Goal: Task Accomplishment & Management: Manage account settings

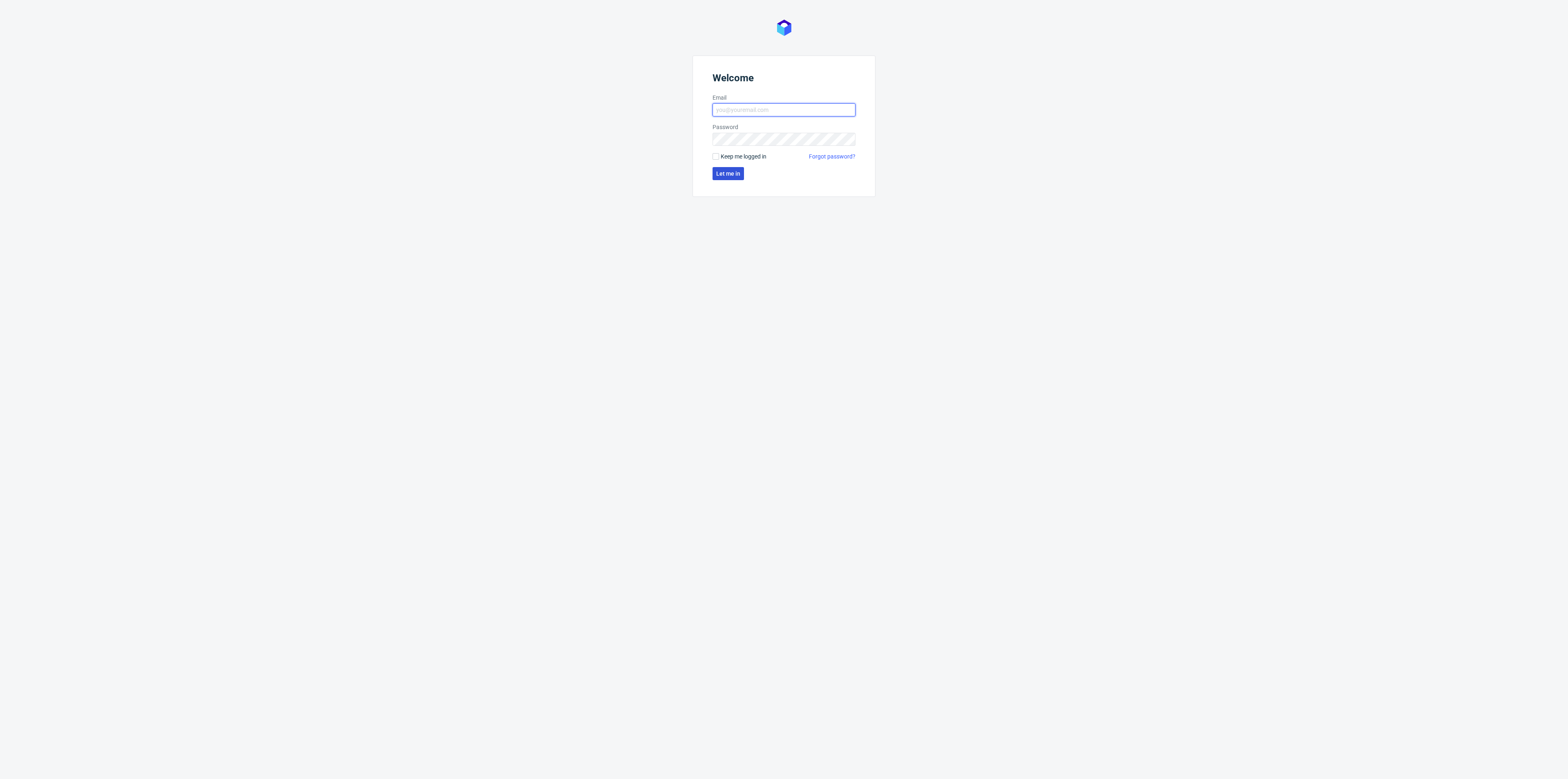
type input "kacper.tobrucki@packhelp.com"
click at [718, 171] on span "Let me in" at bounding box center [728, 173] width 24 height 6
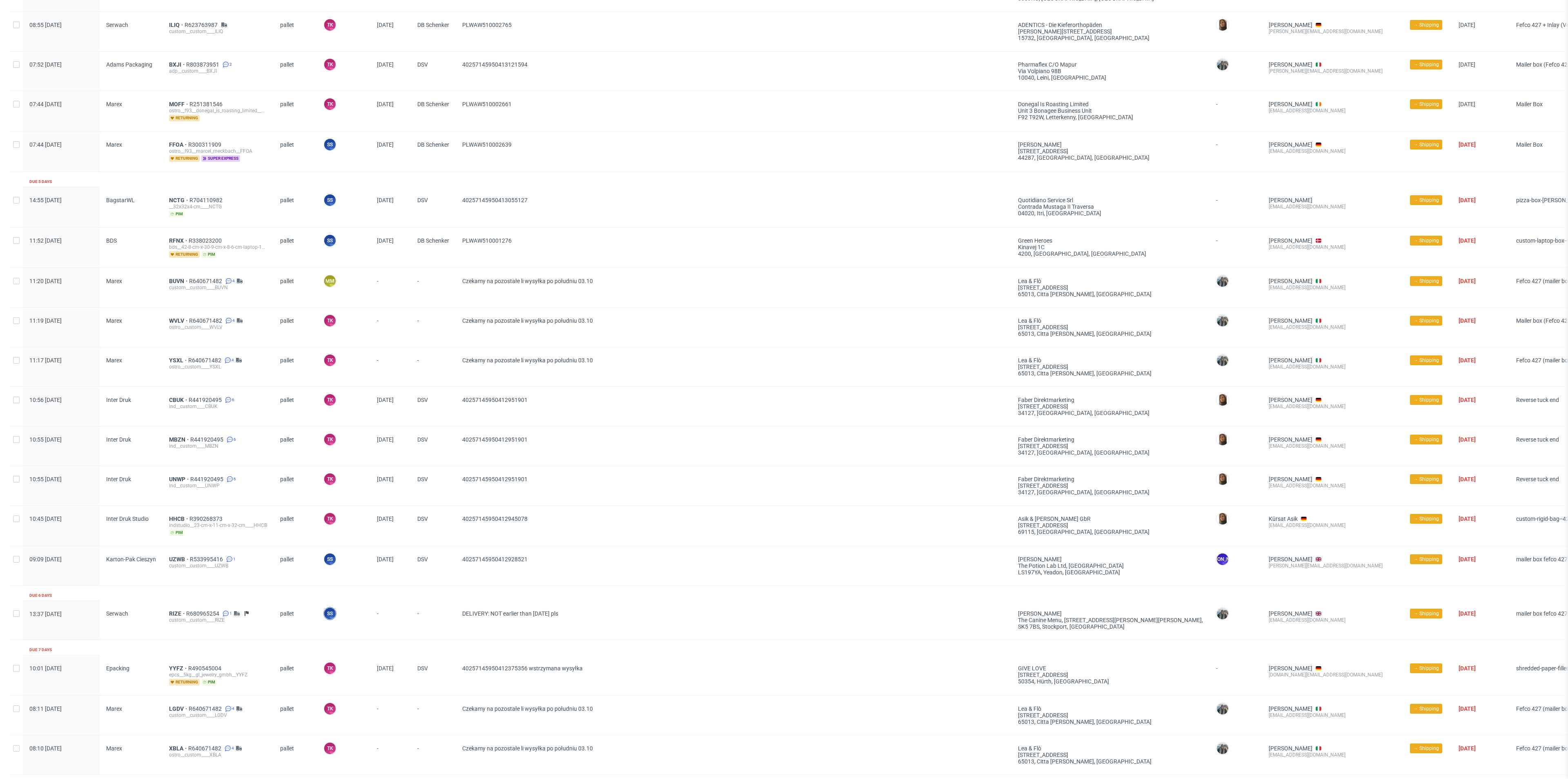
scroll to position [618, 0]
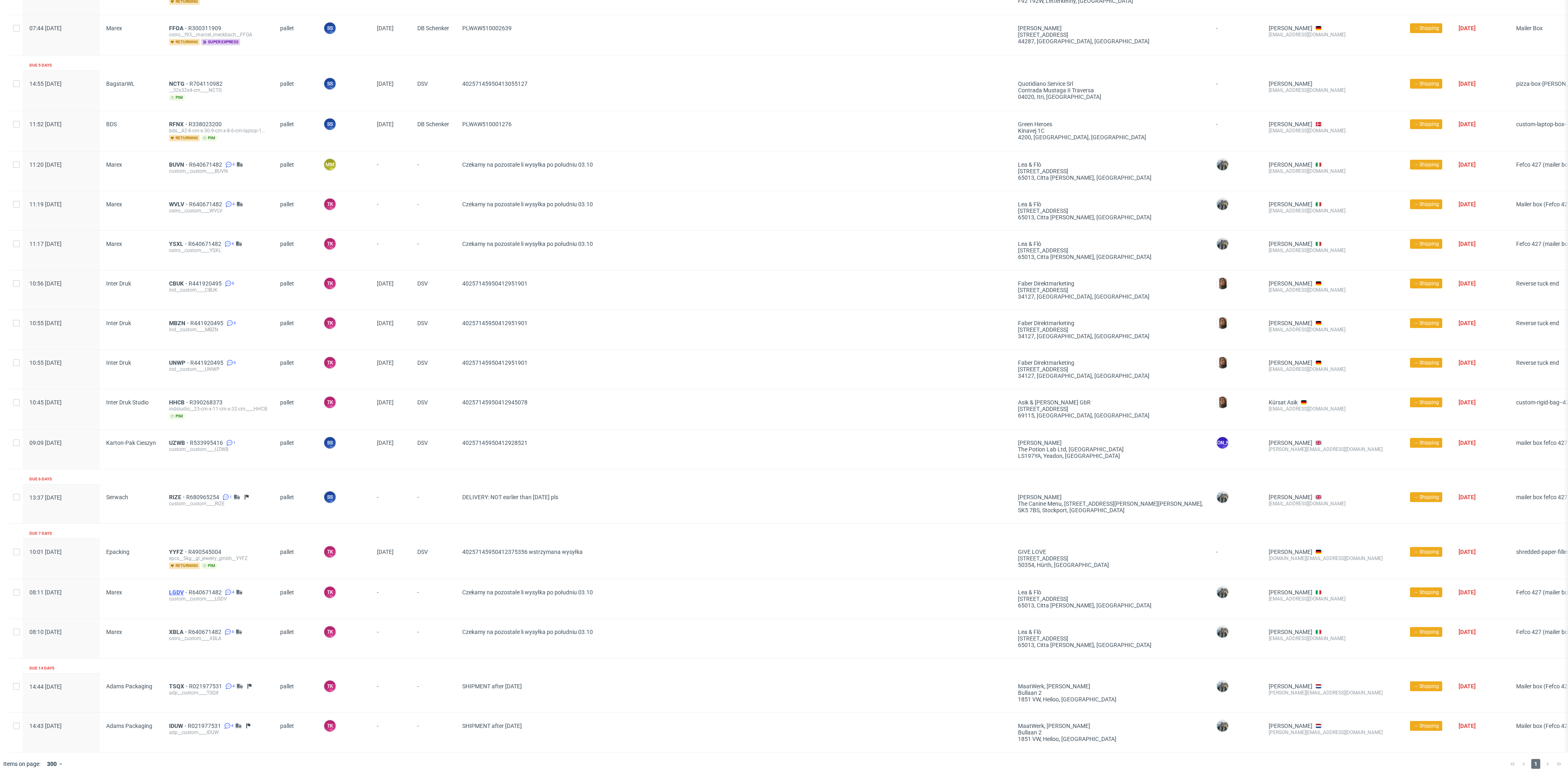
click at [164, 586] on div "LGDV R640671482 4 custom__custom____LGDV" at bounding box center [218, 599] width 111 height 40
click at [169, 589] on link "LGDV" at bounding box center [179, 592] width 19 height 6
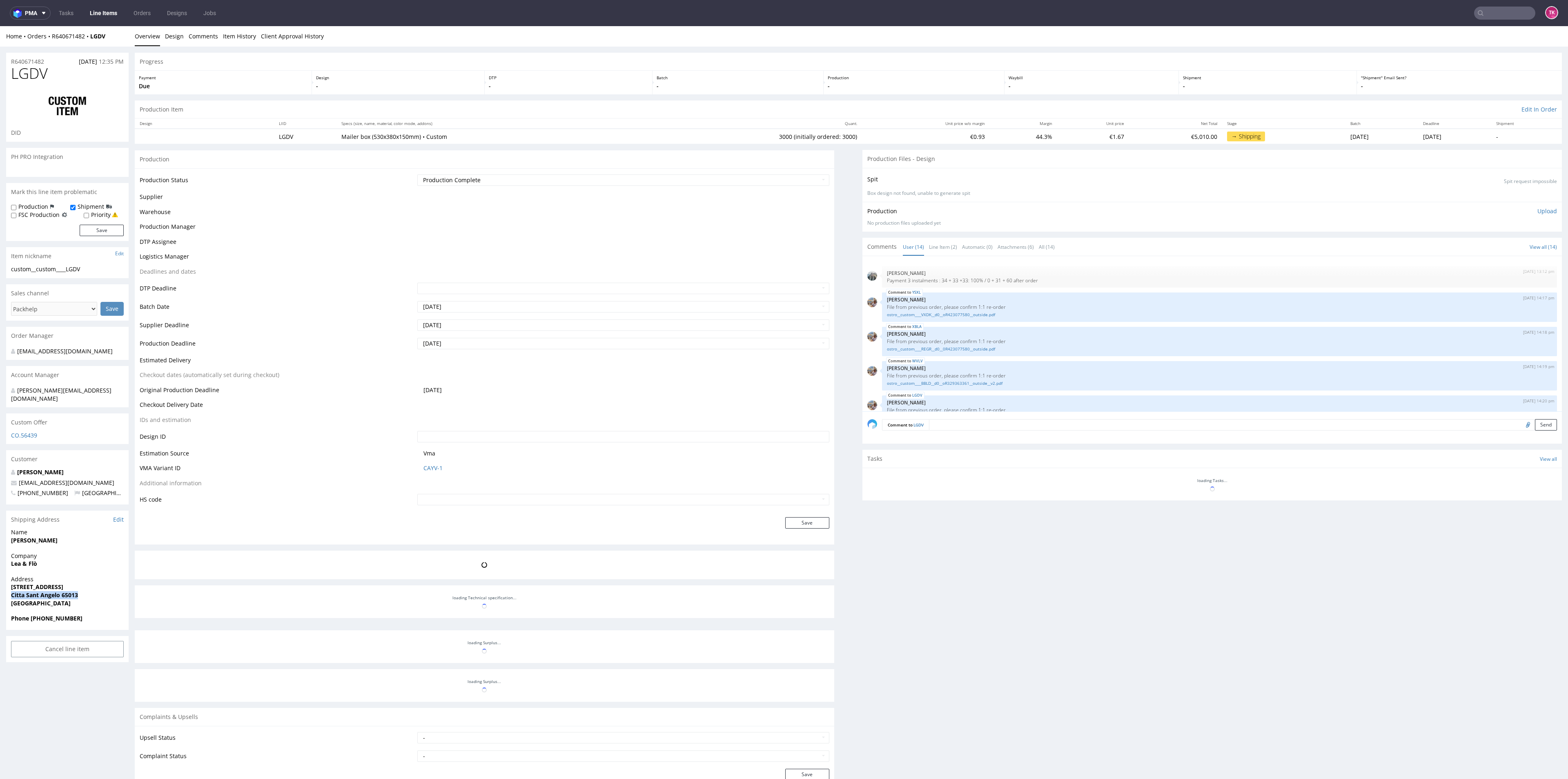
drag, startPoint x: 0, startPoint y: 589, endPoint x: 107, endPoint y: 585, distance: 107.1
click at [109, 585] on div "R640671482 13.08.2025 12:35 PM LGDV DID PH PRO Integration Mark this line item …" at bounding box center [784, 515] width 1568 height 938
copy strong "Citta Sant Angelo 65013"
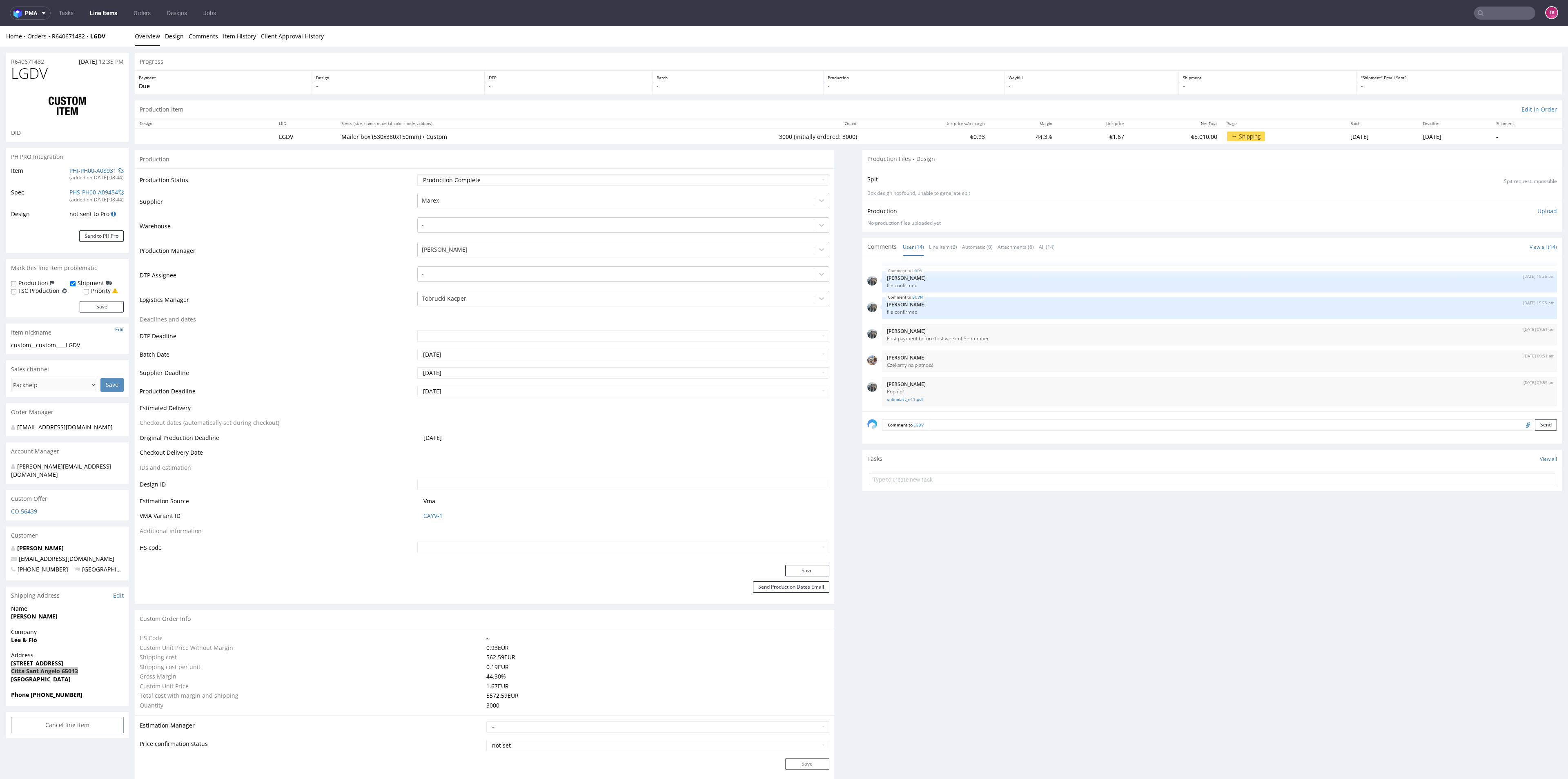
type input "3000"
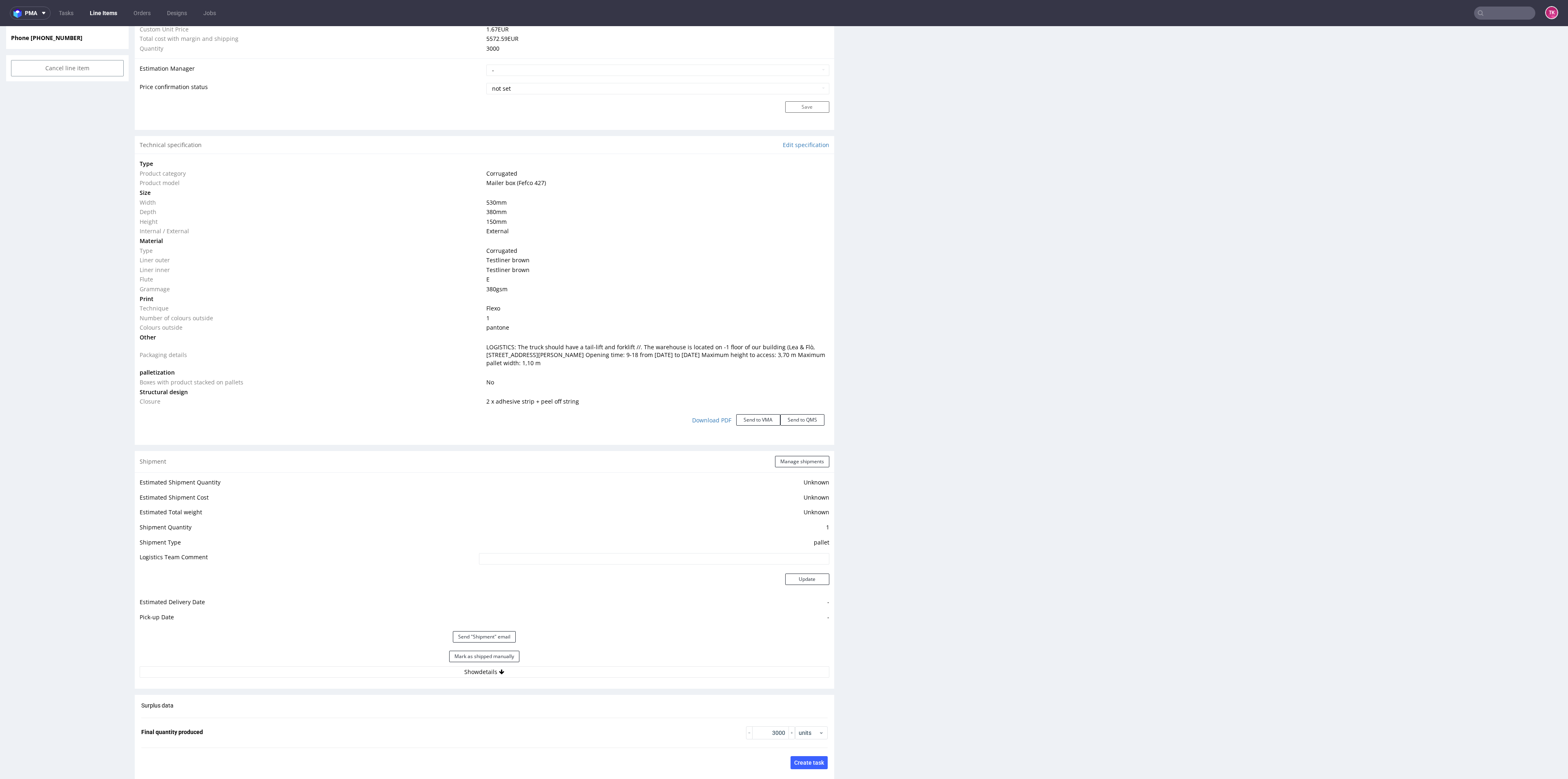
scroll to position [735, 0]
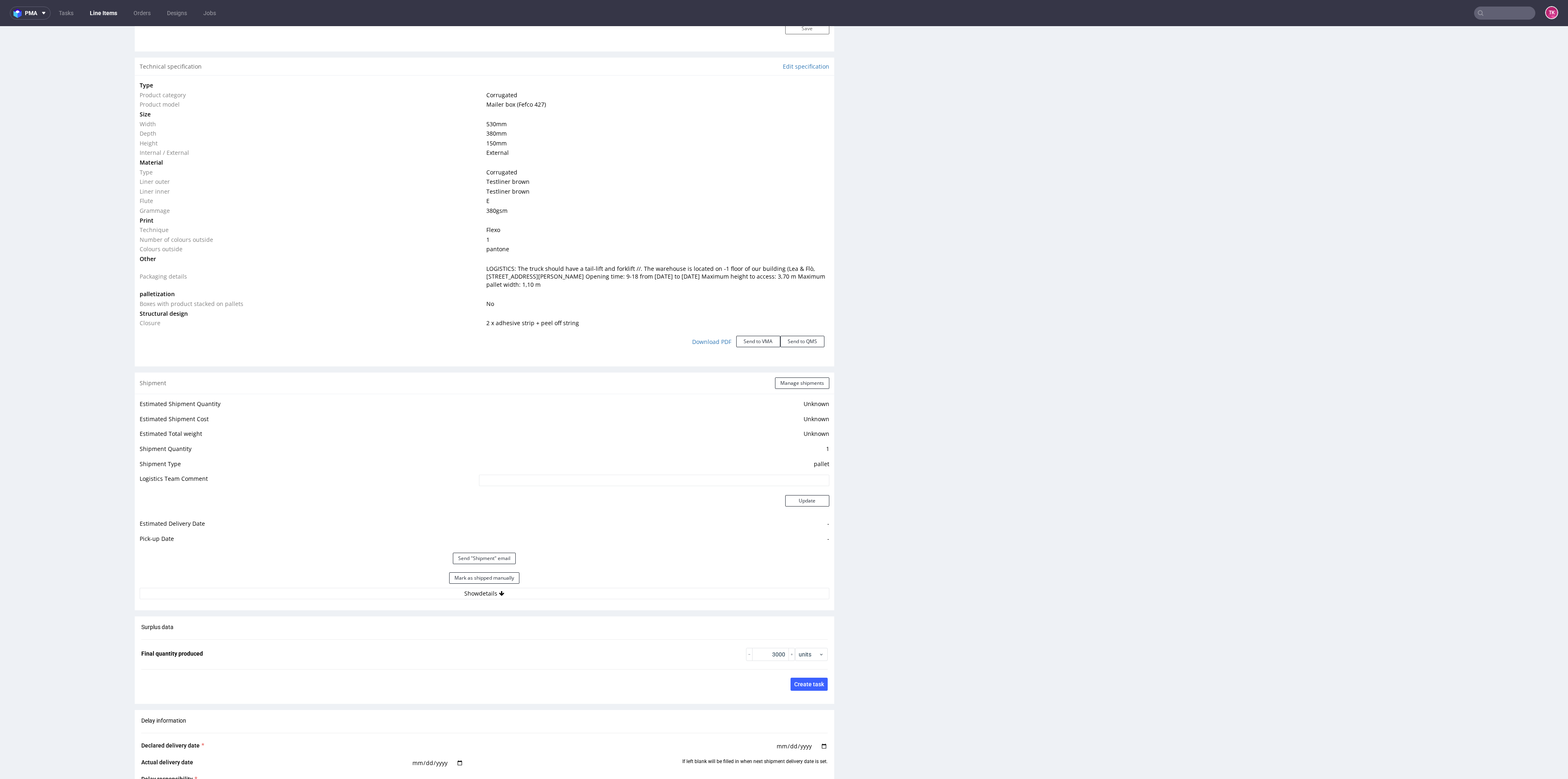
click at [610, 600] on div "Estimated Shipment Quantity Unknown Estimated Shipment Cost Unknown Estimated T…" at bounding box center [484, 498] width 699 height 210
click at [613, 597] on button "Show details" at bounding box center [484, 593] width 689 height 11
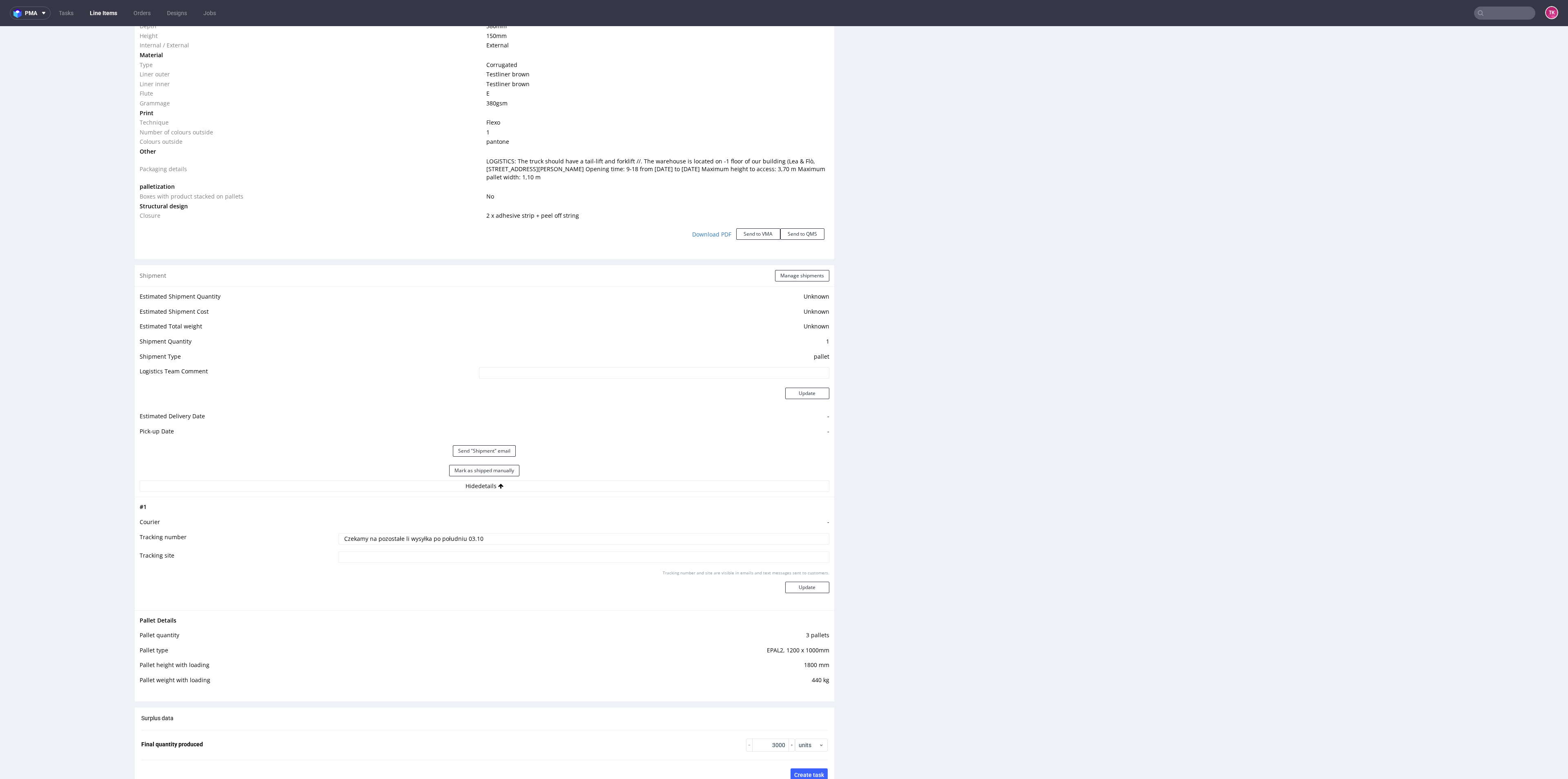
scroll to position [919, 0]
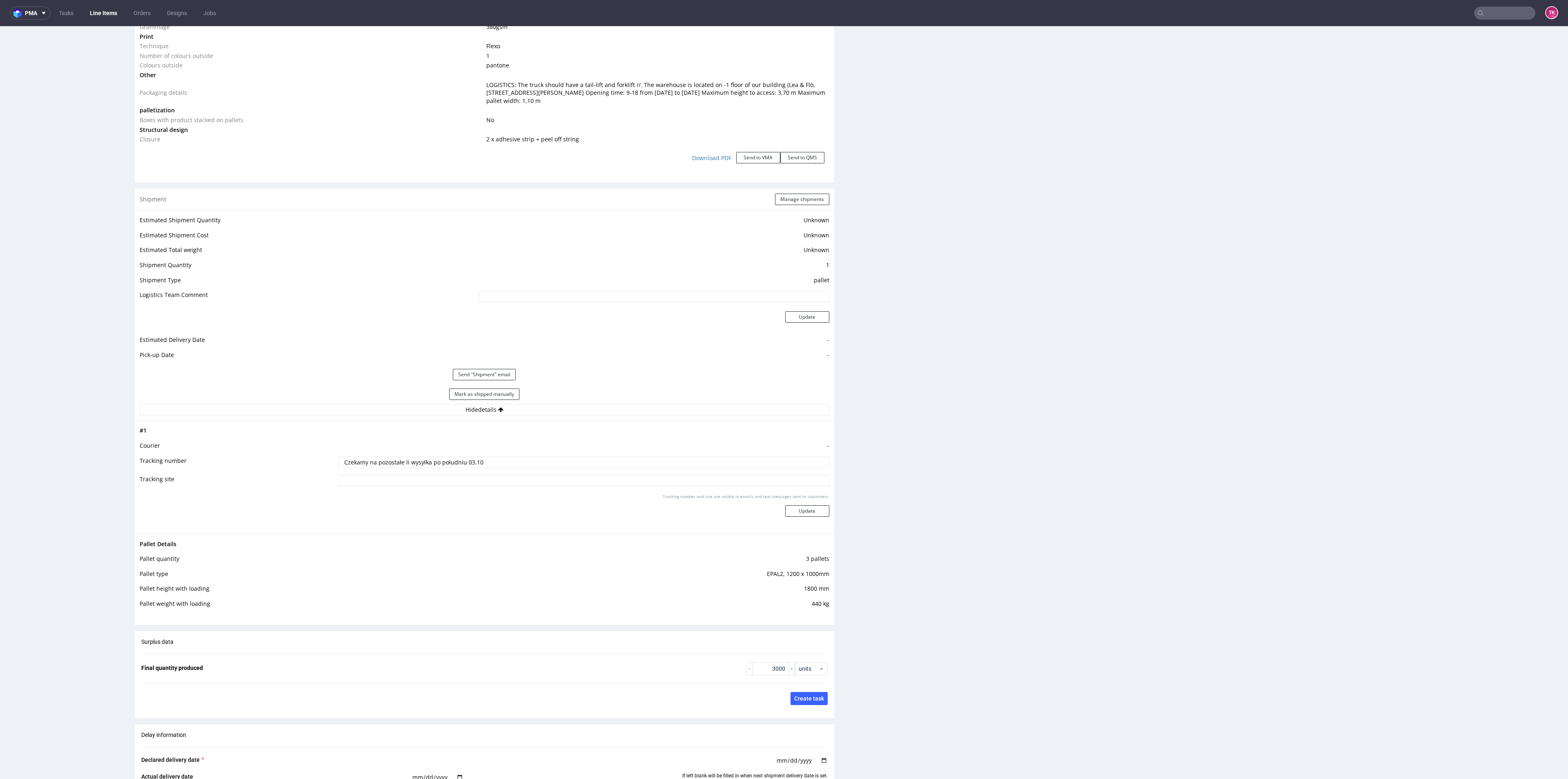
click at [109, 10] on link "Line Items" at bounding box center [104, 12] width 37 height 13
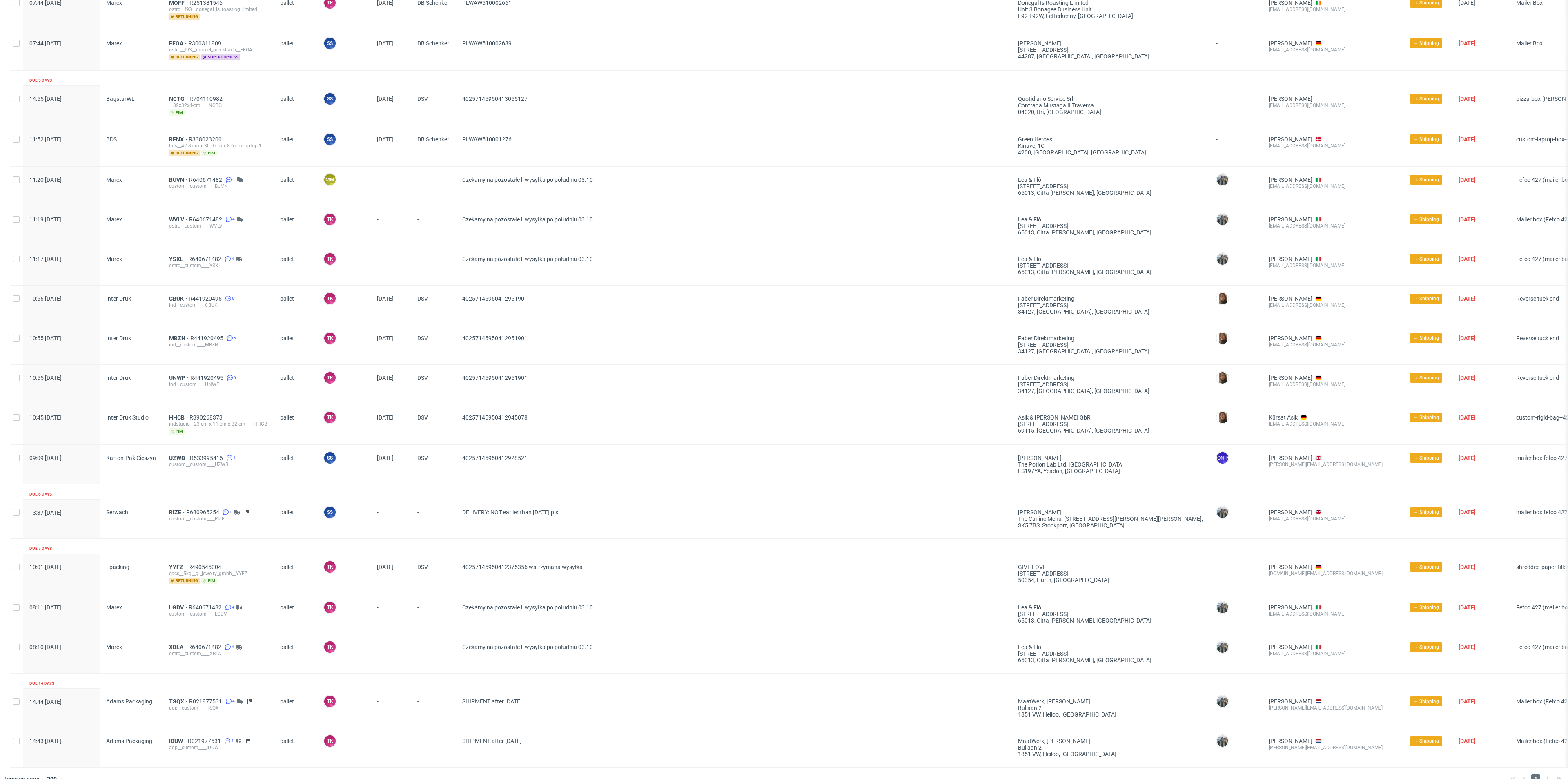
scroll to position [618, 0]
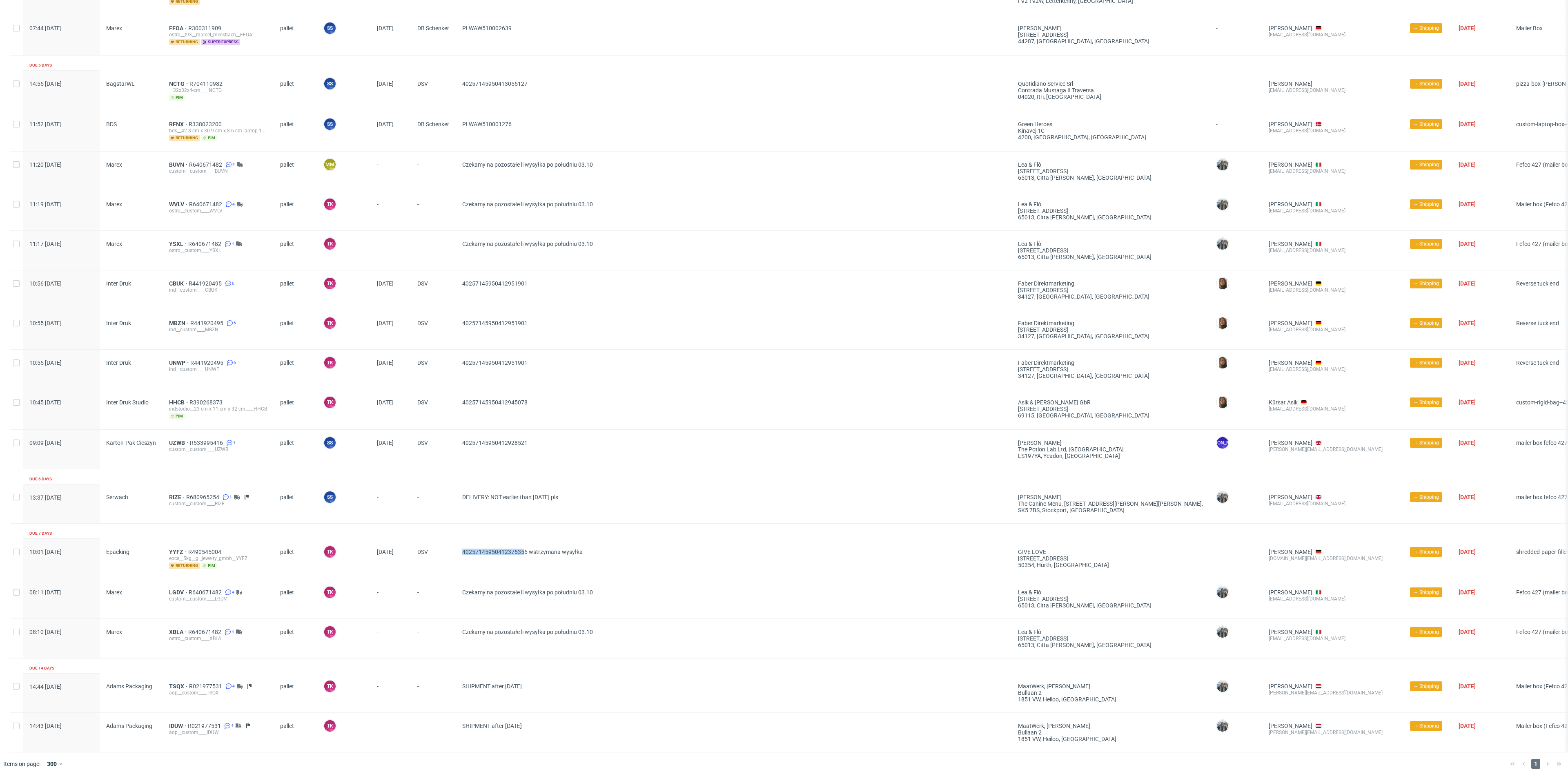
drag, startPoint x: 457, startPoint y: 557, endPoint x: 526, endPoint y: 561, distance: 69.1
click at [526, 561] on div "10:01 Mon 29.09.2025 Epacking YYFZ R490545004 epcs__5kg__gl_jewelry_gmbh__YYFZ …" at bounding box center [830, 559] width 1641 height 40
drag, startPoint x: 543, startPoint y: 431, endPoint x: 437, endPoint y: 446, distance: 107.1
click at [437, 446] on div "09:09 Wed 01.10.2025 Karton-Pak Cieszyn UZWB R533995416 1 custom__custom____UZW…" at bounding box center [830, 448] width 1641 height 40
copy div "40257145950412928521"
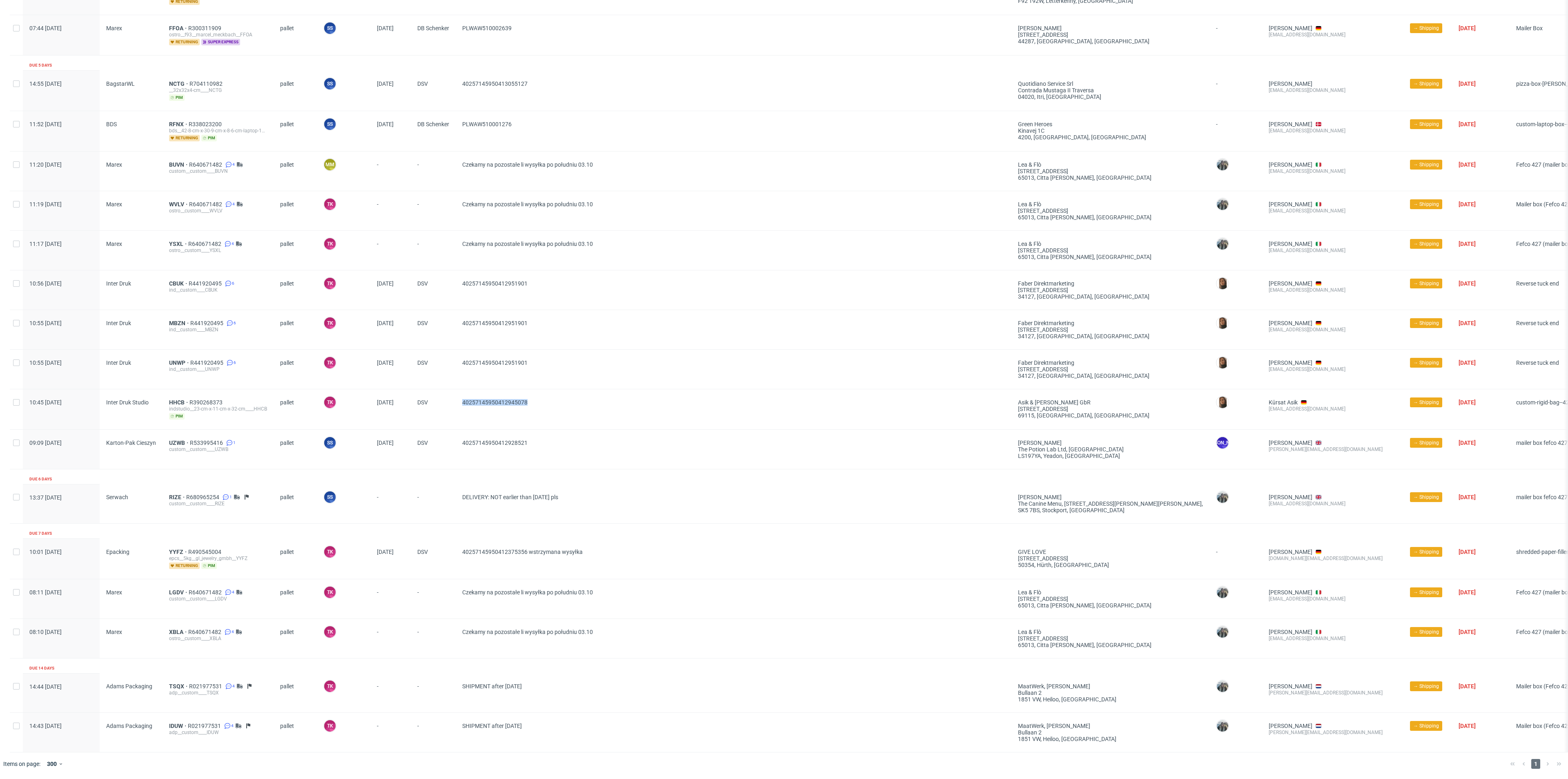
drag, startPoint x: 588, startPoint y: 397, endPoint x: 463, endPoint y: 401, distance: 125.1
click at [448, 404] on div "10:45 Wed 01.10.2025 Inter Druk Studio HHCB R390268373 indstudio__23-cm-x-11-cm…" at bounding box center [830, 409] width 1641 height 40
copy div "40257145950412945078"
drag, startPoint x: 525, startPoint y: 364, endPoint x: 452, endPoint y: 365, distance: 73.0
click at [452, 365] on div "10:55 Wed 01.10.2025 Inter Druk UNWP R441920495 6 ind__custom____UNWP pallet TK…" at bounding box center [830, 369] width 1641 height 40
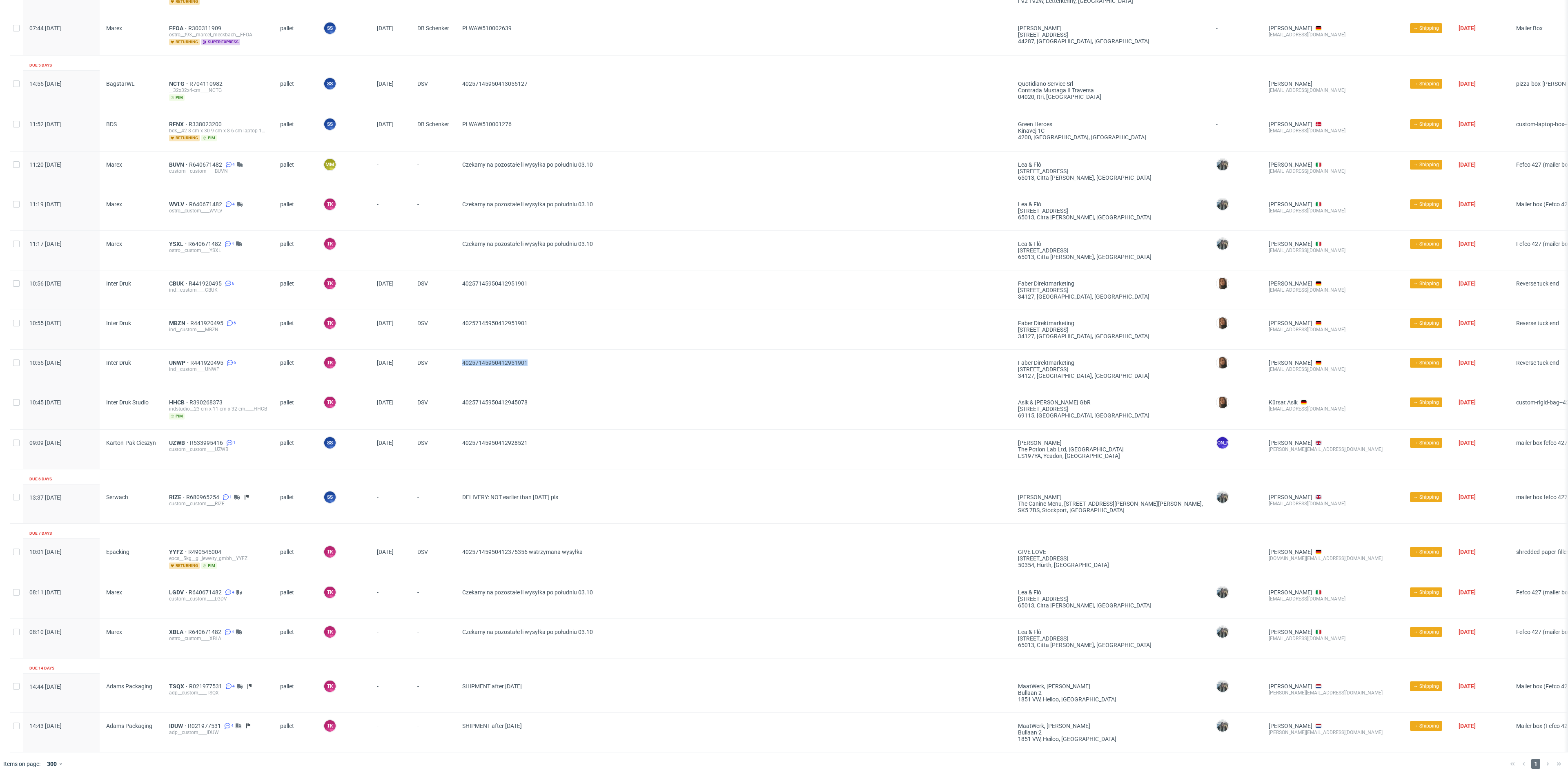
copy div "40257145950412951901"
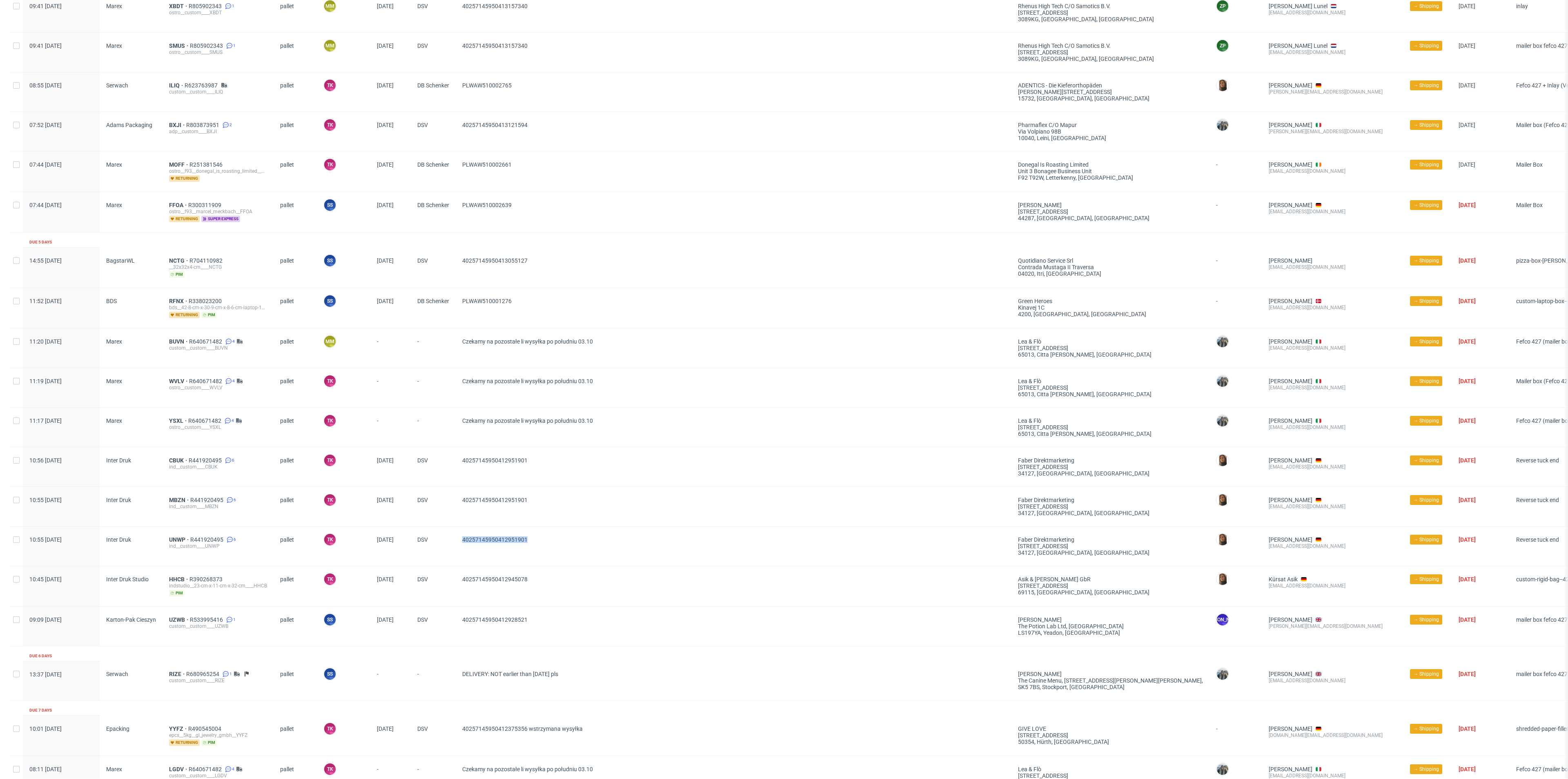
scroll to position [434, 0]
drag, startPoint x: 561, startPoint y: 304, endPoint x: 459, endPoint y: 314, distance: 102.5
click at [459, 314] on div "PLWAW510001276" at bounding box center [734, 309] width 556 height 40
copy span "PLWAW510001276"
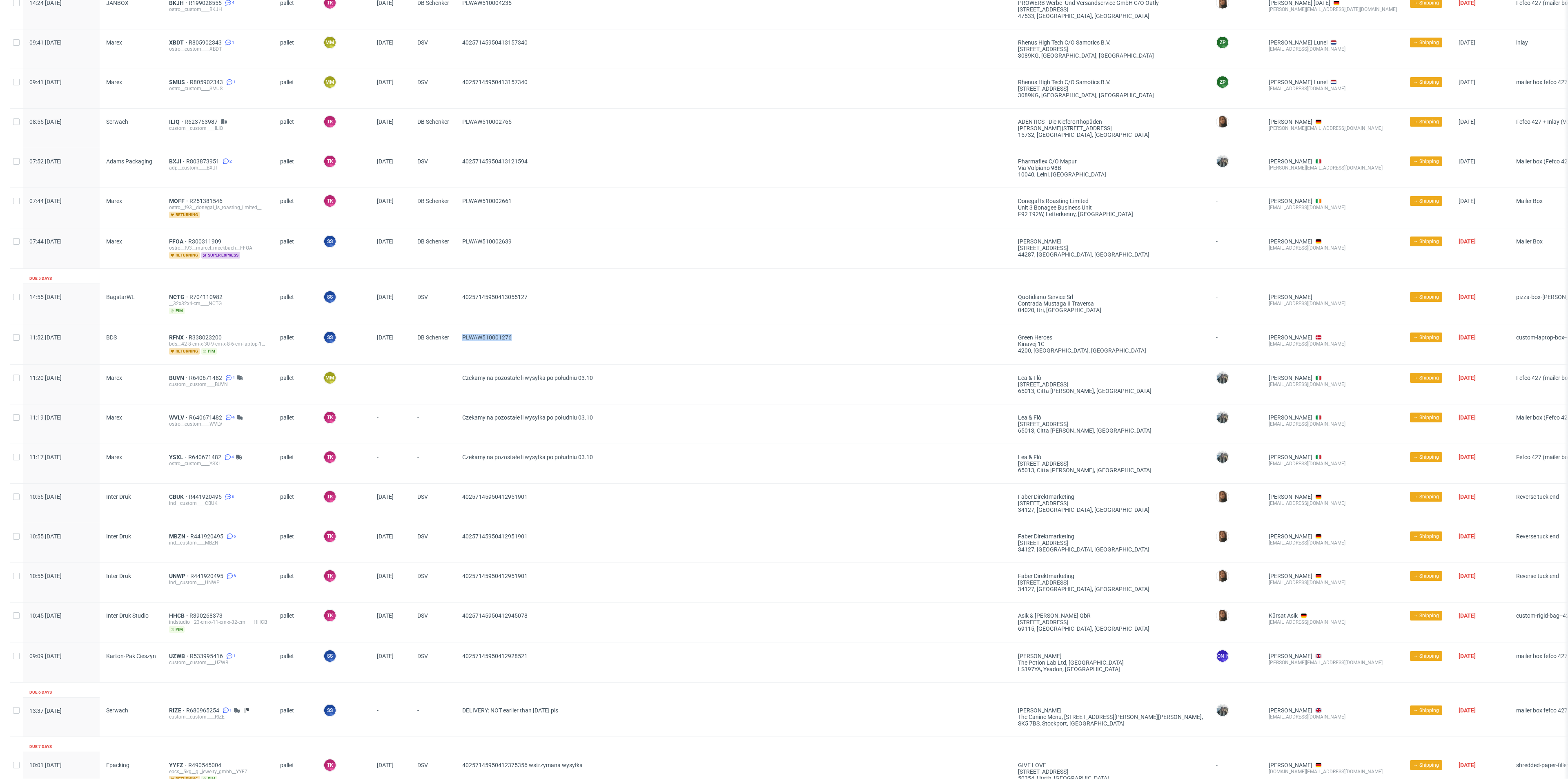
scroll to position [373, 0]
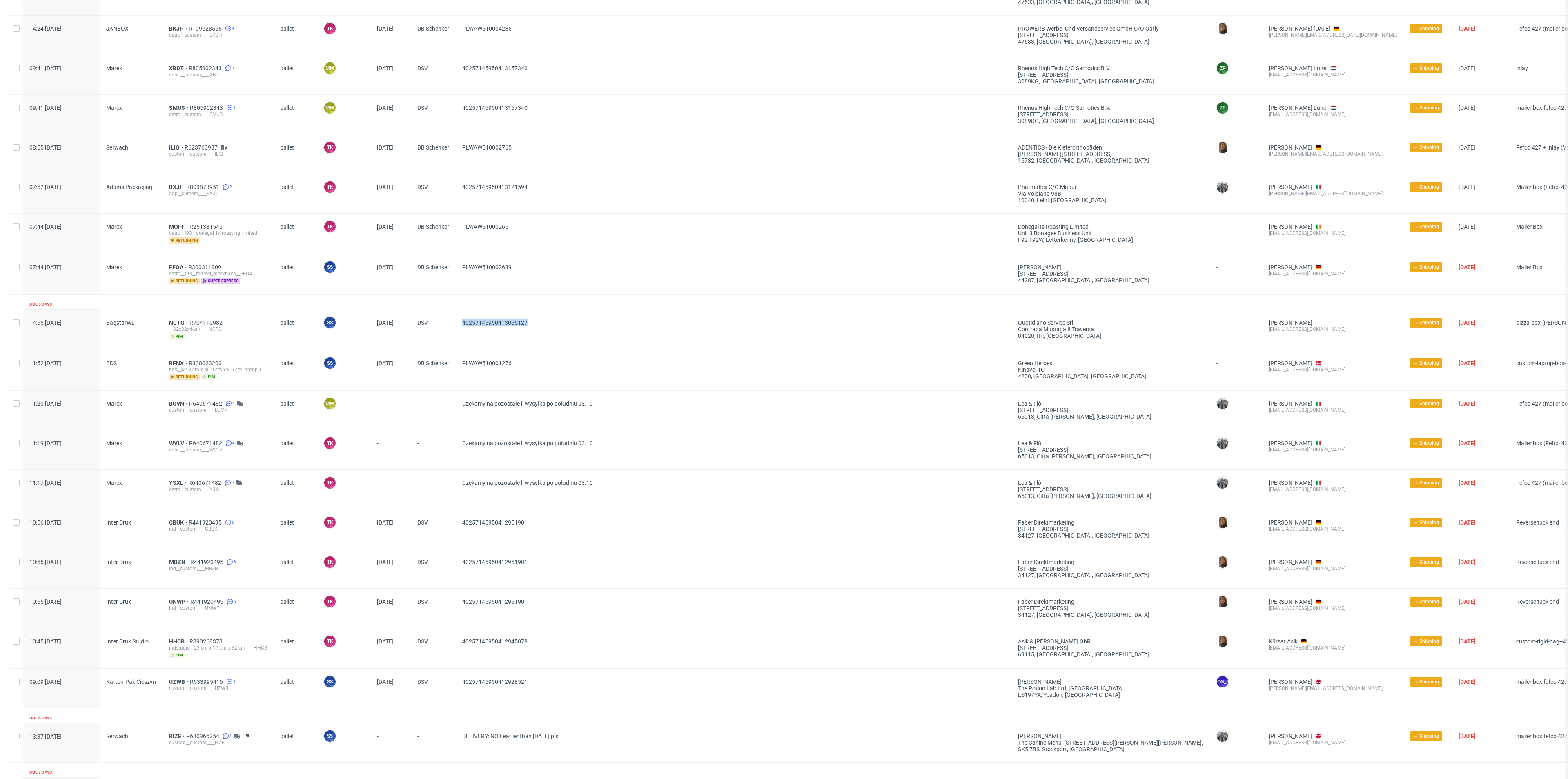
drag, startPoint x: 559, startPoint y: 328, endPoint x: 459, endPoint y: 338, distance: 100.5
click at [459, 338] on div "40257145950413055127" at bounding box center [734, 330] width 556 height 40
copy span "40257145950413055127"
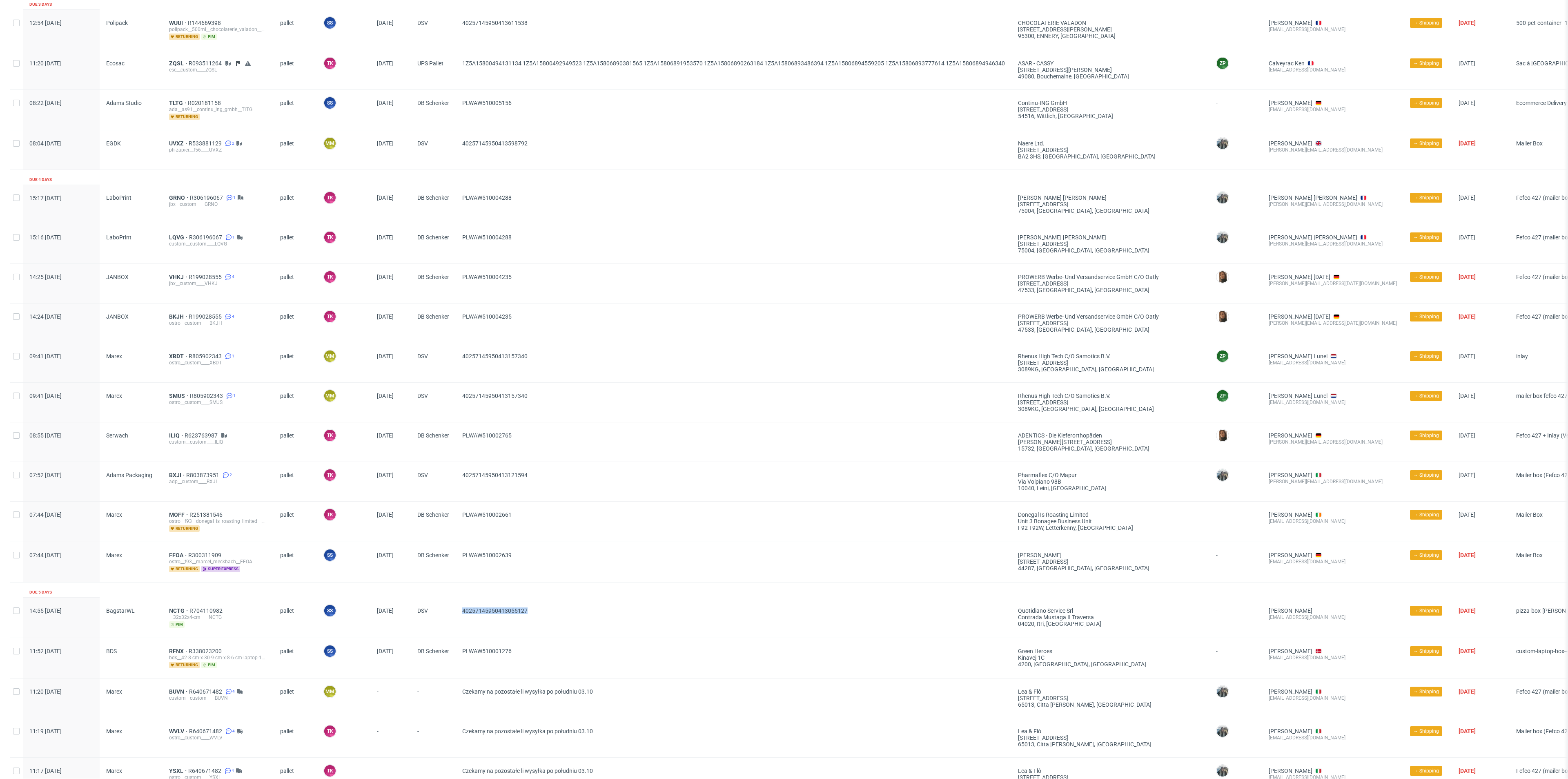
scroll to position [67, 0]
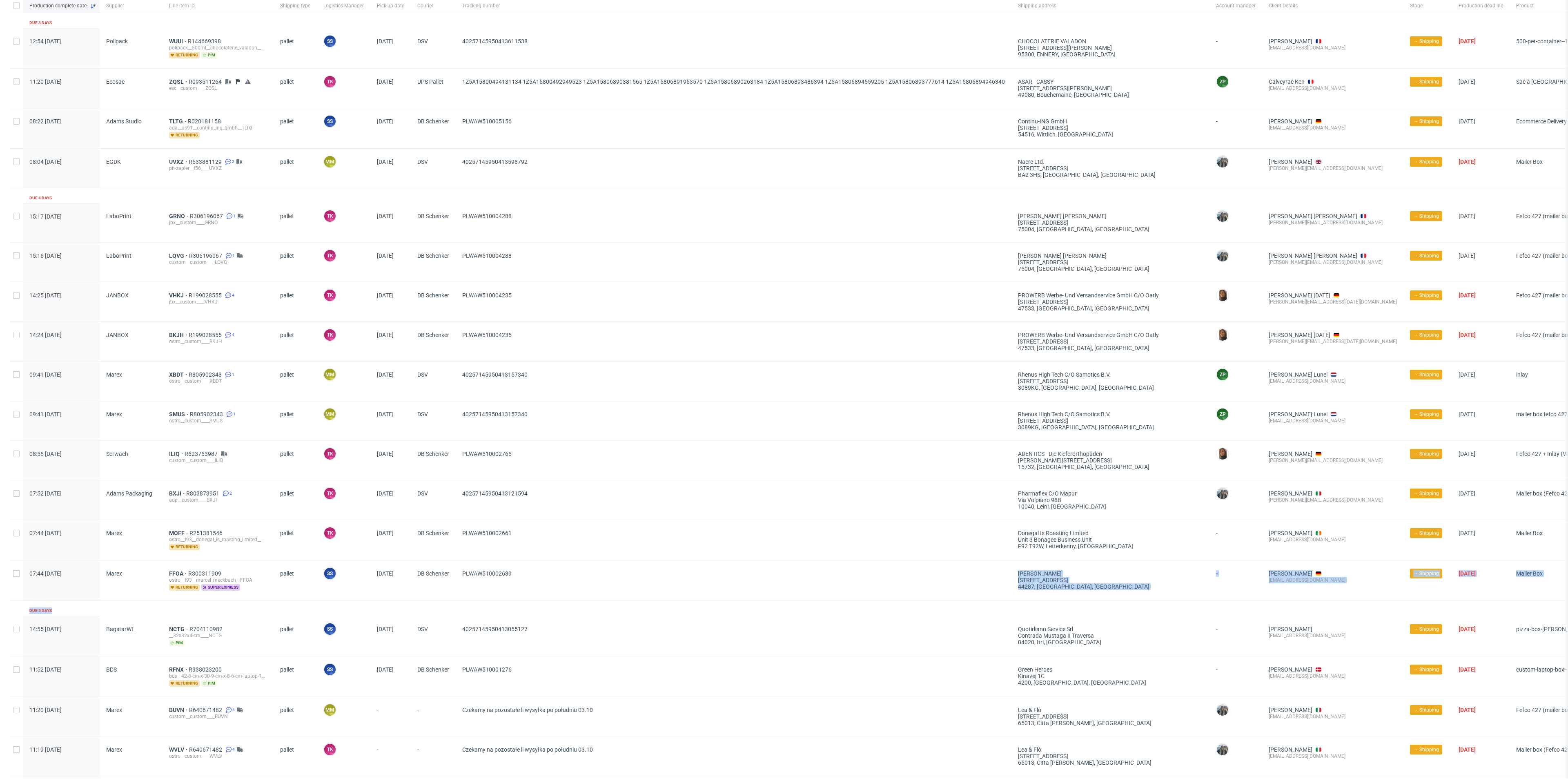
drag, startPoint x: 460, startPoint y: 597, endPoint x: 451, endPoint y: 605, distance: 12.0
click at [451, 605] on div "Production complete date Supplier Line item ID Shipping type Logistics Manager …" at bounding box center [830, 648] width 1641 height 1299
drag, startPoint x: 461, startPoint y: 588, endPoint x: 457, endPoint y: 583, distance: 6.4
click at [459, 586] on div "PLWAW510002639" at bounding box center [734, 580] width 556 height 40
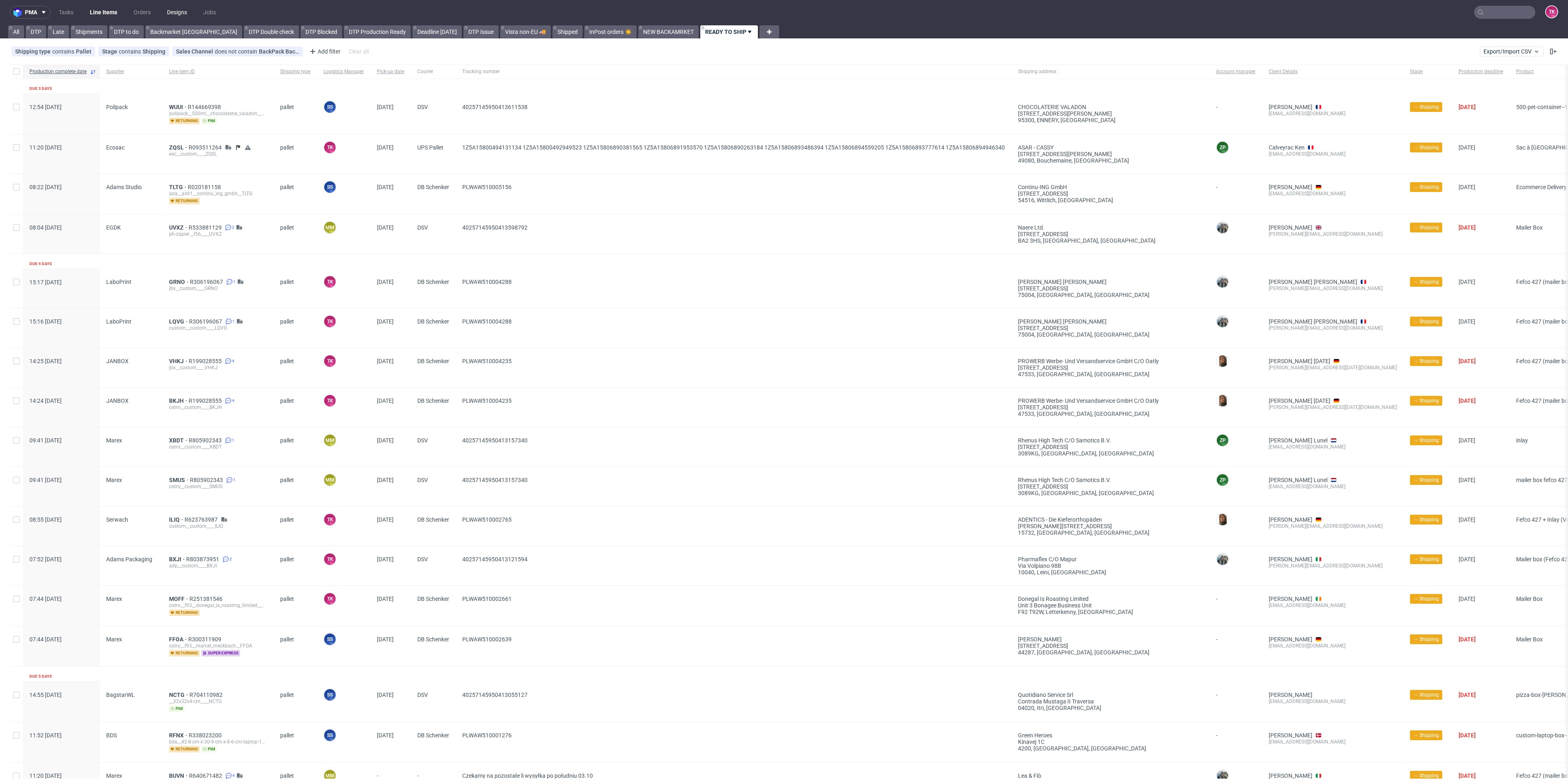
scroll to position [0, 0]
click at [93, 8] on link "Line Items" at bounding box center [104, 12] width 37 height 13
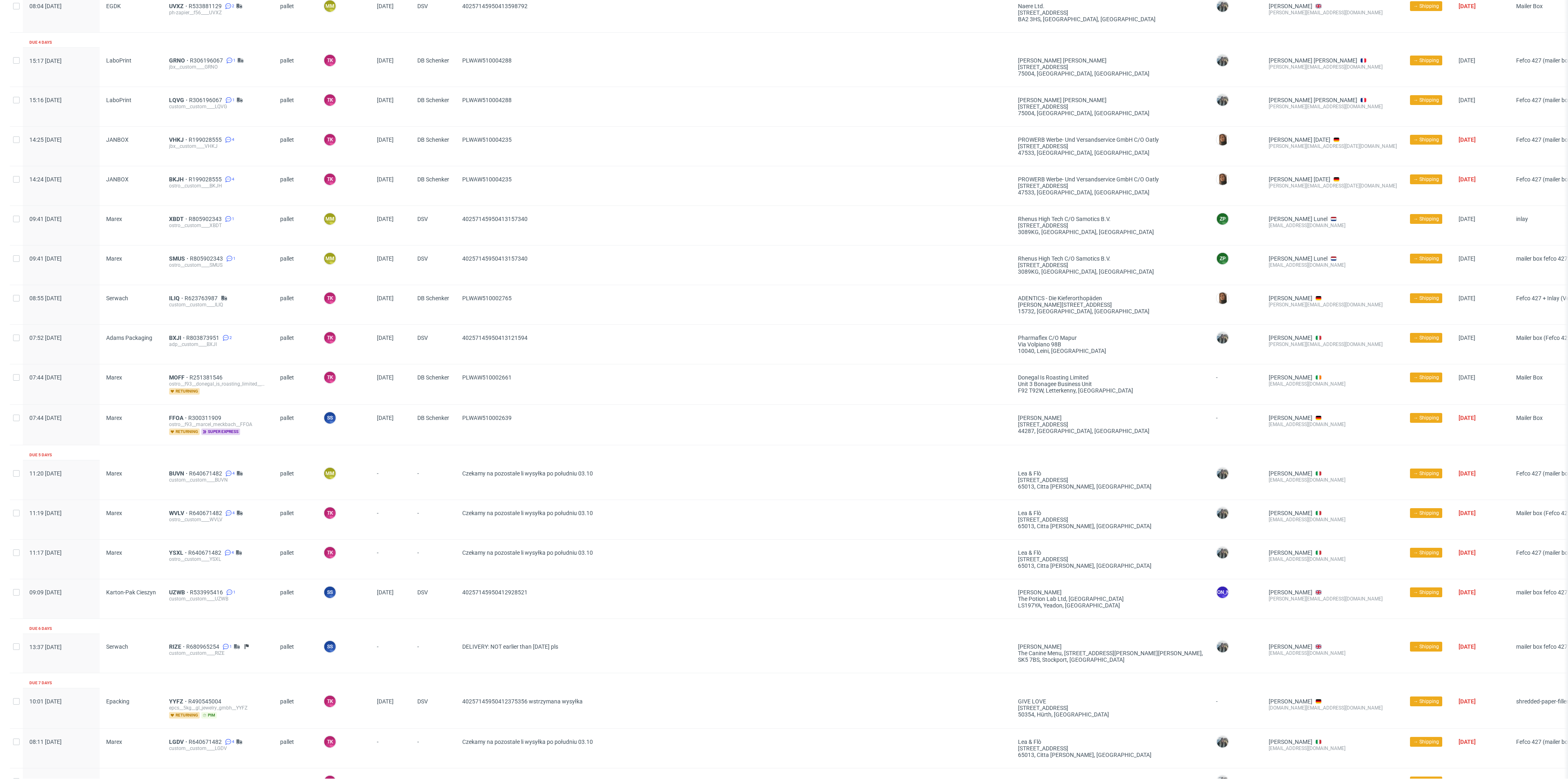
scroll to position [306, 0]
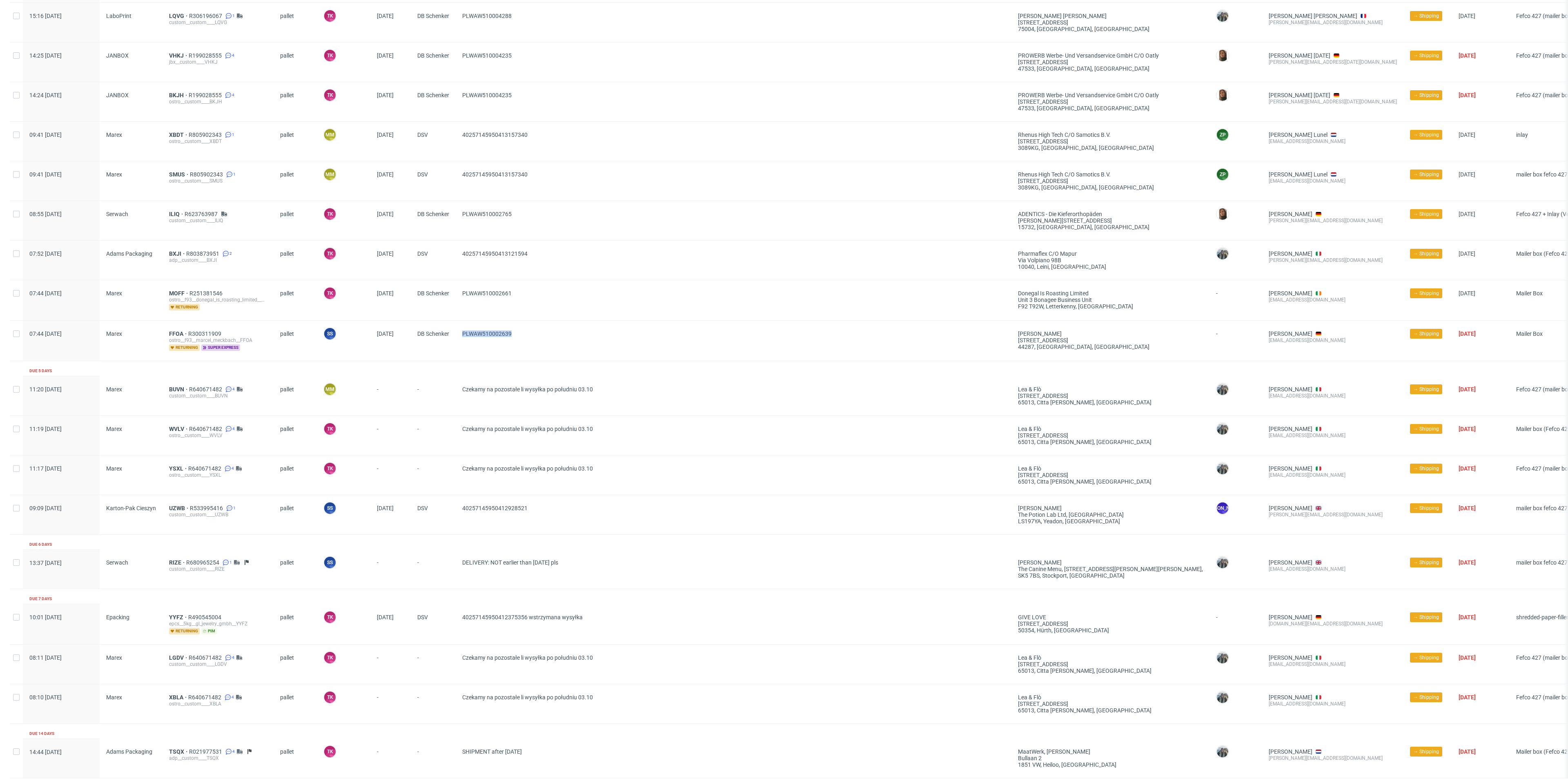
drag, startPoint x: 521, startPoint y: 333, endPoint x: 457, endPoint y: 342, distance: 64.6
click at [457, 342] on div "PLWAW510002639" at bounding box center [734, 341] width 556 height 40
copy span "PLWAW510002639"
drag, startPoint x: 539, startPoint y: 296, endPoint x: 461, endPoint y: 306, distance: 78.6
click at [461, 306] on div "PLWAW510002661" at bounding box center [734, 300] width 556 height 40
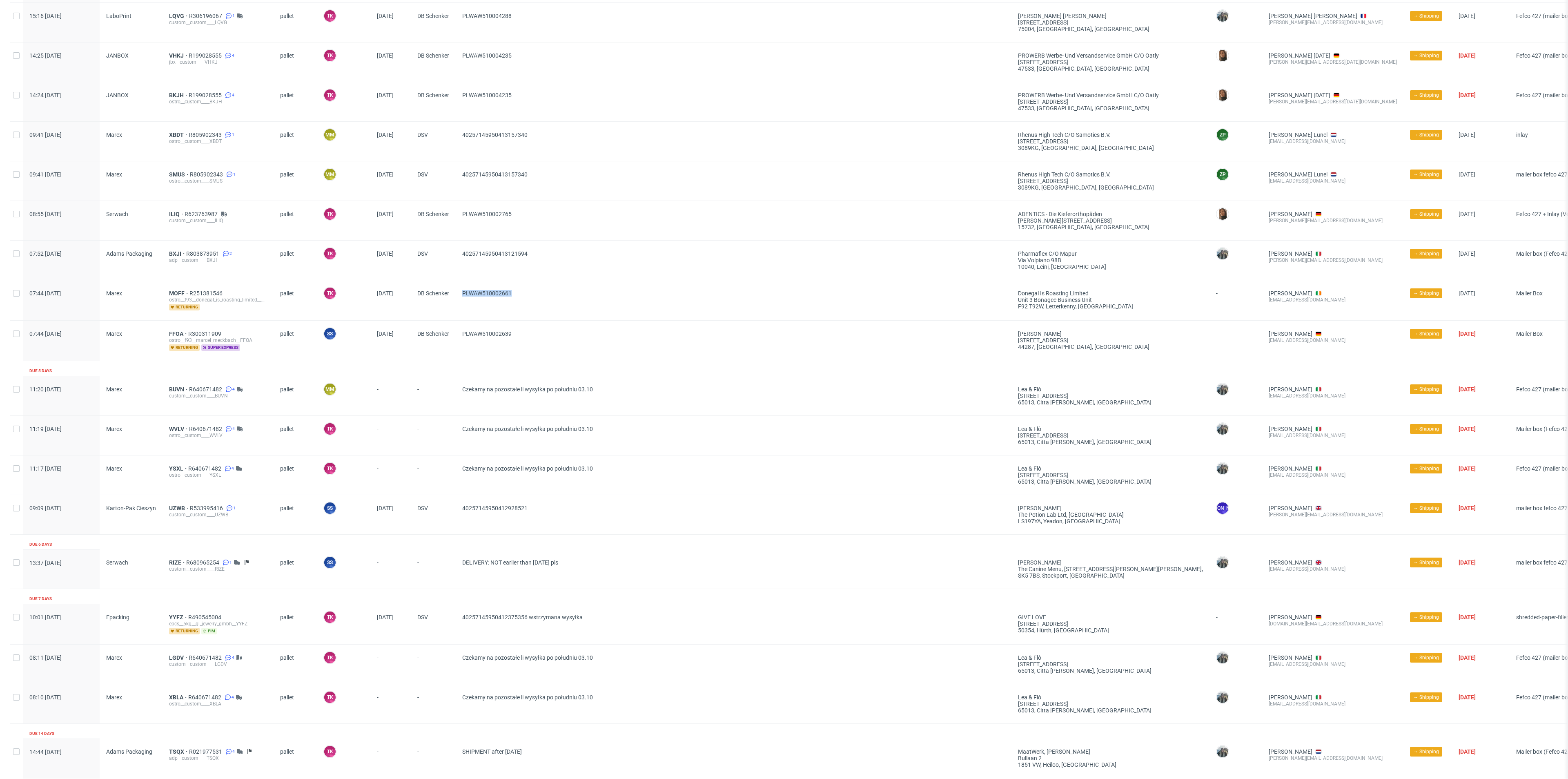
copy span "PLWAW510002661"
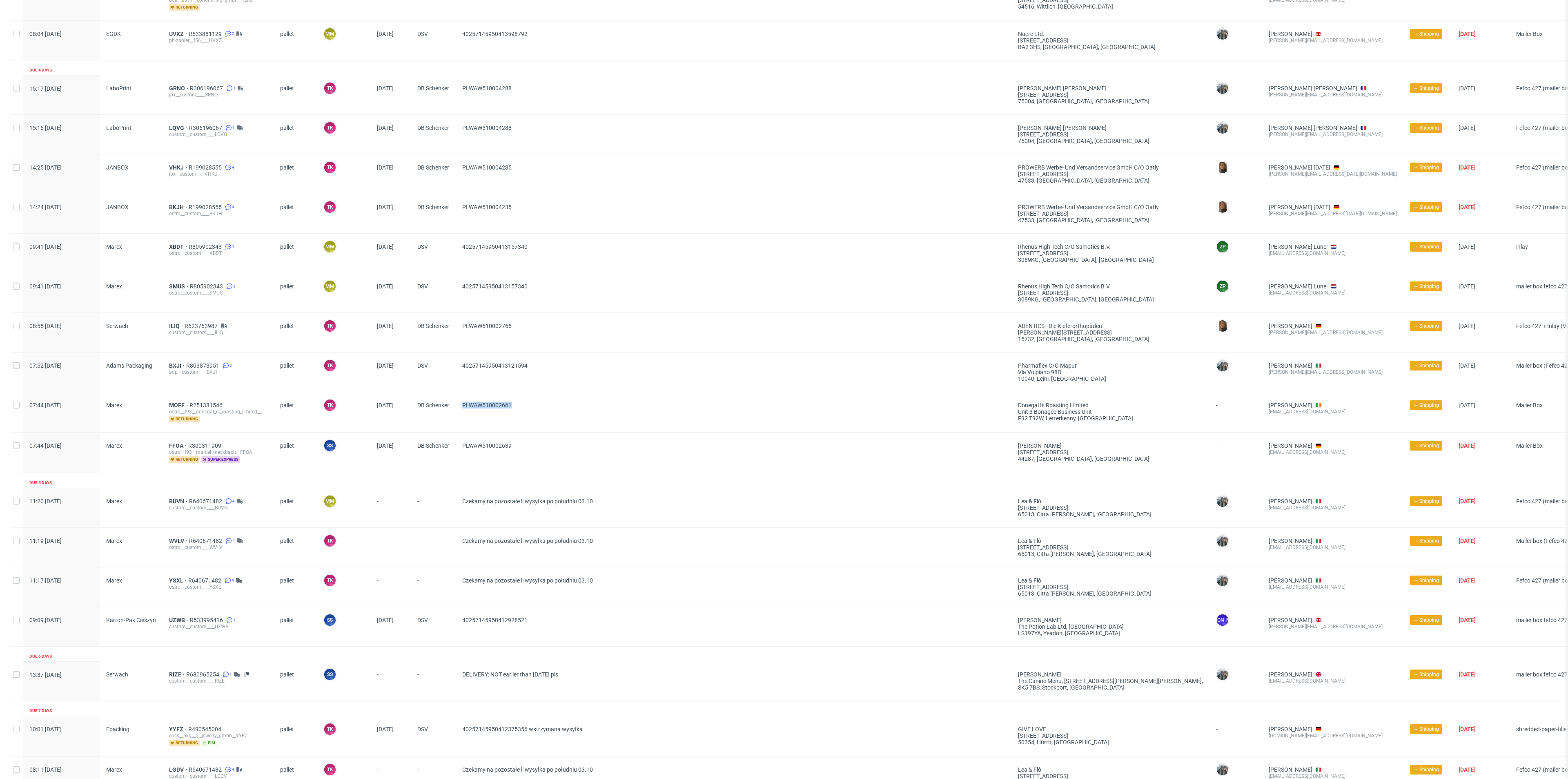
scroll to position [184, 0]
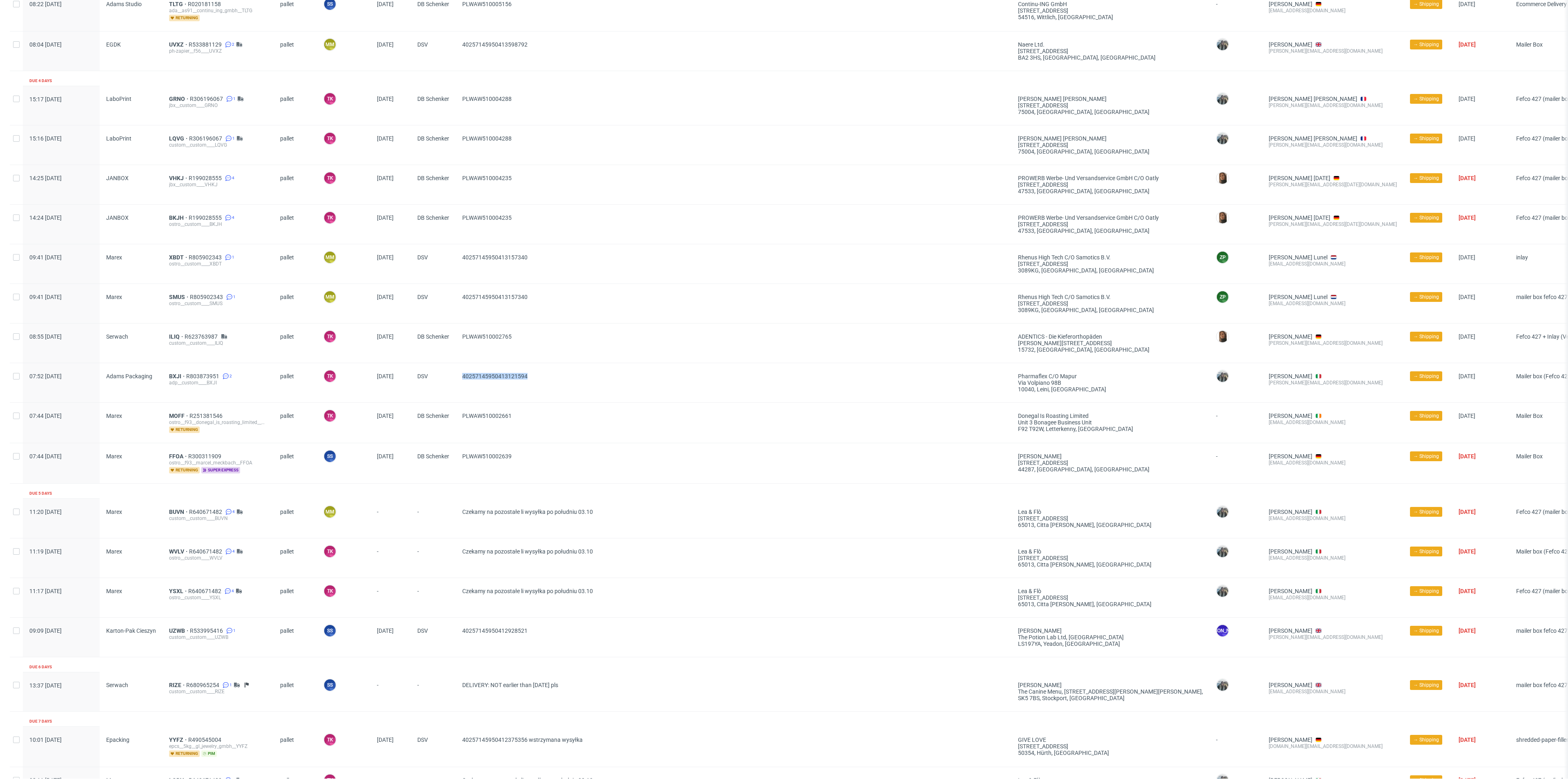
drag, startPoint x: 548, startPoint y: 381, endPoint x: 445, endPoint y: 385, distance: 103.1
click at [445, 385] on div "07:52 Thu 02.10.2025 Adams Packaging BXJI R803873951 2 adp__custom____BXJI pall…" at bounding box center [829, 383] width 1638 height 40
copy div "40257145950413121594"
drag, startPoint x: 532, startPoint y: 332, endPoint x: 455, endPoint y: 351, distance: 79.3
click at [455, 351] on div "08:55 Thu 02.10.2025 Serwach ILIQ R623763987 custom__custom____ILIQ pallet TK T…" at bounding box center [829, 343] width 1638 height 40
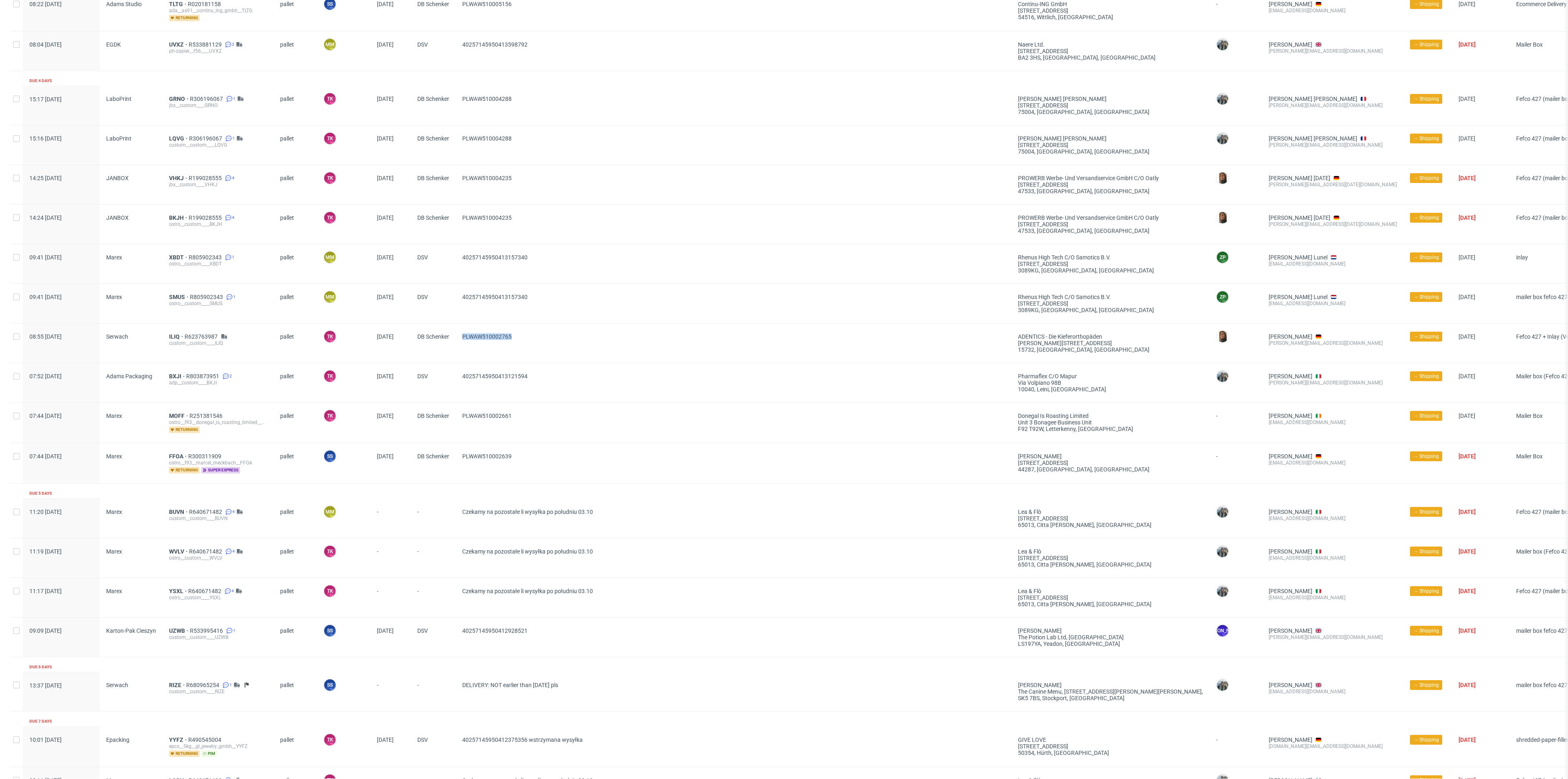
copy div "PLWAW510002765"
drag, startPoint x: 621, startPoint y: 304, endPoint x: 447, endPoint y: 315, distance: 174.3
click at [447, 315] on div "09:41 Thu 02.10.2025 Marex SMUS R805902343 1 ostro__custom____SMUS pallet MM My…" at bounding box center [829, 304] width 1638 height 40
drag, startPoint x: 170, startPoint y: 262, endPoint x: 170, endPoint y: 257, distance: 5.0
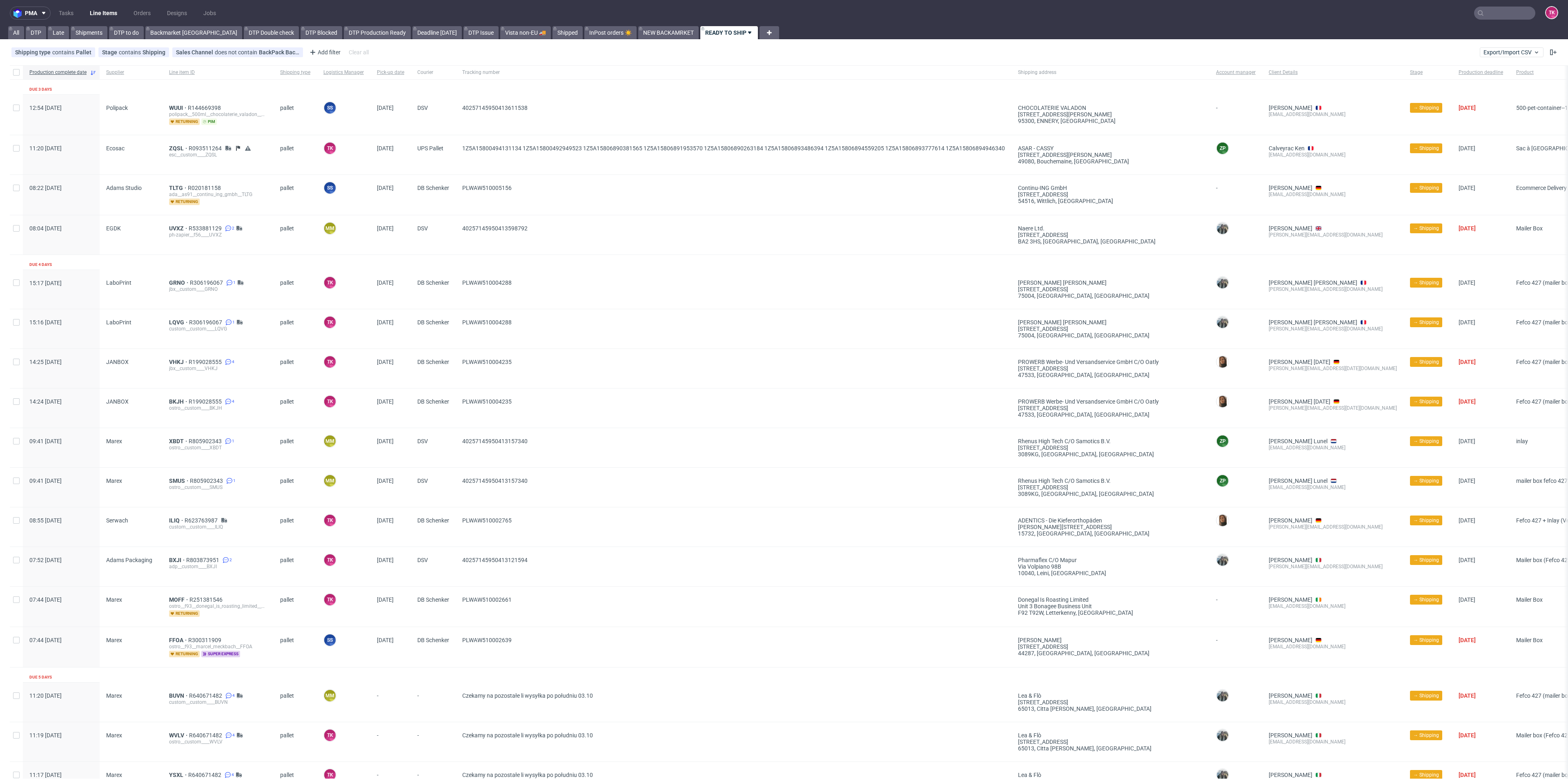
click at [116, 10] on link "Line Items" at bounding box center [104, 12] width 37 height 13
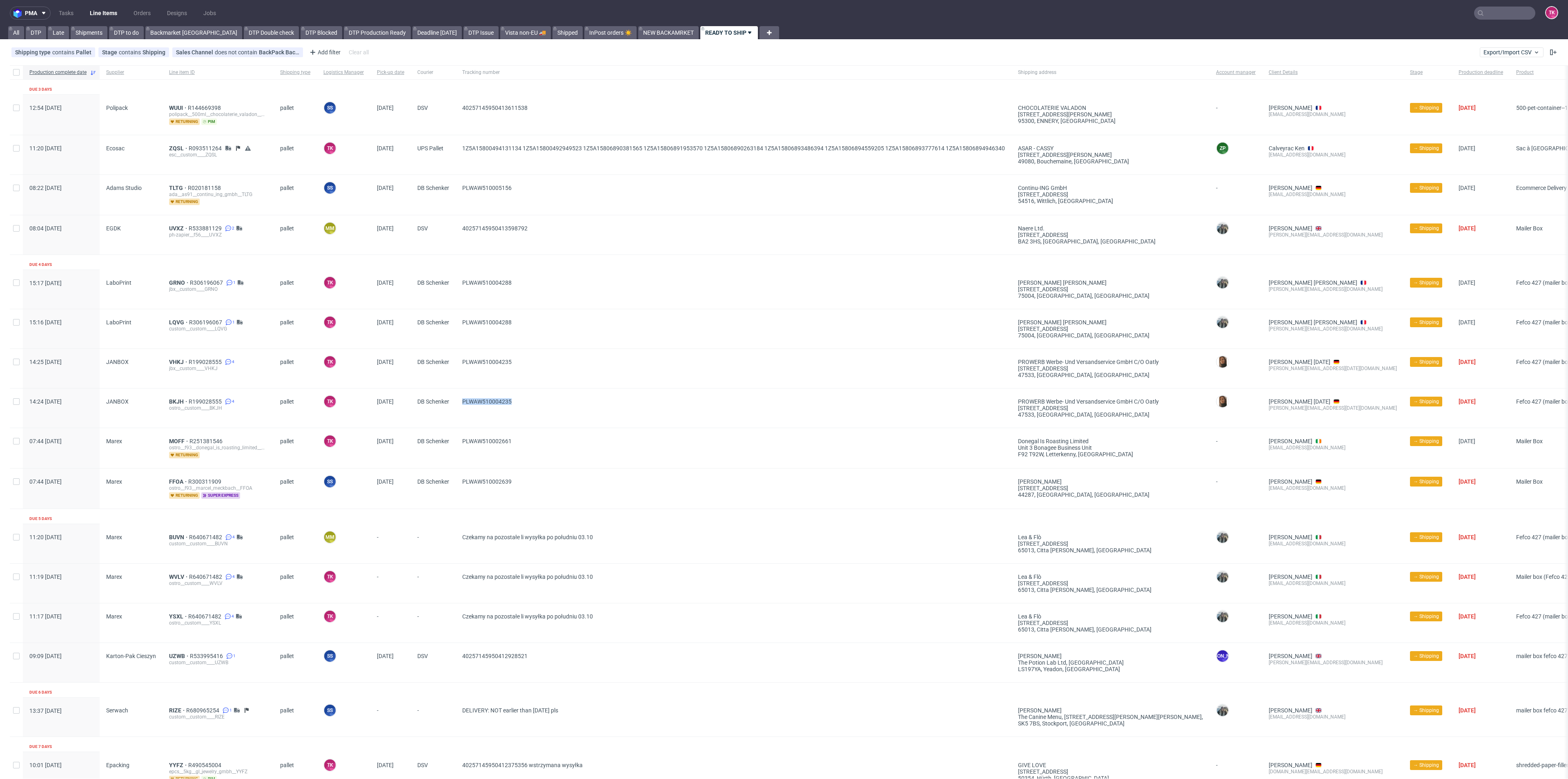
drag, startPoint x: 529, startPoint y: 399, endPoint x: 461, endPoint y: 408, distance: 68.6
click at [461, 408] on div "PLWAW510004235" at bounding box center [734, 408] width 556 height 40
drag, startPoint x: 173, startPoint y: 360, endPoint x: 177, endPoint y: 360, distance: 4.0
drag, startPoint x: 534, startPoint y: 333, endPoint x: 470, endPoint y: 331, distance: 64.0
click at [463, 330] on div "PLWAW510004288" at bounding box center [734, 329] width 556 height 40
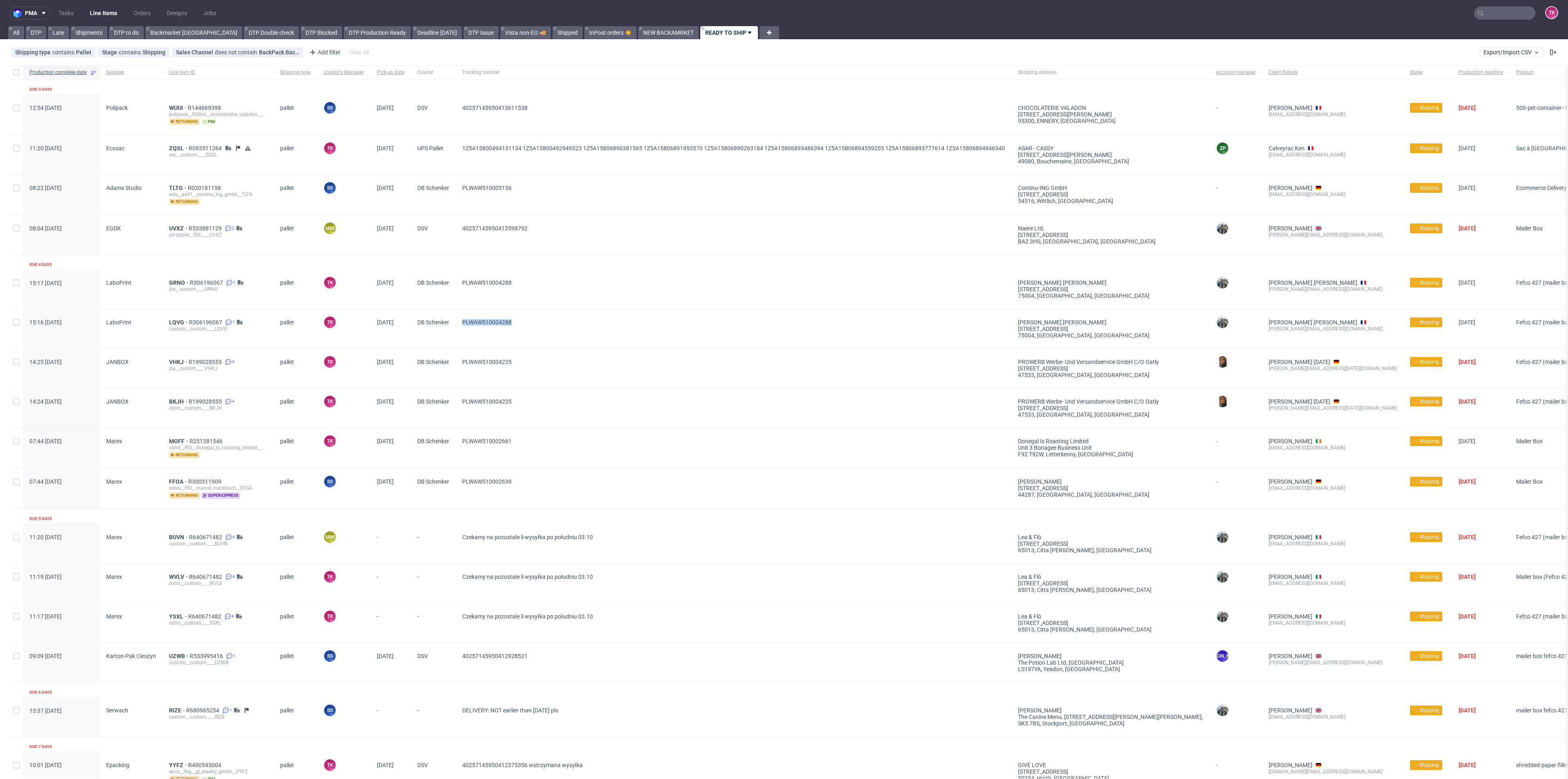
click at [101, 14] on link "Line Items" at bounding box center [104, 12] width 37 height 13
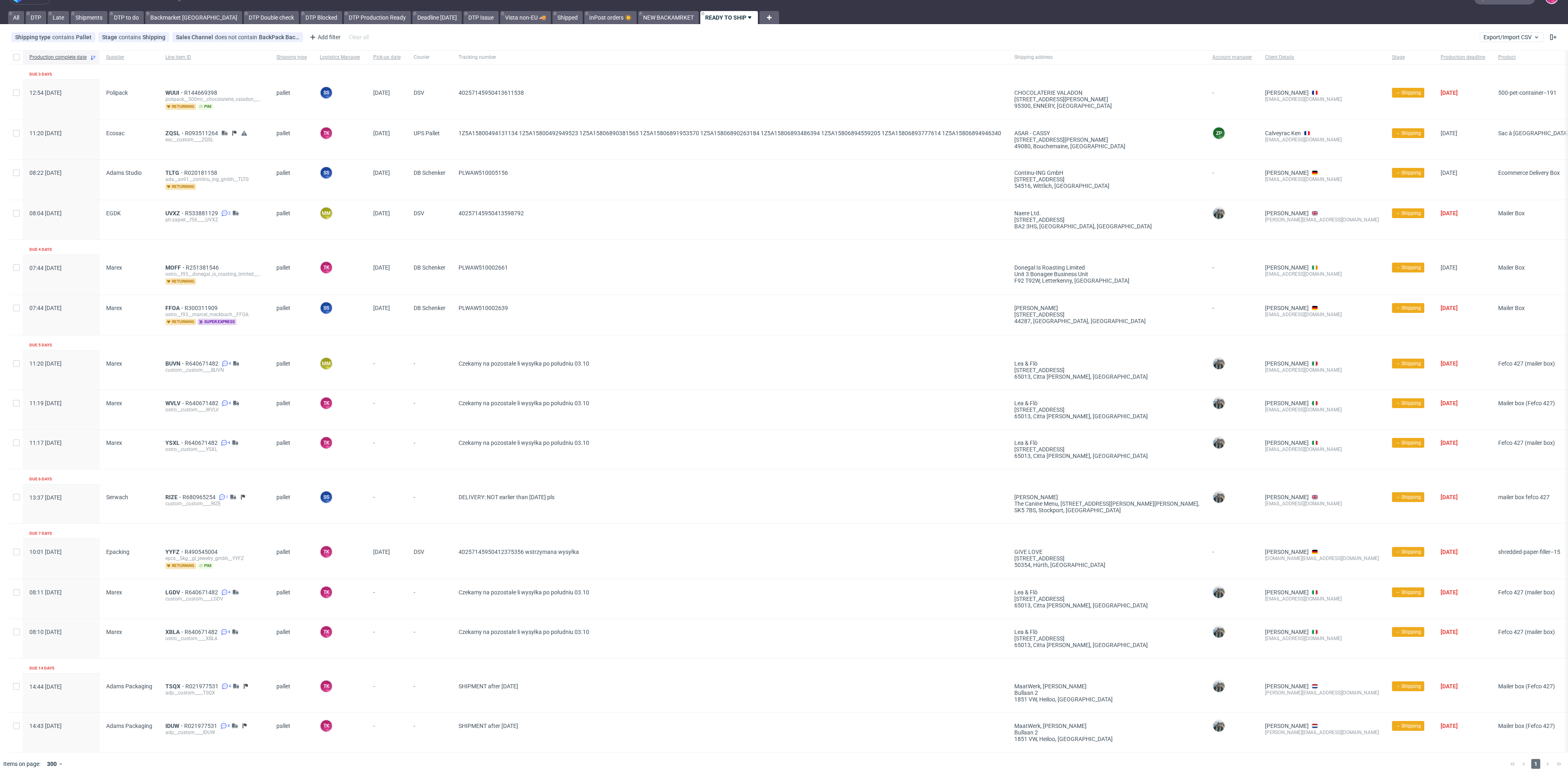
scroll to position [22, 0]
drag, startPoint x: 595, startPoint y: 497, endPoint x: 458, endPoint y: 500, distance: 137.0
click at [458, 500] on div "DELIVERY: NOT earlier than 15th October pls" at bounding box center [730, 503] width 556 height 40
click at [523, 527] on div "Production complete date Supplier Line item ID Shipping type Logistics Manager …" at bounding box center [798, 401] width 1578 height 702
drag, startPoint x: 548, startPoint y: 314, endPoint x: 449, endPoint y: 315, distance: 99.0
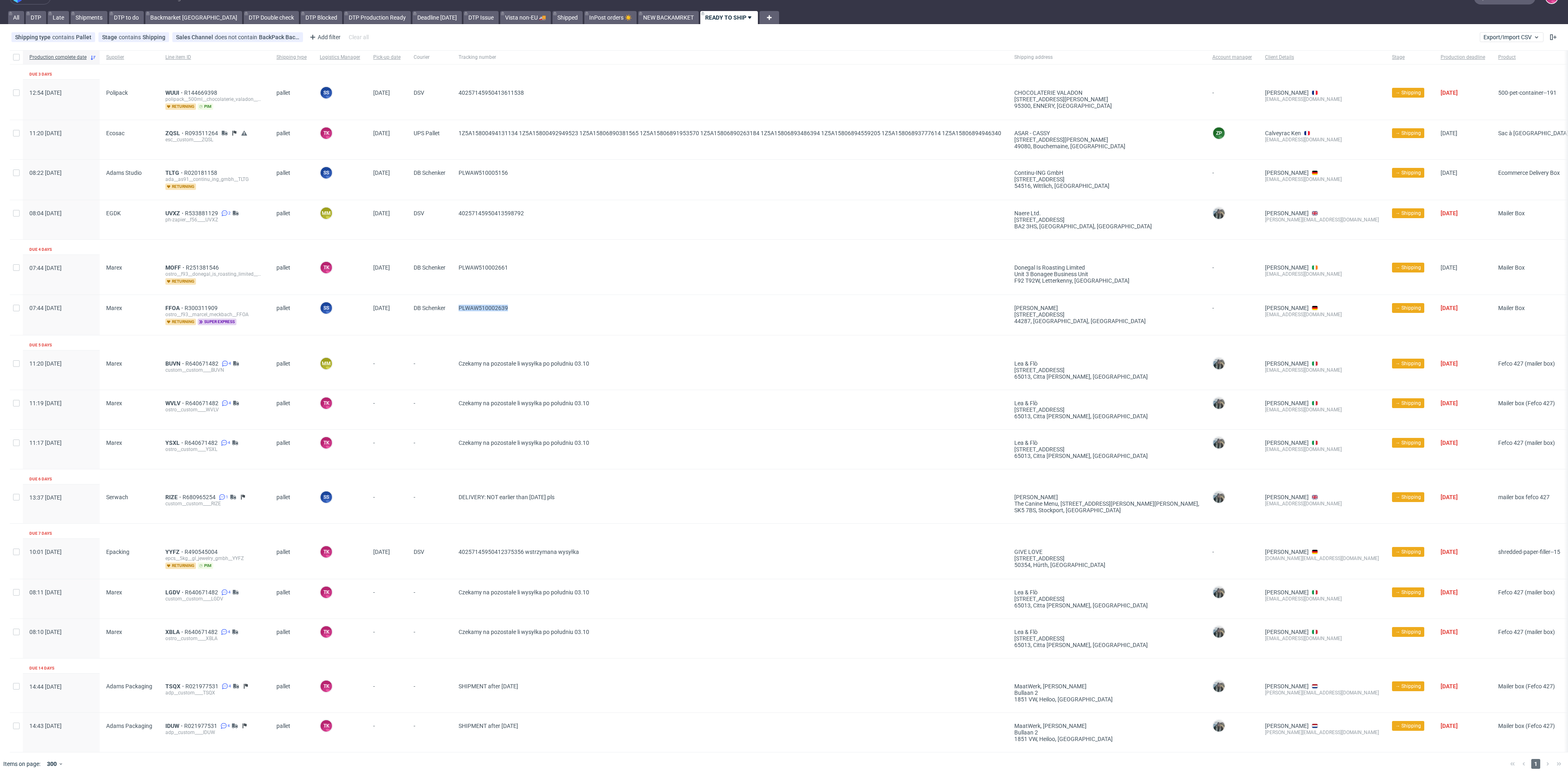
click at [449, 315] on div "07:44 Thu 02.10.2025 Marex FFOA R300311909 ostro__f93__marcel_meckbach__FFOA re…" at bounding box center [798, 315] width 1578 height 40
click at [478, 315] on span "PLWAW510002639" at bounding box center [730, 315] width 543 height 20
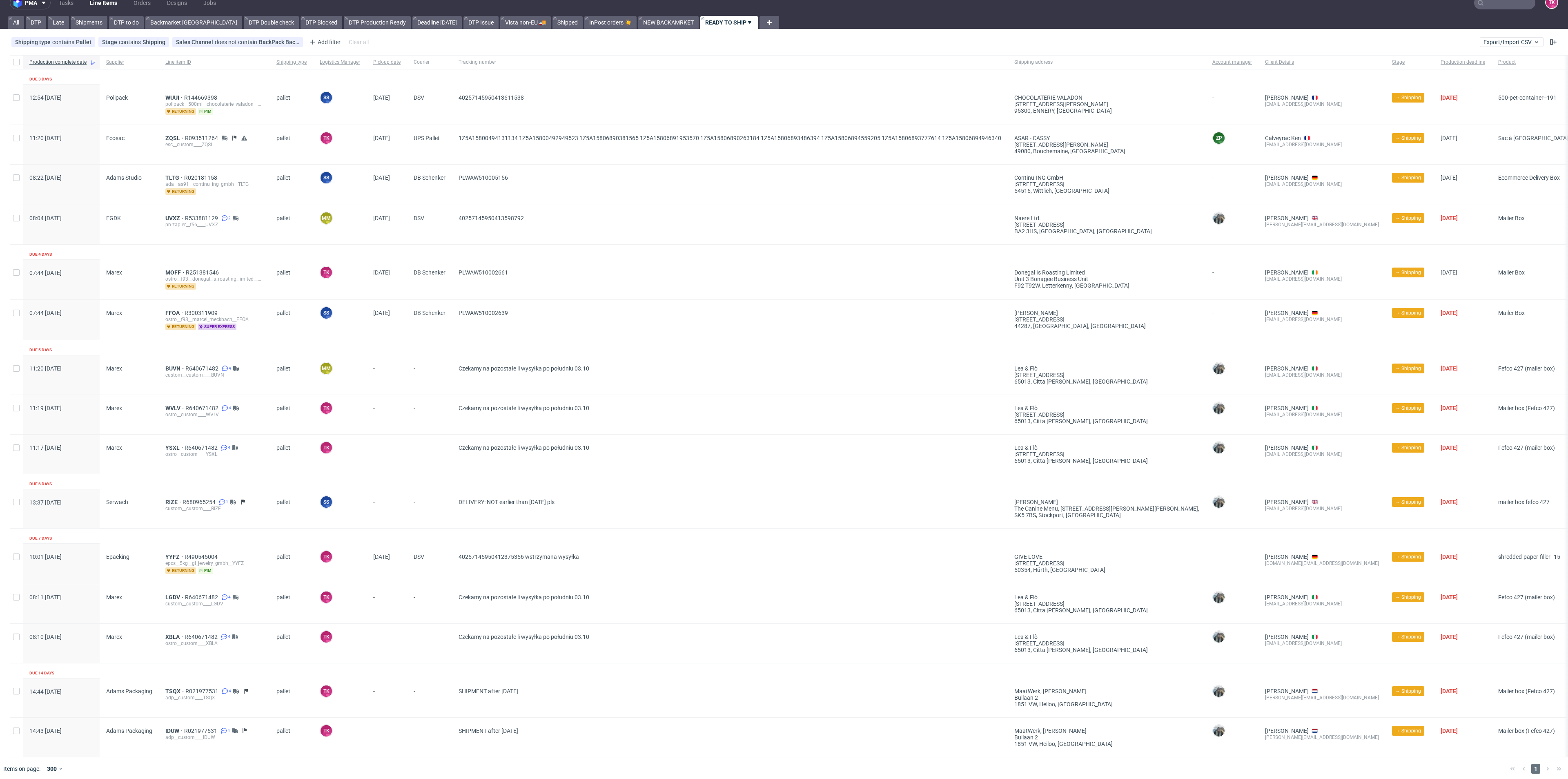
scroll to position [0, 0]
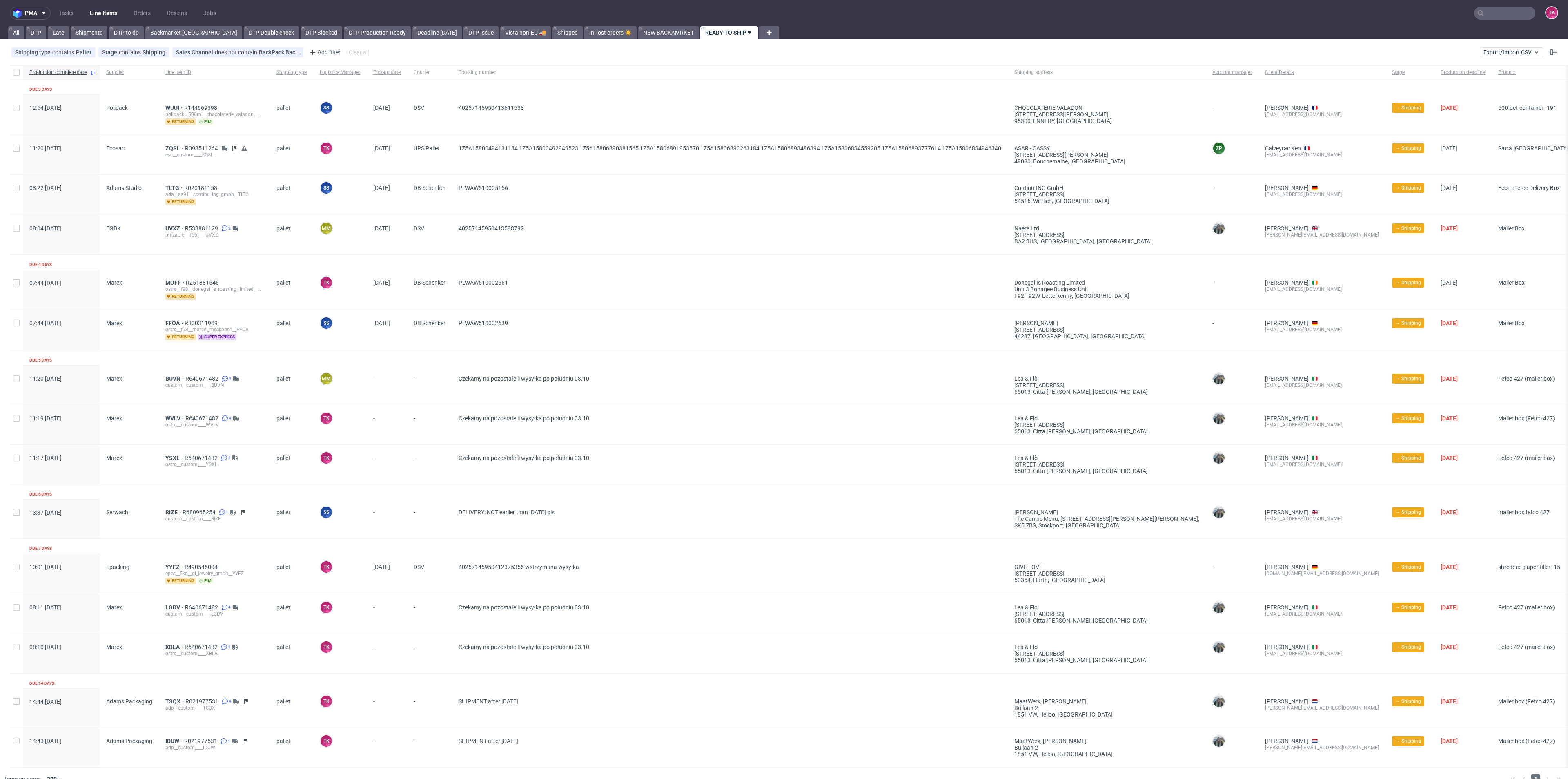
click at [113, 17] on link "Line Items" at bounding box center [104, 12] width 37 height 13
click at [107, 13] on link "Line Items" at bounding box center [104, 12] width 37 height 13
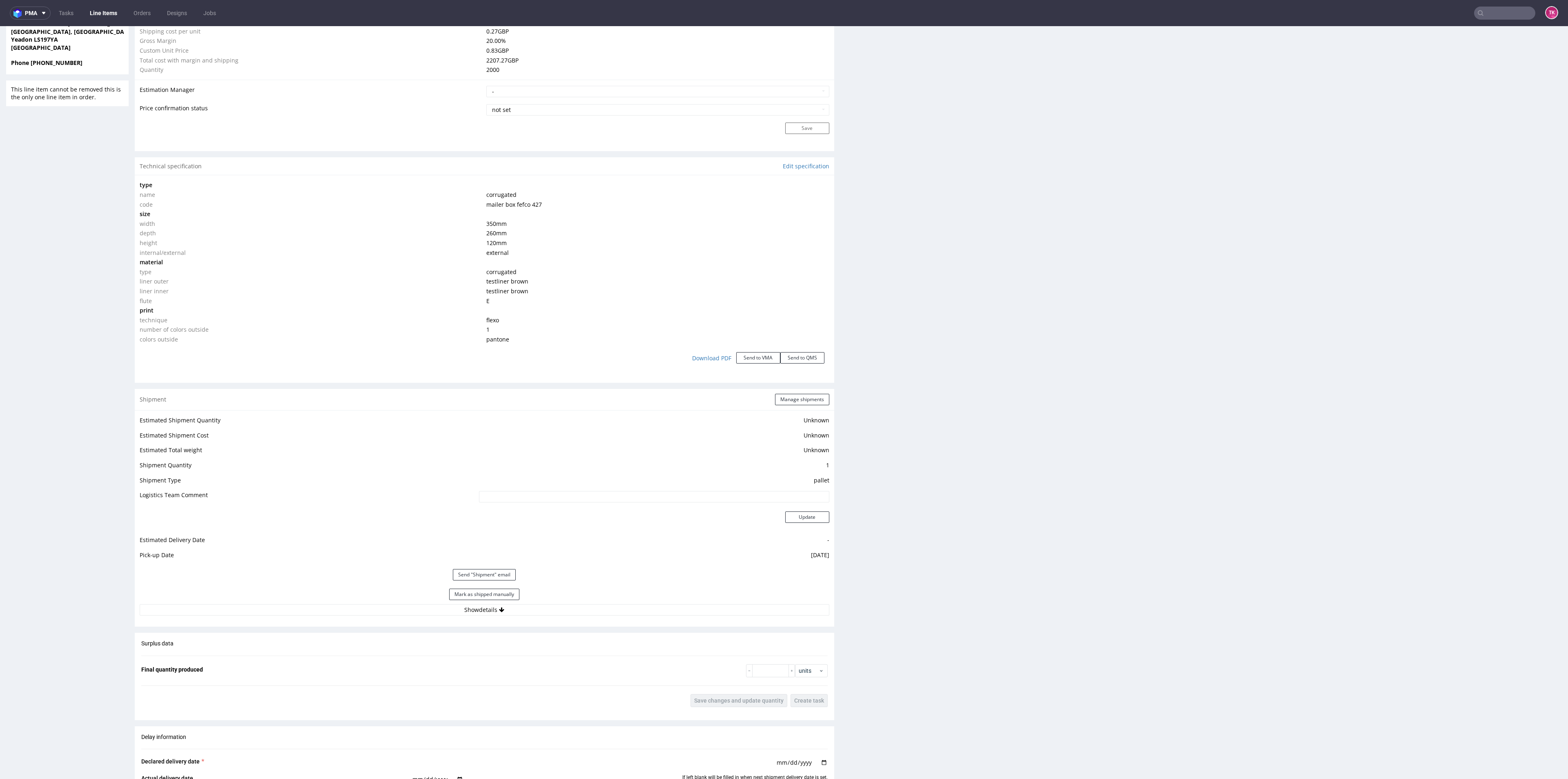
scroll to position [674, 0]
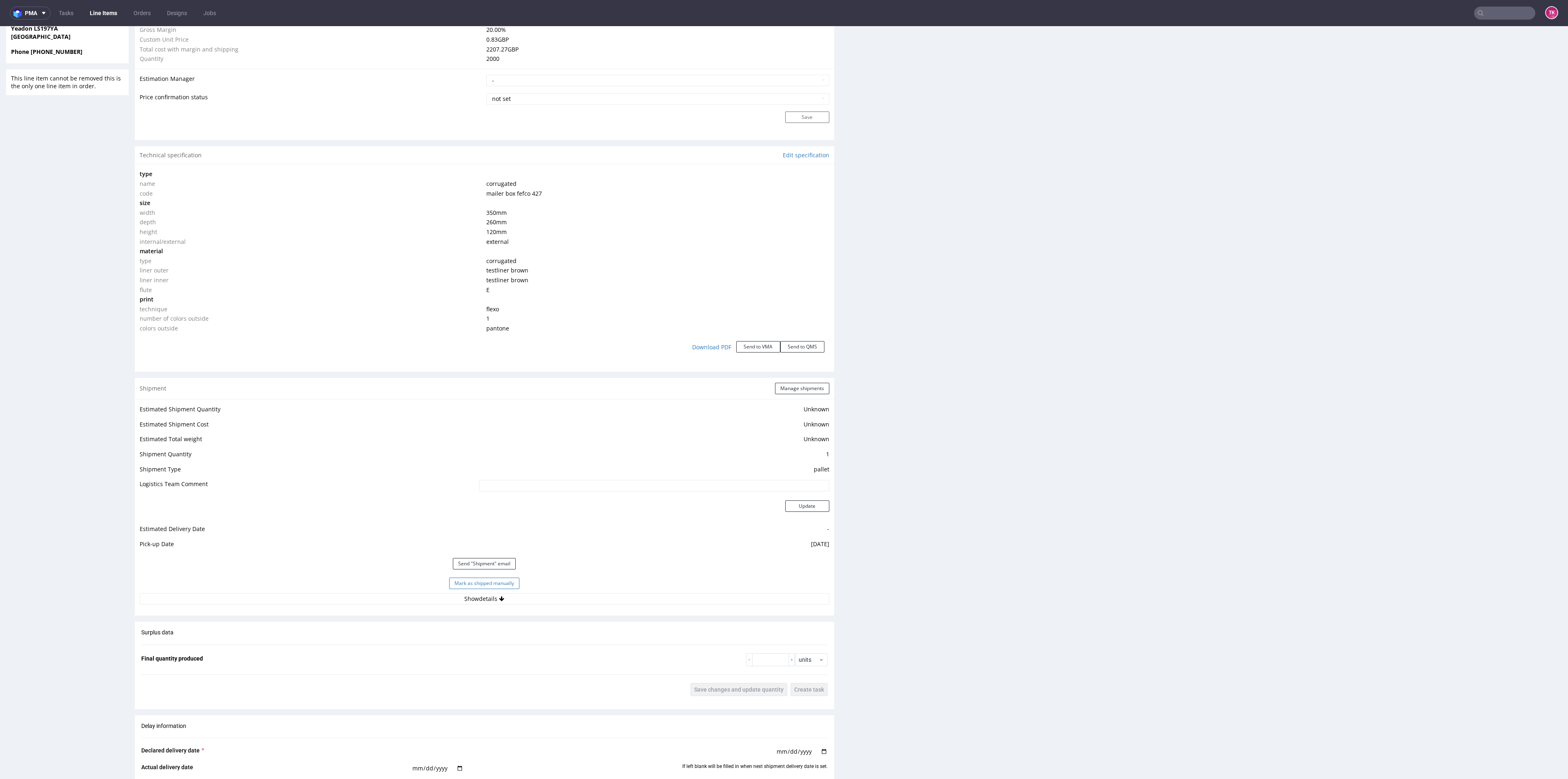
click at [498, 580] on button "Mark as shipped manually" at bounding box center [484, 583] width 70 height 11
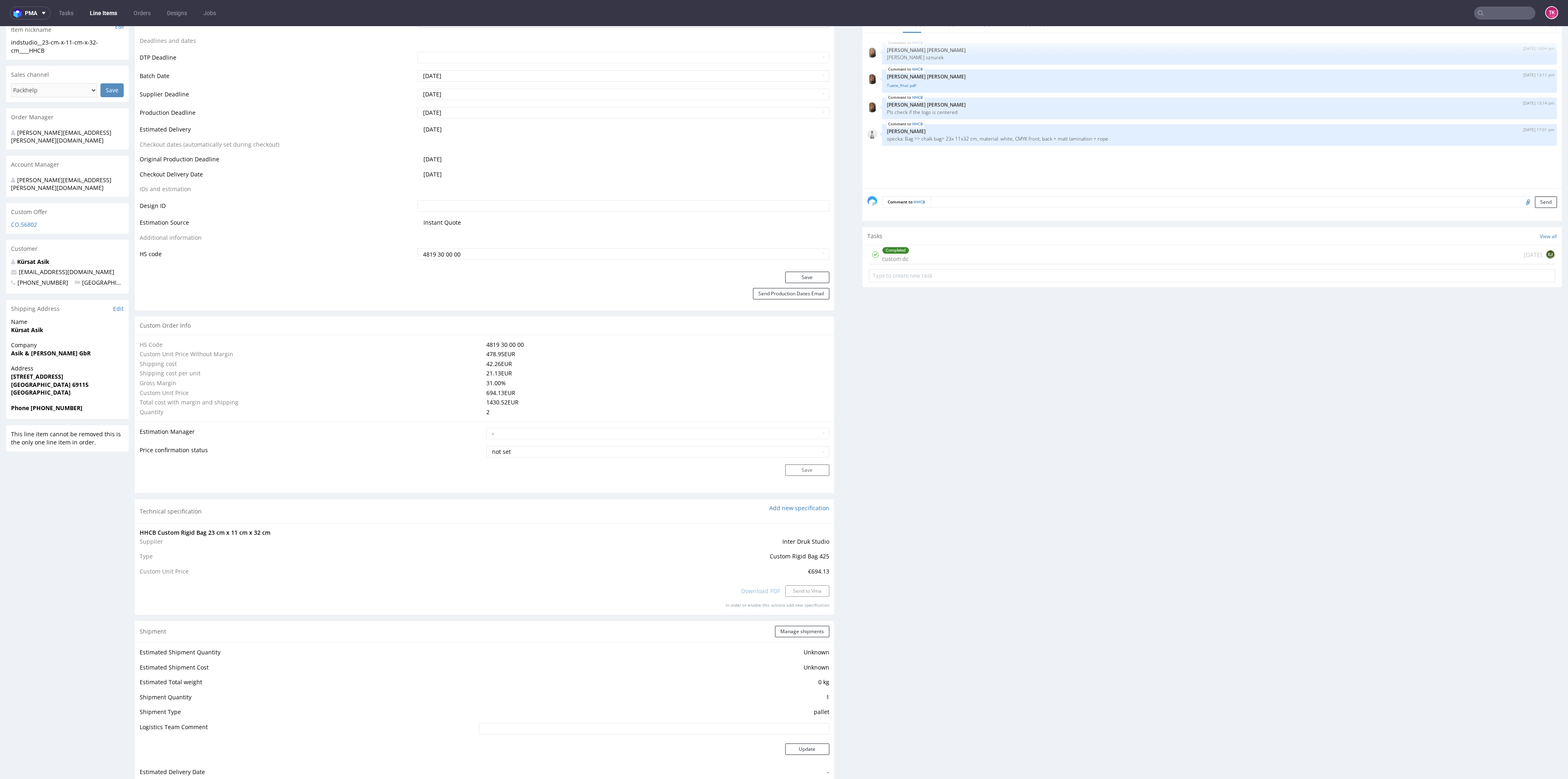
scroll to position [613, 0]
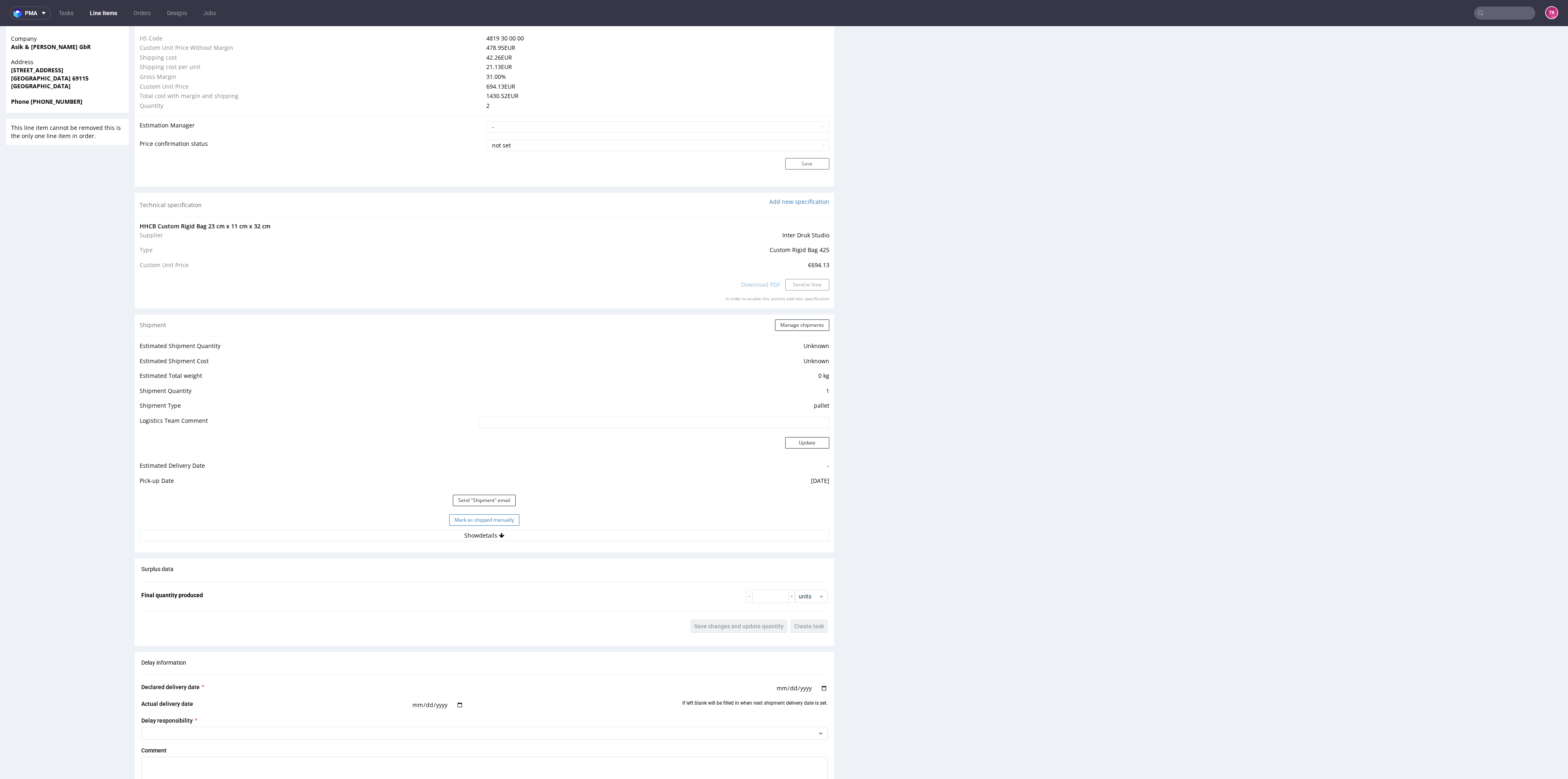
click at [462, 523] on button "Mark as shipped manually" at bounding box center [484, 520] width 70 height 11
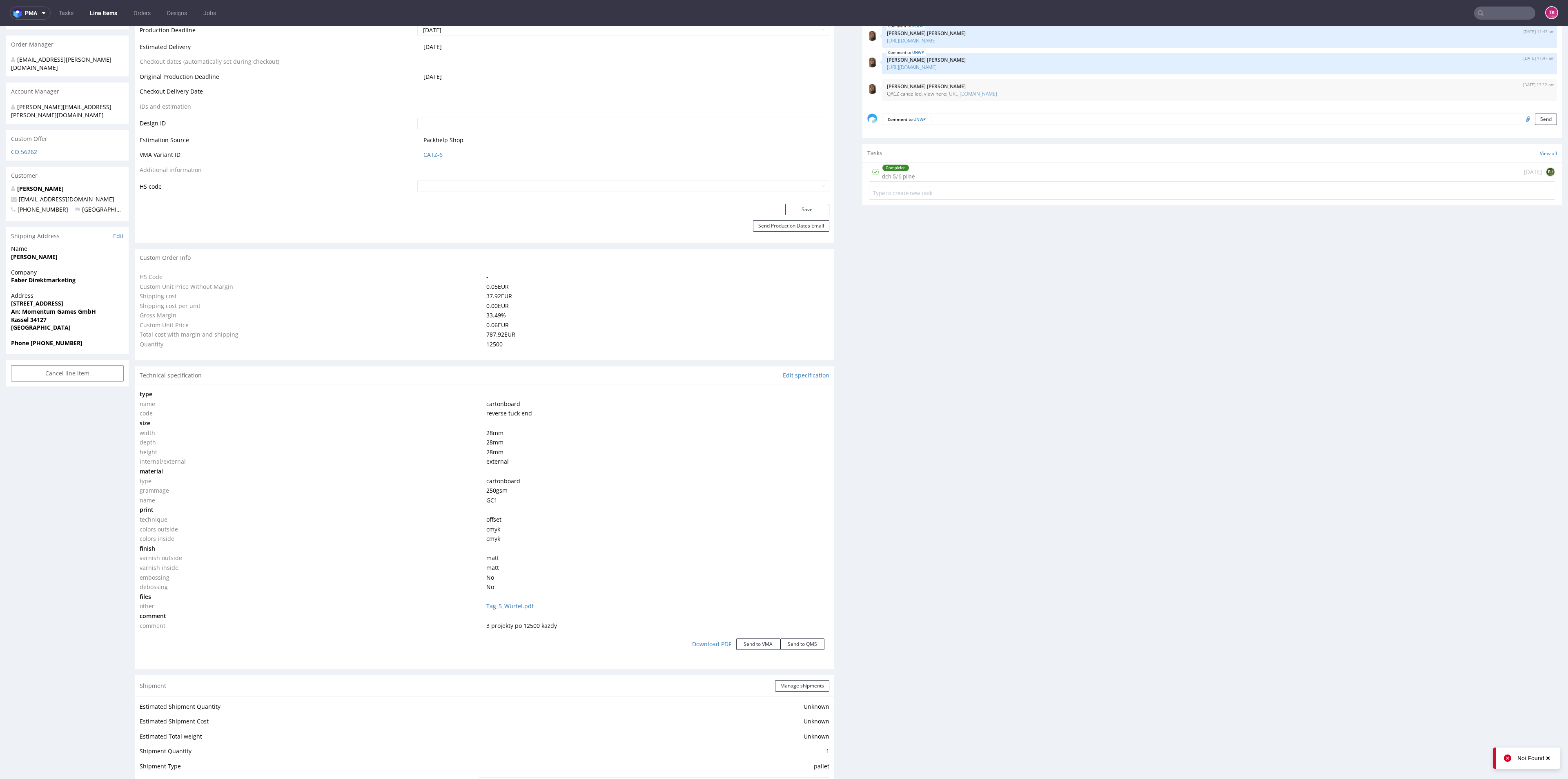
scroll to position [613, 0]
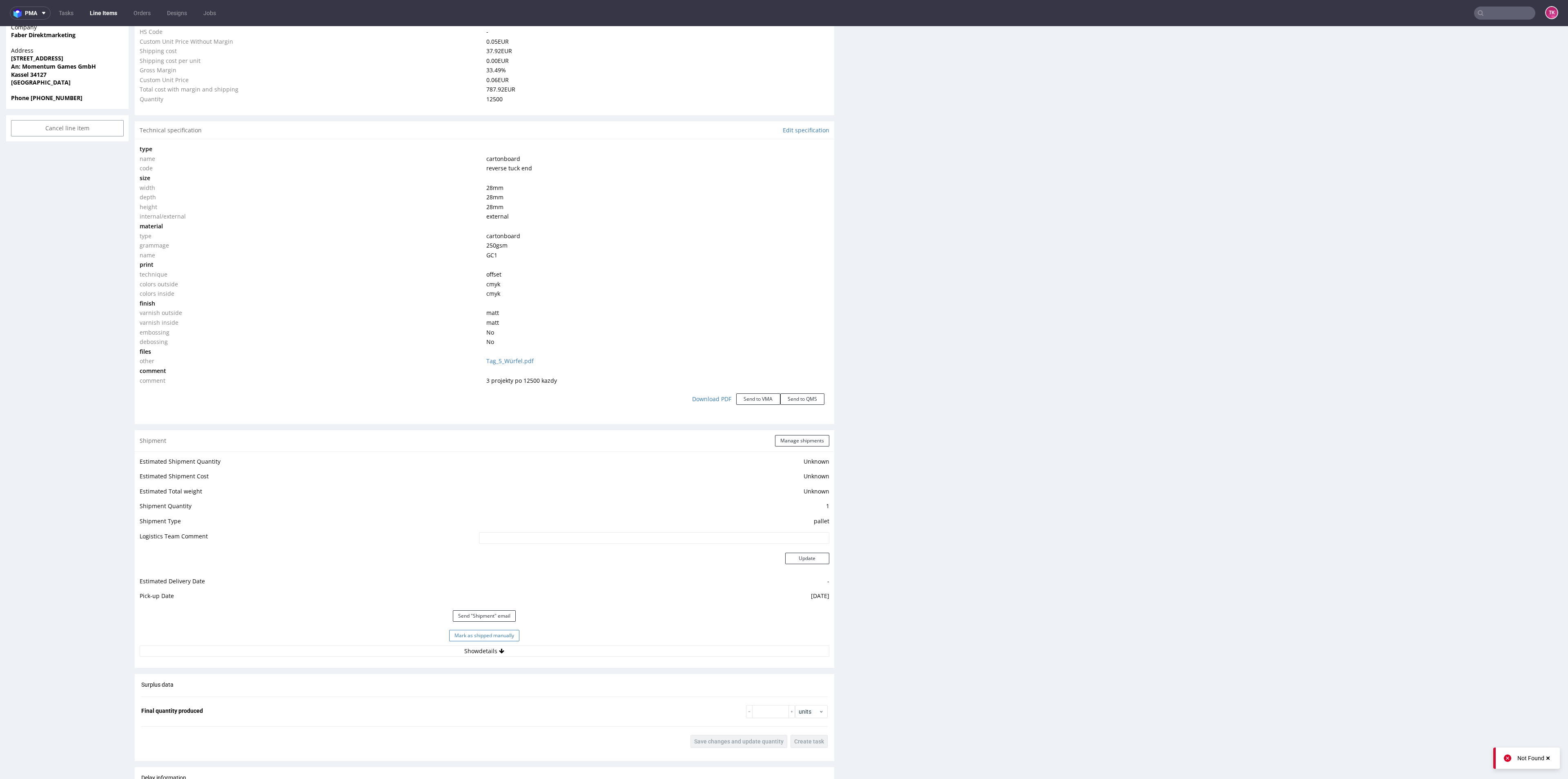
click at [498, 633] on button "Mark as shipped manually" at bounding box center [484, 636] width 70 height 11
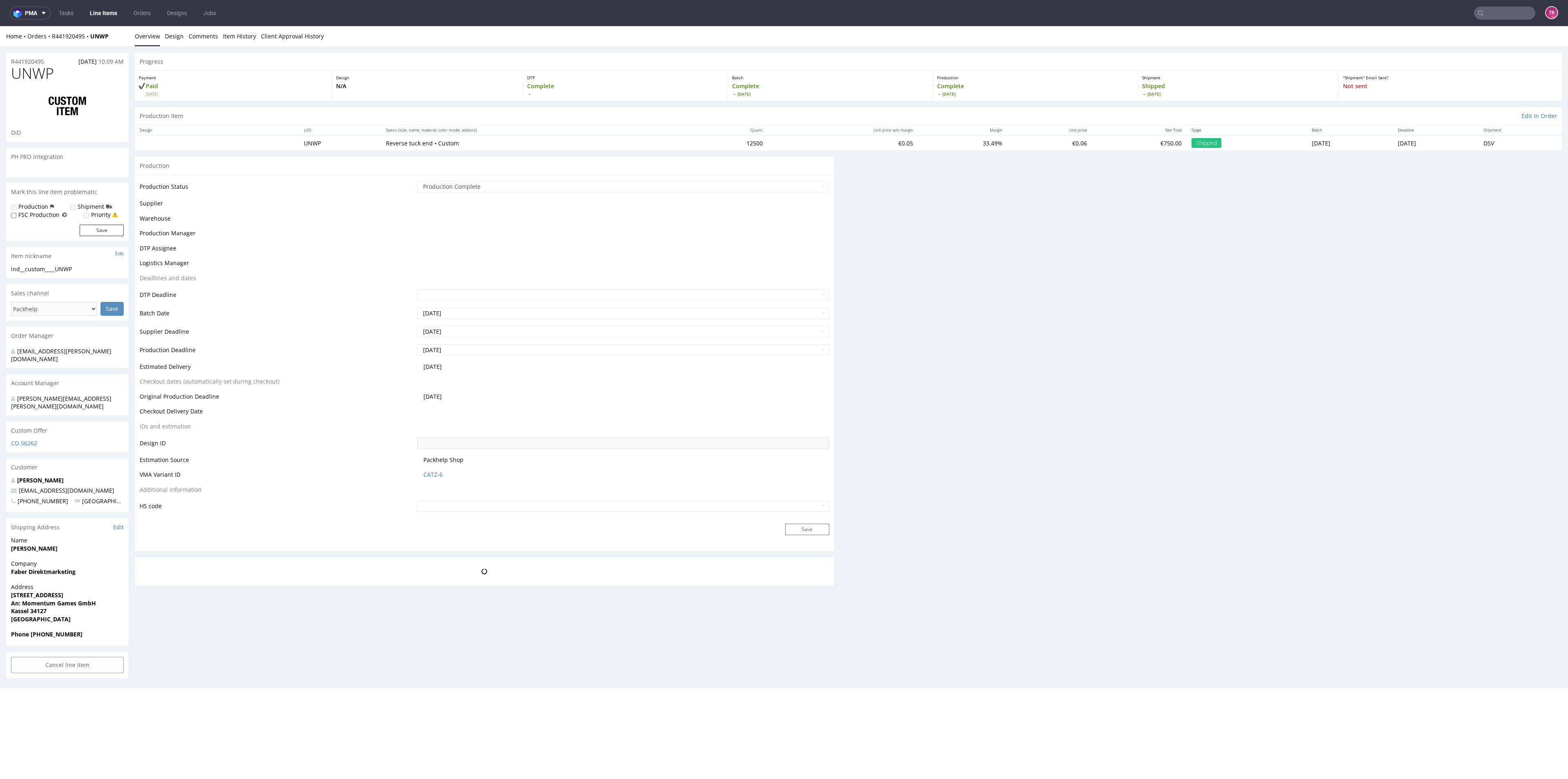
scroll to position [0, 0]
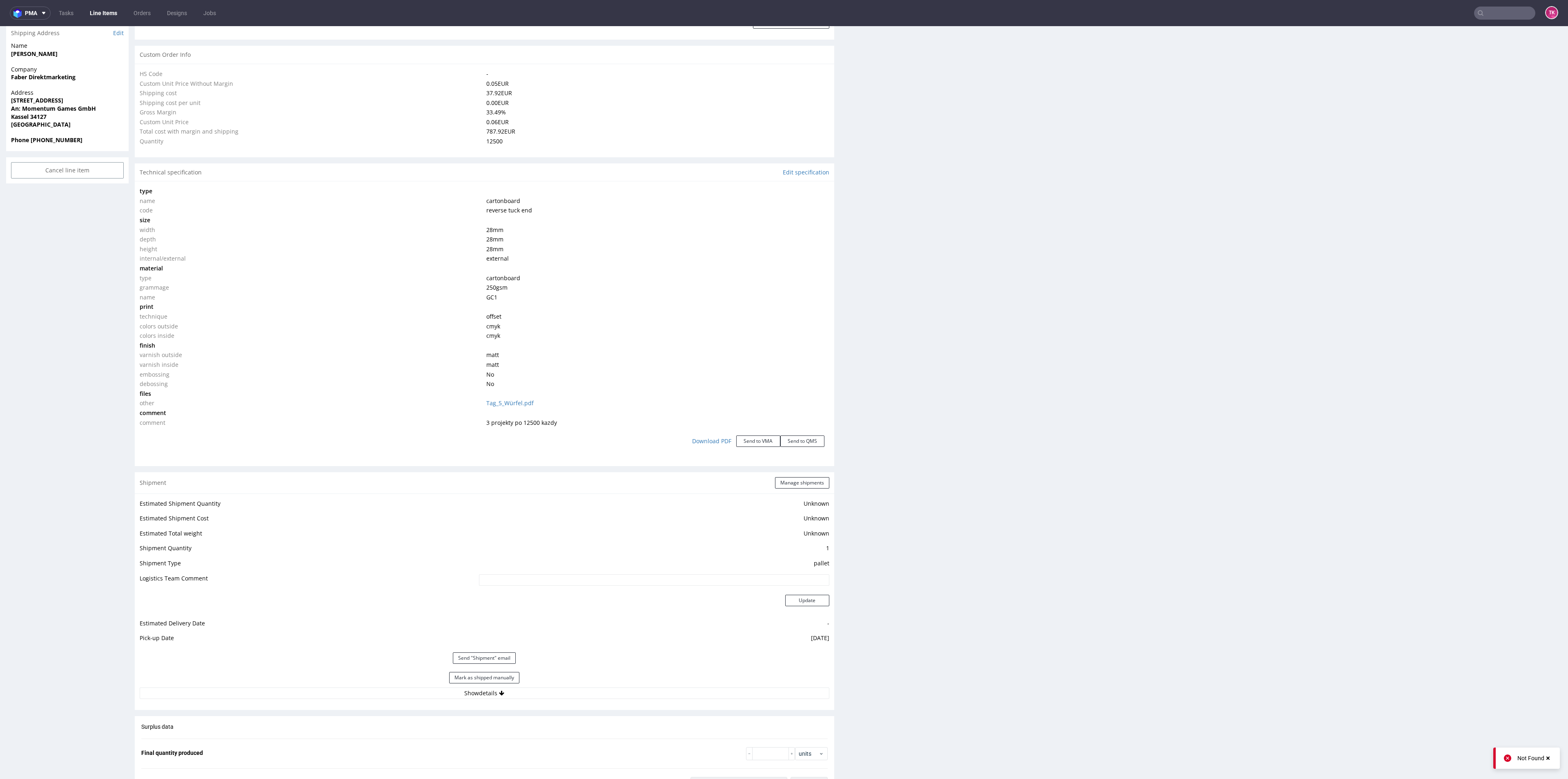
scroll to position [613, 0]
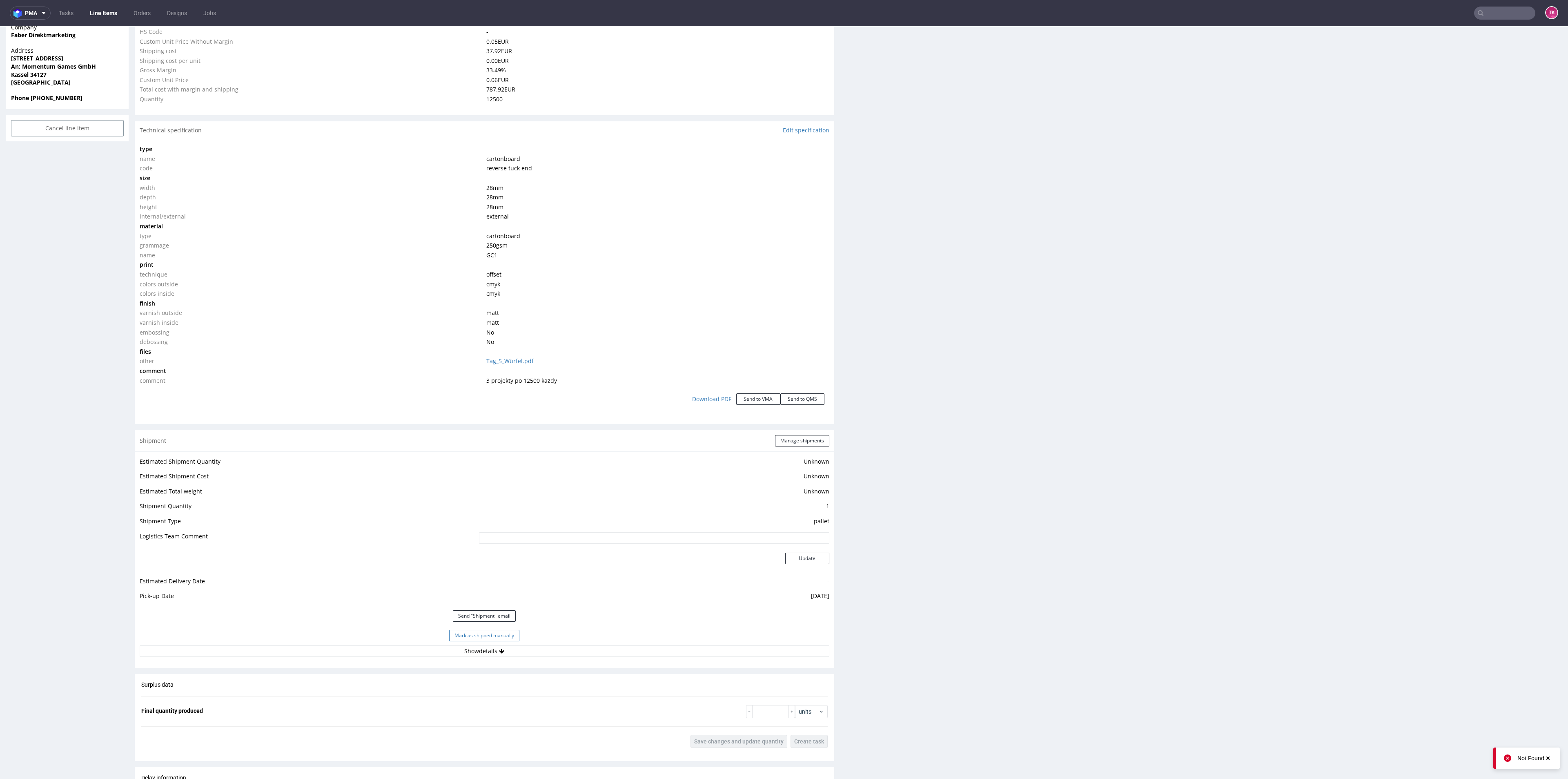
click at [502, 640] on button "Mark as shipped manually" at bounding box center [484, 636] width 70 height 11
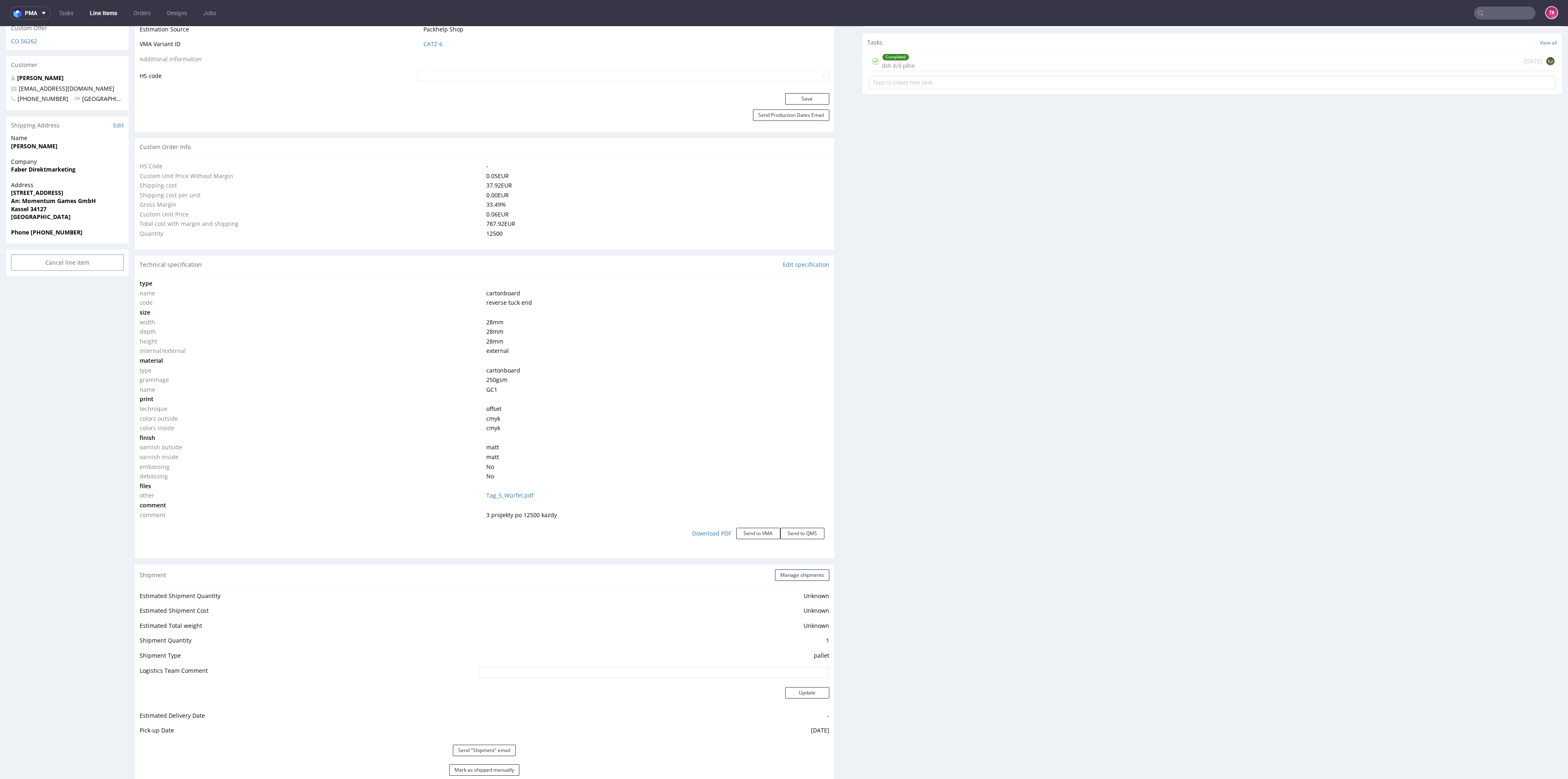
scroll to position [674, 0]
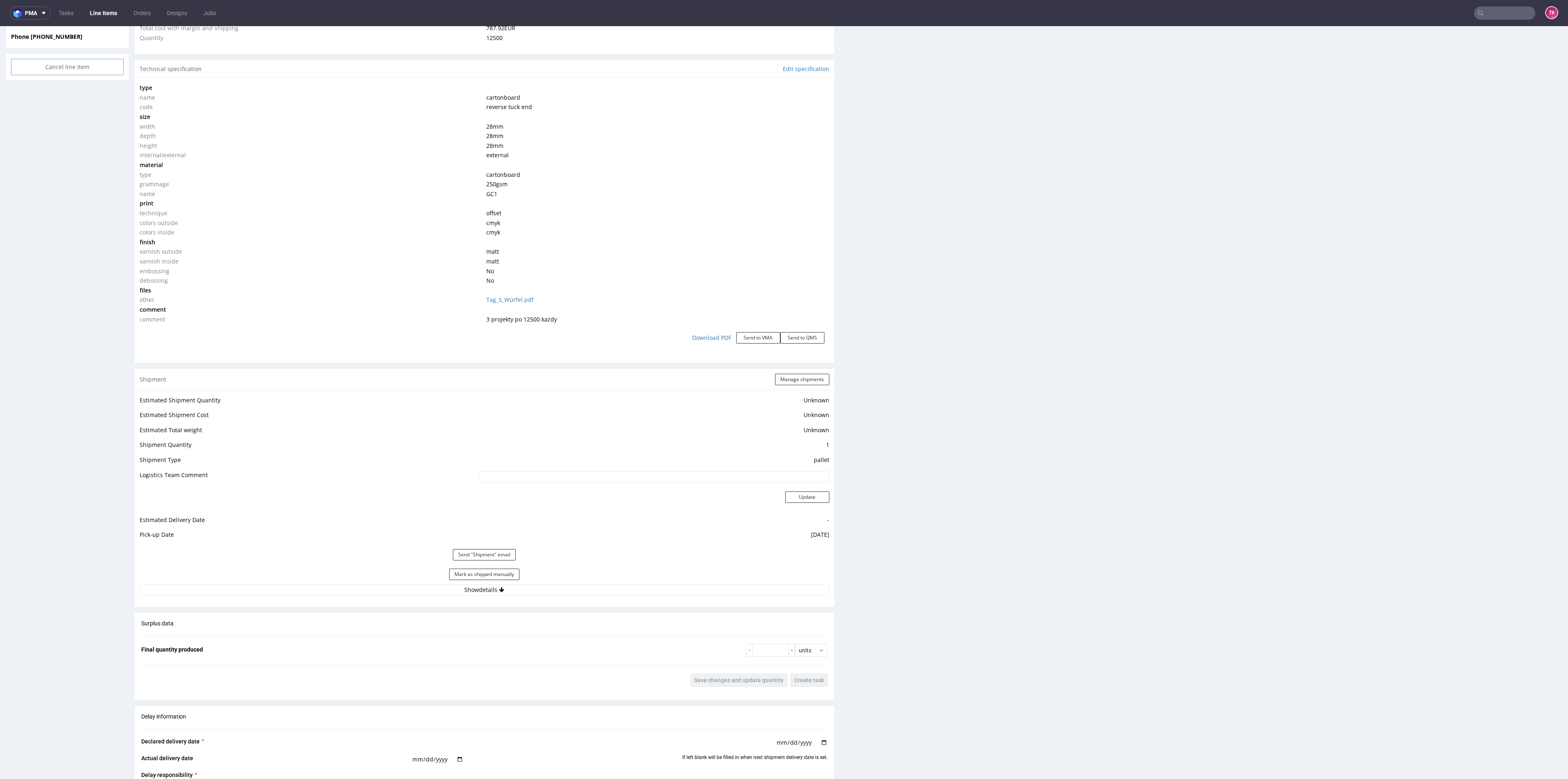
drag, startPoint x: 501, startPoint y: 574, endPoint x: 505, endPoint y: 576, distance: 4.5
click at [504, 576] on button "Mark as shipped manually" at bounding box center [484, 574] width 70 height 11
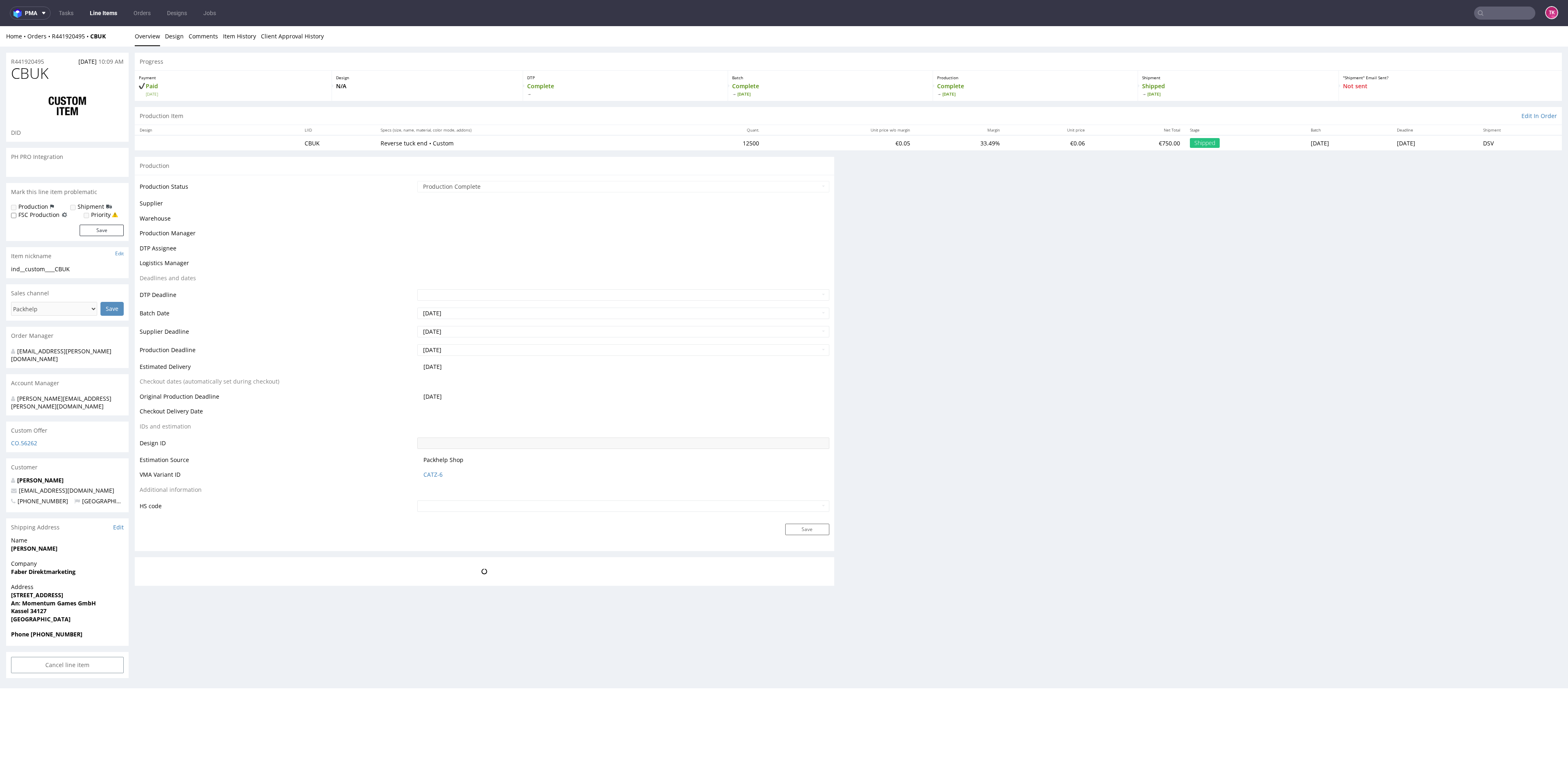
scroll to position [0, 0]
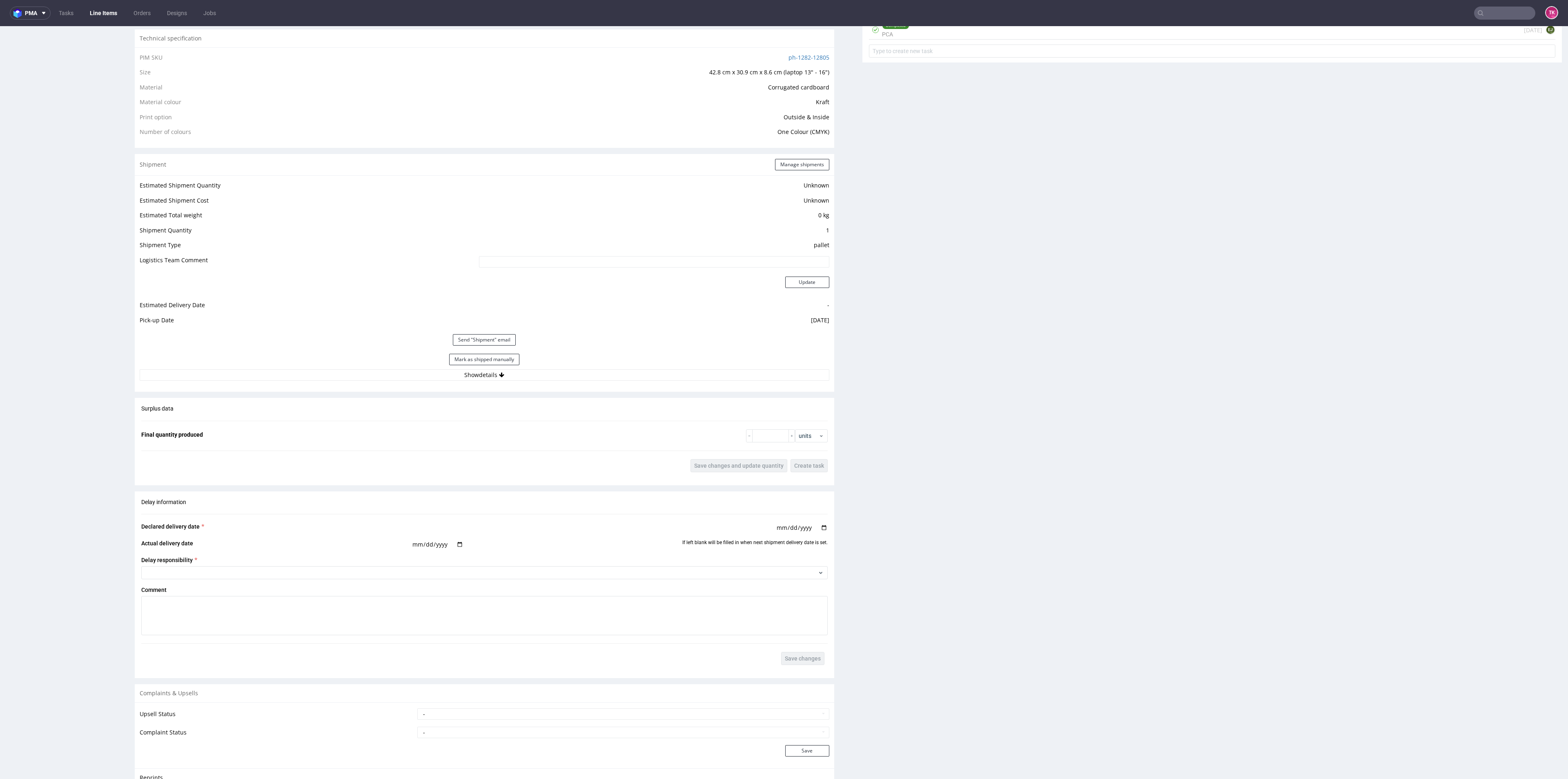
scroll to position [613, 0]
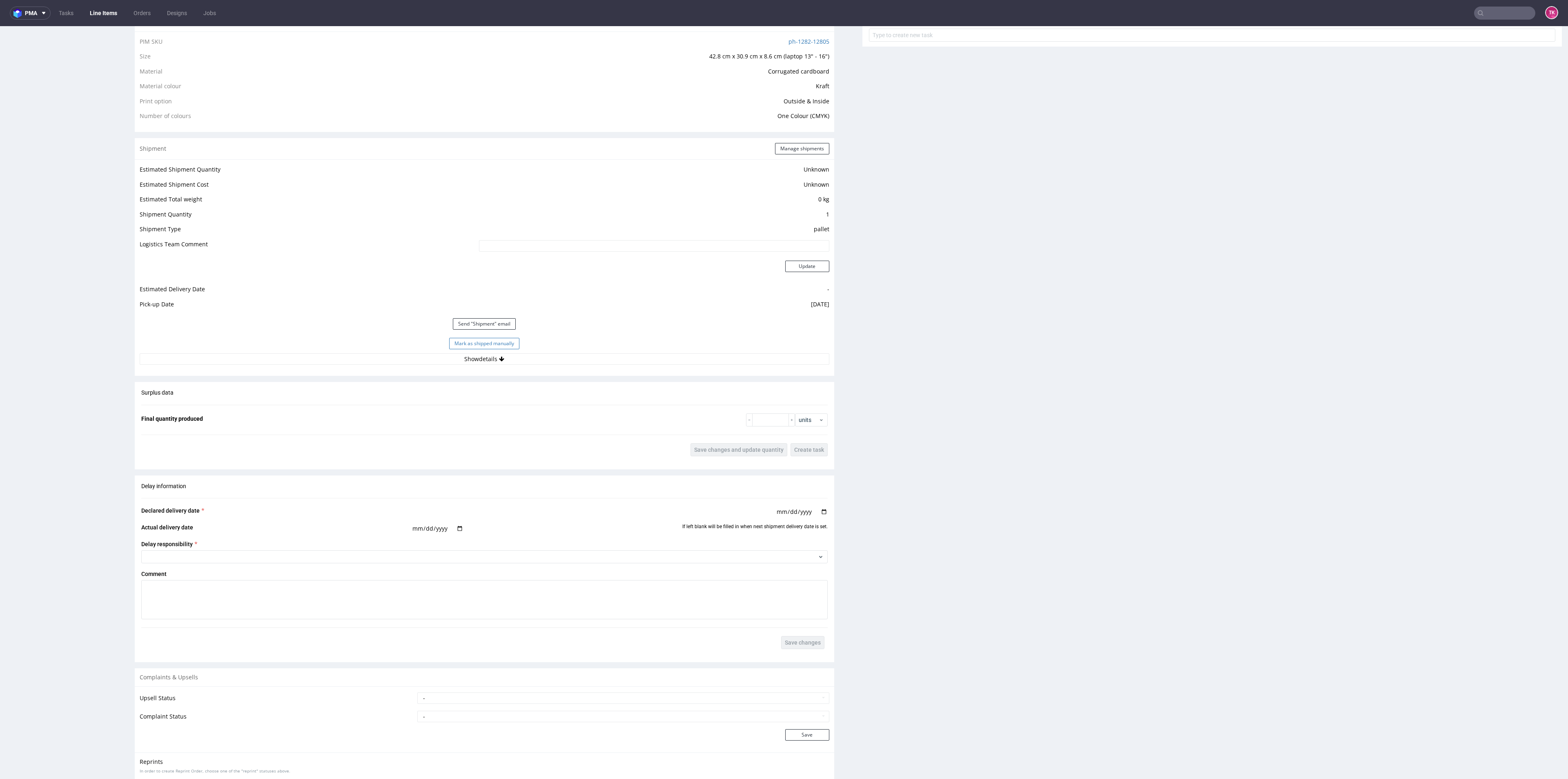
click at [497, 342] on button "Mark as shipped manually" at bounding box center [484, 343] width 70 height 11
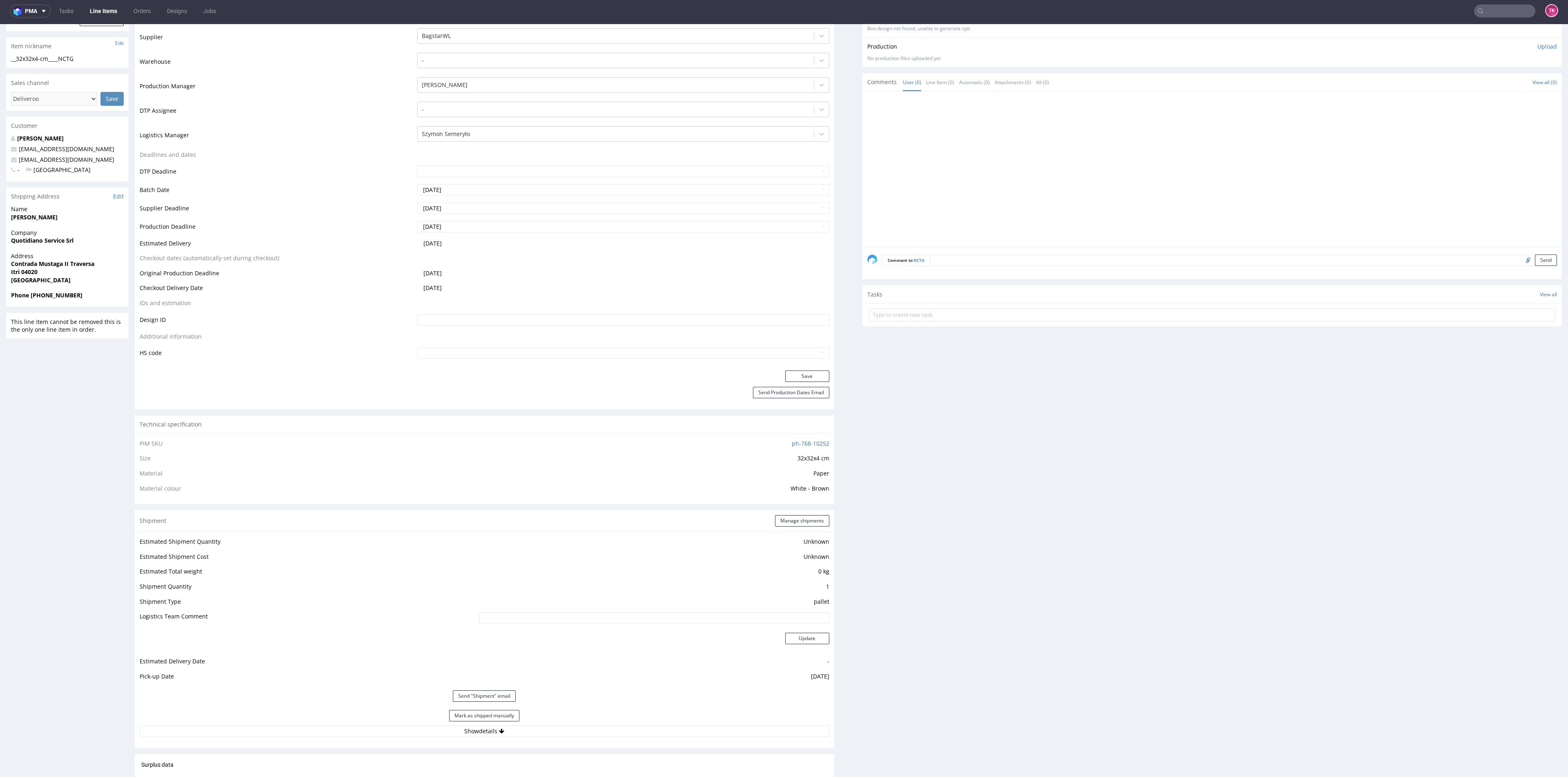
scroll to position [450, 0]
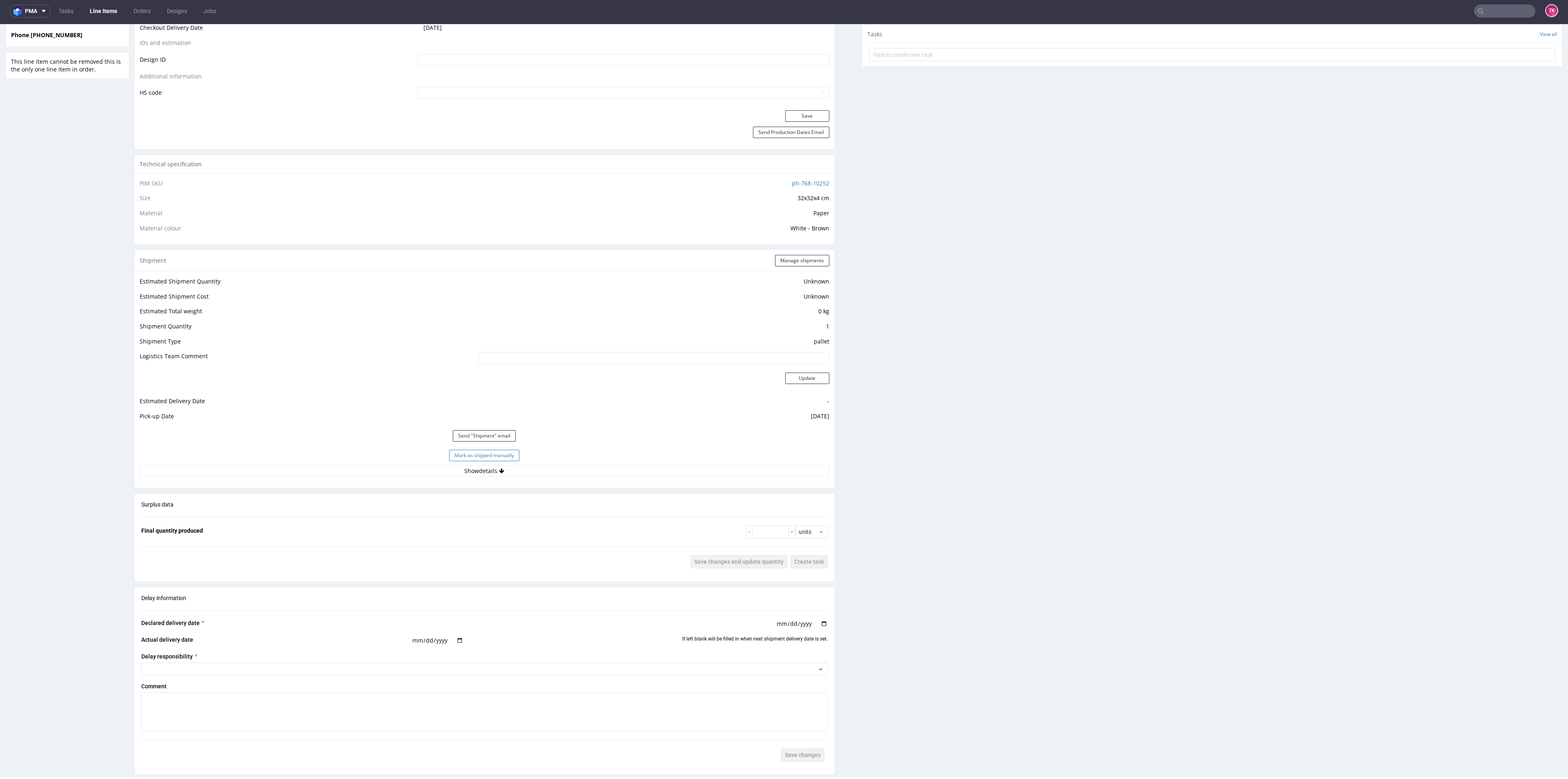
click at [484, 458] on button "Mark as shipped manually" at bounding box center [484, 455] width 70 height 11
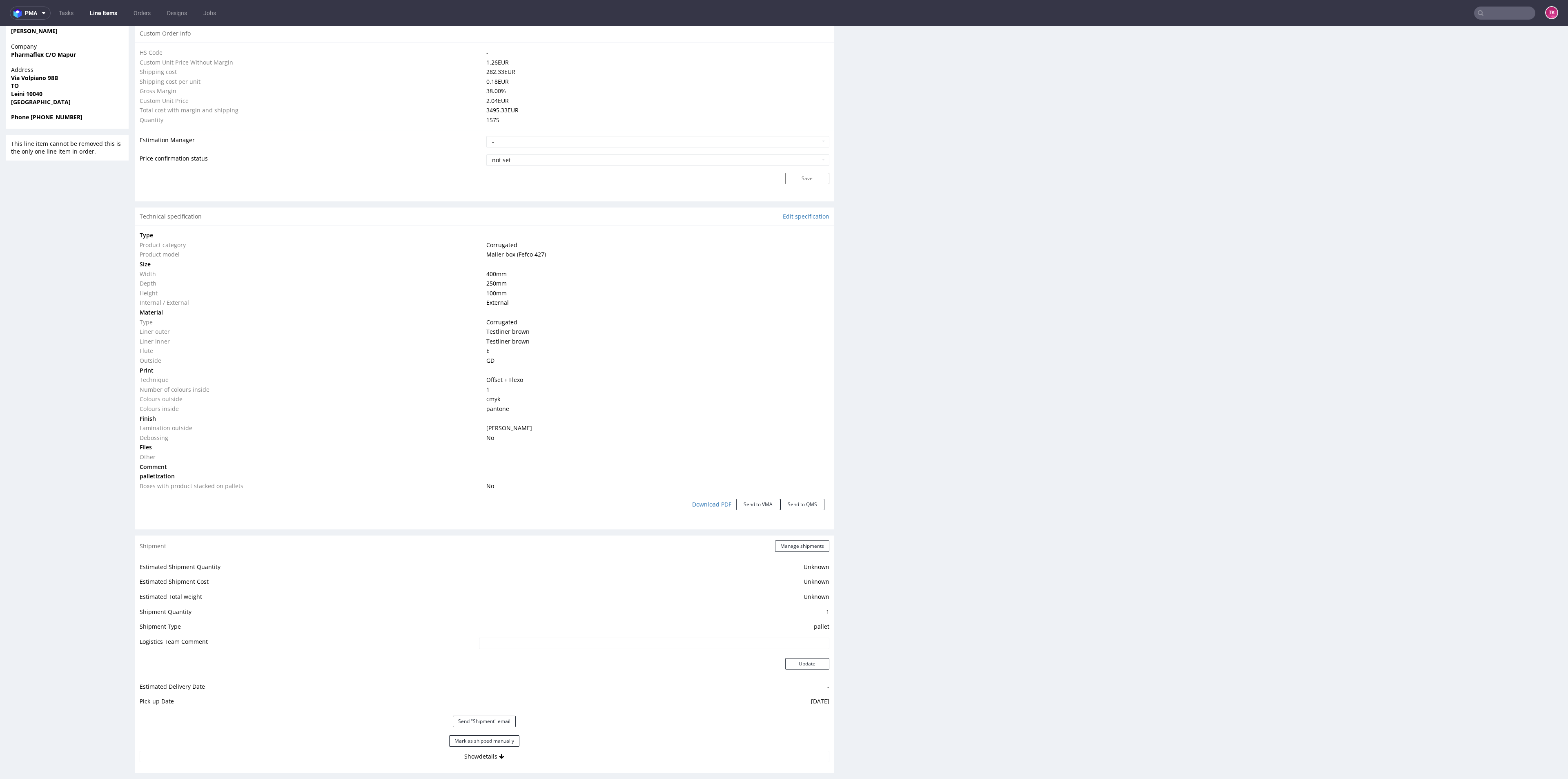
scroll to position [613, 0]
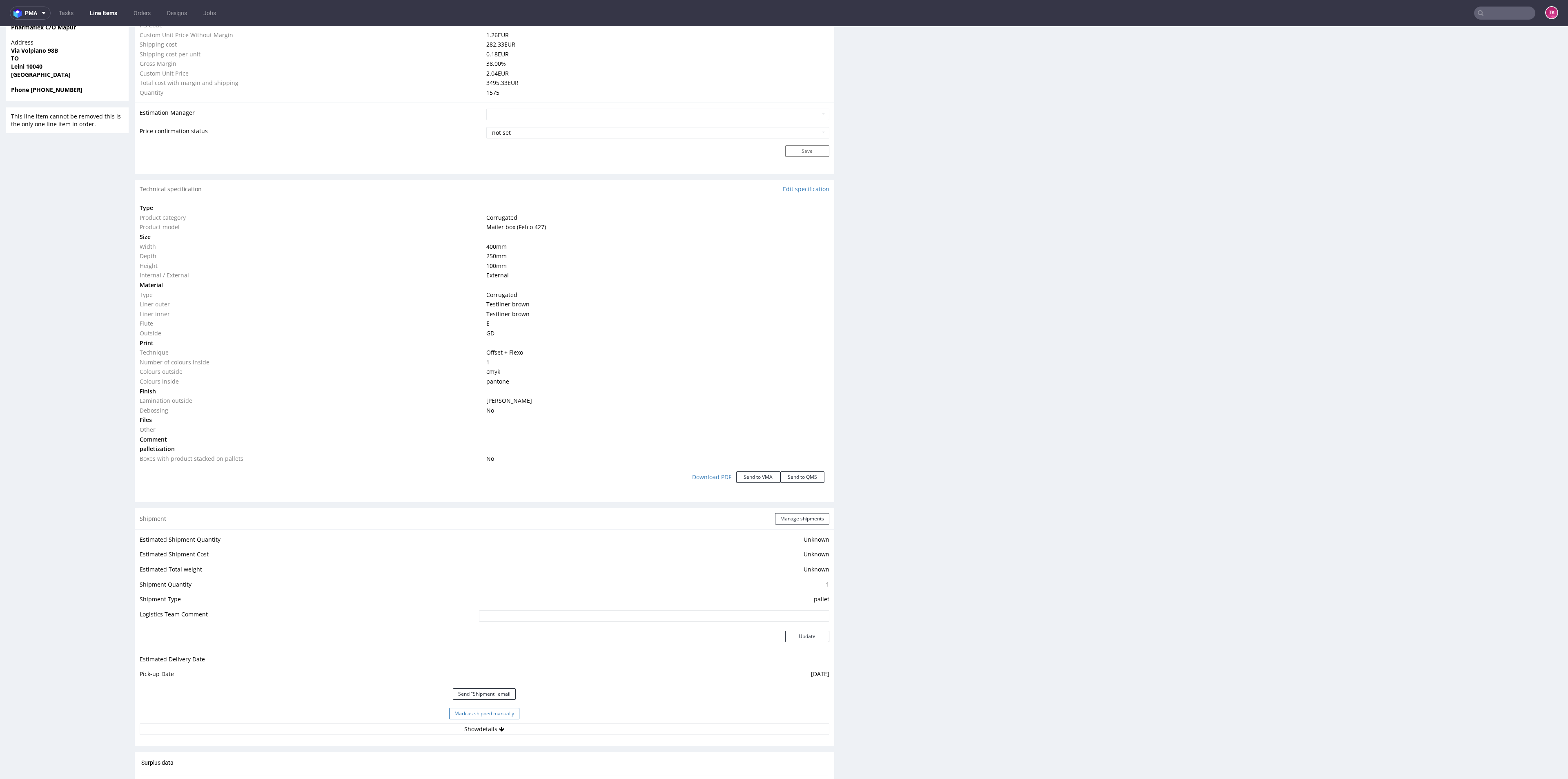
click at [491, 713] on button "Mark as shipped manually" at bounding box center [484, 713] width 70 height 11
click at [491, 717] on button "Mark as shipped manually" at bounding box center [484, 718] width 70 height 11
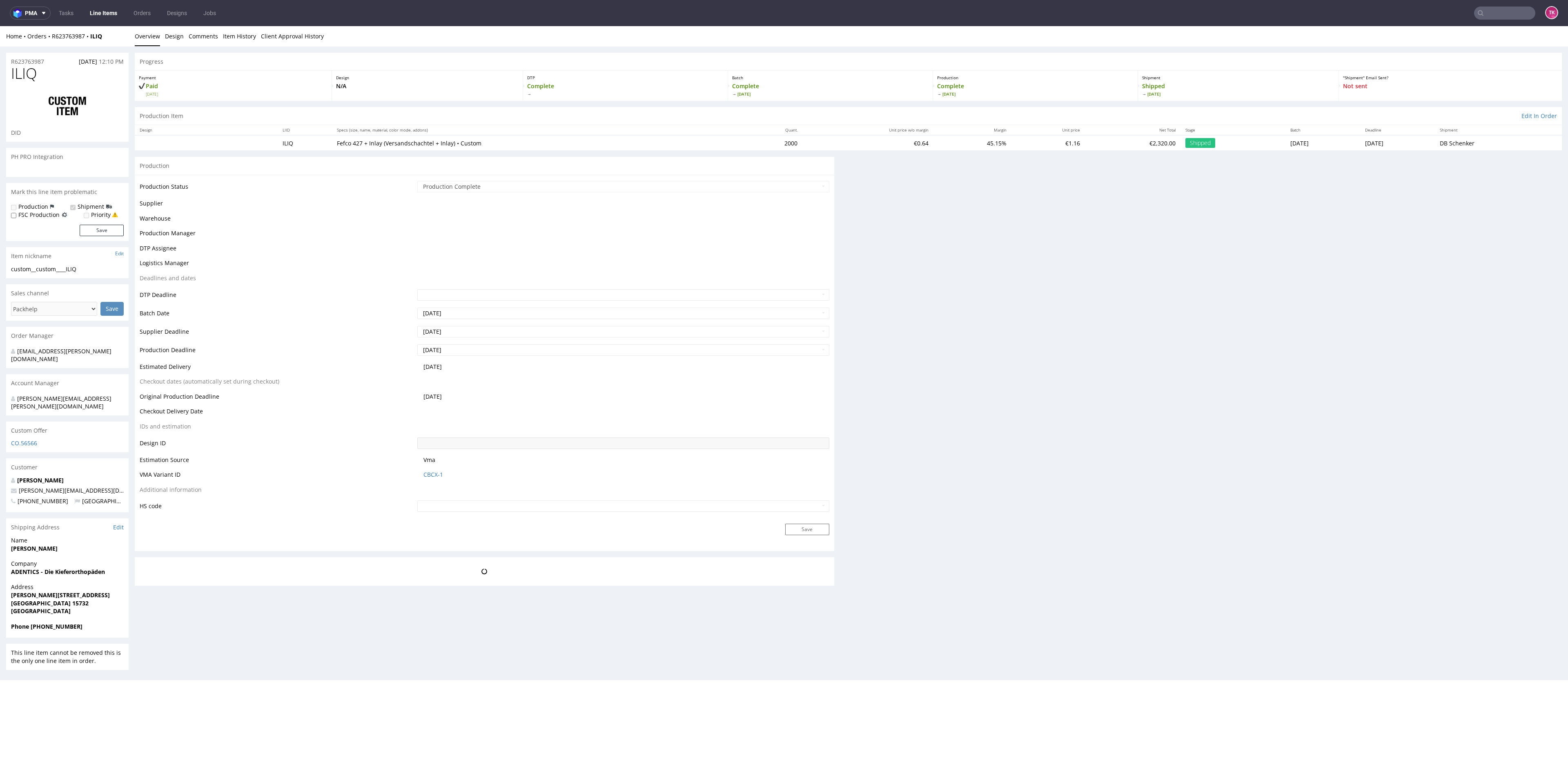
scroll to position [0, 0]
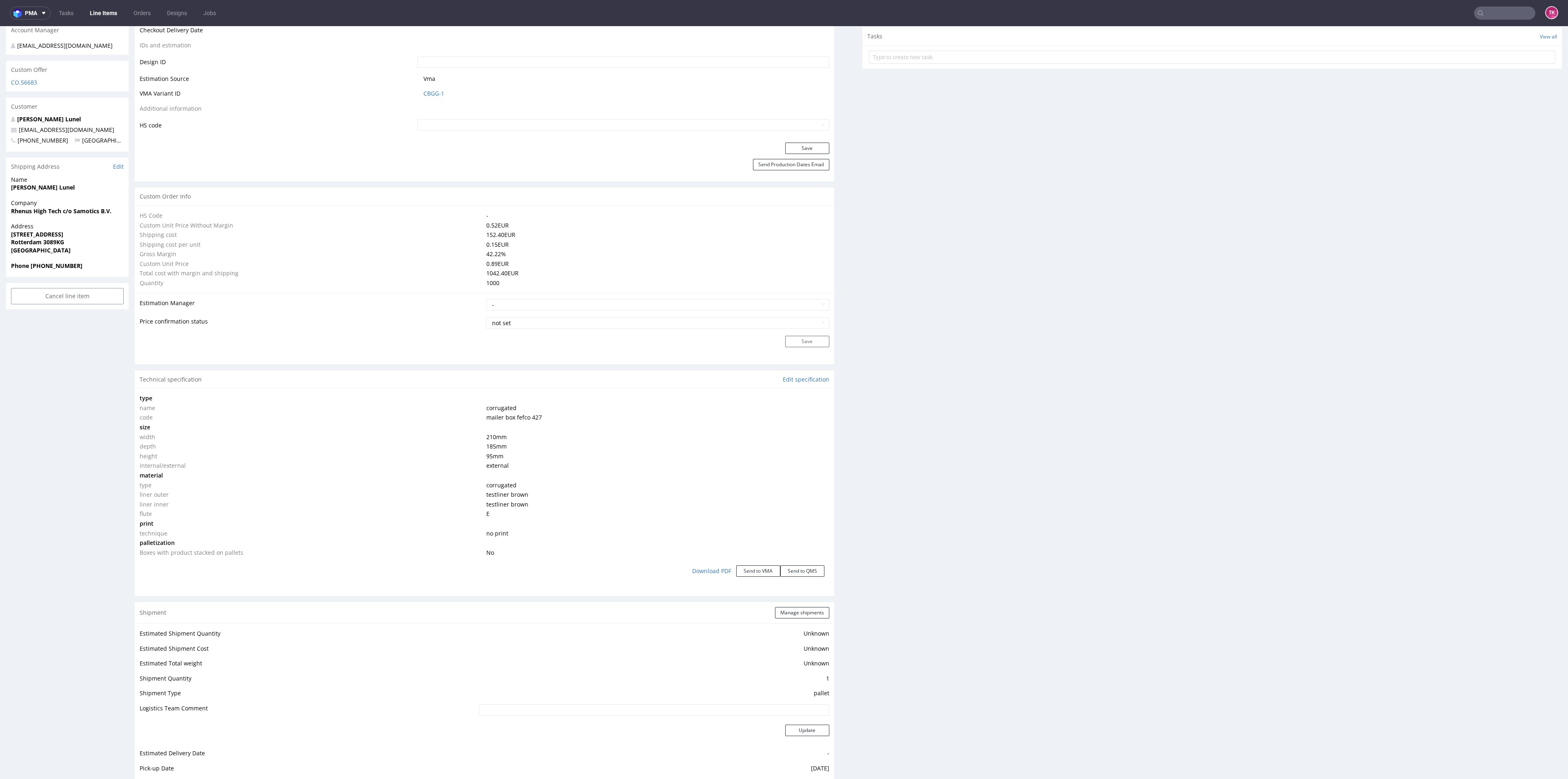
scroll to position [613, 0]
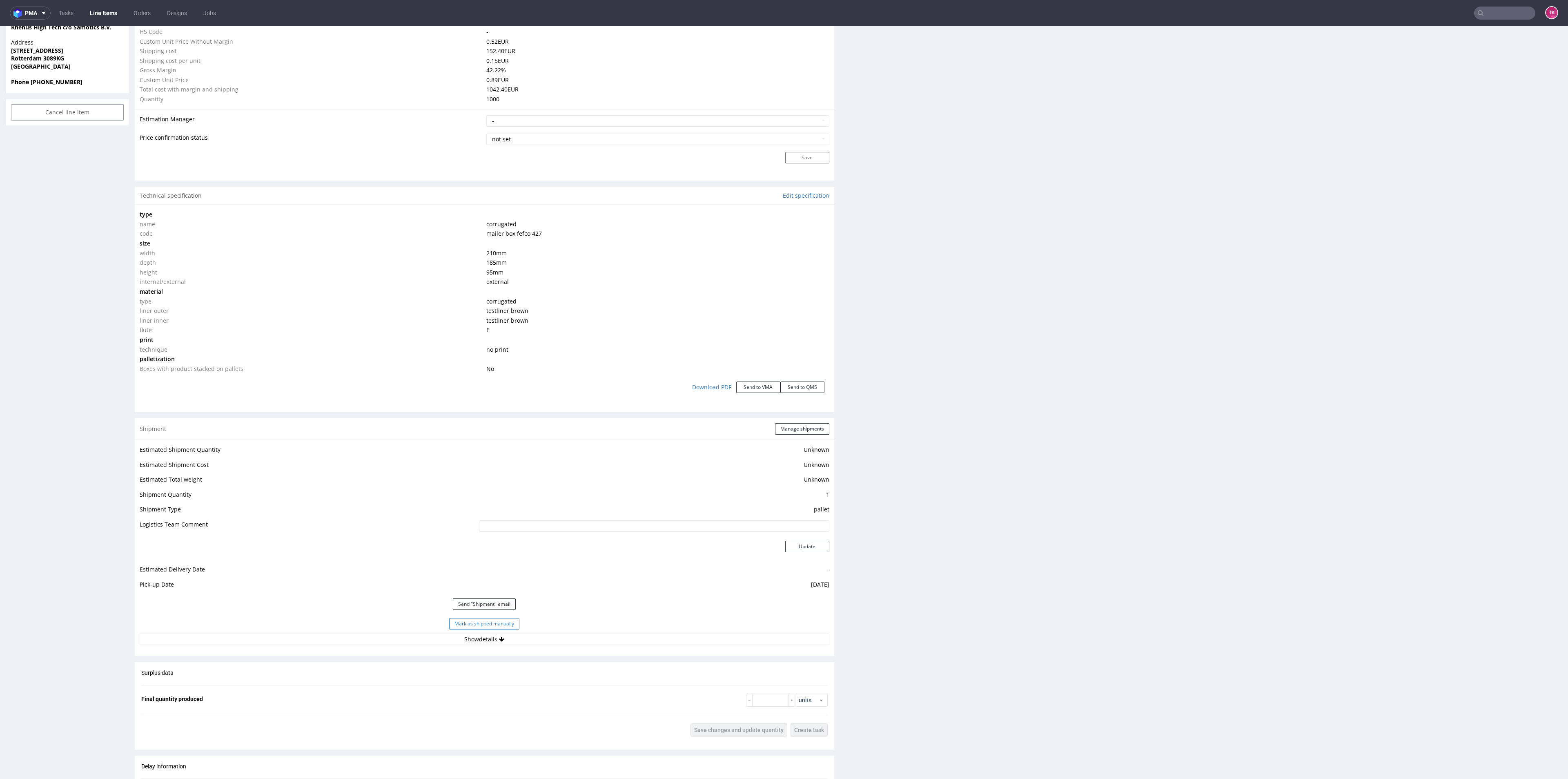
click at [505, 625] on button "Mark as shipped manually" at bounding box center [484, 624] width 70 height 11
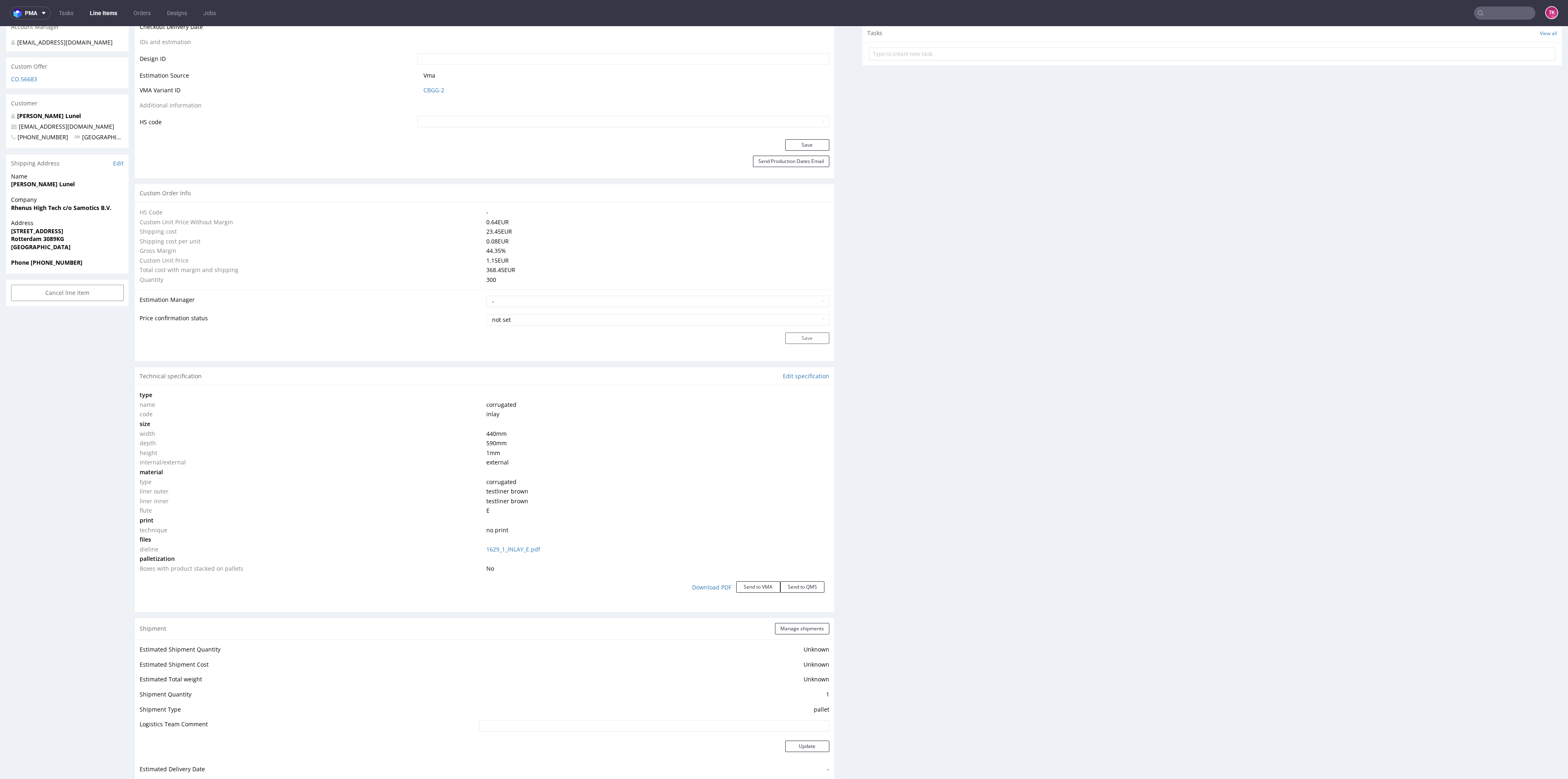
scroll to position [613, 0]
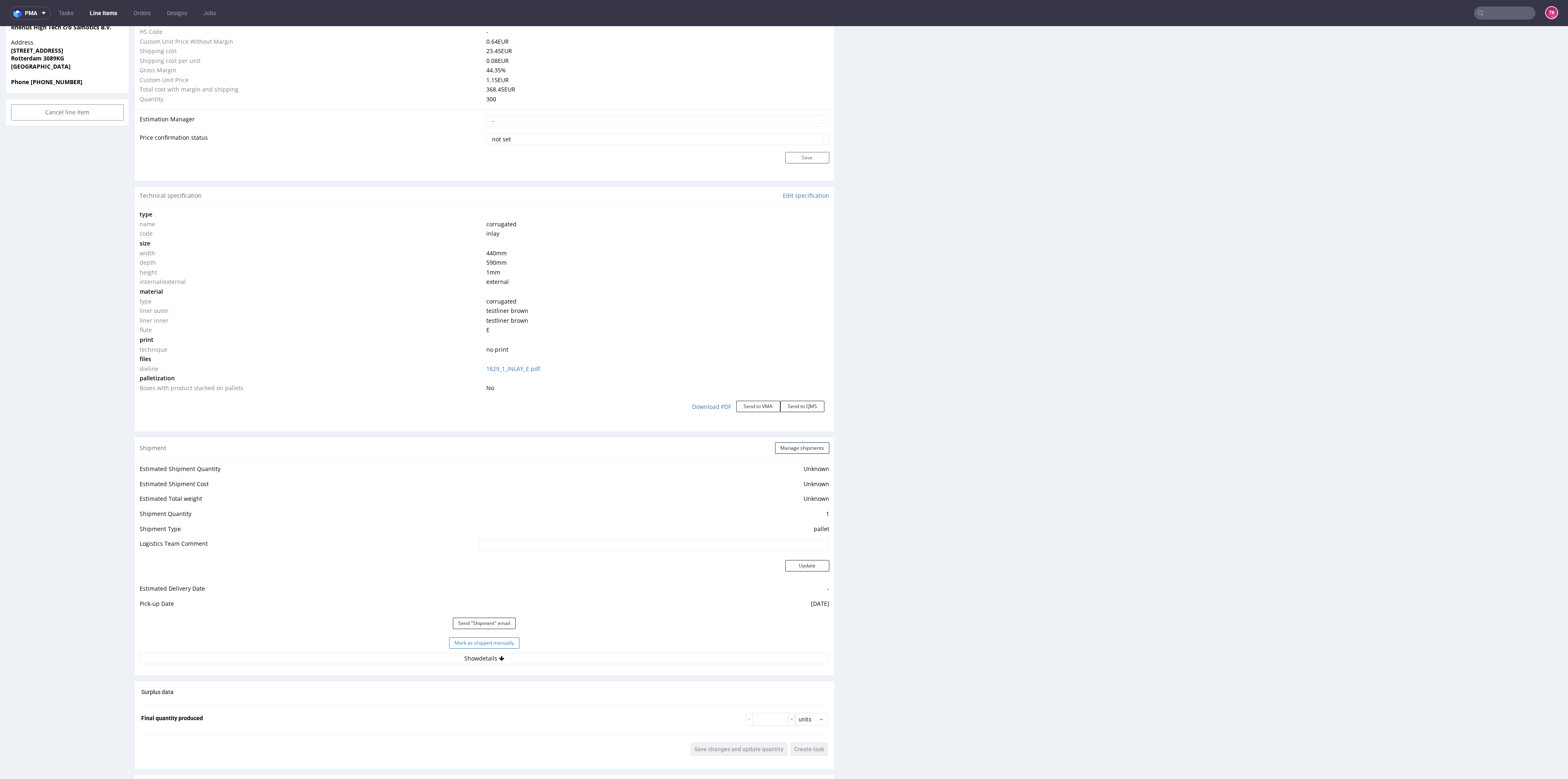
click at [479, 641] on button "Mark as shipped manually" at bounding box center [484, 642] width 70 height 11
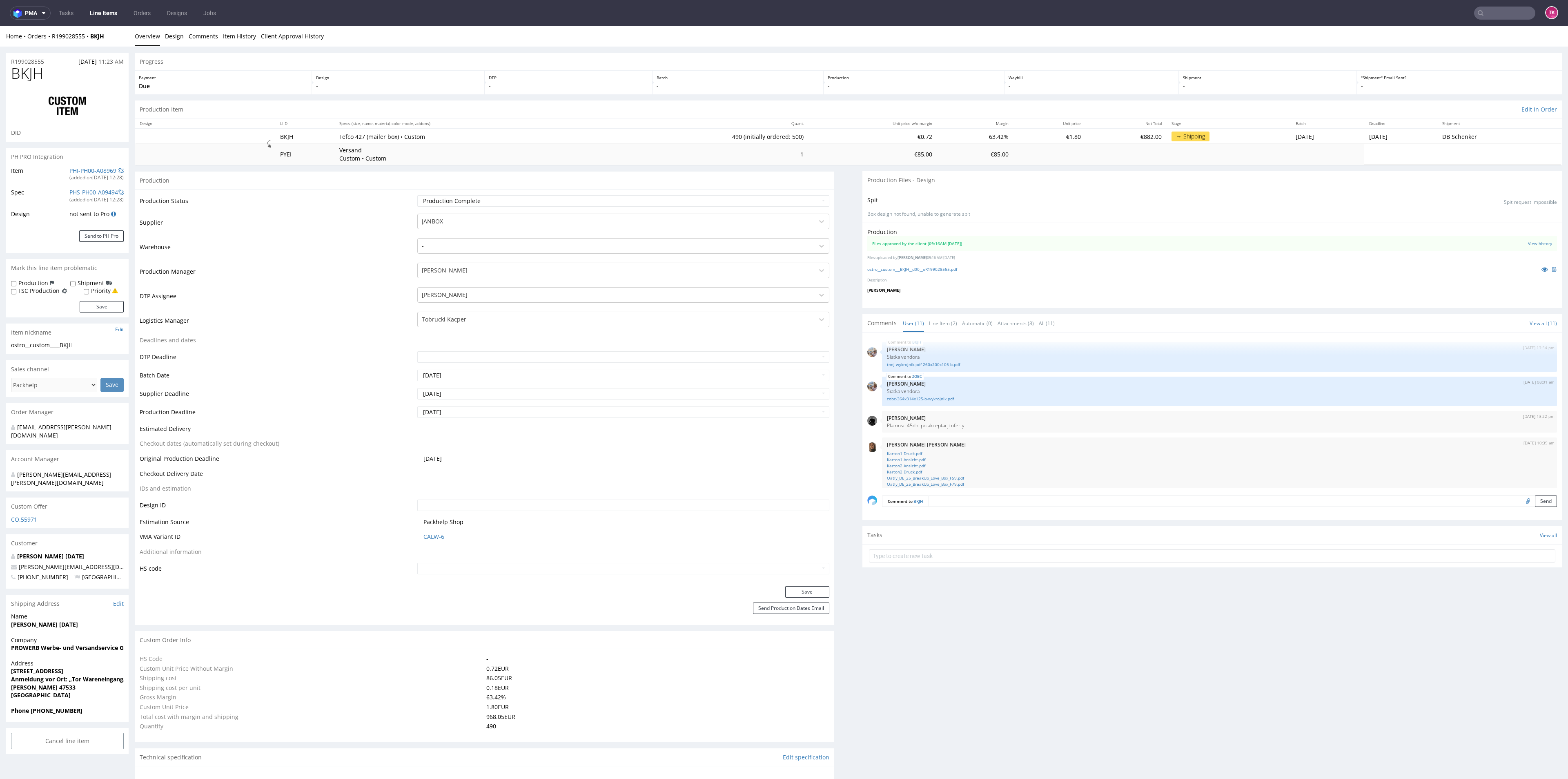
type input "490"
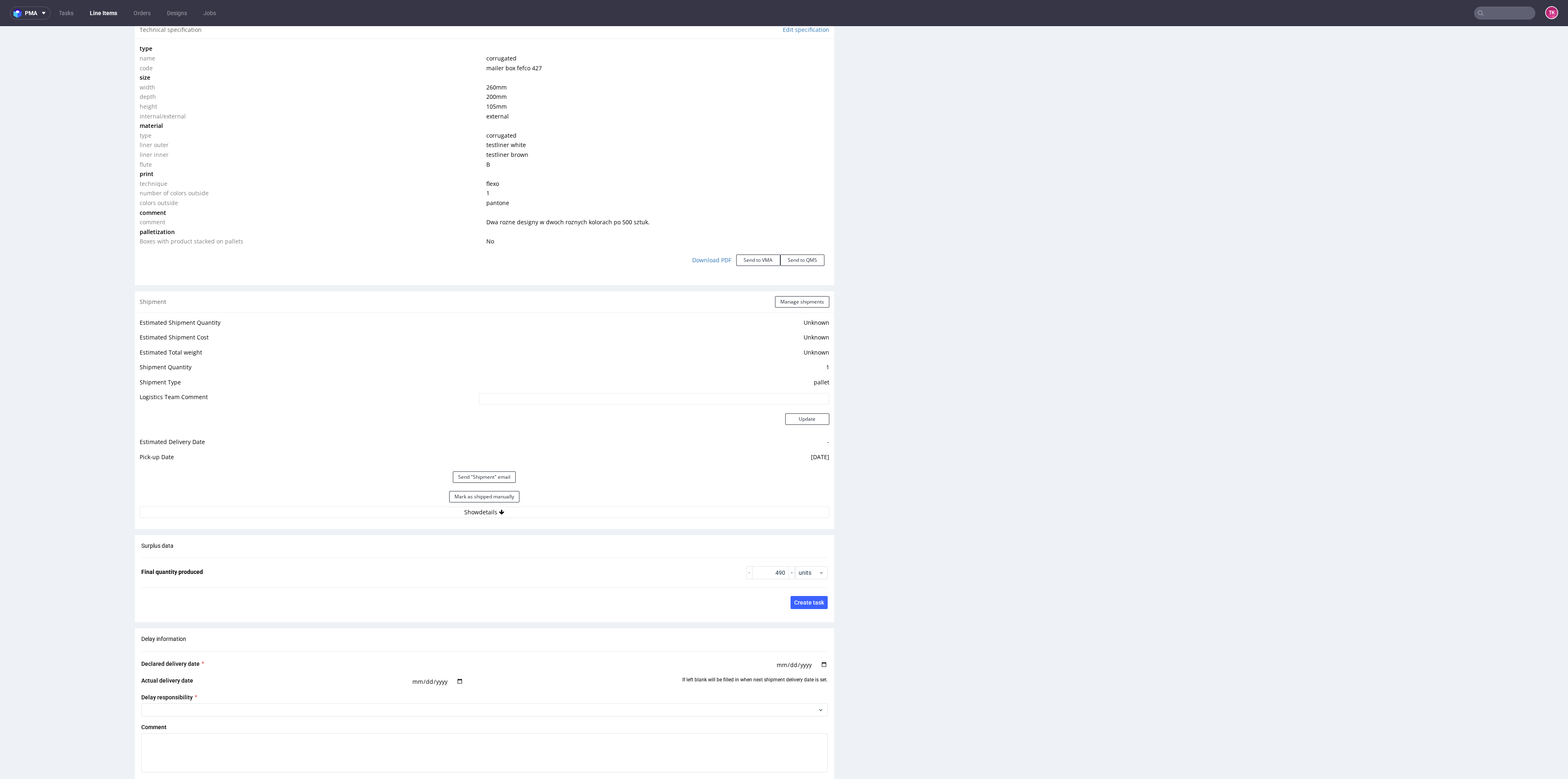
scroll to position [796, 0]
click at [464, 492] on button "Mark as shipped manually" at bounding box center [484, 493] width 70 height 11
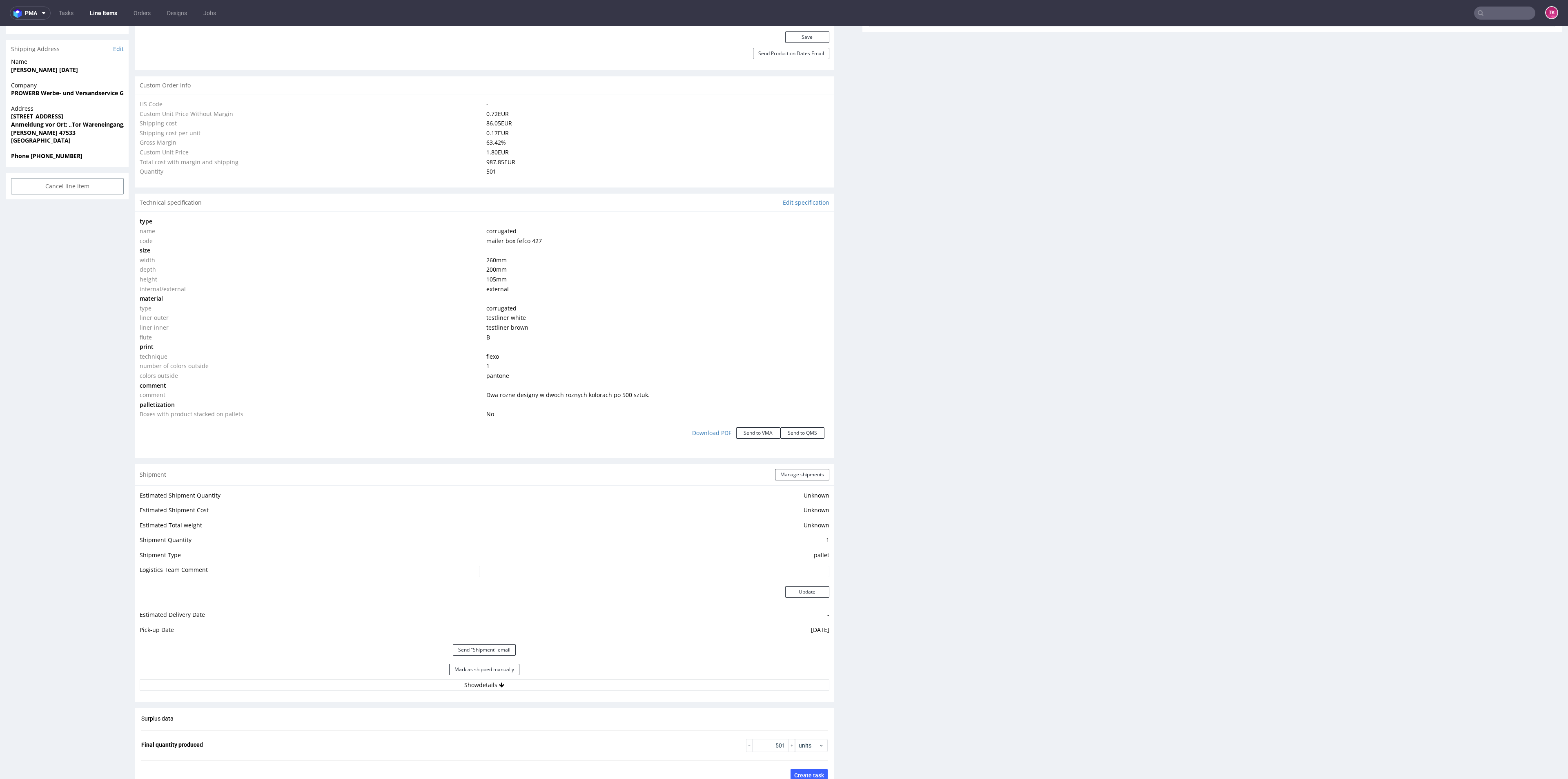
scroll to position [674, 0]
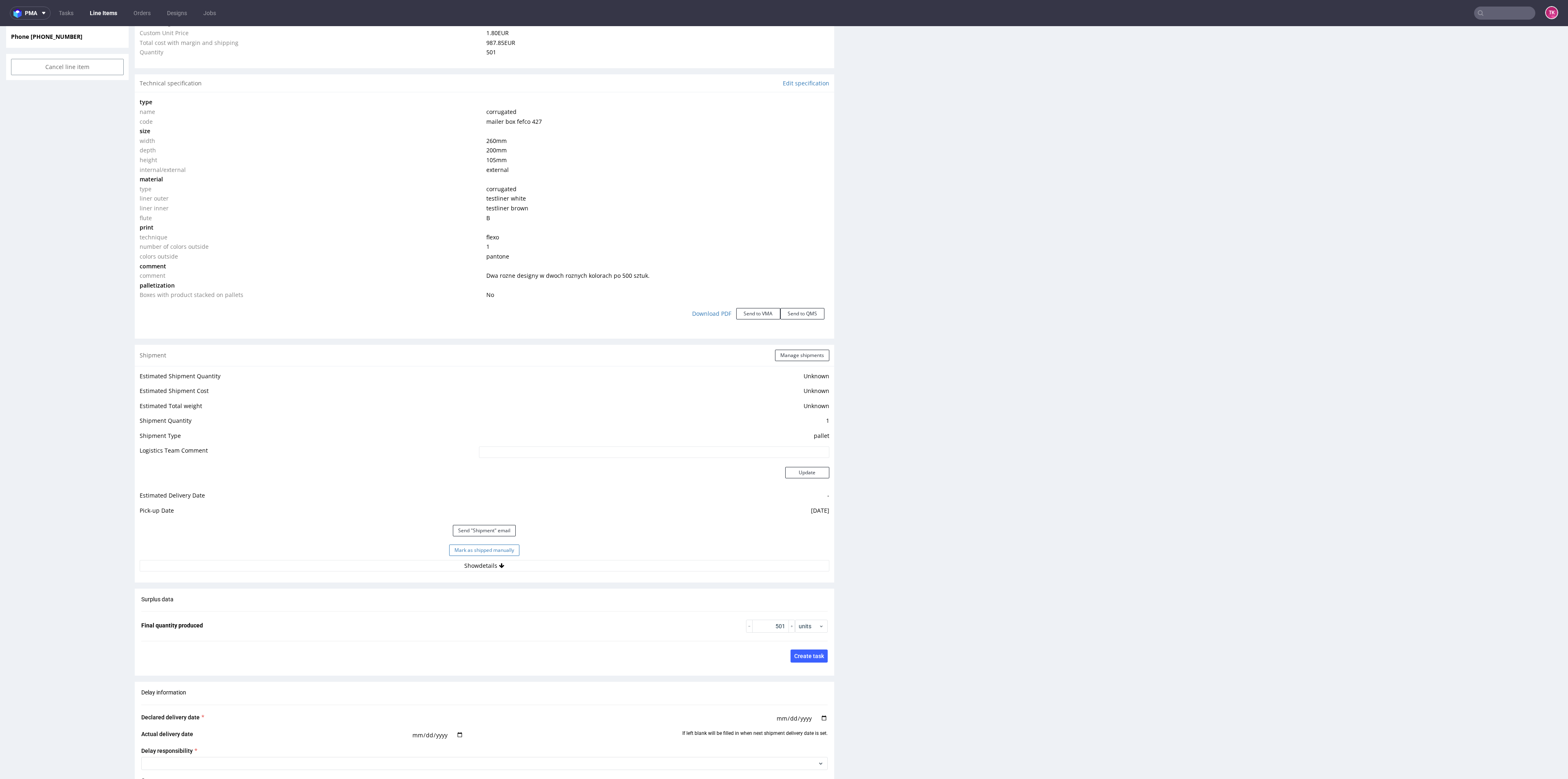
click at [477, 550] on button "Mark as shipped manually" at bounding box center [484, 550] width 70 height 11
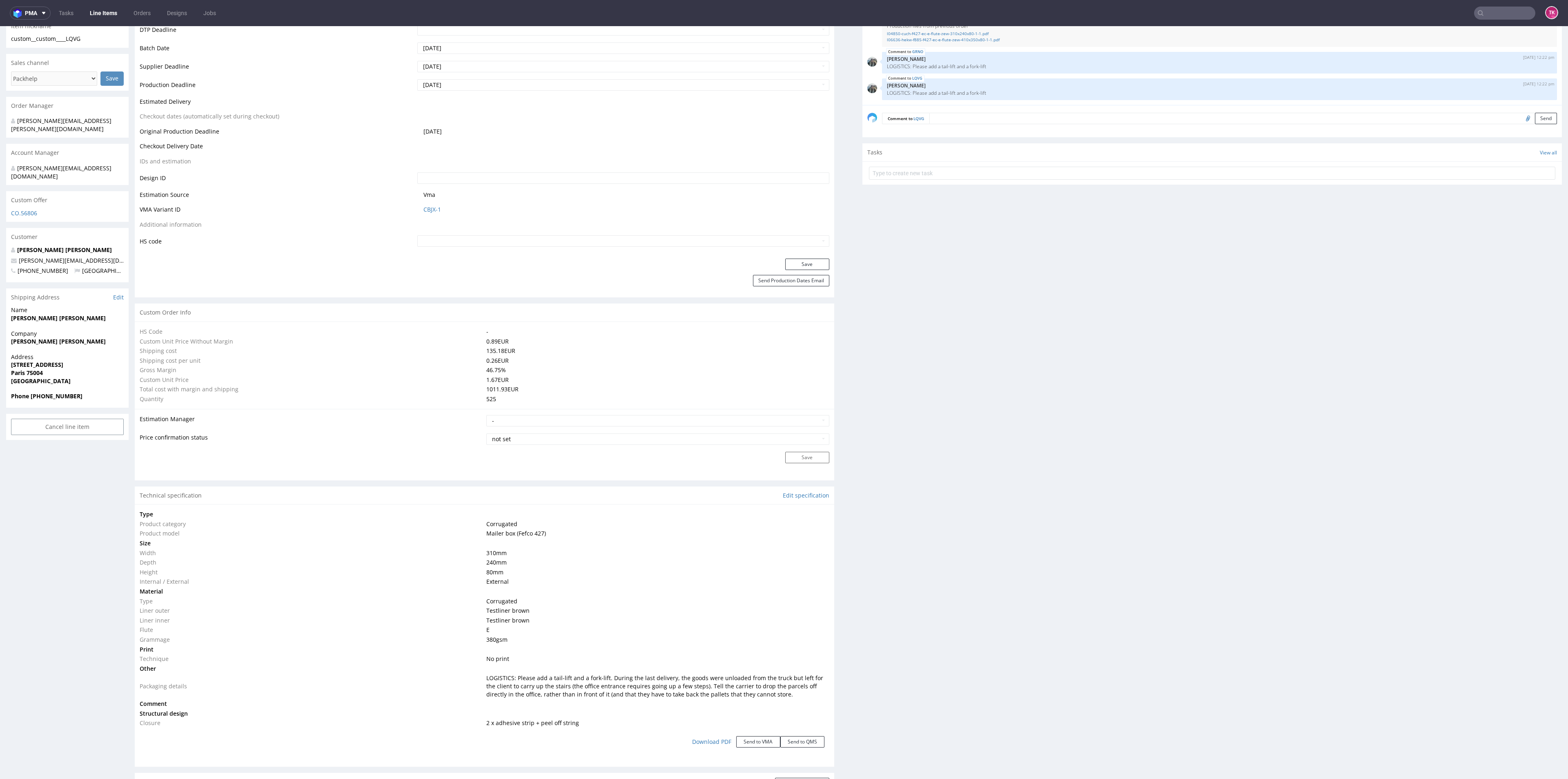
scroll to position [613, 0]
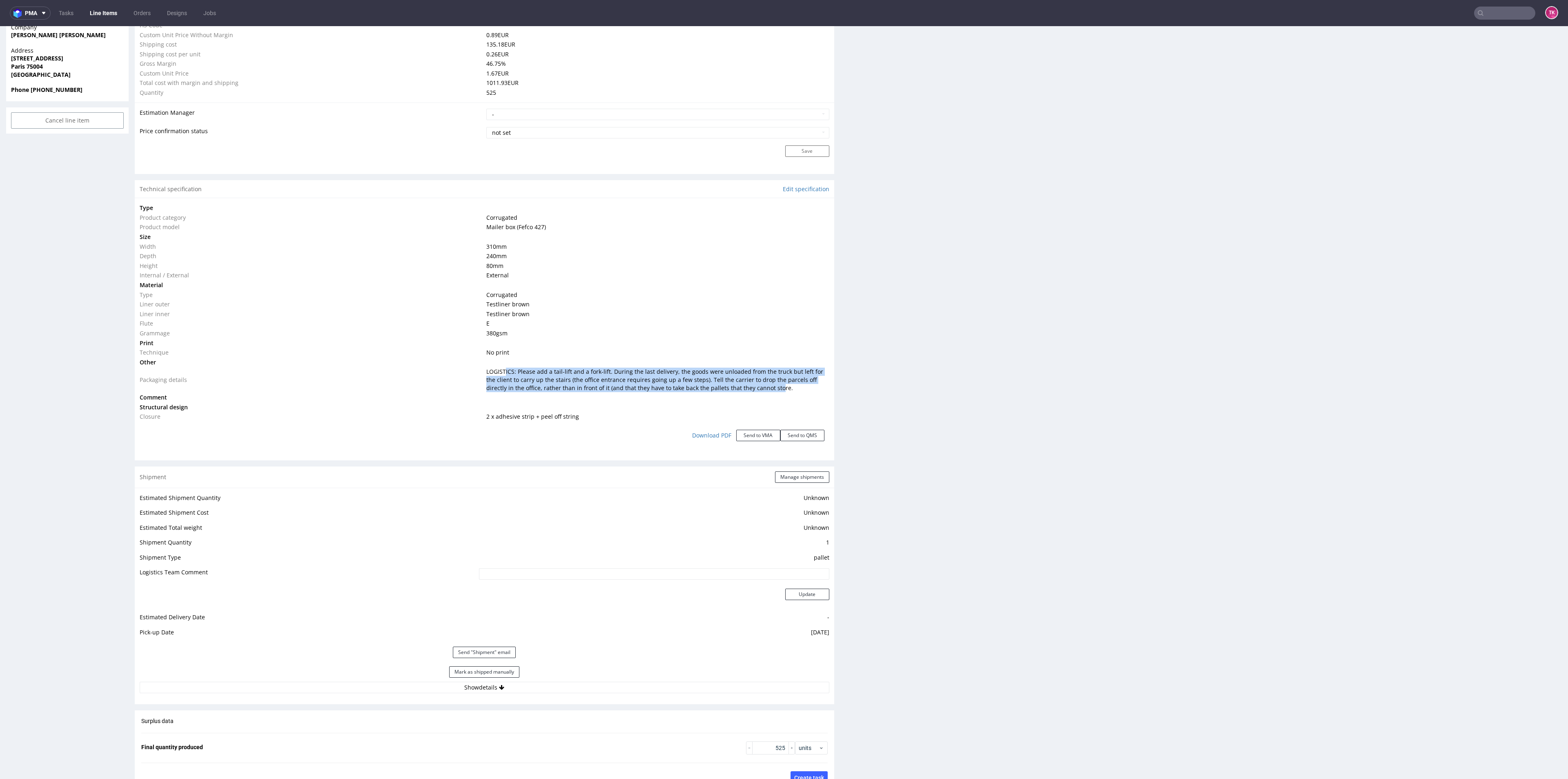
drag, startPoint x: 745, startPoint y: 388, endPoint x: 500, endPoint y: 369, distance: 245.7
click at [500, 369] on span "LOGISTICS: Please add a tail-lift and a fork-lift. During the last delivery, th…" at bounding box center [655, 379] width 337 height 24
click at [770, 358] on td at bounding box center [656, 362] width 344 height 10
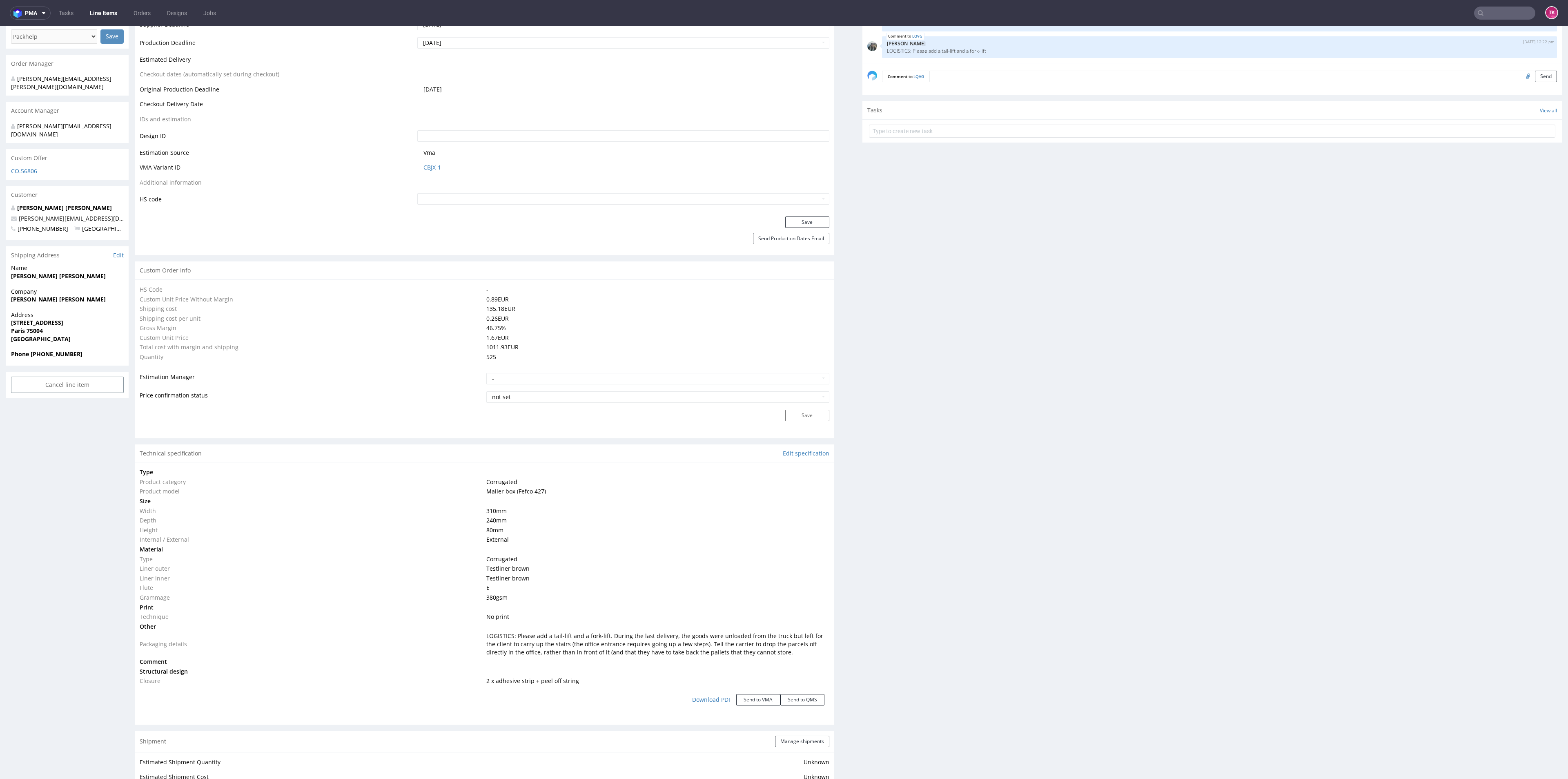
scroll to position [367, 0]
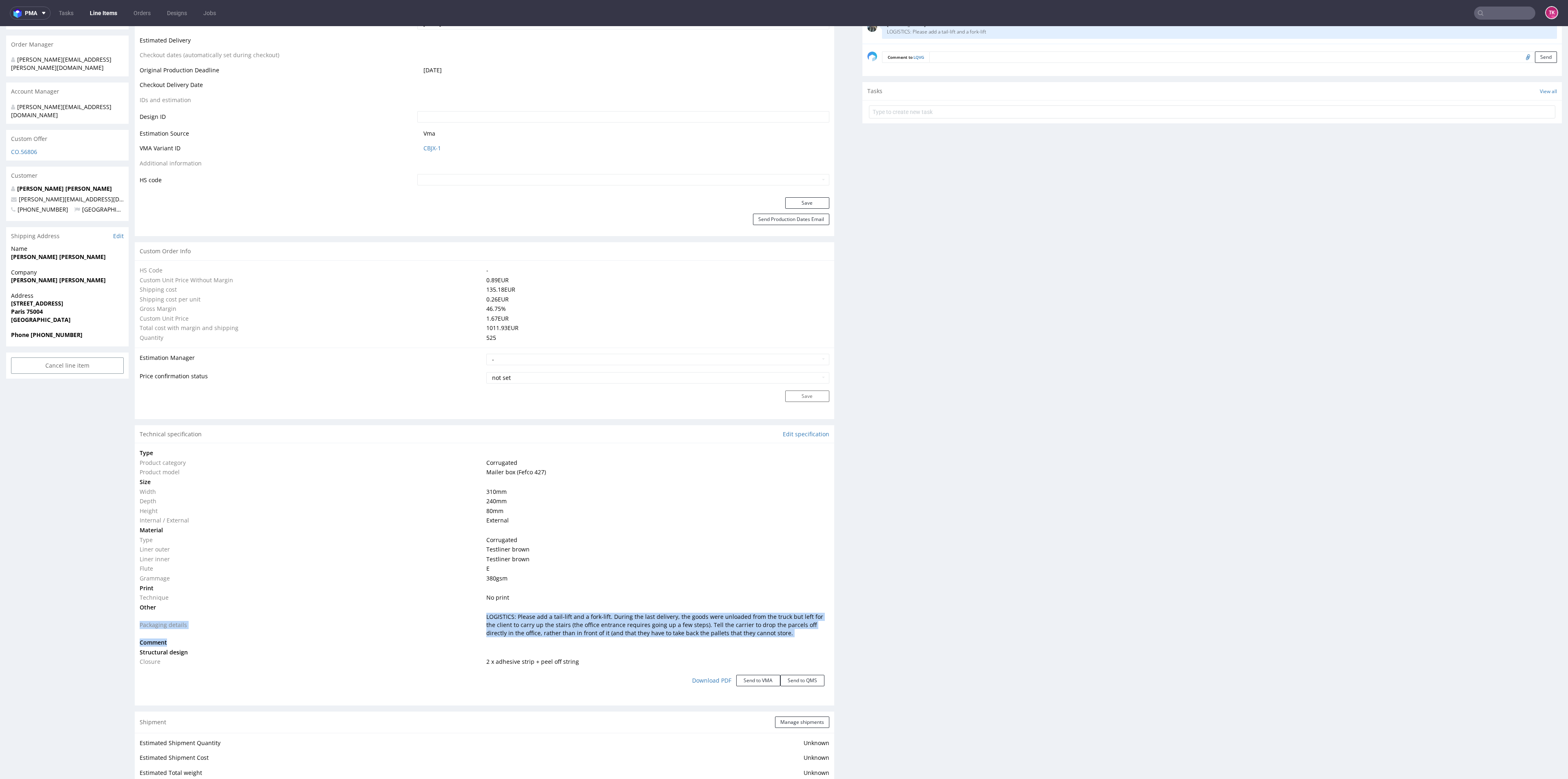
drag, startPoint x: 516, startPoint y: 604, endPoint x: 746, endPoint y: 647, distance: 234.0
click at [746, 647] on tbody "Type Product category Corrugated Product model Mailer box (Fefco 427) Size Widt…" at bounding box center [484, 557] width 689 height 218
click at [752, 646] on td at bounding box center [656, 642] width 344 height 10
click at [756, 631] on td "LOGISTICS: Please add a tail-lift and a fork-lift. During the last delivery, th…" at bounding box center [656, 624] width 344 height 26
drag, startPoint x: 527, startPoint y: 618, endPoint x: 751, endPoint y: 622, distance: 224.0
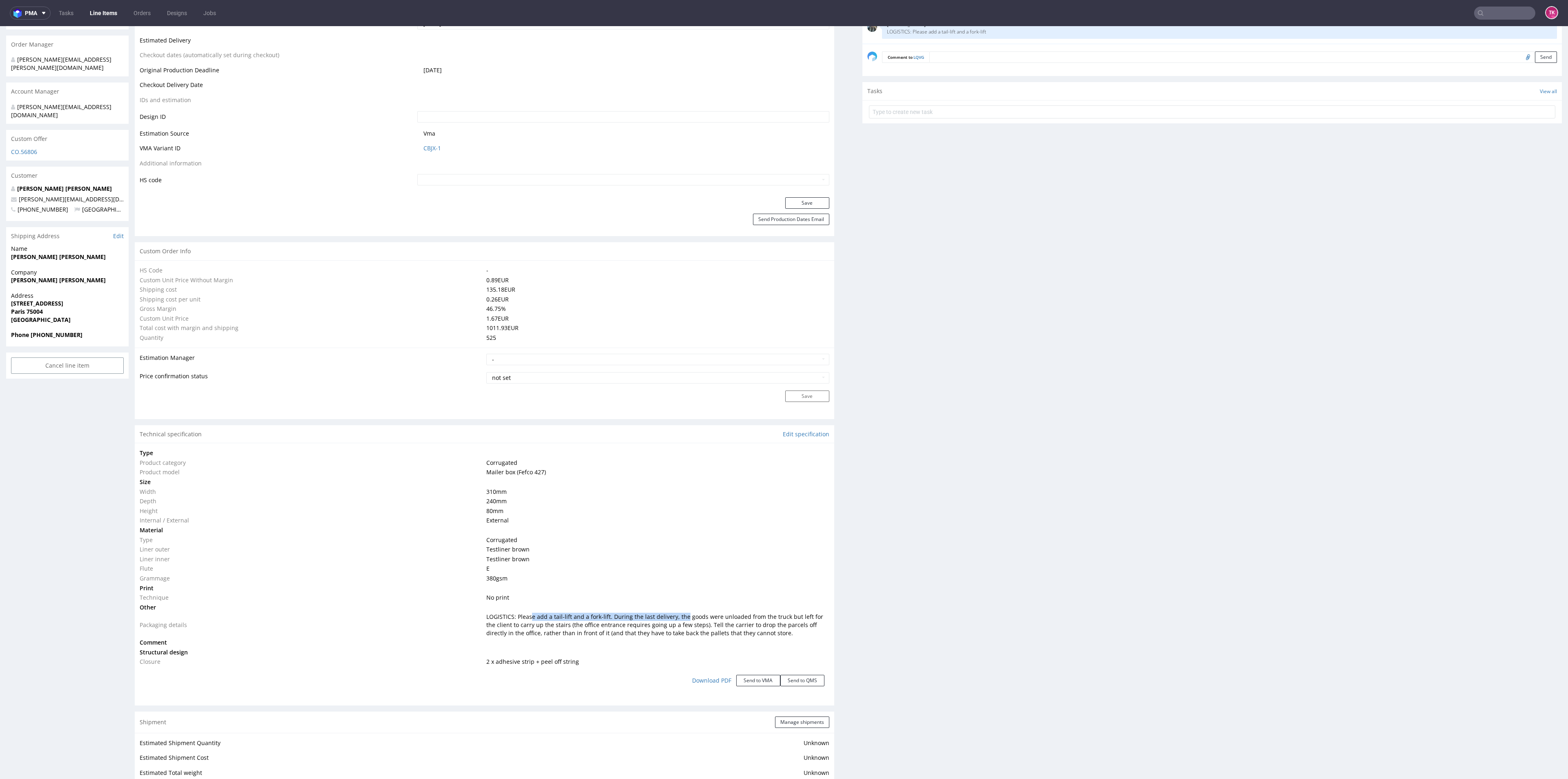
click at [690, 620] on span "LOGISTICS: Please add a tail-lift and a fork-lift. During the last delivery, th…" at bounding box center [655, 624] width 337 height 24
click at [768, 620] on span "LOGISTICS: Please add a tail-lift and a fork-lift. During the last delivery, th…" at bounding box center [655, 624] width 337 height 24
drag, startPoint x: 728, startPoint y: 613, endPoint x: 765, endPoint y: 624, distance: 38.6
click at [764, 623] on span "LOGISTICS: Please add a tail-lift and a fork-lift. During the last delivery, th…" at bounding box center [655, 624] width 337 height 24
click at [781, 645] on td at bounding box center [656, 642] width 344 height 10
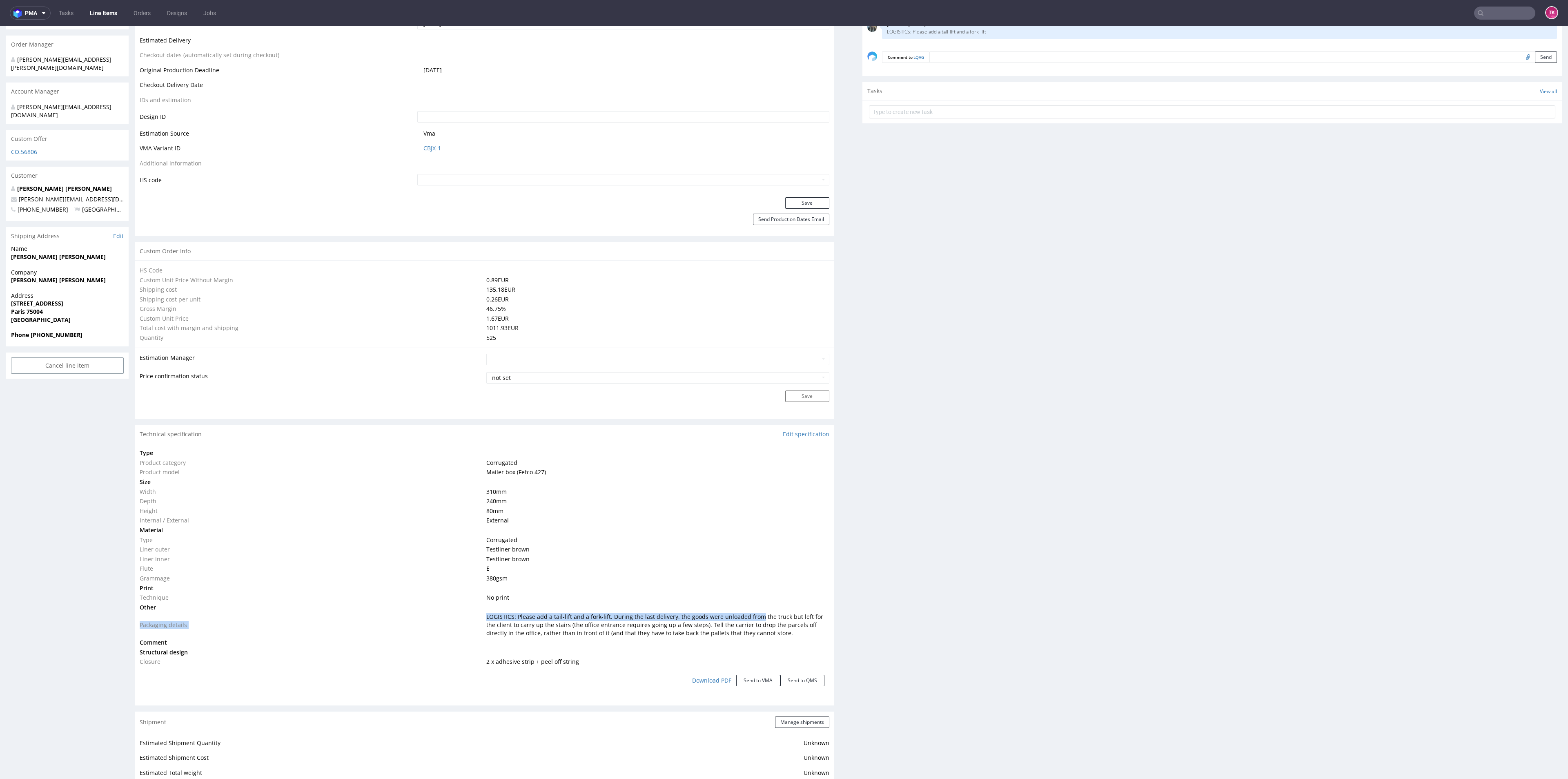
drag, startPoint x: 704, startPoint y: 606, endPoint x: 784, endPoint y: 627, distance: 82.7
click at [761, 620] on tbody "Type Product category Corrugated Product model Mailer box (Fefco 427) Size Widt…" at bounding box center [484, 557] width 689 height 218
click at [784, 627] on span "LOGISTICS: Please add a tail-lift and a fork-lift. During the last delivery, th…" at bounding box center [655, 624] width 337 height 24
drag, startPoint x: 755, startPoint y: 630, endPoint x: 732, endPoint y: 619, distance: 25.5
click at [732, 619] on tbody "Type Product category Corrugated Product model Mailer box (Fefco 427) Size Widt…" at bounding box center [484, 557] width 689 height 218
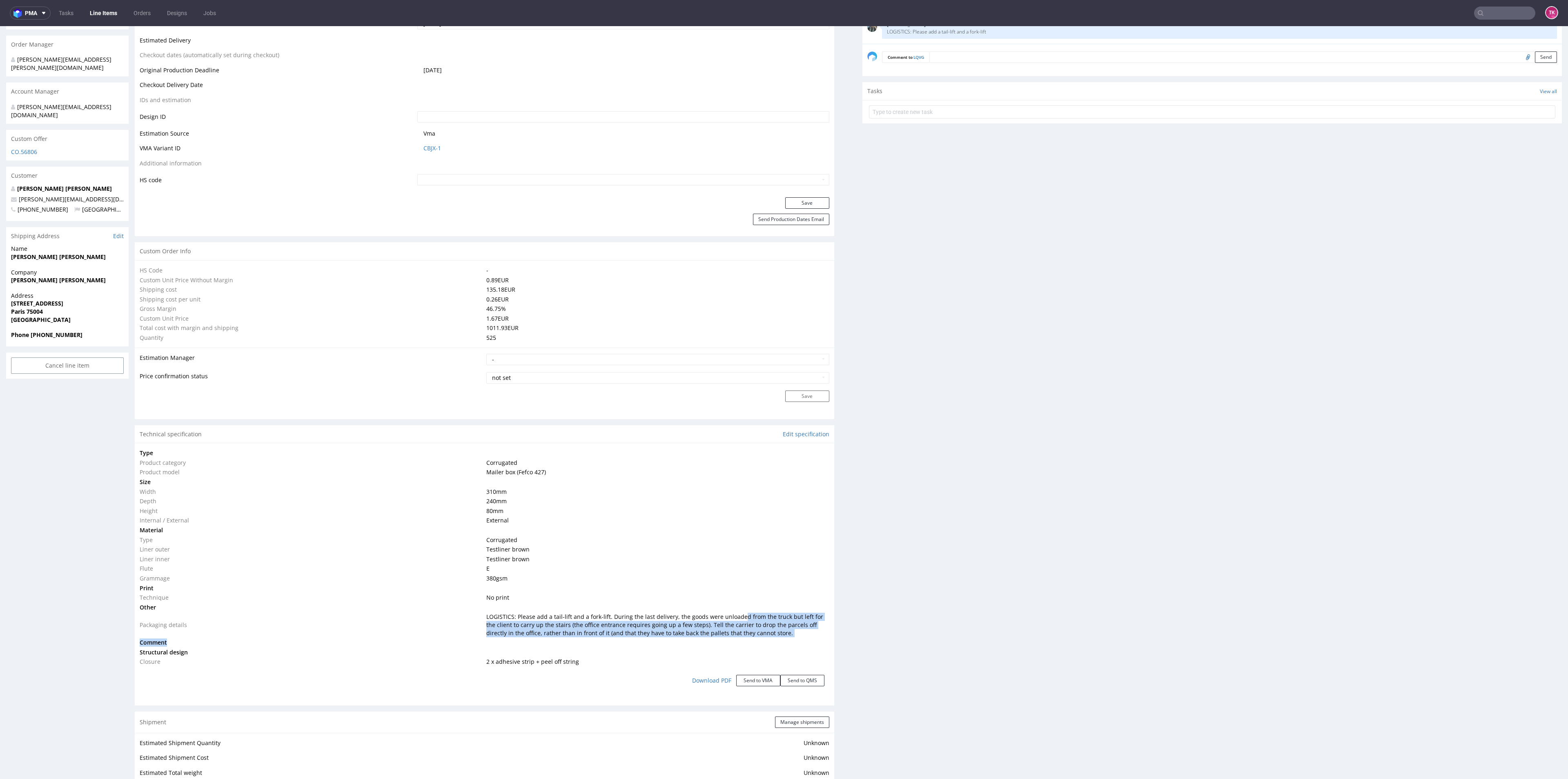
click at [783, 640] on td at bounding box center [656, 642] width 344 height 10
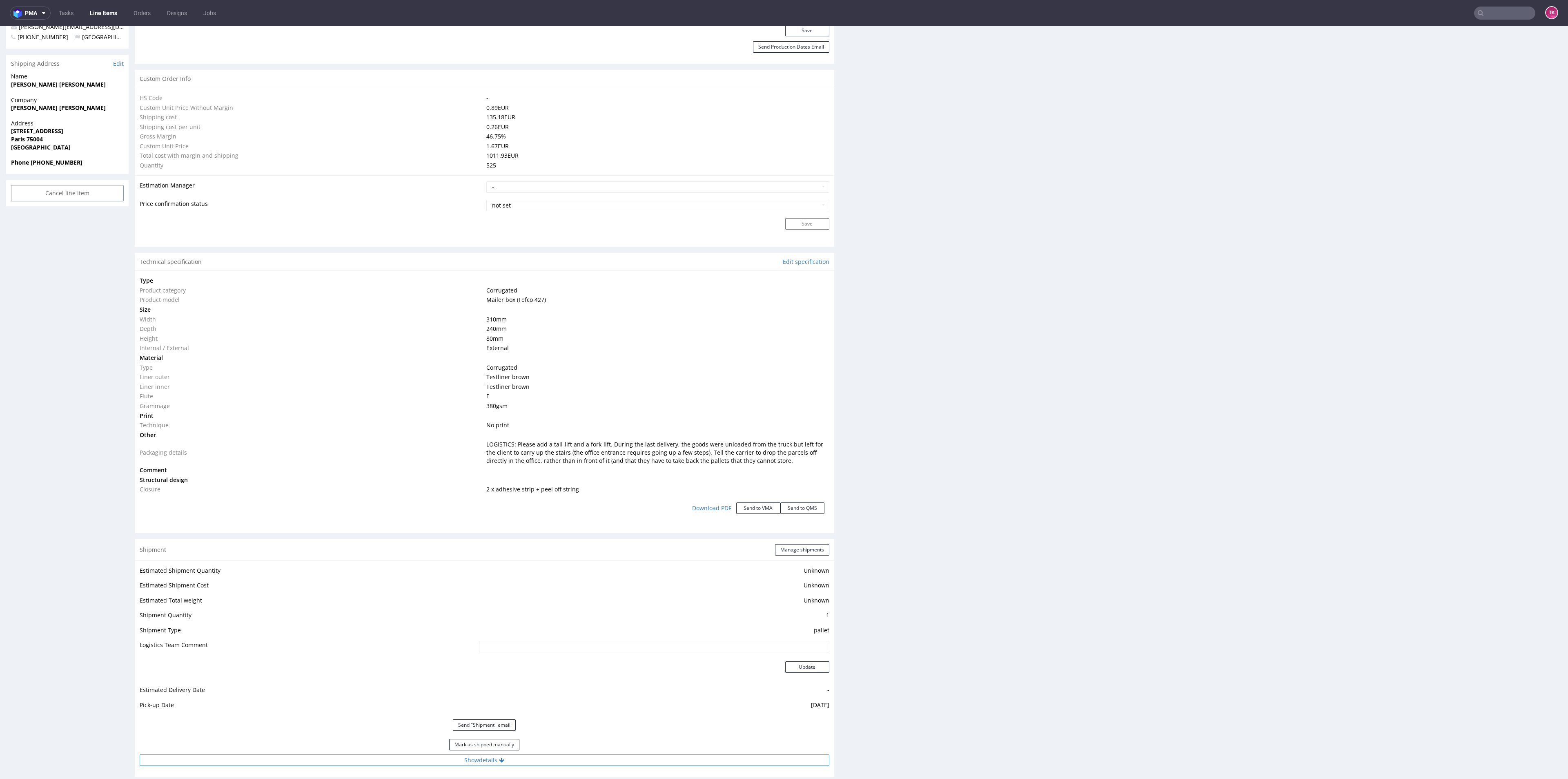
scroll to position [674, 0]
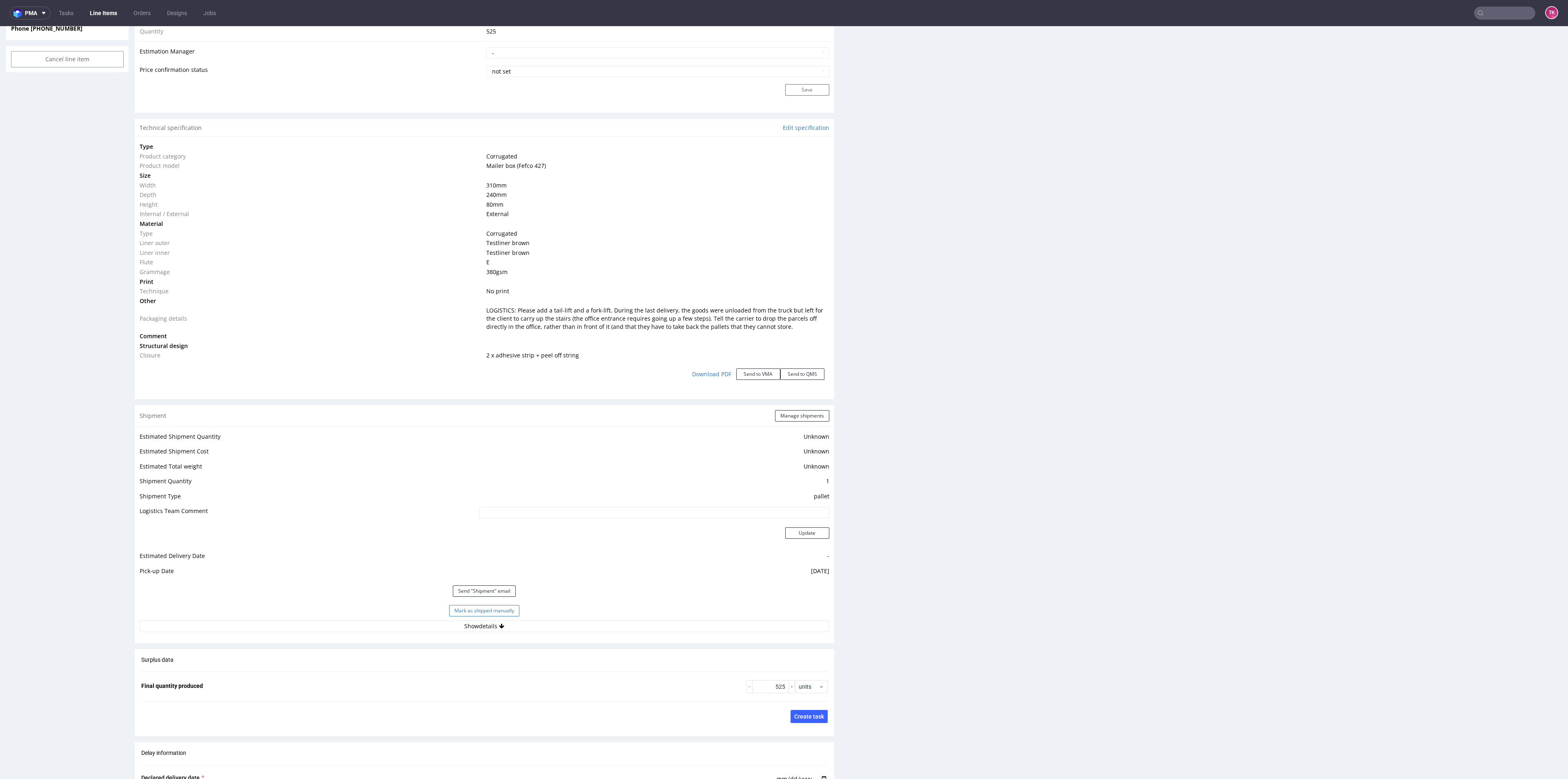
click at [482, 613] on button "Mark as shipped manually" at bounding box center [484, 611] width 70 height 11
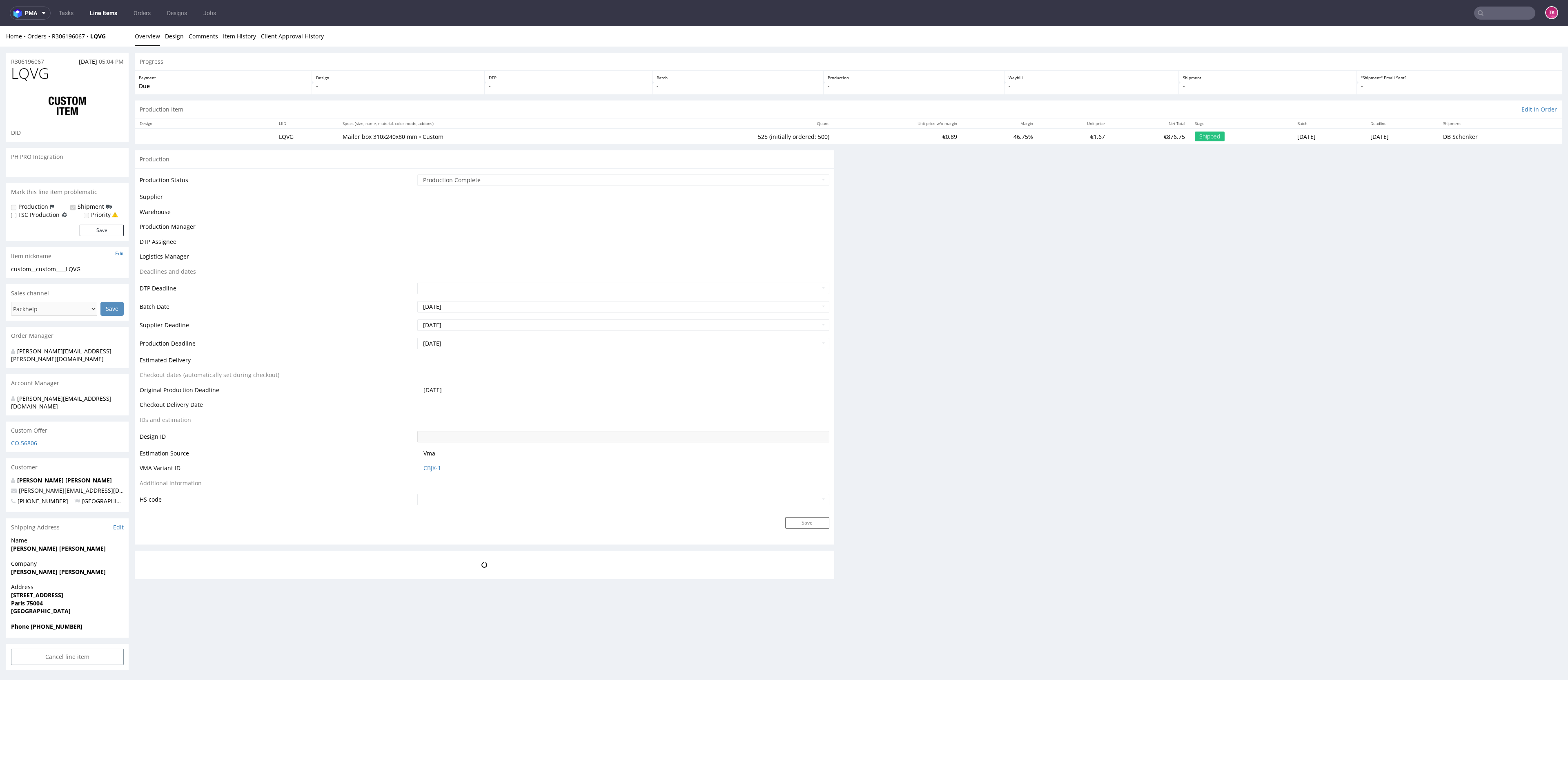
scroll to position [0, 0]
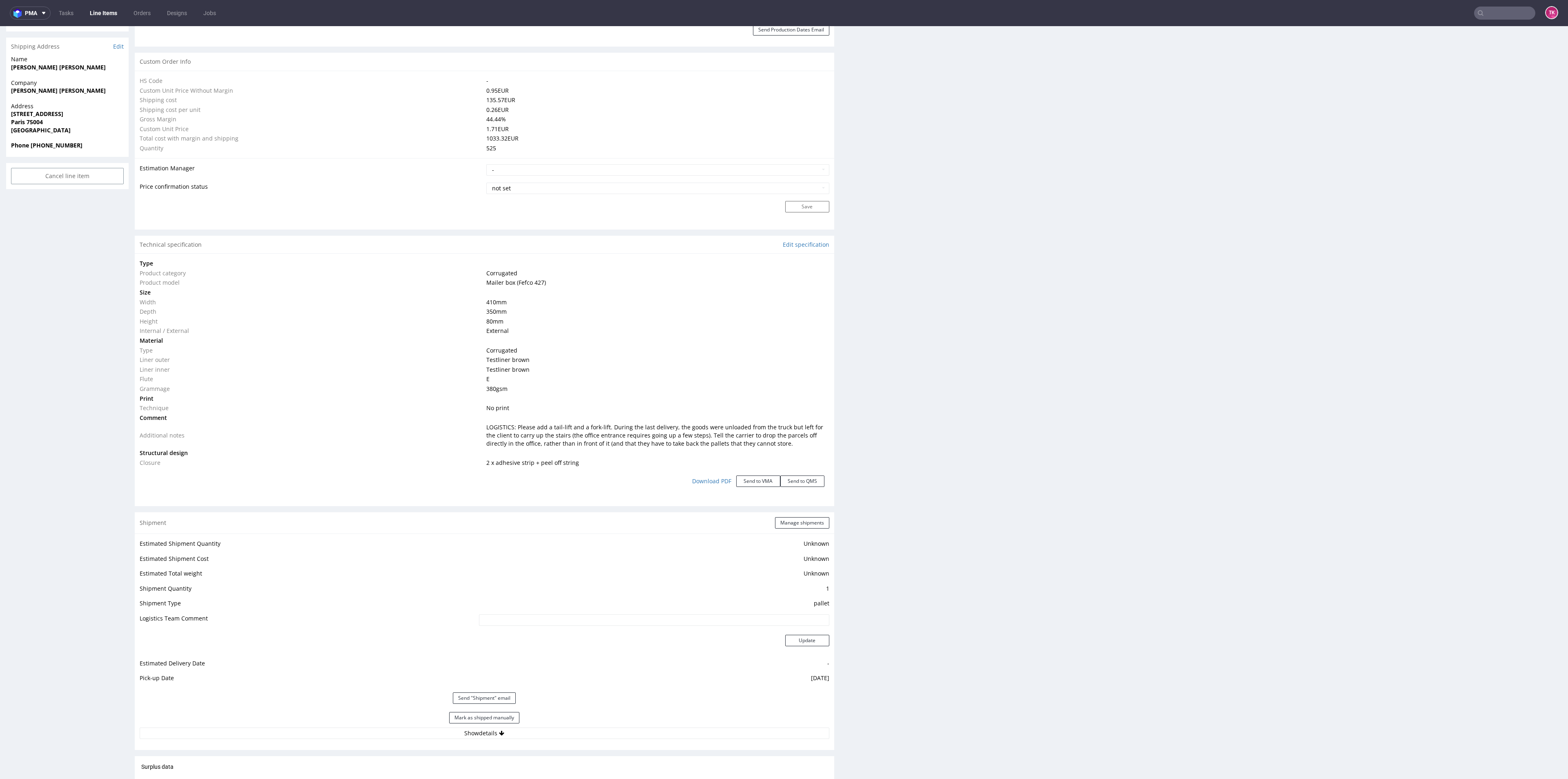
scroll to position [613, 0]
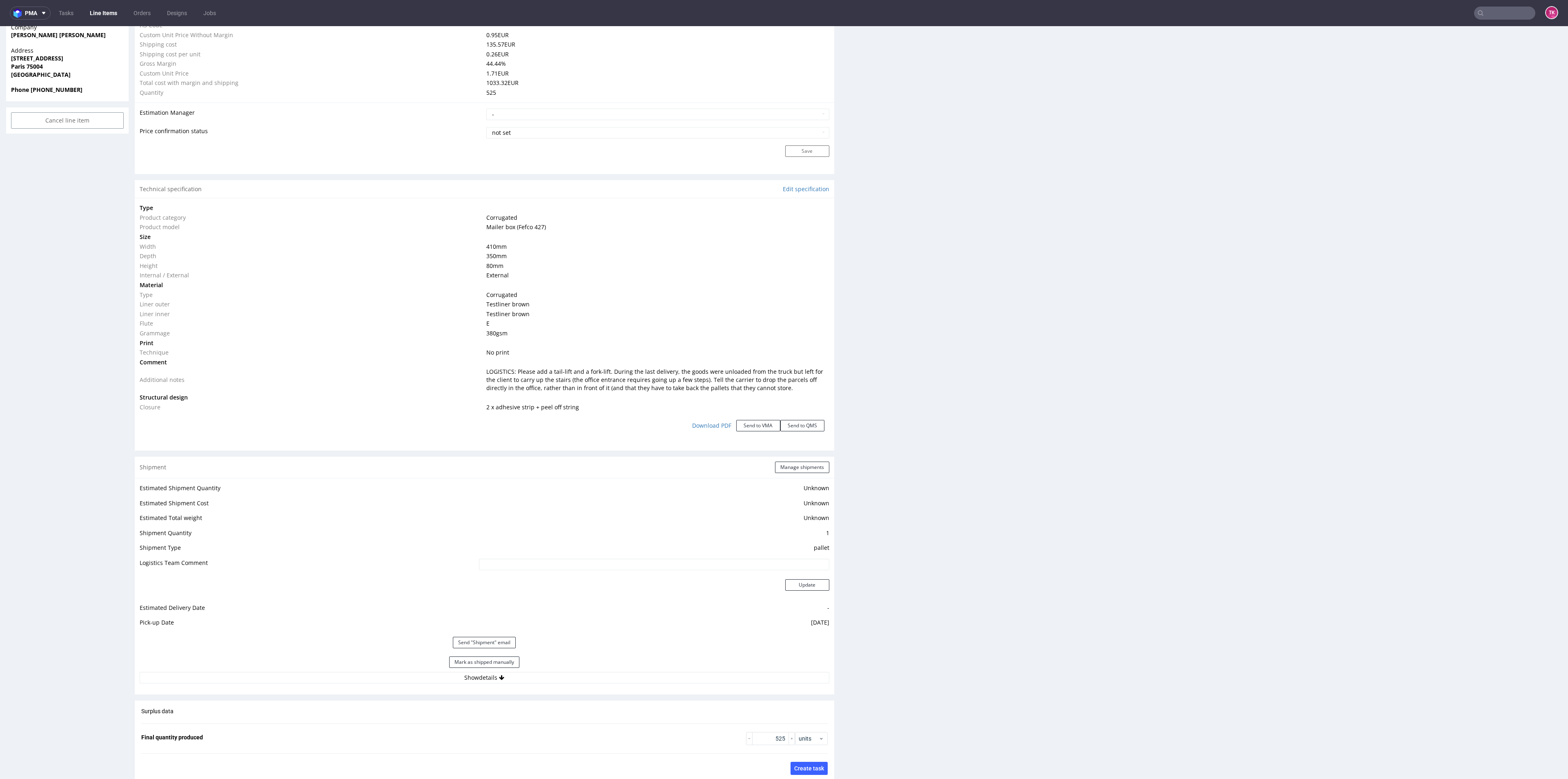
click at [506, 667] on div "Mark as shipped manually" at bounding box center [484, 662] width 689 height 19
click at [507, 660] on button "Mark as shipped manually" at bounding box center [484, 662] width 70 height 11
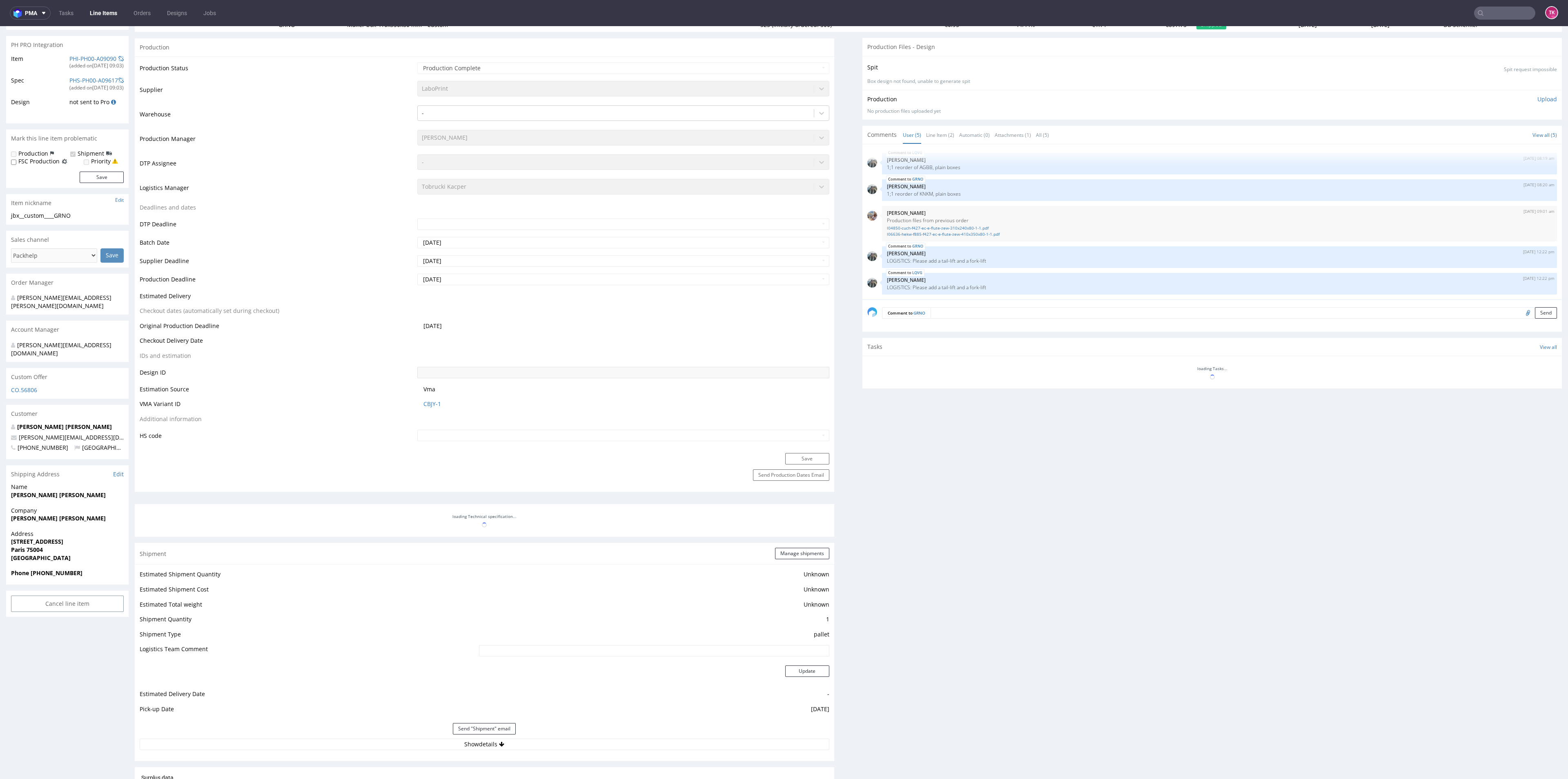
scroll to position [121, 0]
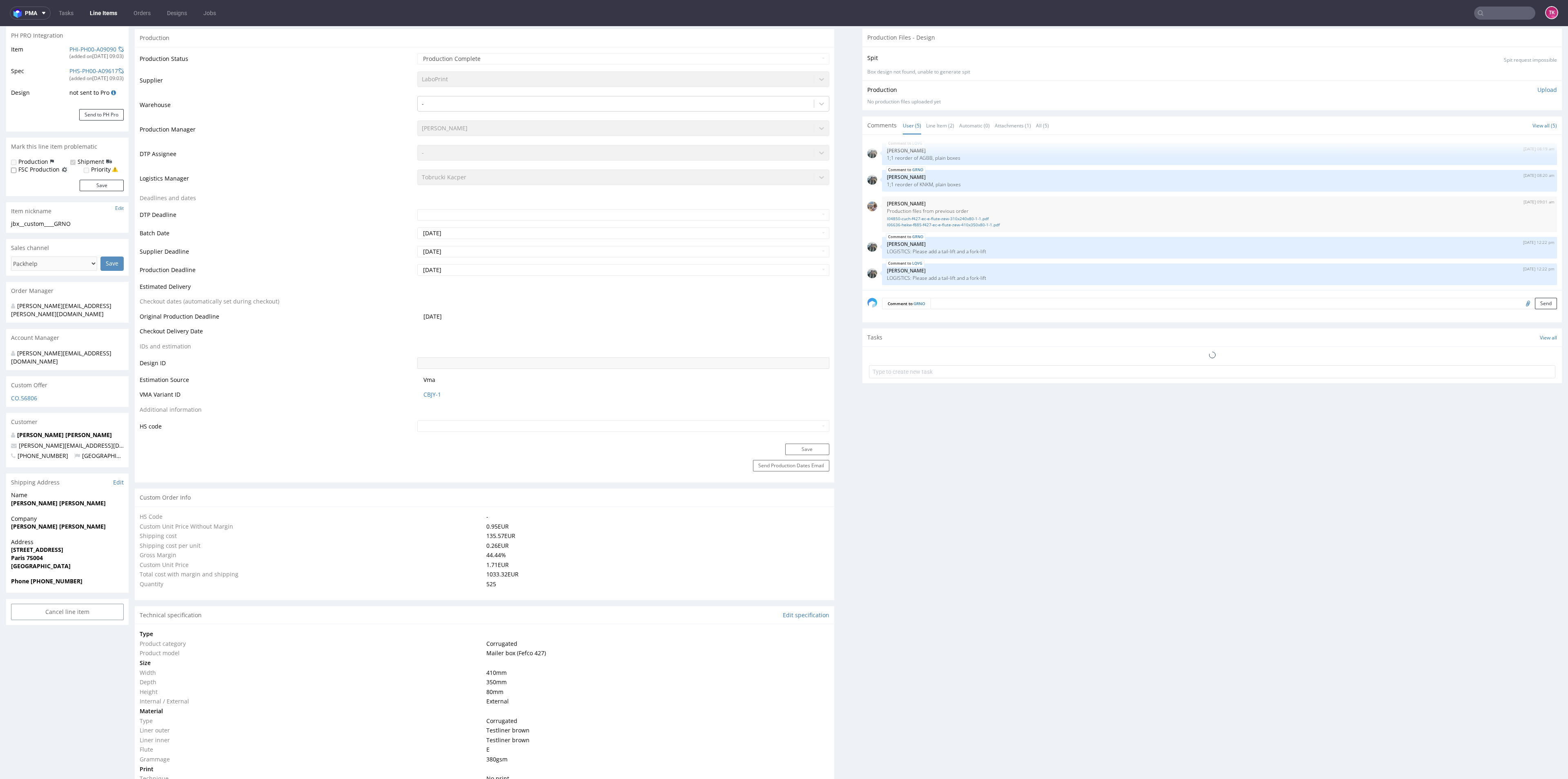
type input "525"
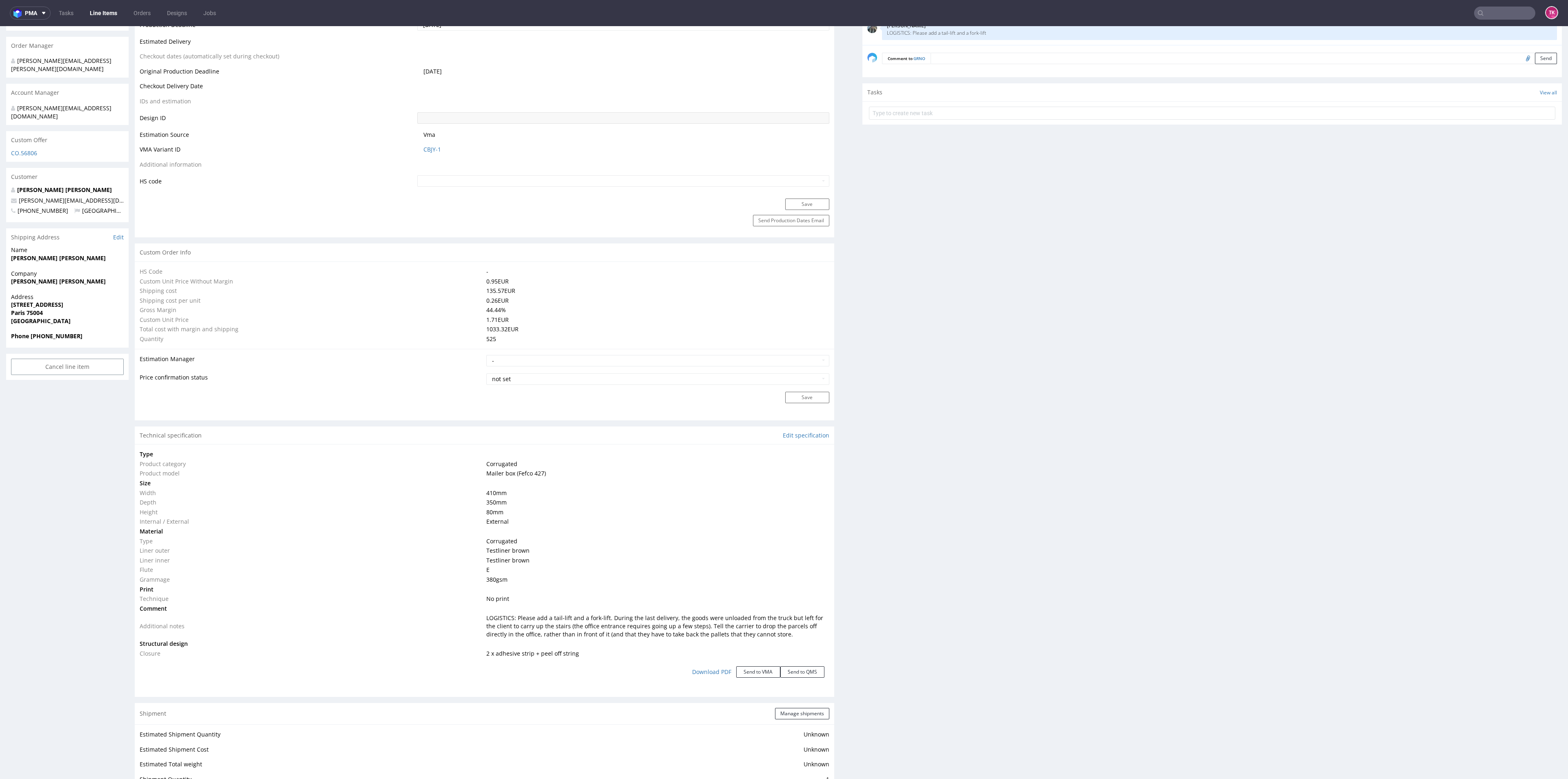
click at [106, 9] on link "Line Items" at bounding box center [104, 12] width 37 height 13
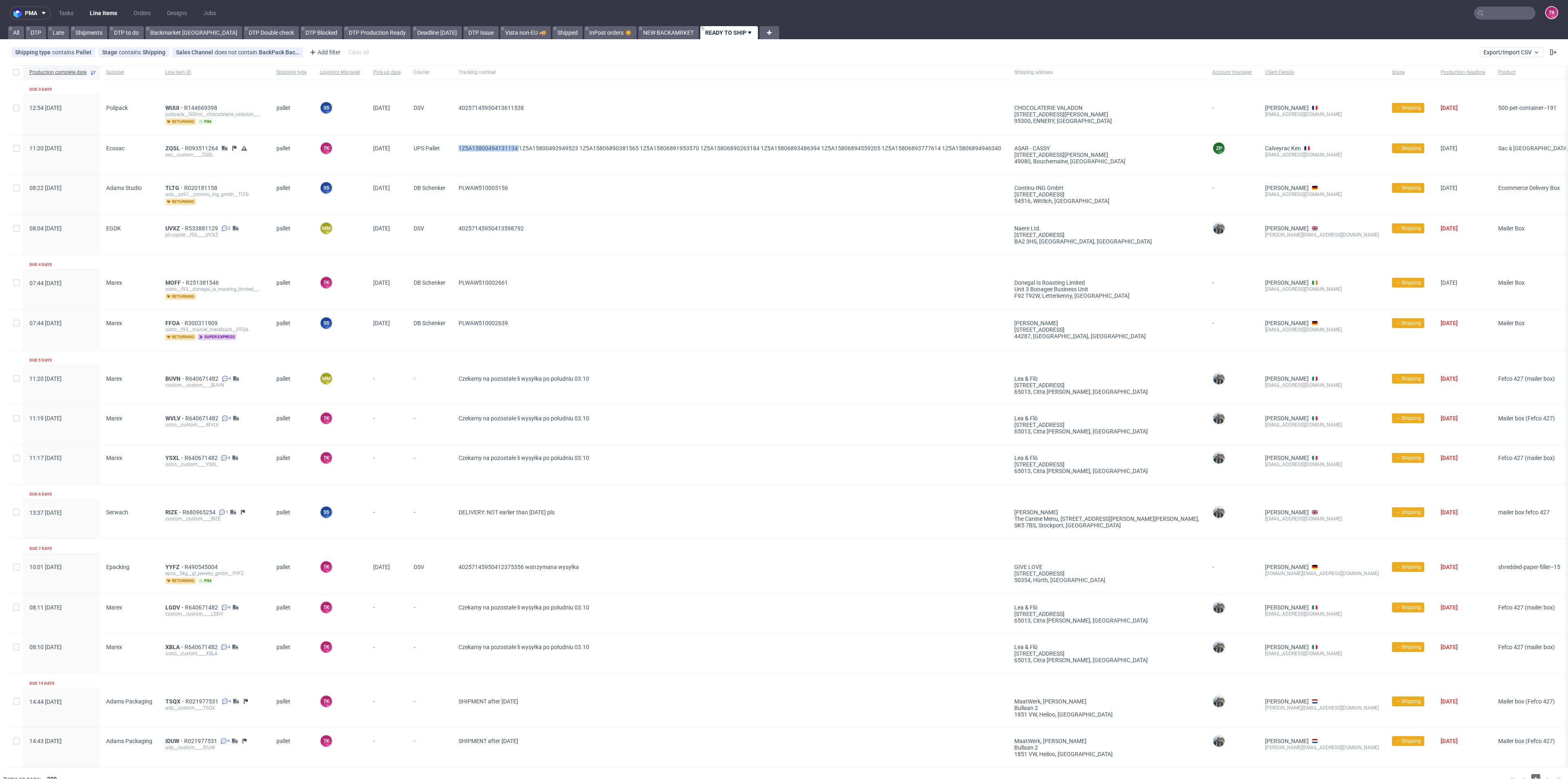
copy span "1Z5A15800494131134"
drag, startPoint x: 454, startPoint y: 154, endPoint x: 519, endPoint y: 156, distance: 65.0
click at [520, 155] on div "1Z5A15800494131134 1Z5A15800492949523 1Z5A15806890381565 1Z5A15806891953570 1Z5…" at bounding box center [730, 155] width 556 height 40
click at [96, 11] on link "Line Items" at bounding box center [104, 12] width 37 height 13
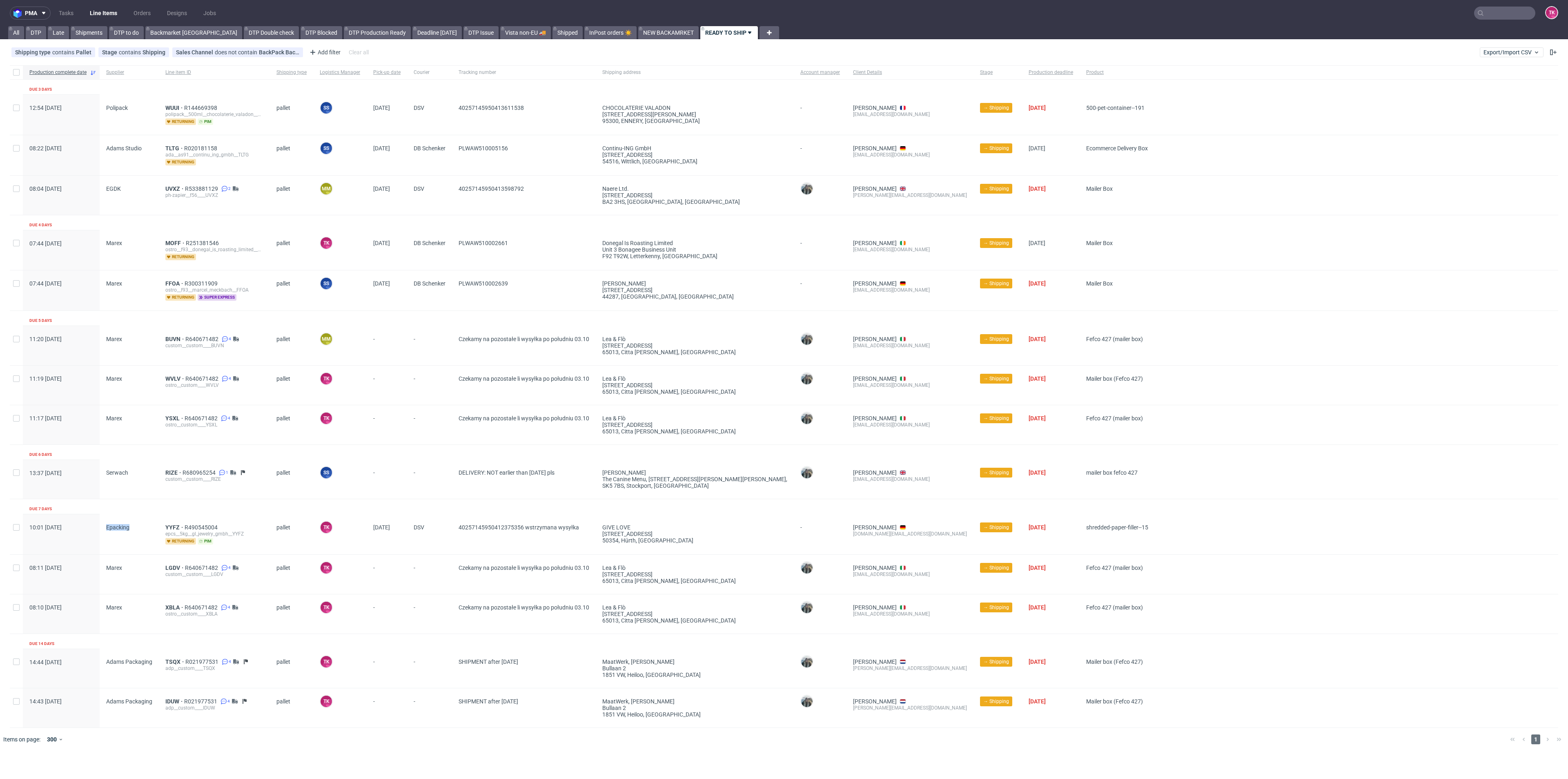
drag, startPoint x: 141, startPoint y: 522, endPoint x: 103, endPoint y: 523, distance: 38.0
click at [103, 523] on div "Epacking" at bounding box center [129, 534] width 59 height 40
click at [110, 10] on link "Line Items" at bounding box center [104, 12] width 37 height 13
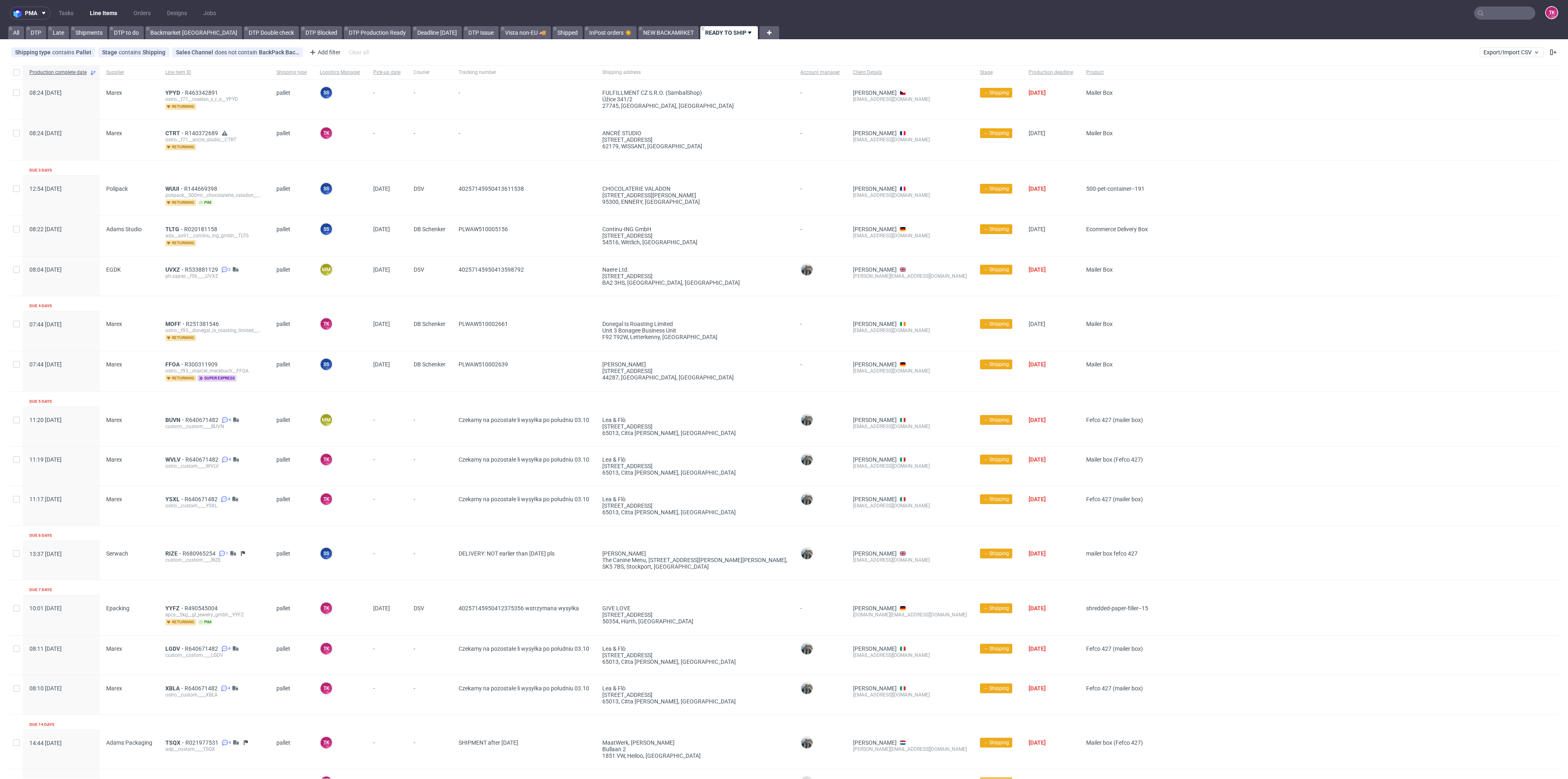
click at [173, 127] on div "CTRT R140372689 ostro__f71__ancre_studio__CTRT returning" at bounding box center [214, 140] width 111 height 40
click at [166, 130] on span "CTRT" at bounding box center [175, 132] width 19 height 6
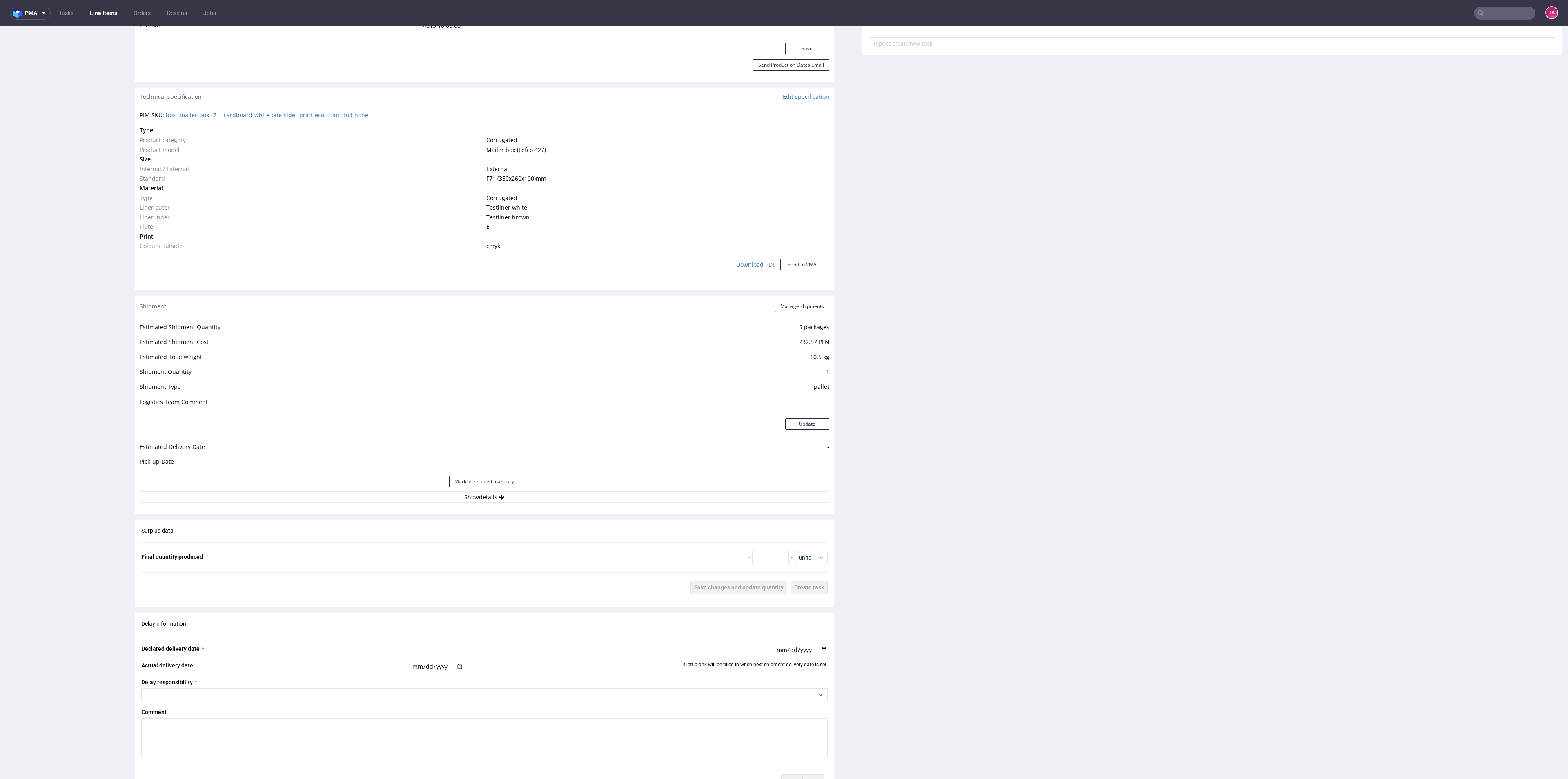
scroll to position [551, 0]
click at [394, 484] on button "Show details" at bounding box center [484, 487] width 689 height 11
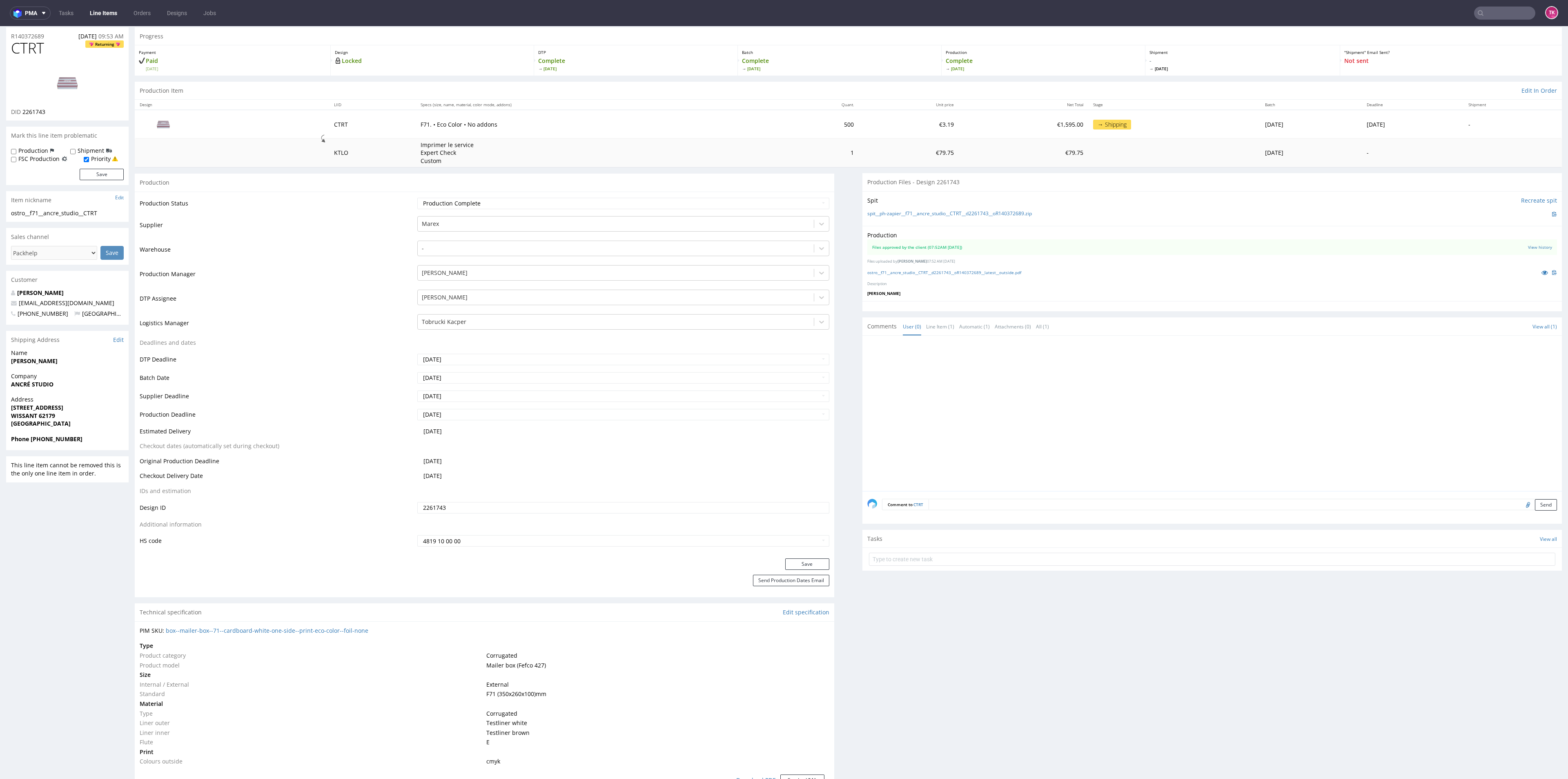
scroll to position [0, 0]
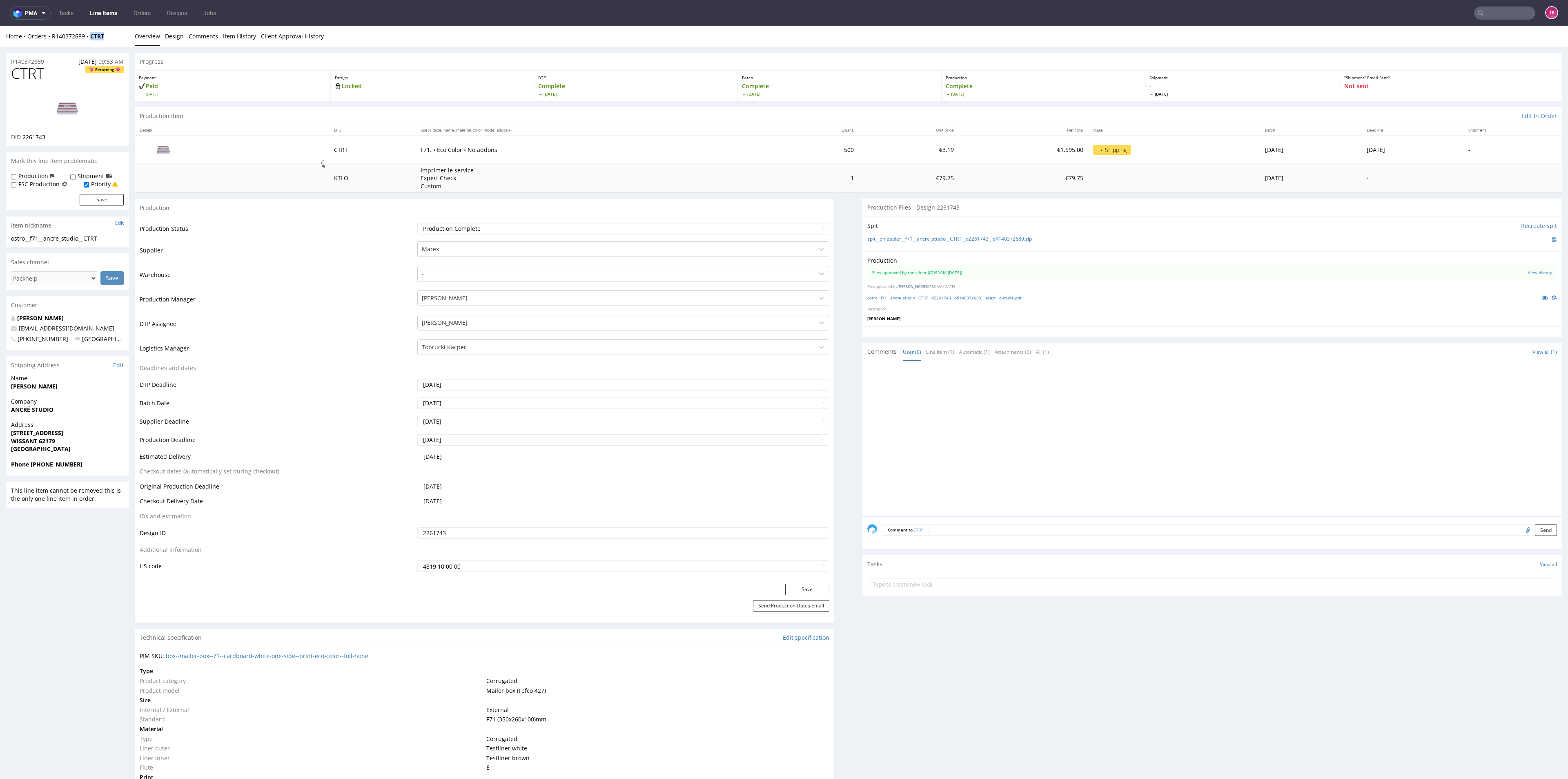
drag, startPoint x: 116, startPoint y: 33, endPoint x: 95, endPoint y: 50, distance: 27.0
click at [89, 40] on div "Home Orders R140372689 CTRT Overview Design Comments Item History Client Approv…" at bounding box center [784, 36] width 1568 height 20
copy strong "CTRT"
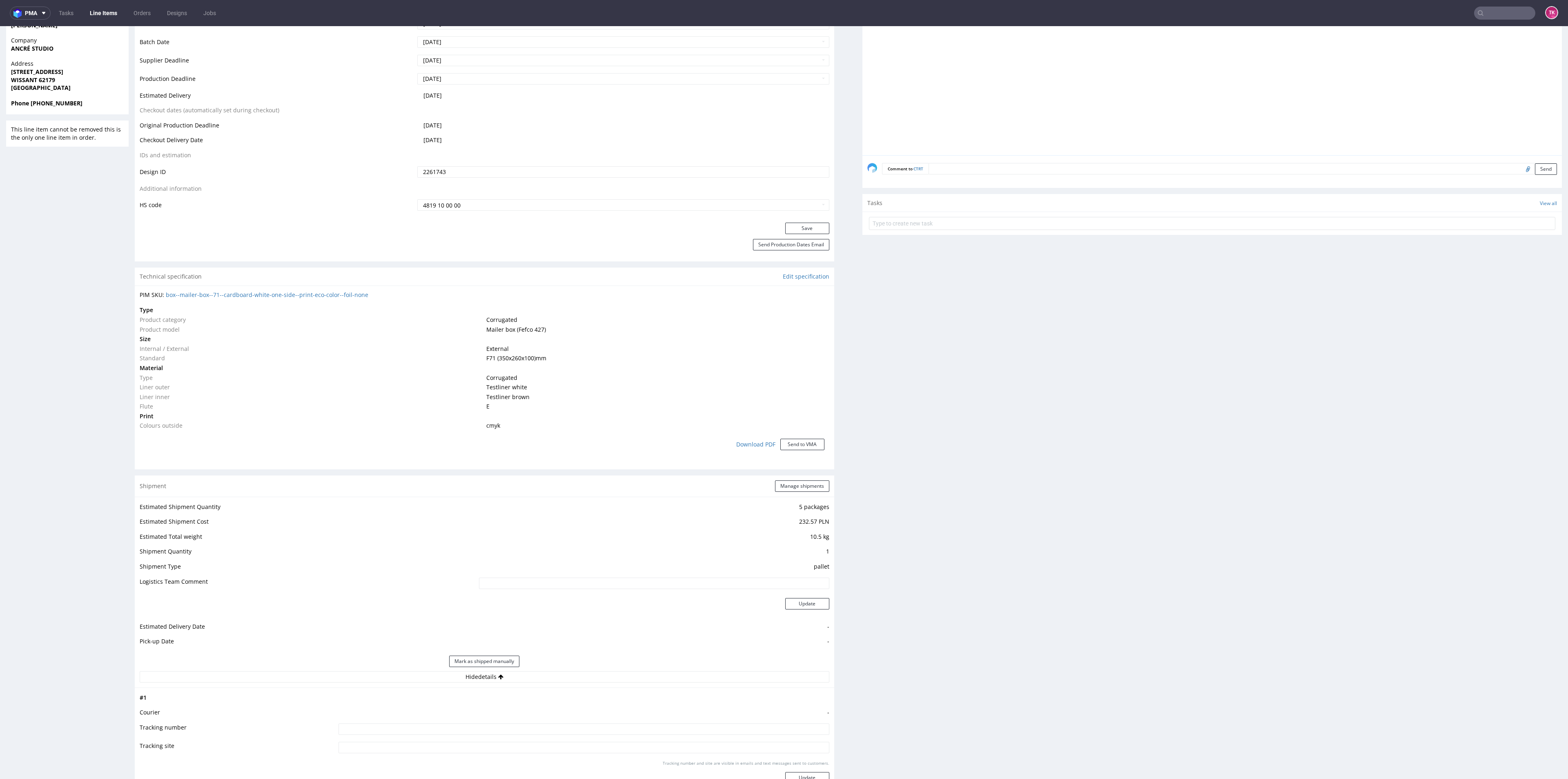
scroll to position [408, 0]
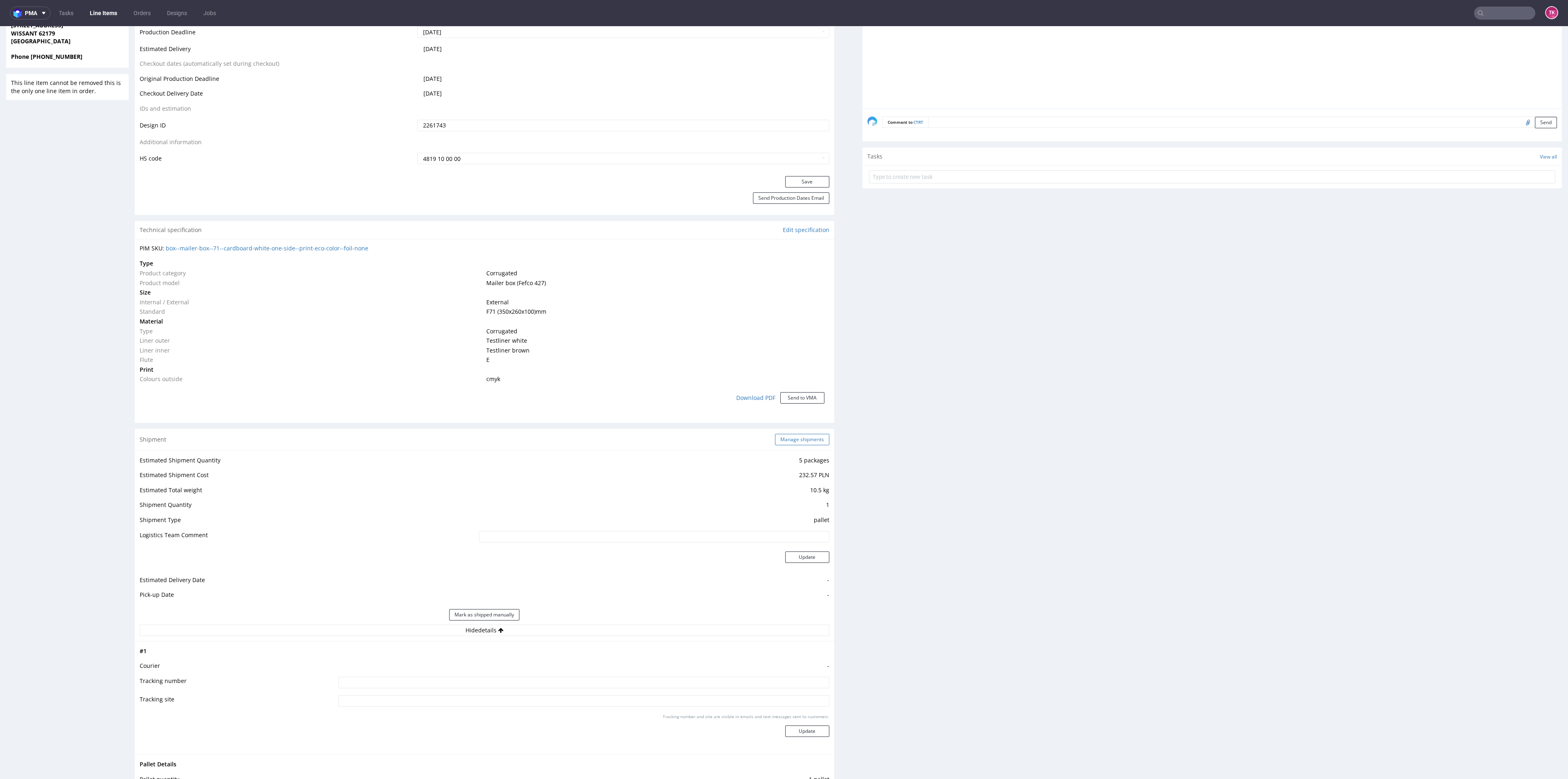
click at [802, 441] on button "Manage shipments" at bounding box center [802, 439] width 54 height 11
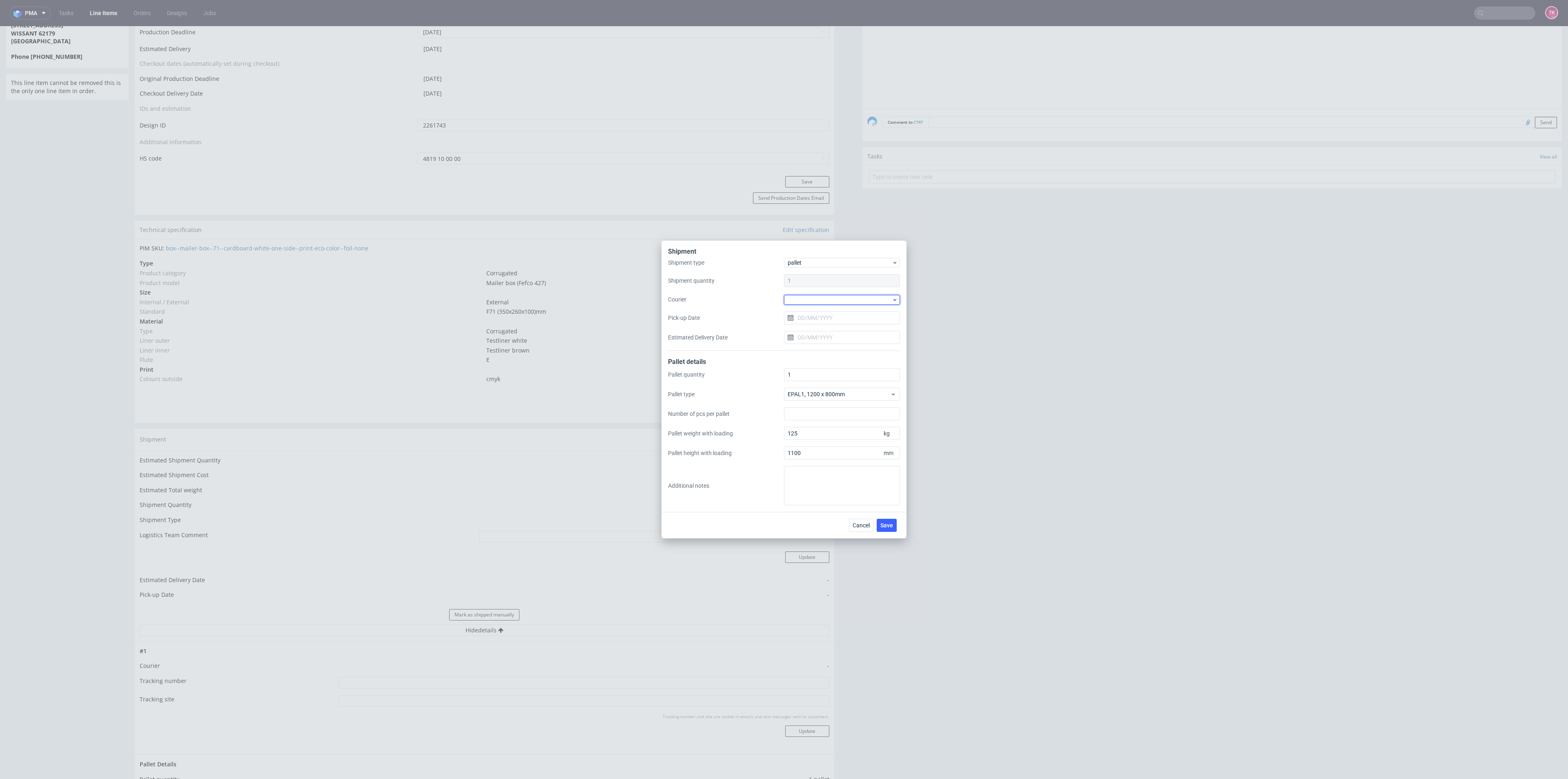
click at [823, 301] on div at bounding box center [841, 299] width 116 height 10
click at [801, 315] on div "DSV" at bounding box center [842, 314] width 109 height 15
click at [816, 321] on input "Pick-up Date" at bounding box center [841, 317] width 116 height 13
click at [822, 385] on button "7" at bounding box center [829, 385] width 12 height 13
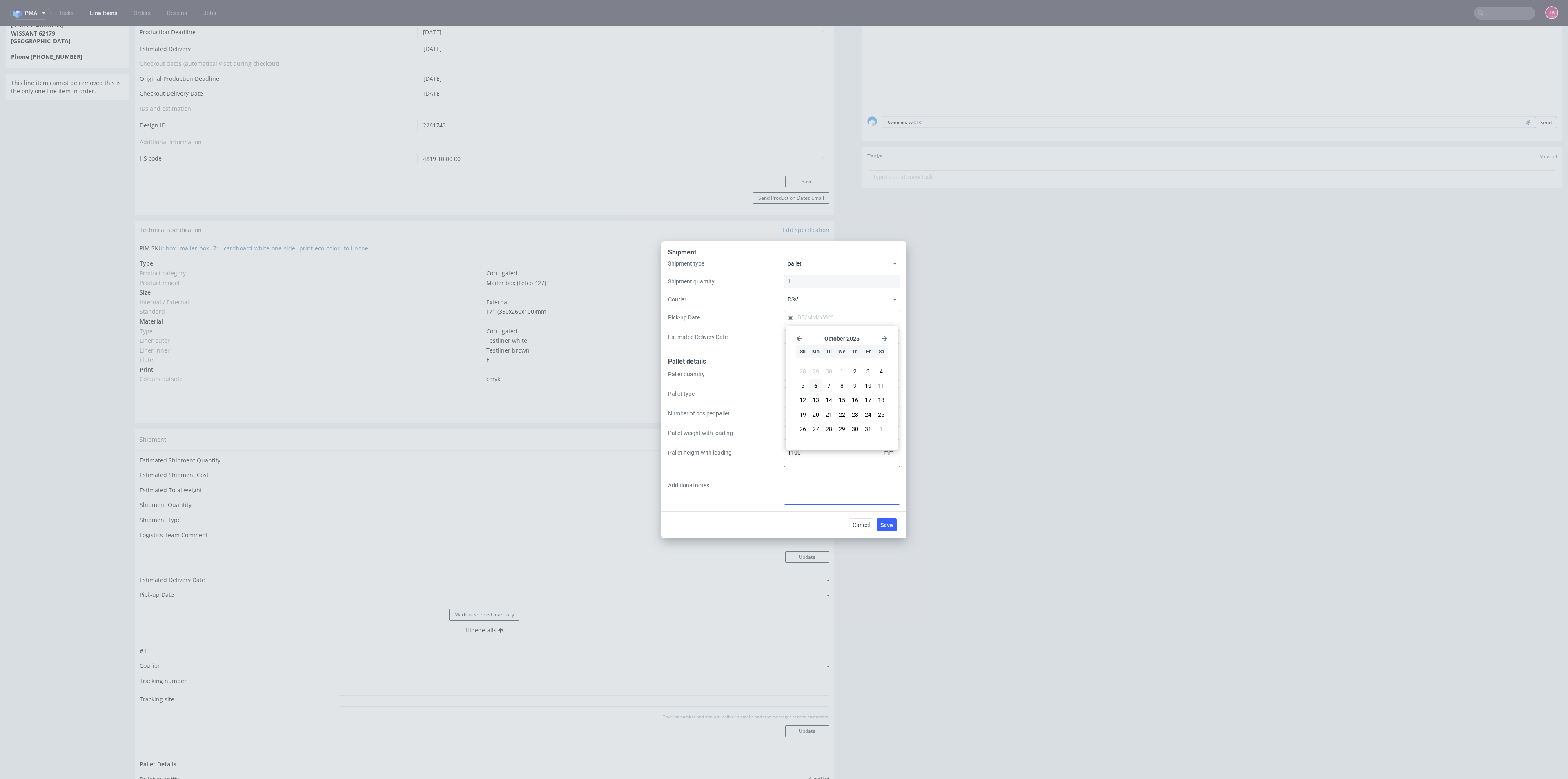
type input "07/10/2025"
click at [895, 523] on button "Save" at bounding box center [886, 525] width 20 height 13
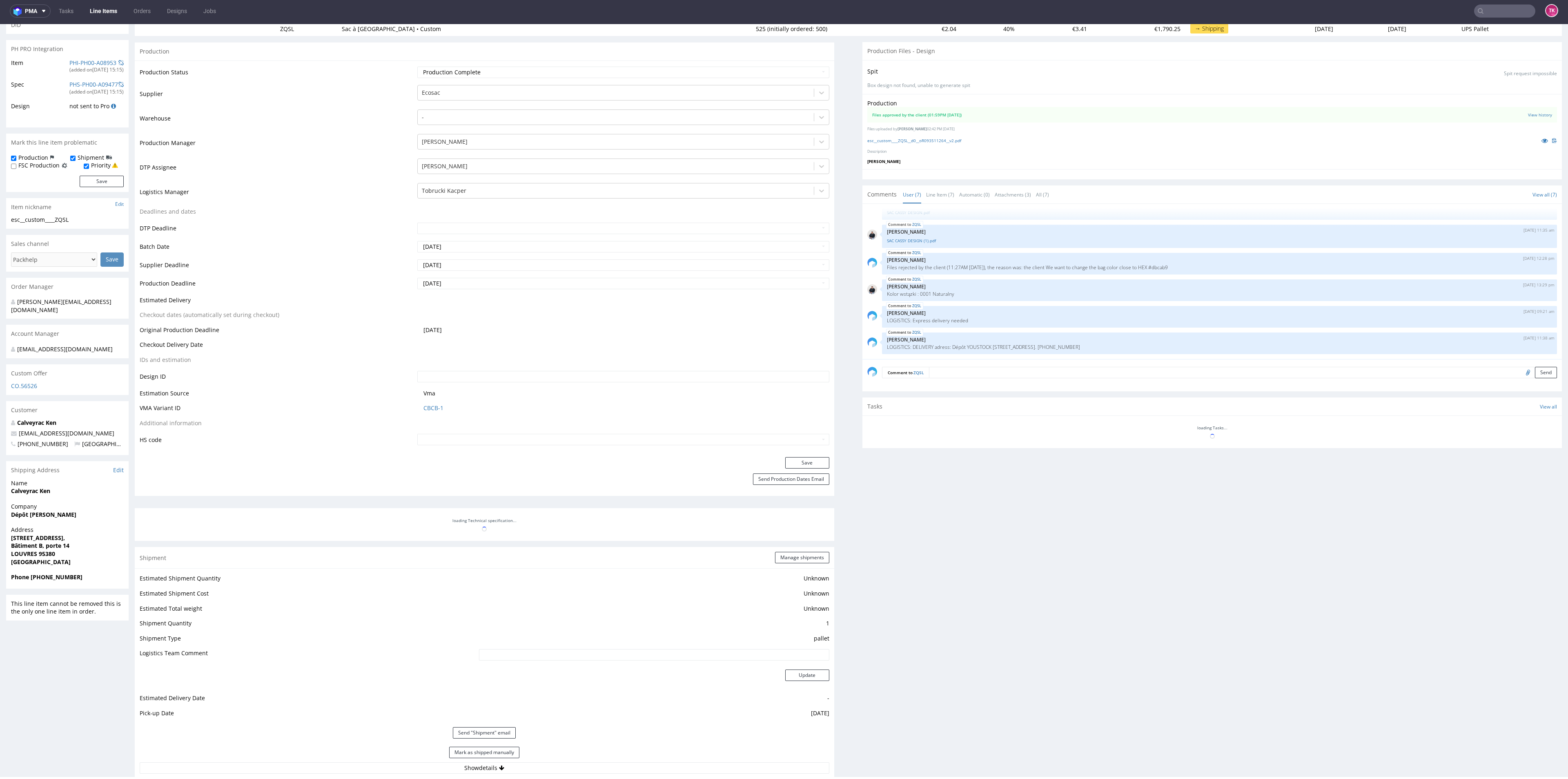
scroll to position [125, 0]
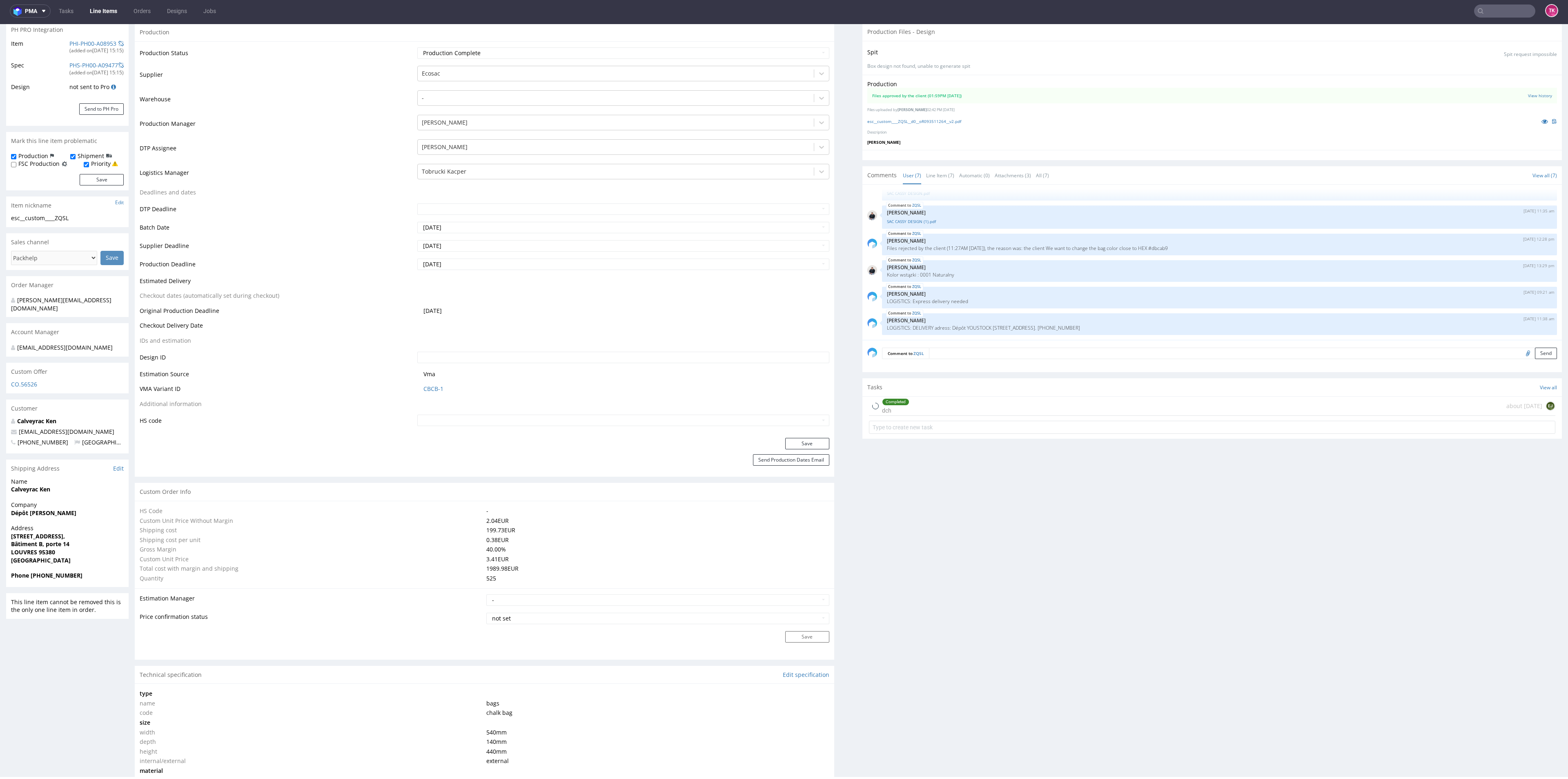
type input "525"
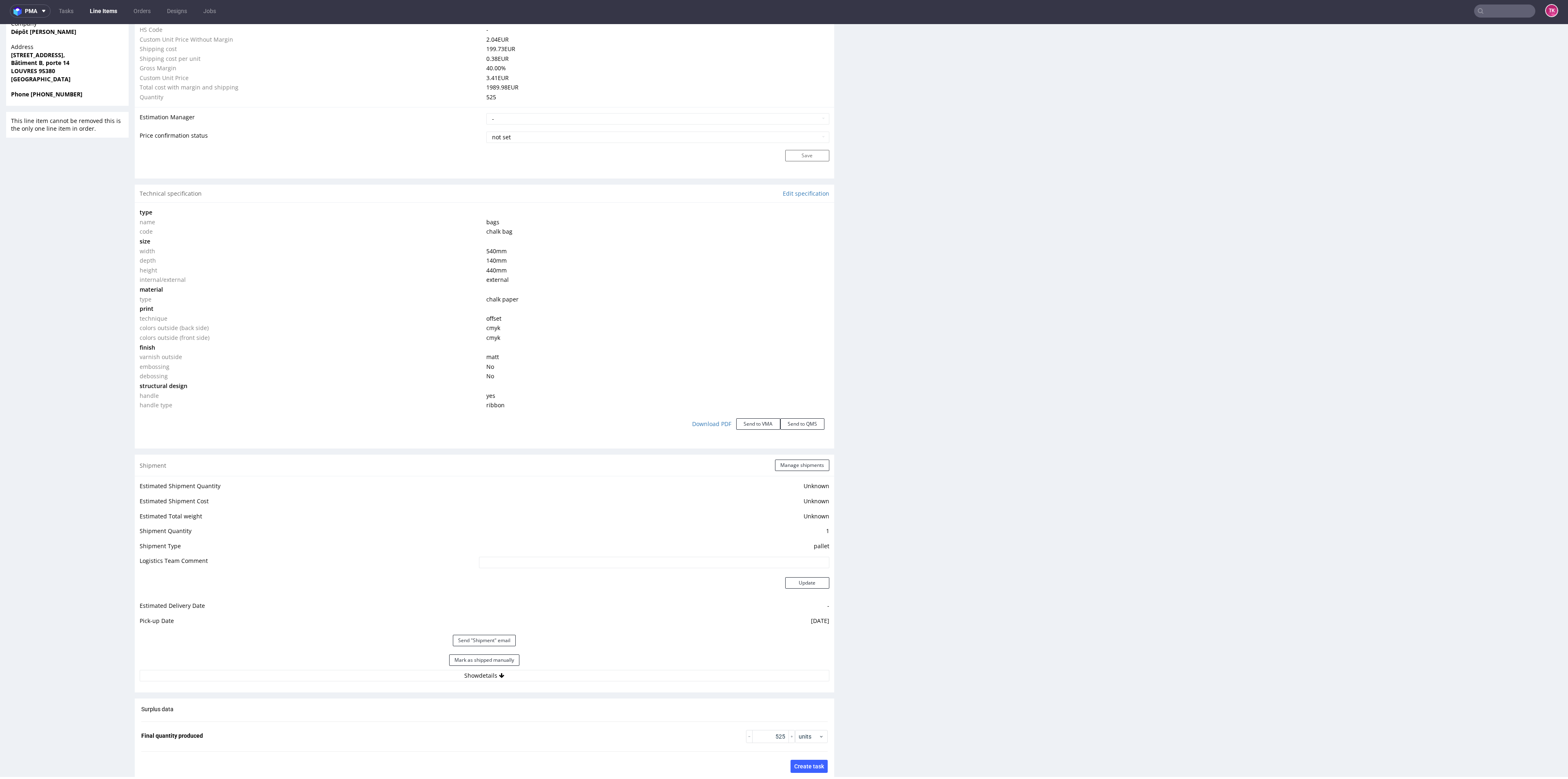
scroll to position [676, 0]
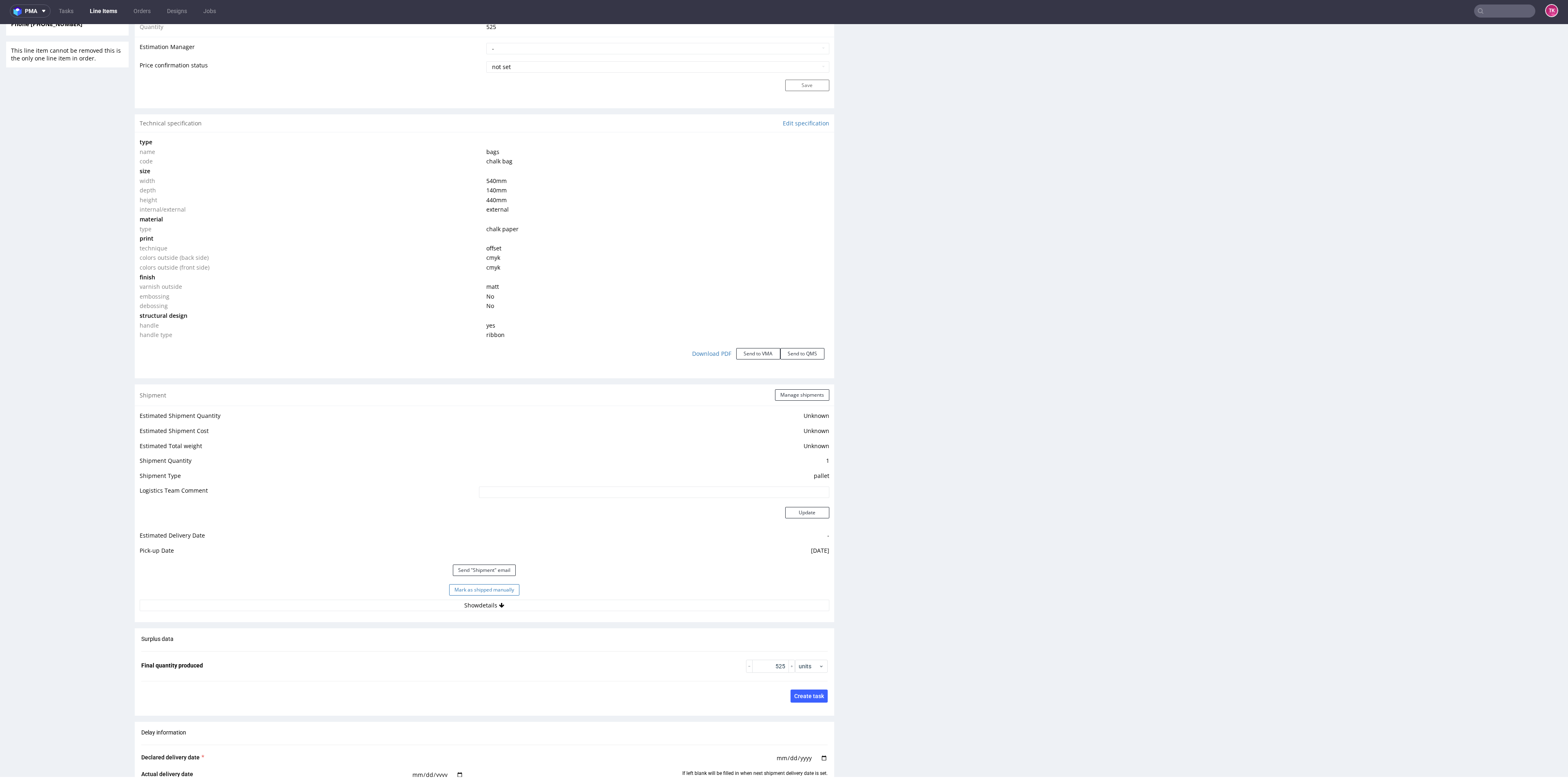
click at [484, 586] on button "Mark as shipped manually" at bounding box center [484, 590] width 70 height 11
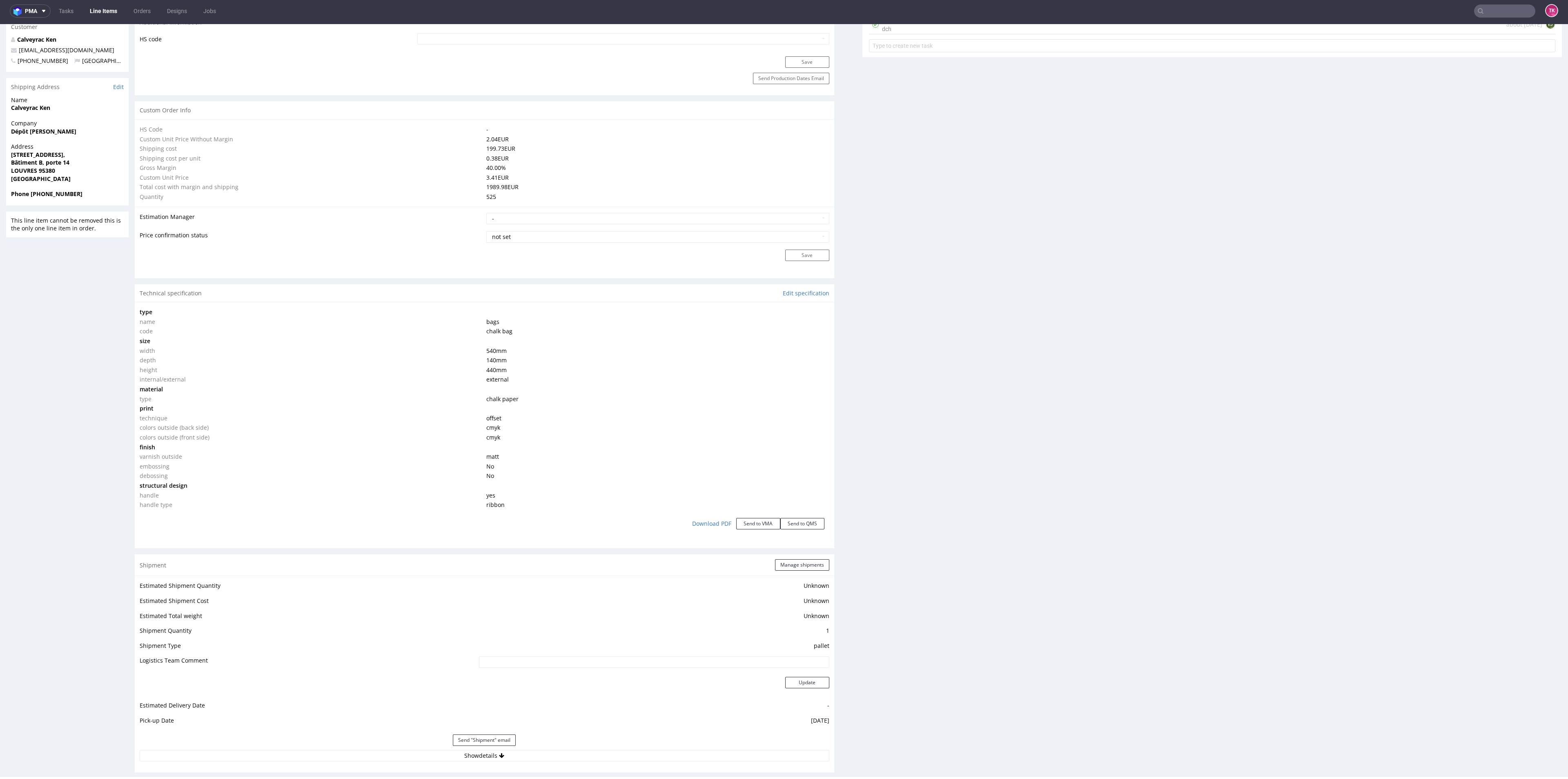
scroll to position [58, 0]
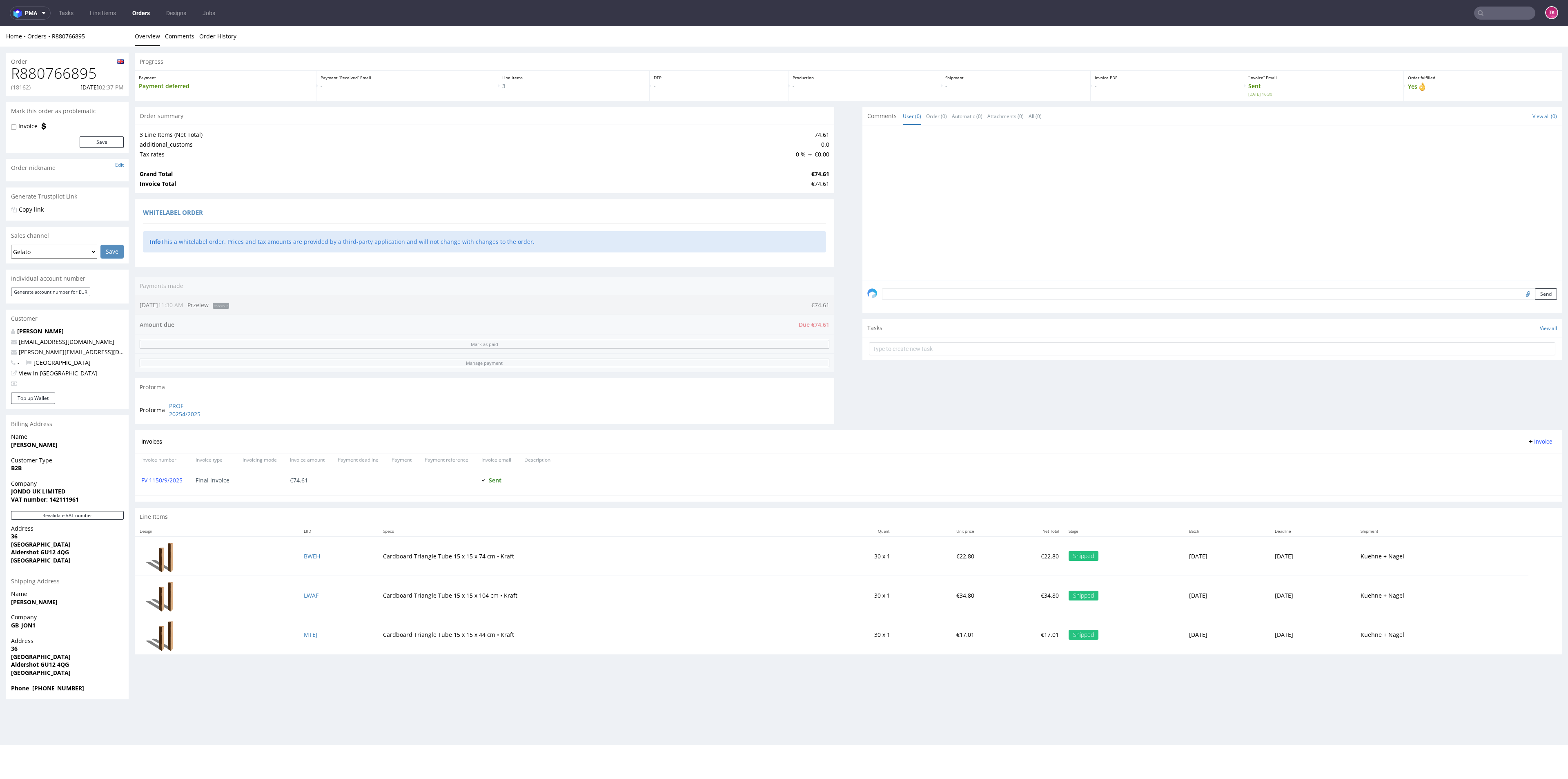
drag, startPoint x: 297, startPoint y: 635, endPoint x: 342, endPoint y: 387, distance: 252.0
click at [342, 386] on div "Proforma" at bounding box center [484, 387] width 699 height 18
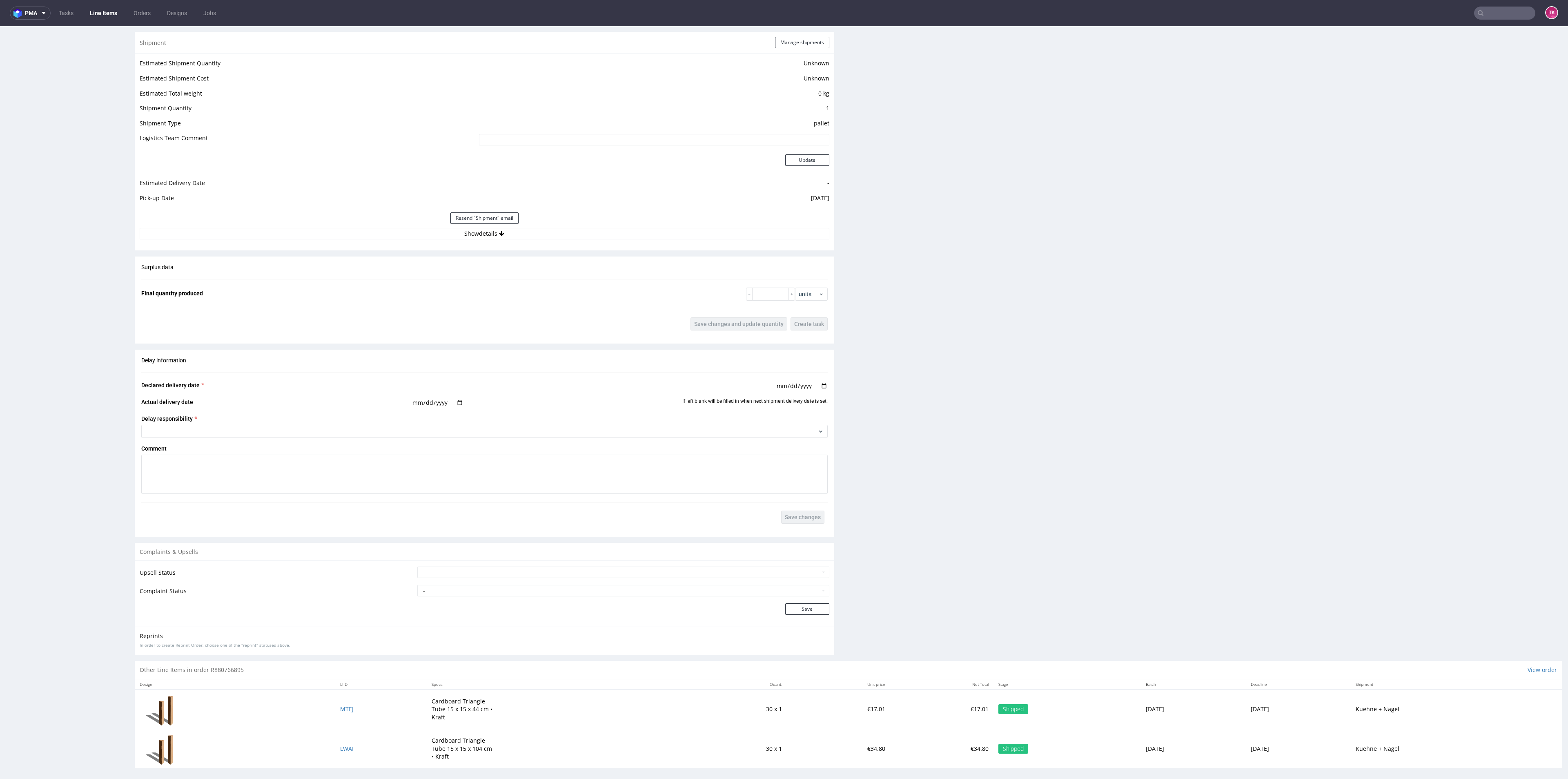
scroll to position [681, 0]
click at [554, 230] on button "Show details" at bounding box center [484, 228] width 689 height 11
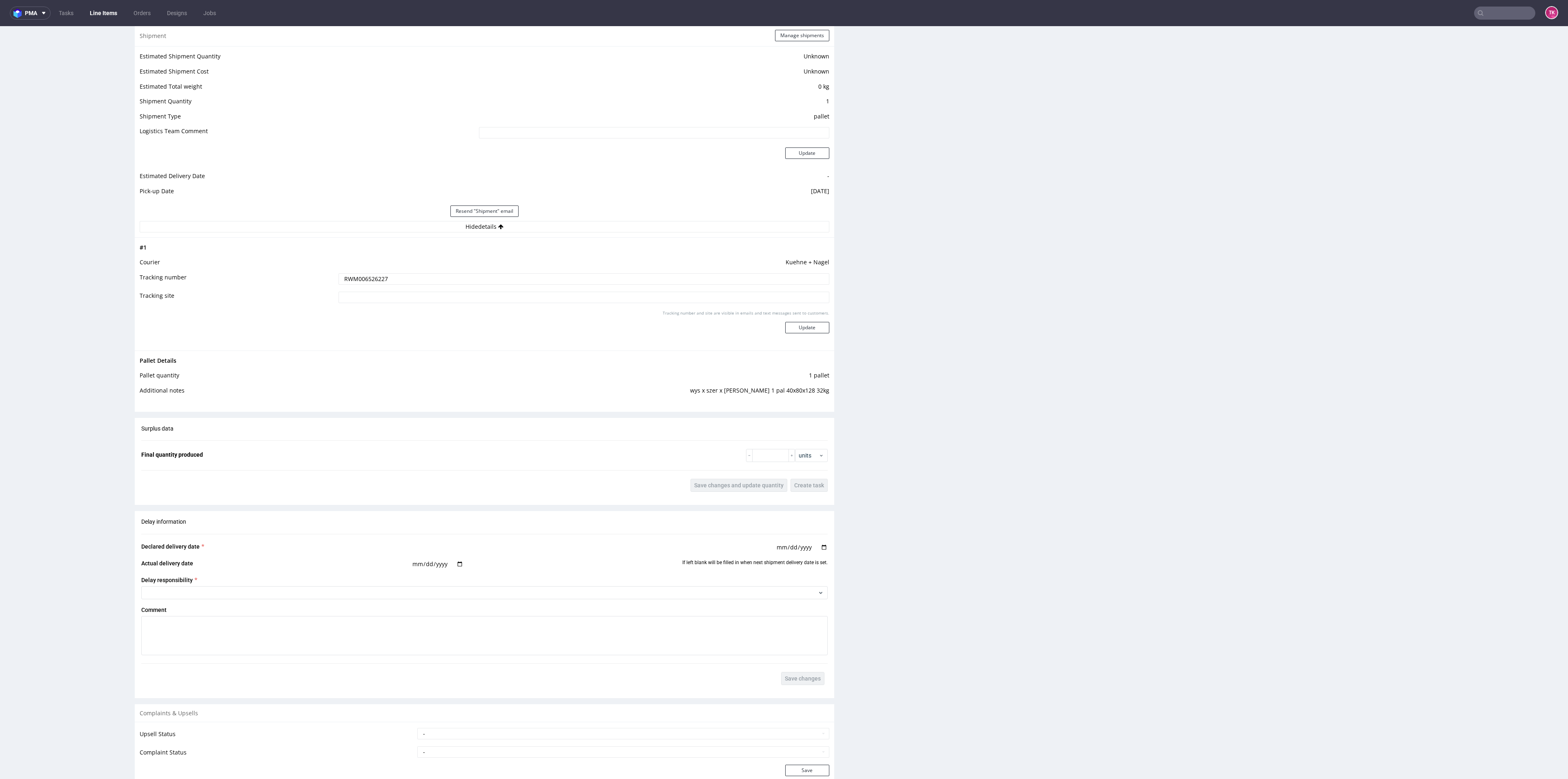
click at [353, 283] on input "RWM006526227" at bounding box center [583, 279] width 491 height 11
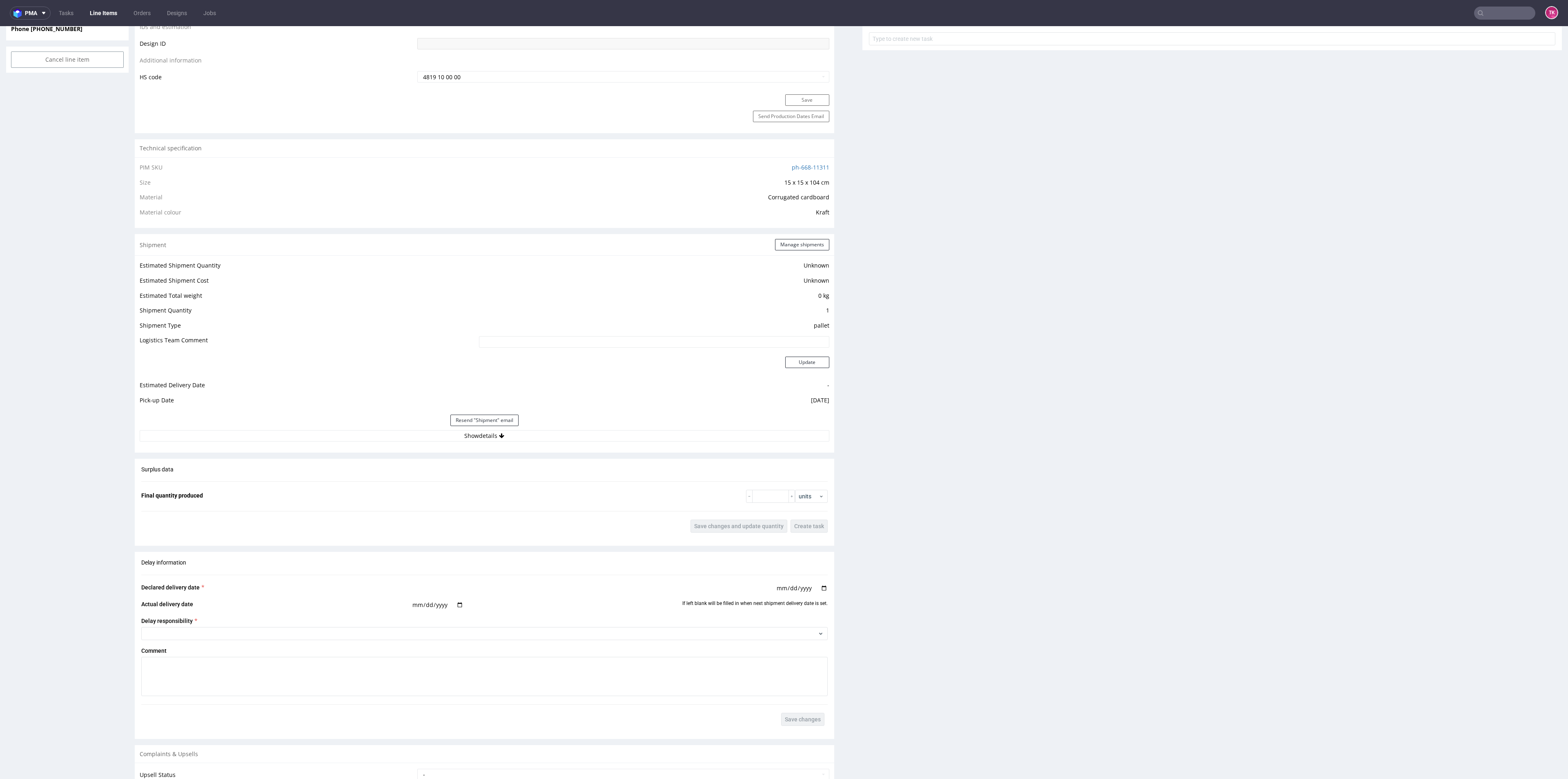
scroll to position [490, 0]
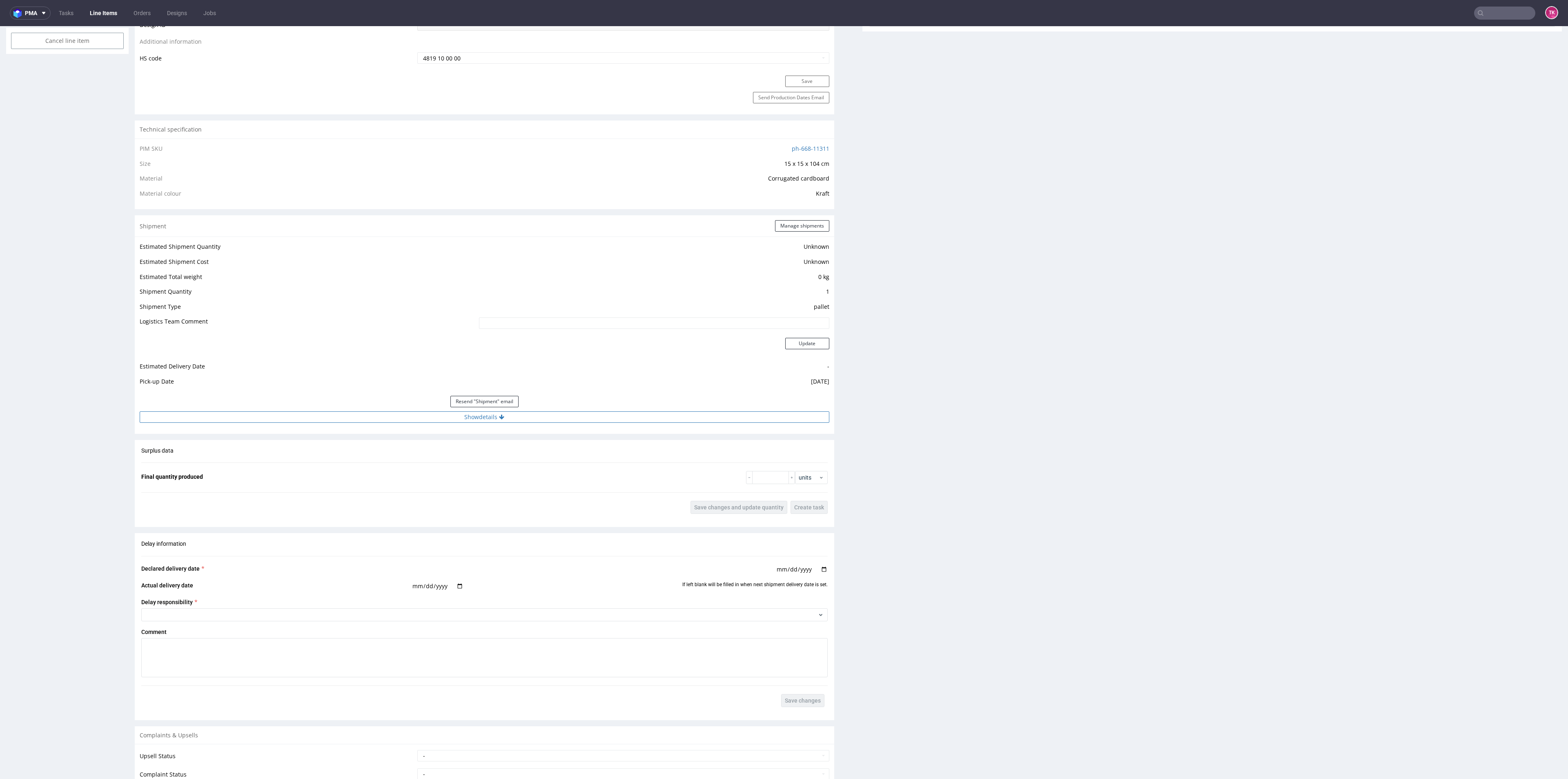
click at [451, 413] on button "Show details" at bounding box center [484, 417] width 689 height 11
click at [367, 472] on input "RWM006526227" at bounding box center [583, 469] width 491 height 11
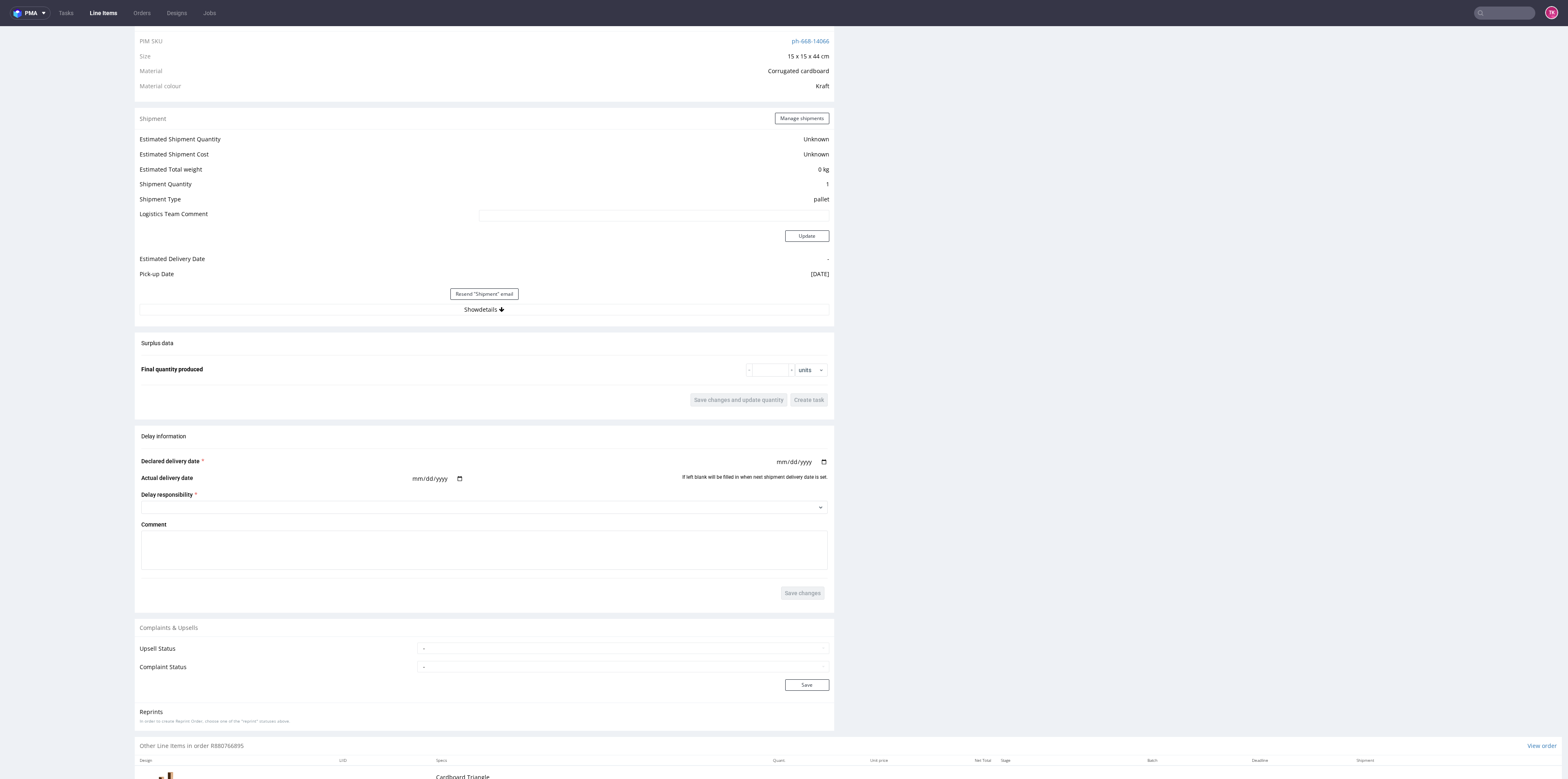
scroll to position [674, 0]
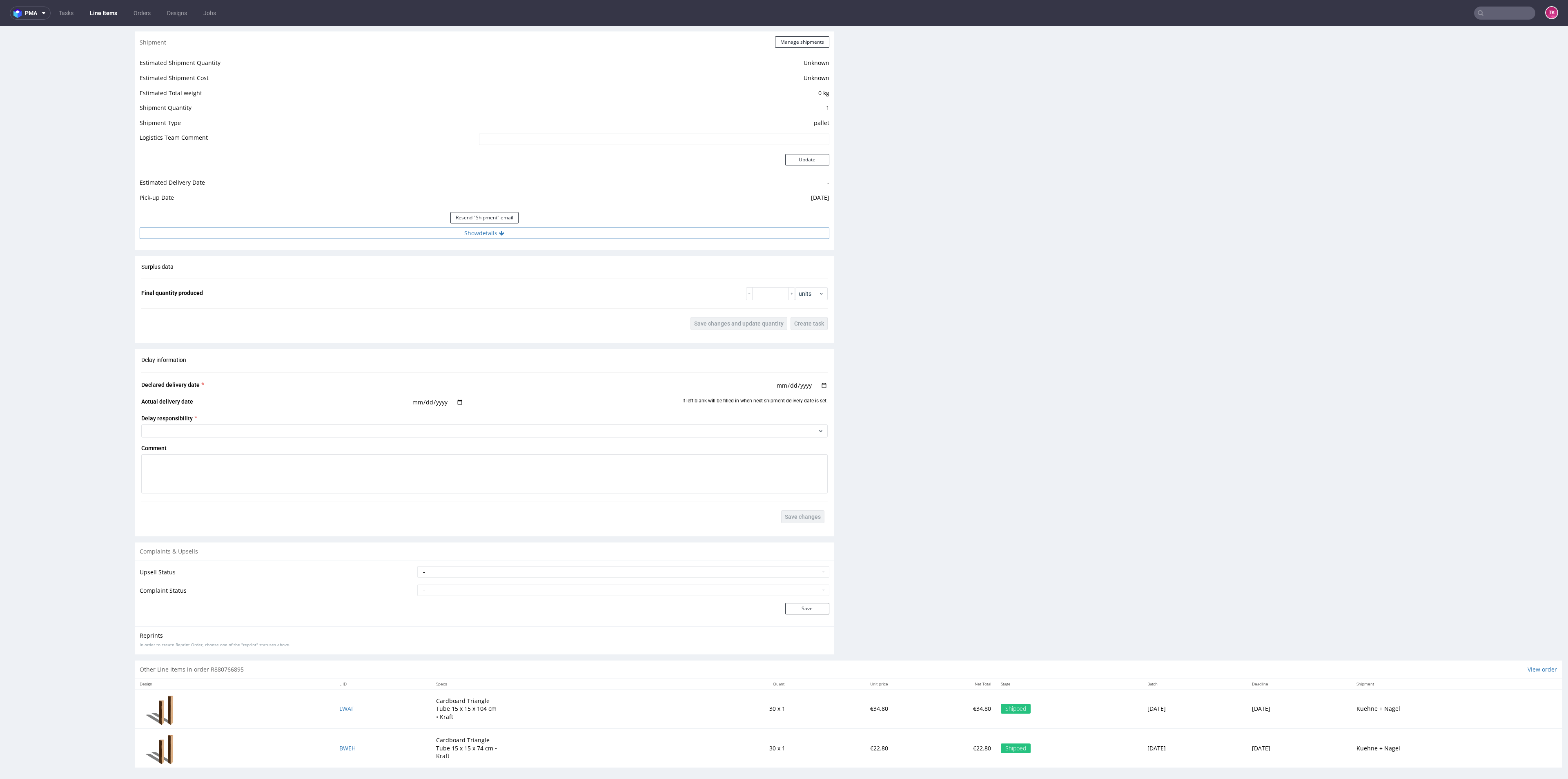
click at [346, 227] on button "Show details" at bounding box center [484, 233] width 689 height 11
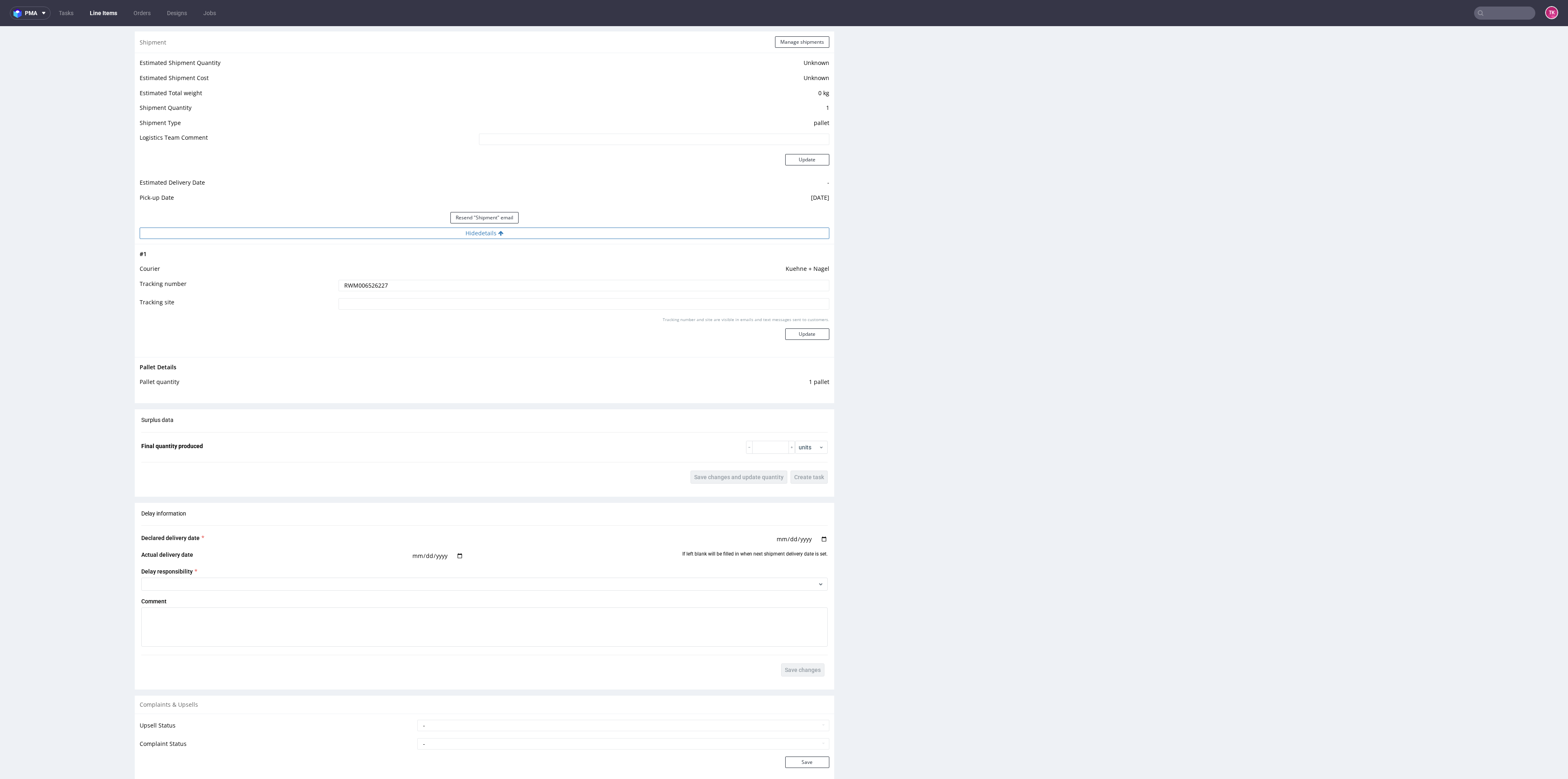
click at [345, 227] on button "Hide details" at bounding box center [484, 233] width 689 height 11
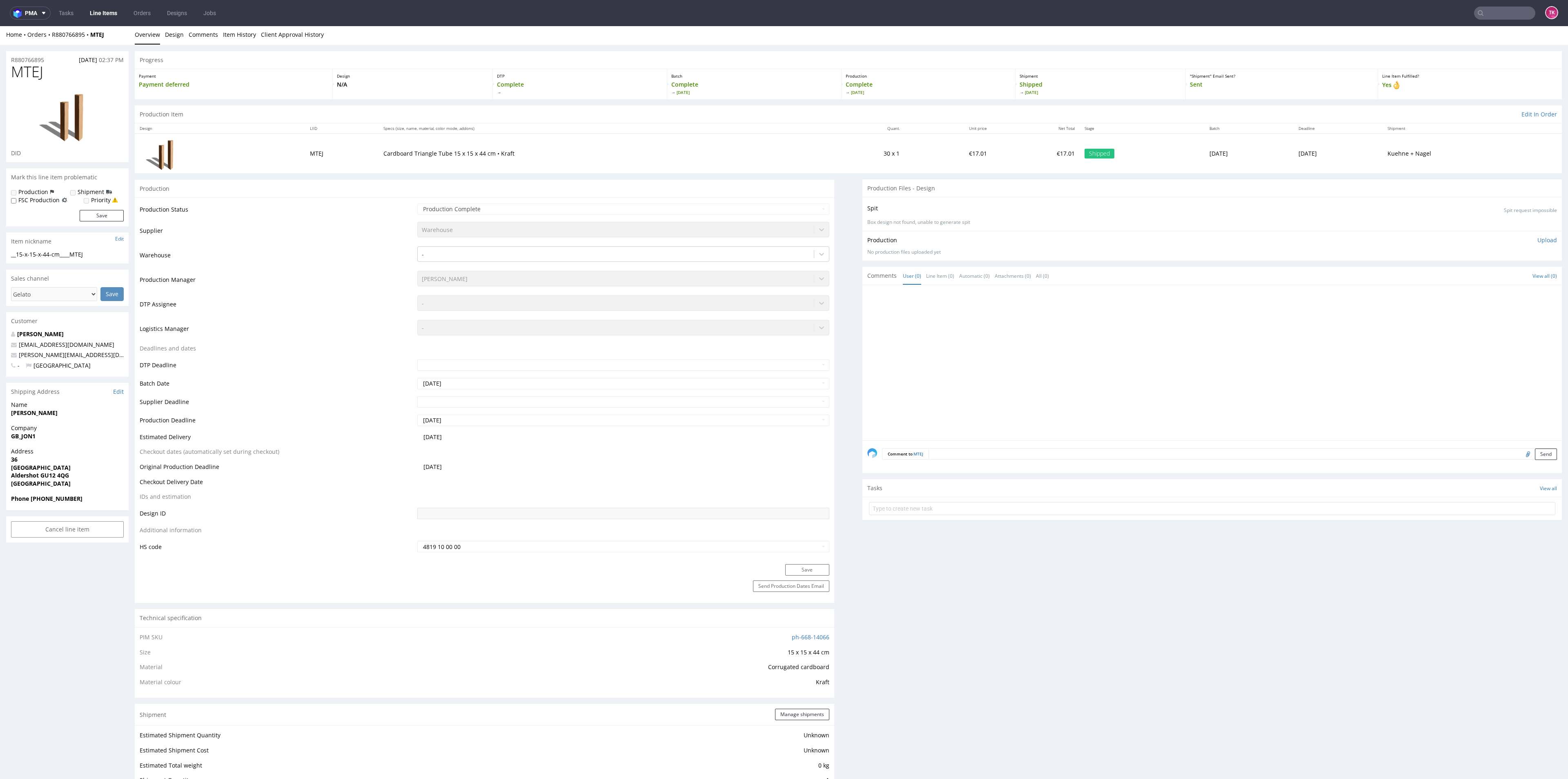
scroll to position [0, 0]
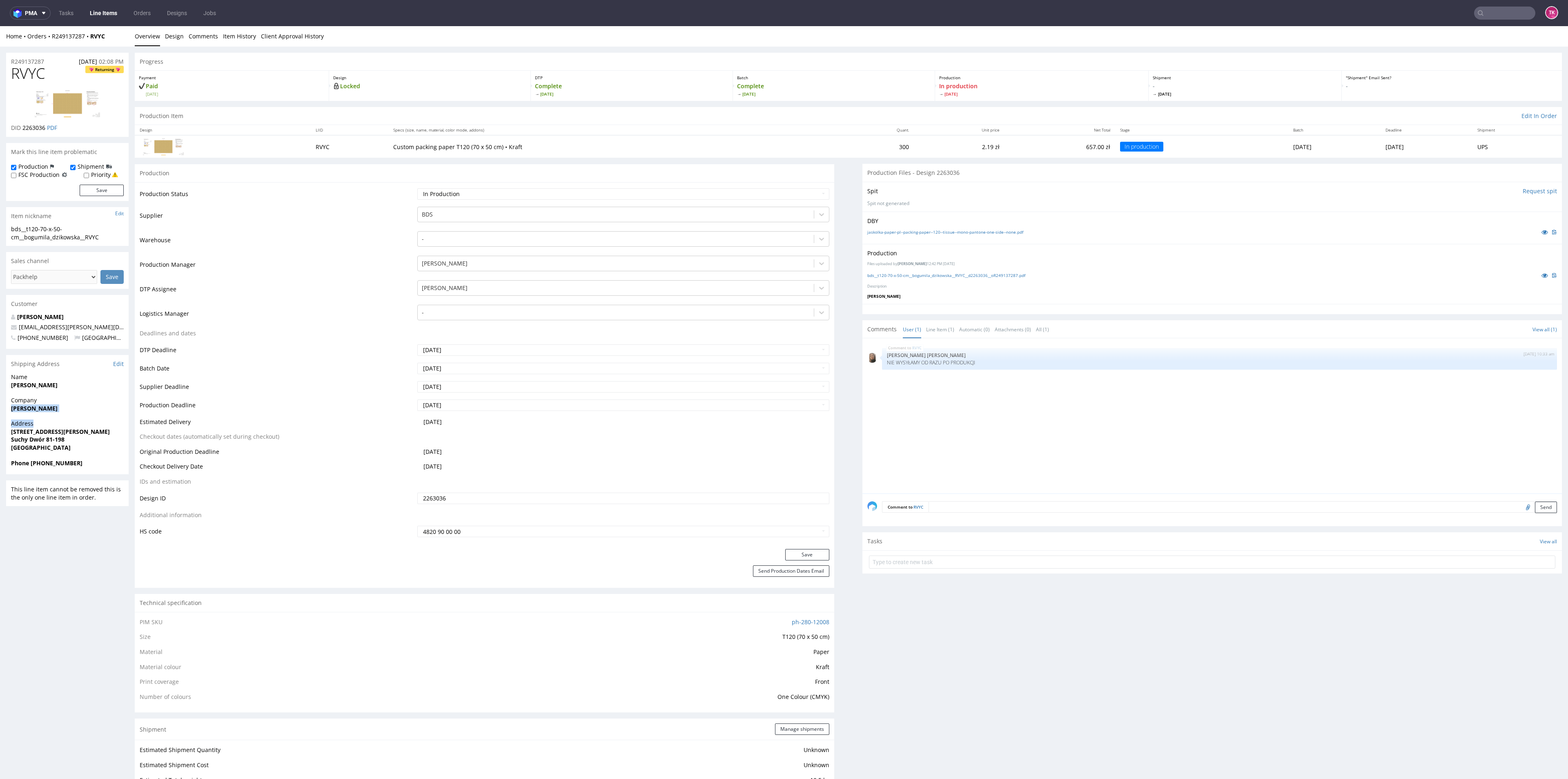
drag, startPoint x: 46, startPoint y: 413, endPoint x: 157, endPoint y: 377, distance: 116.7
click at [95, 426] on section "Shipping Address Edit Name [PERSON_NAME] Company [PERSON_NAME] Address [STREET_…" at bounding box center [67, 414] width 123 height 119
drag, startPoint x: 7, startPoint y: 435, endPoint x: 73, endPoint y: 453, distance: 68.4
click at [73, 453] on div "Address [STREET_ADDRESS][PERSON_NAME]" at bounding box center [67, 439] width 123 height 40
copy p "[STREET_ADDRESS][PERSON_NAME]"
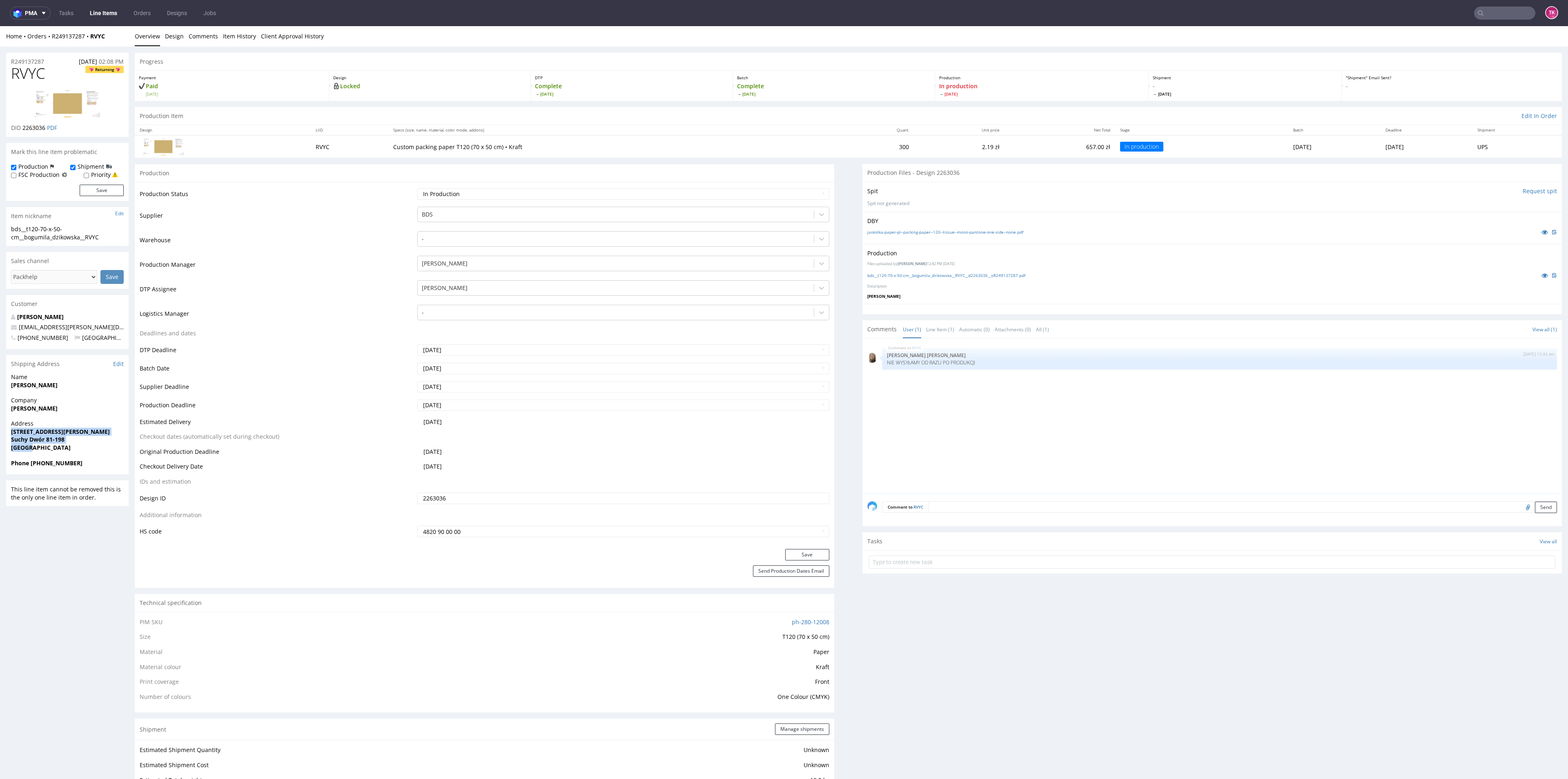
click at [24, 444] on strong "[GEOGRAPHIC_DATA]" at bounding box center [41, 447] width 60 height 8
drag, startPoint x: 11, startPoint y: 441, endPoint x: 86, endPoint y: 441, distance: 75.0
click at [86, 441] on div "Address [STREET_ADDRESS][PERSON_NAME]" at bounding box center [67, 439] width 123 height 40
copy strong "Suchy Dwór 81-198"
drag, startPoint x: 31, startPoint y: 463, endPoint x: 100, endPoint y: 463, distance: 69.0
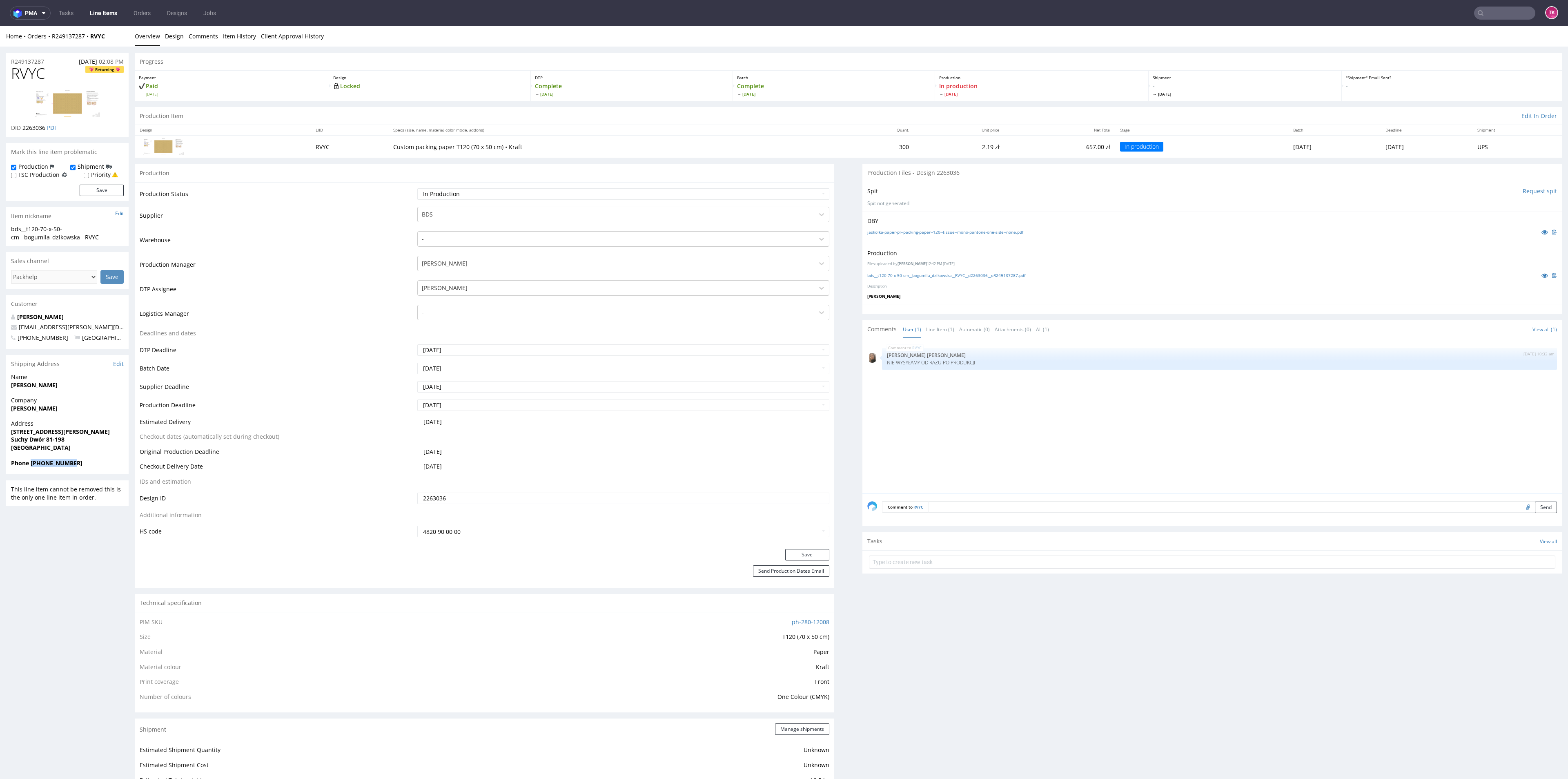
click at [100, 463] on span "Phone +48790433325" at bounding box center [67, 463] width 113 height 8
copy strong "+48790433325"
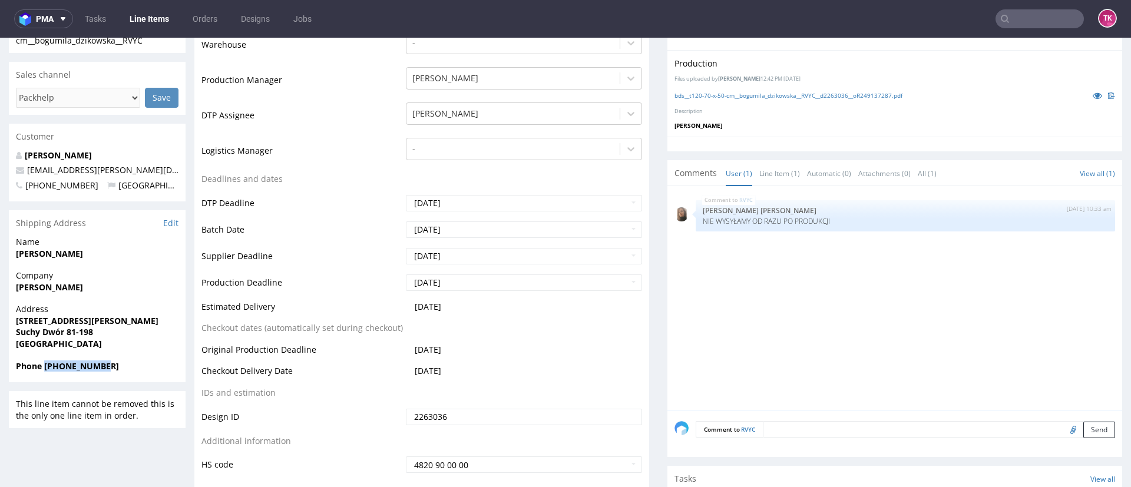
scroll to position [442, 0]
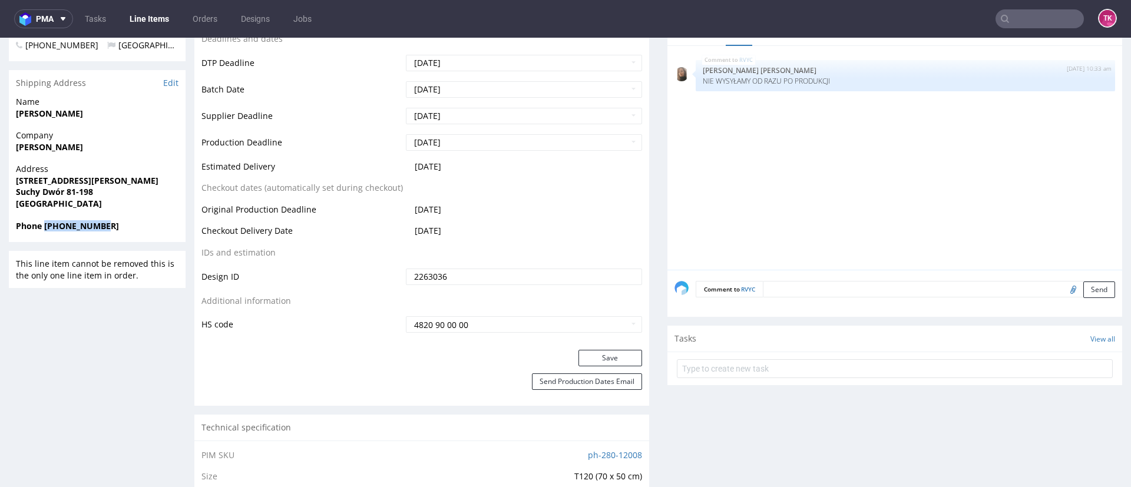
click at [101, 229] on span "Phone +48790433325" at bounding box center [97, 226] width 163 height 12
click at [115, 228] on span "Phone +48790433325" at bounding box center [97, 226] width 163 height 12
click at [105, 236] on div "Phone +48790433325" at bounding box center [97, 231] width 177 height 22
drag, startPoint x: 45, startPoint y: 224, endPoint x: 118, endPoint y: 226, distance: 73.1
click at [118, 226] on span "Phone +48790433325" at bounding box center [97, 226] width 163 height 12
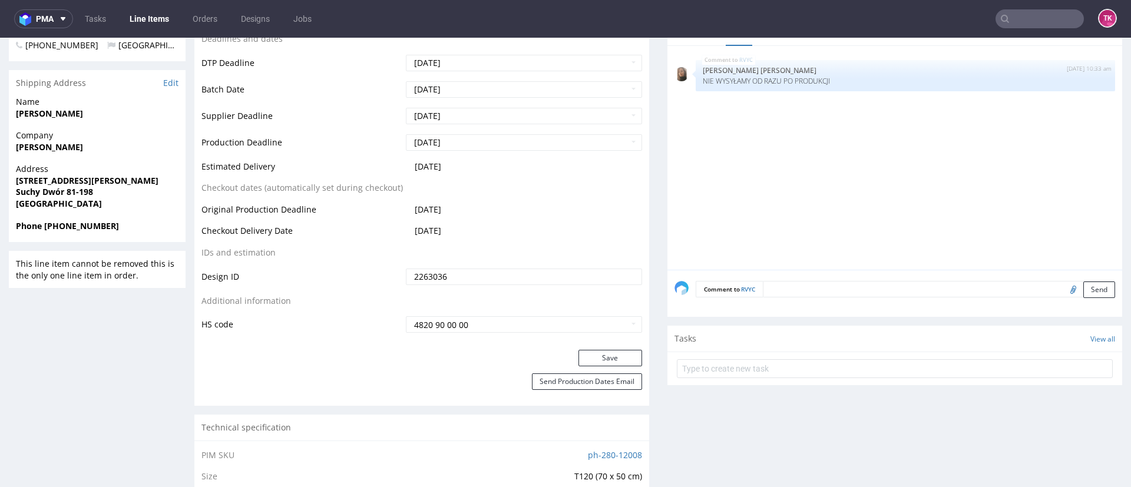
drag, startPoint x: 169, startPoint y: 135, endPoint x: 166, endPoint y: 128, distance: 7.7
click at [167, 134] on span "Company" at bounding box center [97, 136] width 163 height 12
drag, startPoint x: 65, startPoint y: 194, endPoint x: 118, endPoint y: 189, distance: 52.8
click at [118, 189] on span "Suchy Dwór 81-198" at bounding box center [97, 192] width 163 height 12
drag, startPoint x: 18, startPoint y: 181, endPoint x: 24, endPoint y: 180, distance: 5.9
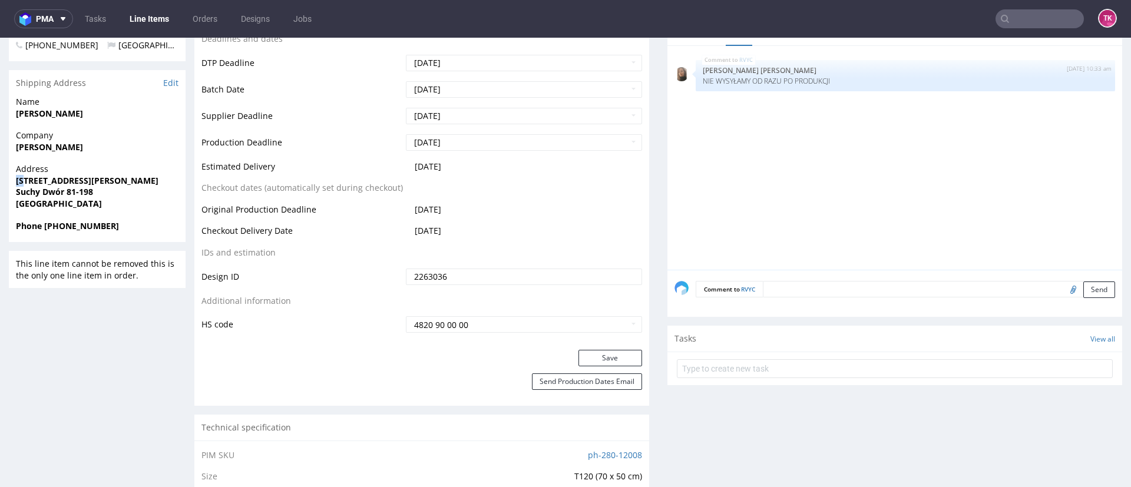
click at [24, 180] on div "Address Szkolna 34 JASKÓŁKA Suchy Dwór 81-198 Poland" at bounding box center [97, 191] width 177 height 57
drag, startPoint x: 16, startPoint y: 147, endPoint x: 135, endPoint y: 143, distance: 118.5
click at [135, 143] on span "Bogumiła Dzikowska" at bounding box center [97, 147] width 163 height 12
copy strong "Bogumiła Dzikowska"
click at [41, 188] on strong "Suchy Dwór 81-198" at bounding box center [54, 191] width 77 height 11
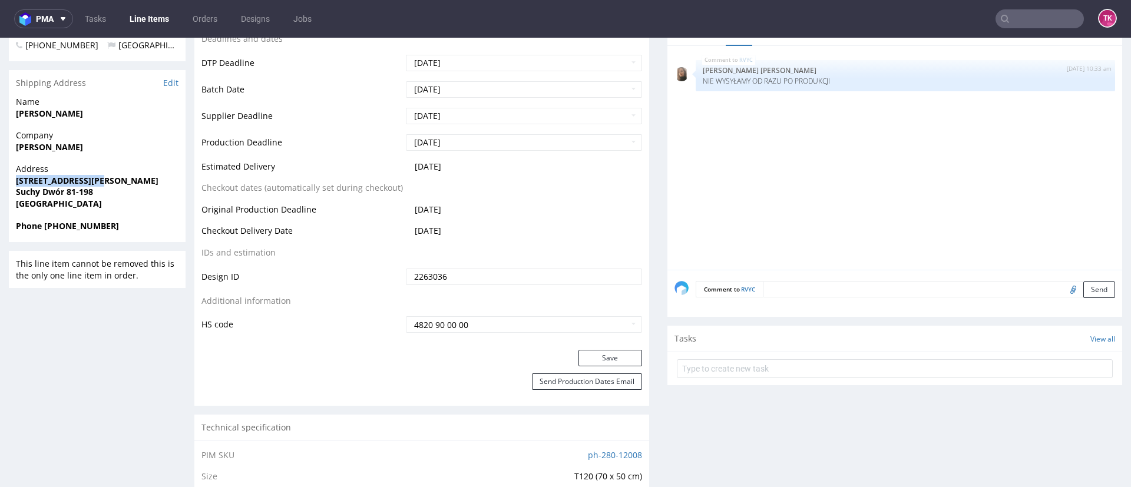
drag, startPoint x: 19, startPoint y: 180, endPoint x: 118, endPoint y: 171, distance: 99.3
copy strong "Szkolna 34 JASKÓŁKA"
drag, startPoint x: 12, startPoint y: 189, endPoint x: 62, endPoint y: 193, distance: 49.7
click at [63, 193] on div "Address Szkolna 34 JASKÓŁKA Suchy Dwór 81-198 Poland" at bounding box center [97, 191] width 177 height 57
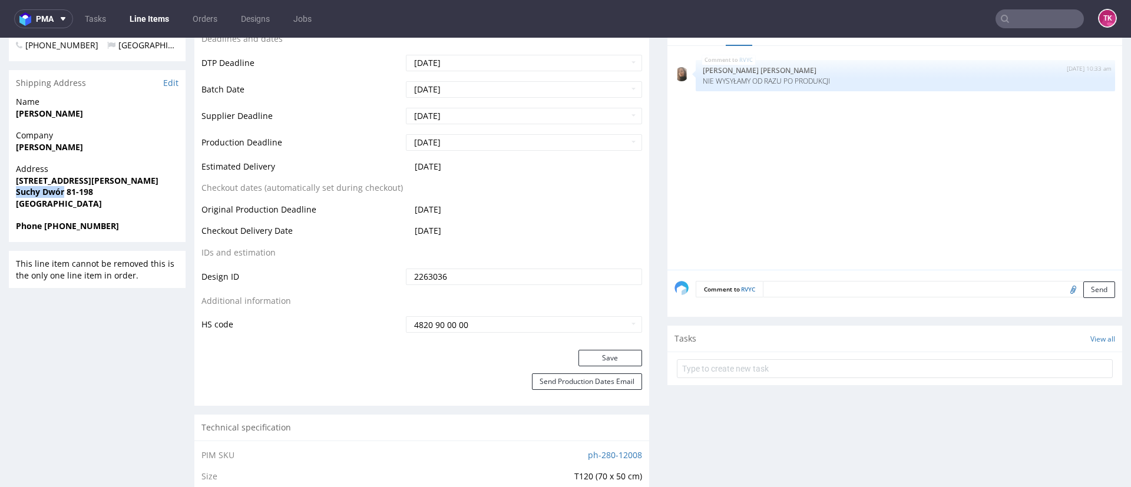
copy strong "Suchy Dwór"
click at [90, 194] on strong "Suchy Dwór 81-198" at bounding box center [54, 191] width 77 height 11
drag, startPoint x: 92, startPoint y: 194, endPoint x: 67, endPoint y: 194, distance: 24.8
click at [67, 194] on strong "Suchy Dwór 81-198" at bounding box center [54, 191] width 77 height 11
copy strong "81-198"
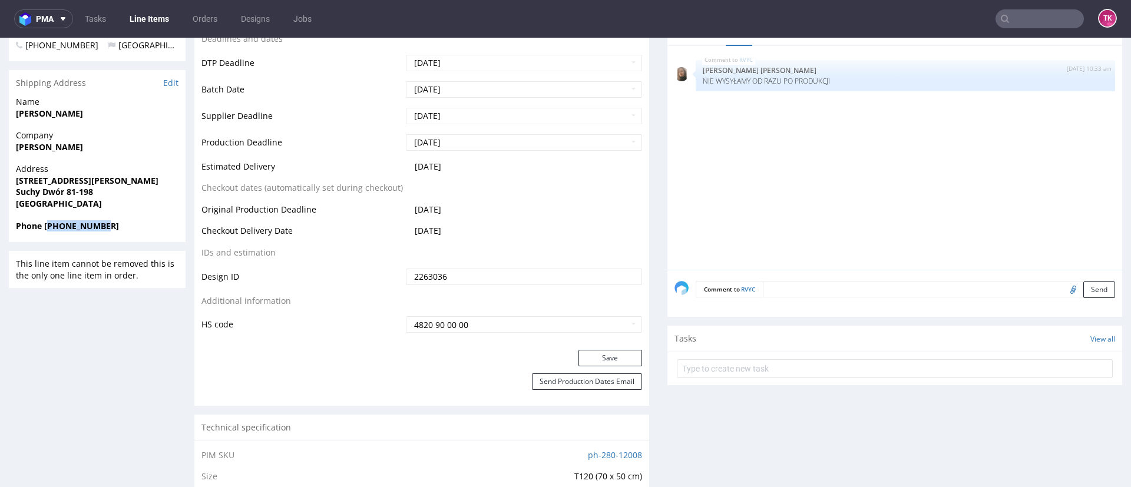
drag, startPoint x: 49, startPoint y: 232, endPoint x: 78, endPoint y: 230, distance: 28.9
click at [111, 231] on span "Phone +48790433325" at bounding box center [97, 226] width 163 height 12
drag, startPoint x: 44, startPoint y: 229, endPoint x: 126, endPoint y: 233, distance: 82.0
click at [126, 233] on div "Phone +48790433325" at bounding box center [97, 231] width 177 height 22
copy strong "+48790433325"
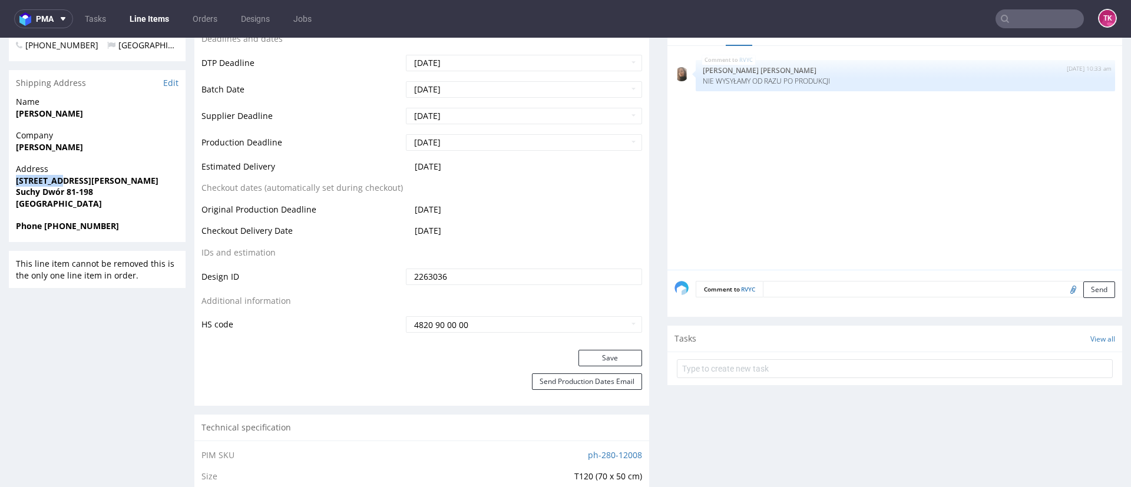
drag, startPoint x: 11, startPoint y: 177, endPoint x: 59, endPoint y: 185, distance: 48.9
click at [59, 185] on div "Address Szkolna 34 JASKÓŁKA Suchy Dwór 81-198 Poland" at bounding box center [97, 191] width 177 height 57
copy strong "Szkolna 34"
drag, startPoint x: 21, startPoint y: 197, endPoint x: 65, endPoint y: 193, distance: 43.8
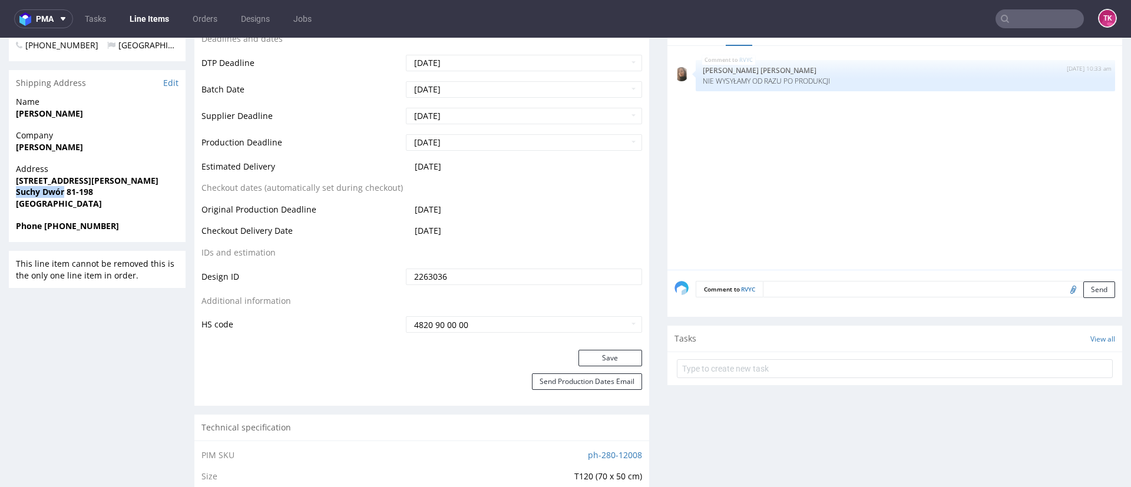
copy strong "Suchy Dwór"
drag, startPoint x: 93, startPoint y: 190, endPoint x: 68, endPoint y: 193, distance: 25.0
click at [68, 193] on span "Suchy Dwór 81-198" at bounding box center [97, 192] width 163 height 12
drag, startPoint x: 109, startPoint y: 227, endPoint x: 45, endPoint y: 238, distance: 64.6
click at [45, 238] on div "Phone +48790433325" at bounding box center [97, 231] width 177 height 22
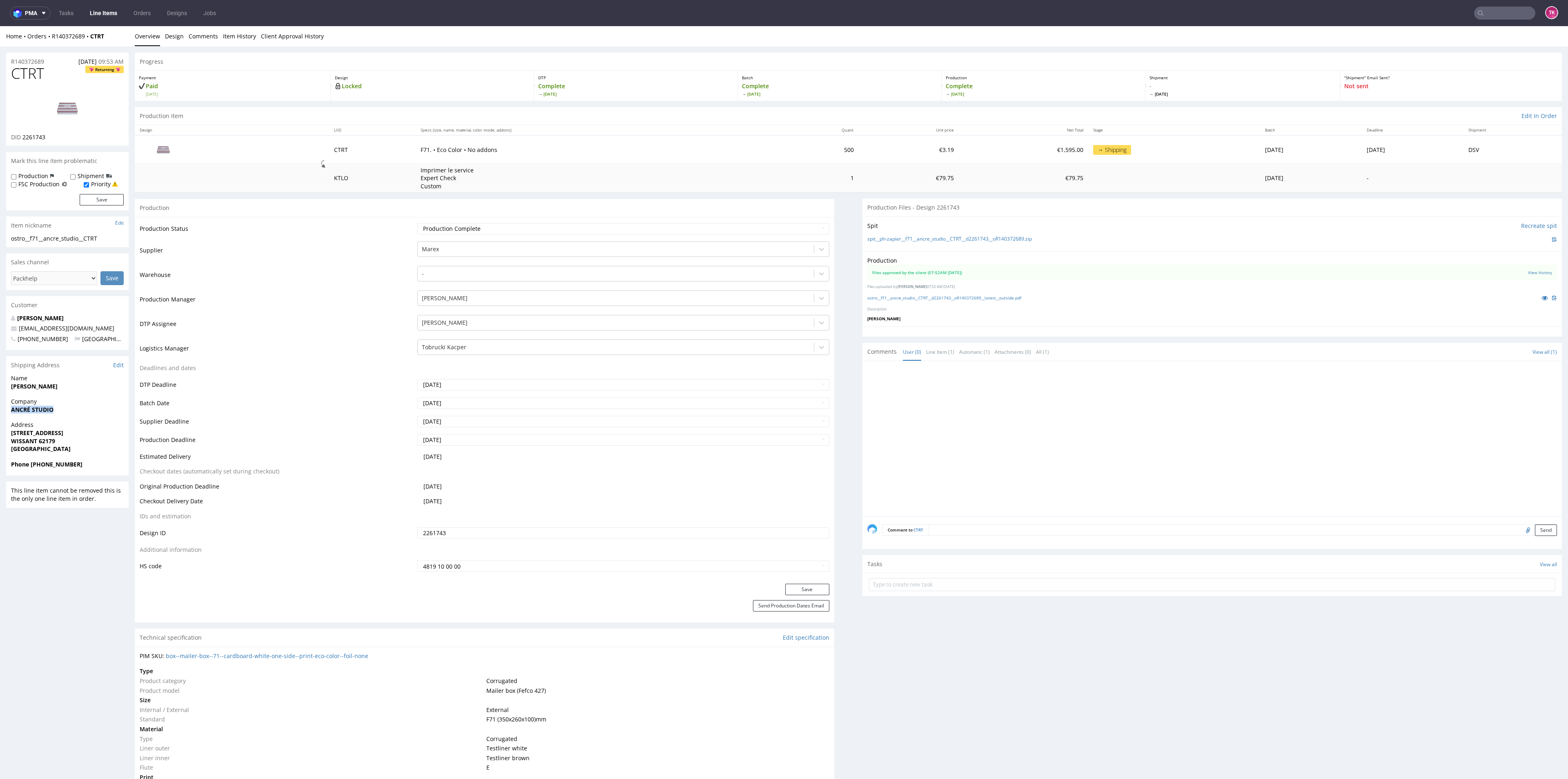
drag, startPoint x: 1, startPoint y: 409, endPoint x: 93, endPoint y: 392, distance: 93.6
click at [74, 411] on div "R140372689 [DATE] 09:53 AM CTRT Returning DID 2261743 Mark this line item probl…" at bounding box center [784, 790] width 1568 height 1487
copy strong "ANCRÉ STUDIO"
drag, startPoint x: 3, startPoint y: 431, endPoint x: 52, endPoint y: 445, distance: 51.0
click at [52, 445] on div "R140372689 [DATE] 09:53 AM CTRT Returning DID 2261743 Mark this line item probl…" at bounding box center [784, 790] width 1568 height 1487
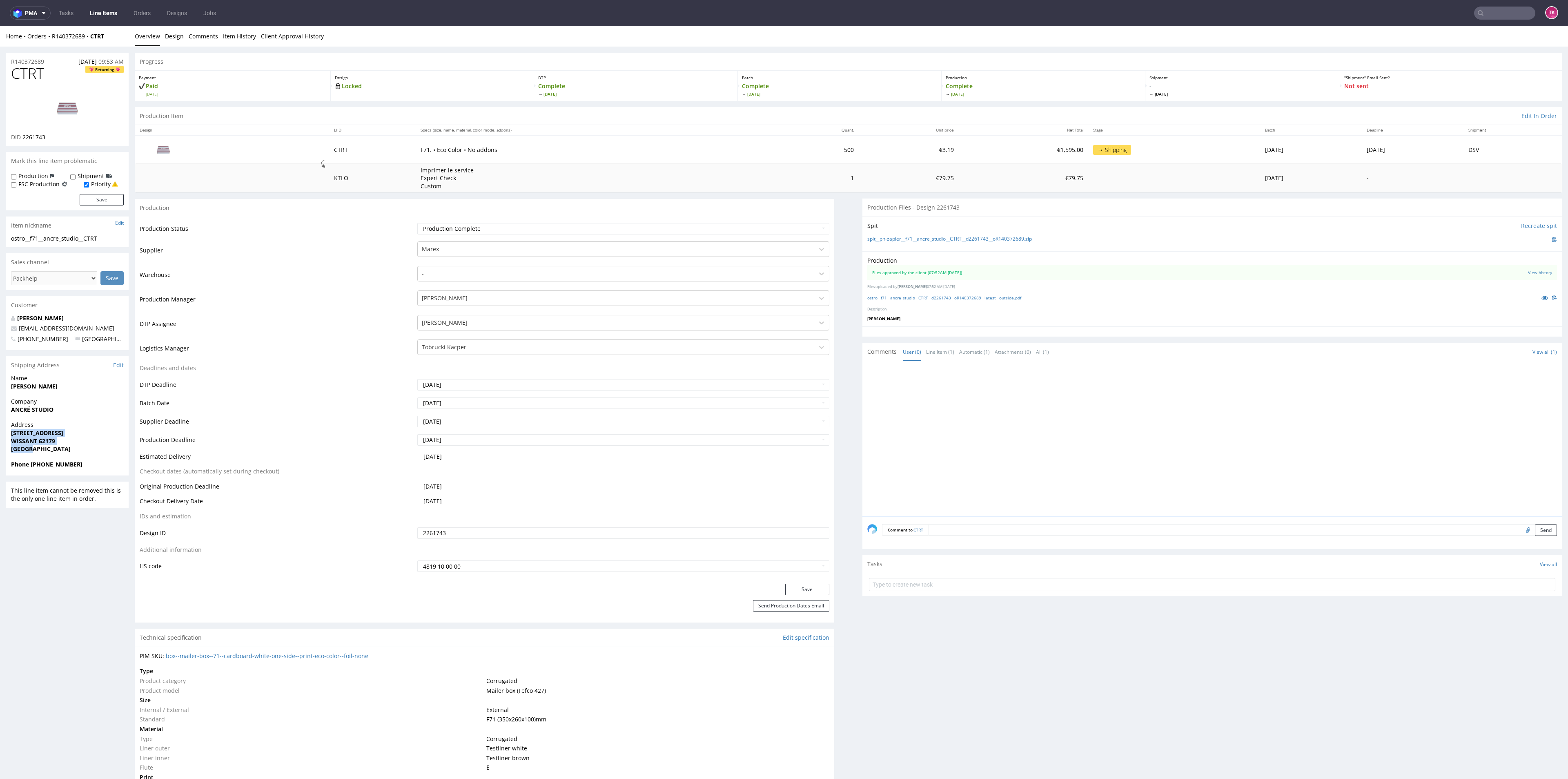
drag, startPoint x: 39, startPoint y: 446, endPoint x: 0, endPoint y: 432, distance: 41.4
click at [0, 432] on div "R140372689 [DATE] 09:53 AM CTRT Returning DID 2261743 Mark this line item probl…" at bounding box center [784, 790] width 1568 height 1487
copy p "16 RUE DE LA MOTTE AU VENT WISSANT 62179 France"
drag, startPoint x: 55, startPoint y: 405, endPoint x: 1, endPoint y: 411, distance: 54.3
click at [1, 411] on div "R140372689 22.09.2025 09:53 AM CTRT Returning DID 2261743 Mark this line item p…" at bounding box center [784, 790] width 1568 height 1487
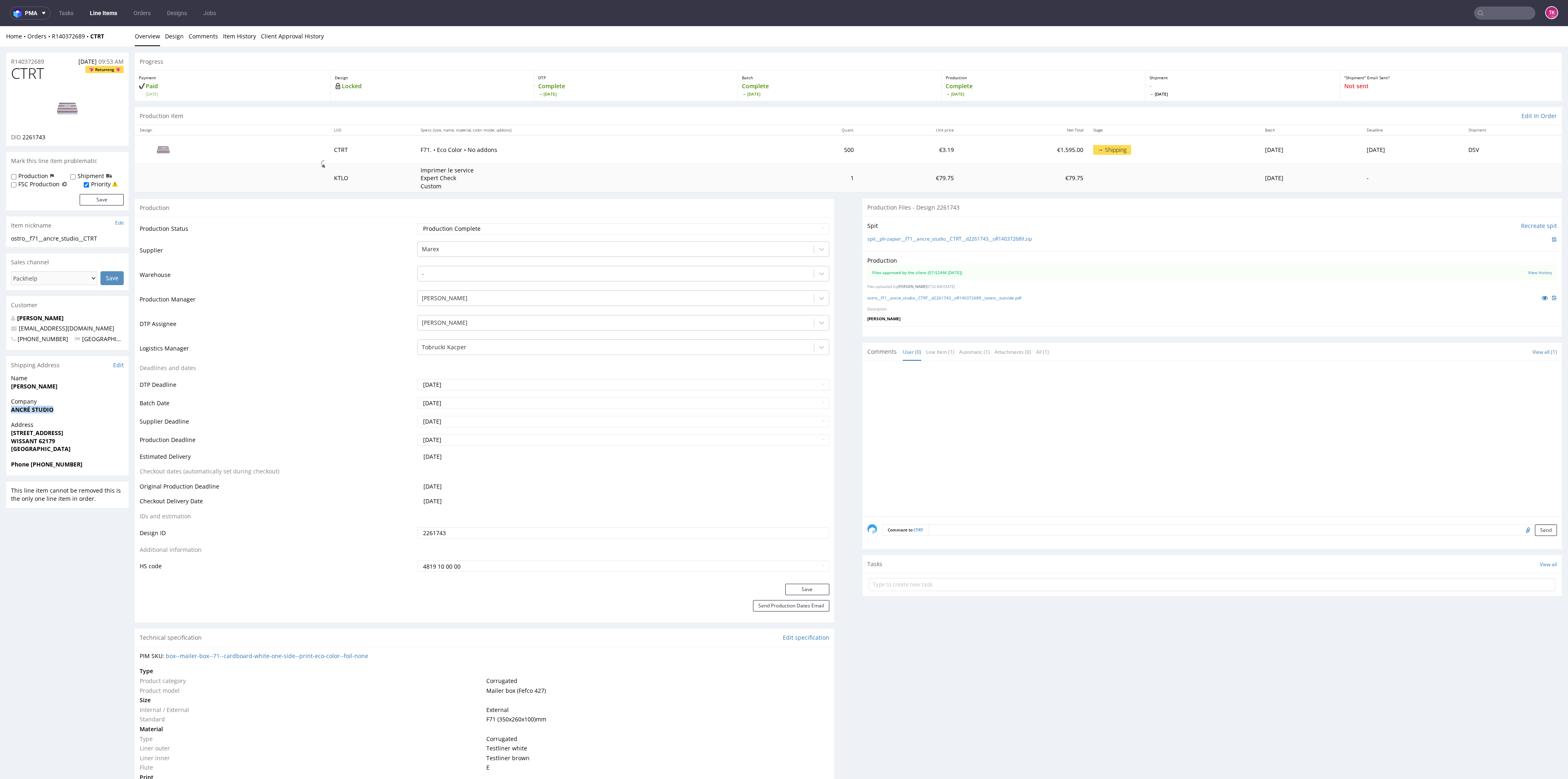
copy strong "ANCRÉ STUDIO"
drag, startPoint x: 86, startPoint y: 466, endPoint x: 30, endPoint y: 469, distance: 56.1
click at [30, 469] on div "Phone +33671558840" at bounding box center [67, 468] width 123 height 15
copy strong "+33671558840"
drag, startPoint x: 81, startPoint y: 328, endPoint x: 0, endPoint y: 322, distance: 81.2
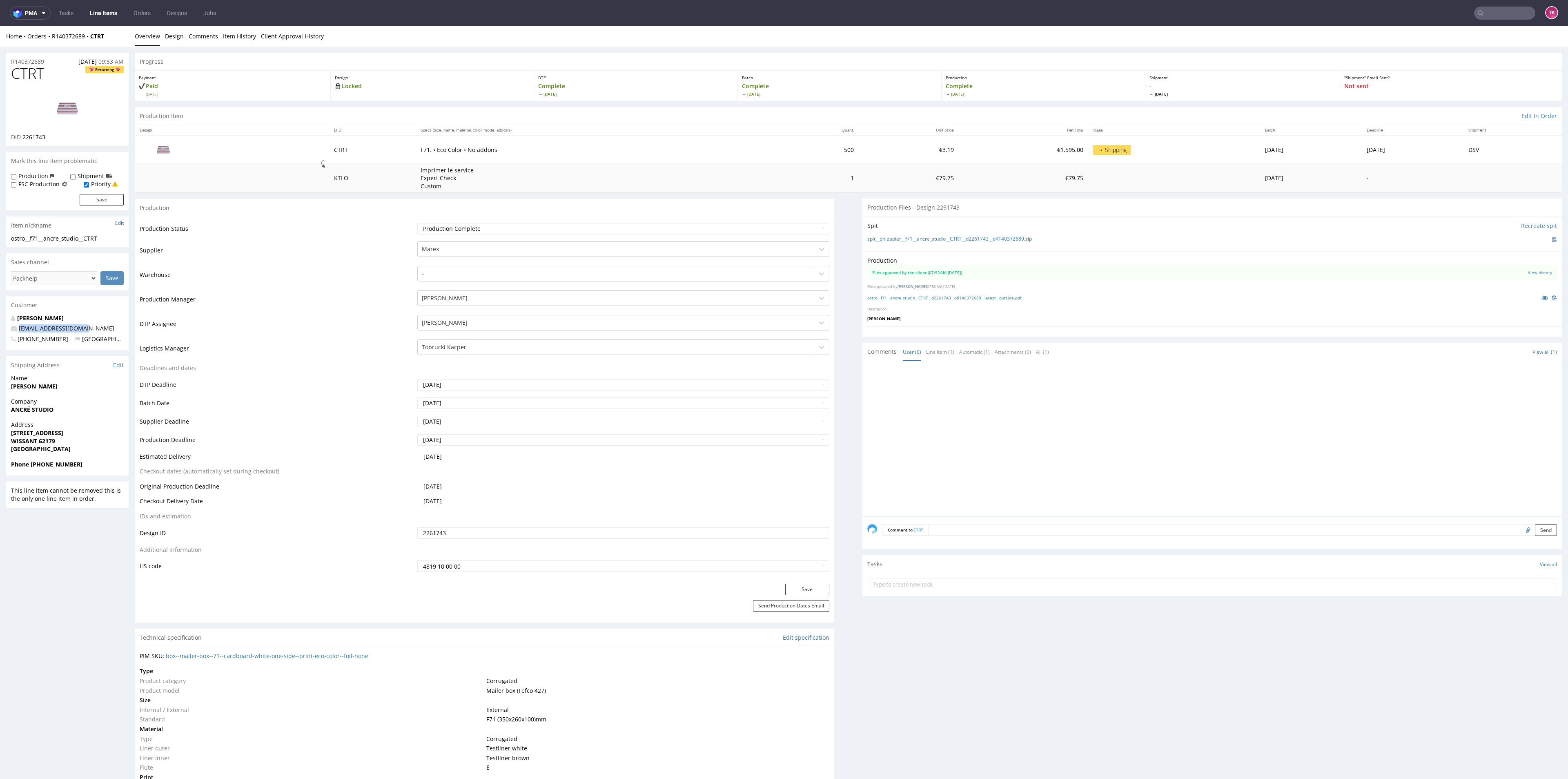
click at [0, 322] on div "R140372689 22.09.2025 09:53 AM CTRT Returning DID 2261743 Mark this line item p…" at bounding box center [784, 790] width 1568 height 1487
copy span "luciebaes08@gmail.com"
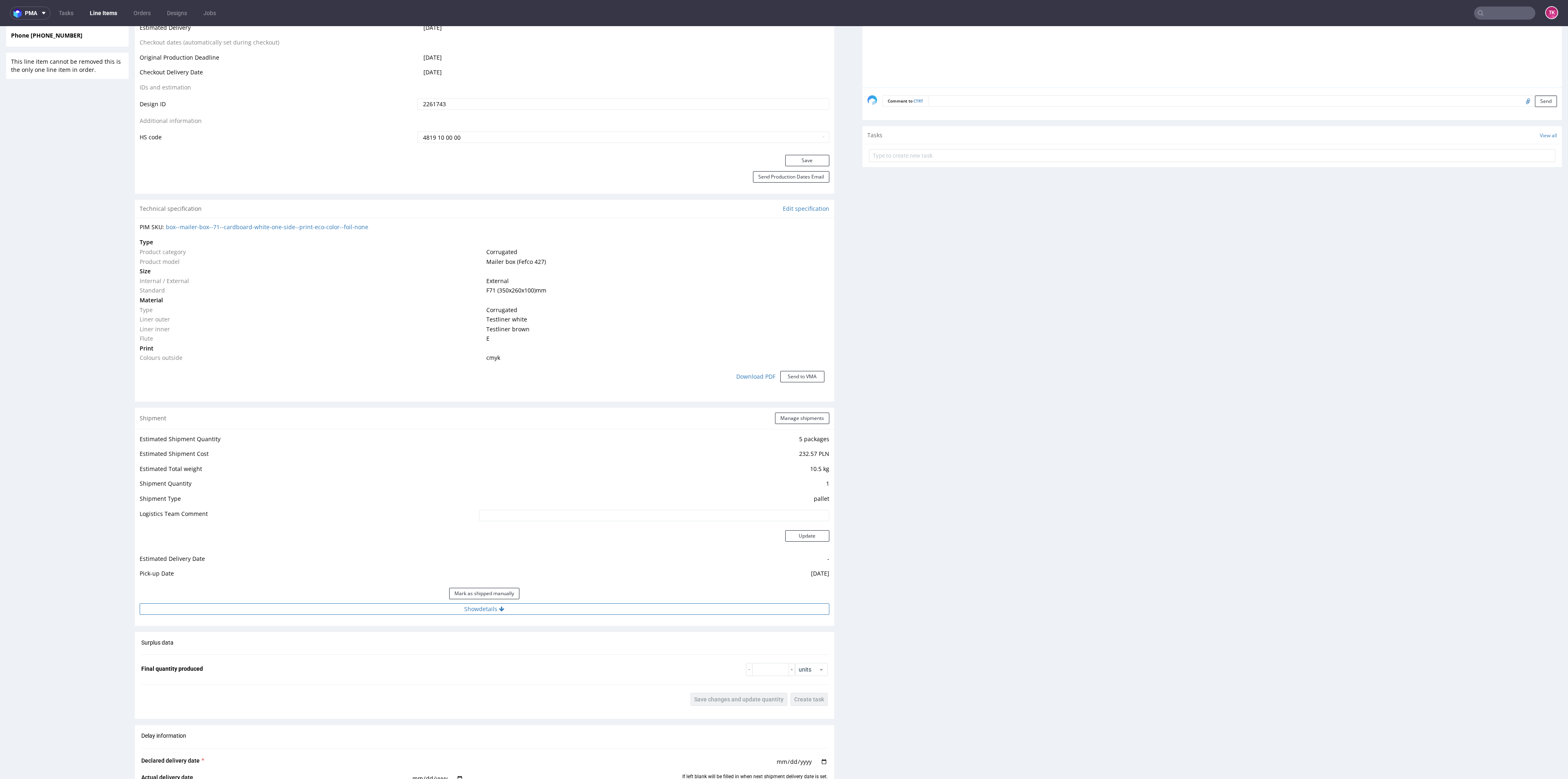
click at [626, 612] on button "Show details" at bounding box center [484, 609] width 689 height 11
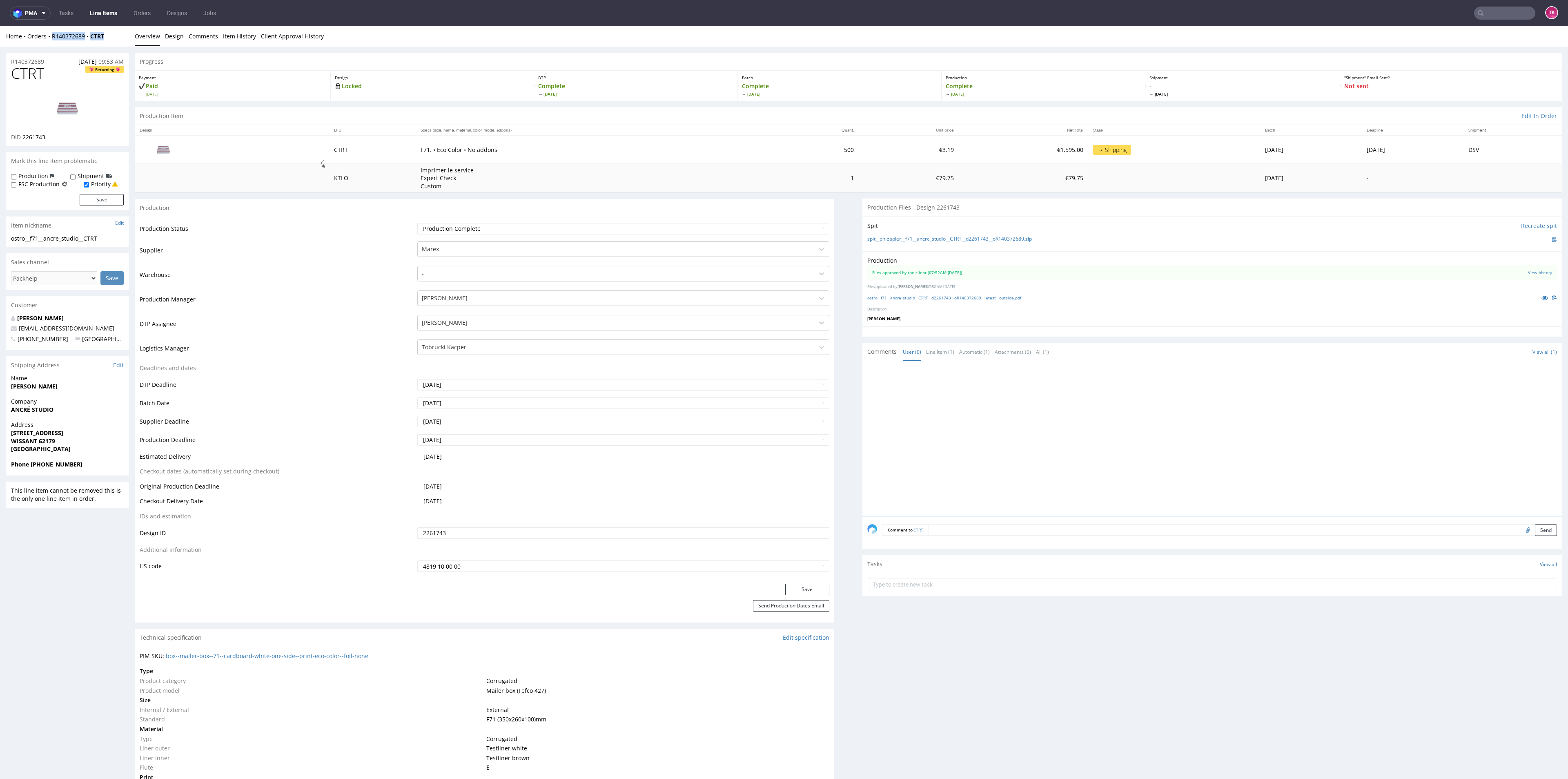
drag, startPoint x: 107, startPoint y: 37, endPoint x: 49, endPoint y: 44, distance: 58.4
click at [49, 44] on div "Home Orders R140372689 CTRT Overview Design Comments Item History Client Approv…" at bounding box center [784, 36] width 1568 height 20
copy div "R140372689 CTRT"
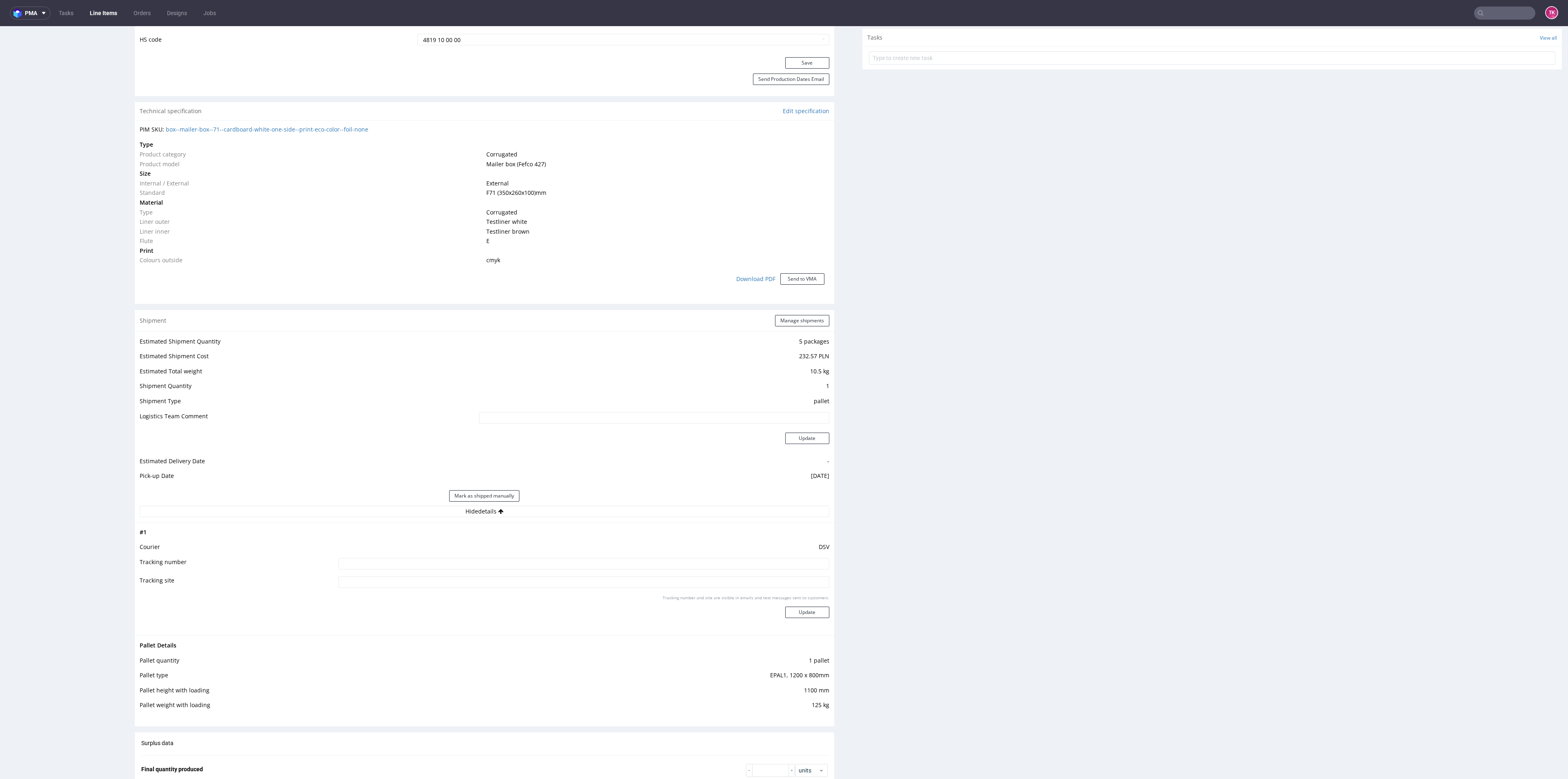
scroll to position [613, 0]
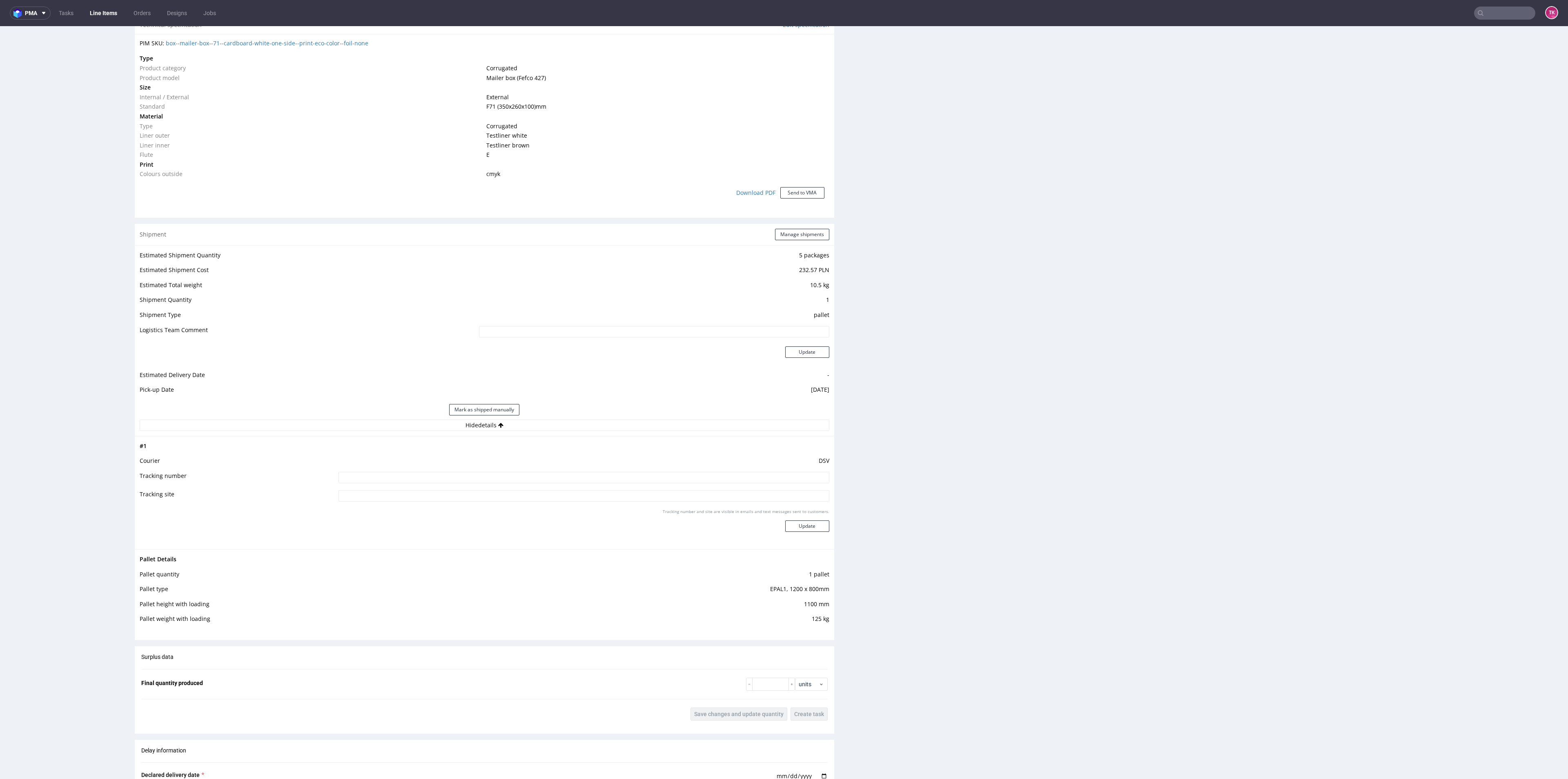
click at [531, 462] on td "DSV" at bounding box center [583, 464] width 493 height 15
drag, startPoint x: 541, startPoint y: 465, endPoint x: 552, endPoint y: 470, distance: 12.1
click at [542, 465] on td "DSV" at bounding box center [583, 464] width 493 height 15
click at [554, 473] on input at bounding box center [583, 478] width 491 height 11
paste input "40257145950413713607"
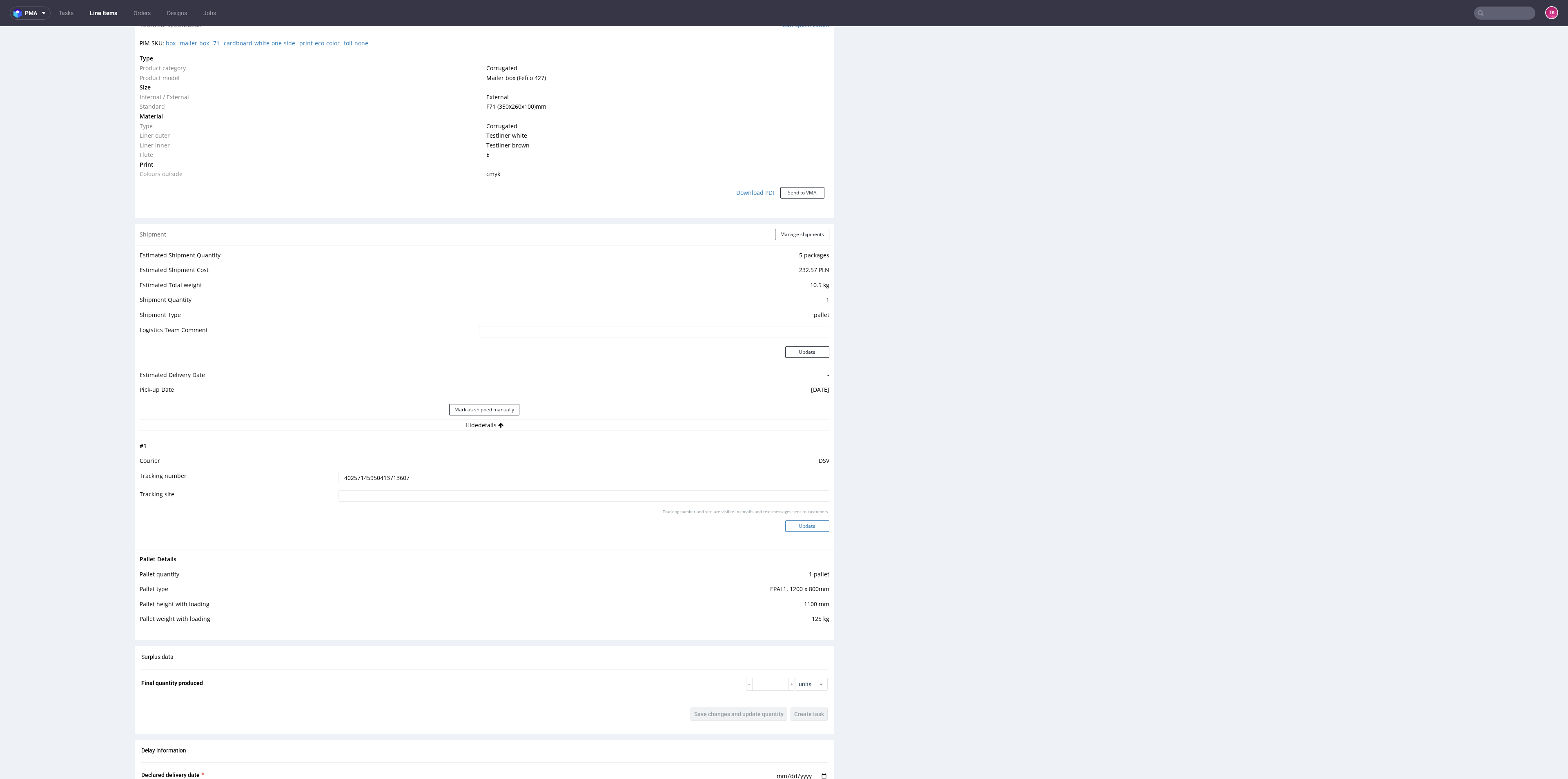
type input "40257145950413713607"
click at [793, 528] on button "Update" at bounding box center [807, 526] width 44 height 11
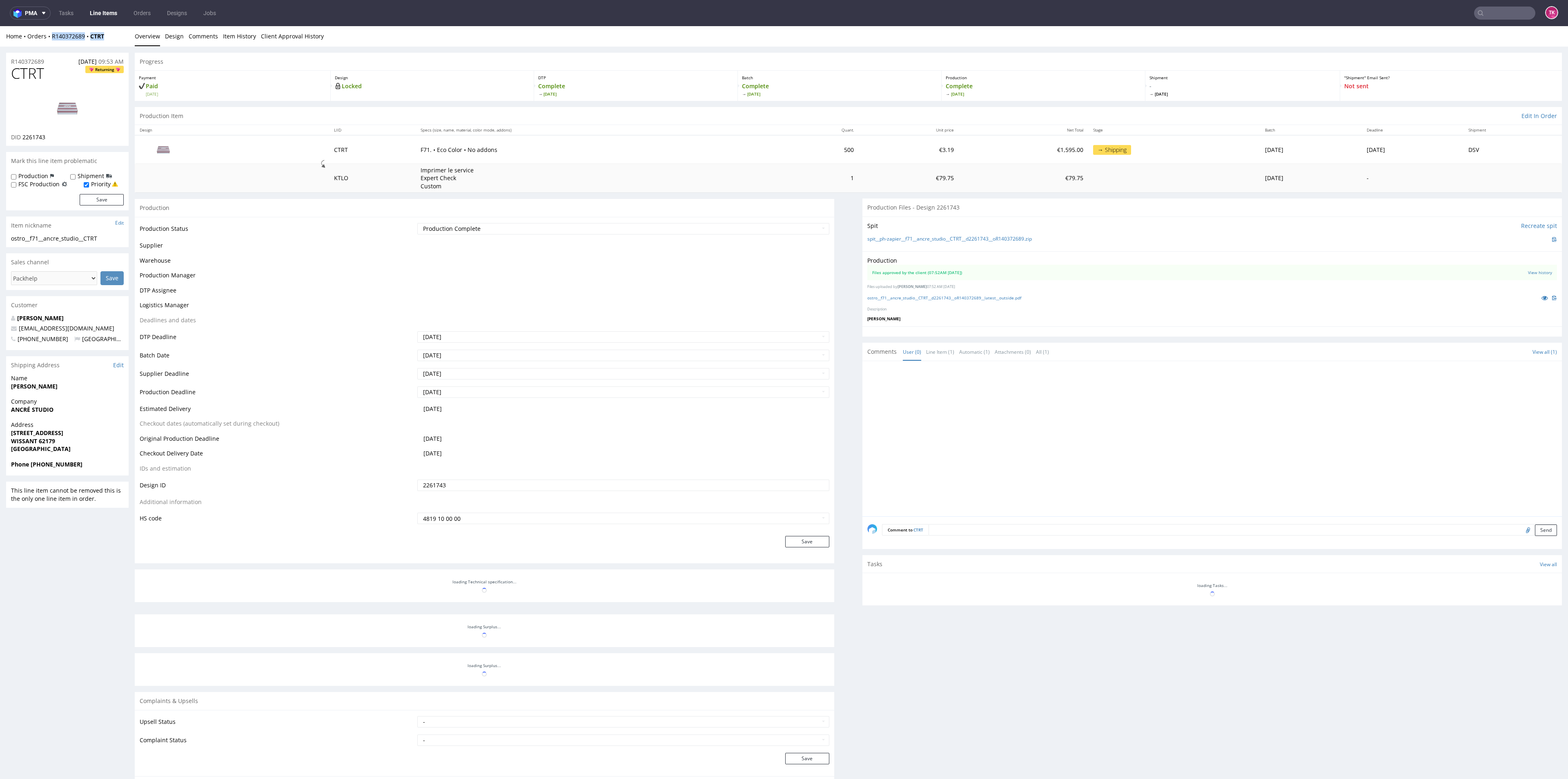
scroll to position [104, 0]
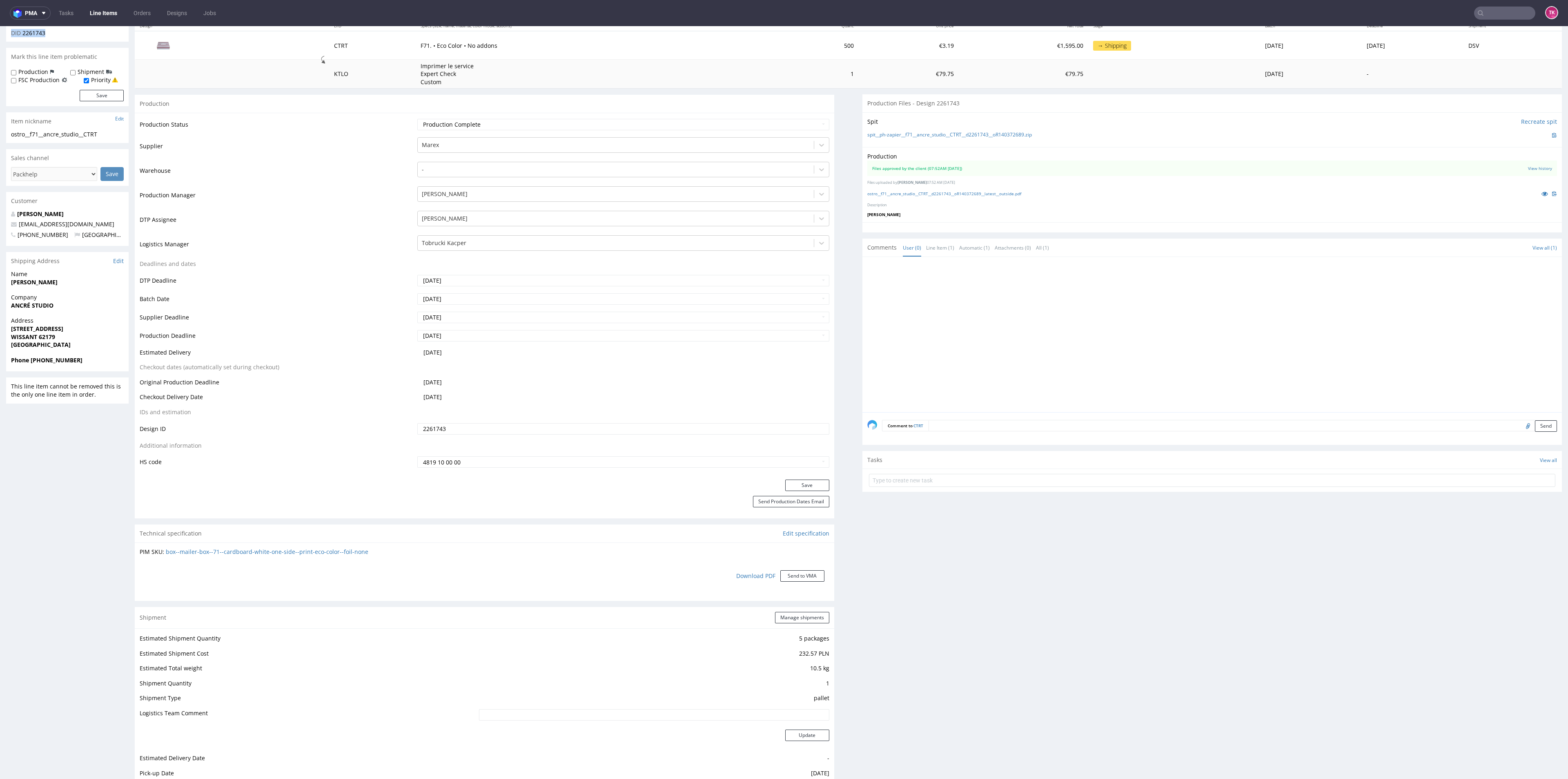
drag, startPoint x: 82, startPoint y: 42, endPoint x: 68, endPoint y: 37, distance: 14.9
click at [66, 38] on div "Home Orders R140372689 CTRT Overview Design Comments Item History Client Approv…" at bounding box center [784, 529] width 1568 height 1215
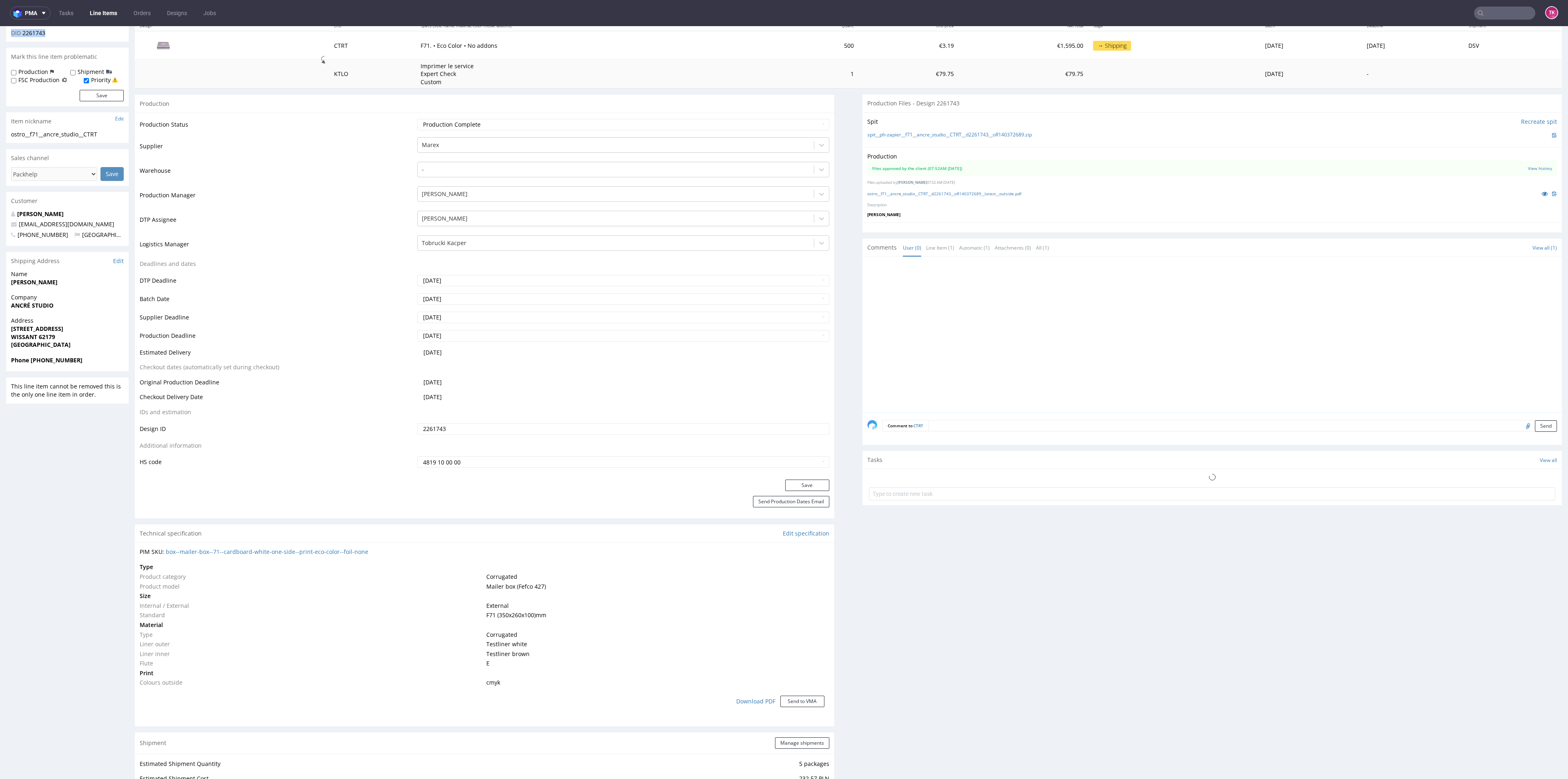
scroll to position [0, 0]
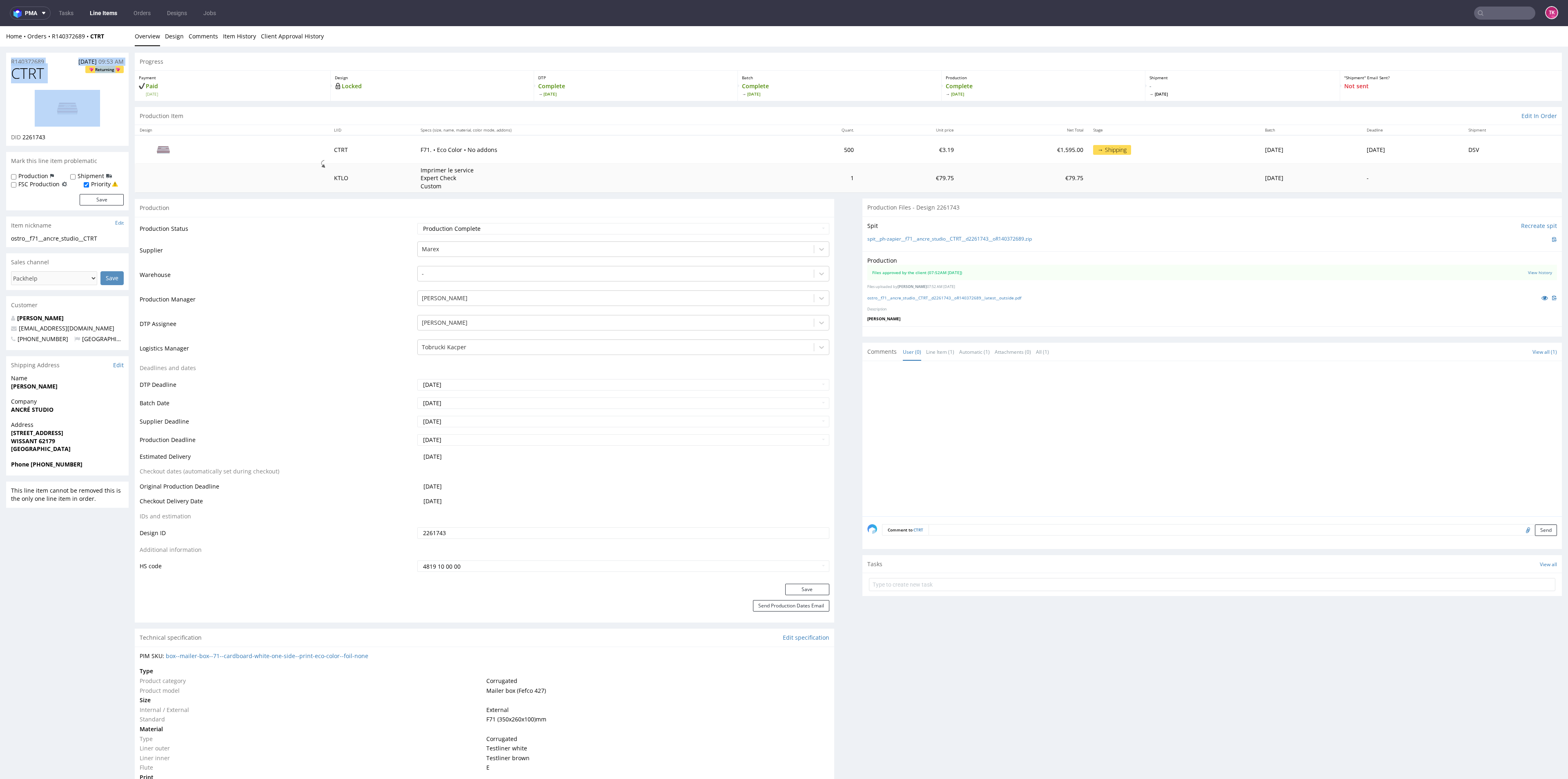
click at [109, 42] on div "Home Orders R140372689 CTRT Overview Design Comments Item History Client Approv…" at bounding box center [784, 36] width 1568 height 20
drag, startPoint x: 109, startPoint y: 40, endPoint x: 47, endPoint y: 44, distance: 62.1
click at [47, 44] on div "Home Orders R140372689 CTRT Overview Design Comments Item History Client Approv…" at bounding box center [784, 36] width 1568 height 20
copy div "R140372689 CTRT"
click at [101, 12] on link "Line Items" at bounding box center [104, 12] width 37 height 13
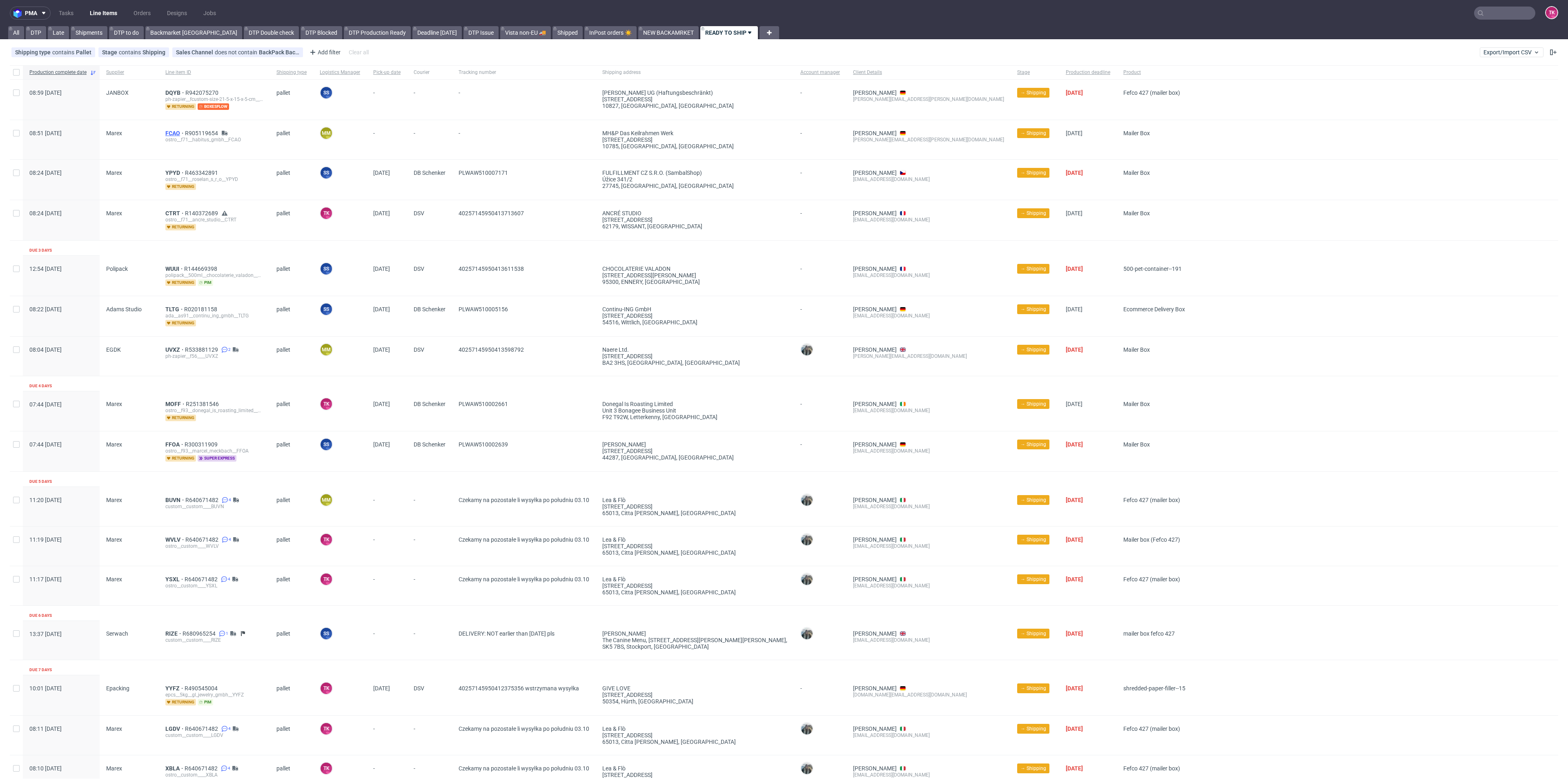
click at [166, 132] on span "FCAO" at bounding box center [175, 132] width 19 height 6
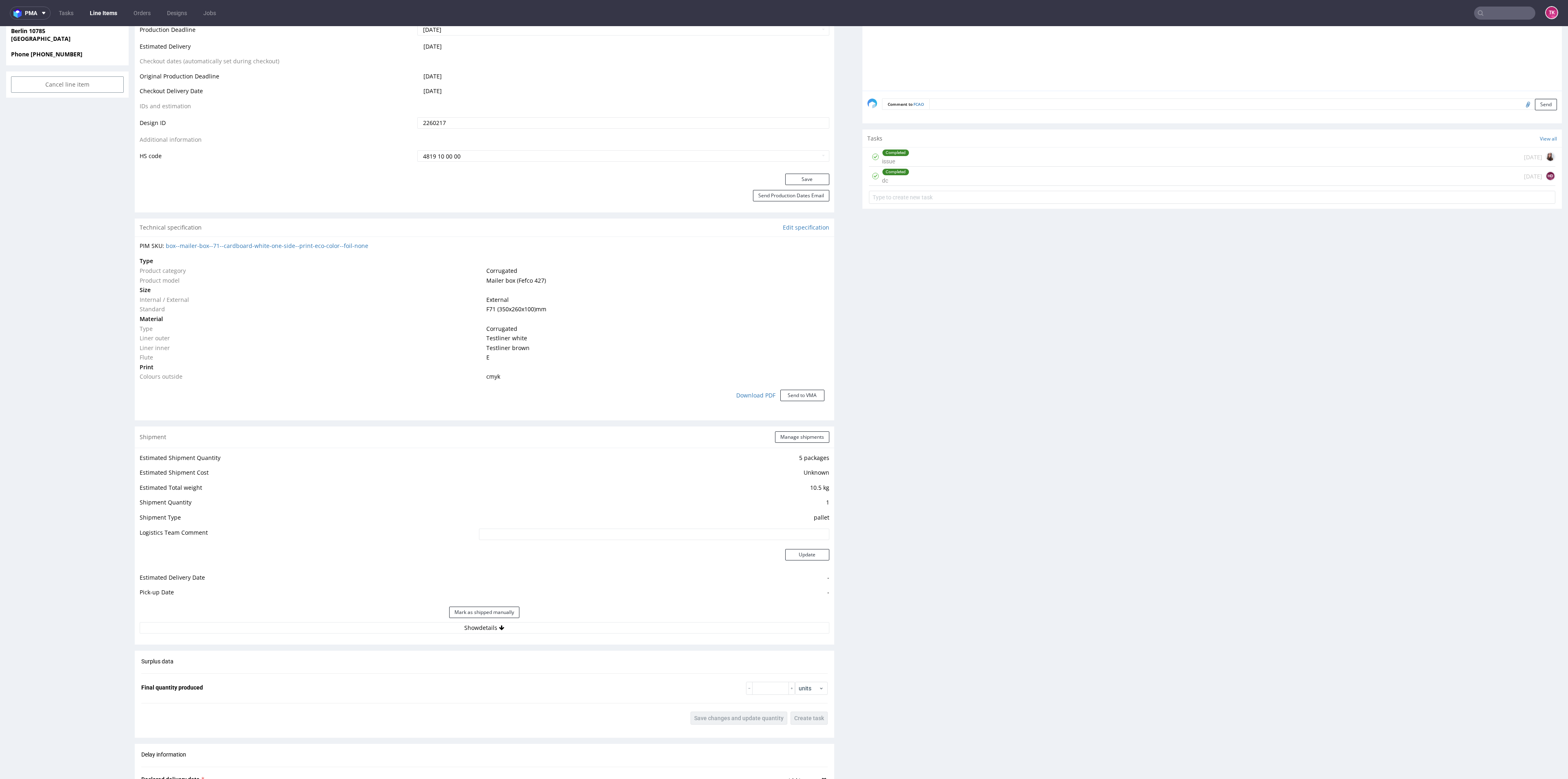
scroll to position [429, 0]
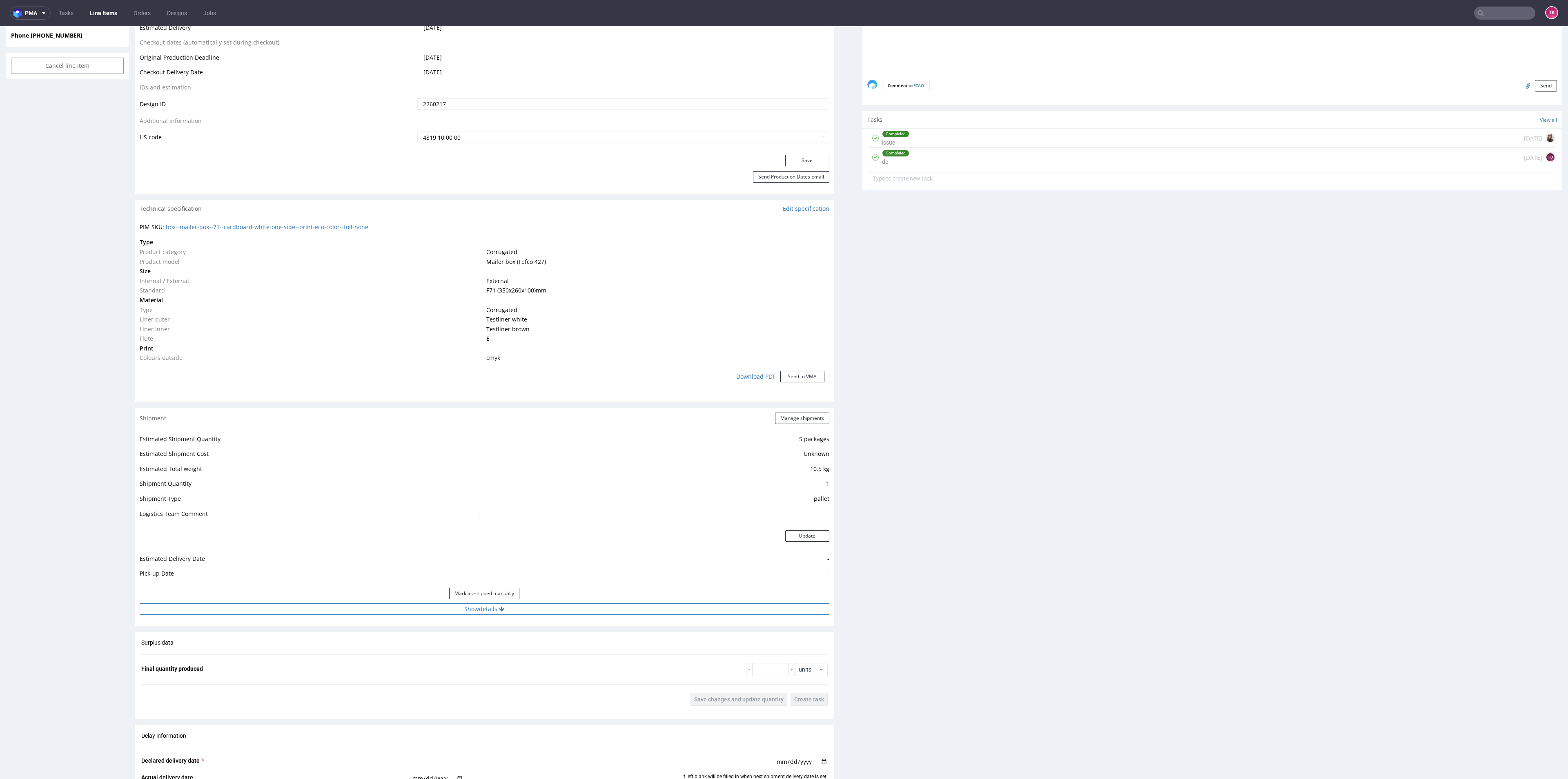
drag, startPoint x: 560, startPoint y: 599, endPoint x: 558, endPoint y: 611, distance: 12.2
click at [558, 609] on div "Estimated Shipment Quantity 5 packages Estimated Shipment Cost Unknown Estimate…" at bounding box center [484, 524] width 699 height 191
click at [559, 614] on button "Show details" at bounding box center [484, 609] width 689 height 11
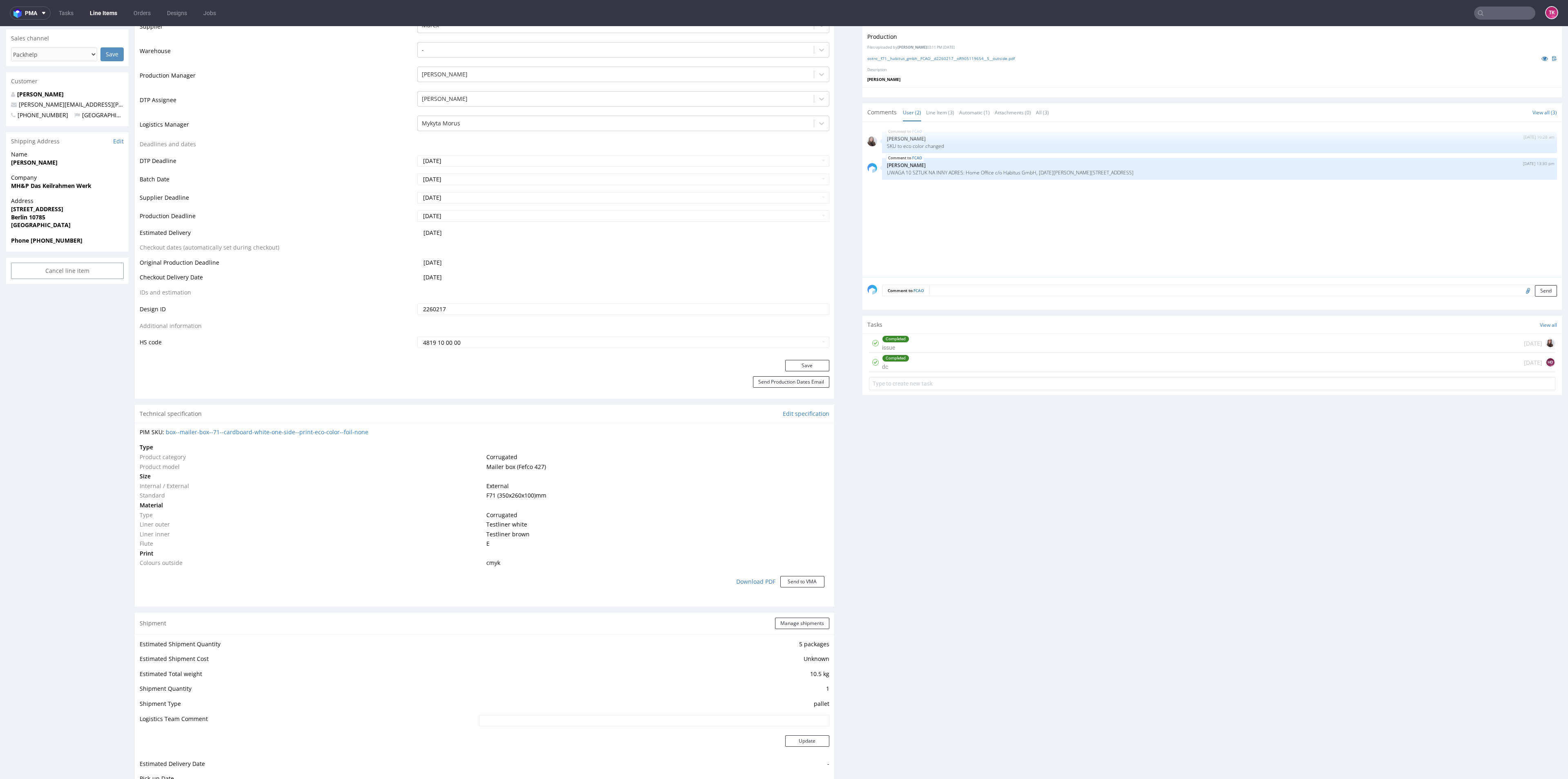
scroll to position [0, 0]
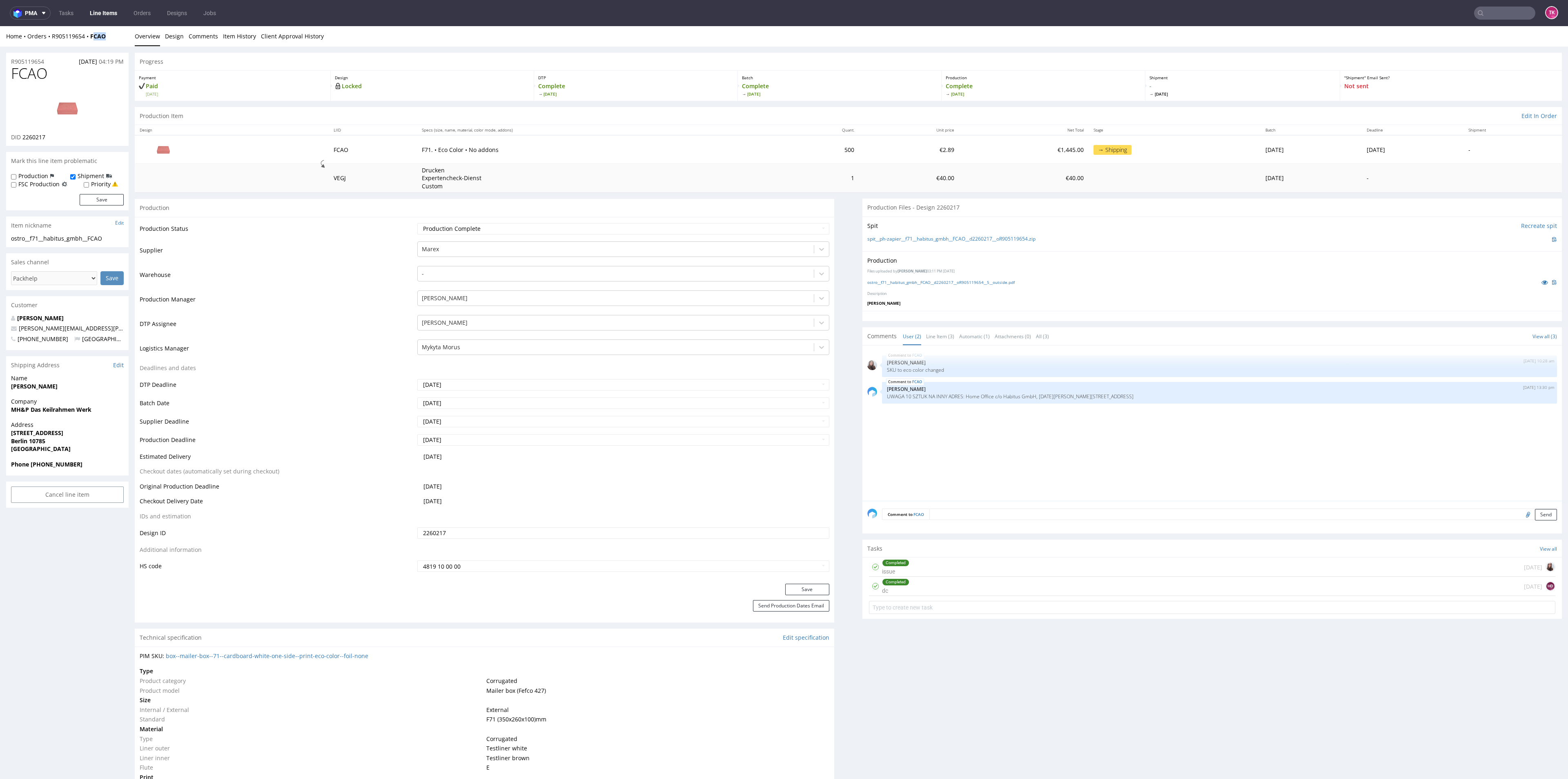
drag, startPoint x: 114, startPoint y: 34, endPoint x: 91, endPoint y: 40, distance: 23.8
click at [91, 40] on div "Home Orders R905119654 FCAO" at bounding box center [67, 37] width 123 height 8
copy strong "FCAO"
click at [103, 15] on link "Line Items" at bounding box center [104, 12] width 37 height 13
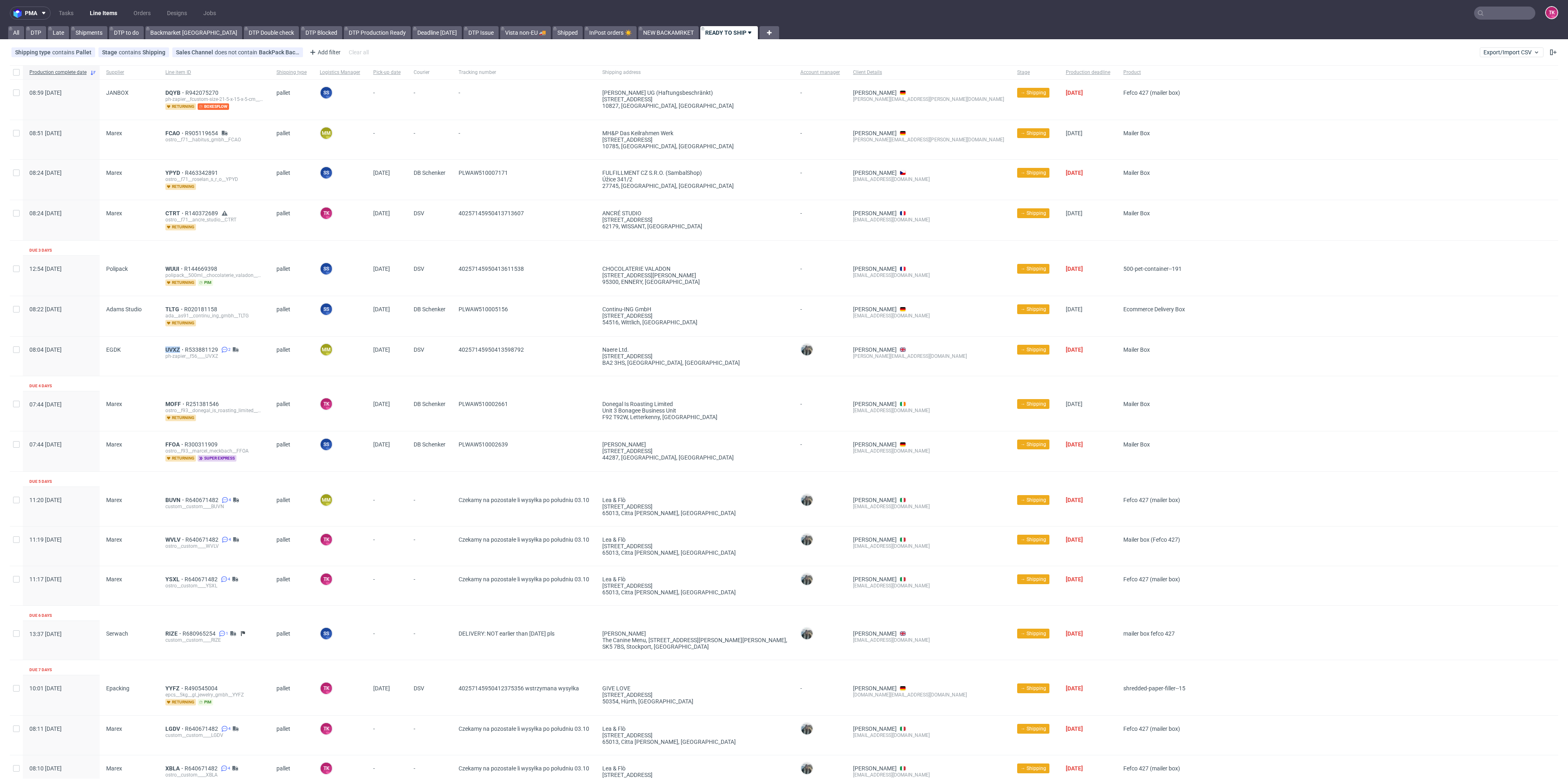
drag, startPoint x: 157, startPoint y: 343, endPoint x: 179, endPoint y: 343, distance: 22.0
click at [179, 343] on div "UVXZ R533881129 2 ph-zapier__f56____UVXZ" at bounding box center [214, 356] width 111 height 40
copy span "UVXZ"
click at [166, 348] on span "UVXZ" at bounding box center [175, 349] width 19 height 6
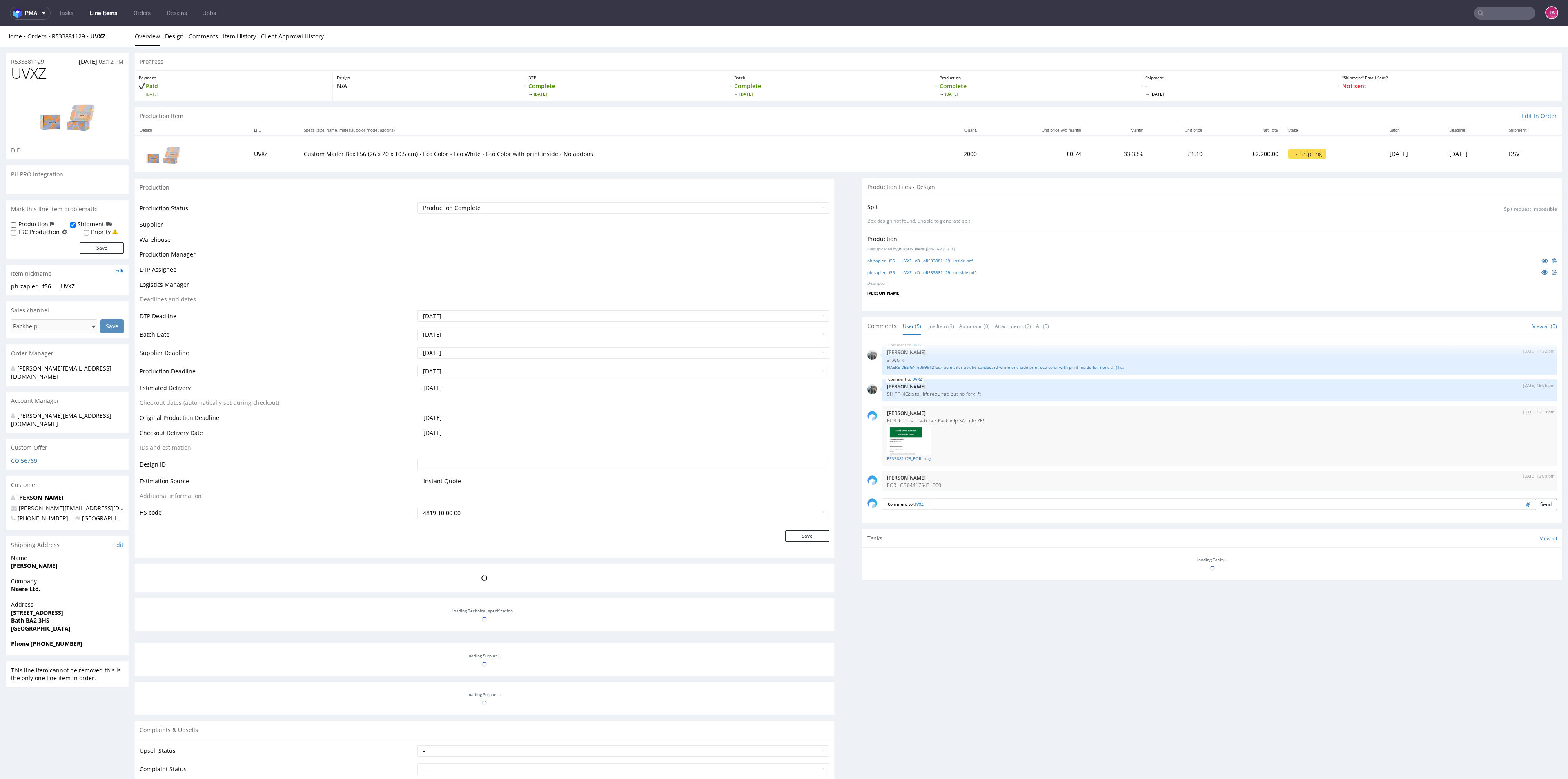
scroll to position [33, 0]
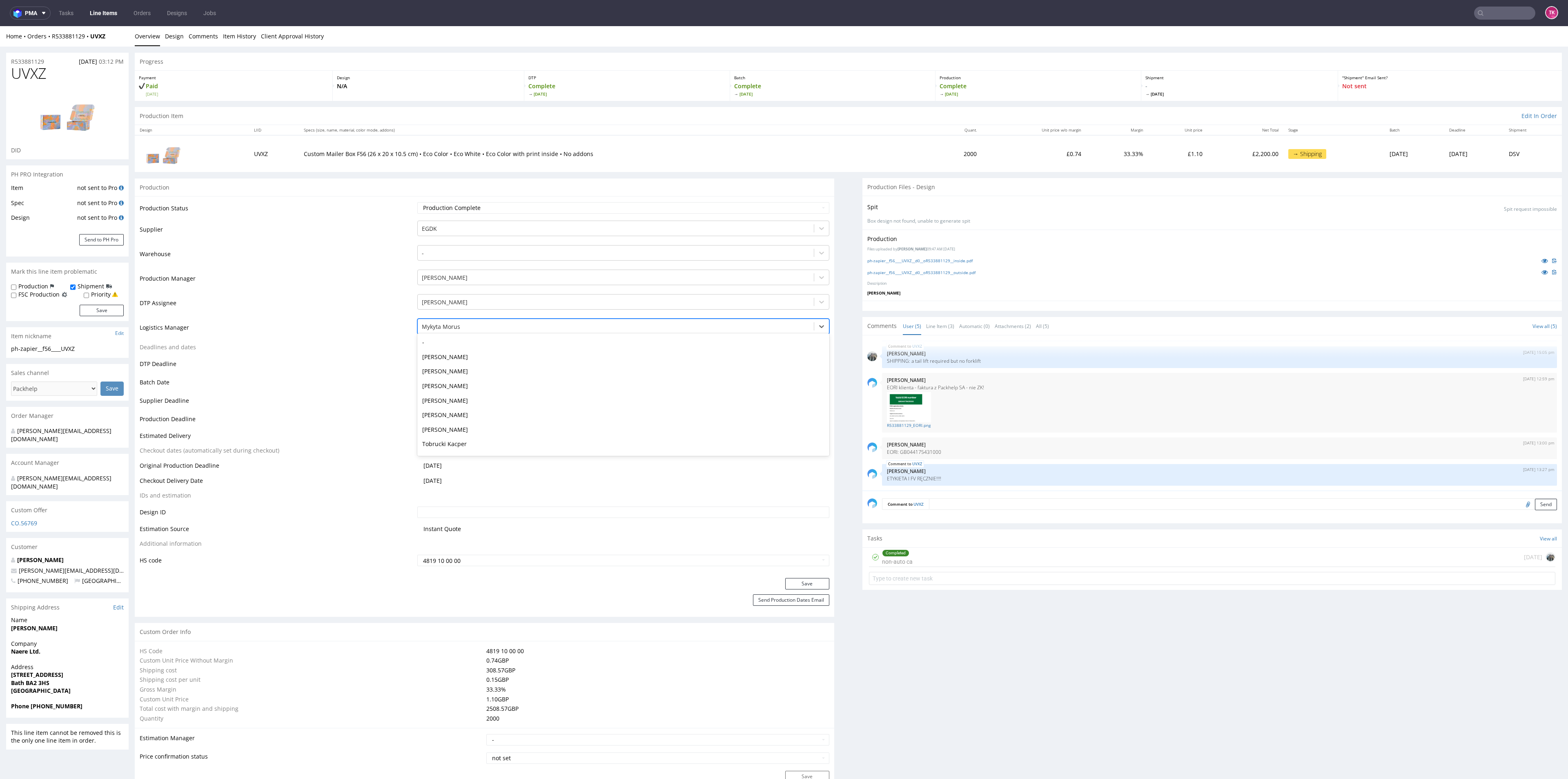
click at [451, 324] on div at bounding box center [615, 326] width 387 height 10
type input "t"
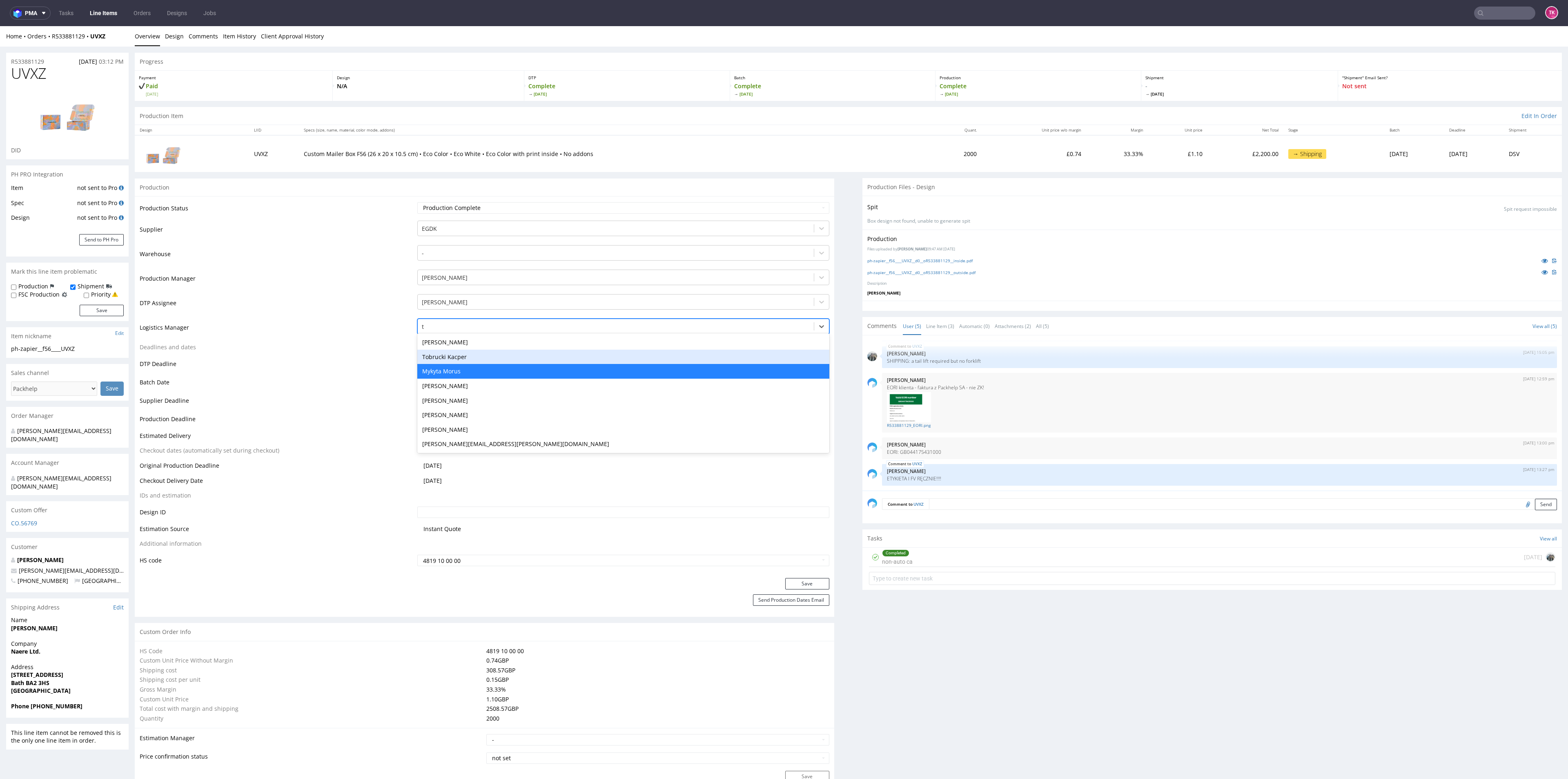
scroll to position [0, 0]
drag, startPoint x: 452, startPoint y: 358, endPoint x: 500, endPoint y: 418, distance: 76.8
click at [452, 358] on div "Tobrucki Kacper" at bounding box center [623, 356] width 412 height 15
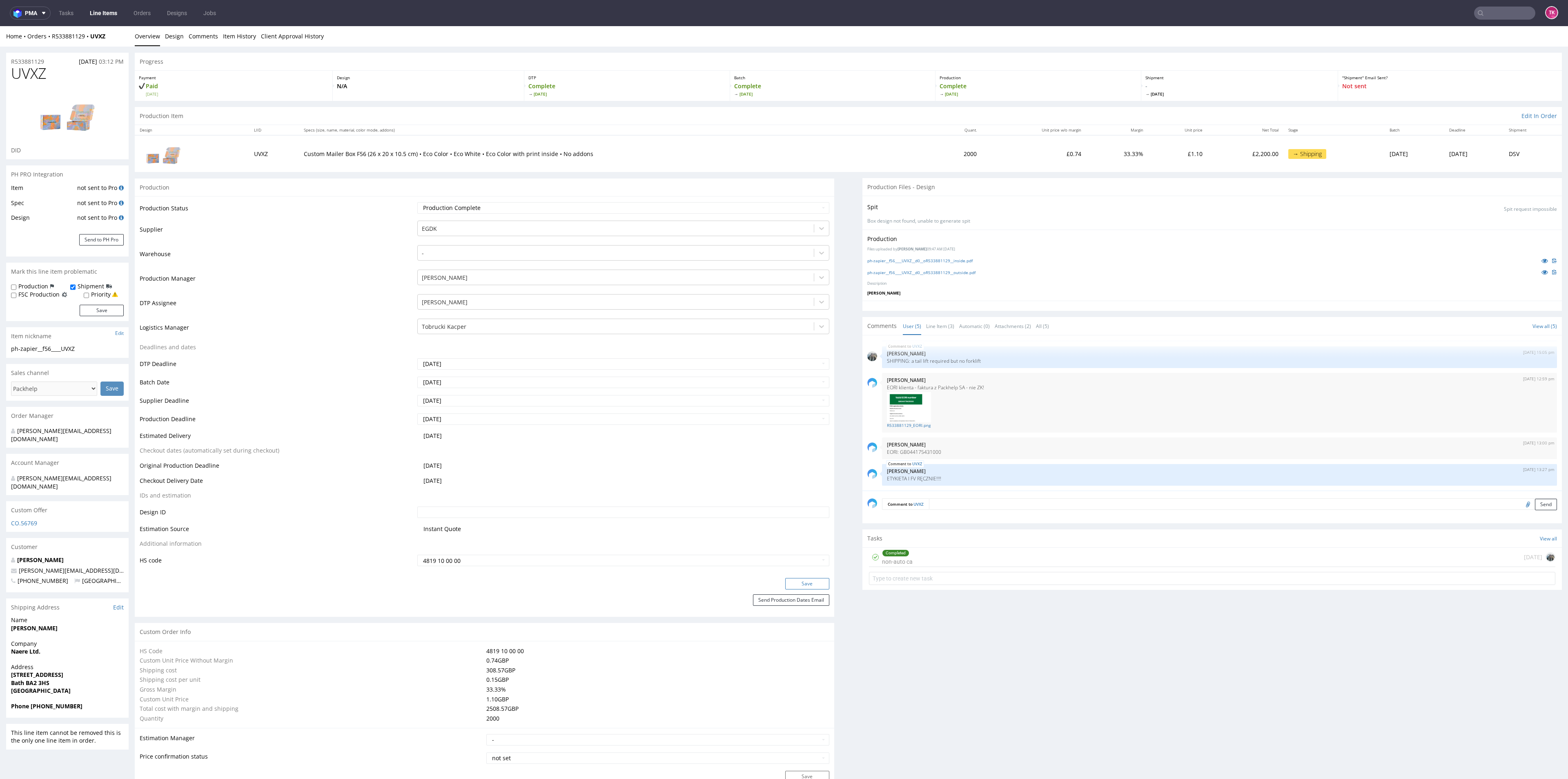
click at [792, 580] on button "Save" at bounding box center [807, 584] width 44 height 11
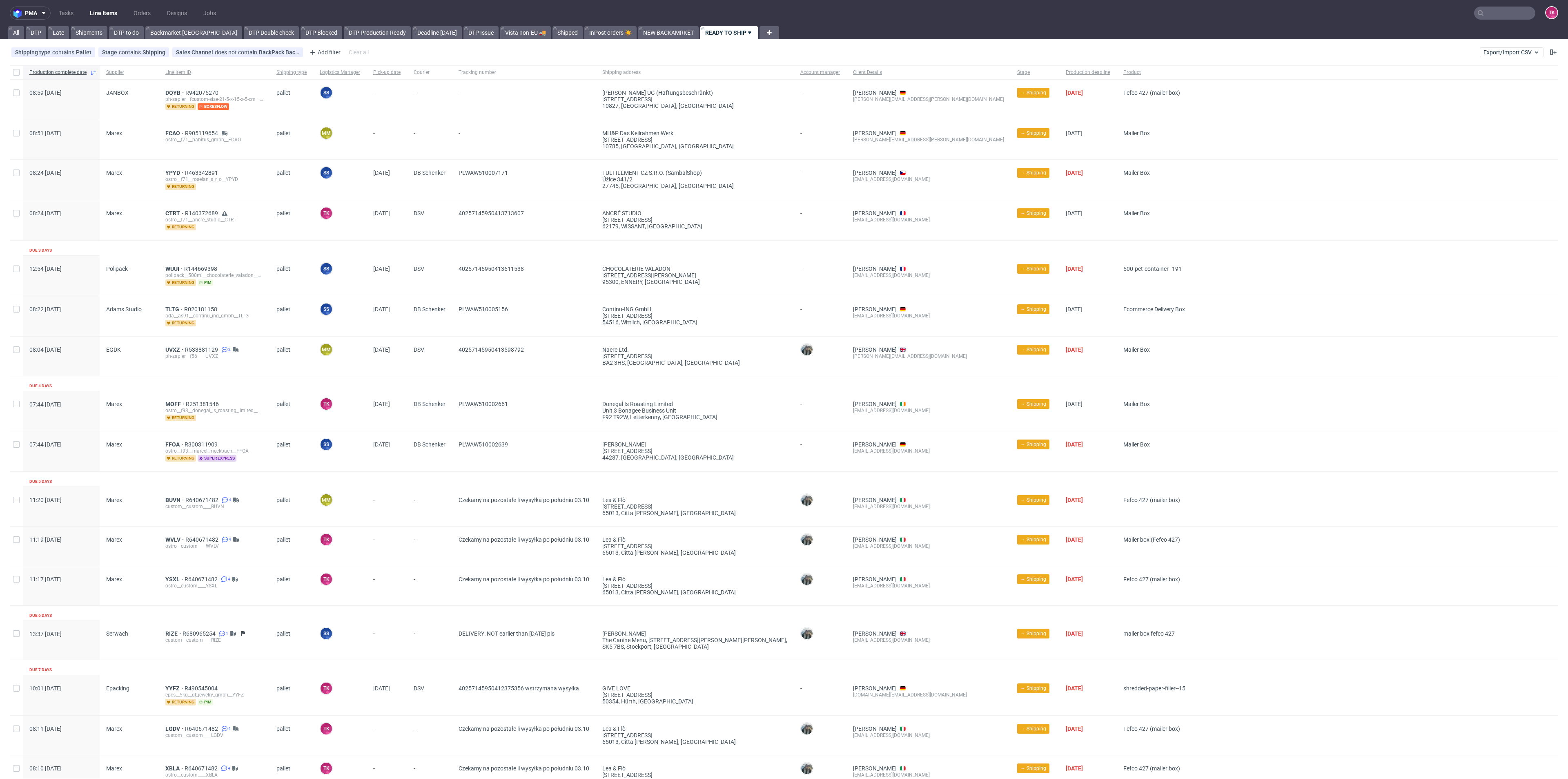
click at [108, 6] on nav "pma Tasks Line Items Orders Designs Jobs TK" at bounding box center [784, 13] width 1568 height 26
click at [107, 8] on link "Line Items" at bounding box center [104, 12] width 37 height 13
click at [172, 134] on span "FCAO" at bounding box center [175, 132] width 19 height 6
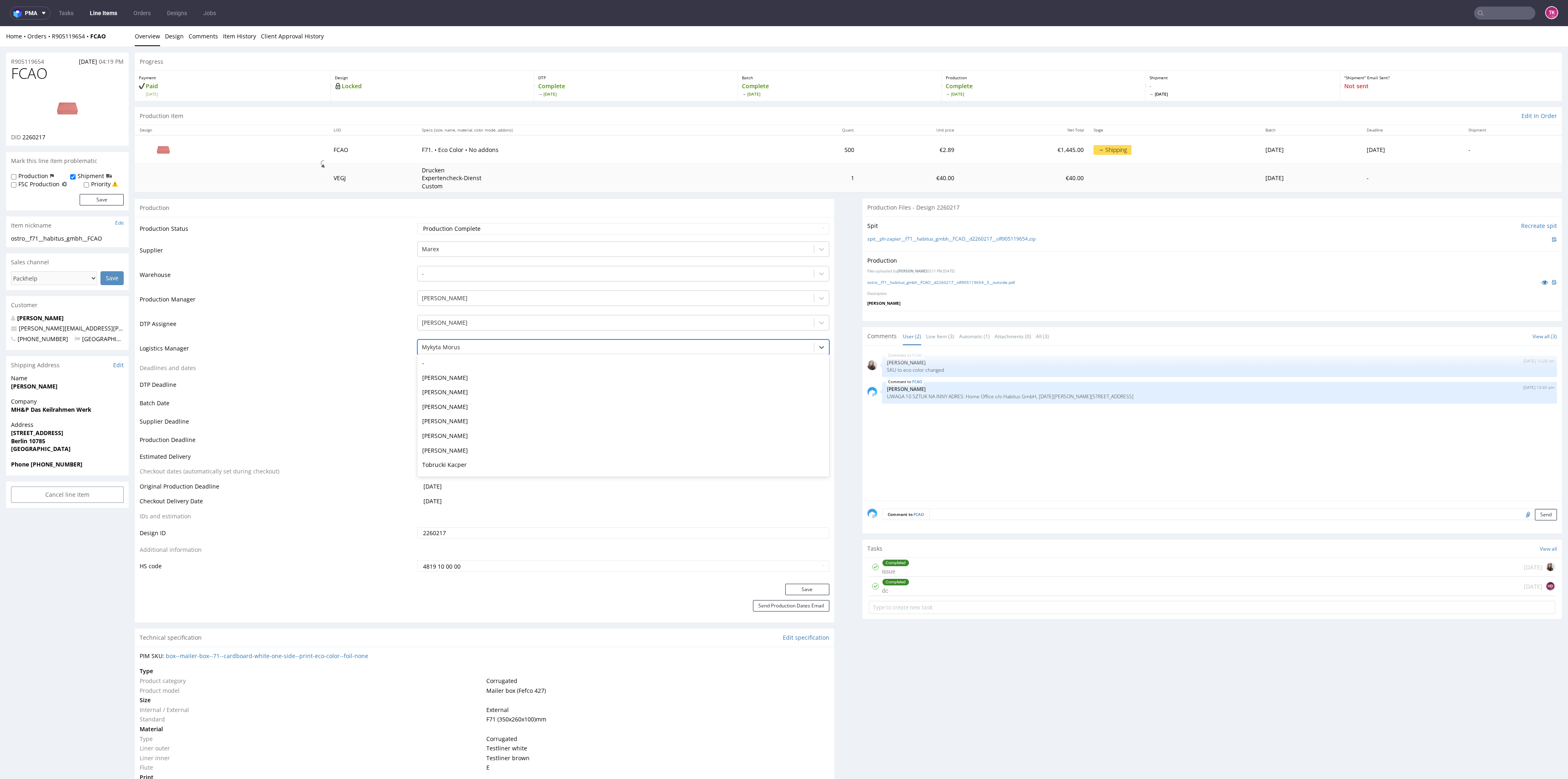
click at [456, 348] on div at bounding box center [615, 347] width 387 height 10
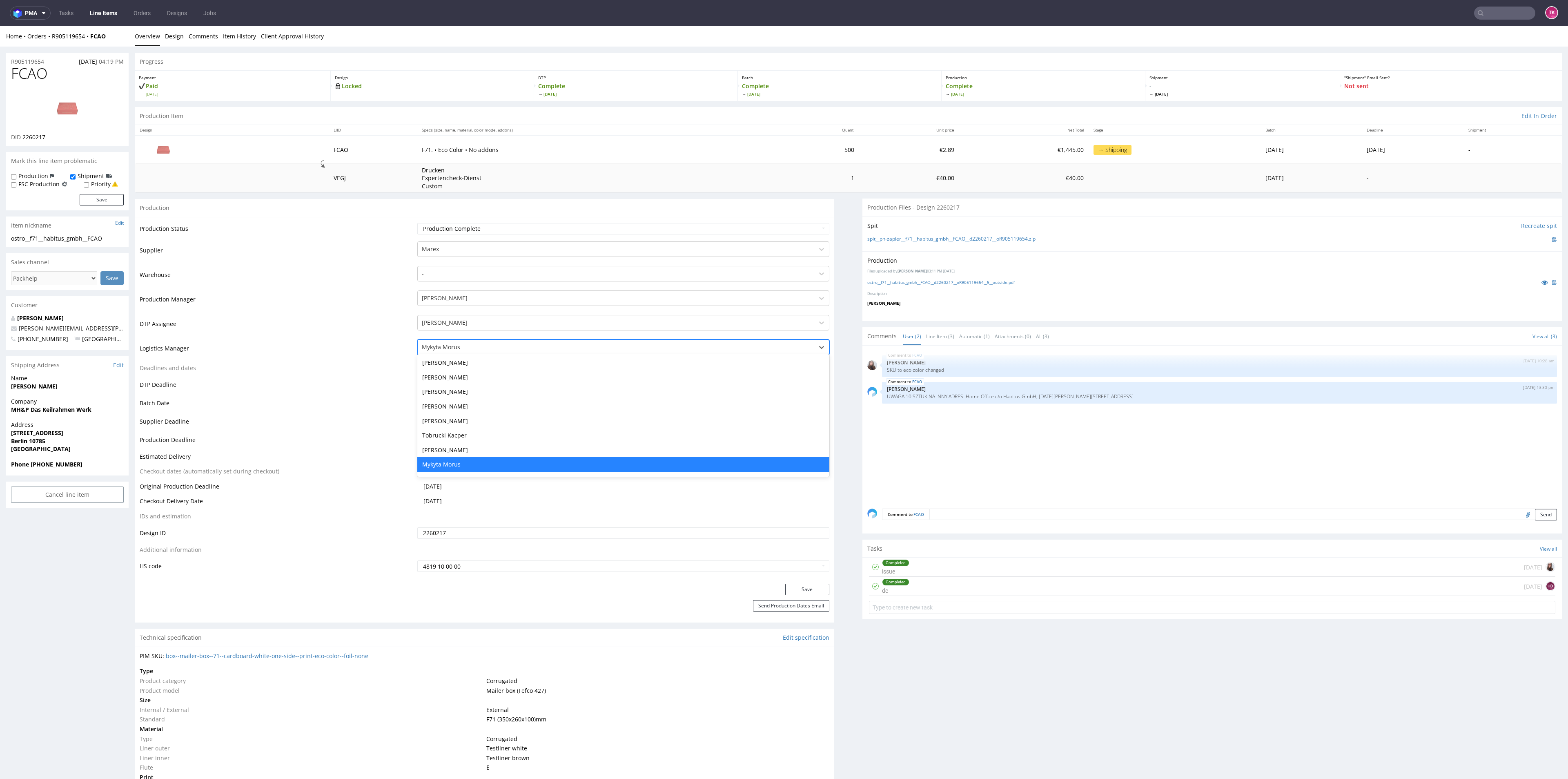
type input "t"
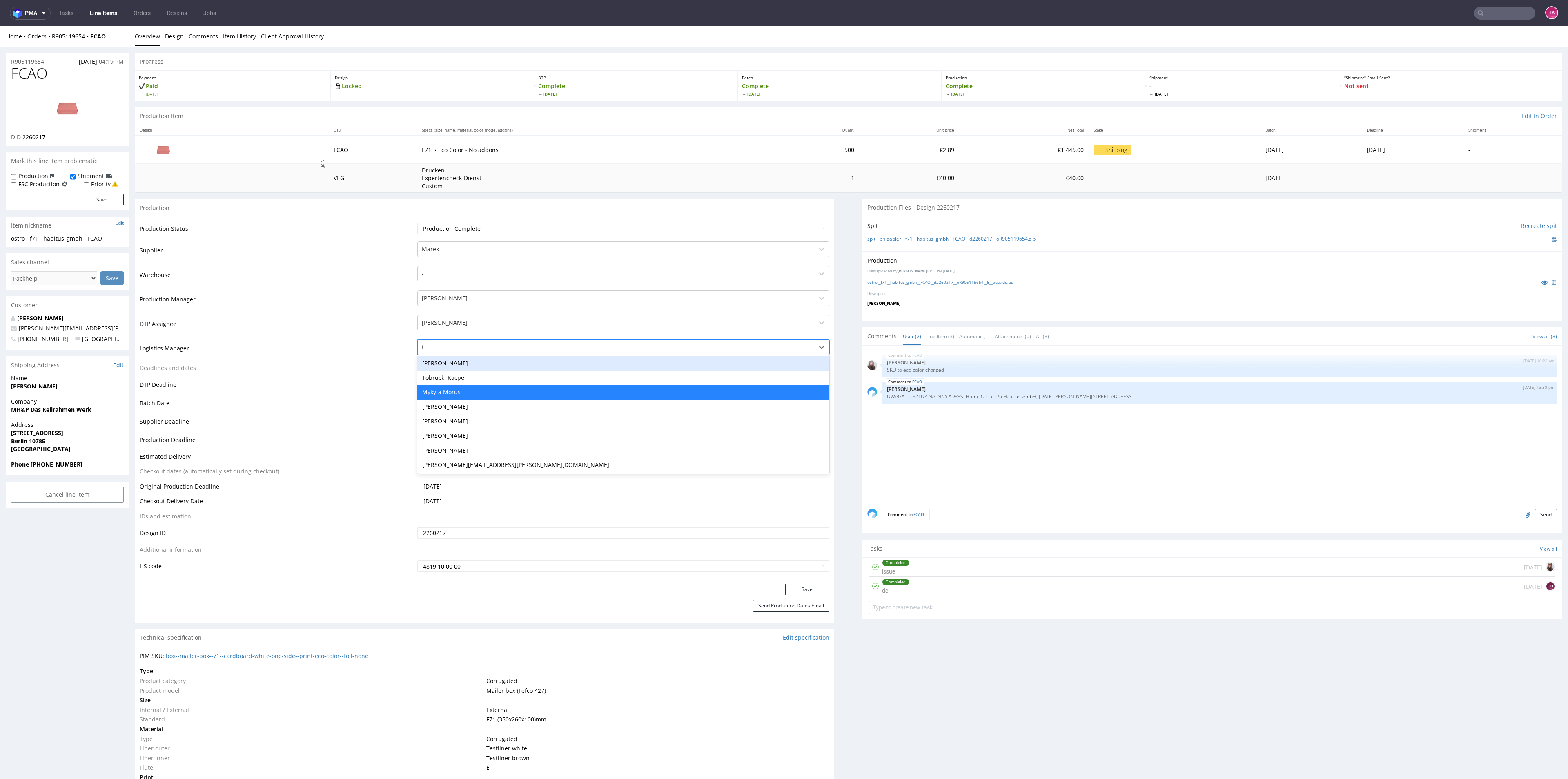
scroll to position [0, 0]
drag, startPoint x: 455, startPoint y: 385, endPoint x: 459, endPoint y: 385, distance: 4.0
click at [456, 385] on div "Mykyta Morus" at bounding box center [623, 392] width 412 height 15
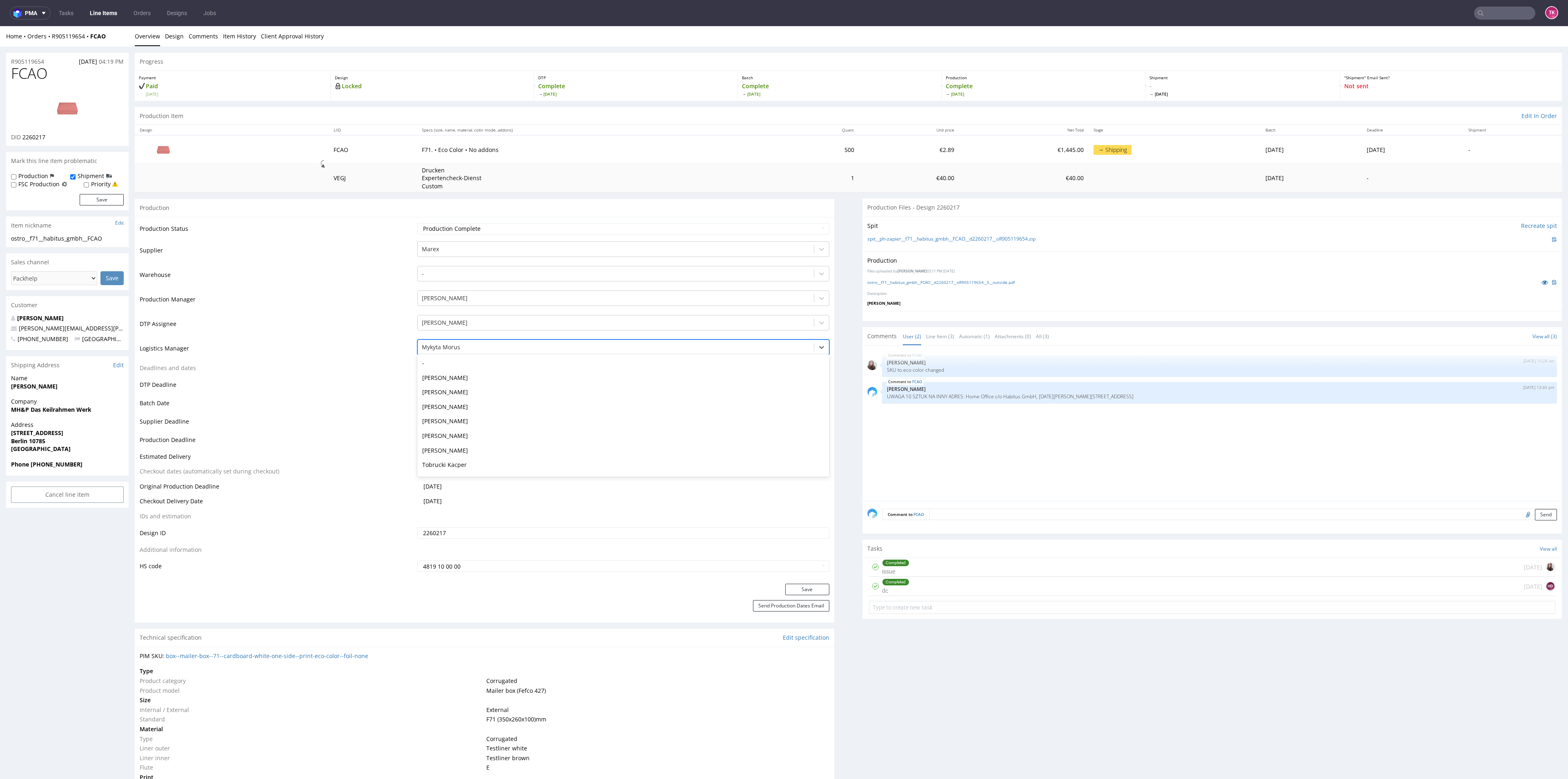
drag, startPoint x: 463, startPoint y: 343, endPoint x: 463, endPoint y: 360, distance: 17.0
click at [463, 344] on div at bounding box center [615, 347] width 387 height 10
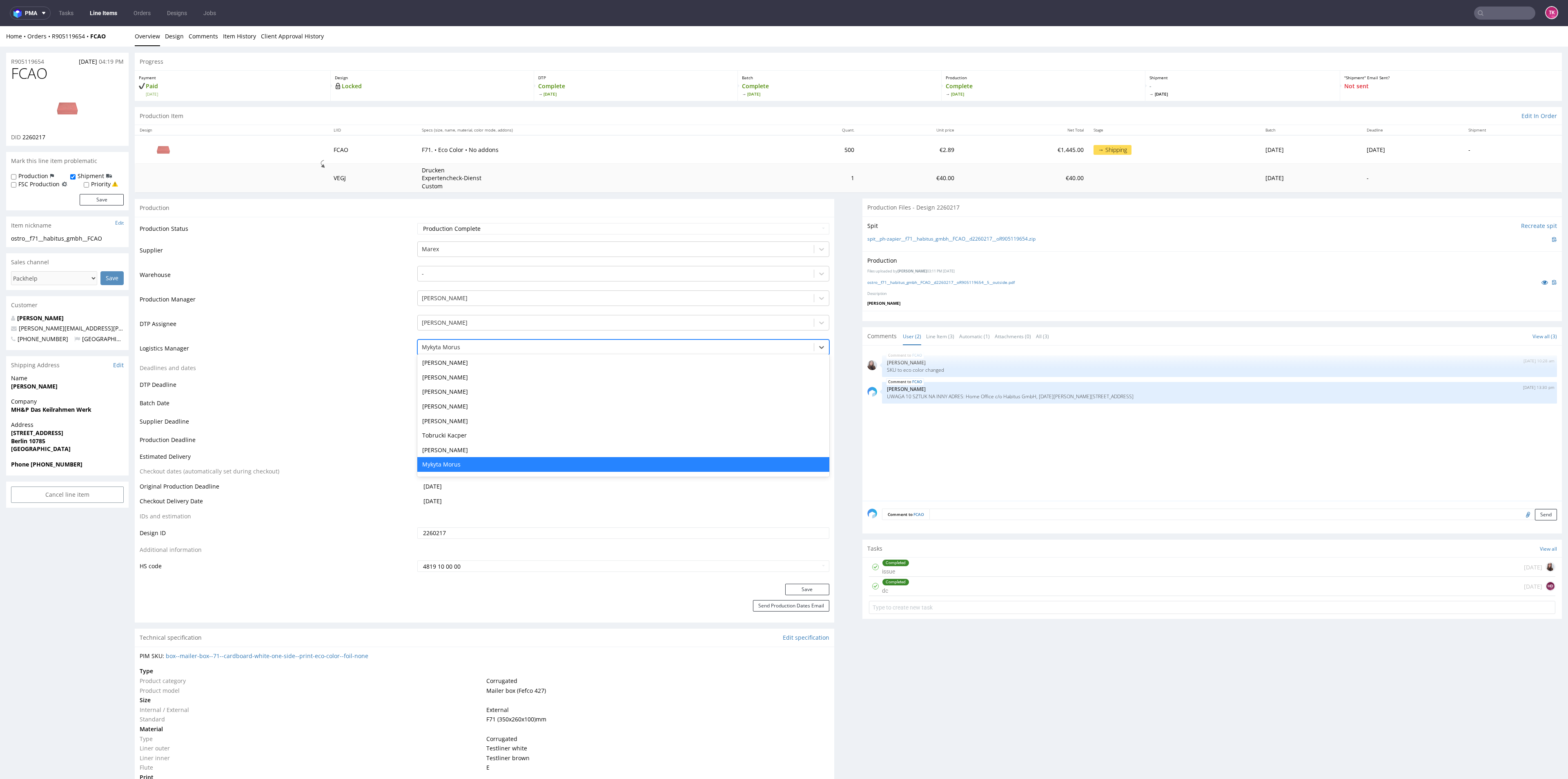
type input "t"
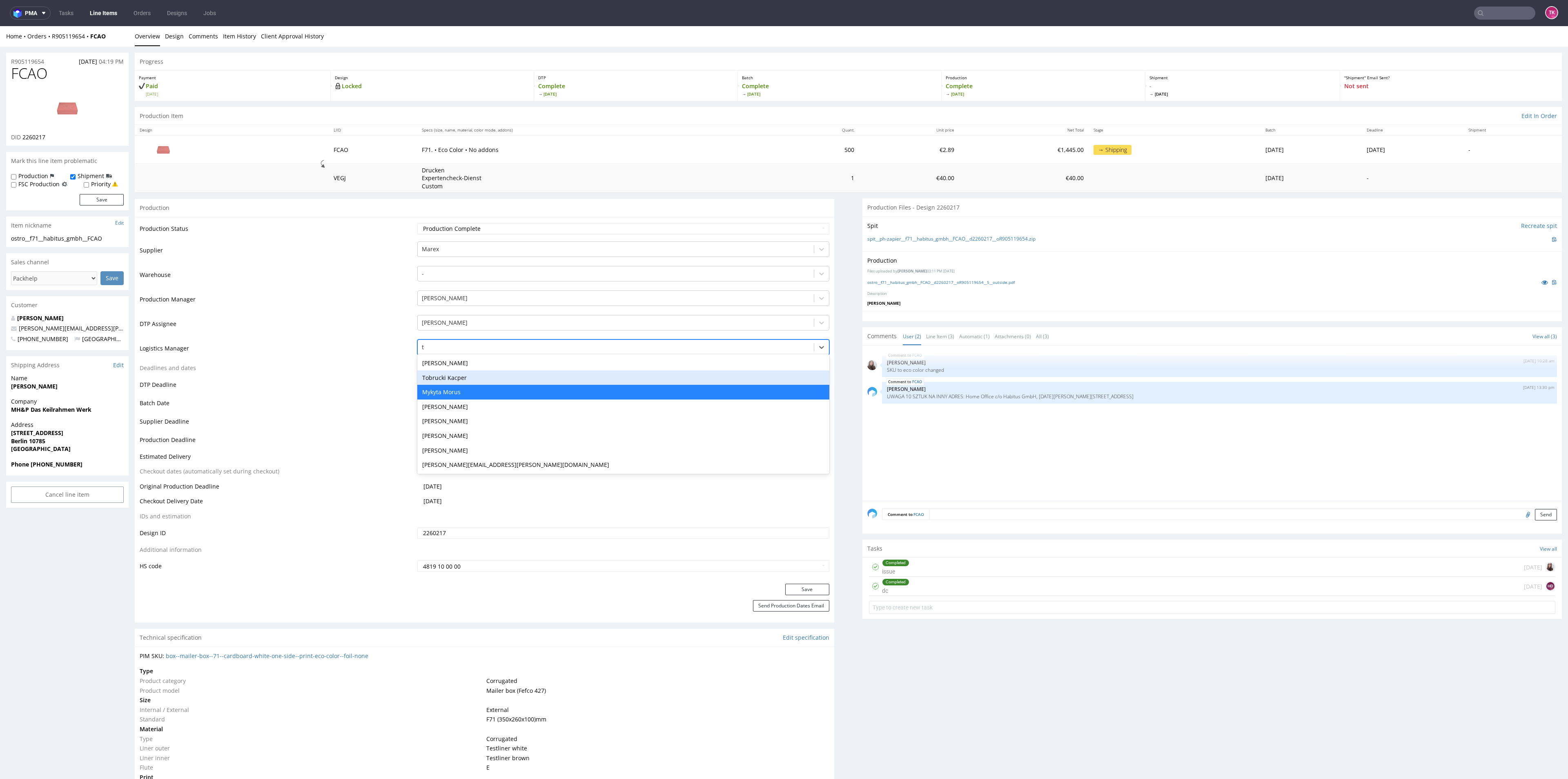
scroll to position [0, 0]
click at [463, 382] on div "Tobrucki Kacper" at bounding box center [623, 377] width 412 height 15
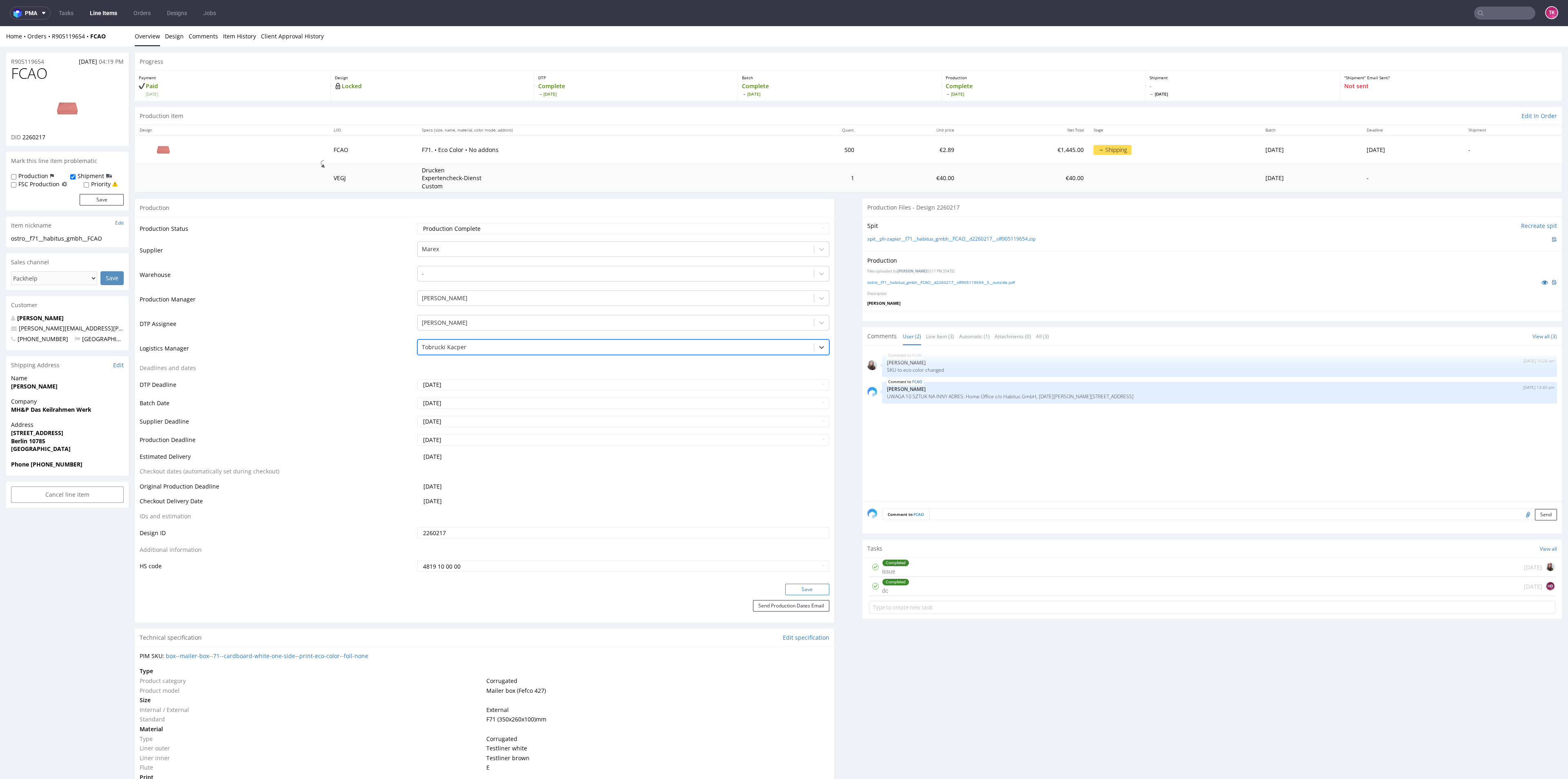
click at [810, 592] on div "Save" at bounding box center [484, 592] width 699 height 17
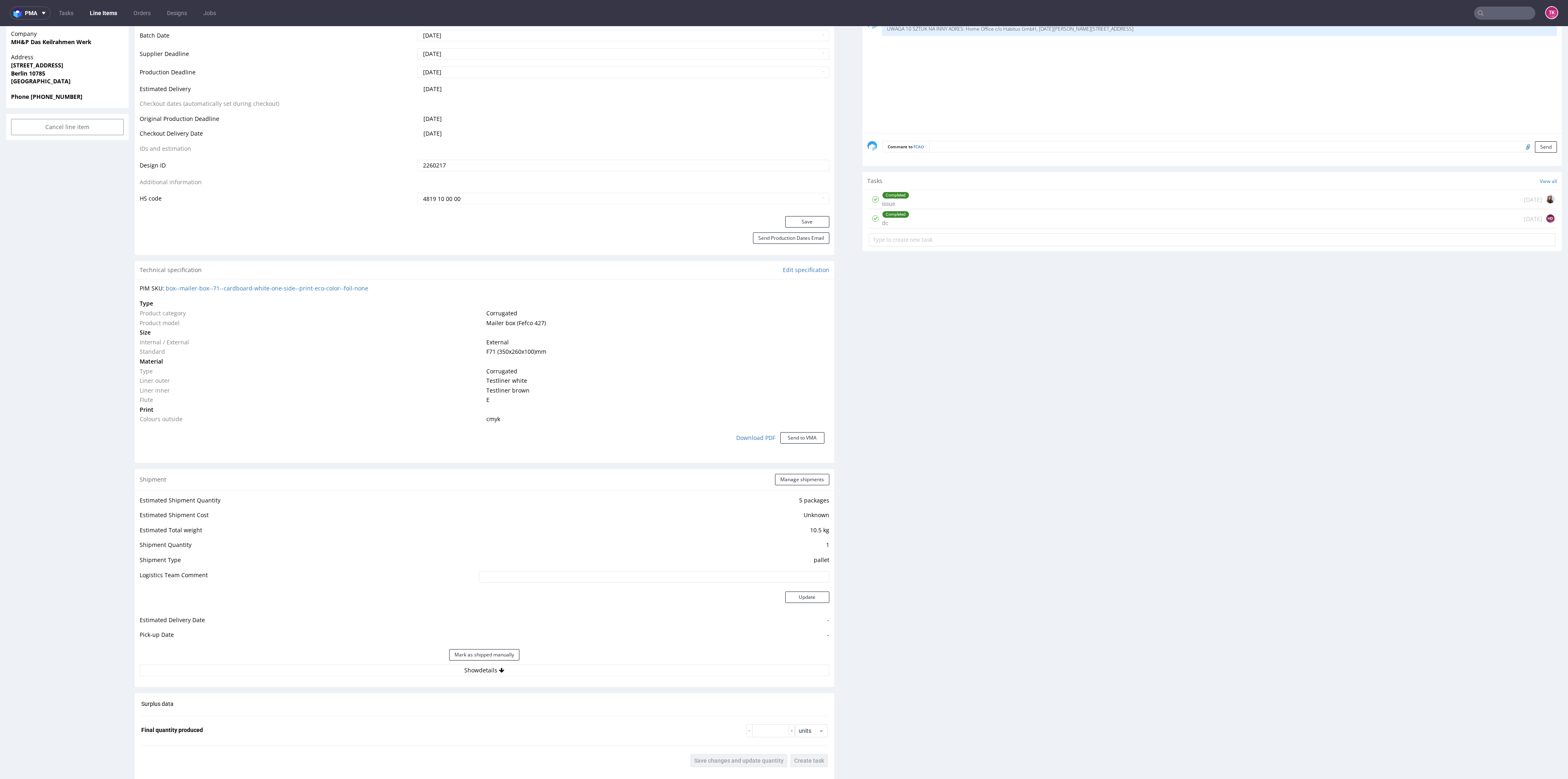
scroll to position [551, 0]
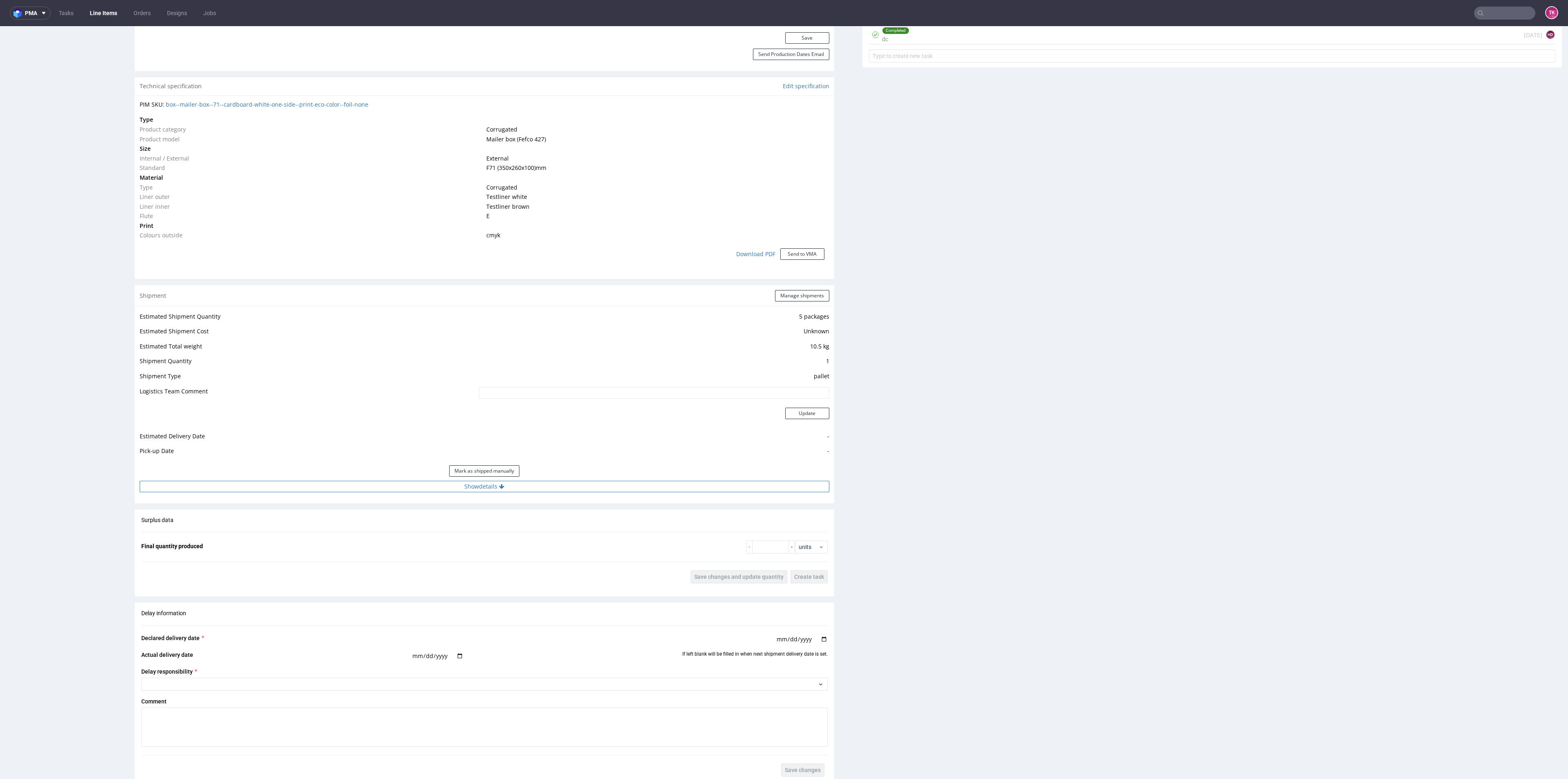
click at [562, 489] on button "Show details" at bounding box center [484, 487] width 689 height 11
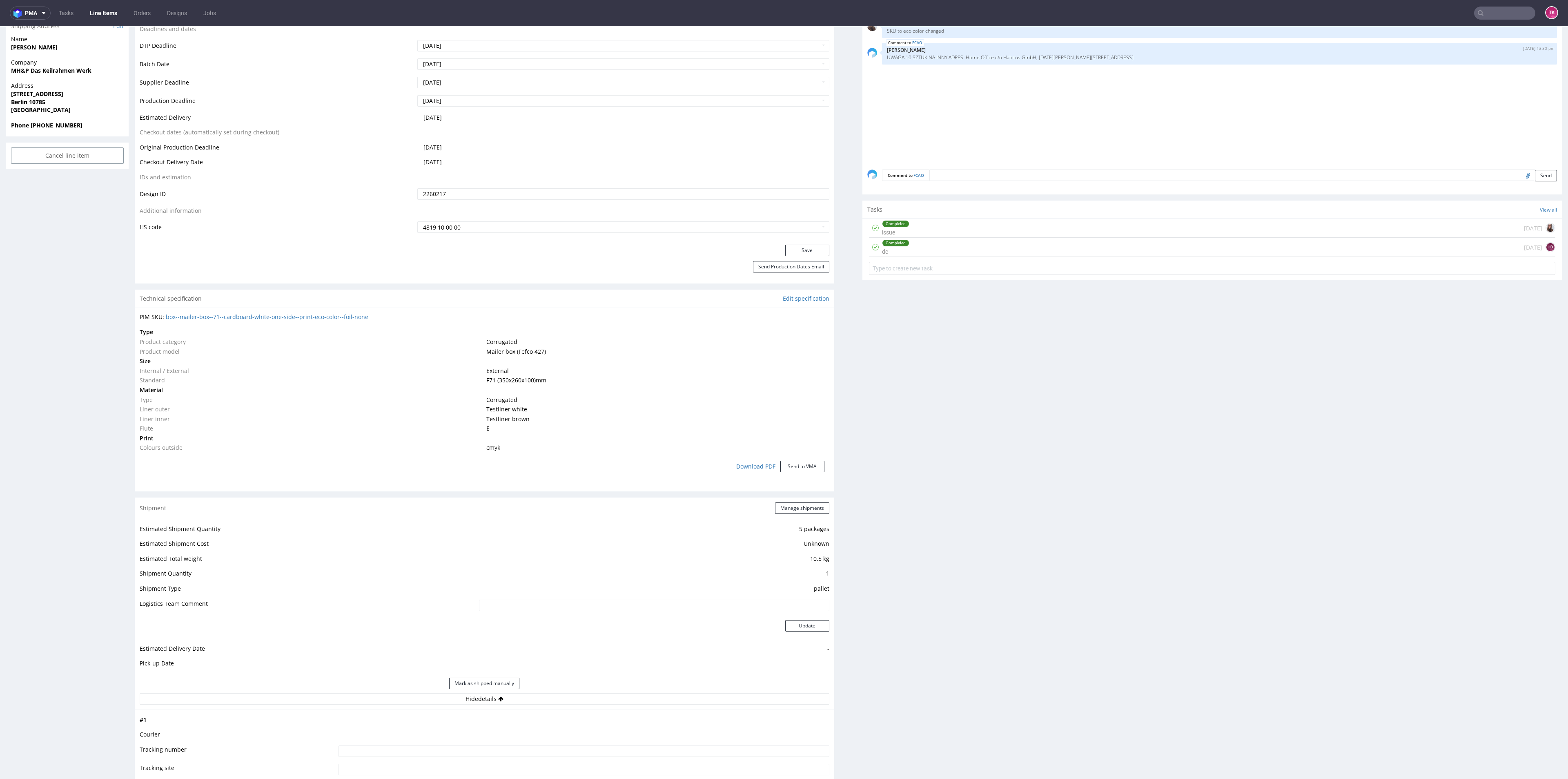
scroll to position [306, 0]
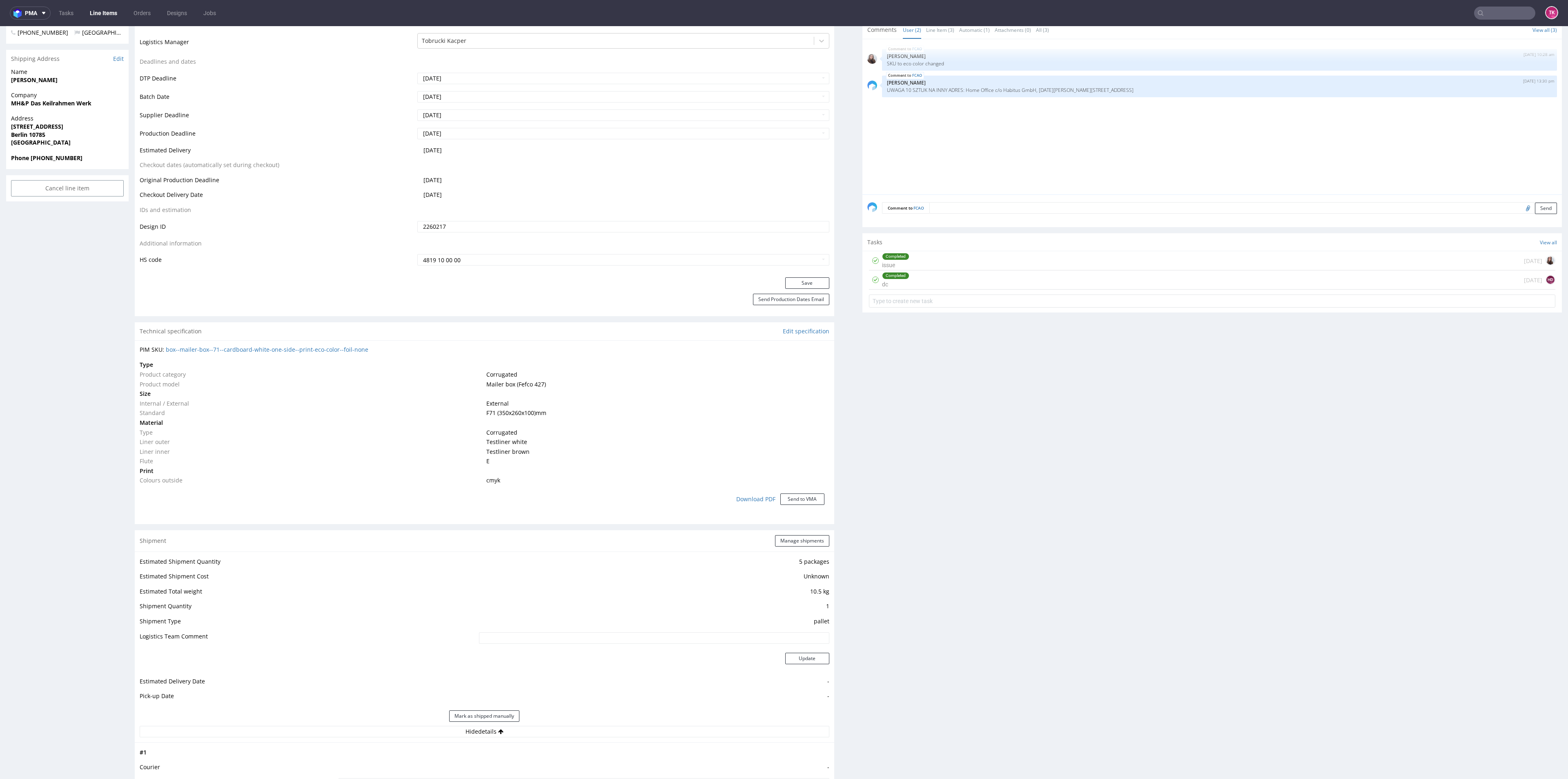
click at [799, 548] on div "Shipment Manage shipments" at bounding box center [484, 541] width 699 height 21
click at [800, 538] on button "Manage shipments" at bounding box center [802, 541] width 54 height 11
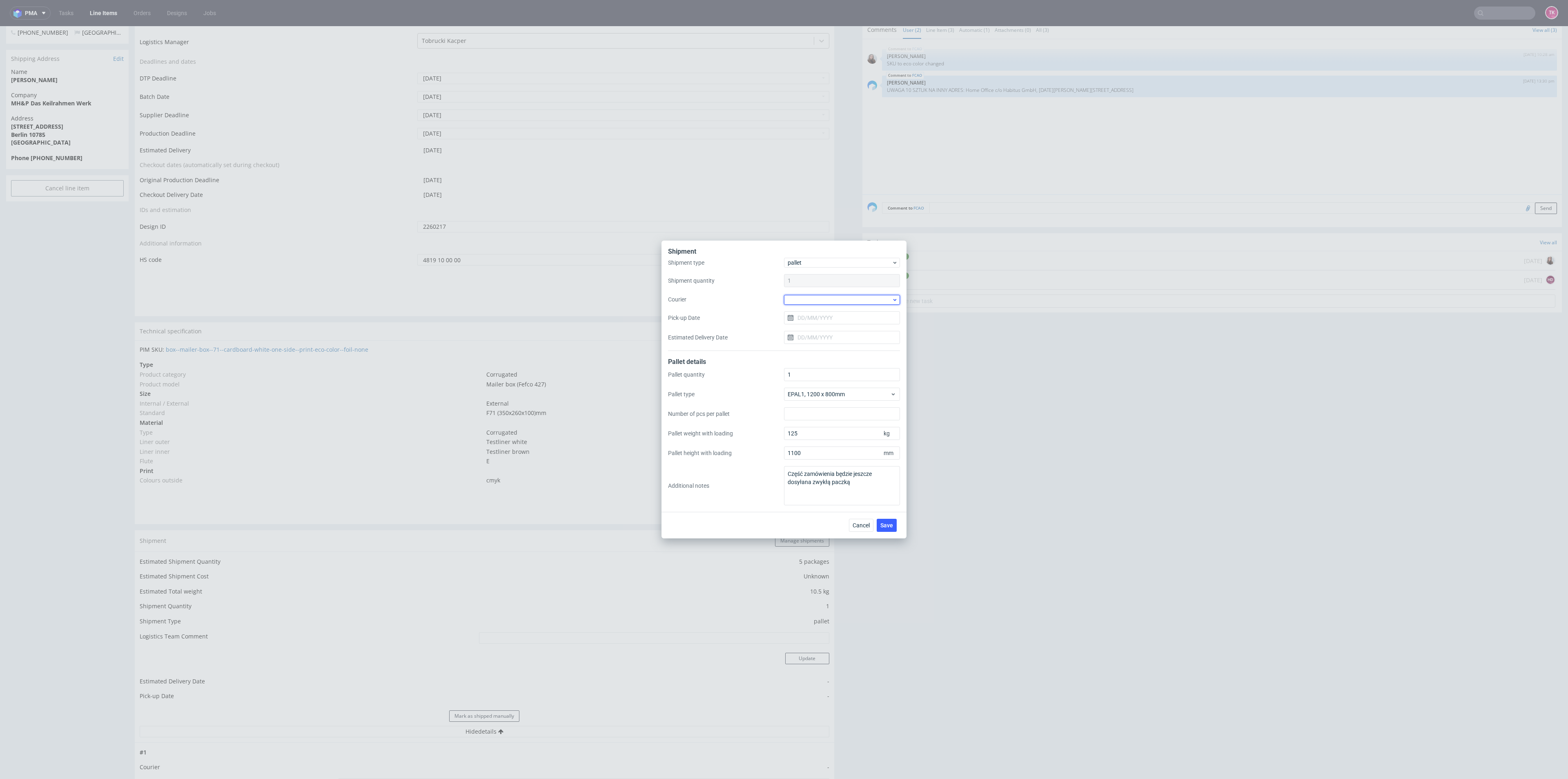
click at [822, 296] on div at bounding box center [841, 299] width 116 height 10
drag, startPoint x: 818, startPoint y: 347, endPoint x: 813, endPoint y: 338, distance: 10.3
click at [816, 347] on div "DB Schenker" at bounding box center [842, 346] width 109 height 15
click at [809, 317] on input "Pick-up Date" at bounding box center [841, 317] width 116 height 13
click at [828, 385] on span "7" at bounding box center [829, 385] width 3 height 8
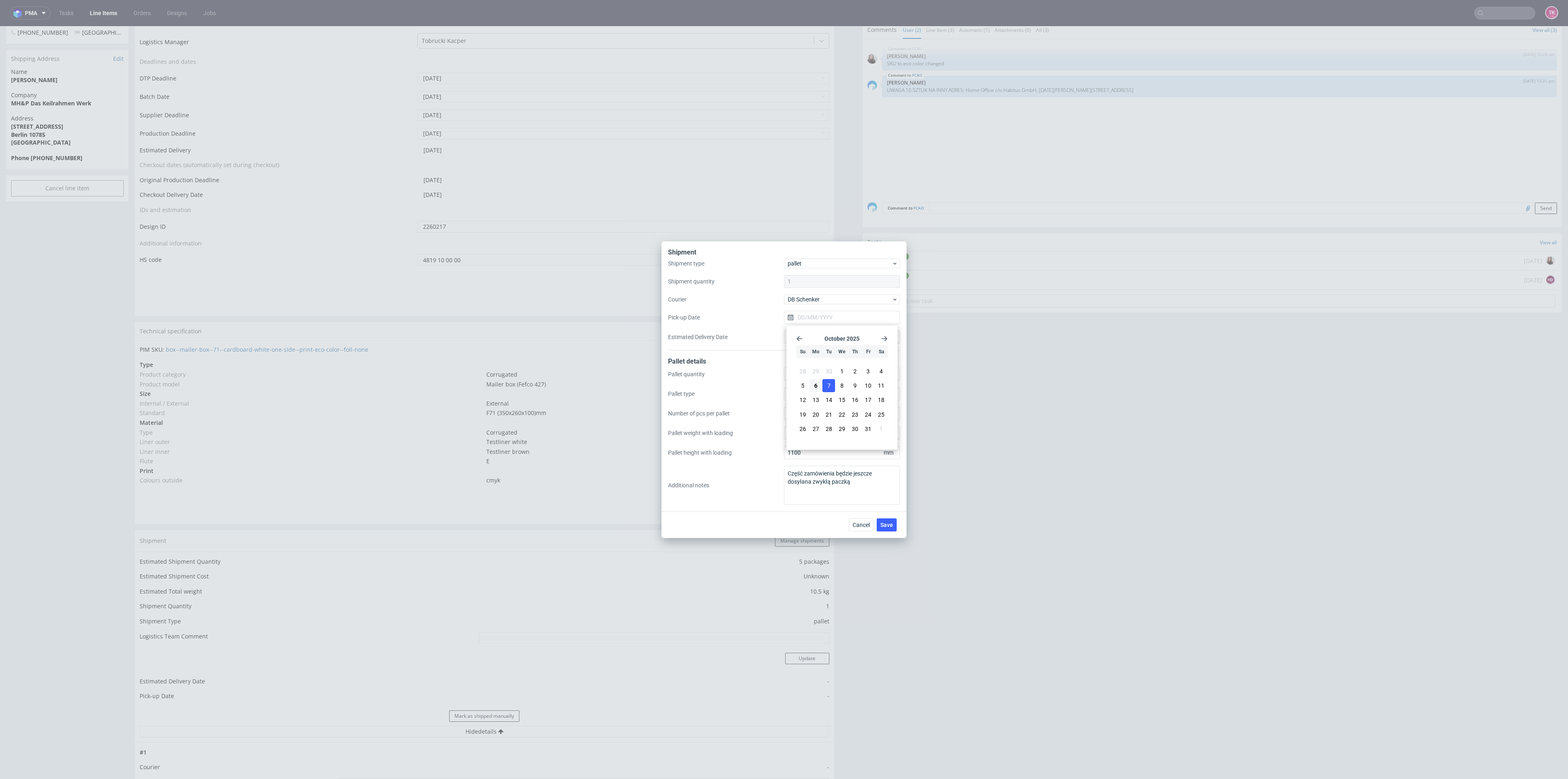
type input "07/10/2025"
click at [895, 525] on button "Save" at bounding box center [886, 525] width 20 height 13
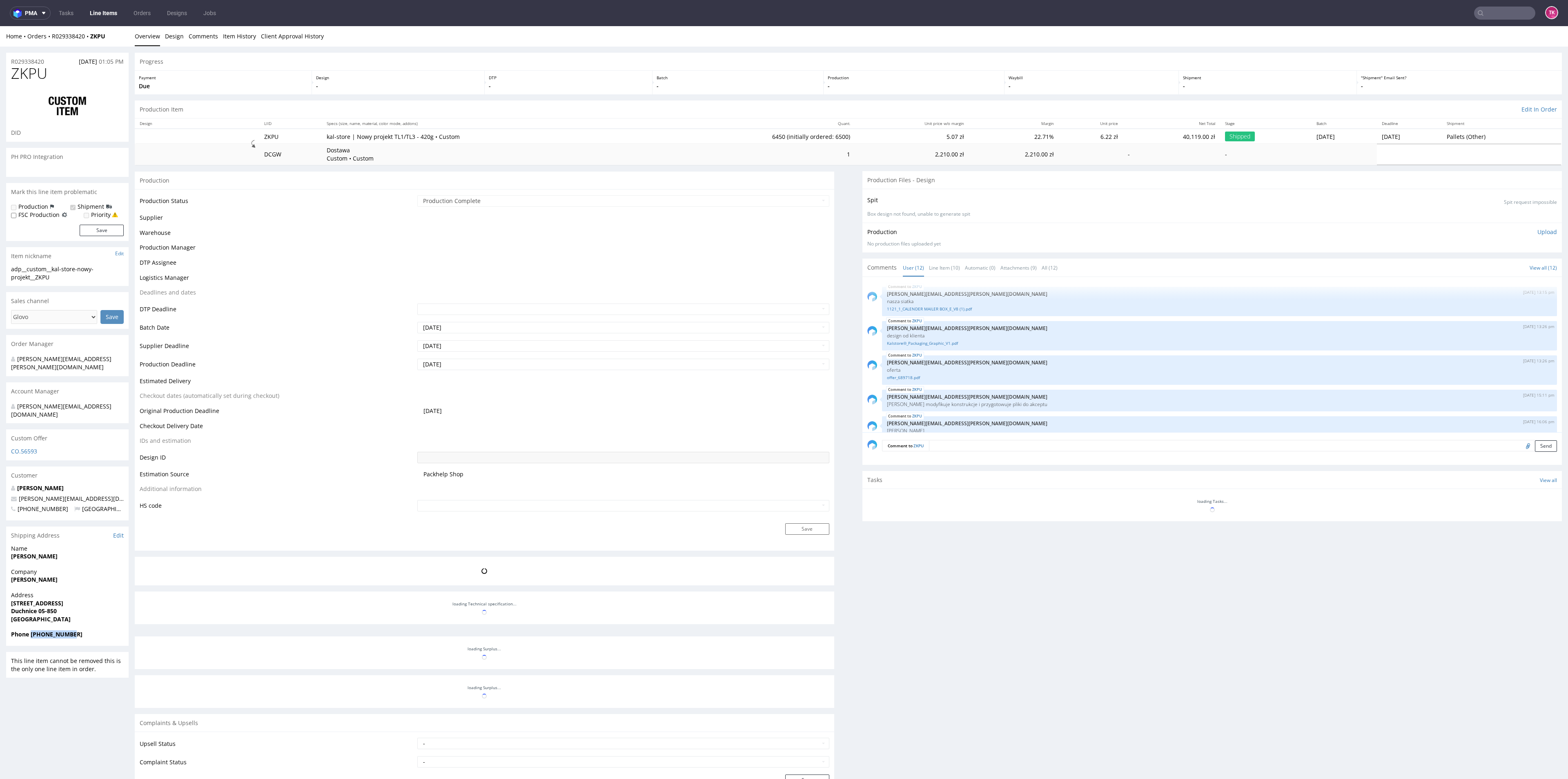
scroll to position [380, 0]
drag, startPoint x: 76, startPoint y: 617, endPoint x: 42, endPoint y: 631, distance: 36.8
click at [30, 630] on span "Phone [PHONE_NUMBER]" at bounding box center [67, 634] width 113 height 8
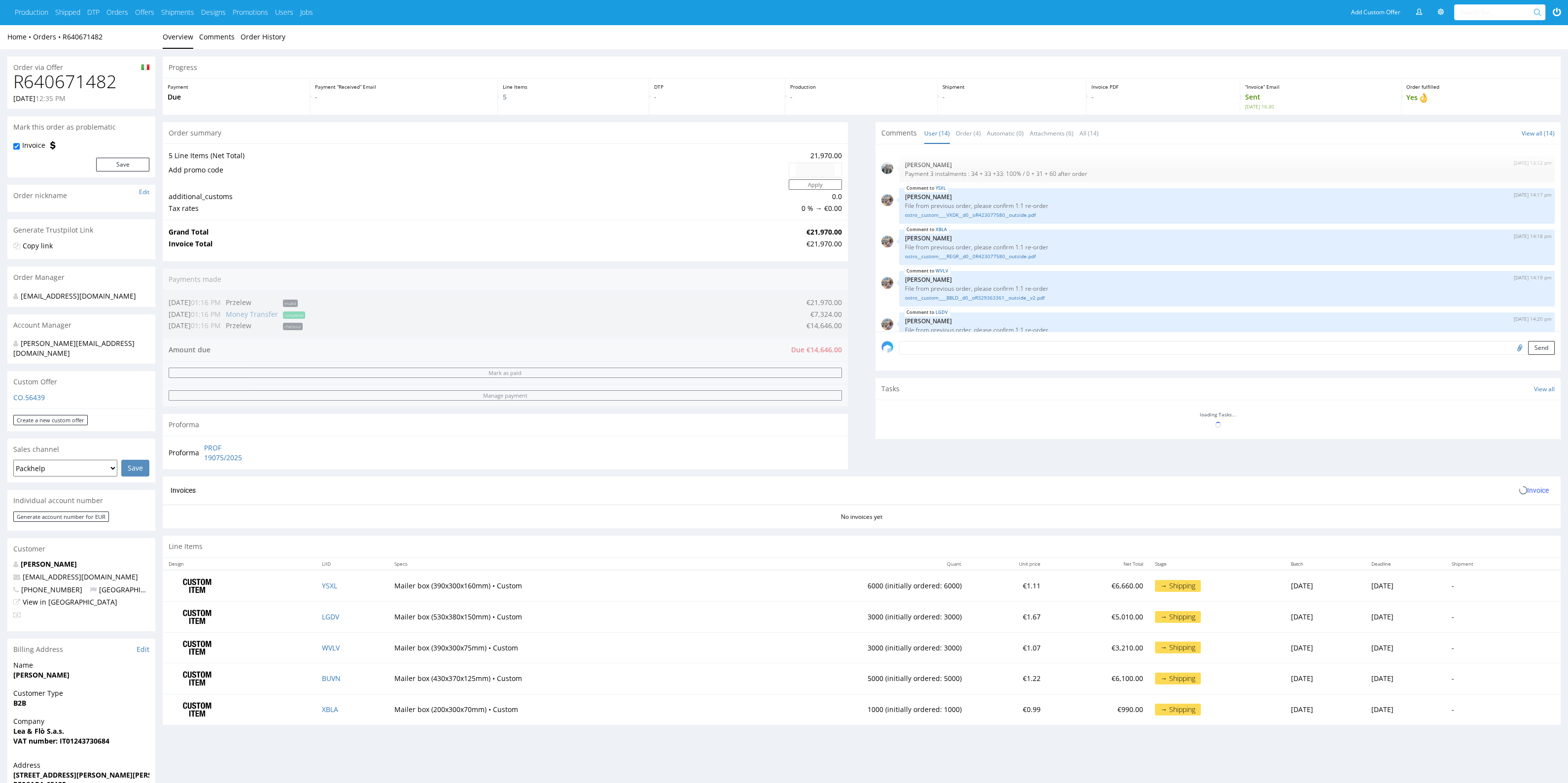
scroll to position [329, 0]
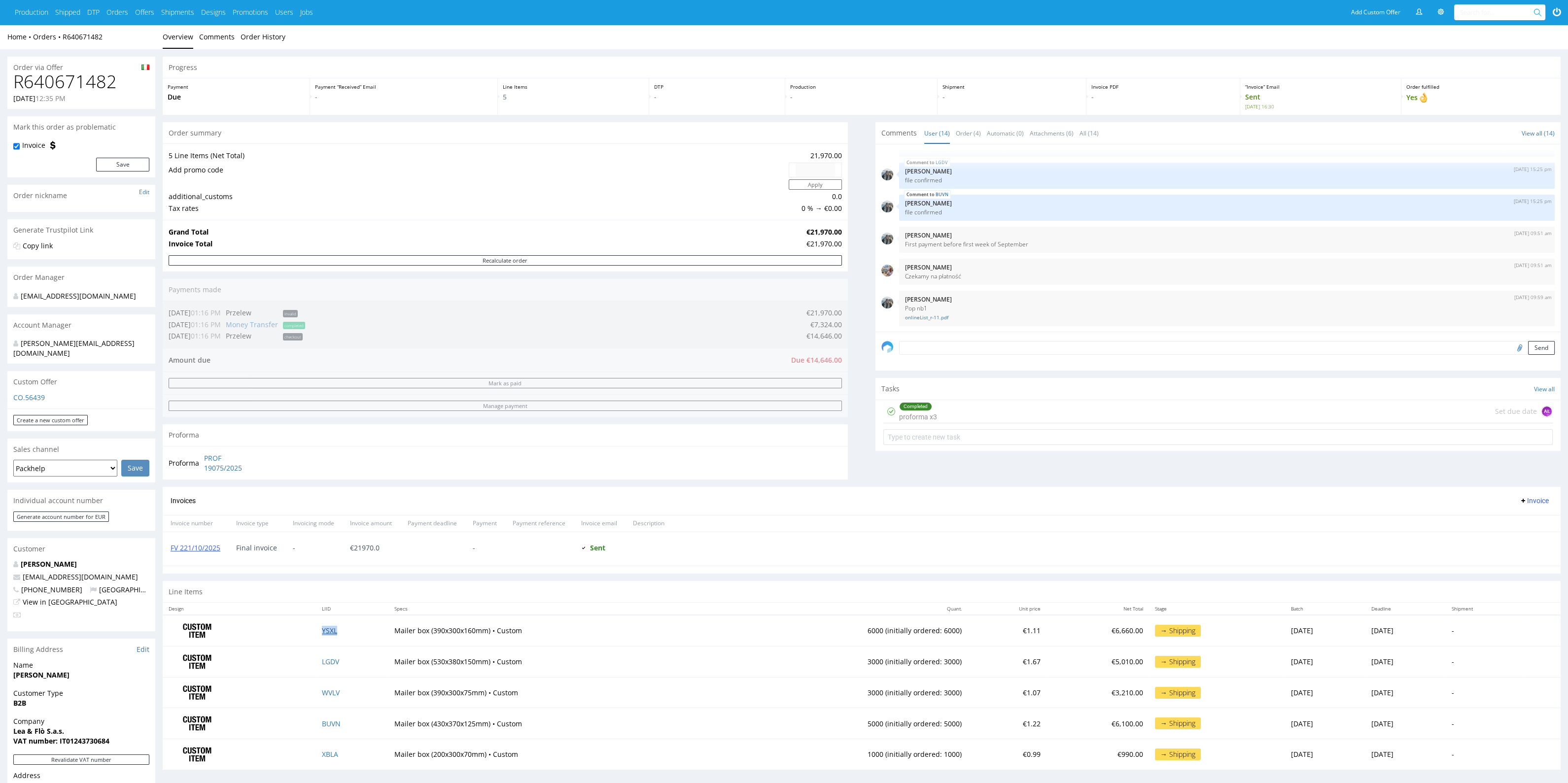
click at [322, 627] on link "YSXL" at bounding box center [330, 630] width 15 height 9
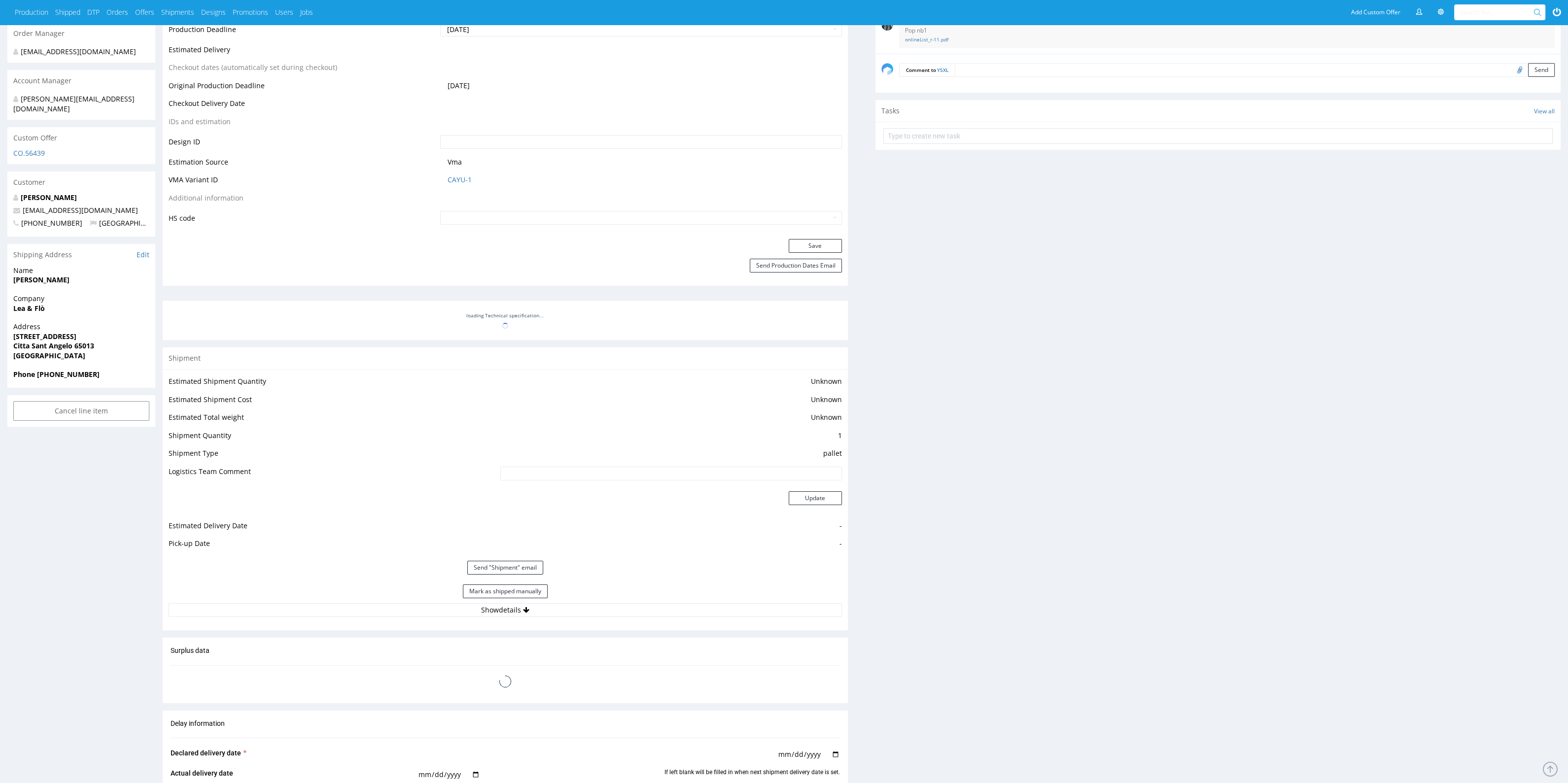
scroll to position [688, 0]
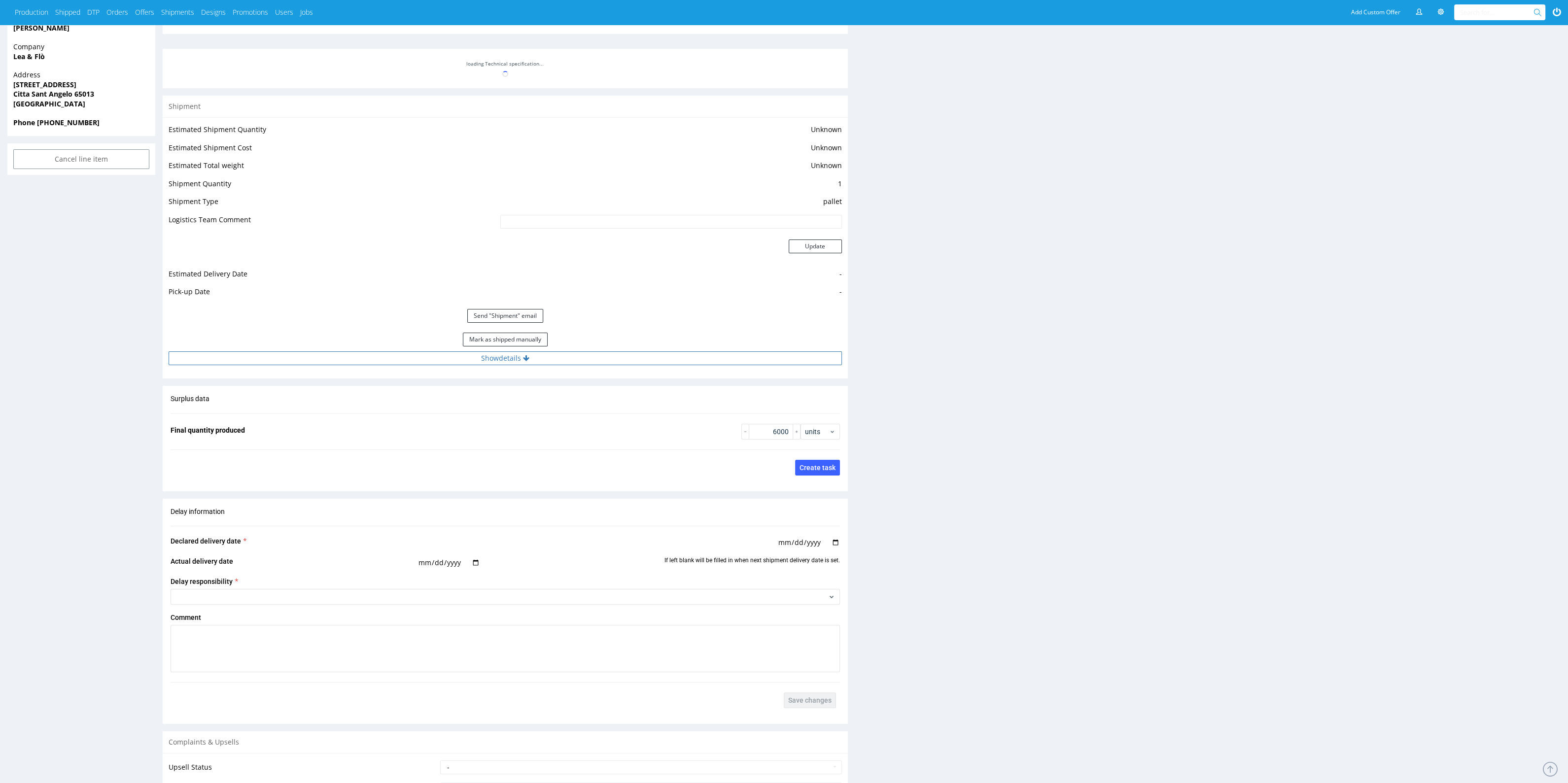
drag, startPoint x: 628, startPoint y: 361, endPoint x: 628, endPoint y: 356, distance: 5.0
click at [628, 359] on div "Shipment Estimated Shipment Quantity Unknown Estimated Shipment Cost Unknown Es…" at bounding box center [505, 237] width 685 height 283
click at [628, 355] on button "Show details" at bounding box center [505, 358] width 674 height 13
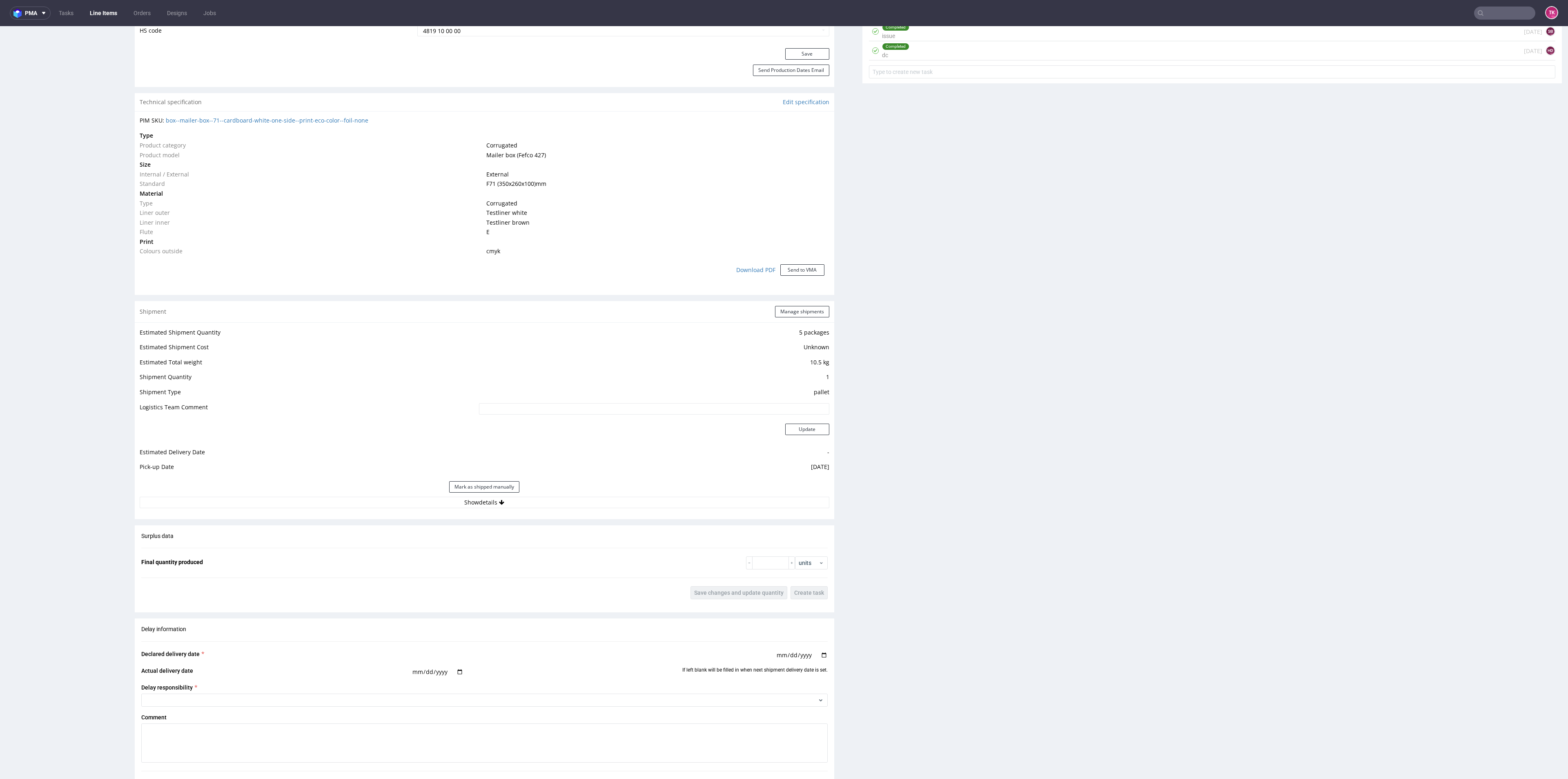
scroll to position [551, 0]
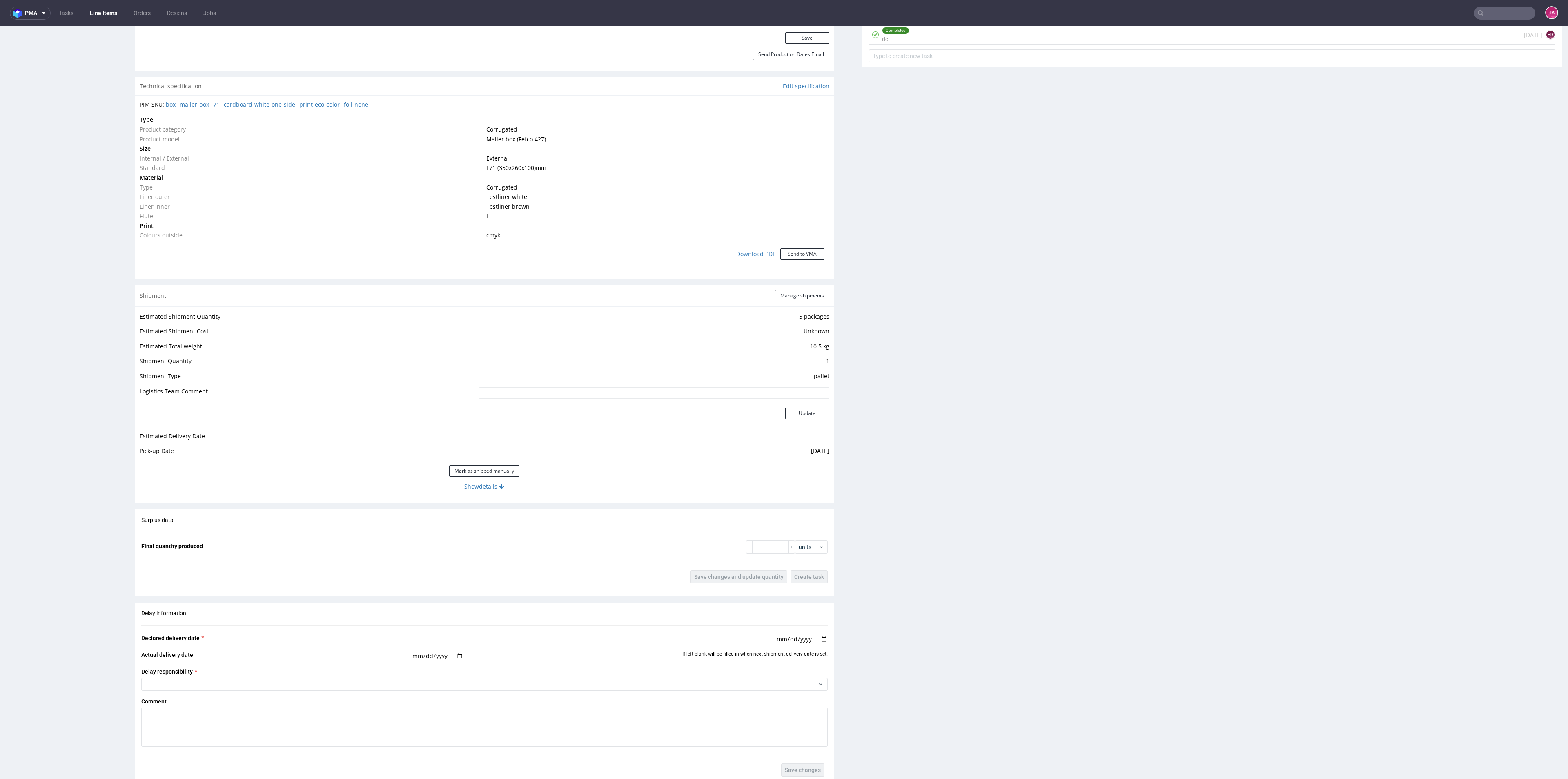
click at [650, 481] on button "Show details" at bounding box center [484, 487] width 689 height 11
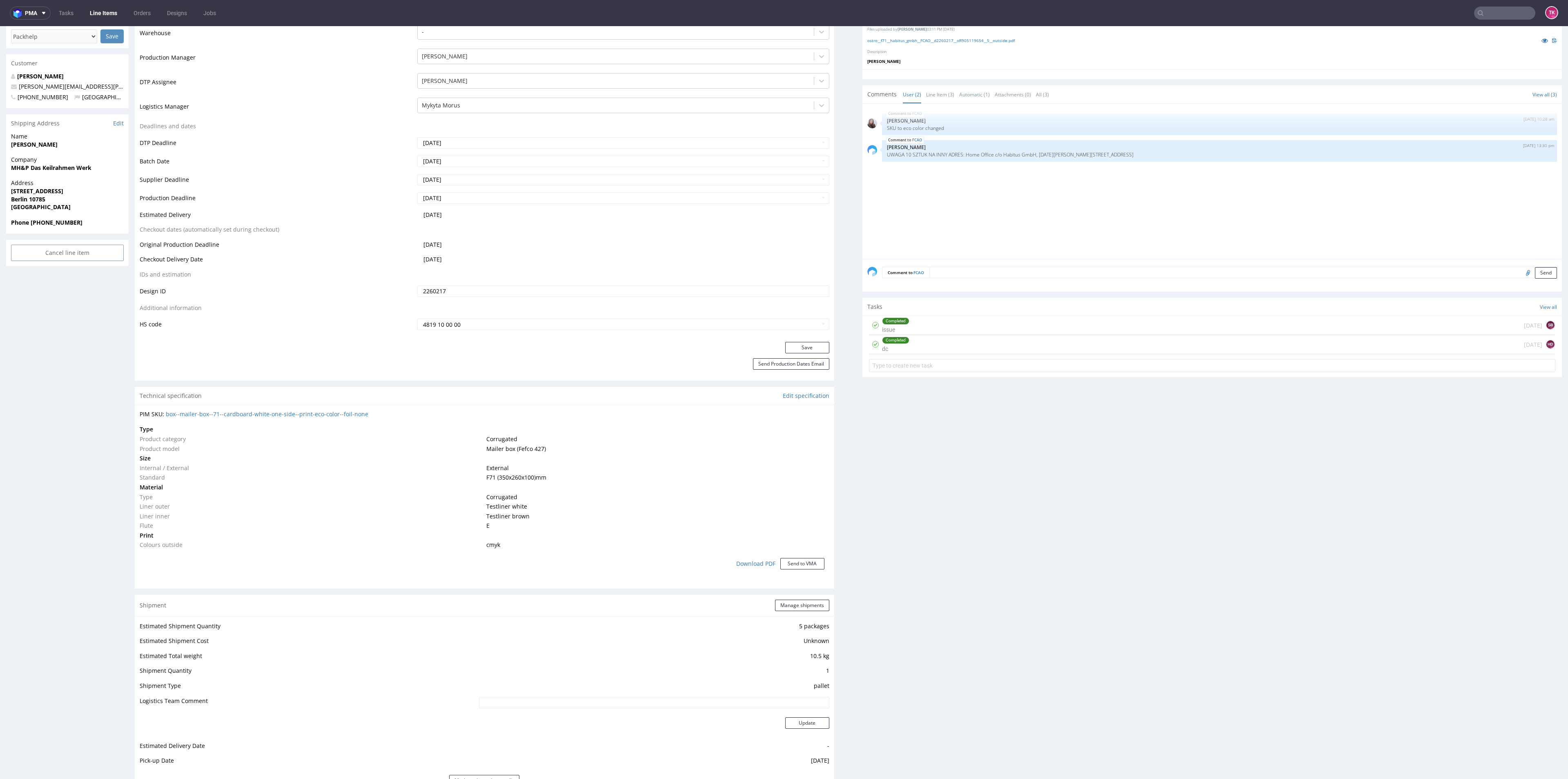
scroll to position [0, 0]
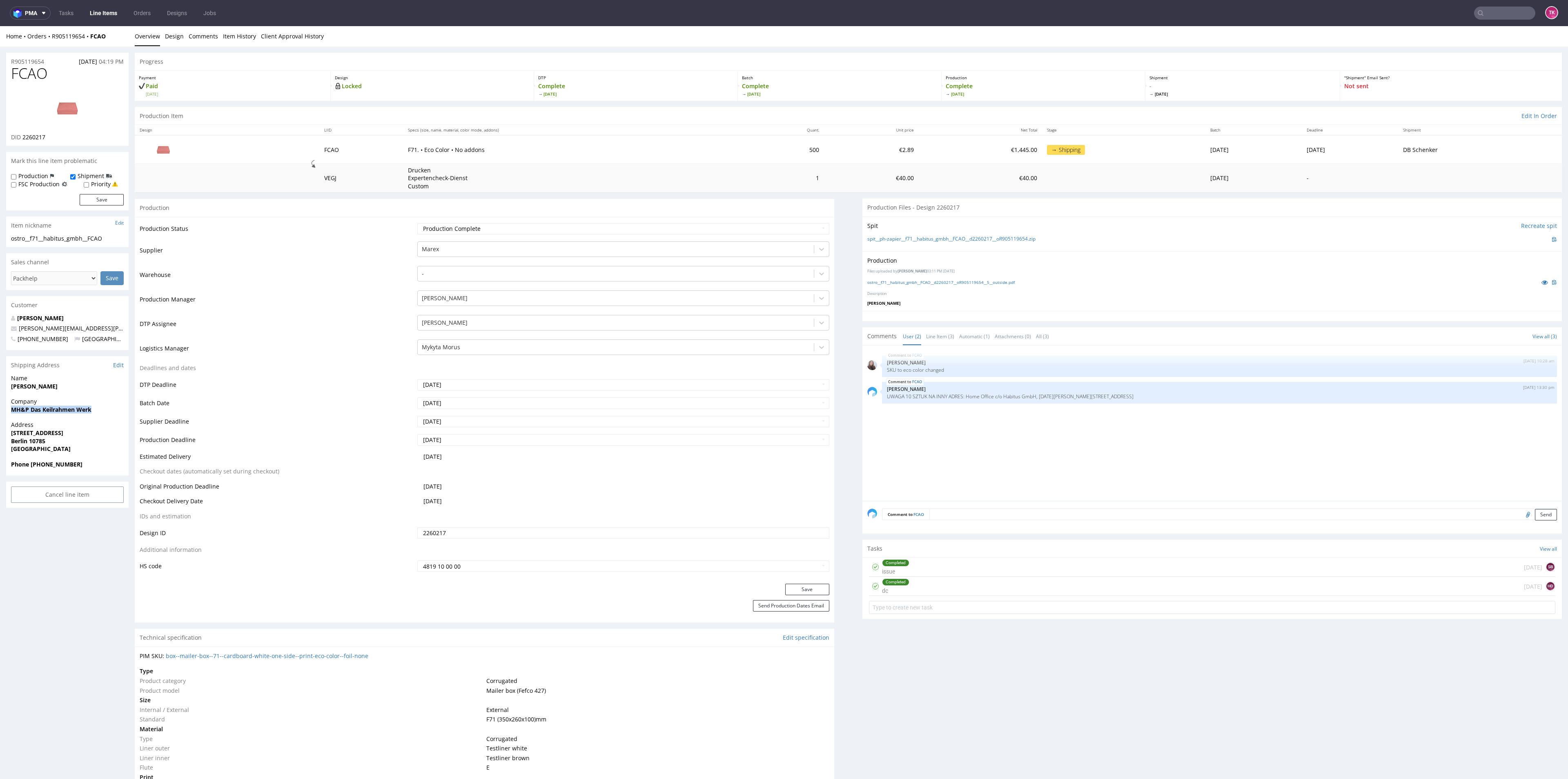
drag, startPoint x: 8, startPoint y: 413, endPoint x: 117, endPoint y: 411, distance: 109.0
drag, startPoint x: 24, startPoint y: 390, endPoint x: 76, endPoint y: 384, distance: 52.3
drag, startPoint x: 6, startPoint y: 435, endPoint x: 69, endPoint y: 441, distance: 63.3
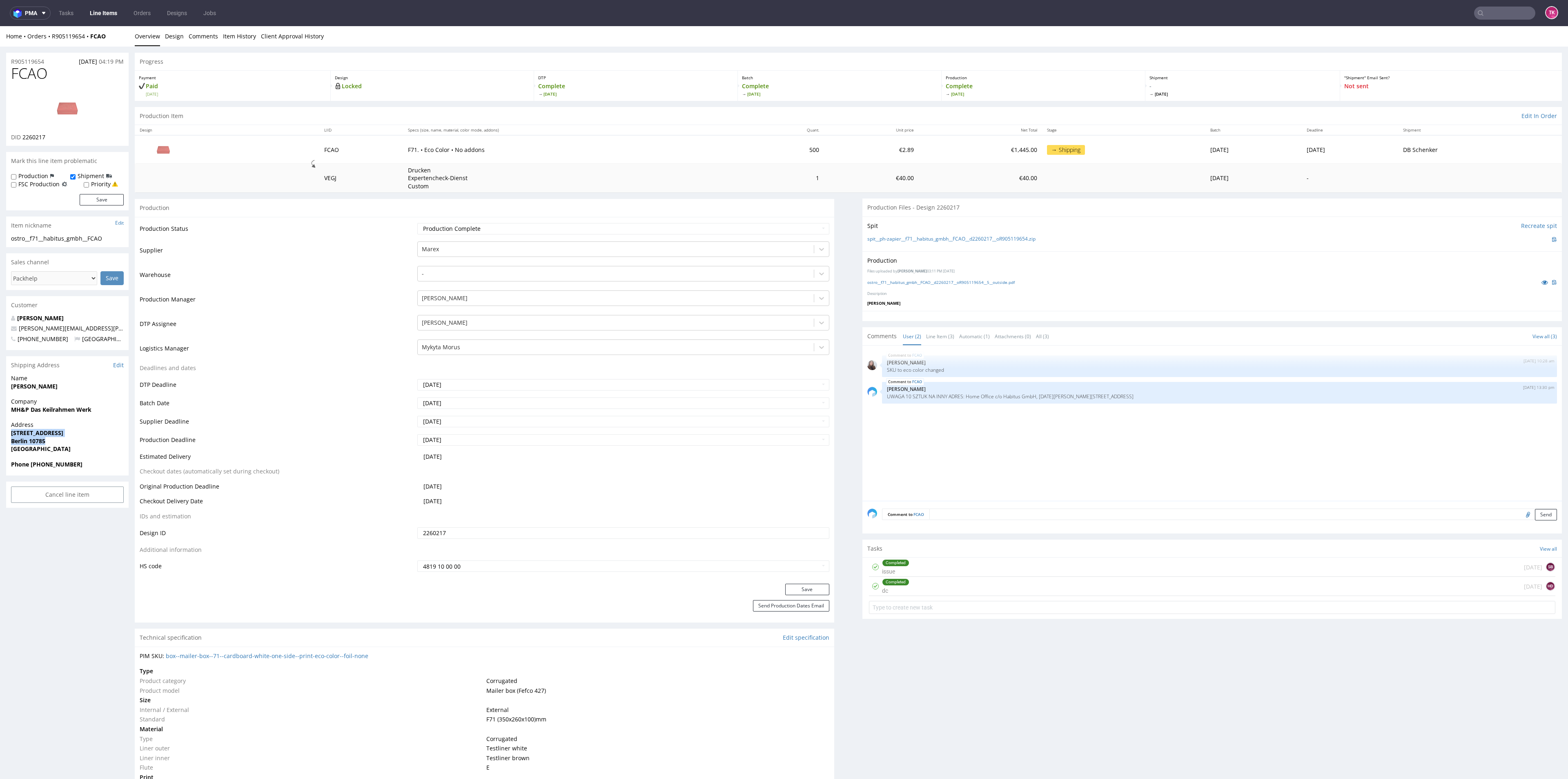
click at [69, 441] on div "Address Körnerstraße 19 Berlin 10785 Germany" at bounding box center [67, 440] width 123 height 40
copy p "Körnerstraße 19 Berlin 10785"
drag, startPoint x: 31, startPoint y: 466, endPoint x: 91, endPoint y: 464, distance: 60.0
click at [91, 464] on span "Phone +491732913969" at bounding box center [67, 464] width 113 height 8
copy strong "+491732913969"
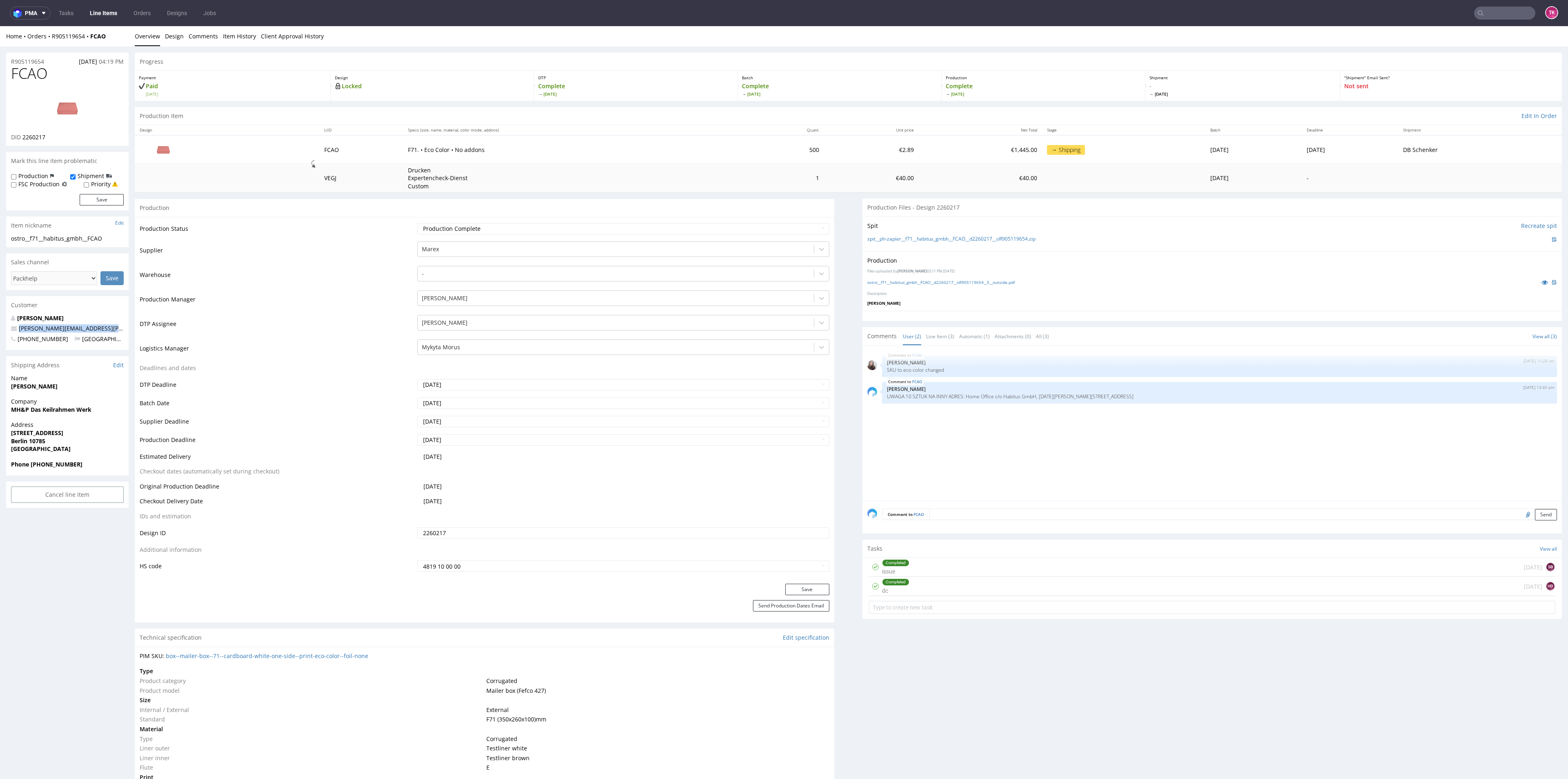
drag, startPoint x: 125, startPoint y: 324, endPoint x: 10, endPoint y: 335, distance: 115.5
copy span "[PERSON_NAME][EMAIL_ADDRESS][PERSON_NAME][DOMAIN_NAME]"
drag, startPoint x: 117, startPoint y: 35, endPoint x: 49, endPoint y: 42, distance: 68.4
click at [49, 42] on div "Home Orders R905119654 FCAO Overview Design Comments Item History Client Approv…" at bounding box center [784, 36] width 1568 height 20
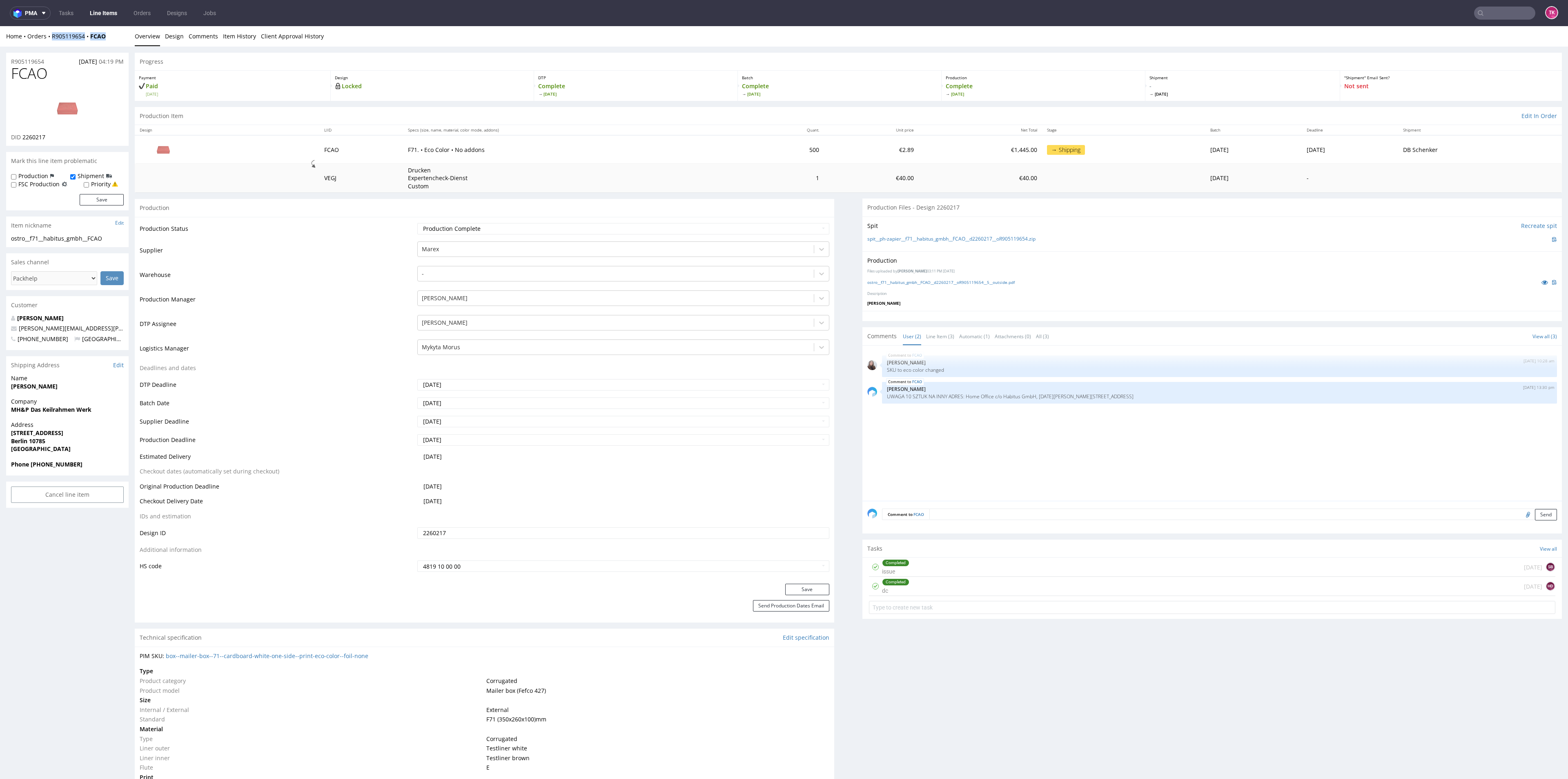
copy div "R905119654 FCAO"
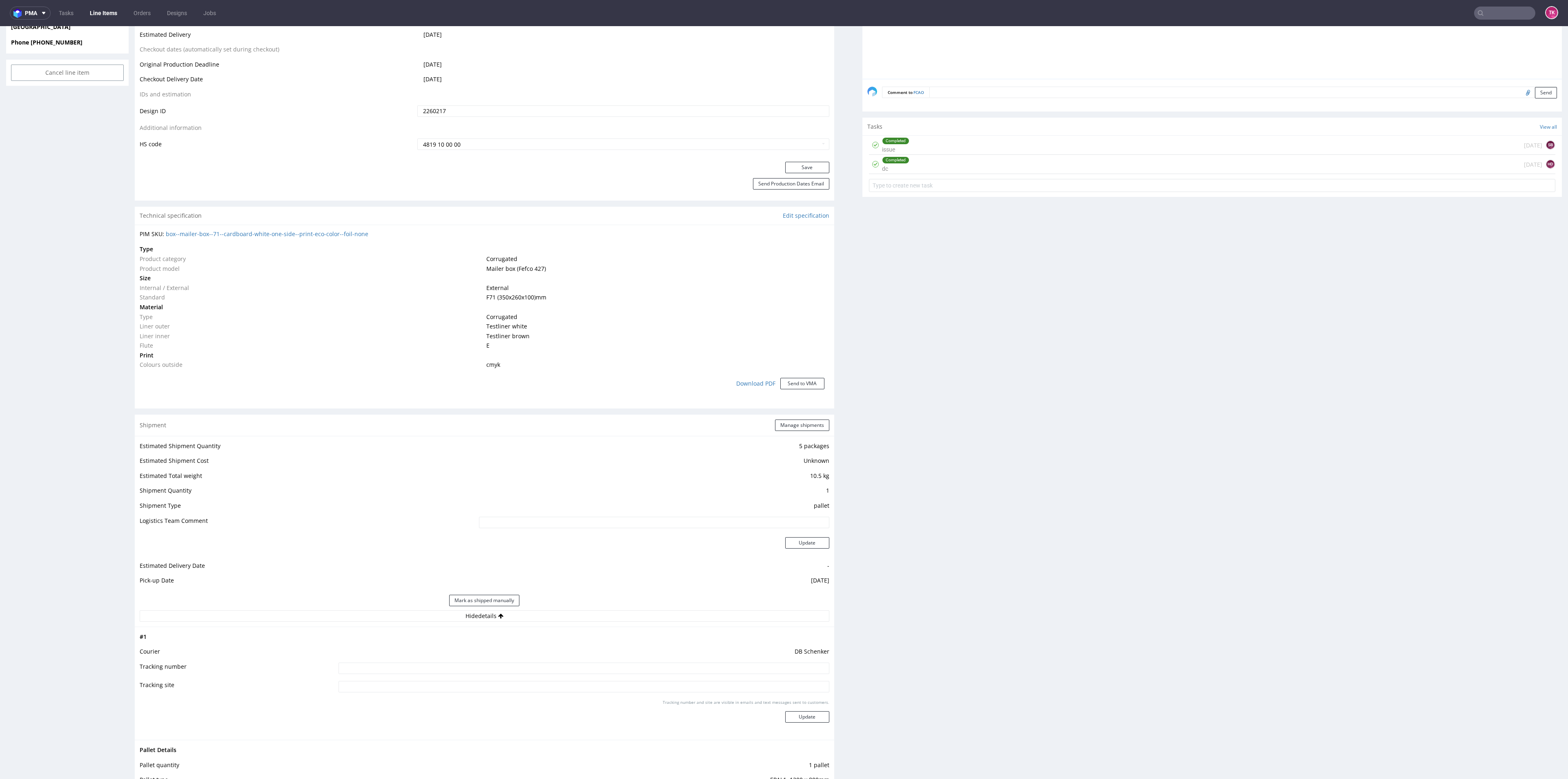
scroll to position [613, 0]
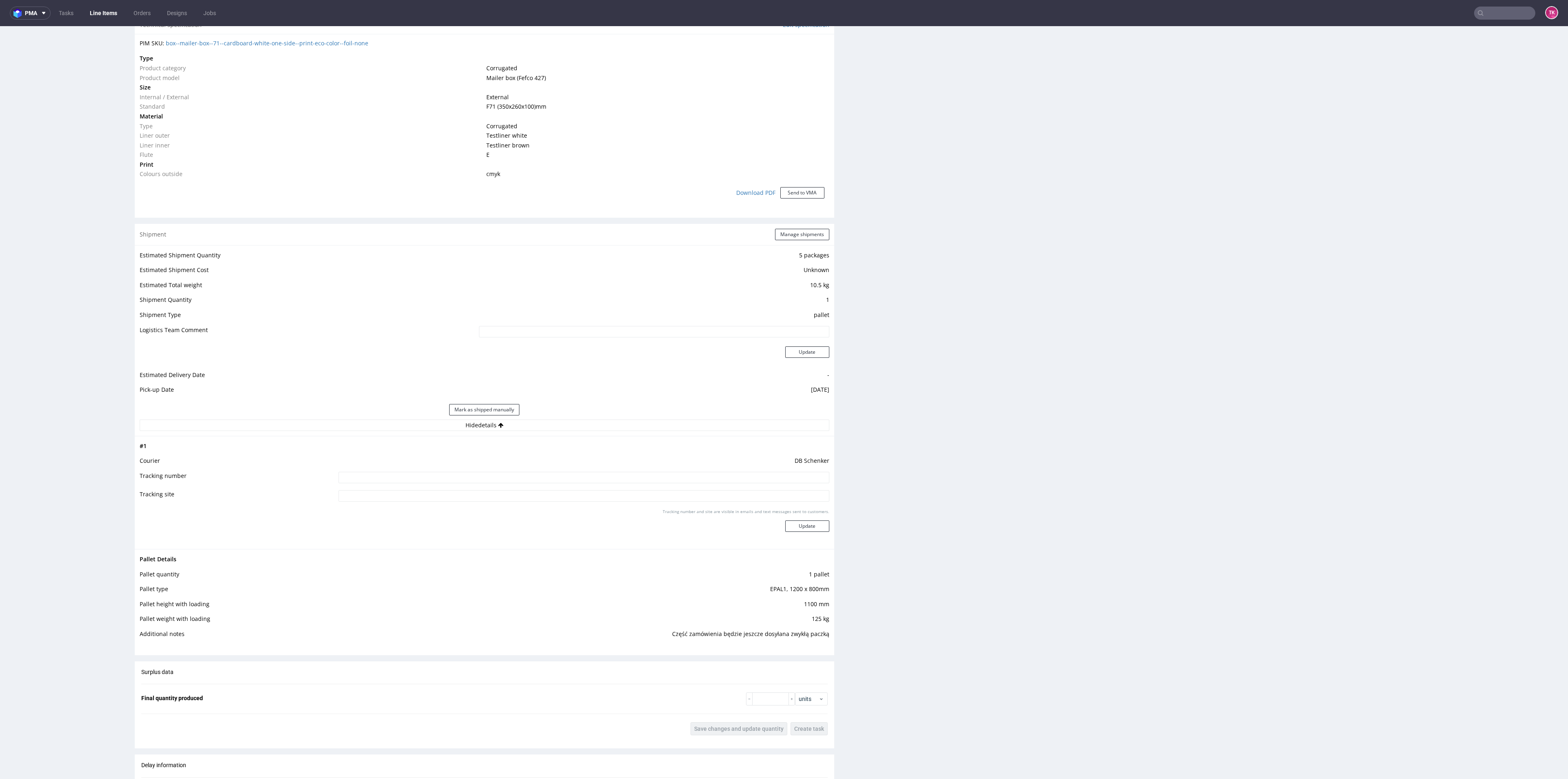
click at [536, 473] on input at bounding box center [583, 478] width 491 height 11
paste input "PLWAW510007229"
type input "PLWAW510007229"
click at [793, 530] on button "Update" at bounding box center [807, 526] width 44 height 11
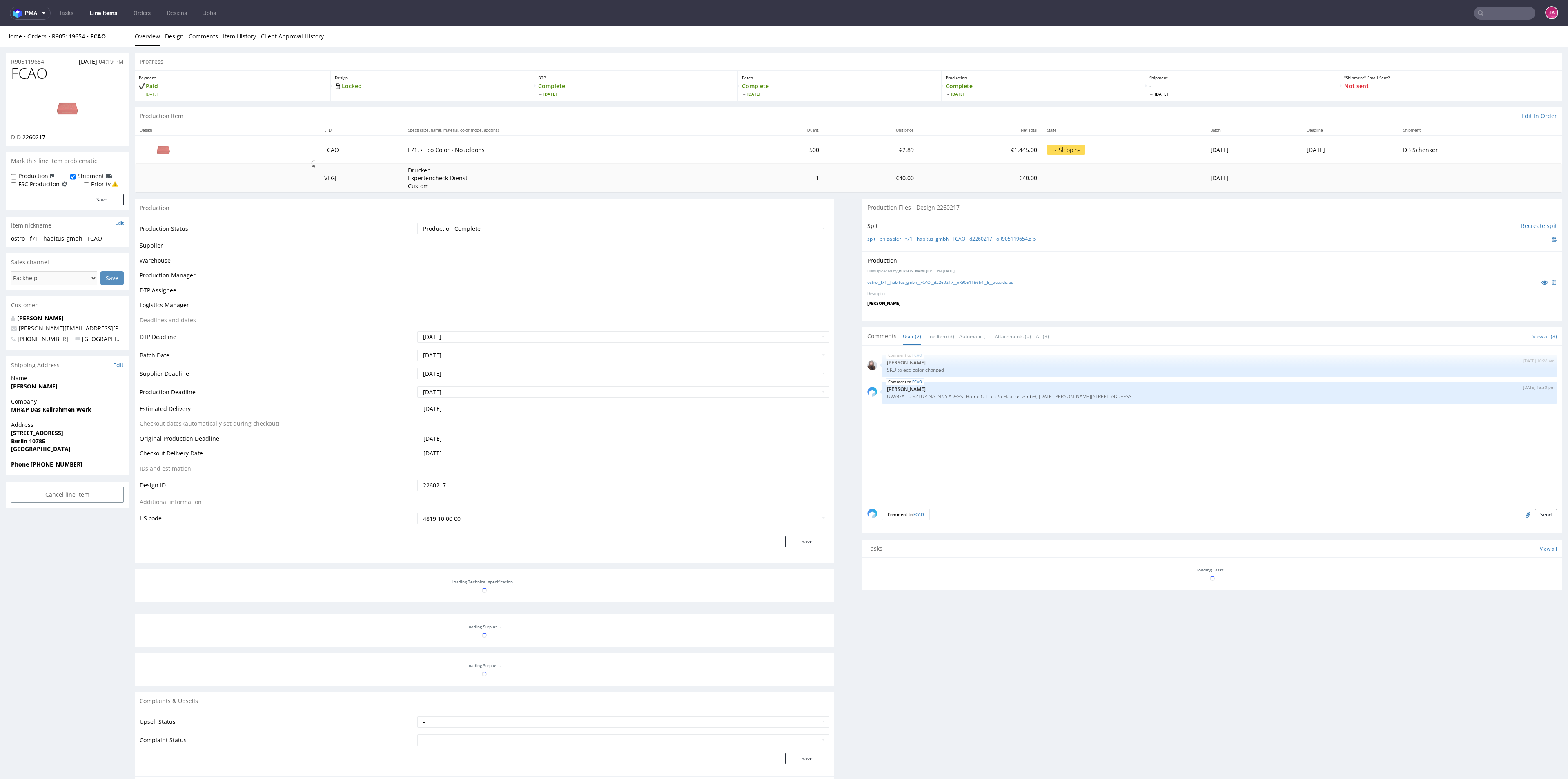
scroll to position [150, 0]
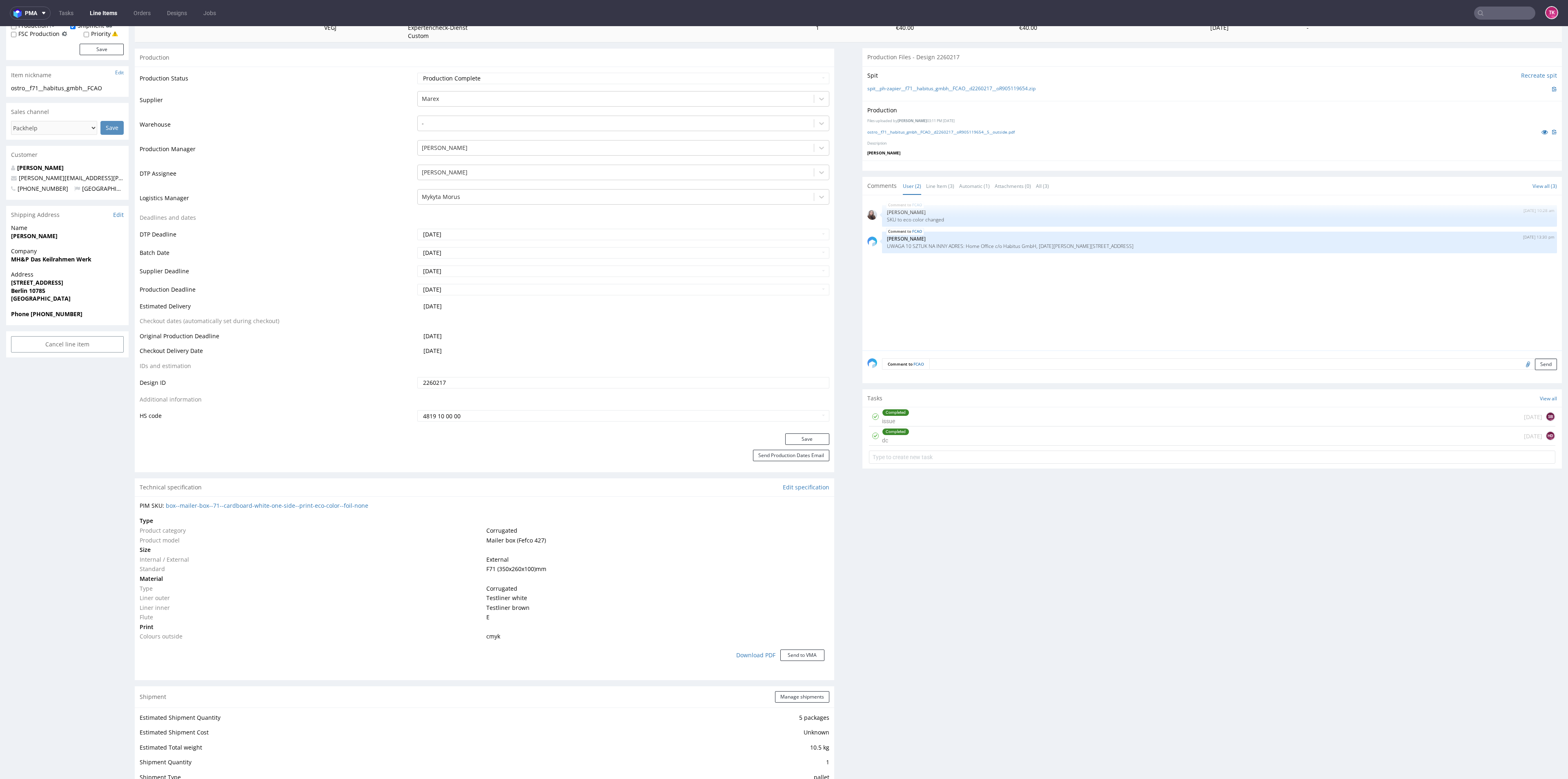
click at [94, 8] on link "Line Items" at bounding box center [104, 12] width 37 height 13
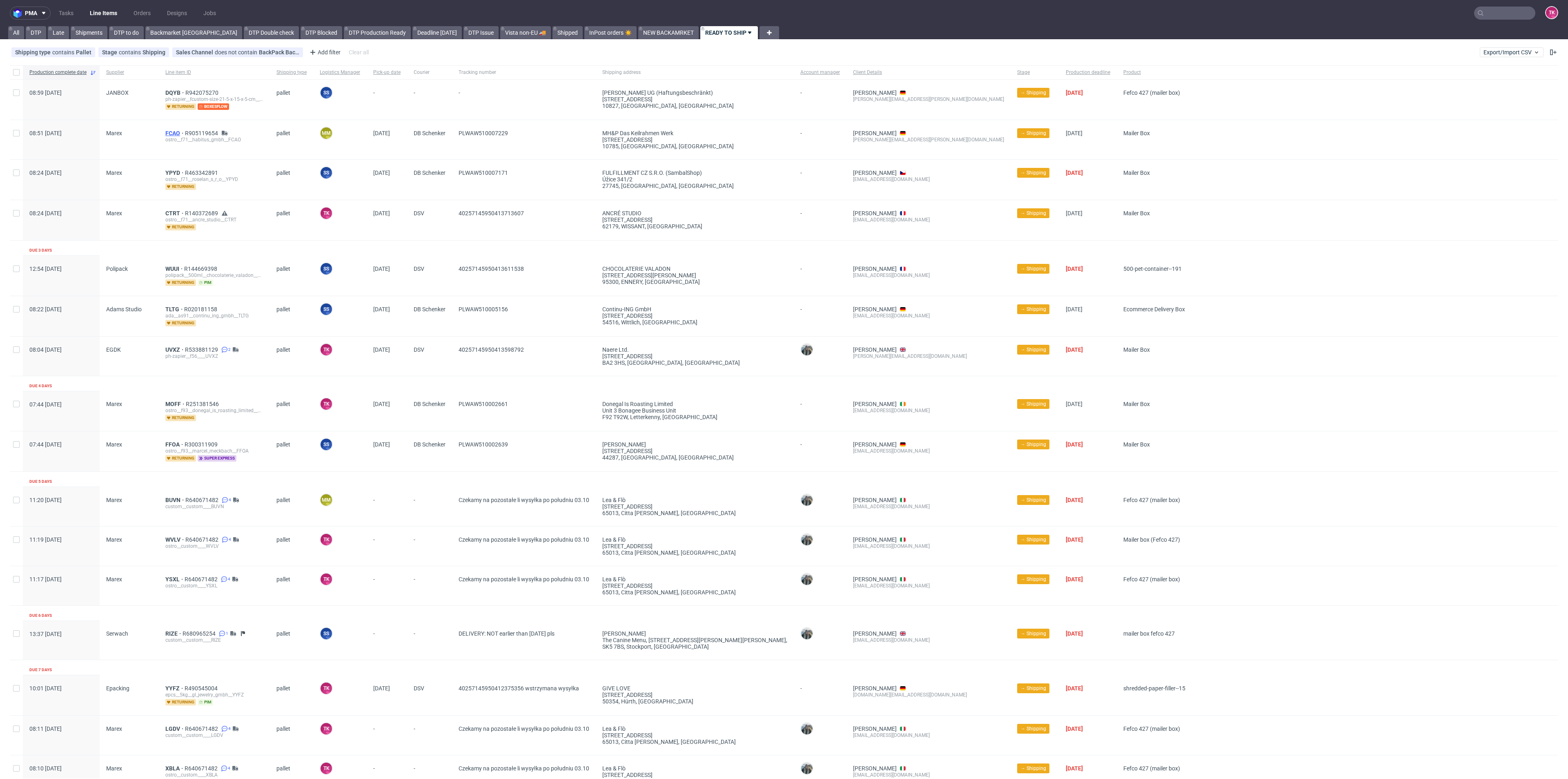
click at [177, 130] on span "FCAO" at bounding box center [175, 132] width 19 height 6
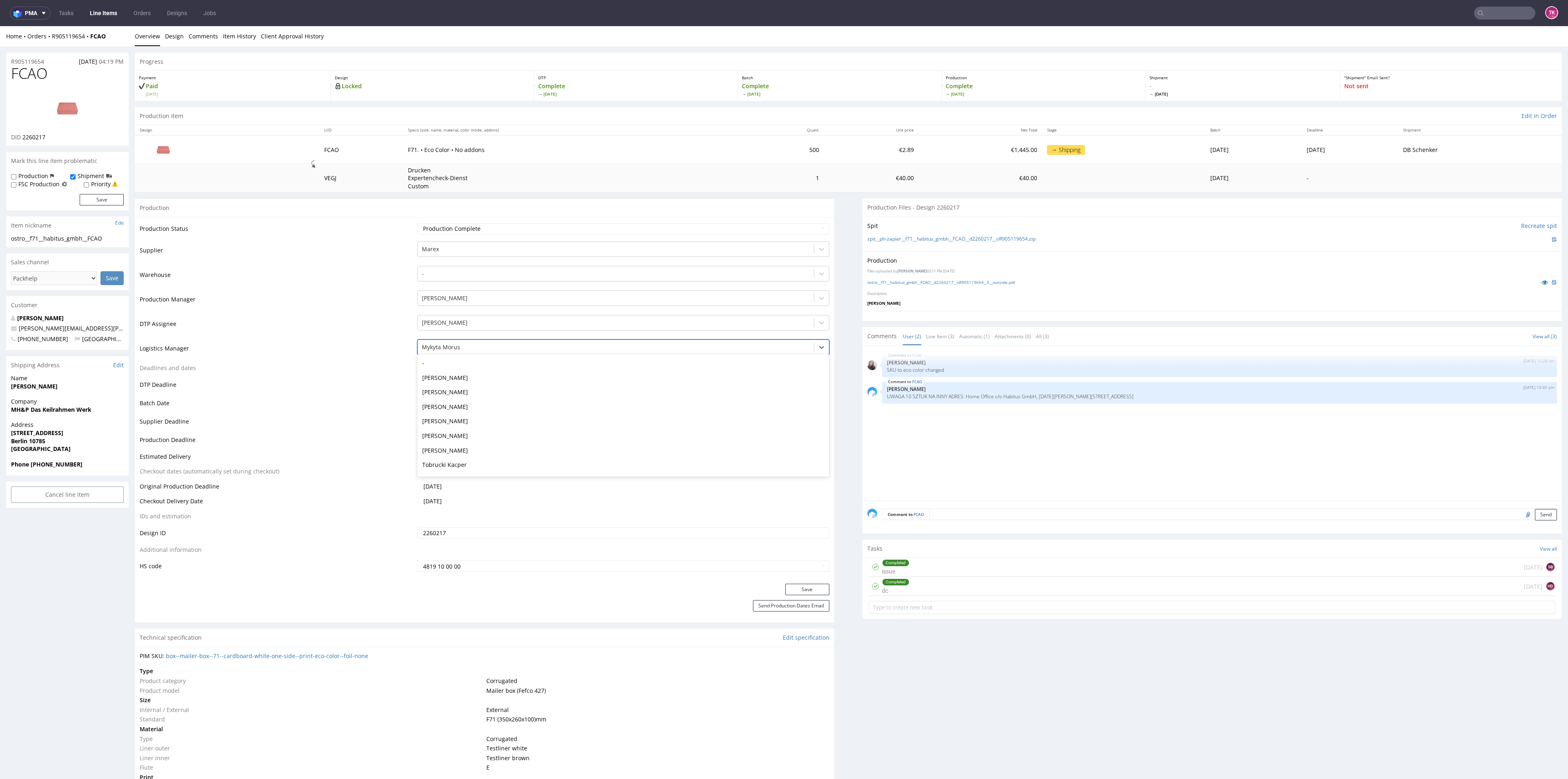
click at [497, 345] on div at bounding box center [615, 347] width 387 height 10
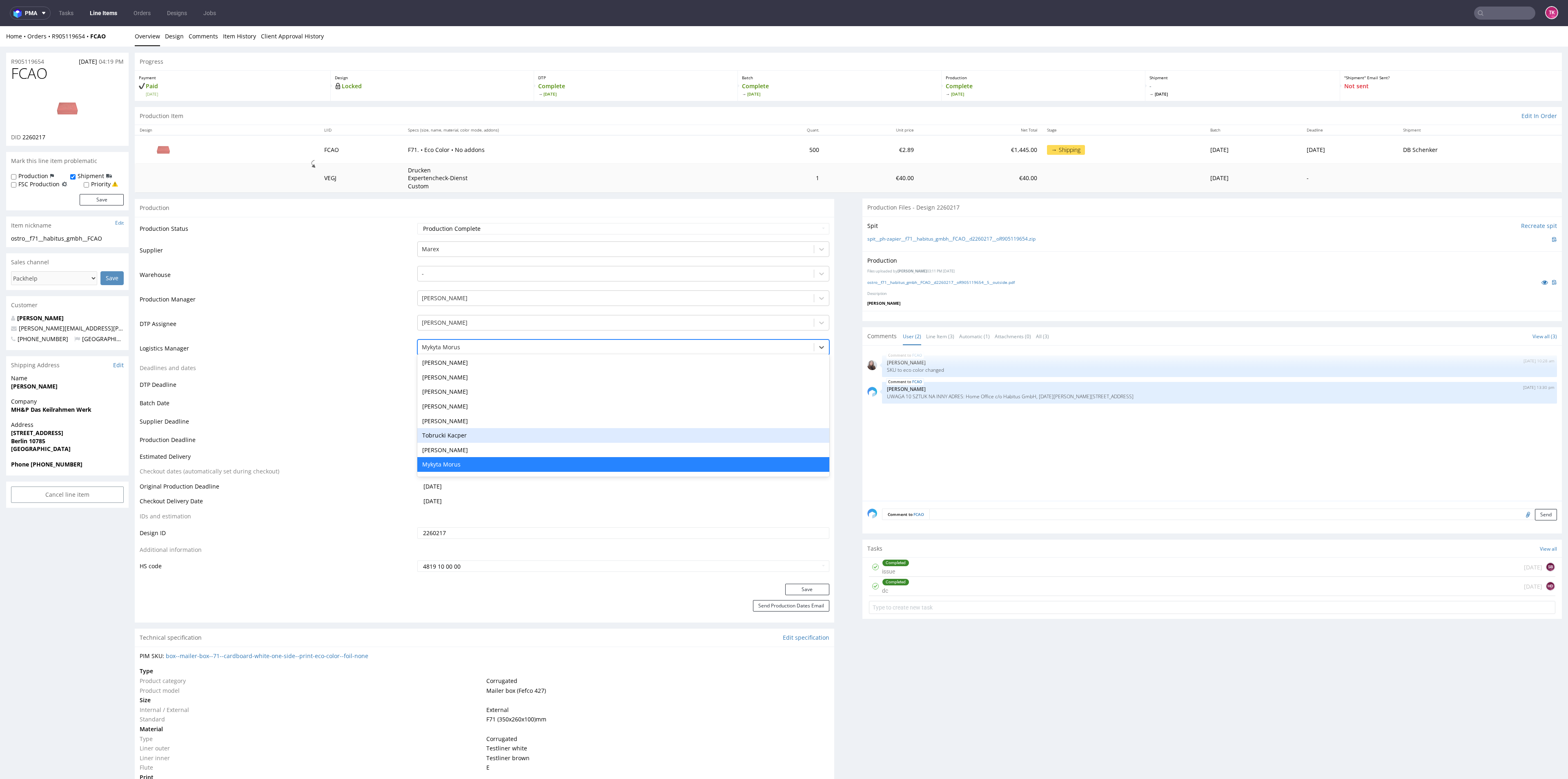
click at [465, 434] on div "Tobrucki Kacper" at bounding box center [623, 435] width 412 height 15
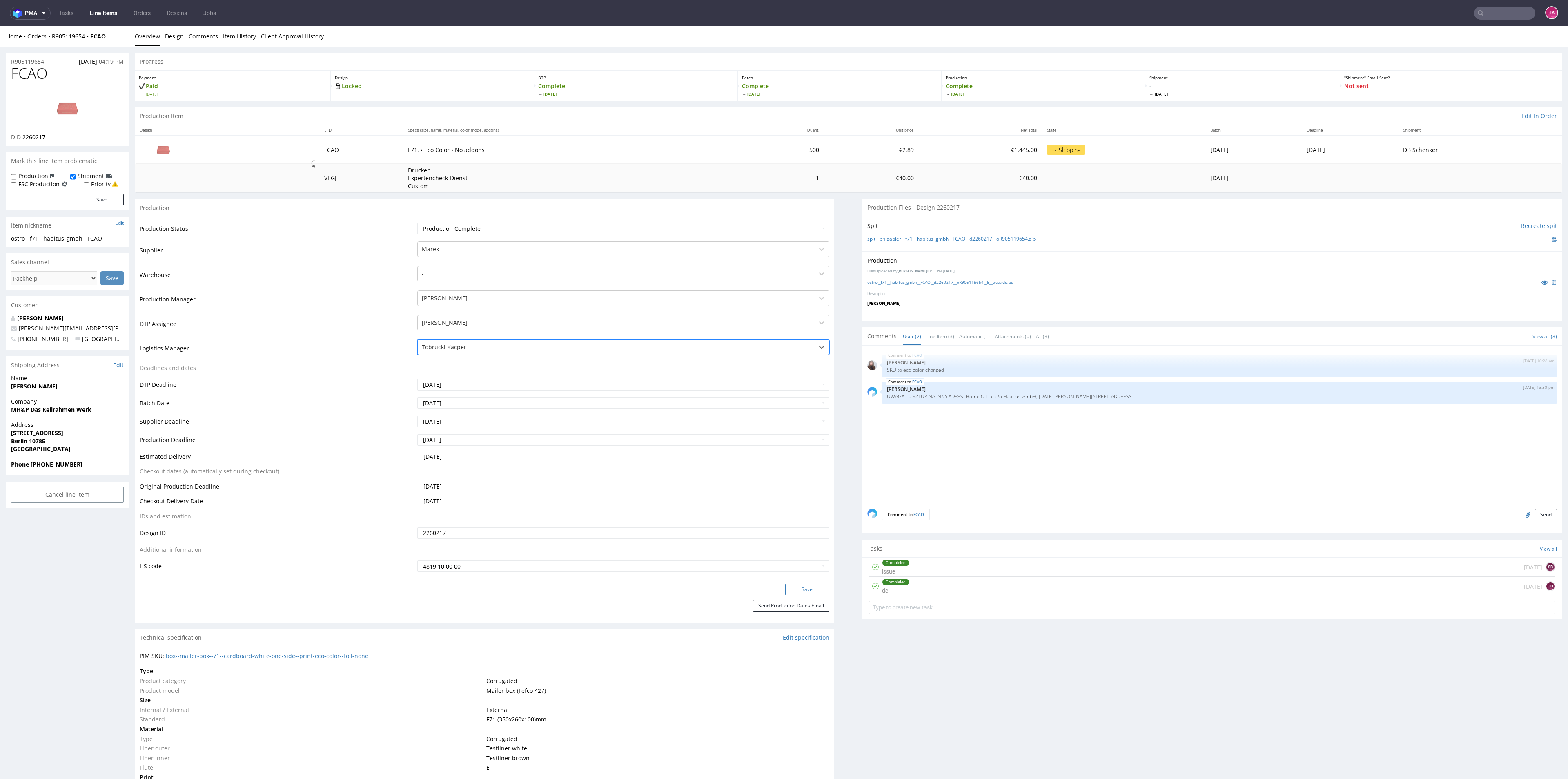
click at [793, 590] on button "Save" at bounding box center [807, 589] width 44 height 11
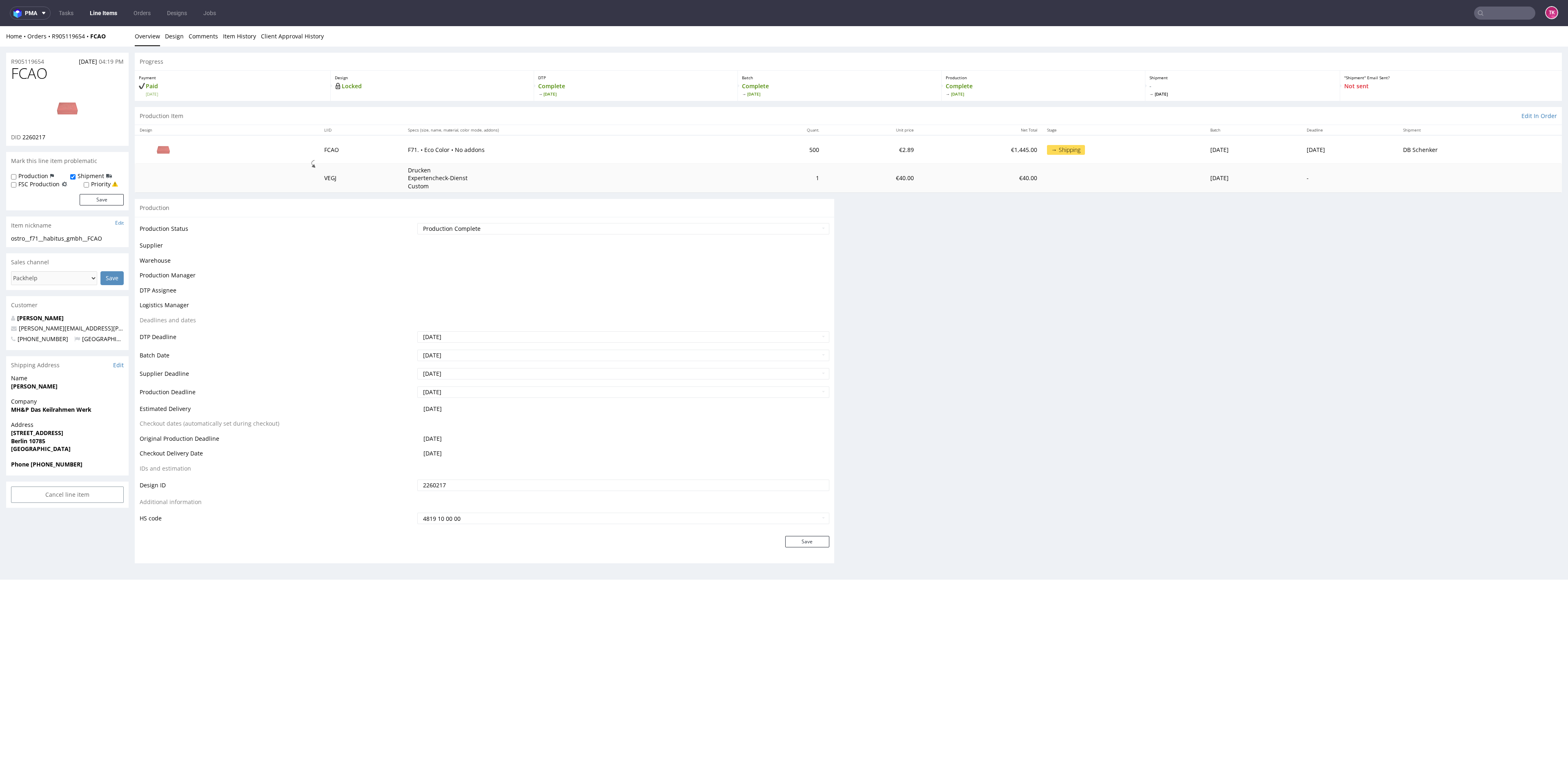
scroll to position [0, 0]
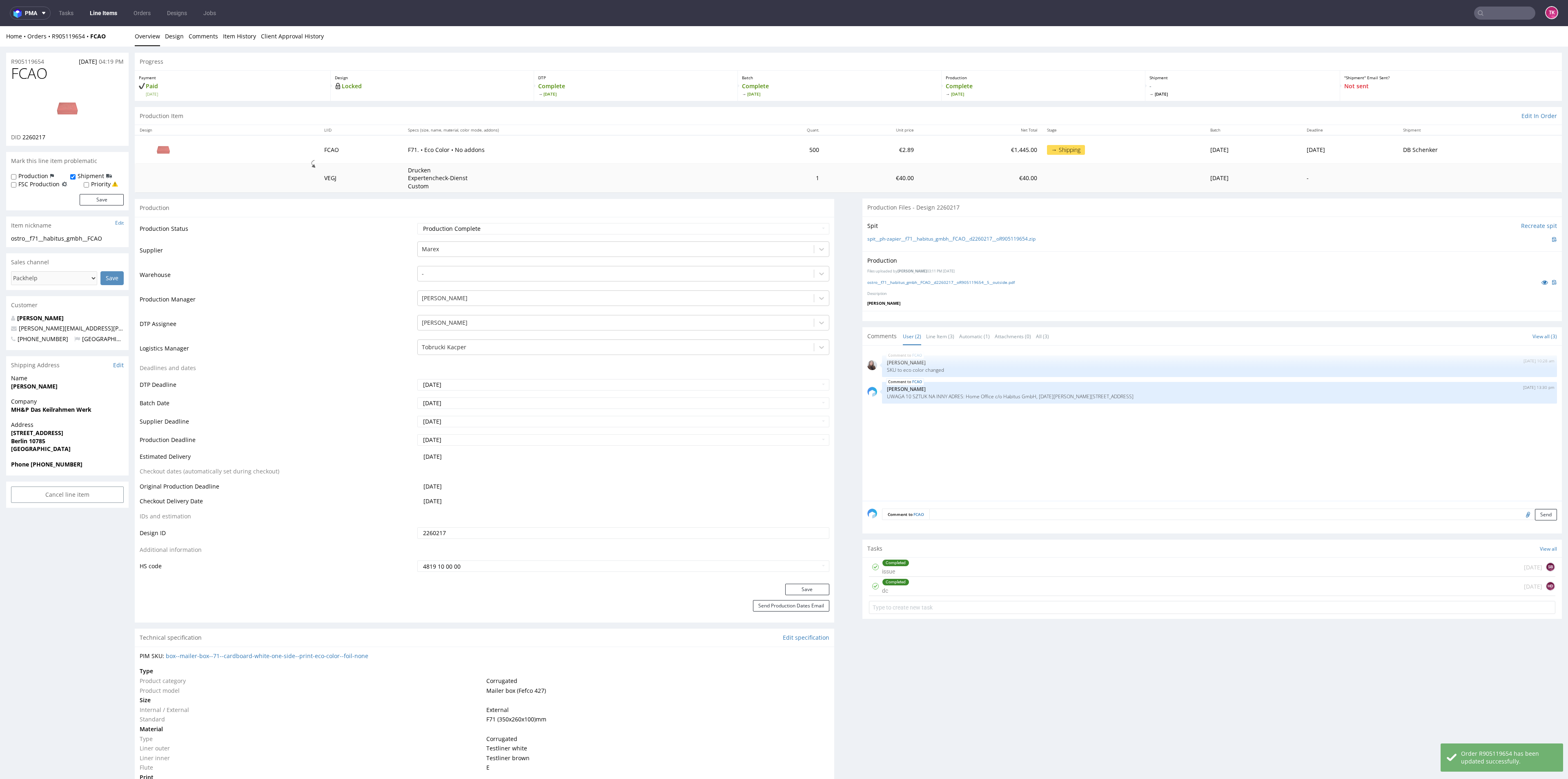
click at [100, 12] on link "Line Items" at bounding box center [104, 12] width 37 height 13
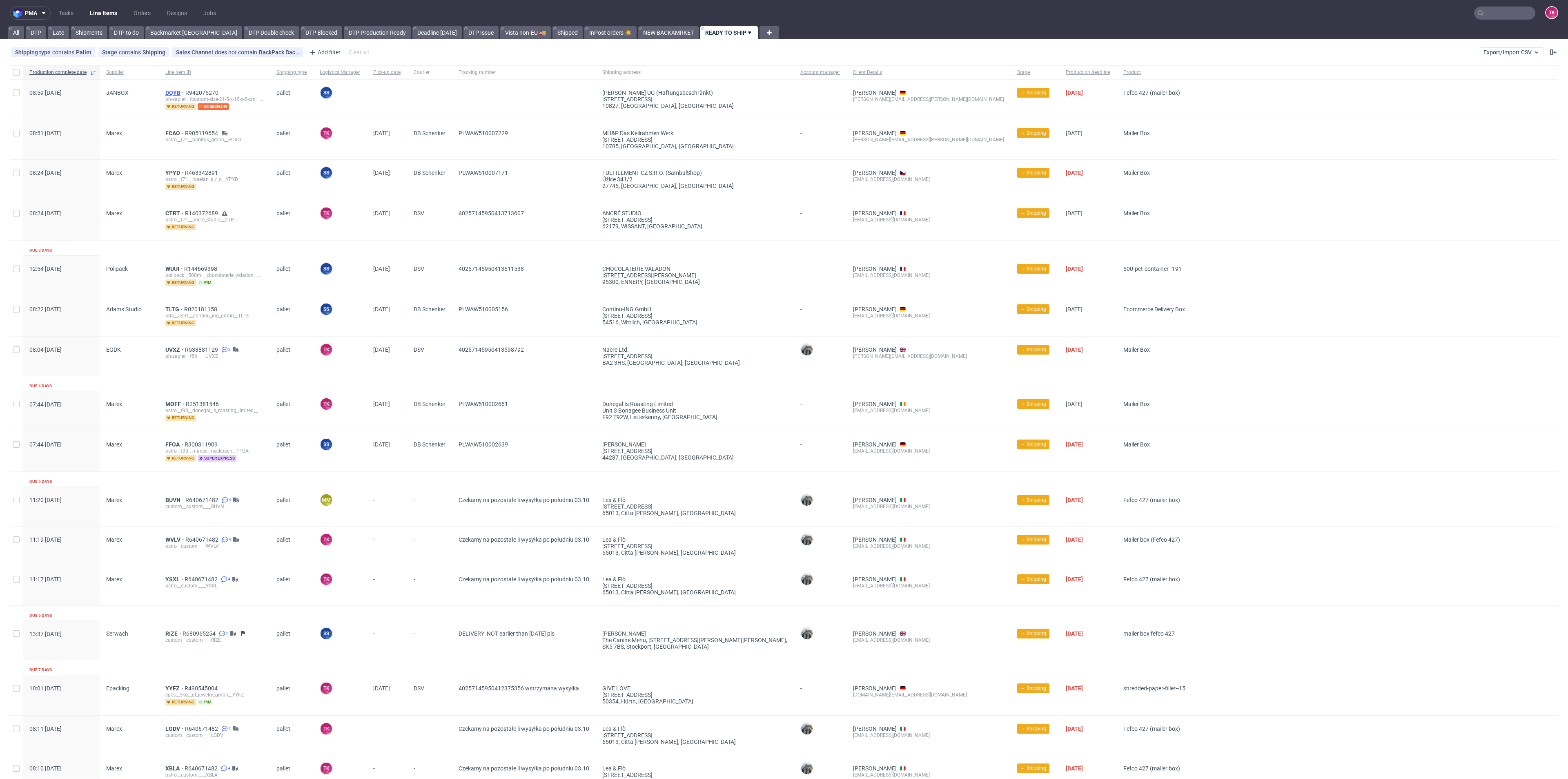
click at [175, 91] on span "DQYB" at bounding box center [175, 92] width 20 height 6
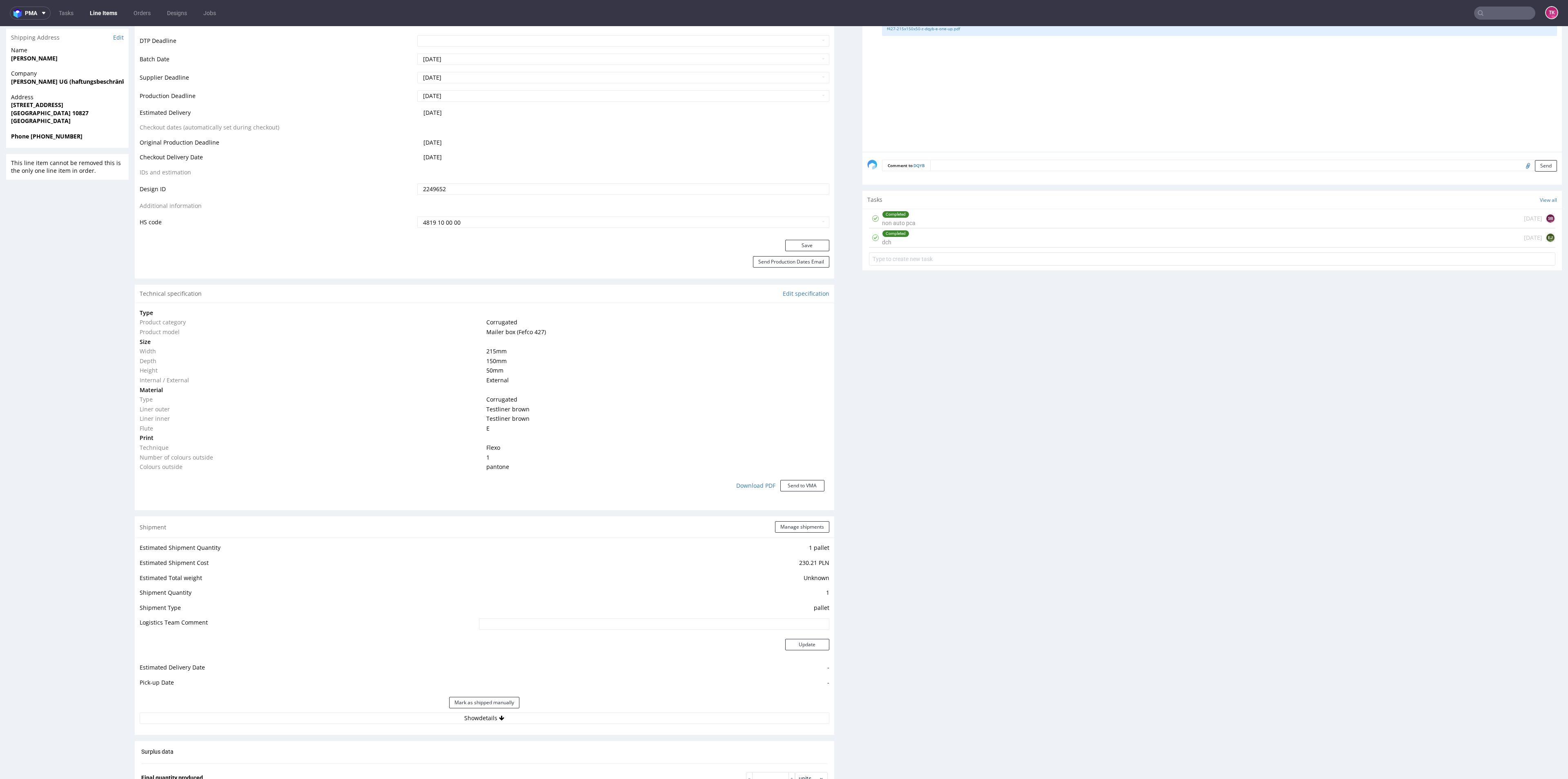
scroll to position [234, 0]
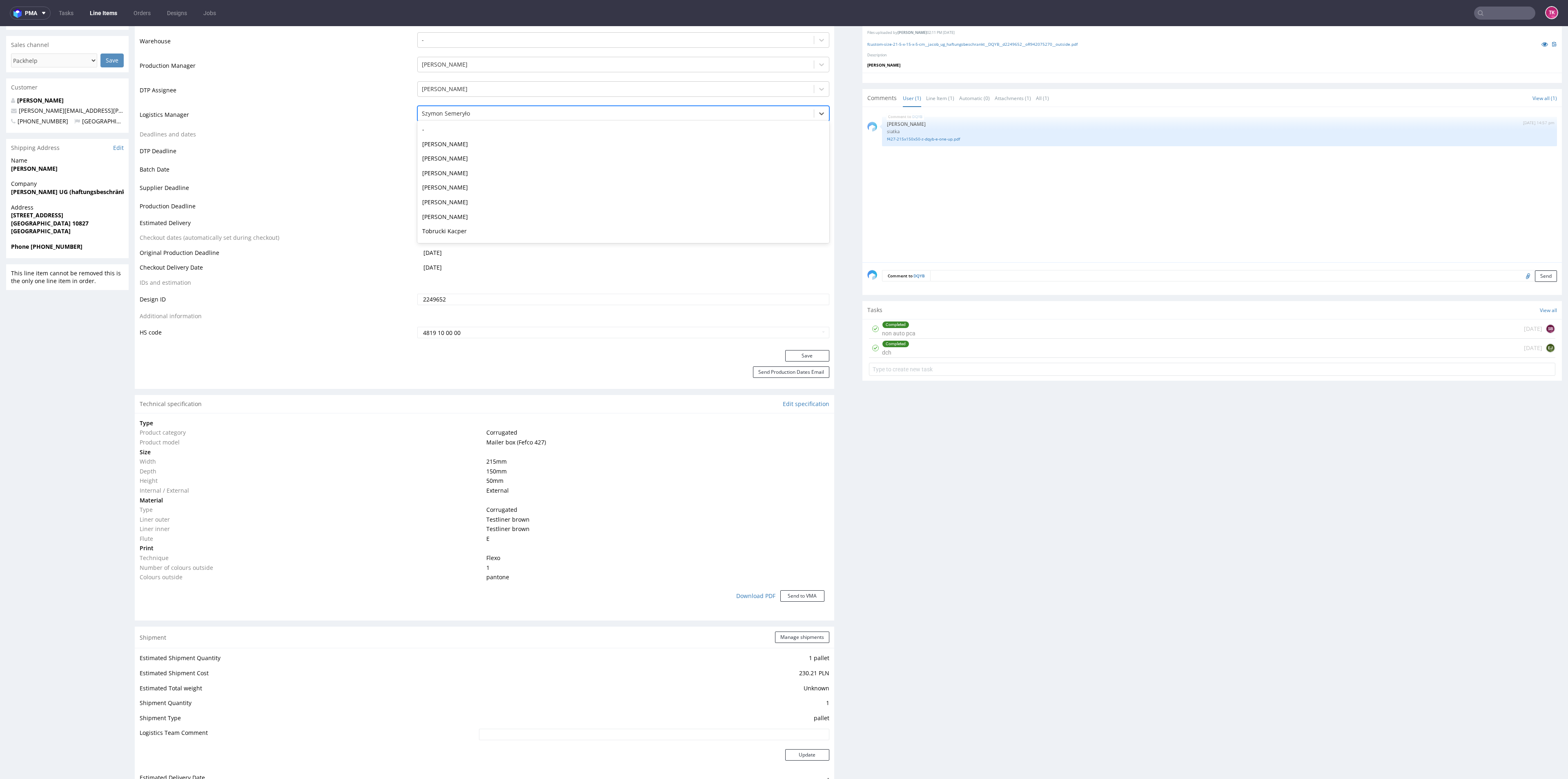
click at [461, 116] on div at bounding box center [615, 114] width 387 height 10
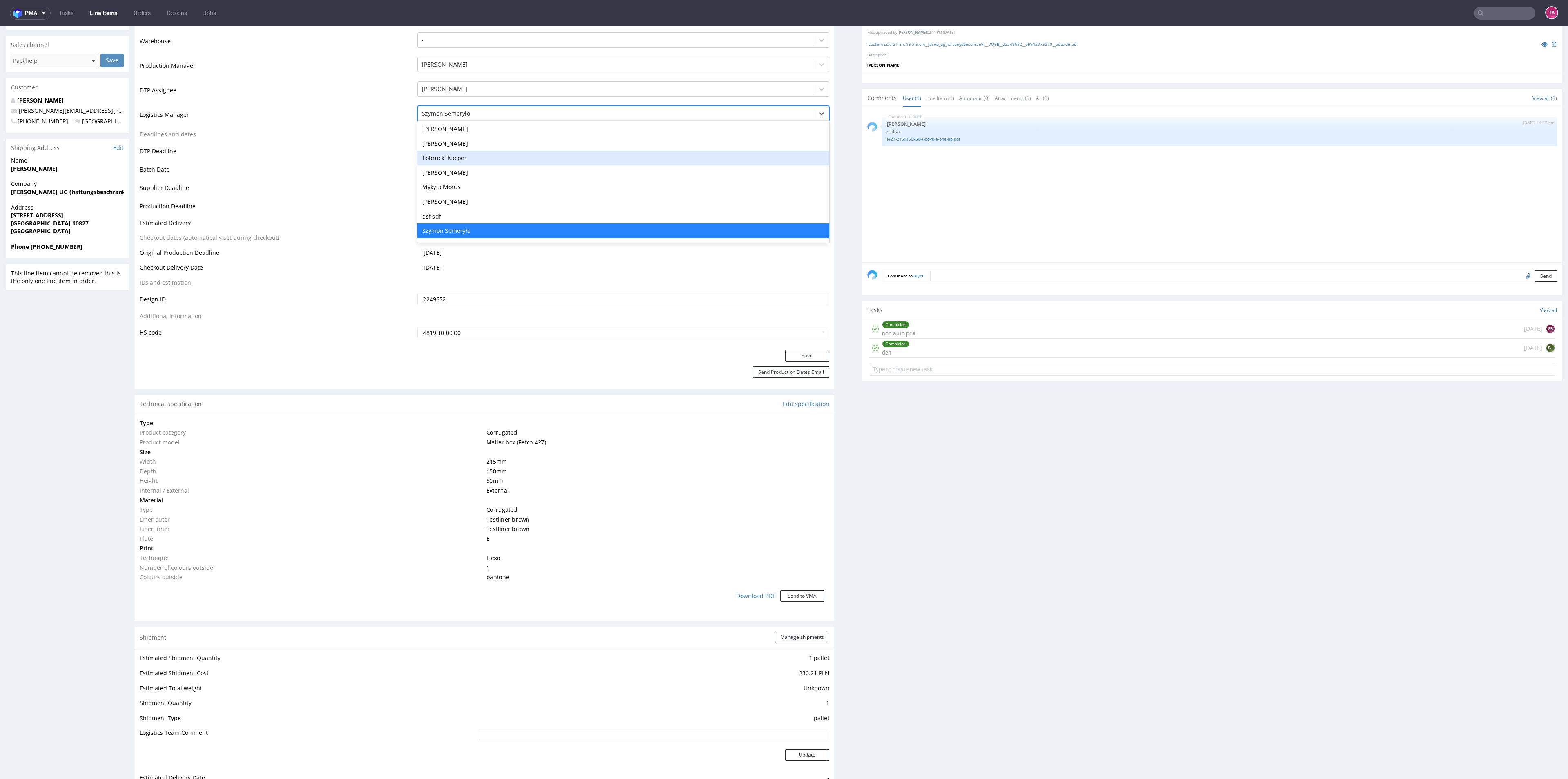
click at [461, 152] on div "Tobrucki Kacper" at bounding box center [623, 157] width 412 height 15
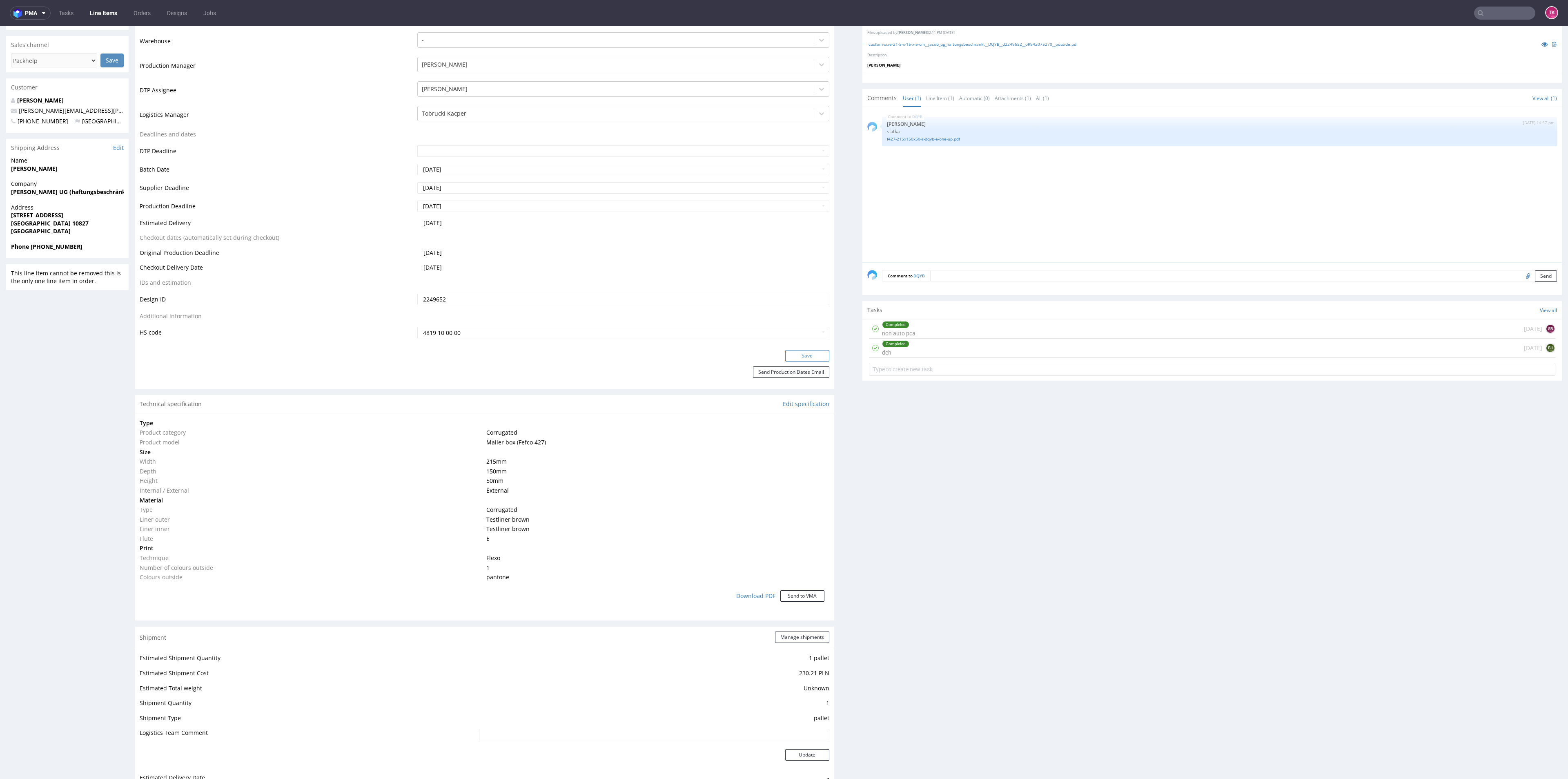
drag, startPoint x: 809, startPoint y: 354, endPoint x: 807, endPoint y: 359, distance: 5.4
click at [809, 354] on button "Save" at bounding box center [807, 356] width 44 height 11
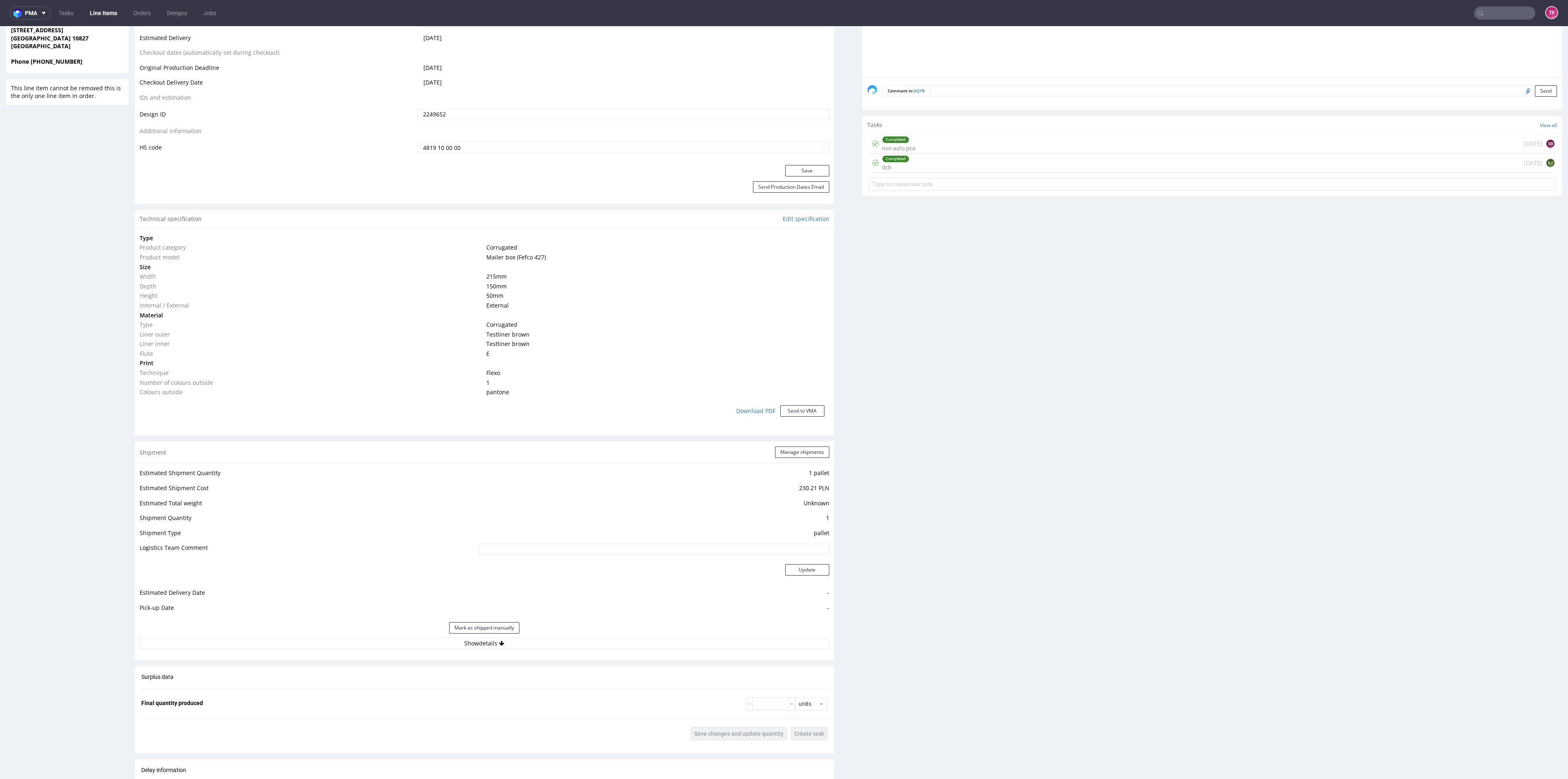
scroll to position [602, 0]
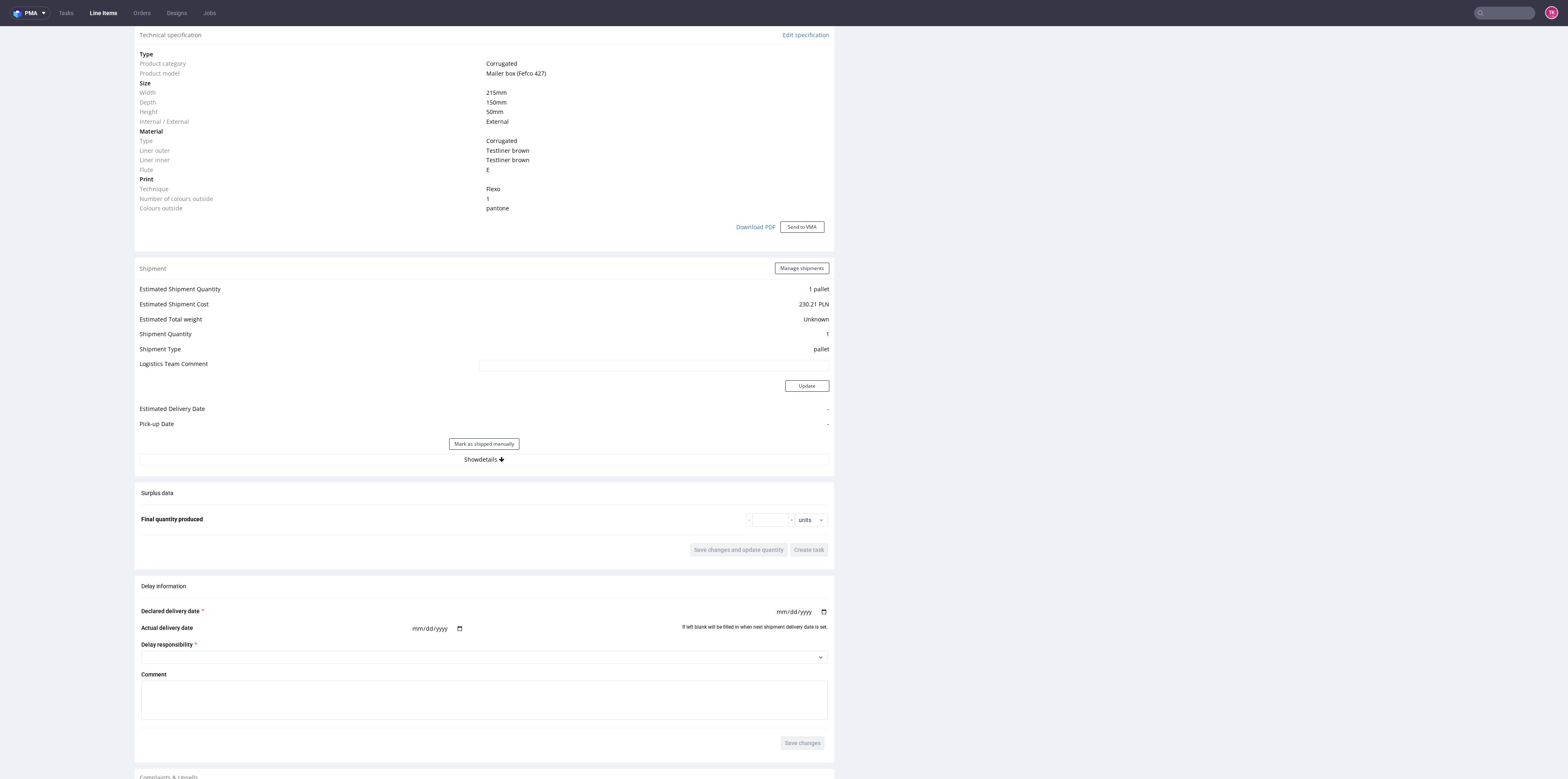
click at [561, 466] on div "Estimated Shipment Quantity 1 pallet Estimated Shipment Cost 230.21 PLN Estimat…" at bounding box center [484, 374] width 699 height 191
click at [543, 459] on button "Show details" at bounding box center [484, 459] width 689 height 11
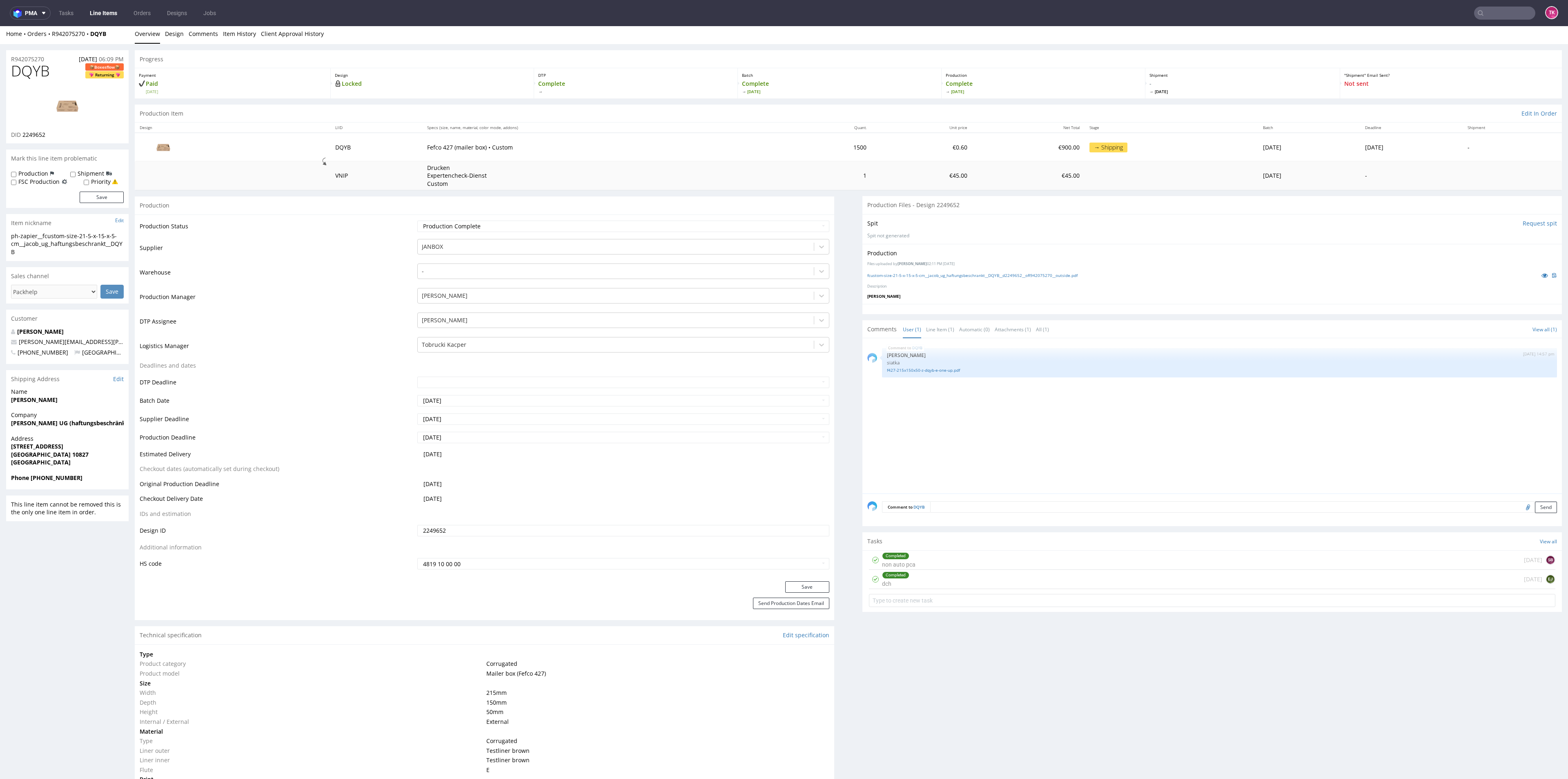
scroll to position [0, 0]
click at [98, 17] on link "Line Items" at bounding box center [104, 12] width 37 height 13
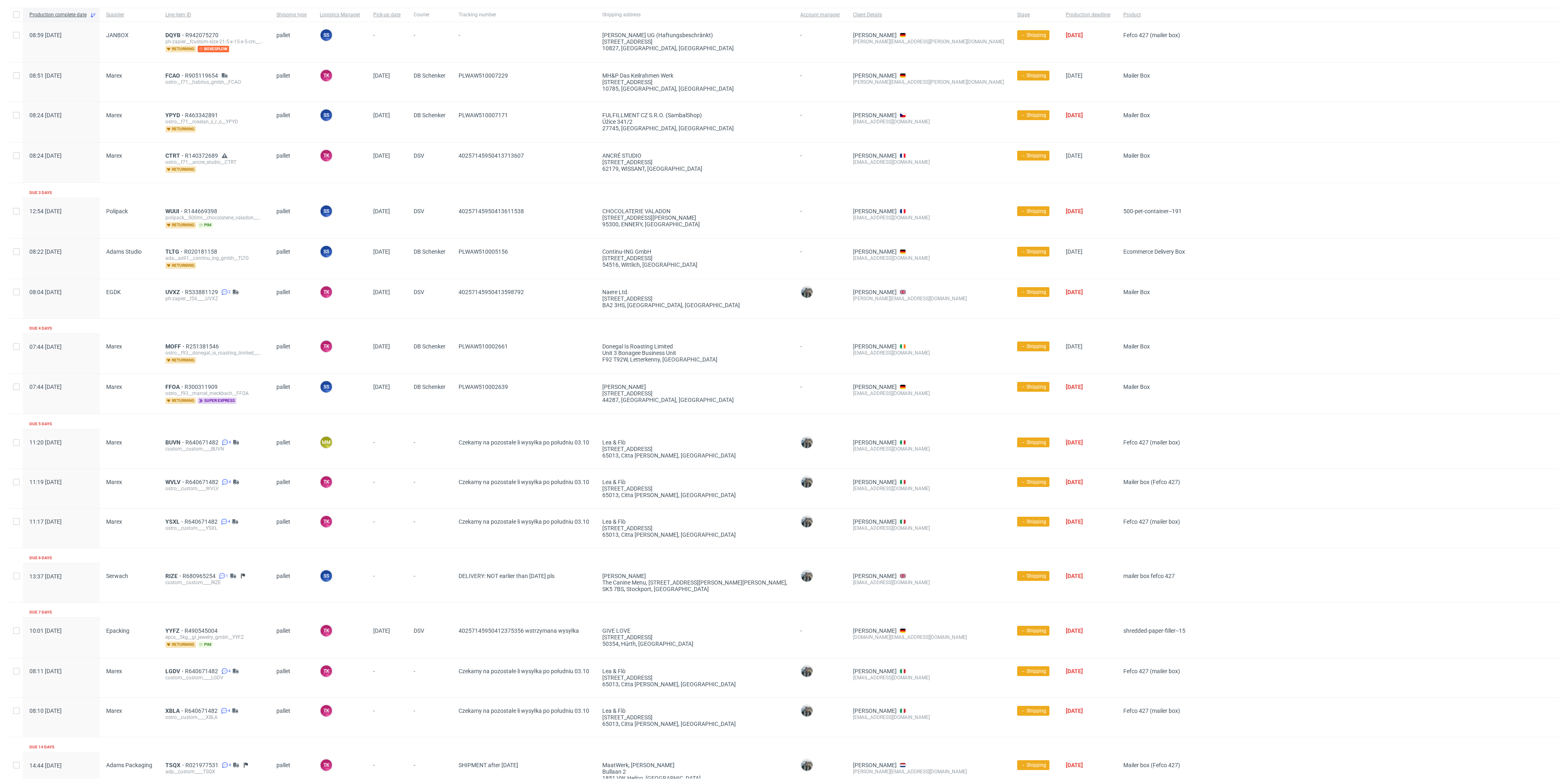
scroll to position [133, 0]
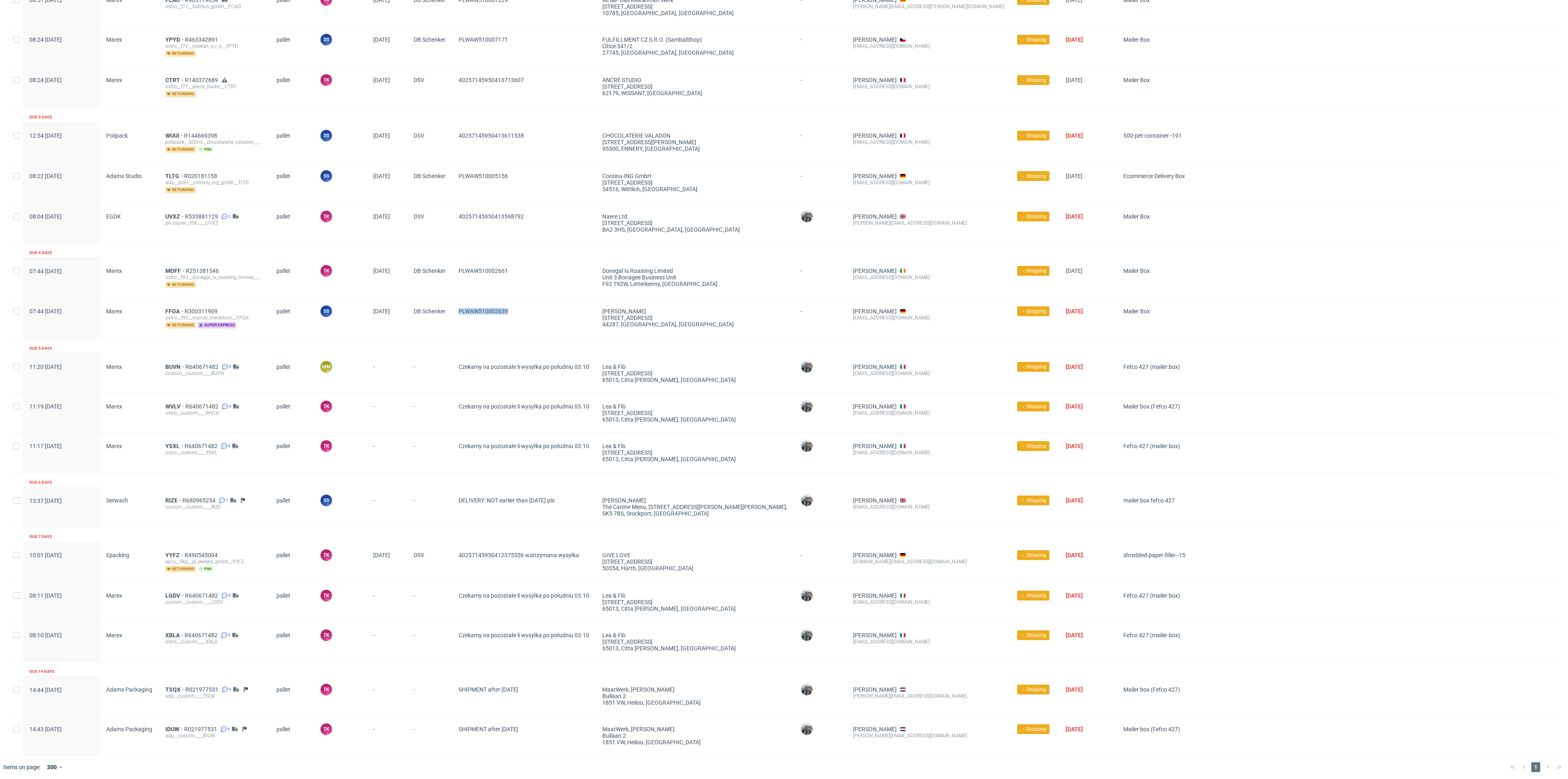
drag, startPoint x: 521, startPoint y: 308, endPoint x: 456, endPoint y: 311, distance: 65.1
click at [458, 311] on div "PLWAW510002639" at bounding box center [523, 318] width 143 height 40
copy span "PLWAW510002639"
drag, startPoint x: 170, startPoint y: 305, endPoint x: 177, endPoint y: 305, distance: 7.0
click at [177, 305] on div "07:44 Thu 02.10.2025 Marex FFOA R300311909 ostro__f93__marcel_meckbach__FFOA re…" at bounding box center [784, 318] width 1548 height 40
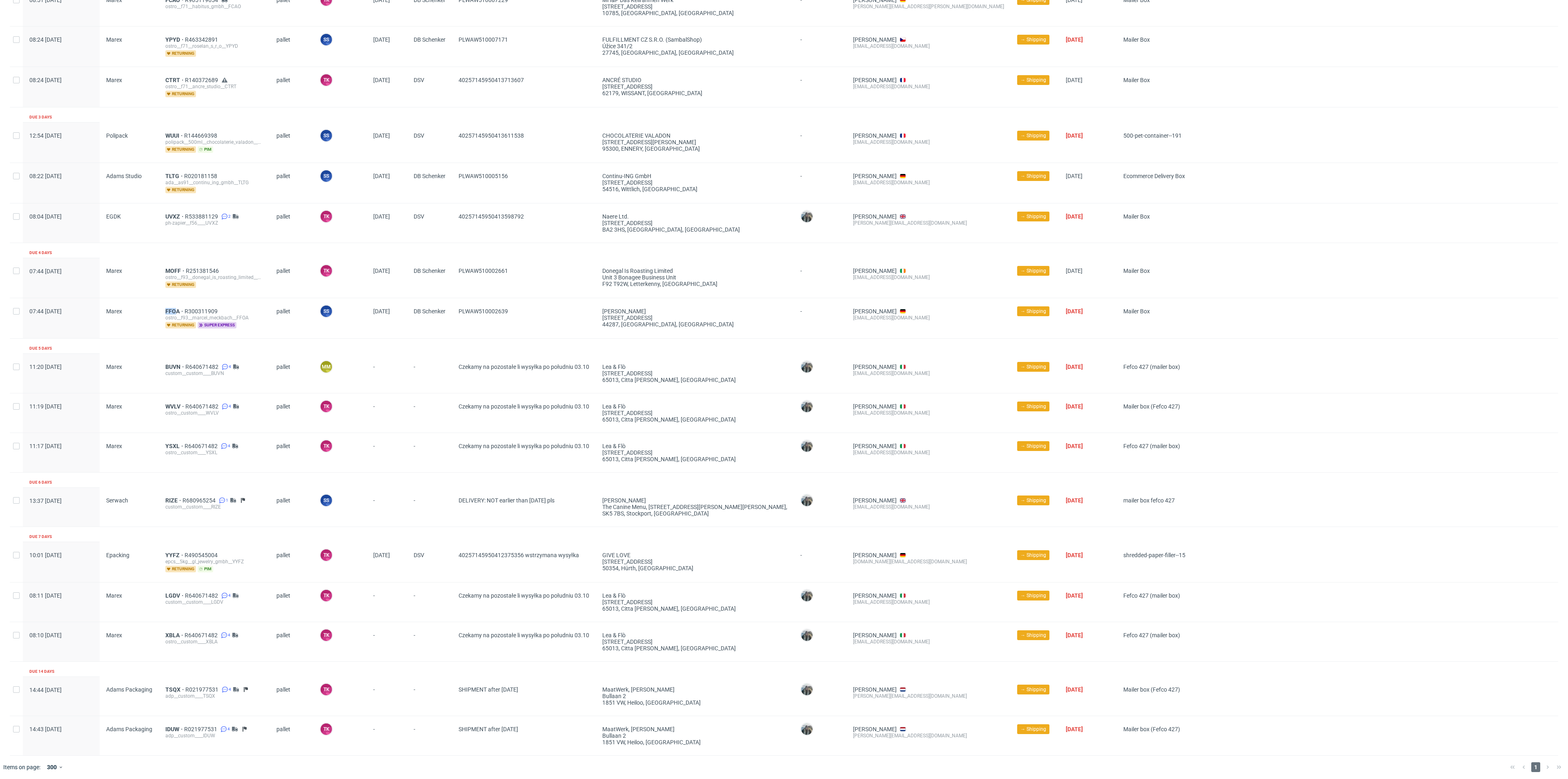
copy div "FFO"
drag, startPoint x: 158, startPoint y: 265, endPoint x: 226, endPoint y: 270, distance: 68.2
click at [226, 270] on div "MOFF R251381546 ostro__f93__donegal_is_roasting_limited__MOFF returning" at bounding box center [214, 278] width 111 height 40
copy div "MOFF R251381546"
drag, startPoint x: 529, startPoint y: 275, endPoint x: 451, endPoint y: 275, distance: 78.0
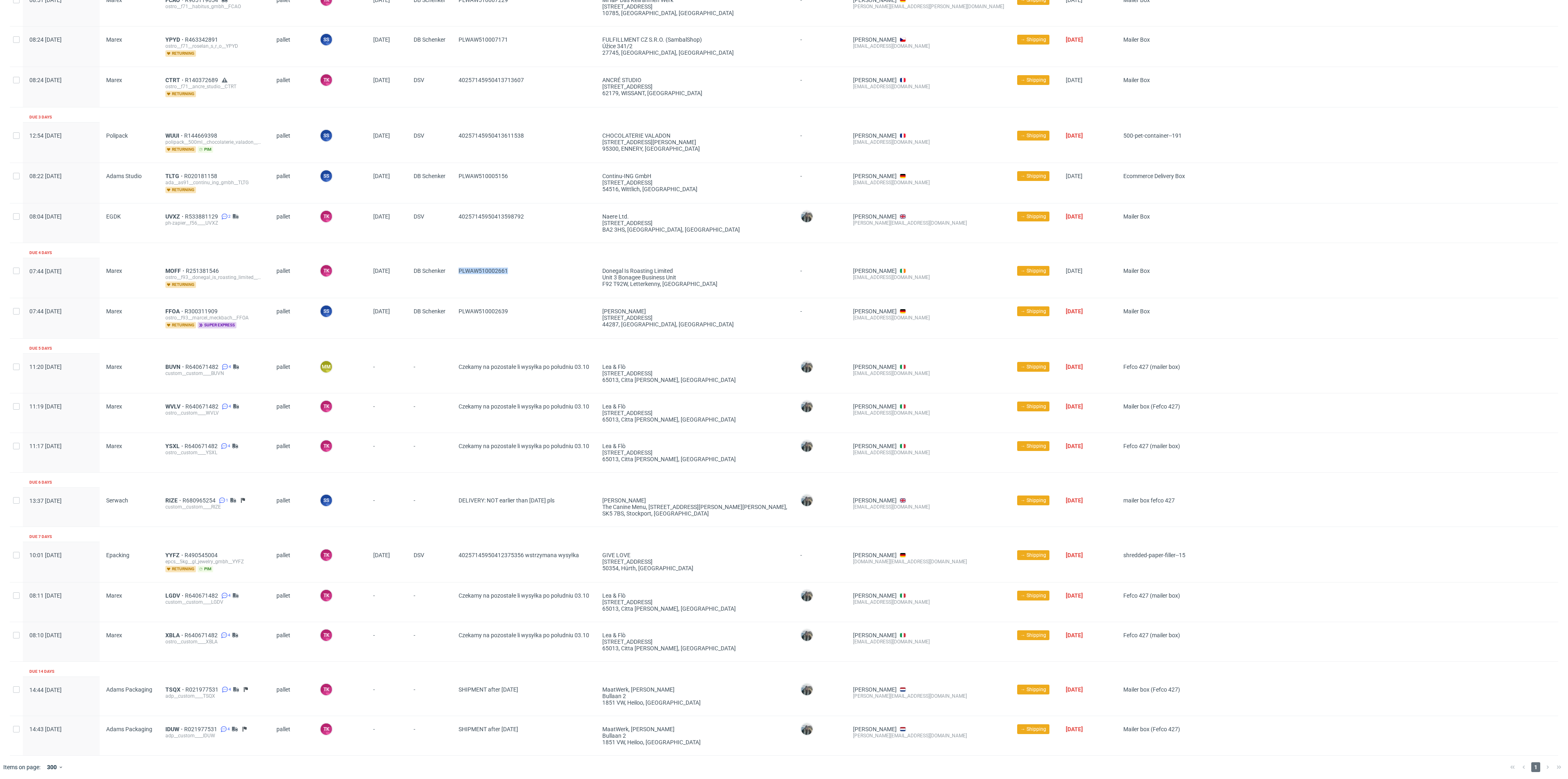
click at [451, 275] on div "07:44 Thu 02.10.2025 Marex MOFF R251381546 ostro__f93__donegal_is_roasting_limi…" at bounding box center [784, 278] width 1548 height 40
copy div "PLWAW510002661"
drag, startPoint x: 527, startPoint y: 317, endPoint x: 459, endPoint y: 316, distance: 68.0
click at [459, 316] on div "PLWAW510002639" at bounding box center [523, 318] width 143 height 40
copy span "PLWAW510002639"
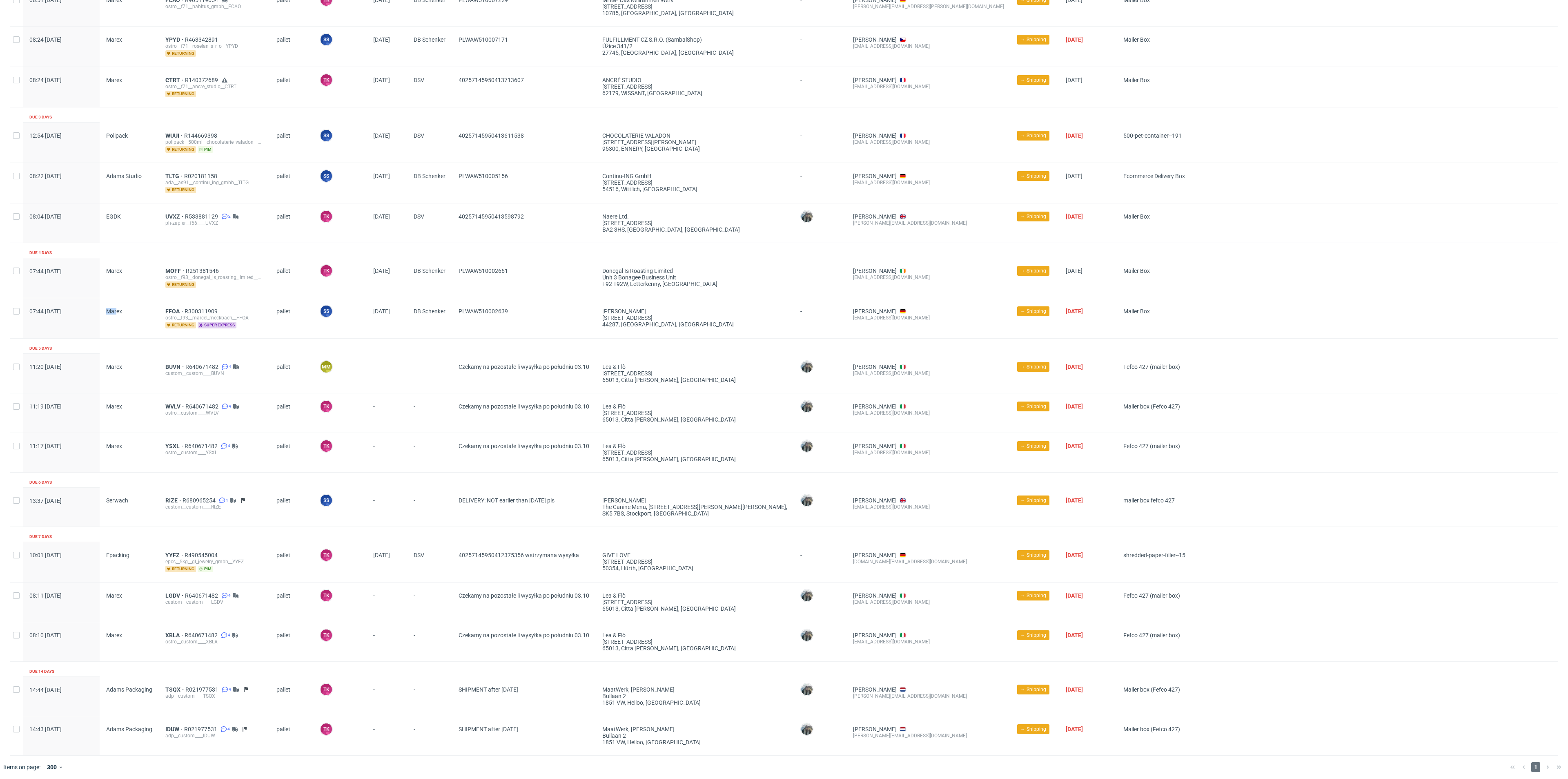
drag, startPoint x: 101, startPoint y: 300, endPoint x: 137, endPoint y: 303, distance: 36.1
click at [115, 301] on div "Marex" at bounding box center [129, 318] width 59 height 40
drag, startPoint x: 178, startPoint y: 299, endPoint x: 226, endPoint y: 303, distance: 48.2
click at [226, 303] on div "07:44 Thu 02.10.2025 Marex FFOA R300311909 ostro__f93__marcel_meckbach__FFOA re…" at bounding box center [784, 318] width 1548 height 40
copy div "FFOA R300311909"
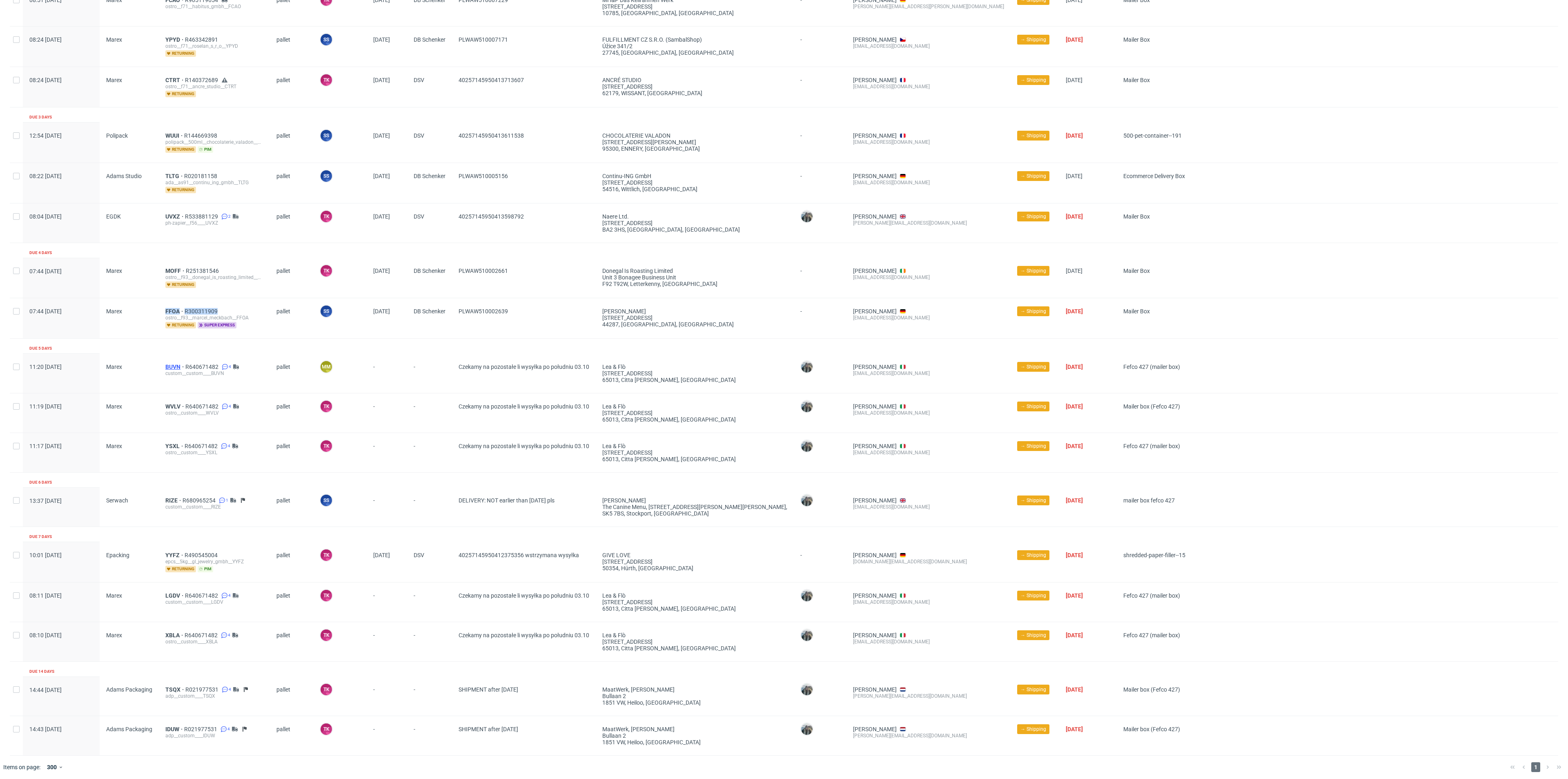
click at [171, 363] on span "BUVN" at bounding box center [175, 366] width 20 height 6
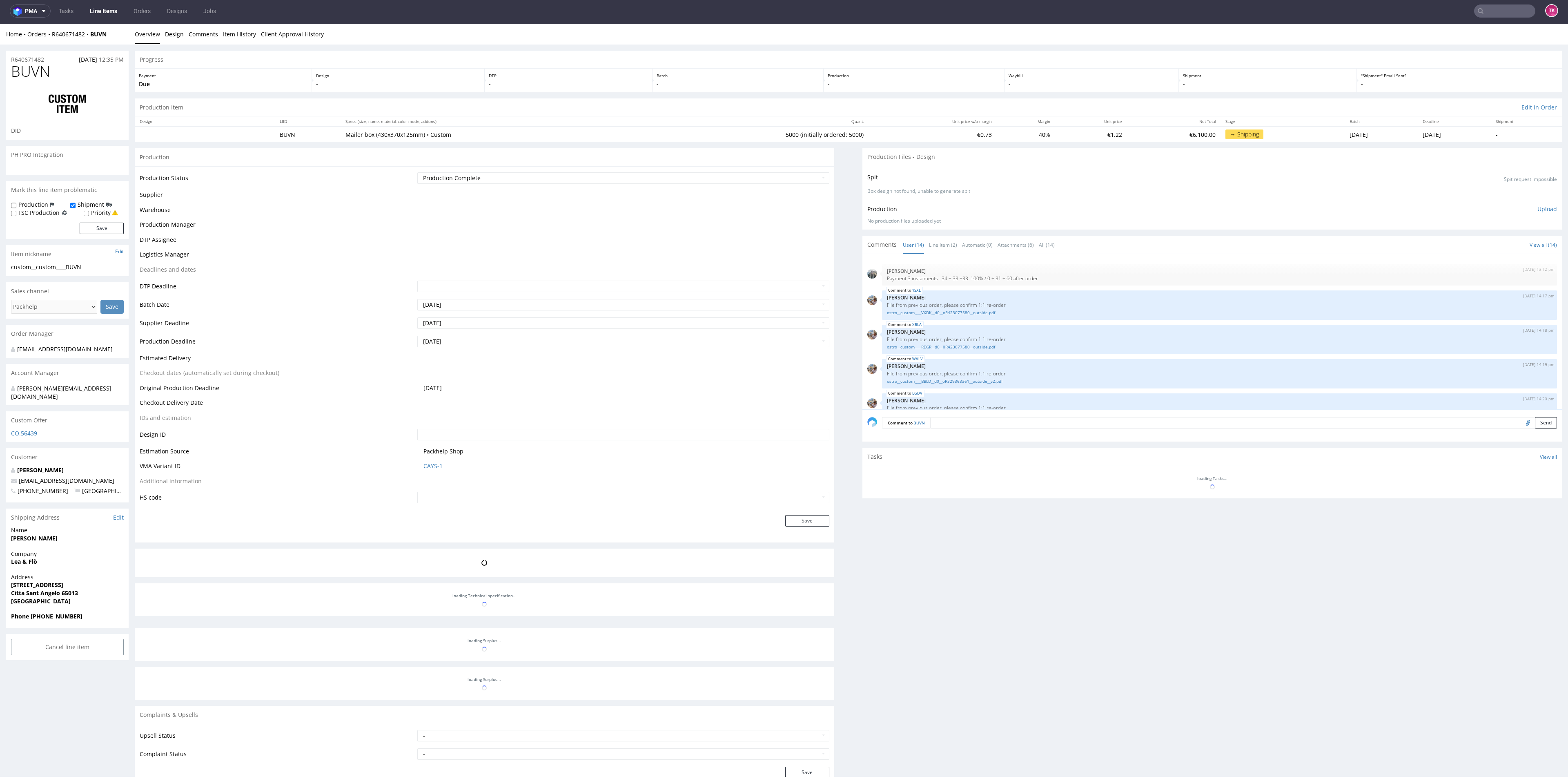
scroll to position [273, 0]
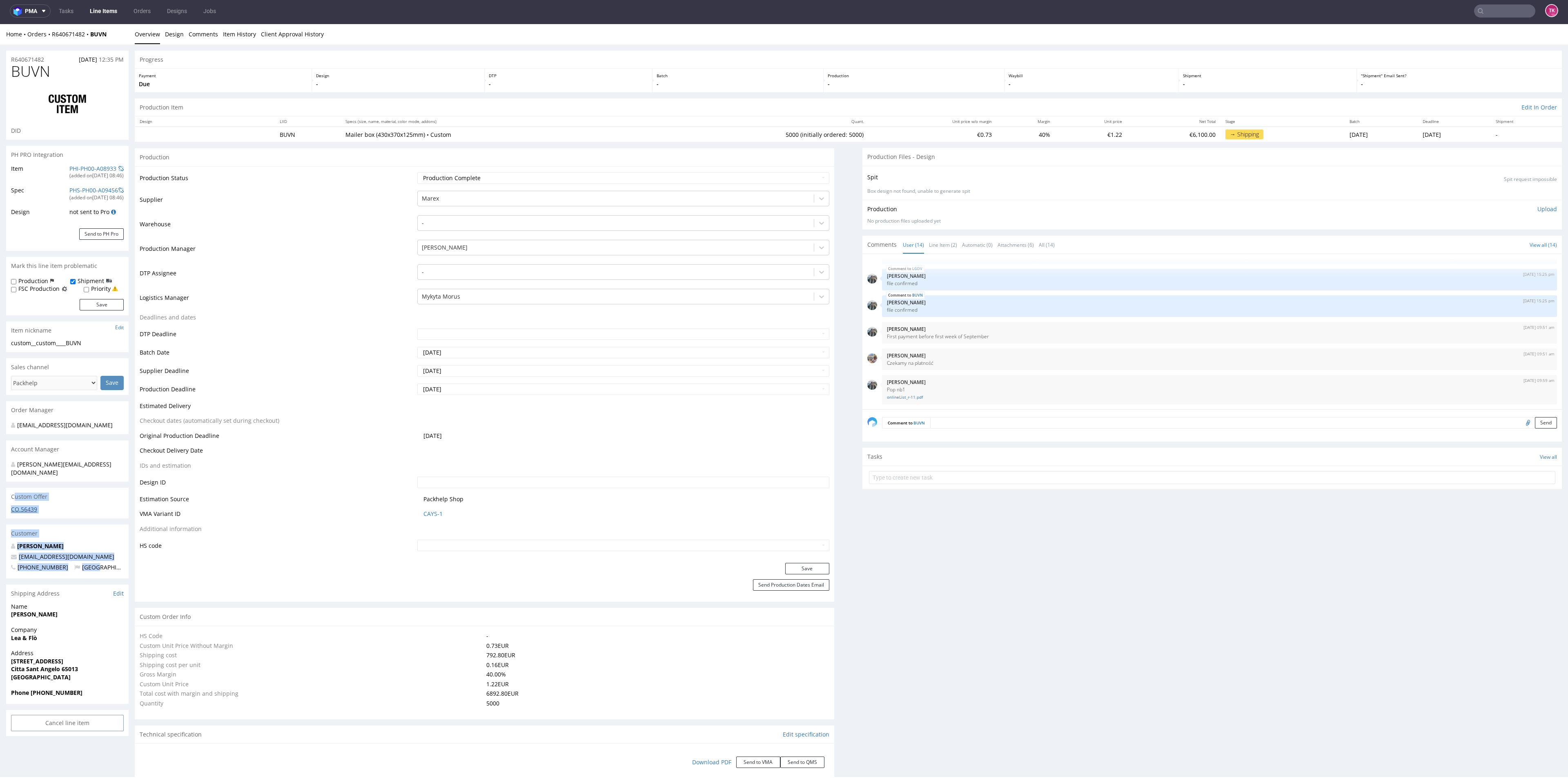
drag, startPoint x: 22, startPoint y: 482, endPoint x: 26, endPoint y: 503, distance: 21.4
click at [10, 483] on div "R640671482 13.08.2025 12:35 PM BUVN DID PH PRO Integration Item PHI-PH00-A08933…" at bounding box center [67, 739] width 123 height 1377
type input "5000"
click at [89, 570] on div "Alessandro Innocenti webmaster@leaeflo.com +393711086063 Italy" at bounding box center [67, 560] width 123 height 36
drag, startPoint x: 108, startPoint y: 548, endPoint x: 0, endPoint y: 550, distance: 108.0
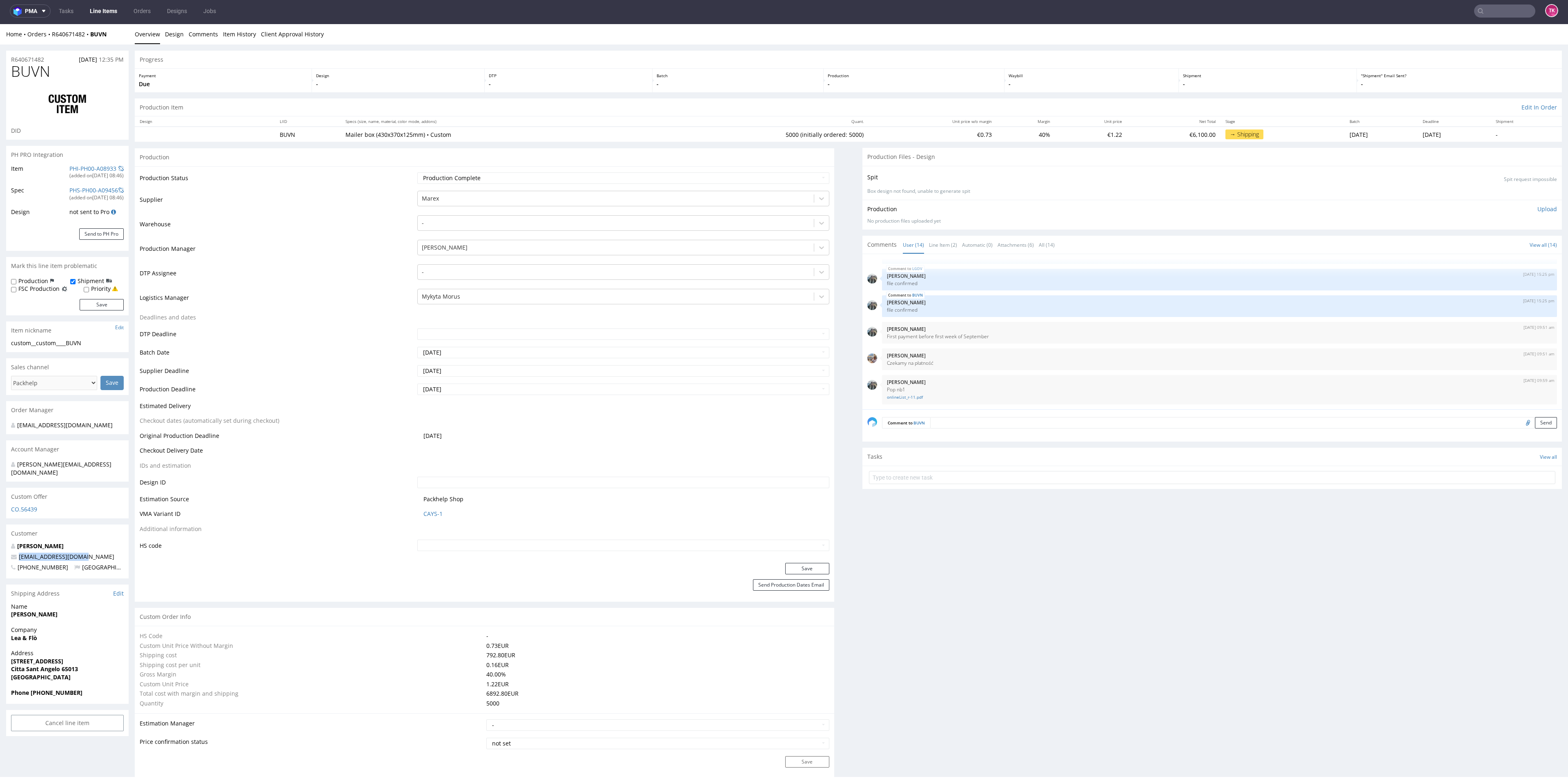
click at [114, 10] on link "Line Items" at bounding box center [104, 10] width 37 height 13
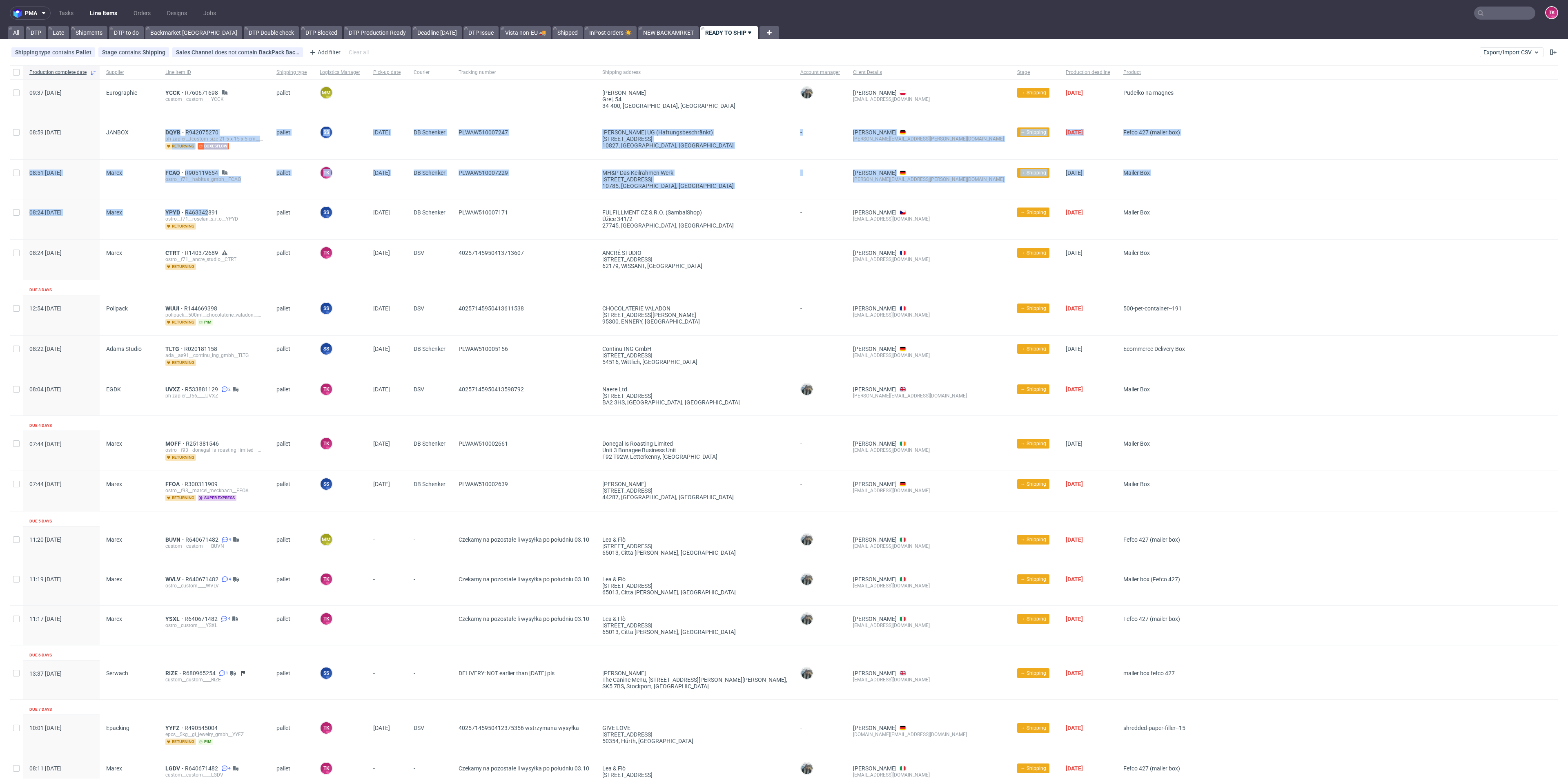
drag, startPoint x: 145, startPoint y: 124, endPoint x: 182, endPoint y: 198, distance: 82.7
click at [204, 202] on div "Production complete date Supplier Line item ID Shipping type Logistics Manager …" at bounding box center [784, 496] width 1548 height 863
click at [165, 189] on div "FCAO R905119654 ostro__f71__habitus_gmbh__FCAO" at bounding box center [214, 179] width 111 height 40
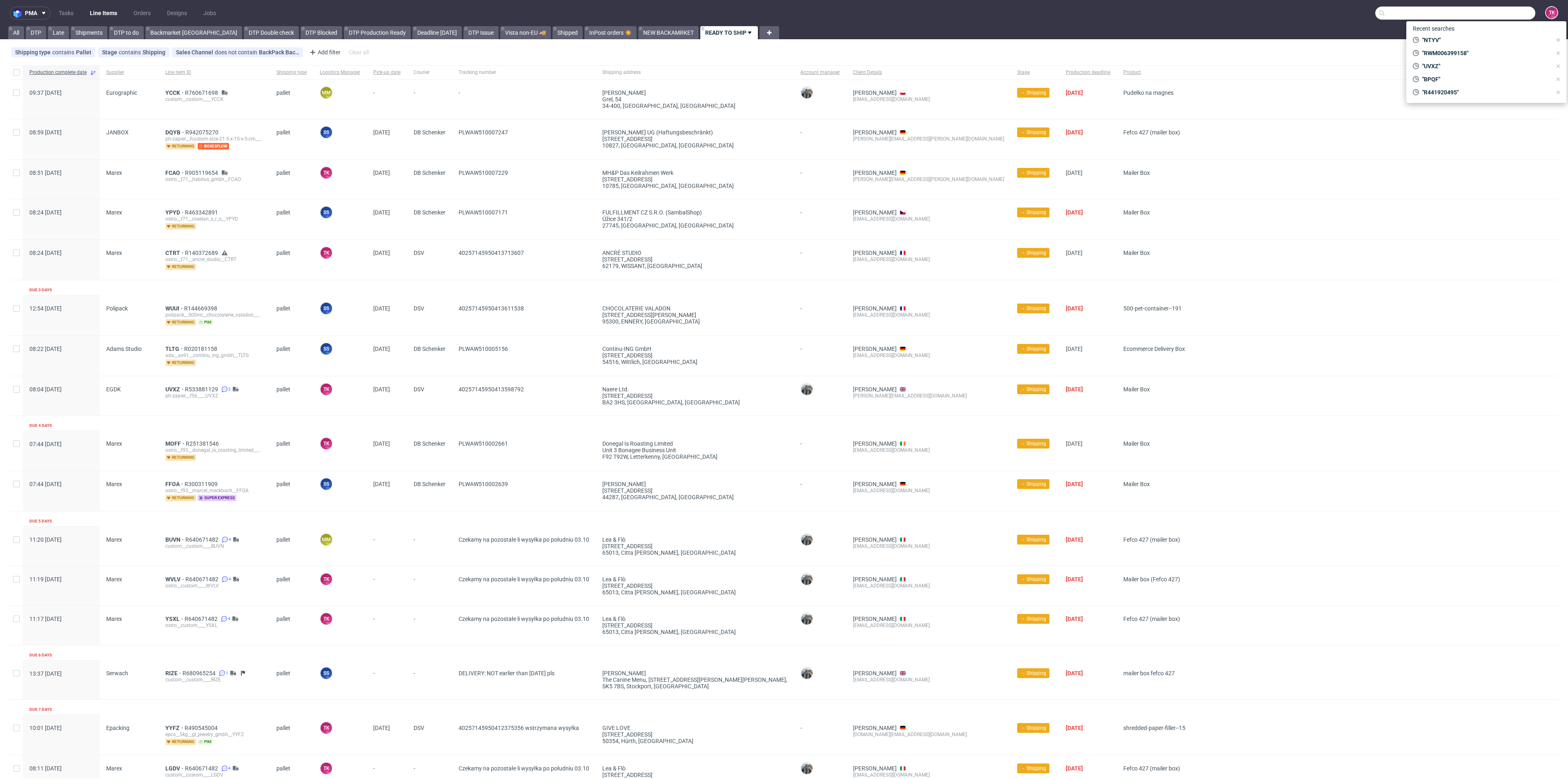
click at [1483, 12] on input "text" at bounding box center [1455, 12] width 160 height 13
type input "wavl"
click at [1402, 37] on div "WAVL ostro__34-cm-x-34-cm-x-4-cm____ WAVL" at bounding box center [1445, 43] width 147 height 15
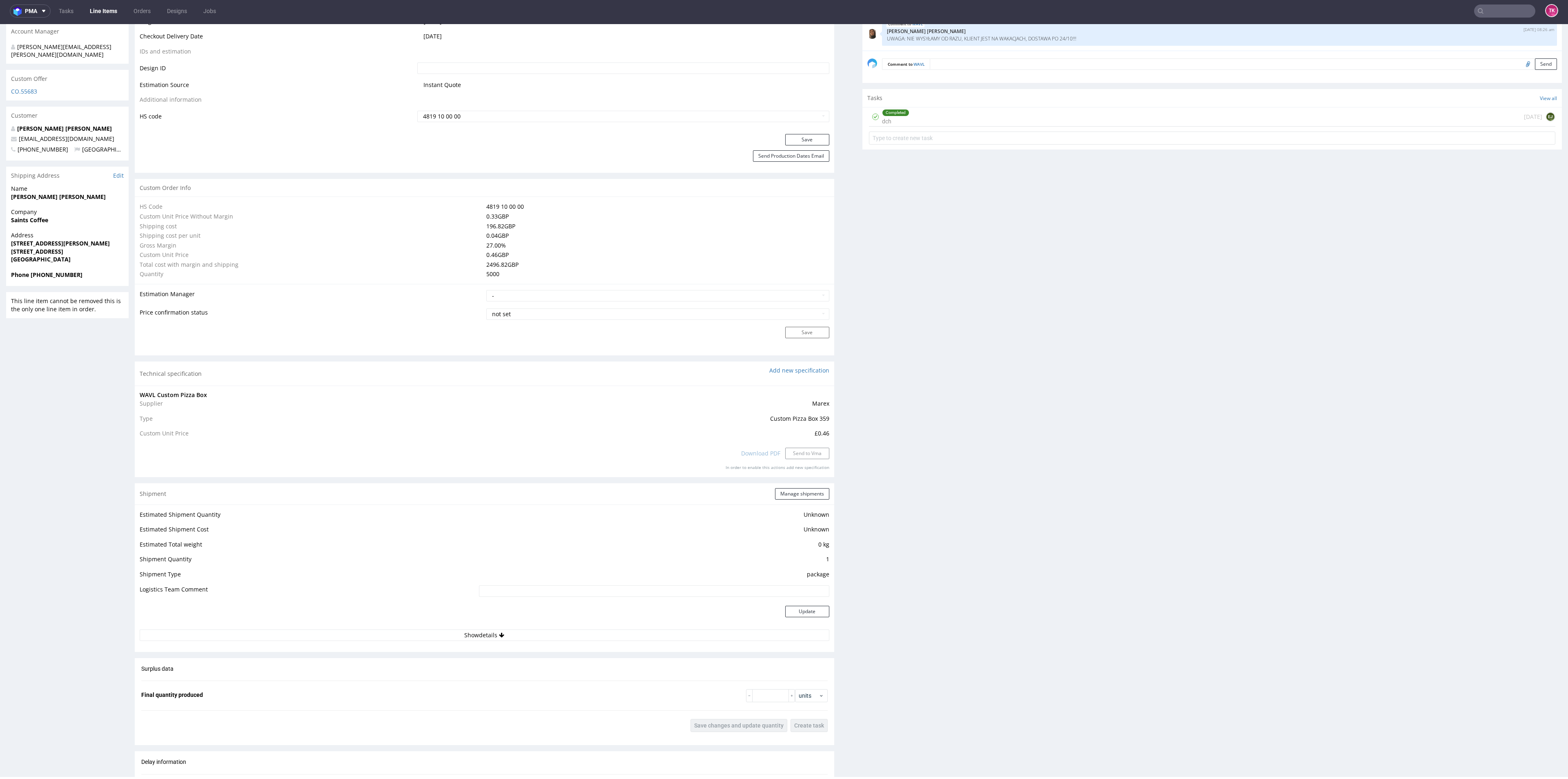
scroll to position [478, 0]
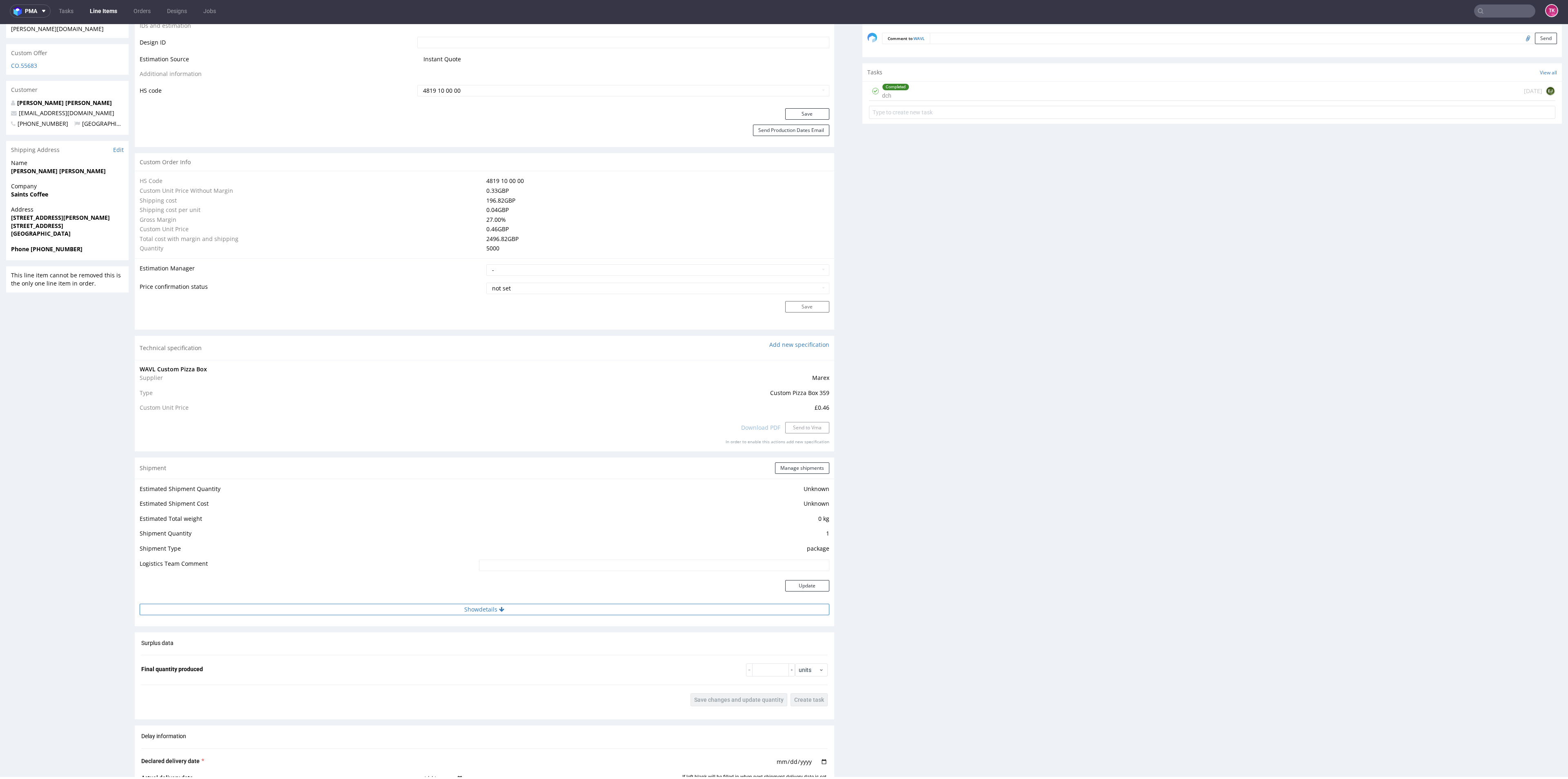
drag, startPoint x: 567, startPoint y: 604, endPoint x: 563, endPoint y: 608, distance: 5.7
click at [563, 607] on button "Show details" at bounding box center [484, 609] width 689 height 11
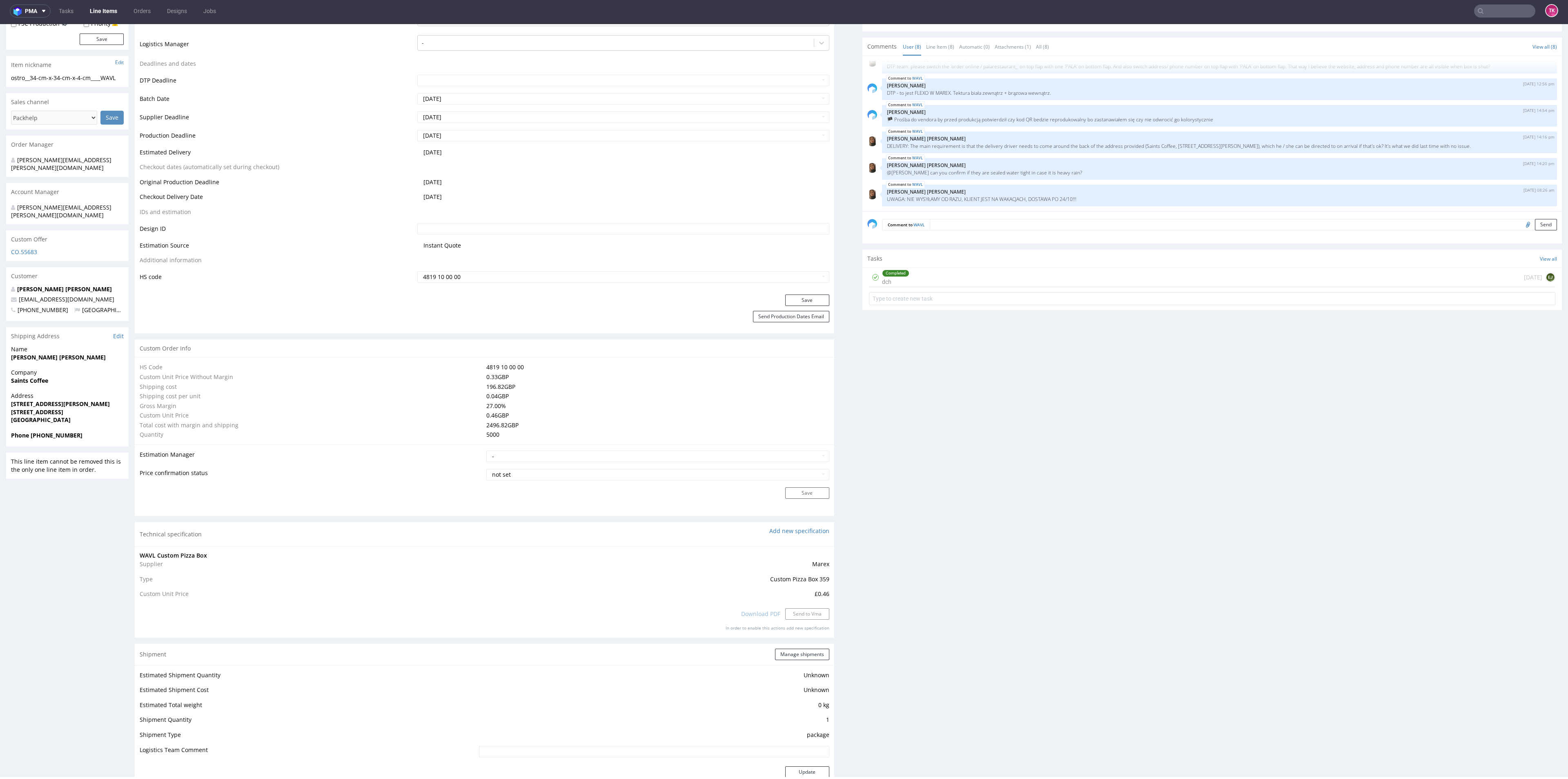
scroll to position [232, 0]
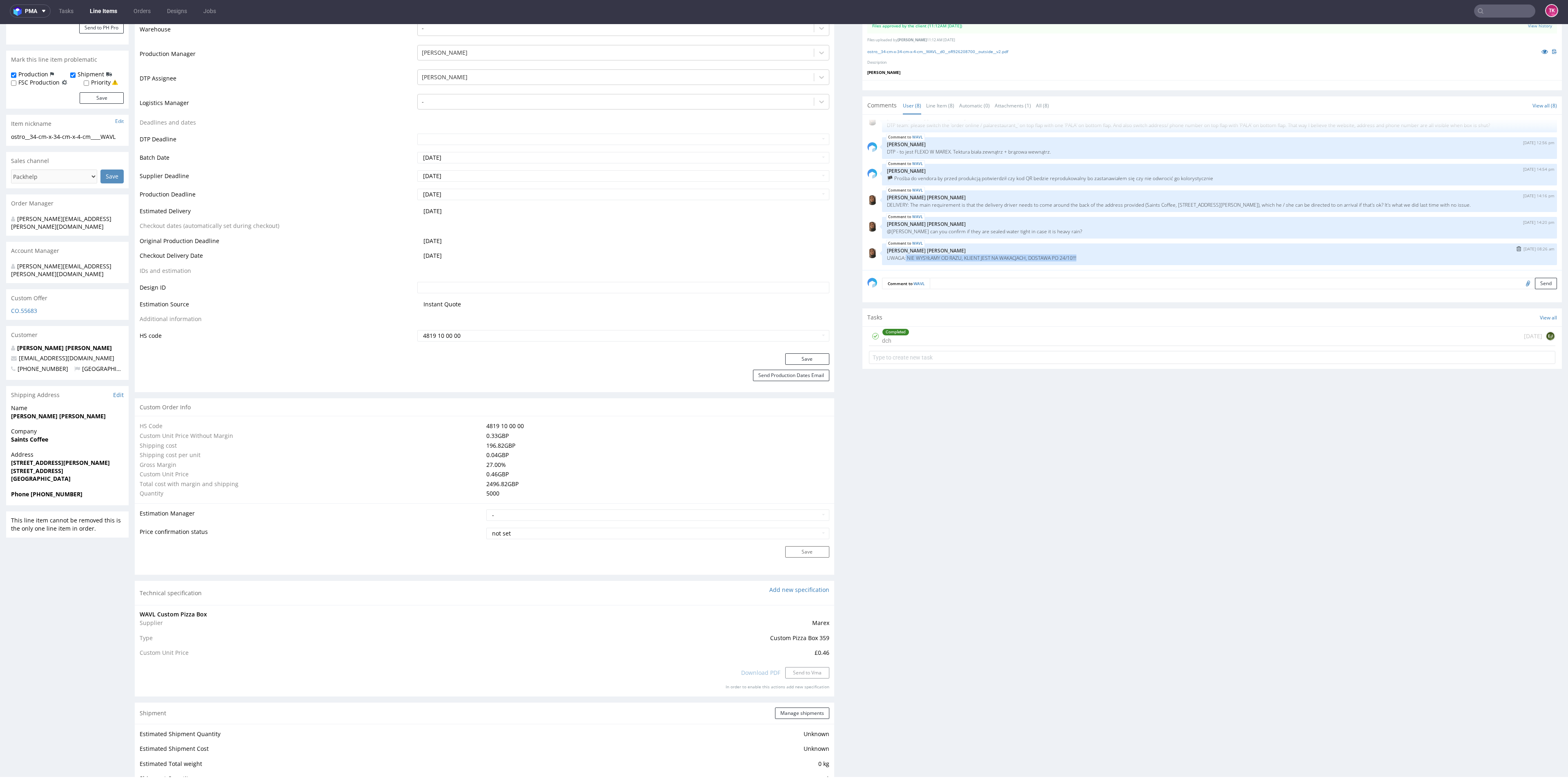
drag, startPoint x: 1077, startPoint y: 257, endPoint x: 903, endPoint y: 258, distance: 174.0
click at [898, 257] on p "UWAGA: NIE WYSYŁAMY OD RAZU, KLIENT JEST NA WAKACJACH, DOSTAWA PO 24/10!!!" at bounding box center [1219, 258] width 665 height 6
click at [1095, 263] on div "WAVL 1st Oct 25 | 08:26 am Angelina Marć UWAGA: NIE WYSYŁAMY OD RAZU, KLIENT JE…" at bounding box center [1219, 254] width 675 height 21
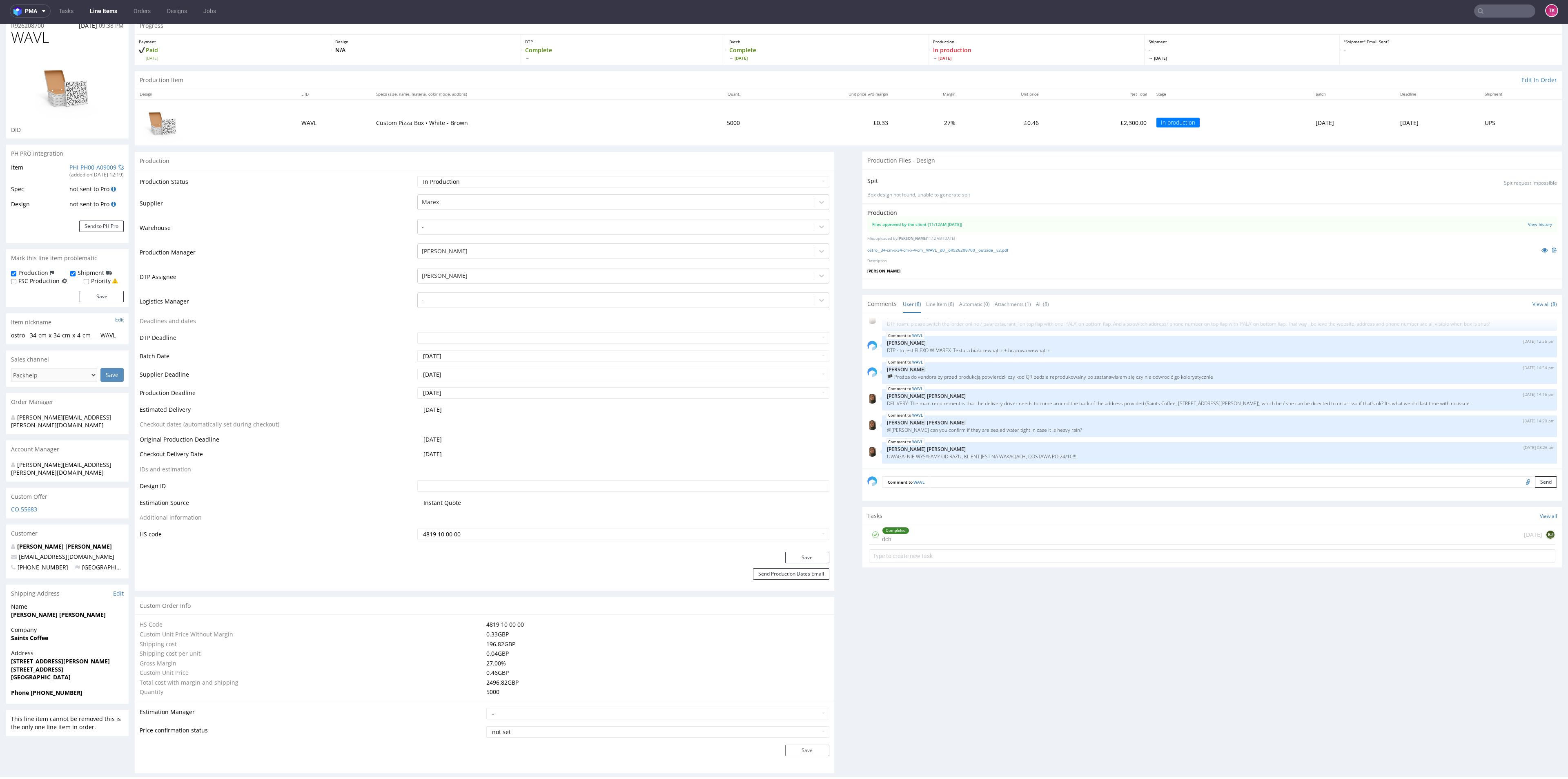
scroll to position [0, 0]
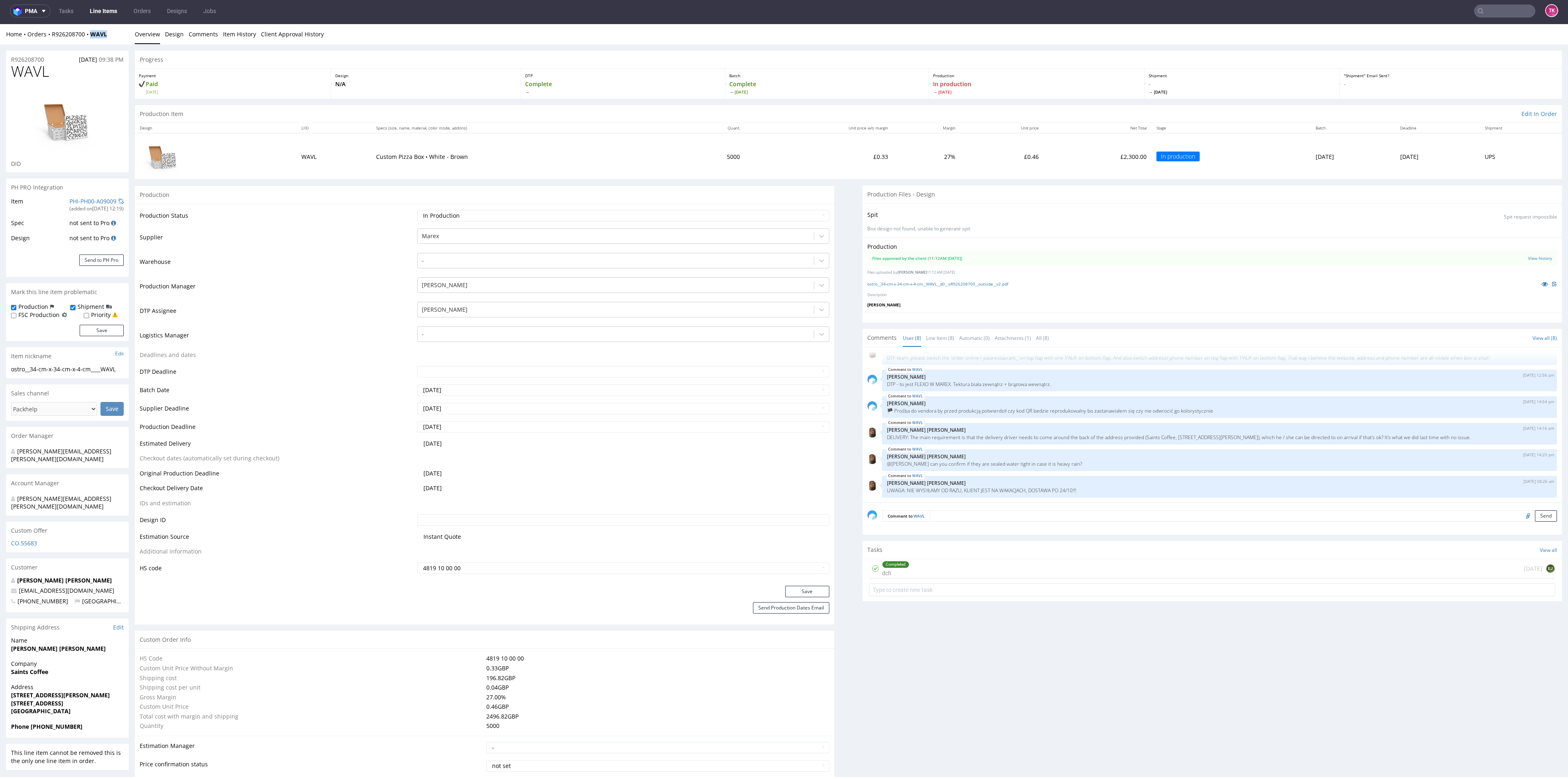
drag, startPoint x: 106, startPoint y: 36, endPoint x: 89, endPoint y: 42, distance: 18.0
click at [89, 42] on div "Home Orders R926208700 WAVL Overview Design Comments Item History Client Approv…" at bounding box center [784, 34] width 1568 height 20
click at [114, 11] on link "Line Items" at bounding box center [104, 10] width 37 height 13
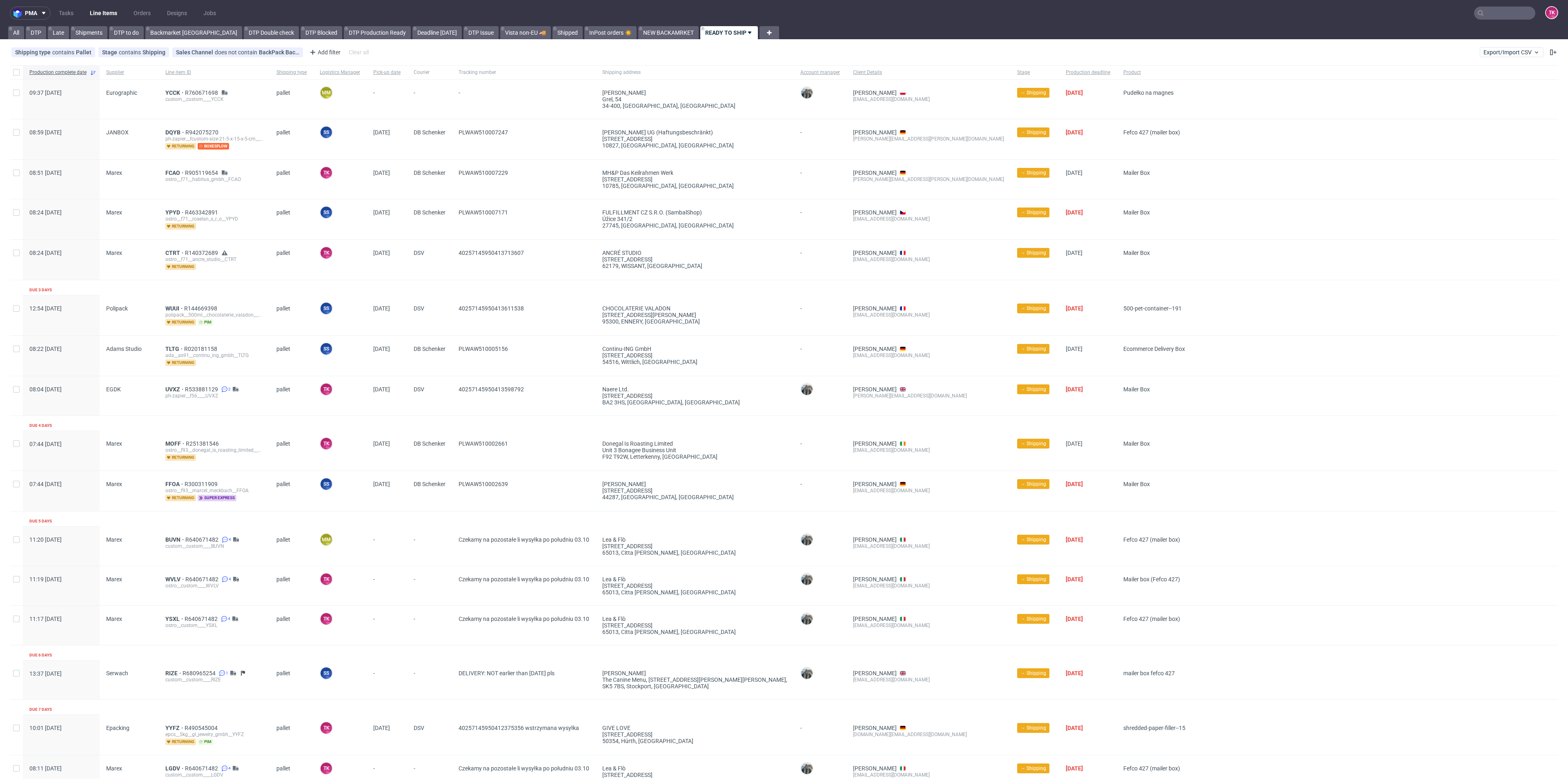
click at [96, 11] on link "Line Items" at bounding box center [104, 12] width 37 height 13
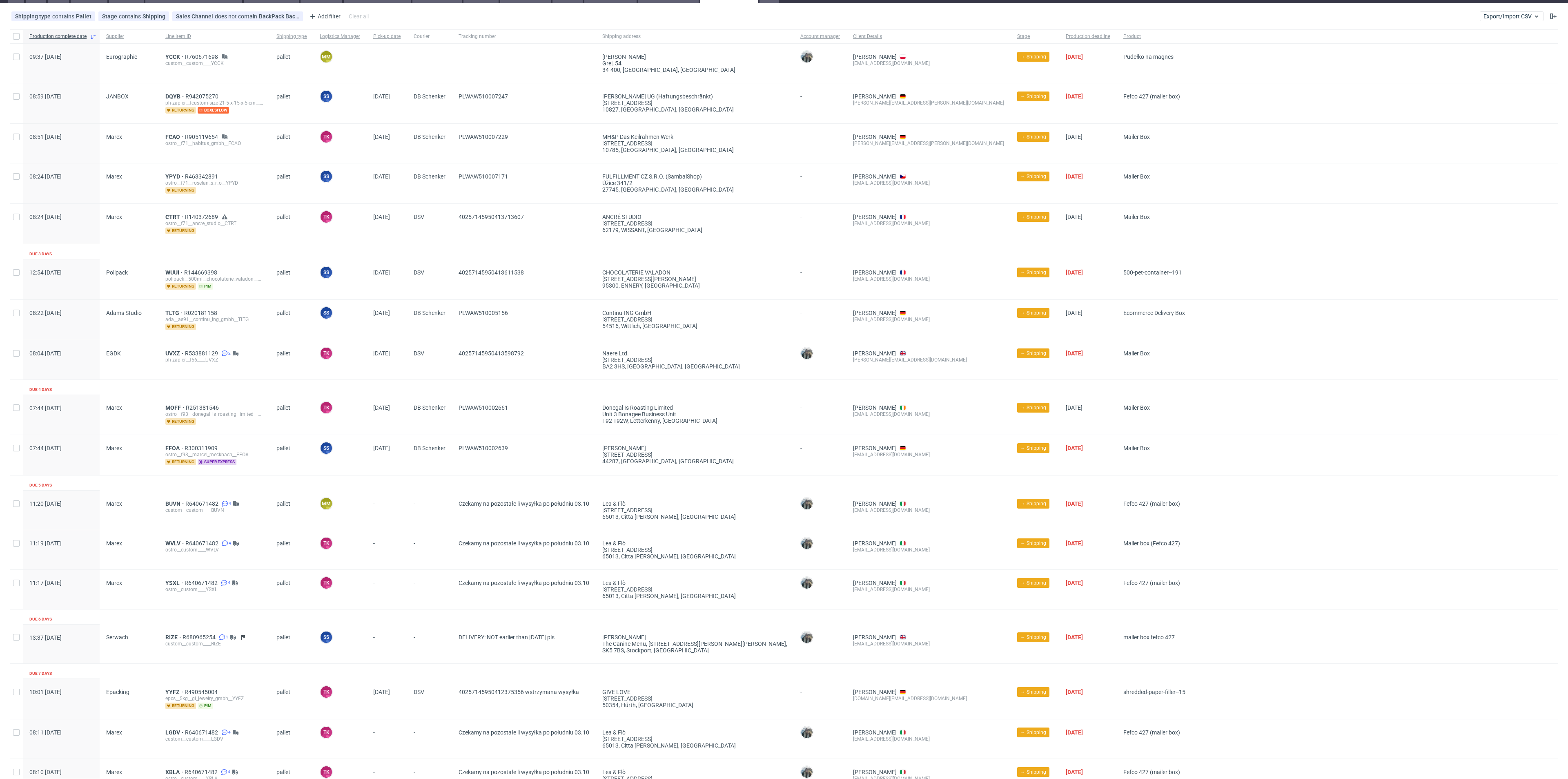
scroll to position [123, 0]
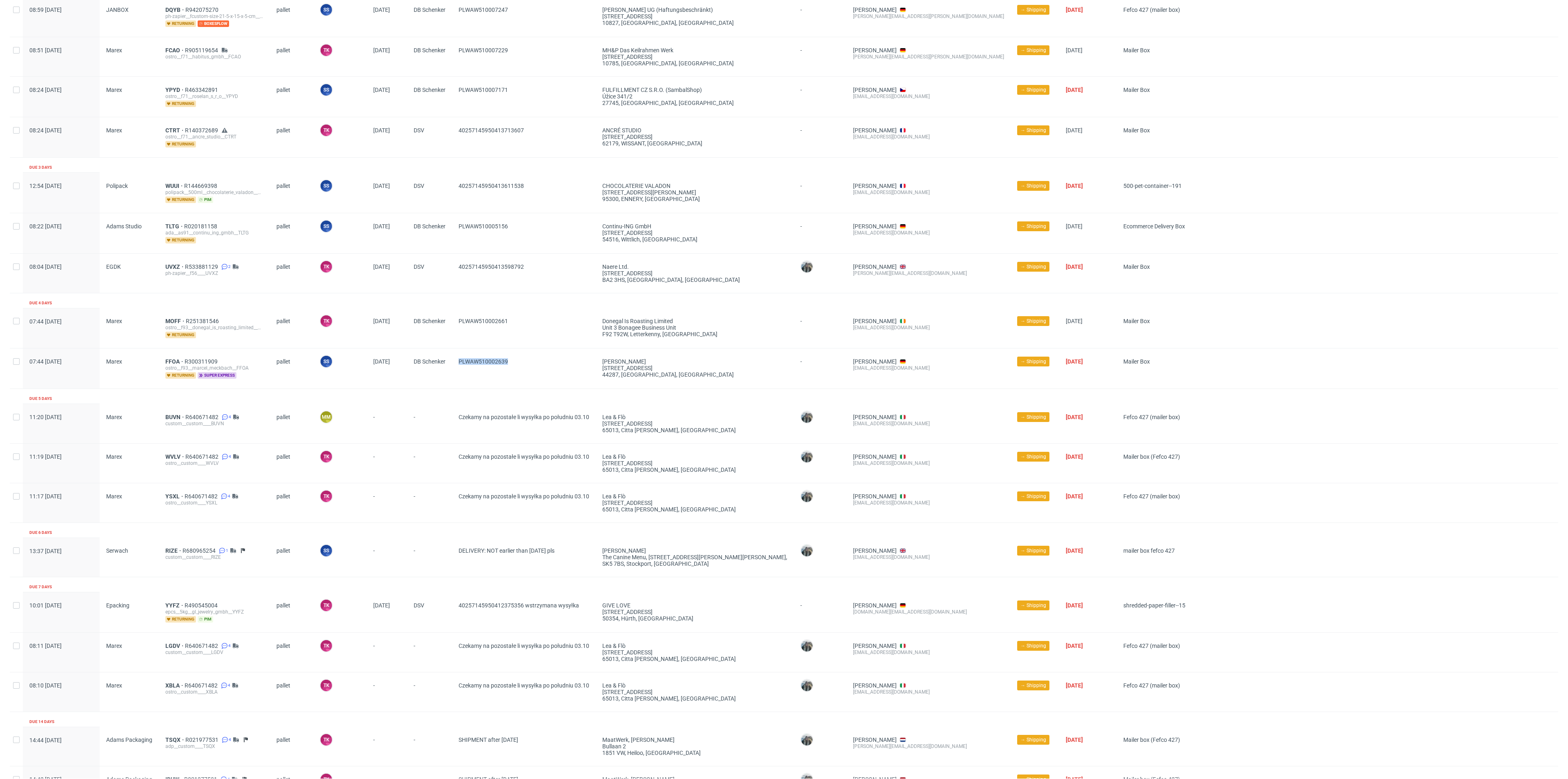
drag, startPoint x: 534, startPoint y: 360, endPoint x: 473, endPoint y: 383, distance: 65.2
click at [457, 370] on div "PLWAW510002639" at bounding box center [523, 369] width 143 height 40
drag, startPoint x: 482, startPoint y: 329, endPoint x: 458, endPoint y: 328, distance: 24.0
click at [458, 328] on div "PLWAW510002661" at bounding box center [523, 328] width 143 height 40
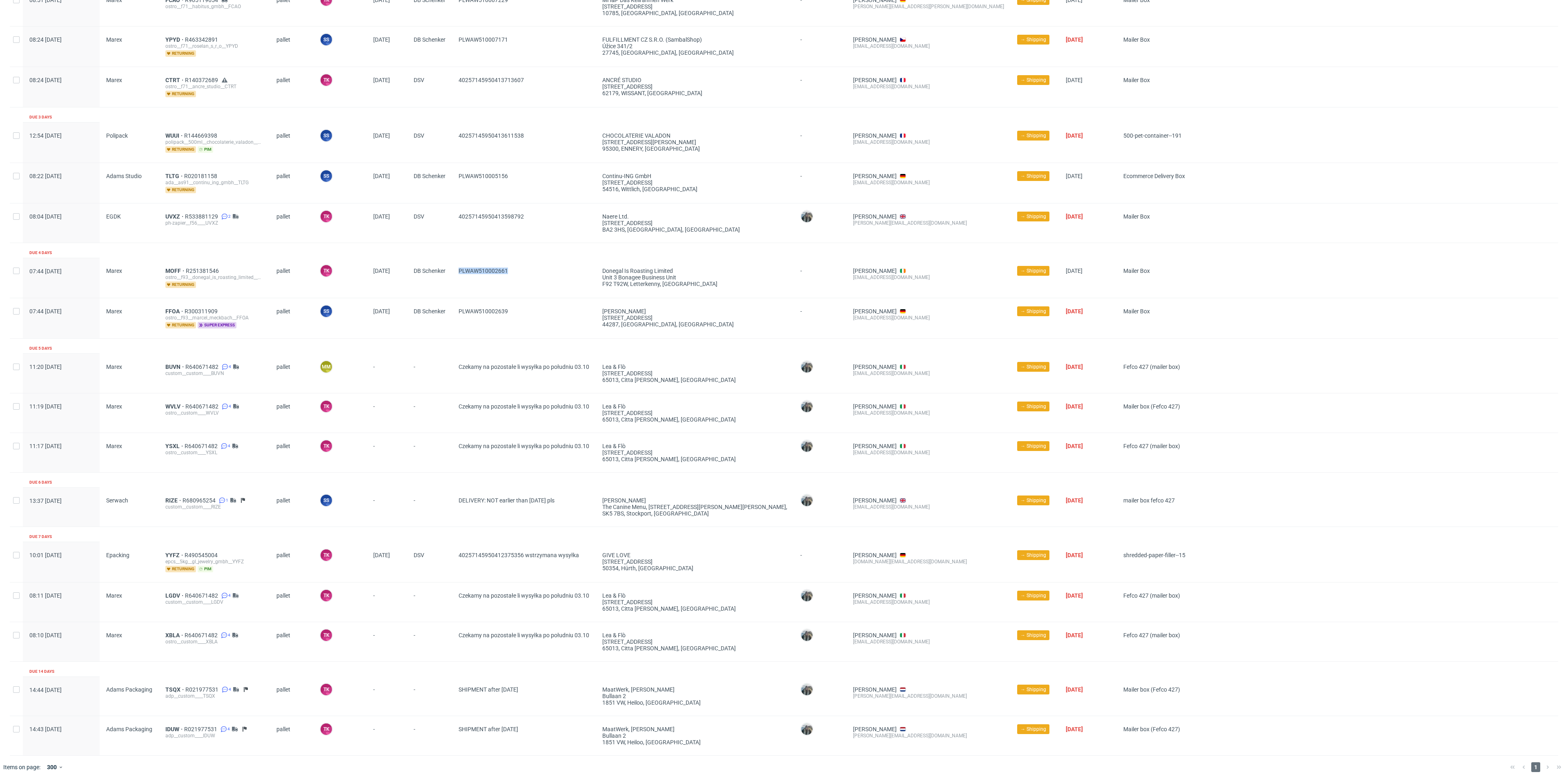
drag, startPoint x: 574, startPoint y: 523, endPoint x: 418, endPoint y: 500, distance: 157.7
click at [418, 500] on div "13:37 Tue 30.09.2025 Serwach RIZE R680965254 1 custom__custom____RIZE pallet SS…" at bounding box center [784, 507] width 1548 height 40
click at [419, 504] on span "-" at bounding box center [430, 507] width 32 height 19
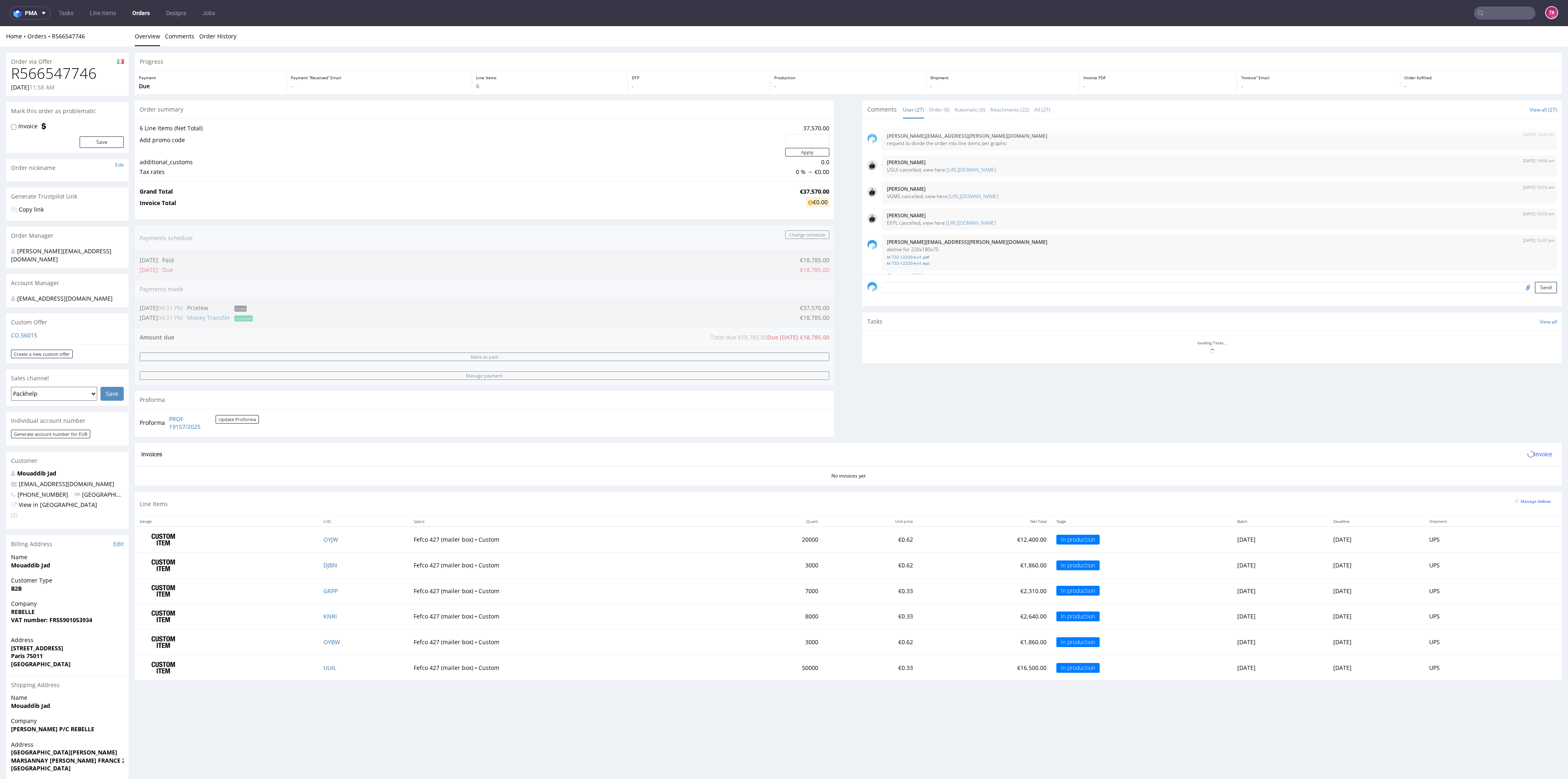
scroll to position [898, 0]
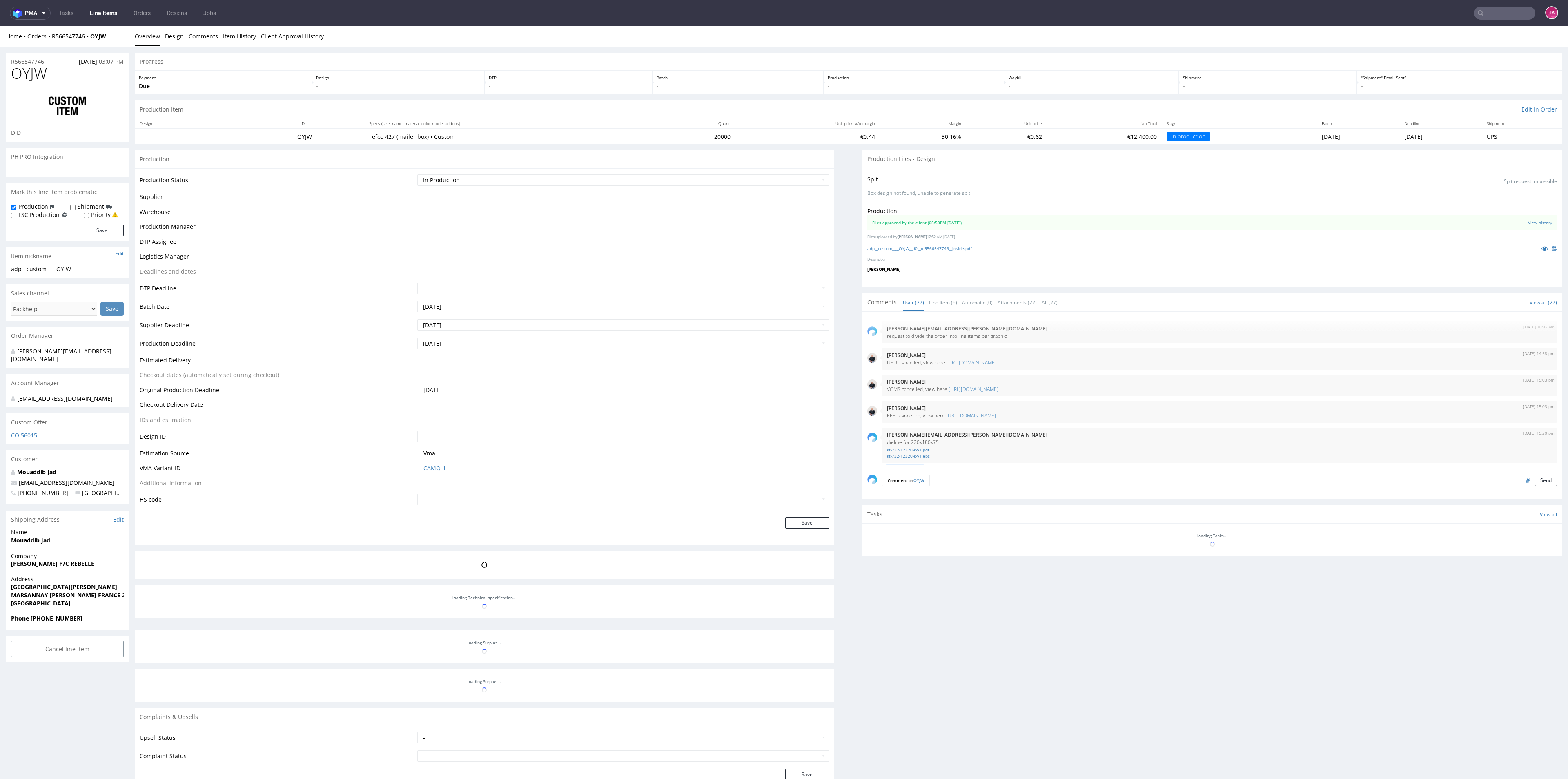
scroll to position [898, 0]
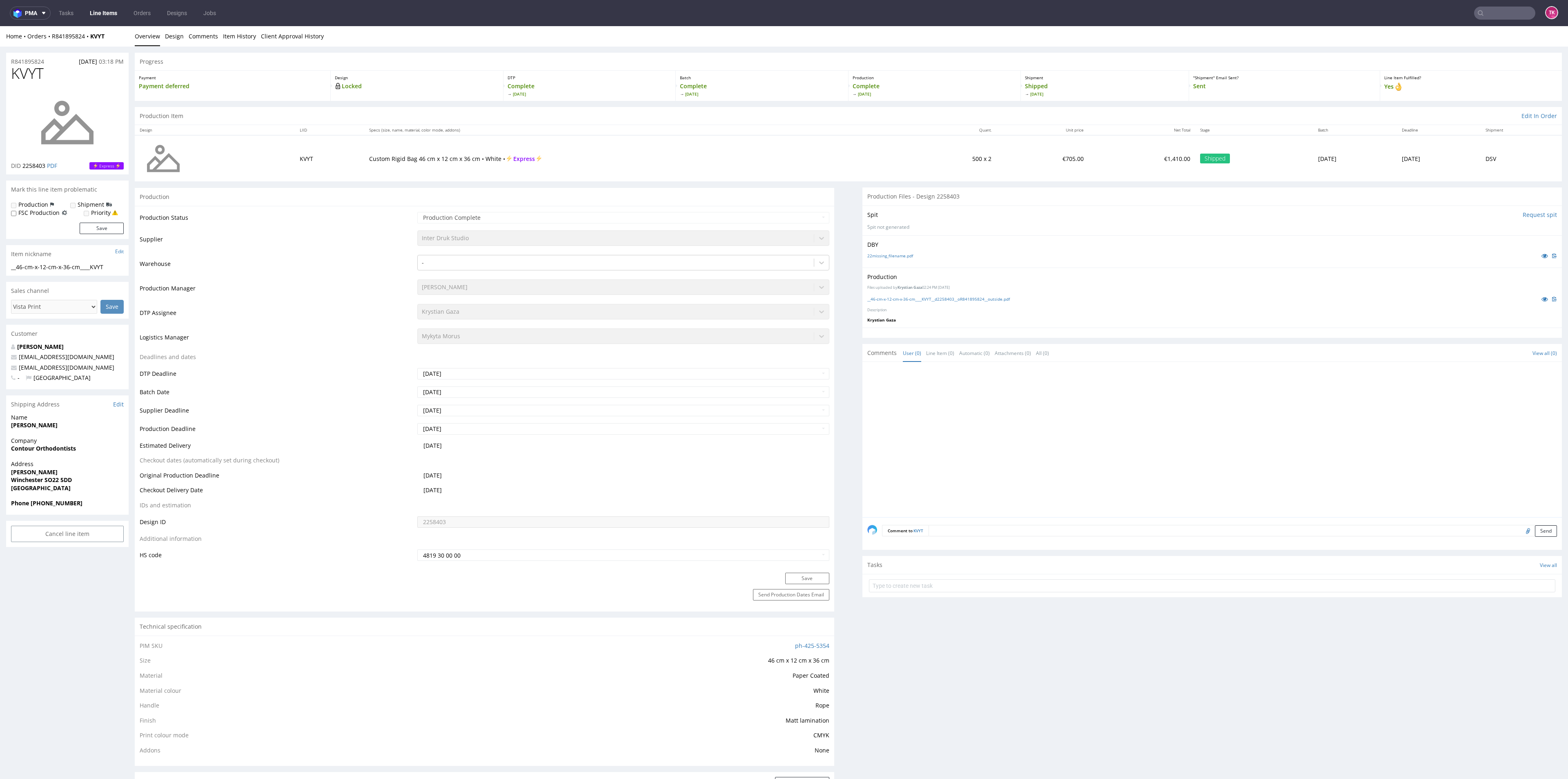
scroll to position [227, 0]
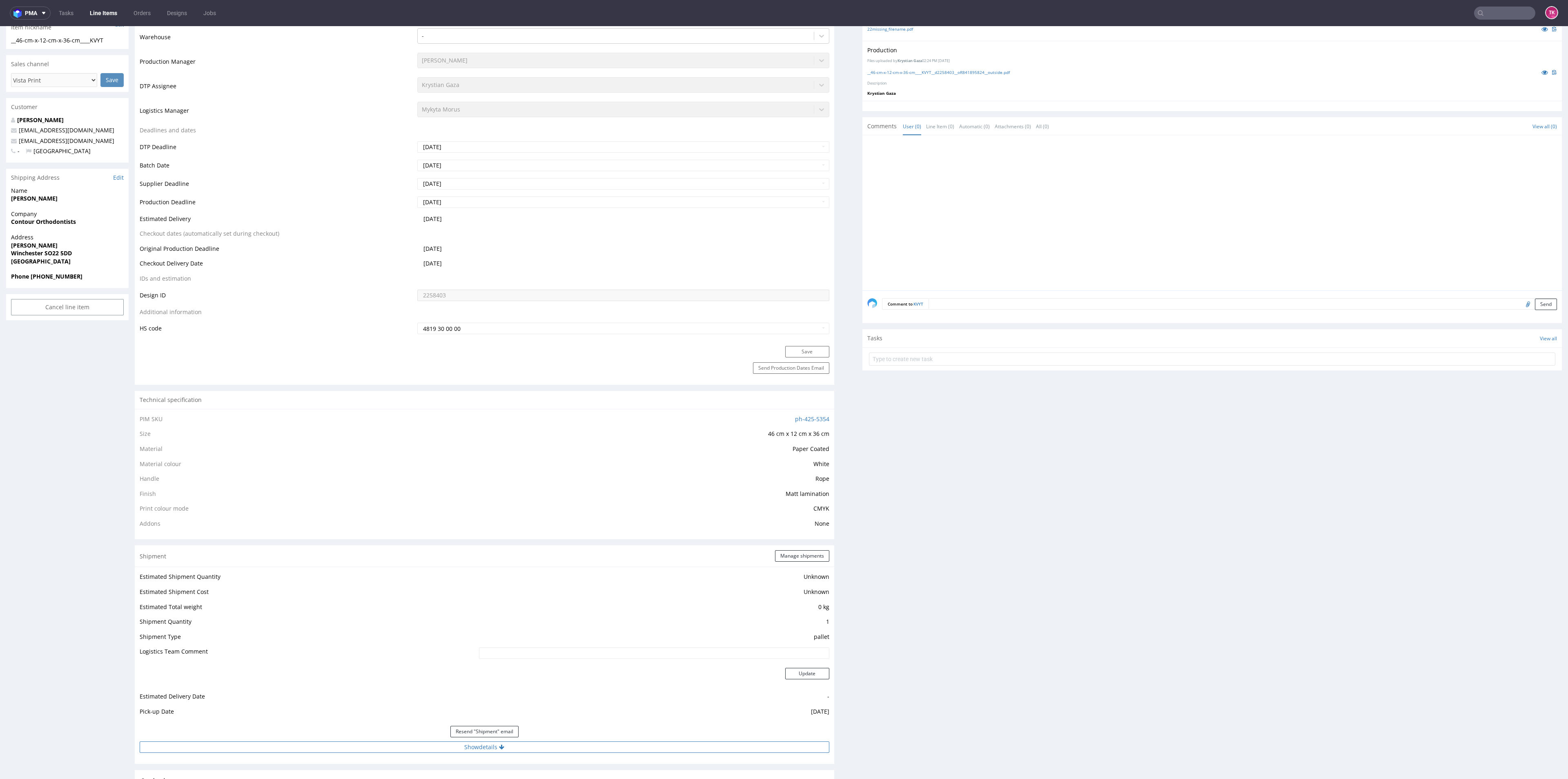
click at [661, 748] on button "Show details" at bounding box center [484, 746] width 689 height 11
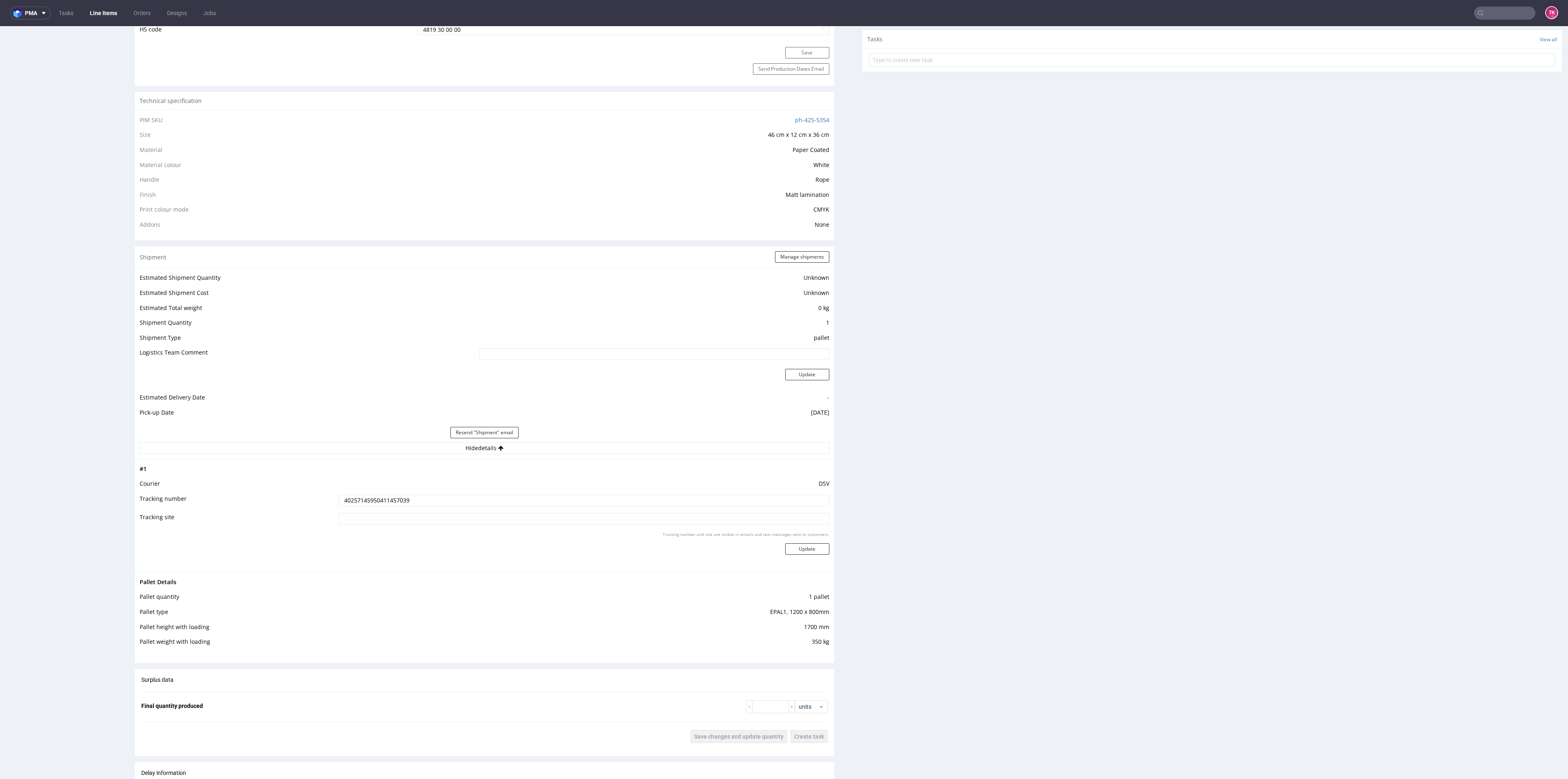
scroll to position [533, 0]
click at [1475, 14] on input "text" at bounding box center [1455, 12] width 160 height 13
type input "RWM005692199"
click at [1458, 30] on div "GOGE" at bounding box center [1486, 33] width 147 height 15
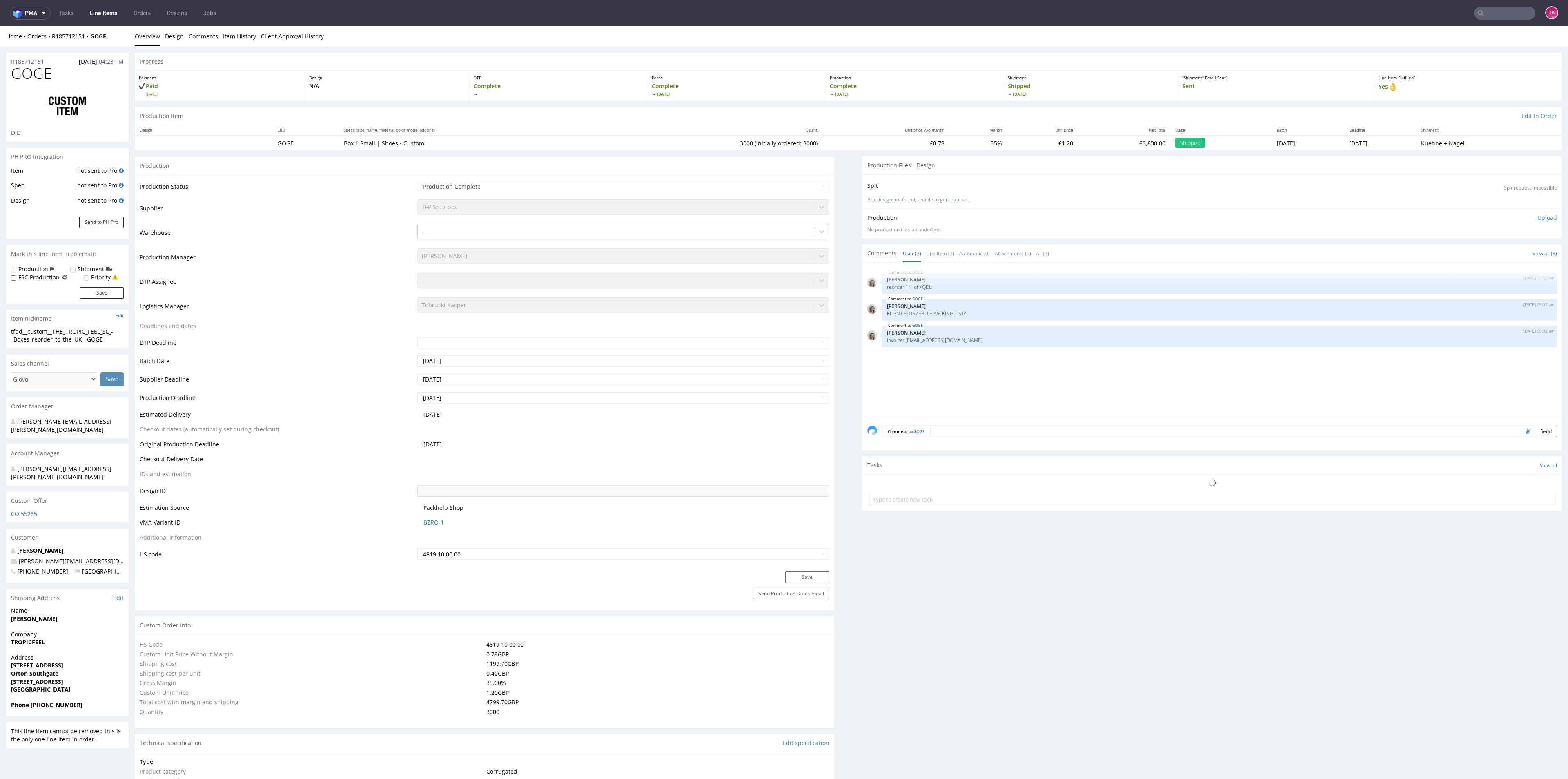
select select "in_progress"
drag, startPoint x: 118, startPoint y: 33, endPoint x: 90, endPoint y: 42, distance: 29.4
click at [90, 42] on div "Home Orders R185712151 GOGE Overview Design Comments Item History Client Approv…" at bounding box center [784, 36] width 1568 height 20
copy strong "GOGE"
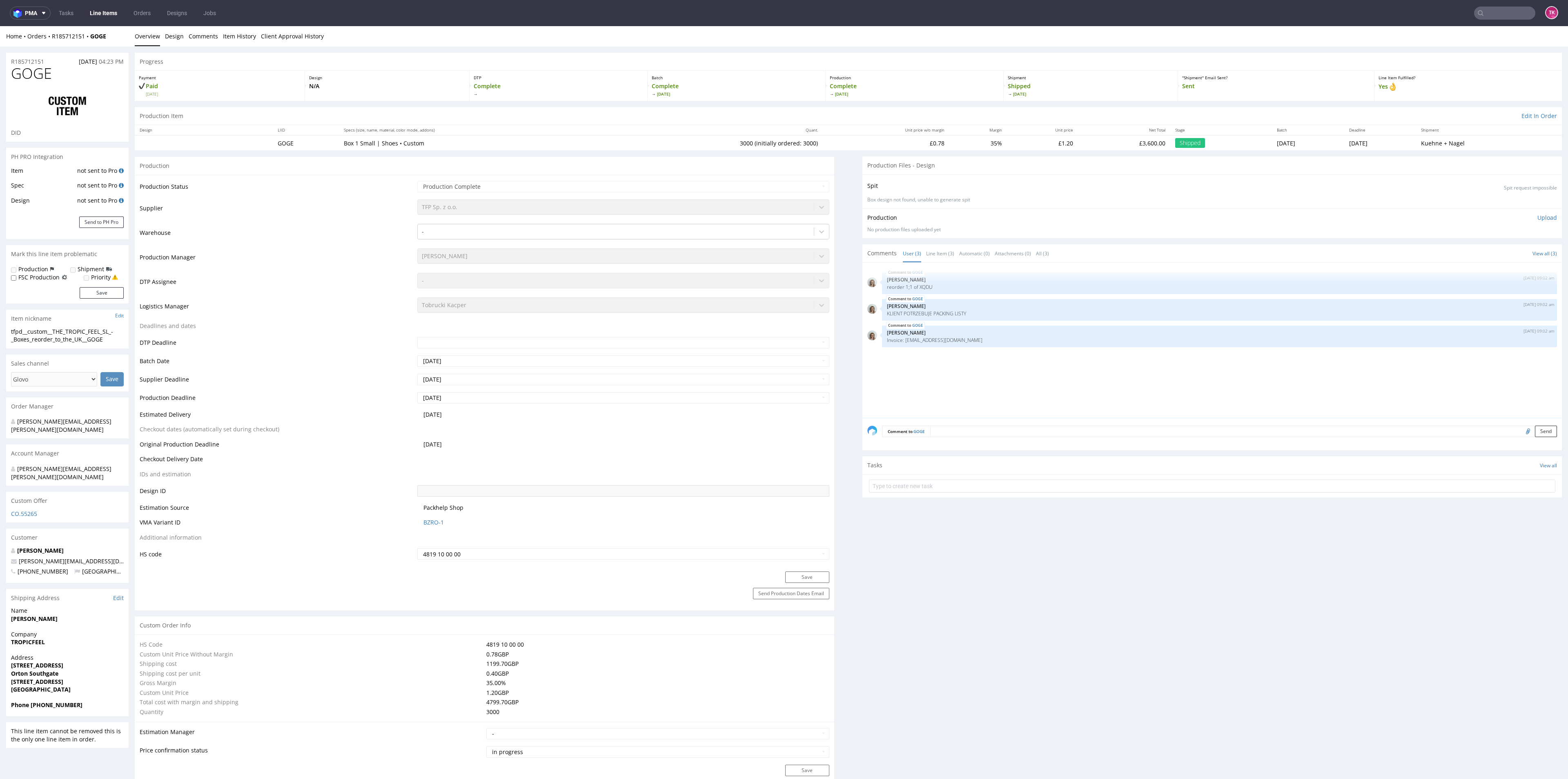
click at [37, 638] on strong "TROPICFEEL" at bounding box center [28, 641] width 34 height 8
copy strong "TROPICFEEL"
drag, startPoint x: 117, startPoint y: 1, endPoint x: 113, endPoint y: 6, distance: 6.4
click at [115, 3] on nav "pma Tasks Line Items Orders Designs Jobs TK" at bounding box center [784, 13] width 1568 height 26
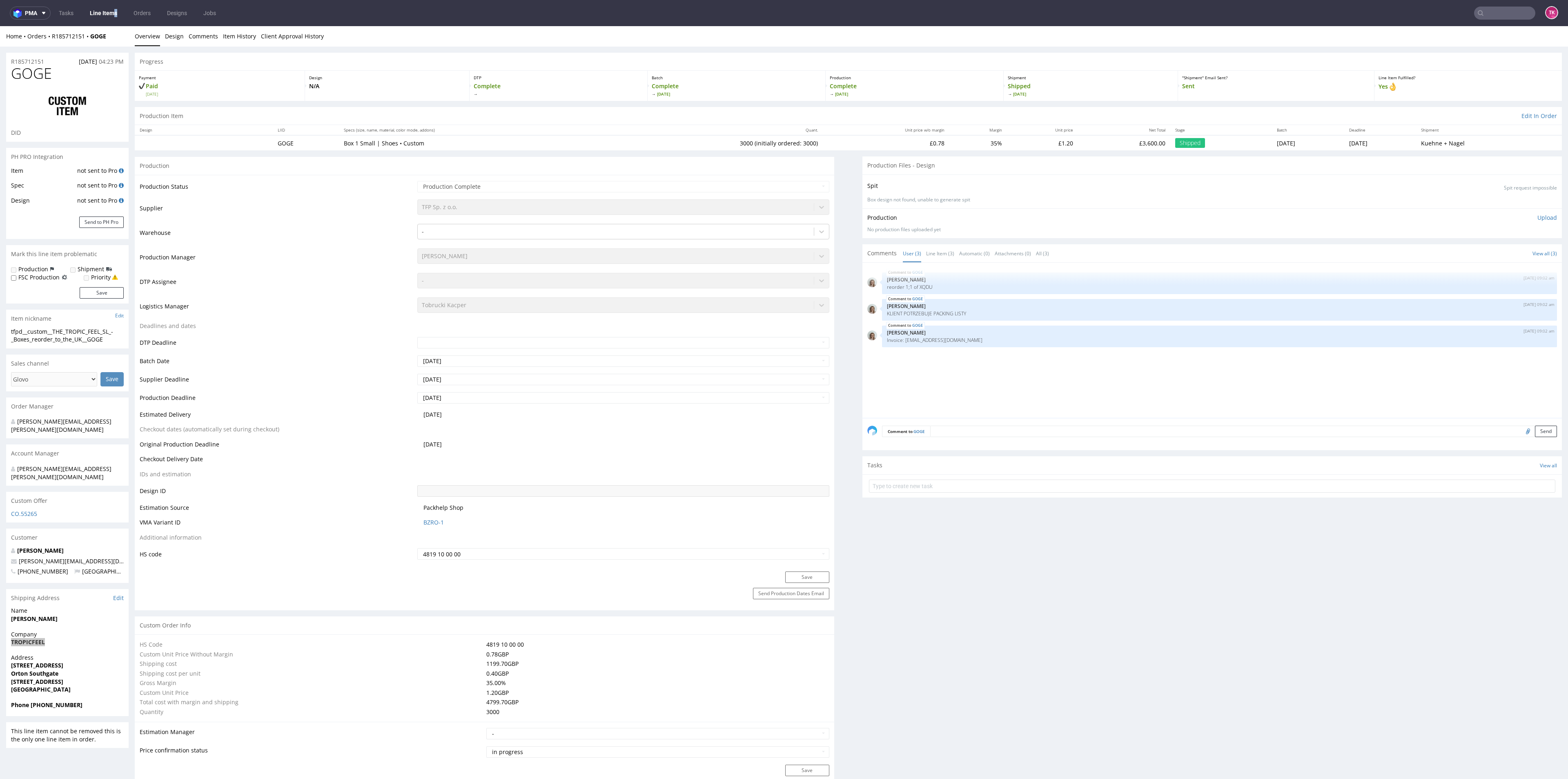
click at [113, 8] on link "Line Items" at bounding box center [104, 12] width 37 height 13
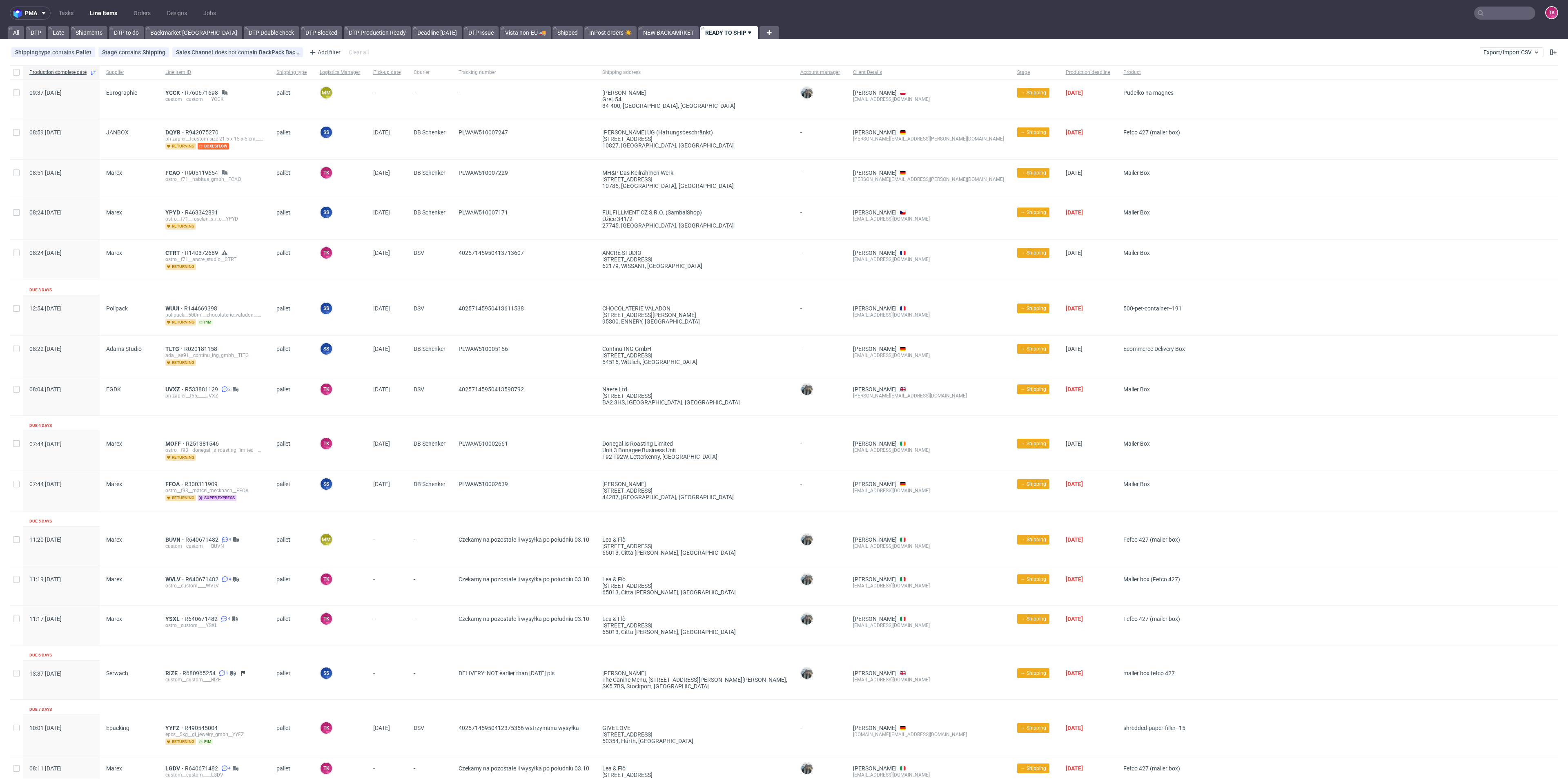
click at [113, 12] on link "Line Items" at bounding box center [104, 12] width 37 height 13
click at [166, 94] on div "YCCK R760671698 custom__custom____YCCK" at bounding box center [214, 99] width 111 height 40
click at [168, 93] on span "YCCK" at bounding box center [175, 92] width 19 height 6
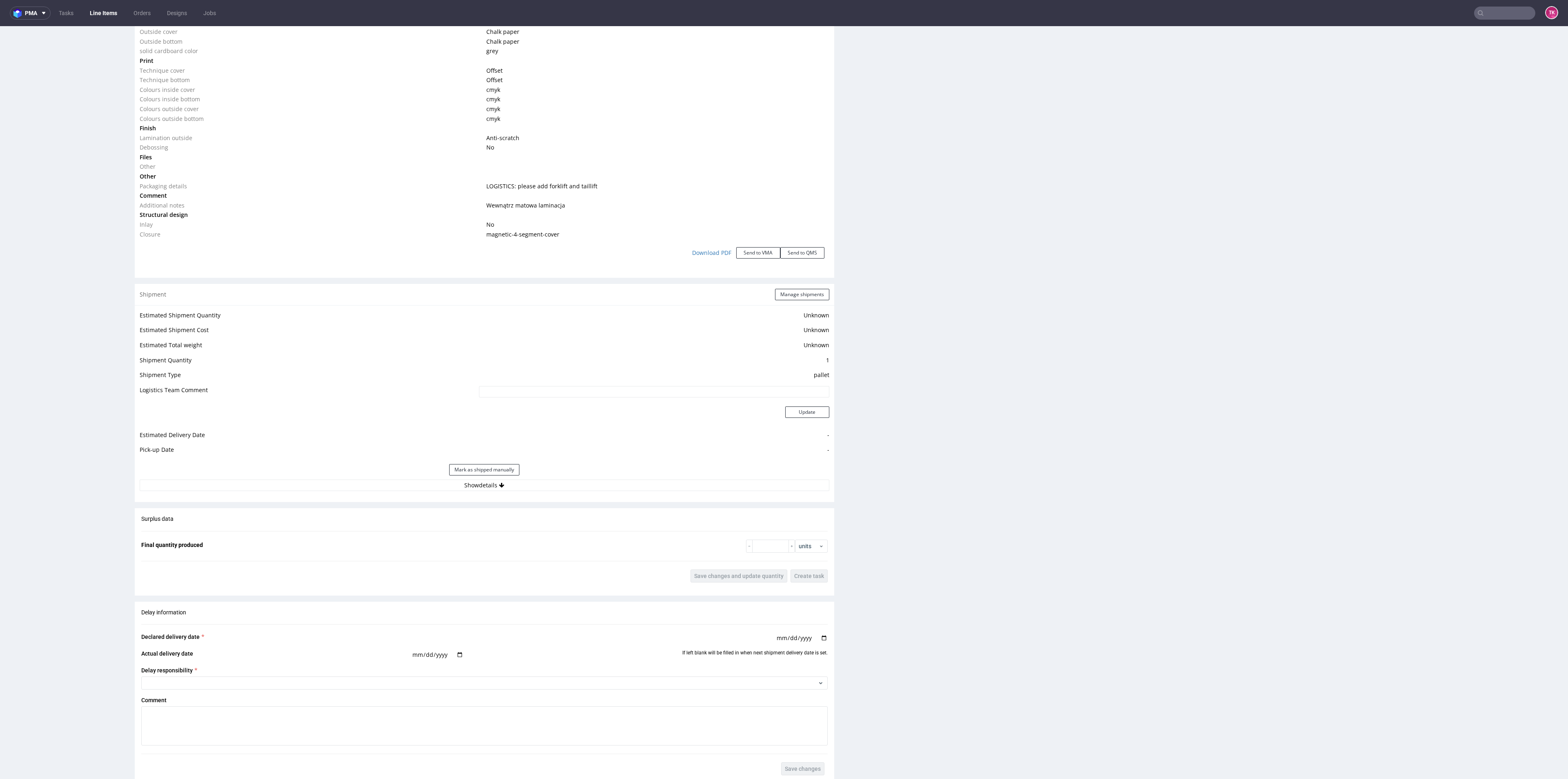
scroll to position [1042, 0]
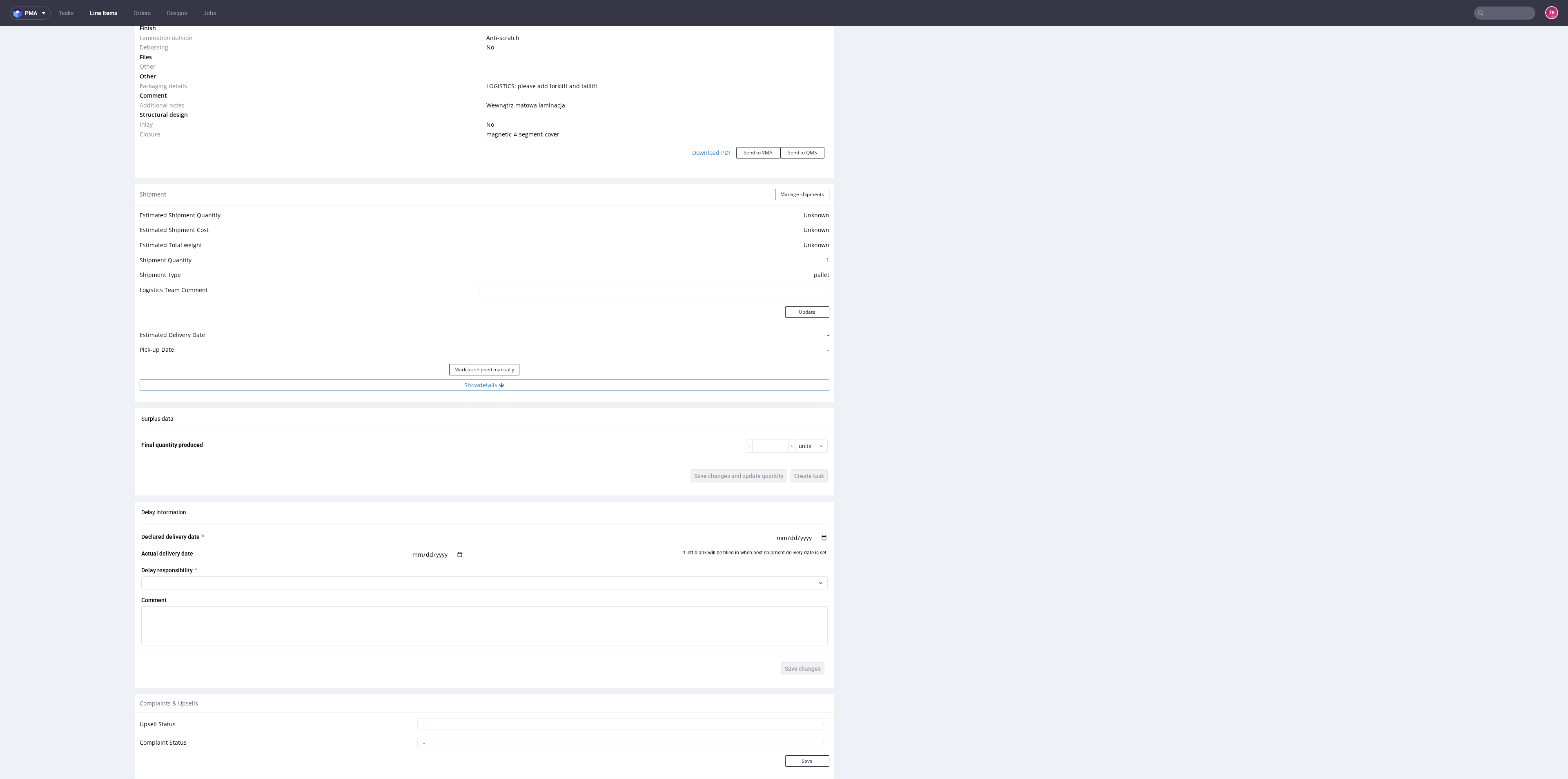
drag, startPoint x: 353, startPoint y: 398, endPoint x: 355, endPoint y: 389, distance: 9.2
click at [353, 394] on div "Shipment Manage shipments Estimated Shipment Quantity Unknown Estimated Shipmen…" at bounding box center [484, 292] width 699 height 218
click at [358, 381] on button "Show details" at bounding box center [484, 385] width 689 height 11
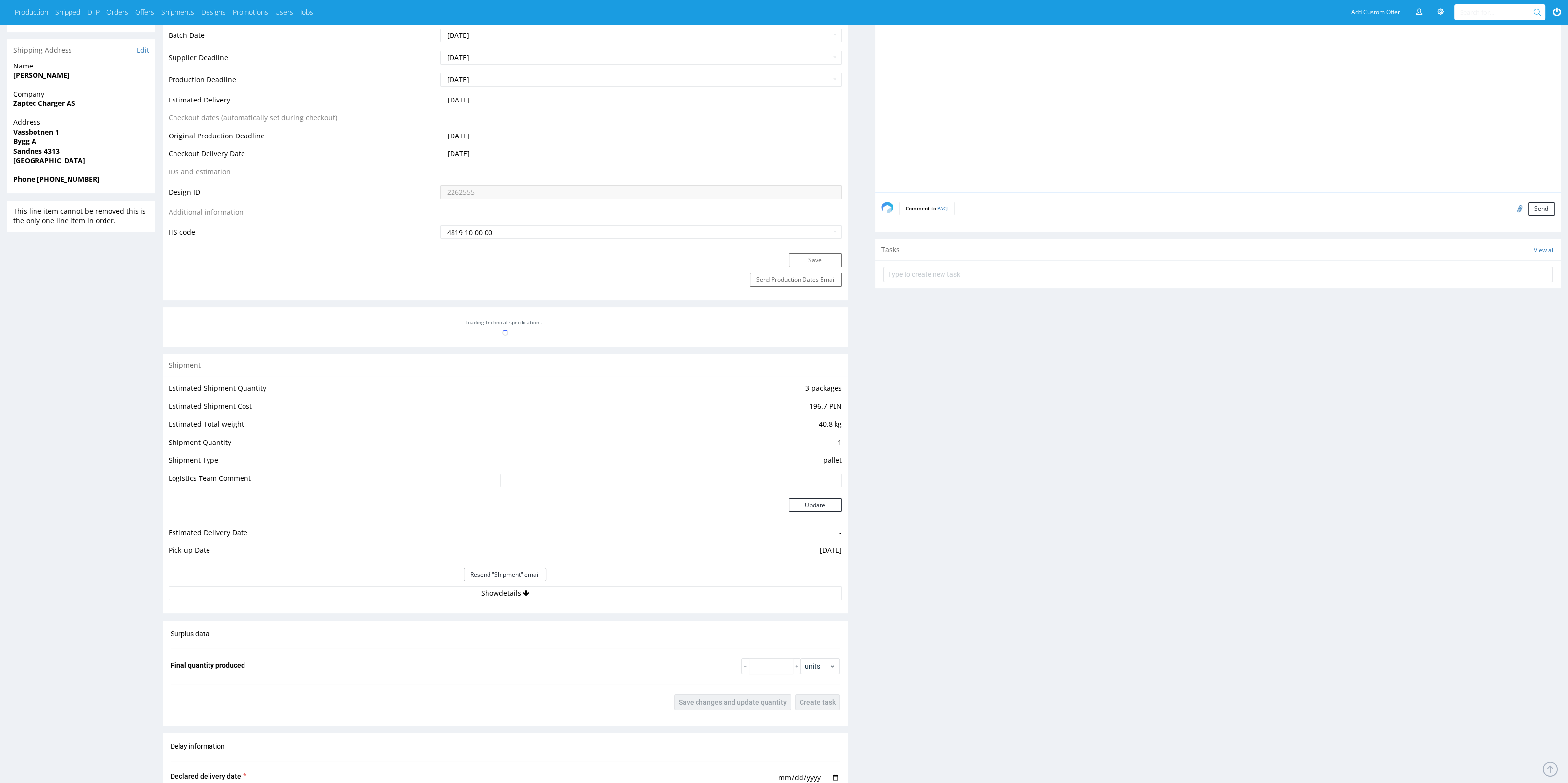
scroll to position [431, 0]
click at [515, 600] on div "Estimated Shipment Quantity 3 packages Estimated Shipment Cost 196.7 PLN Estima…" at bounding box center [505, 491] width 685 height 230
click at [517, 593] on button "Show details" at bounding box center [505, 593] width 674 height 13
click at [389, 651] on input "PLWAW509040490" at bounding box center [602, 657] width 479 height 13
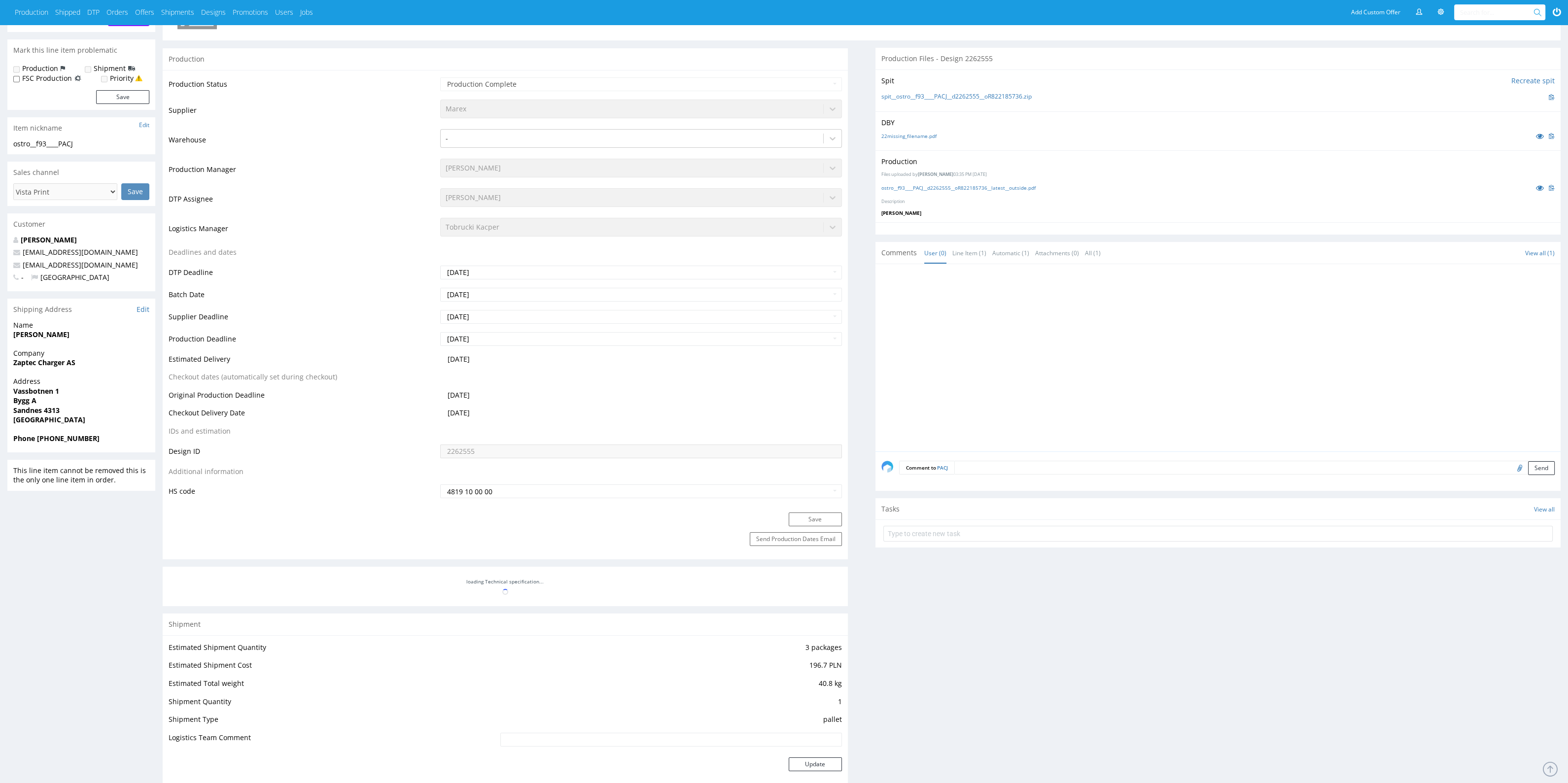
scroll to position [0, 0]
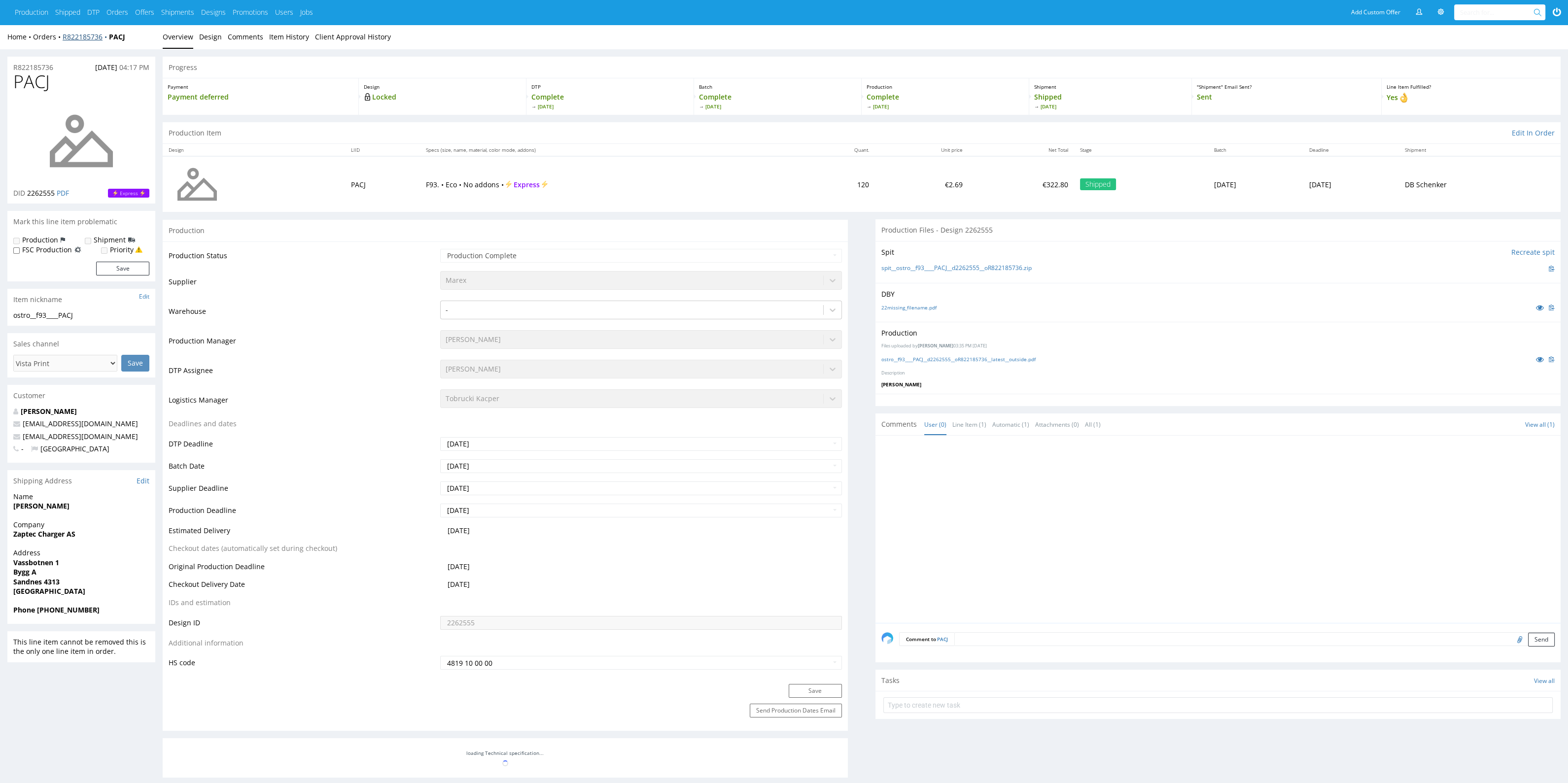
click at [74, 37] on link "R822185736" at bounding box center [85, 36] width 46 height 9
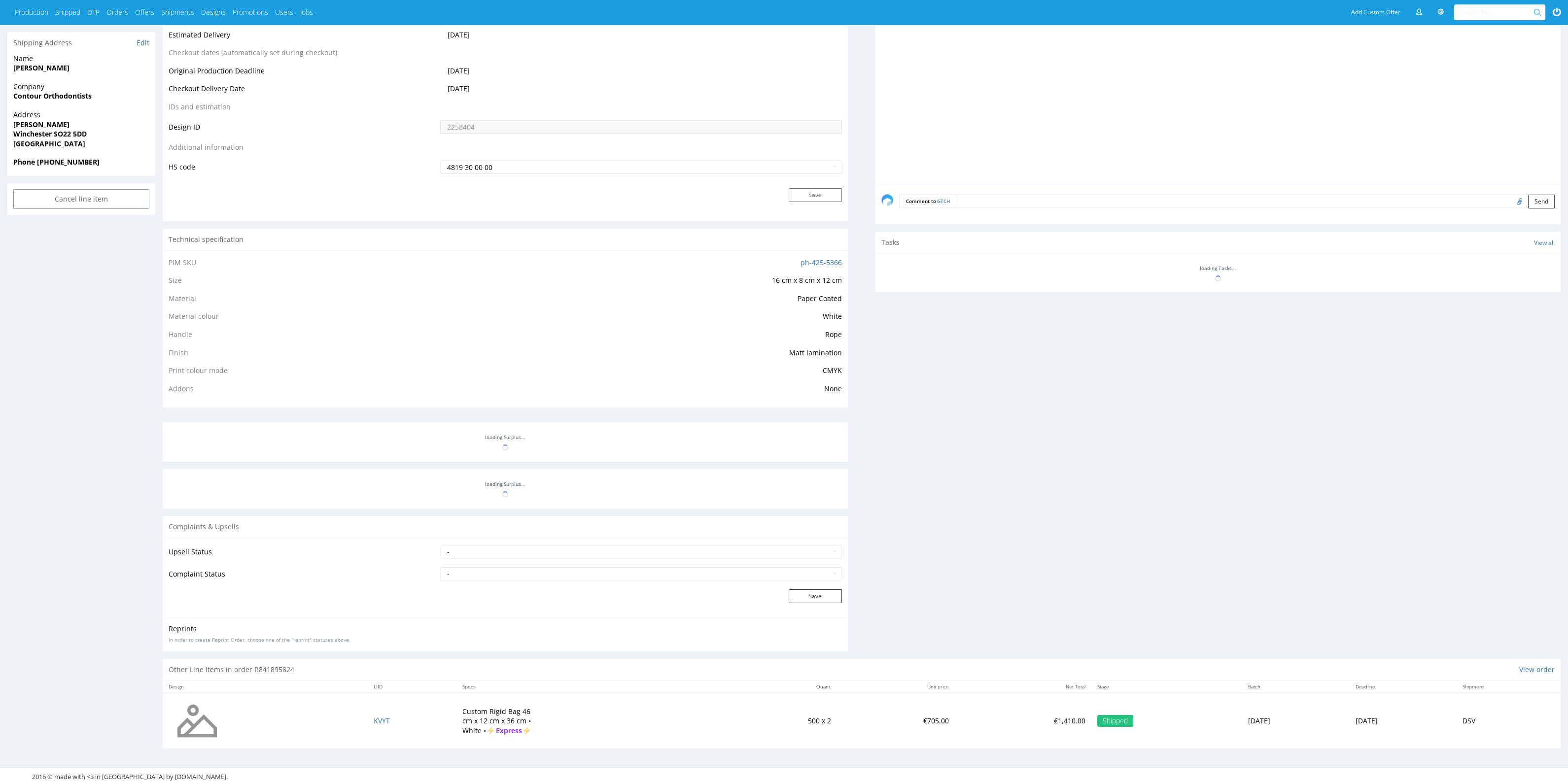
scroll to position [438, 0]
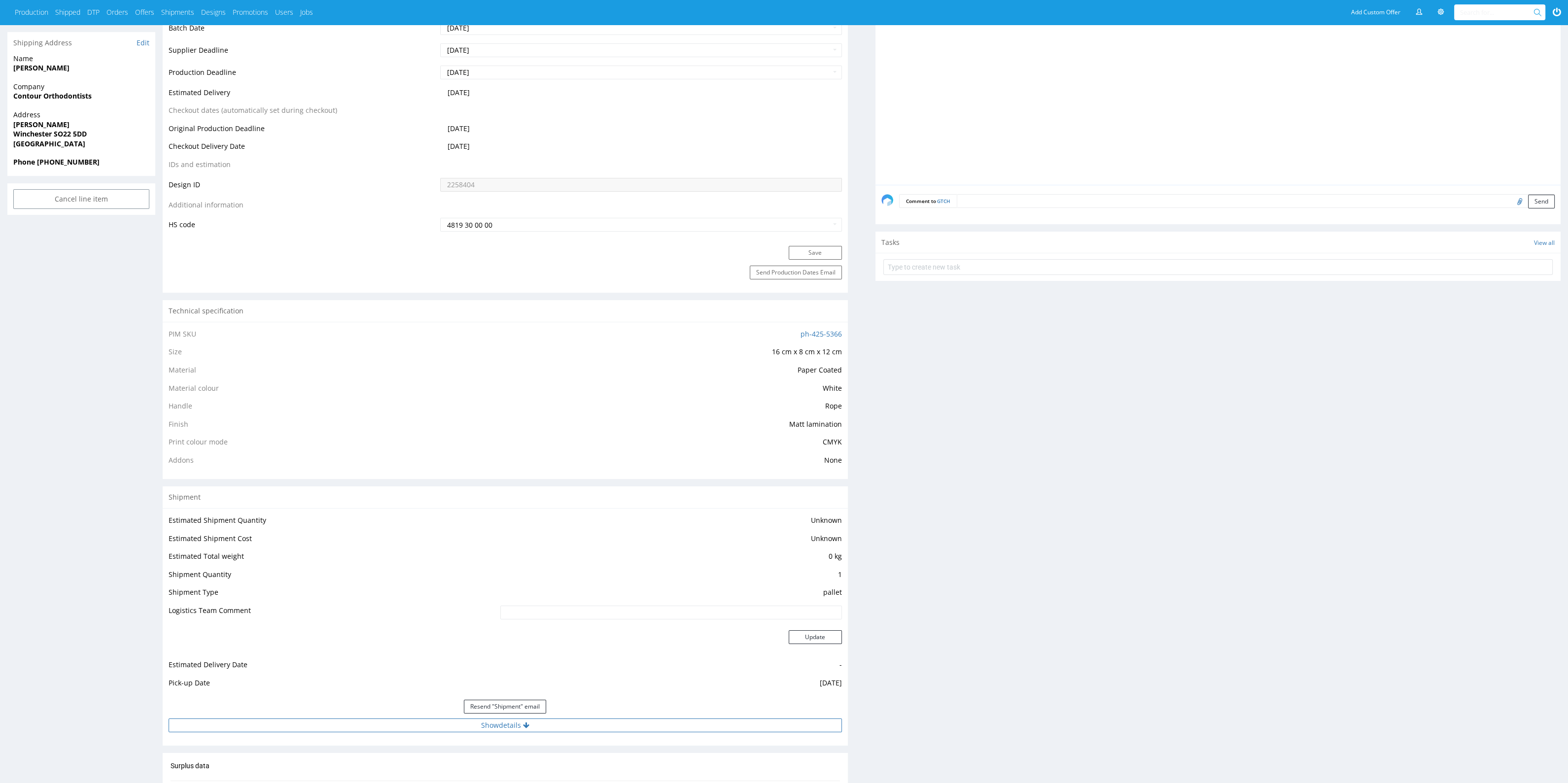
click at [404, 722] on button "Show details" at bounding box center [505, 725] width 674 height 13
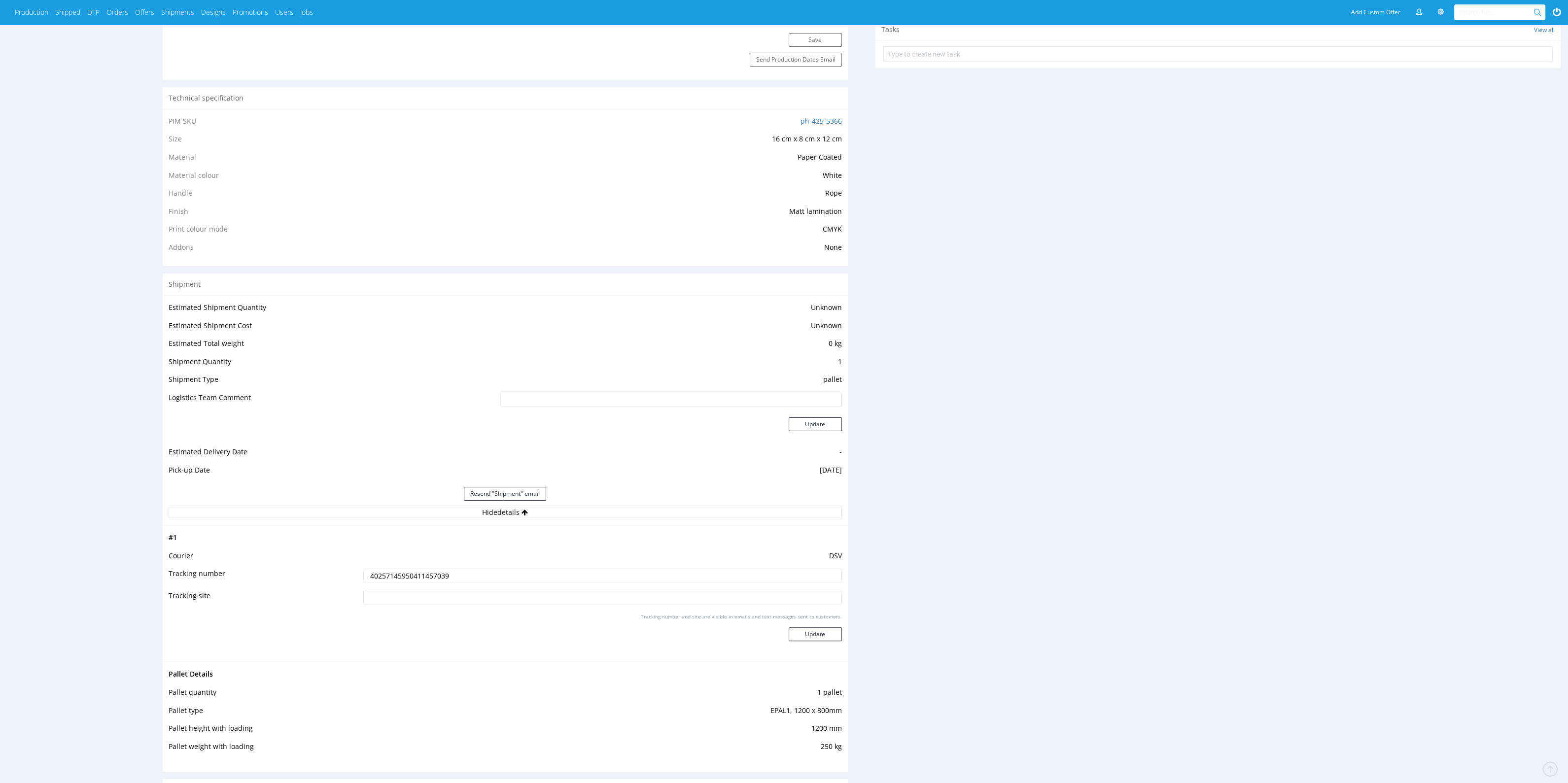
scroll to position [684, 0]
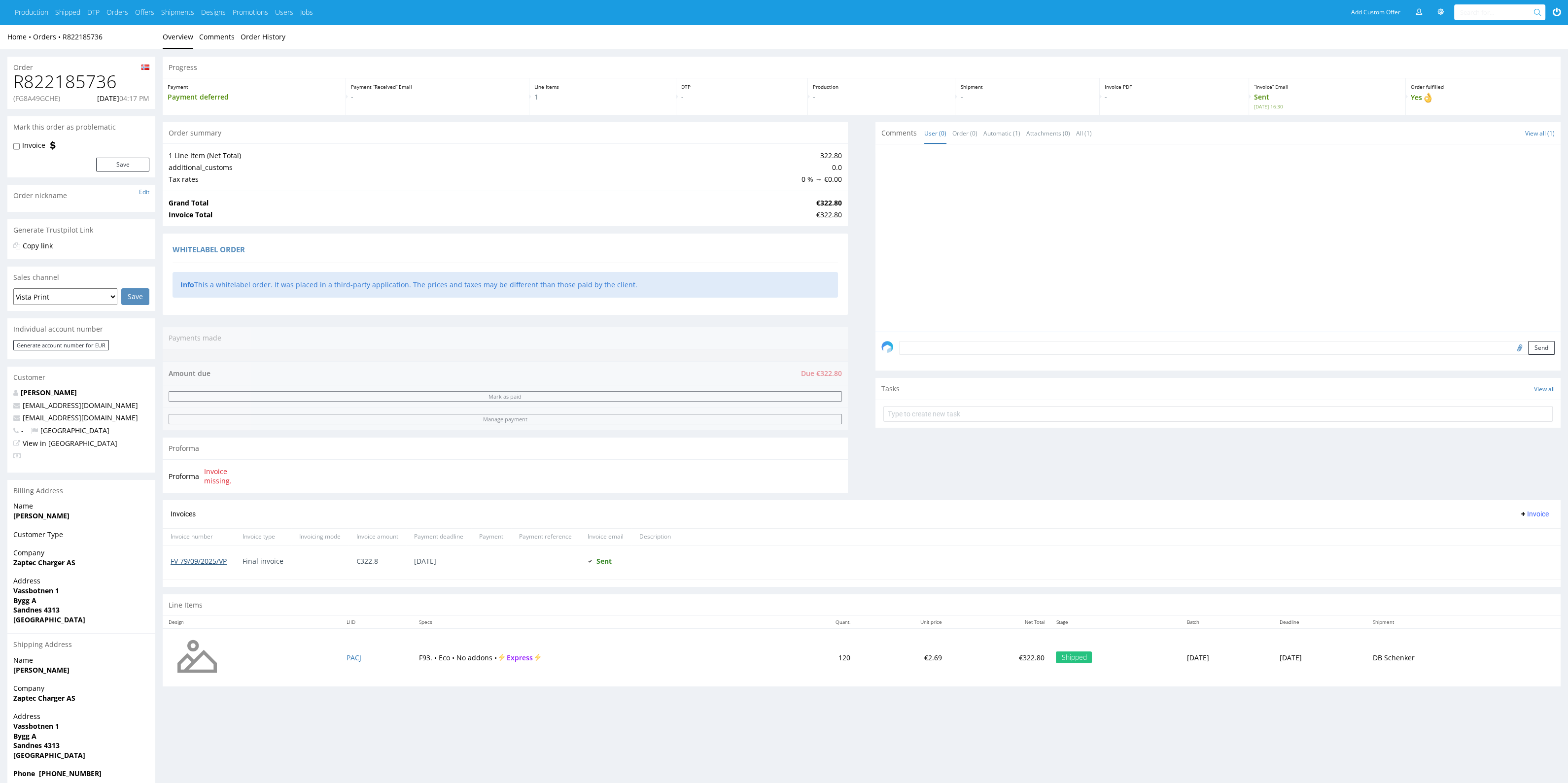
click at [219, 561] on link "FV 79/09/2025/VP" at bounding box center [198, 560] width 56 height 9
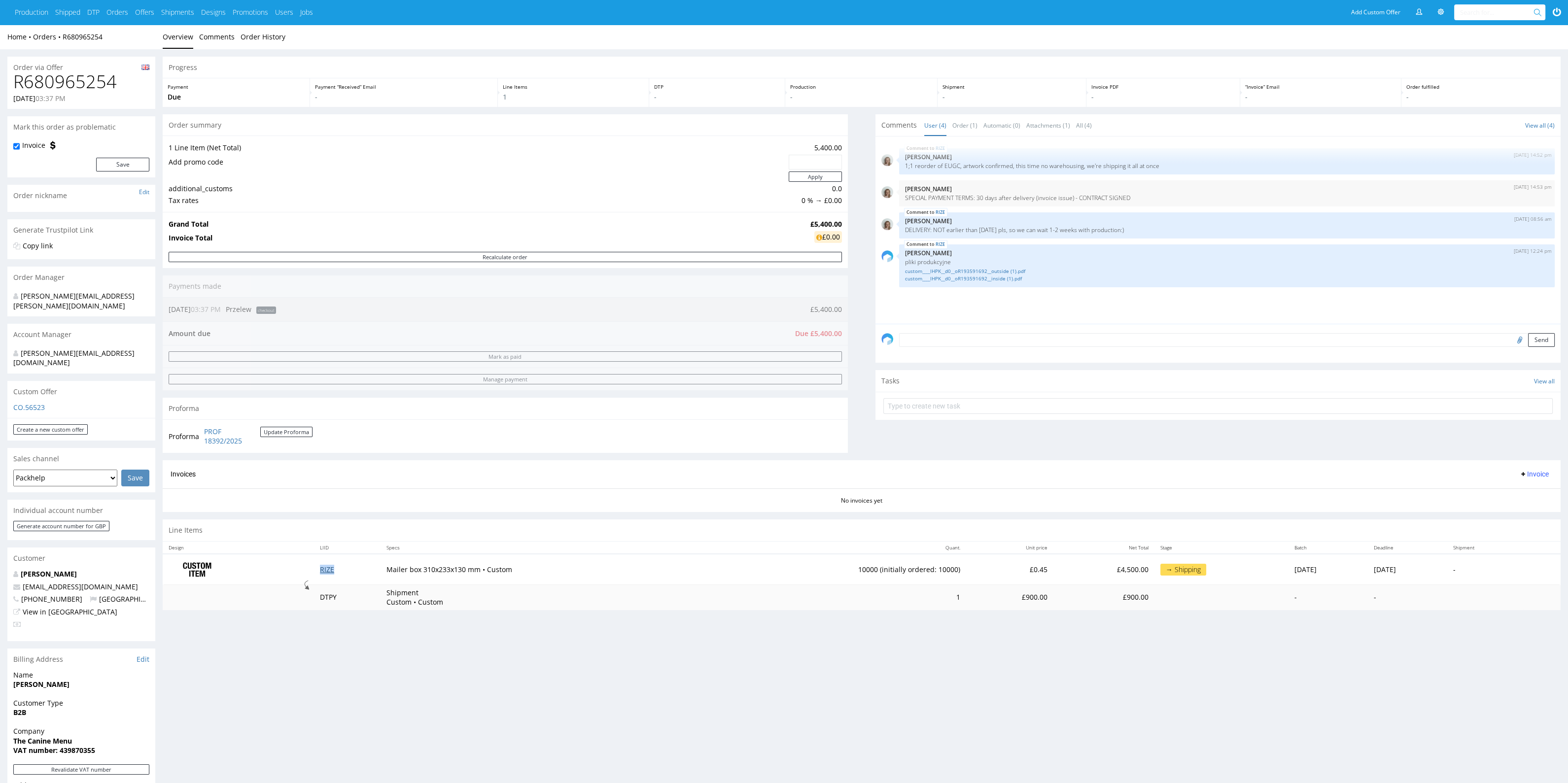
click at [324, 568] on link "RIZE" at bounding box center [326, 569] width 14 height 9
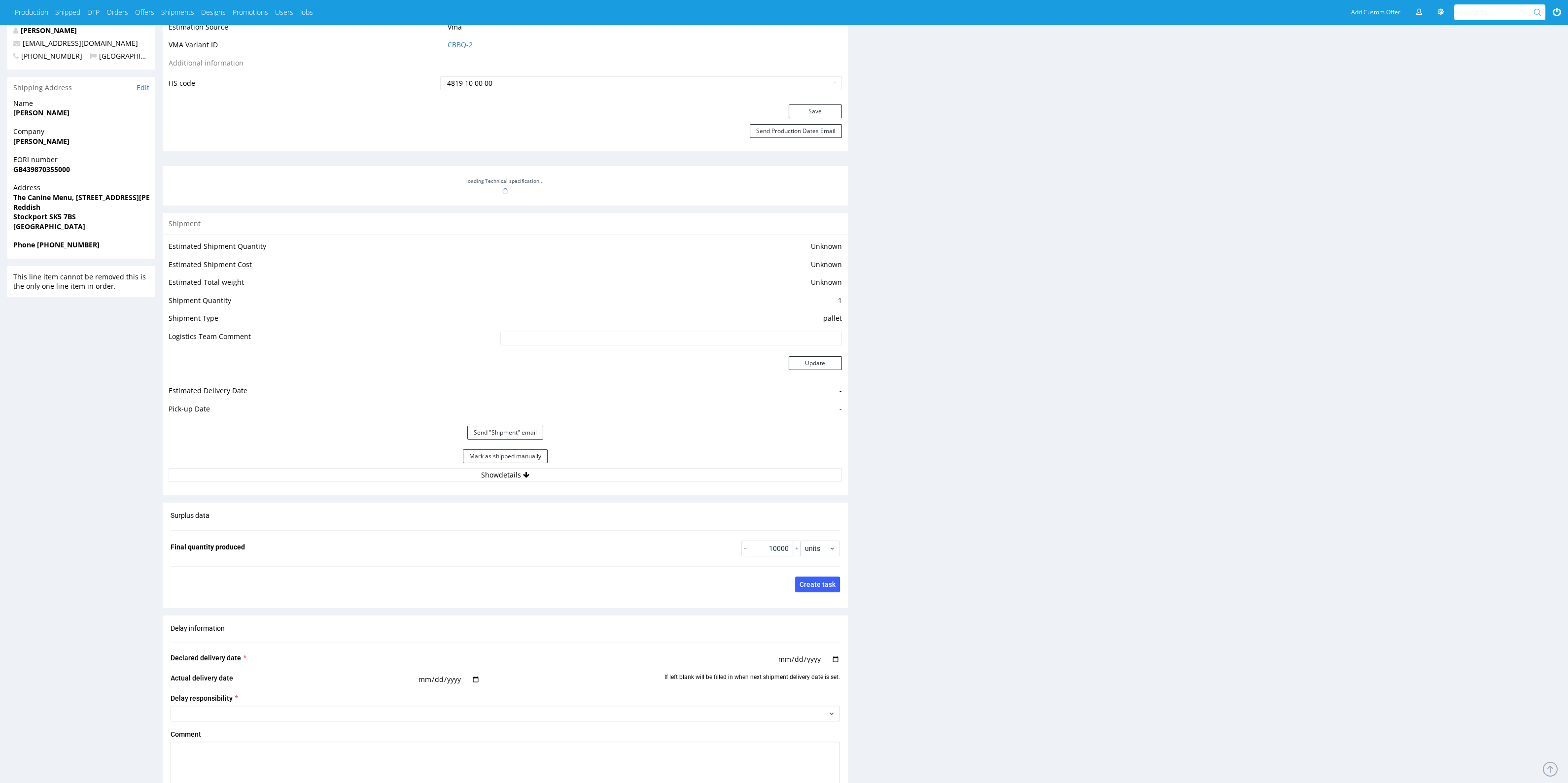
scroll to position [664, 0]
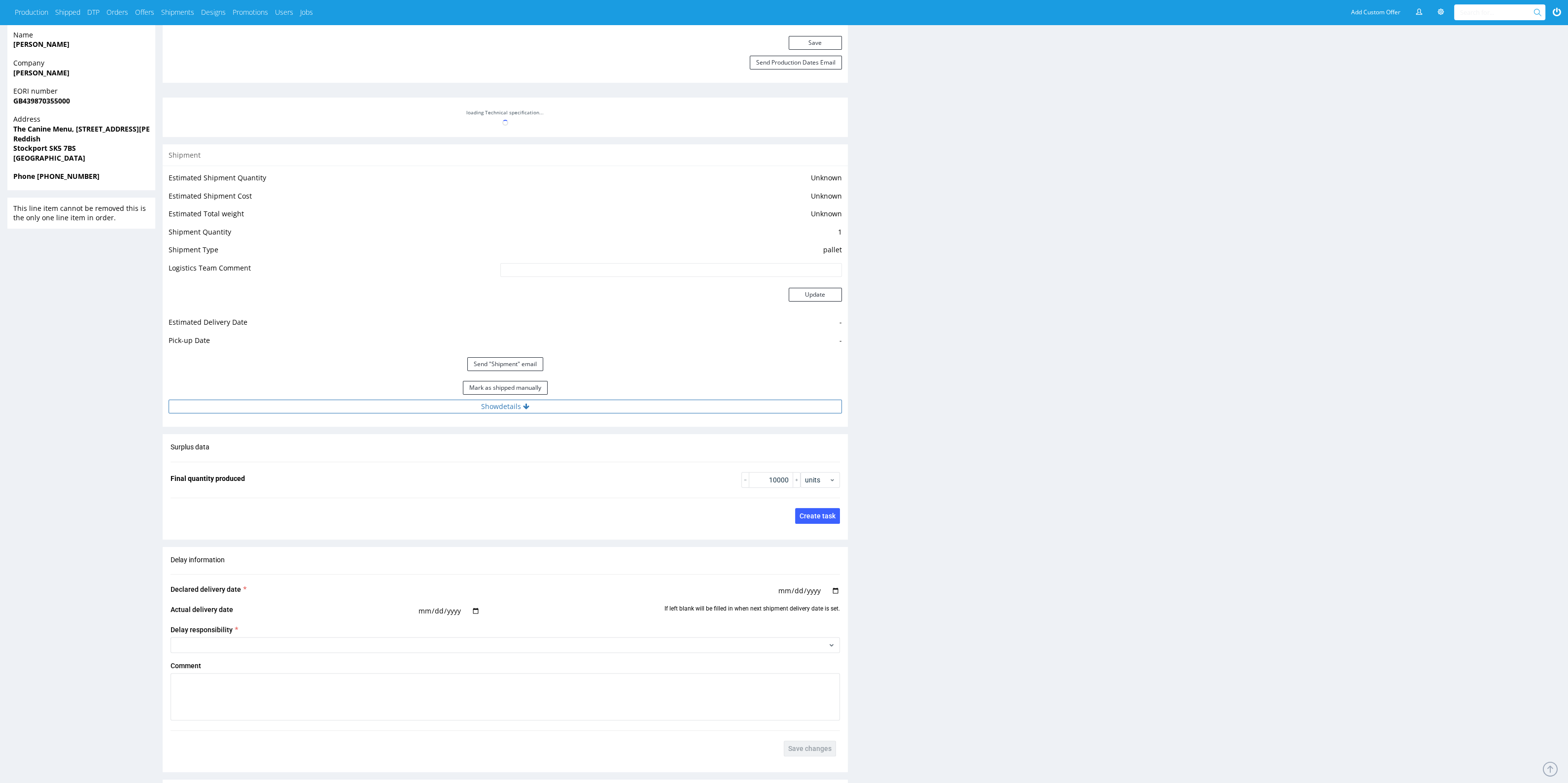
click at [443, 410] on button "Show details" at bounding box center [505, 407] width 674 height 13
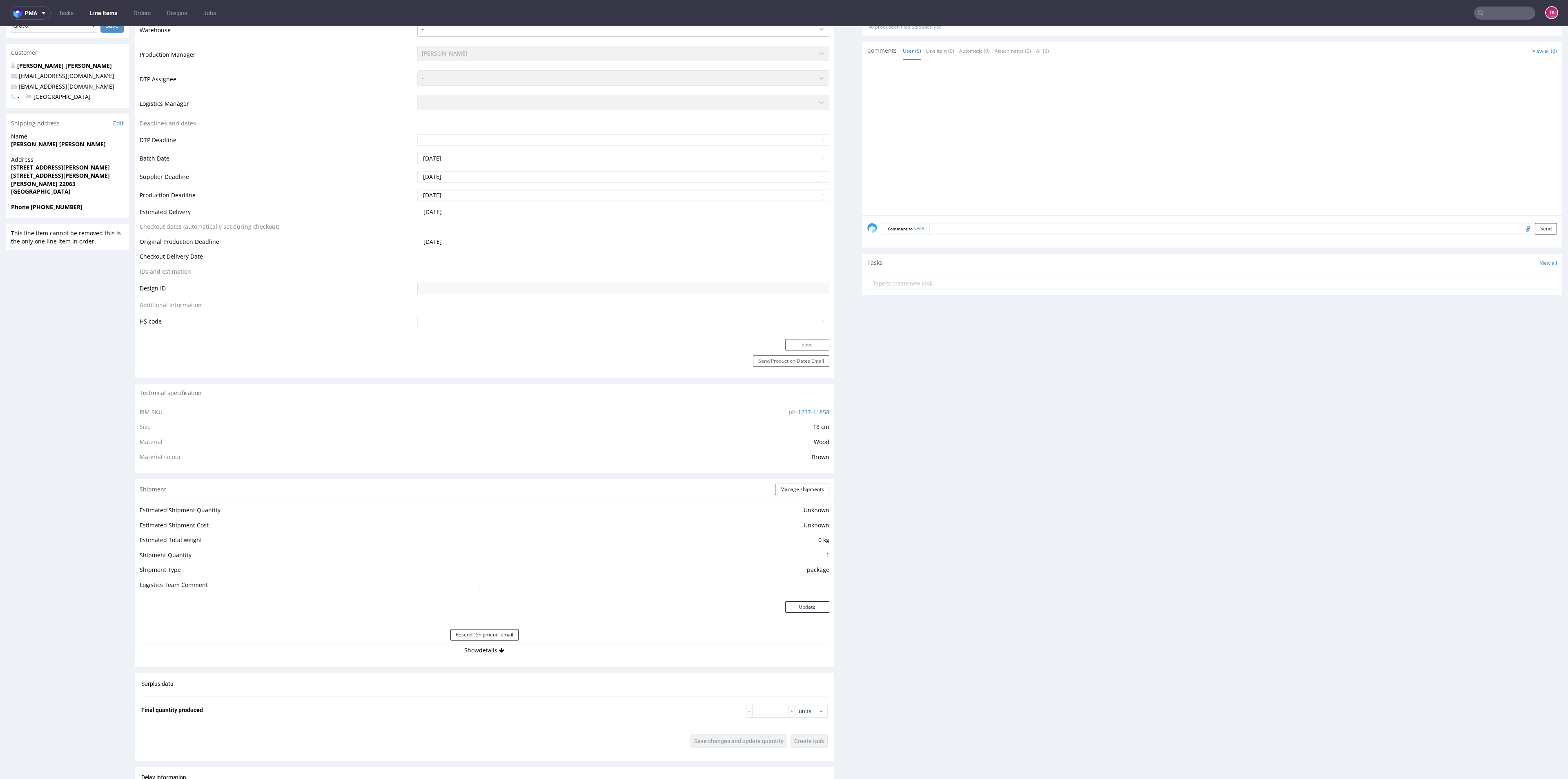
scroll to position [306, 0]
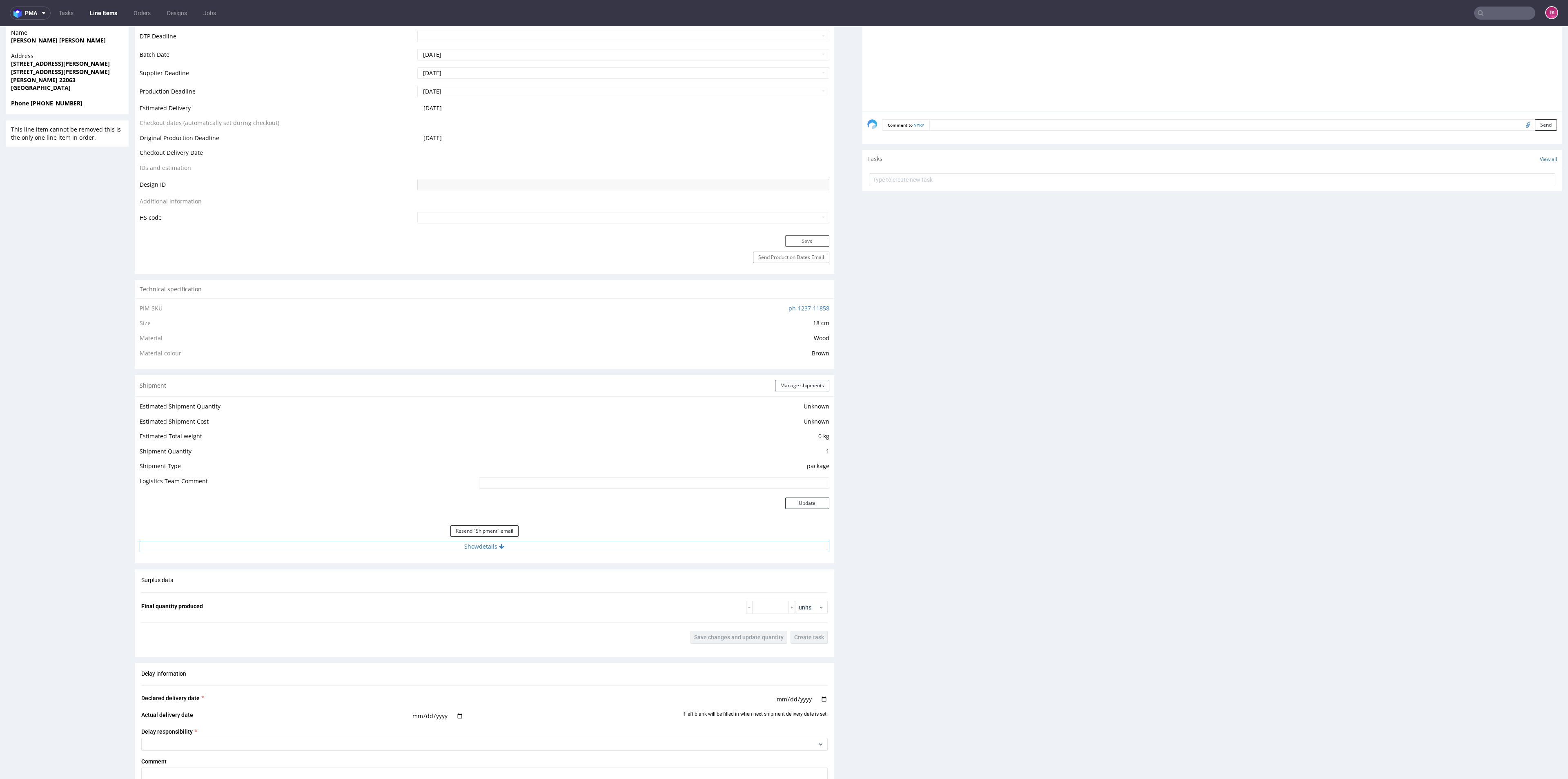
click at [488, 550] on button "Show details" at bounding box center [484, 546] width 689 height 11
click at [364, 597] on input "1Z5A15806894263382" at bounding box center [583, 599] width 491 height 11
click at [365, 597] on input "1Z5A15806894263382" at bounding box center [583, 599] width 491 height 11
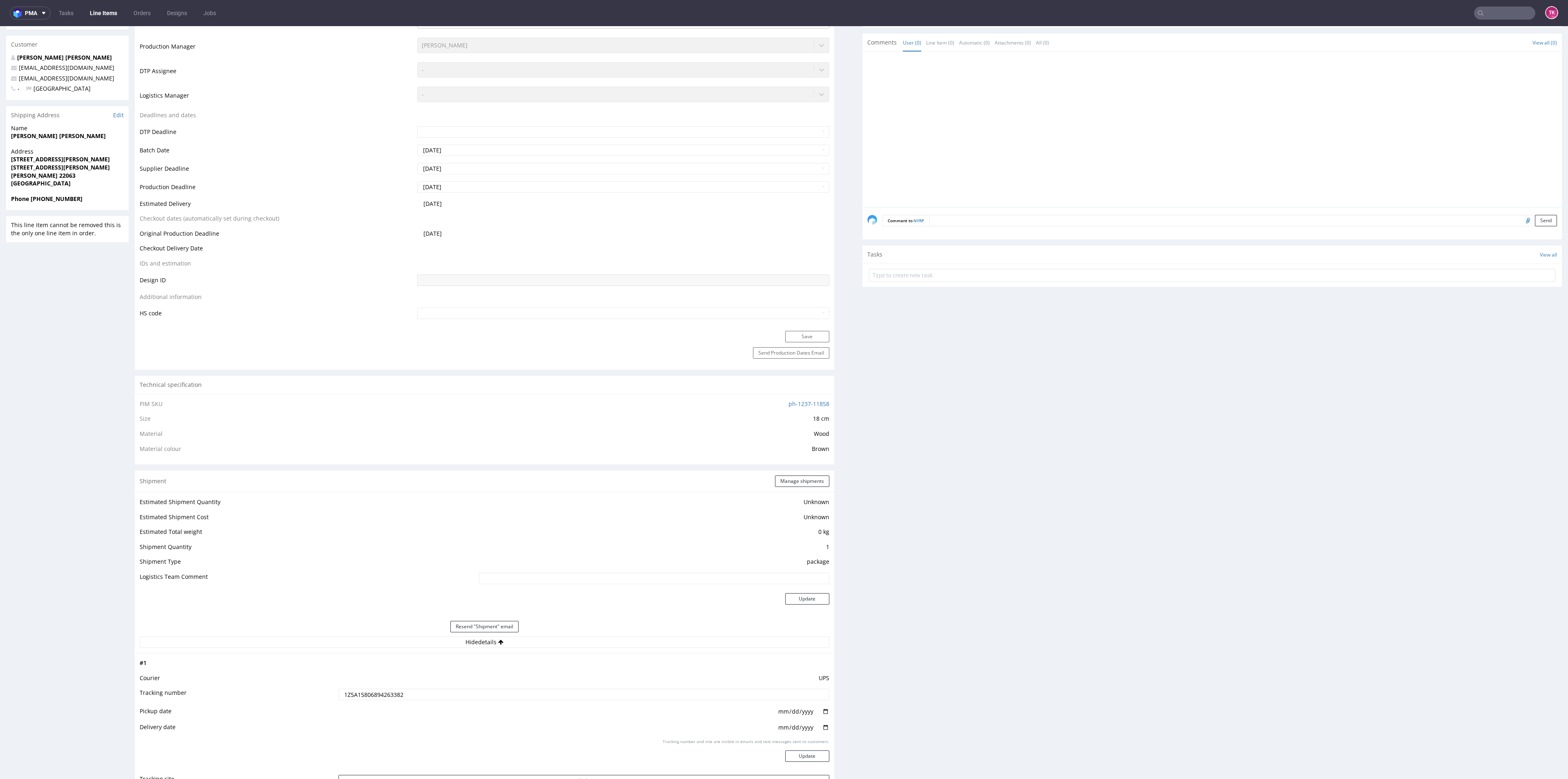
scroll to position [123, 0]
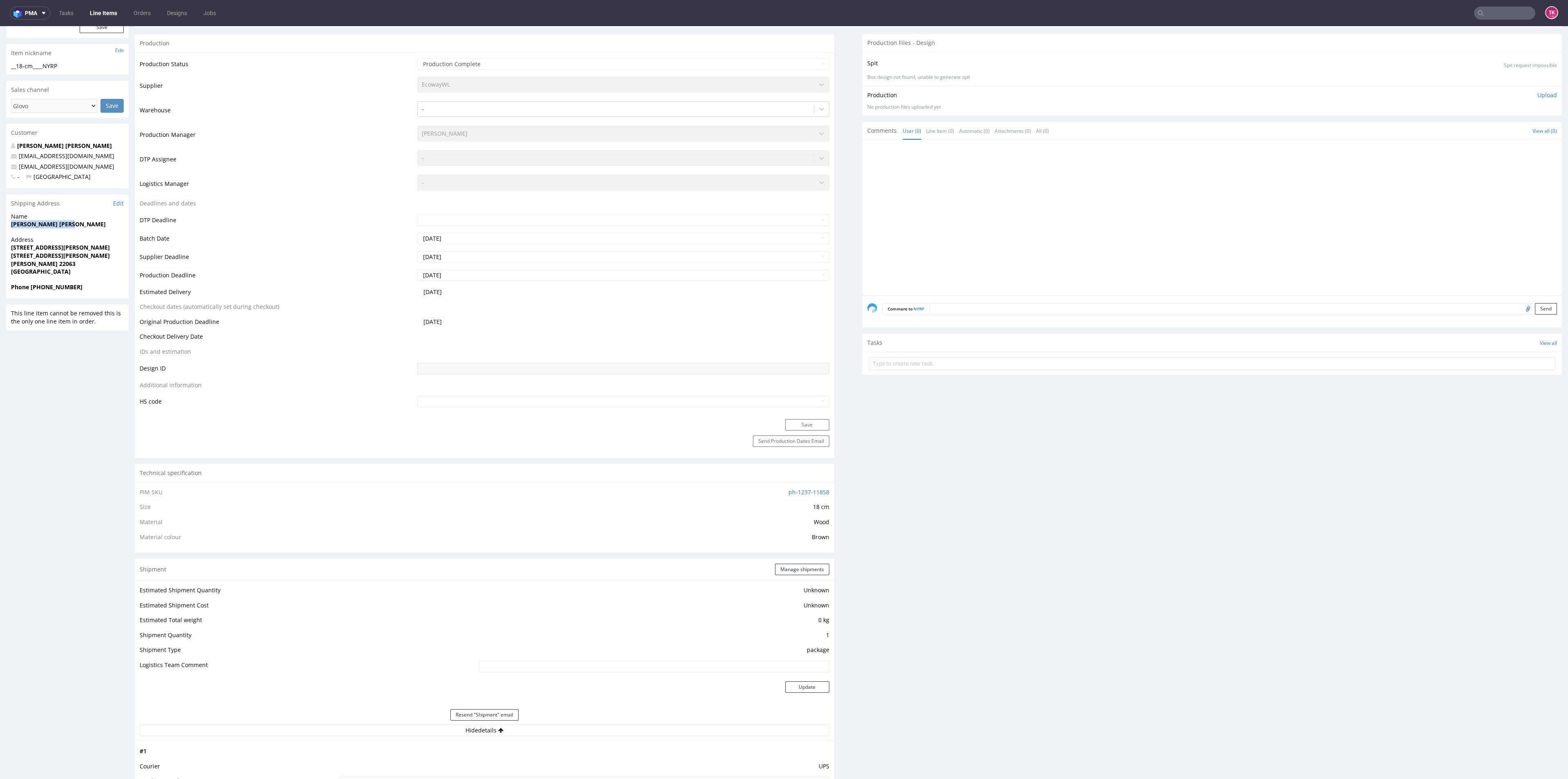
drag, startPoint x: 0, startPoint y: 224, endPoint x: 82, endPoint y: 227, distance: 82.1
click at [82, 227] on div "R525562622 23.09.2025 06:56 PM NYRP DID Mark this line item problematic Product…" at bounding box center [784, 649] width 1568 height 1452
copy strong "Xi Zhou Oscar Zheng"
drag, startPoint x: 4, startPoint y: 252, endPoint x: 116, endPoint y: 259, distance: 112.2
click at [105, 254] on div "R525562622 23.09.2025 06:56 PM NYRP DID Mark this line item problematic Product…" at bounding box center [784, 649] width 1568 height 1452
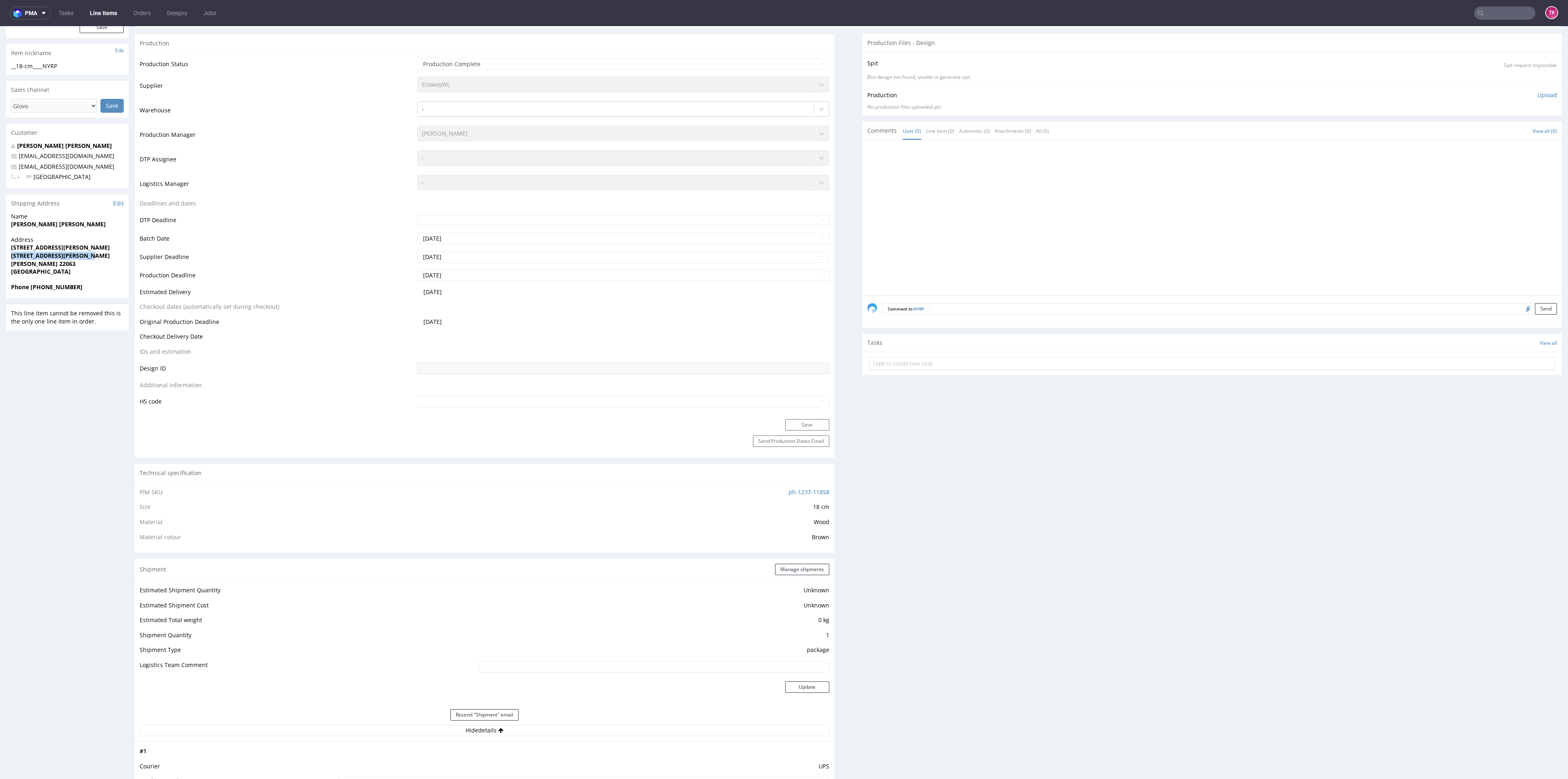
copy strong "Via Alessandro Manzoni, 3"
drag, startPoint x: 17, startPoint y: 265, endPoint x: 71, endPoint y: 266, distance: 54.0
click at [71, 266] on div "Address Via Alessandro Manzoni, 3 Via Alessandro Manzoni, 3 Cantù 22063 Italy" at bounding box center [67, 259] width 123 height 47
copy strong "Cantù 22063"
drag, startPoint x: 81, startPoint y: 247, endPoint x: 0, endPoint y: 247, distance: 81.0
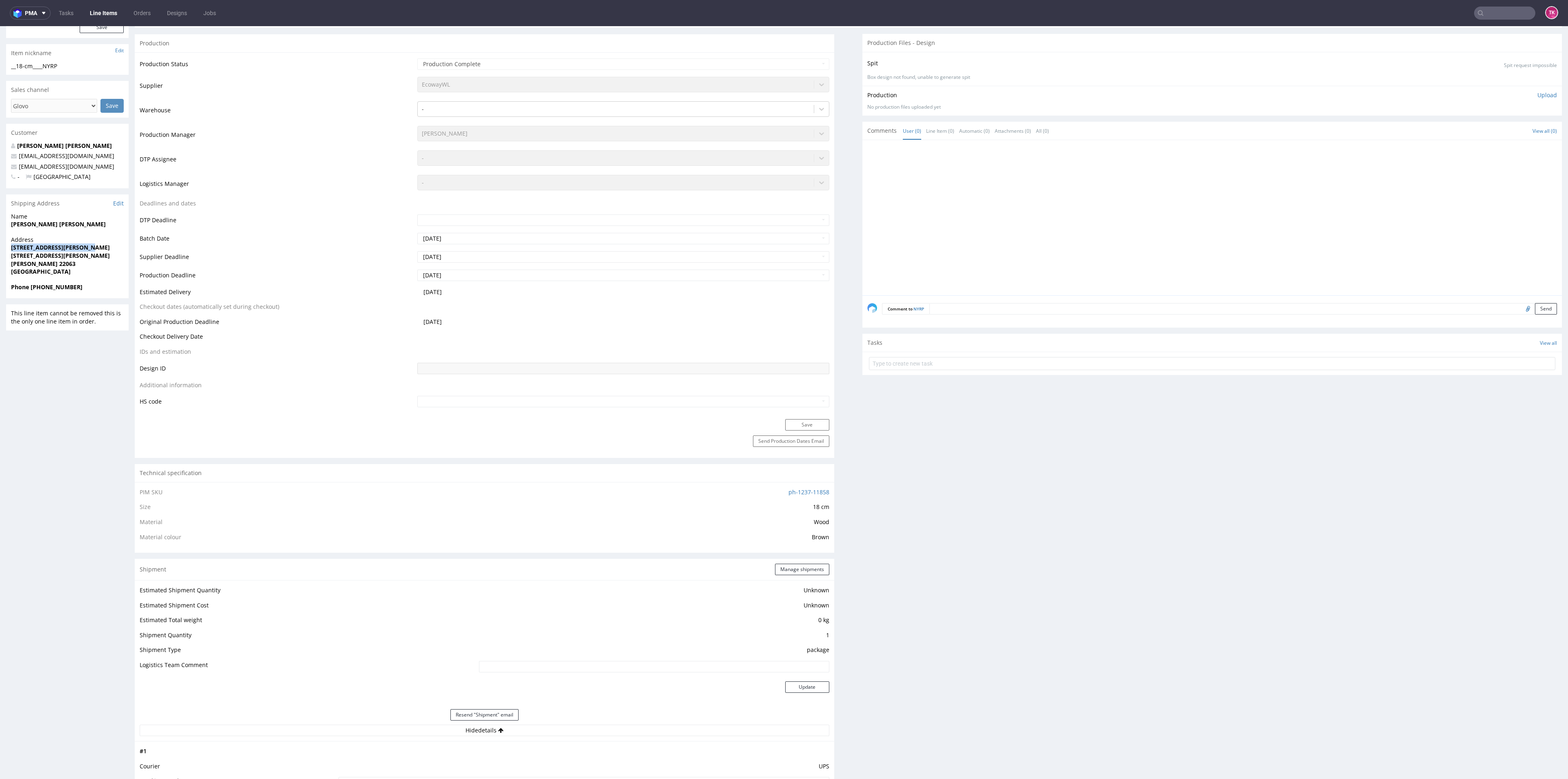
click at [0, 247] on div "R525562622 23.09.2025 06:56 PM NYRP DID Mark this line item problematic Product…" at bounding box center [784, 649] width 1568 height 1452
copy strong "Via Alessandro Manzoni, 3"
drag, startPoint x: 29, startPoint y: 287, endPoint x: 90, endPoint y: 289, distance: 61.0
click at [91, 289] on span "Phone +393384775352" at bounding box center [67, 287] width 113 height 8
copy strong "+393384775352"
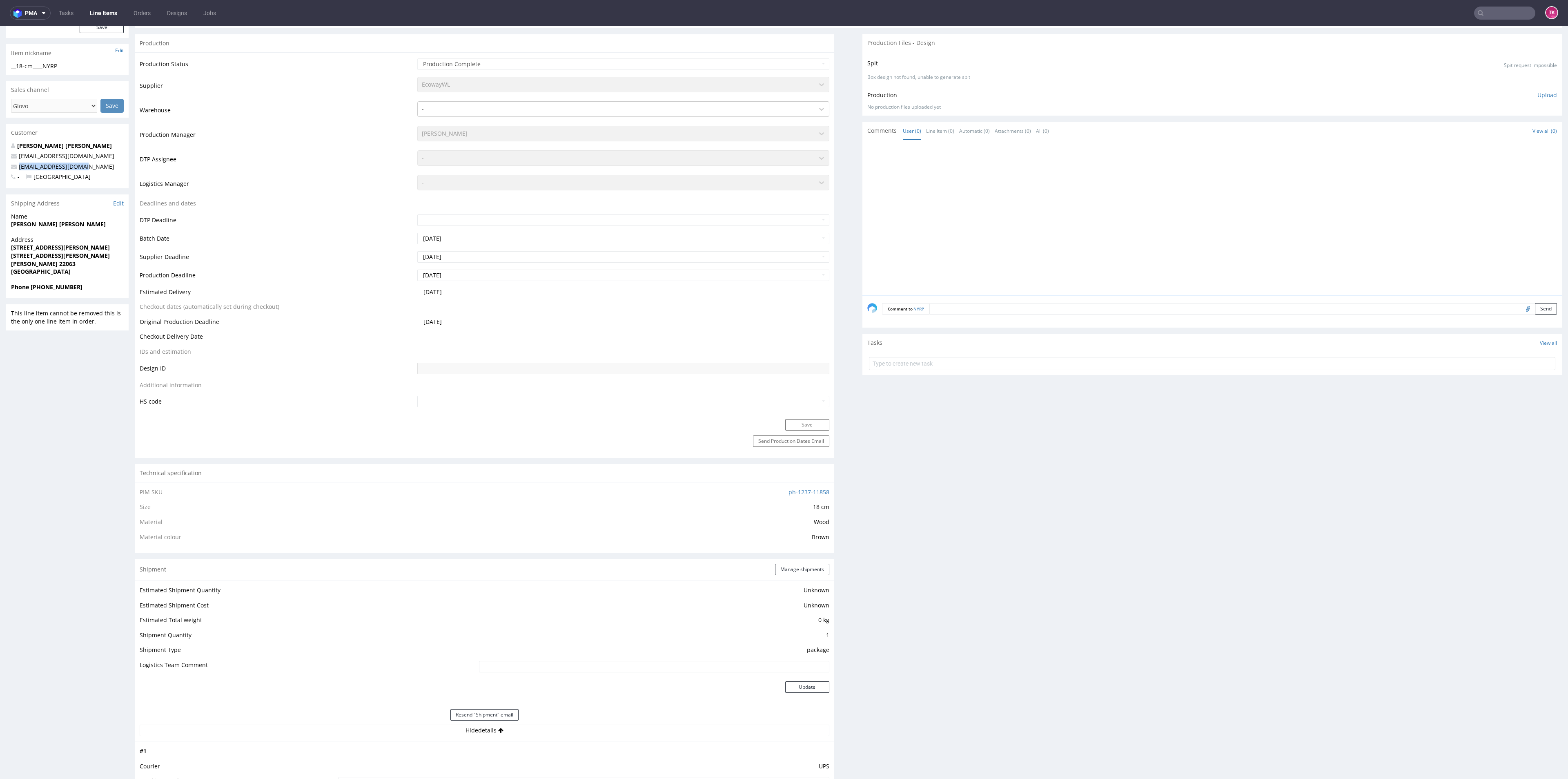
drag, startPoint x: 94, startPoint y: 162, endPoint x: 0, endPoint y: 161, distance: 94.0
click at [0, 161] on div "R525562622 23.09.2025 06:56 PM NYRP DID Mark this line item problematic Product…" at bounding box center [784, 649] width 1568 height 1452
copy span "oskkarzheng@gmail.com"
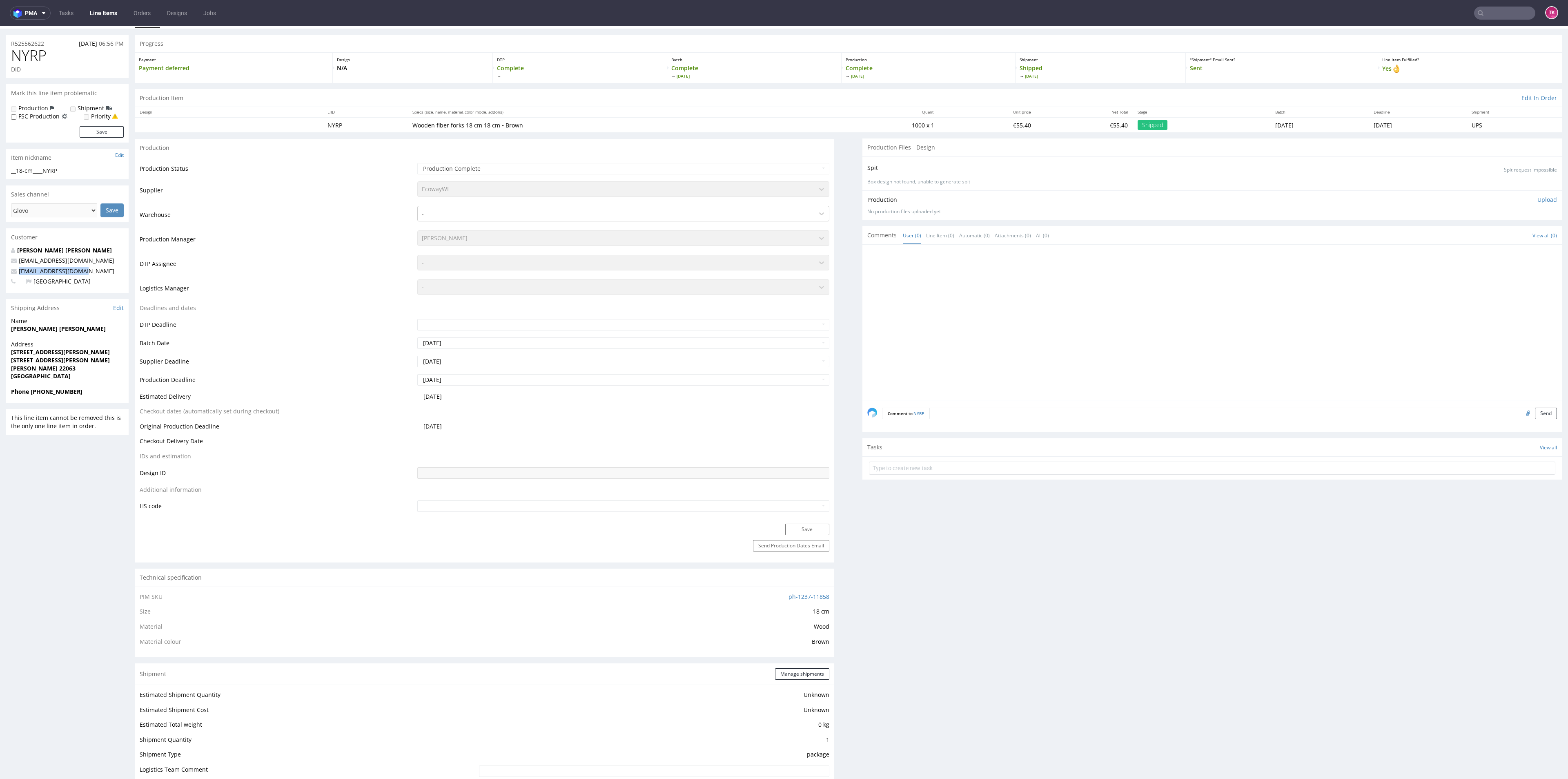
scroll to position [0, 0]
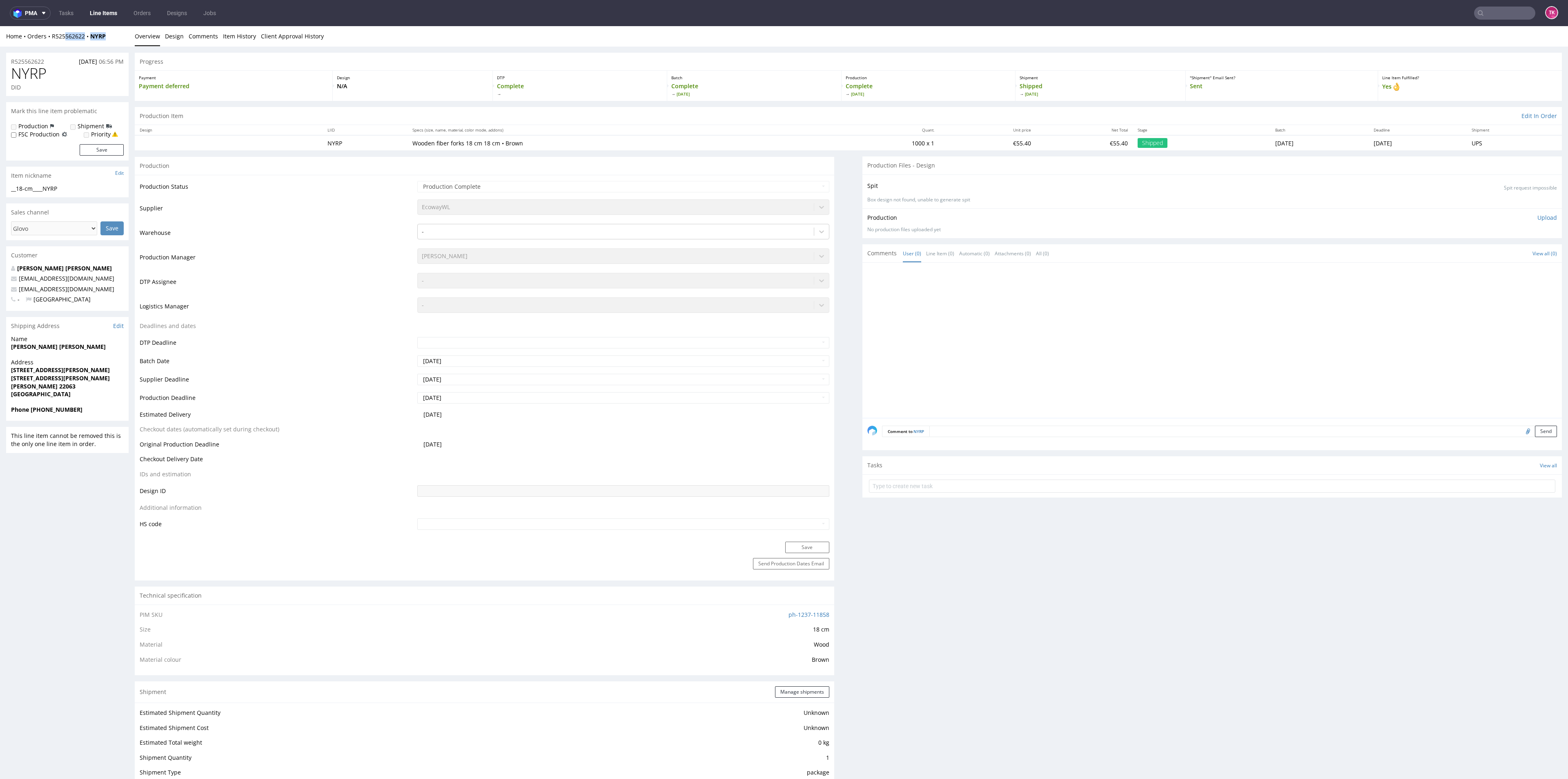
drag, startPoint x: 105, startPoint y: 44, endPoint x: 66, endPoint y: 43, distance: 39.0
click at [66, 43] on div "Home Orders R525562622 NYRP Overview Design Comments Item History Client Approv…" at bounding box center [784, 36] width 1568 height 20
drag, startPoint x: 100, startPoint y: 290, endPoint x: 0, endPoint y: 288, distance: 100.0
click at [0, 288] on div "R525562622 23.09.2025 06:56 PM NYRP DID Mark this line item problematic Product…" at bounding box center [784, 772] width 1568 height 1452
copy span "oskkarzheng@gmail.com"
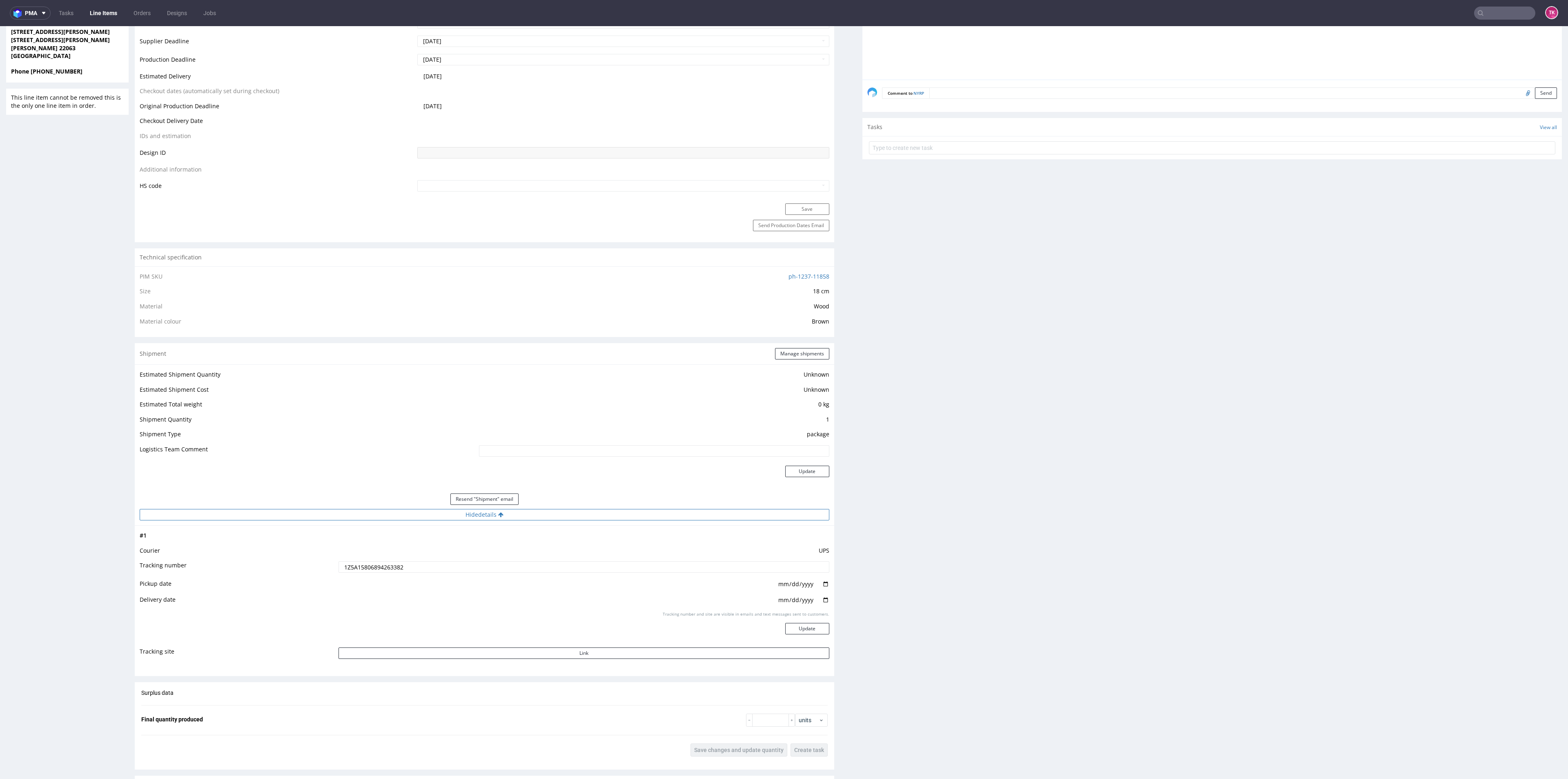
scroll to position [429, 0]
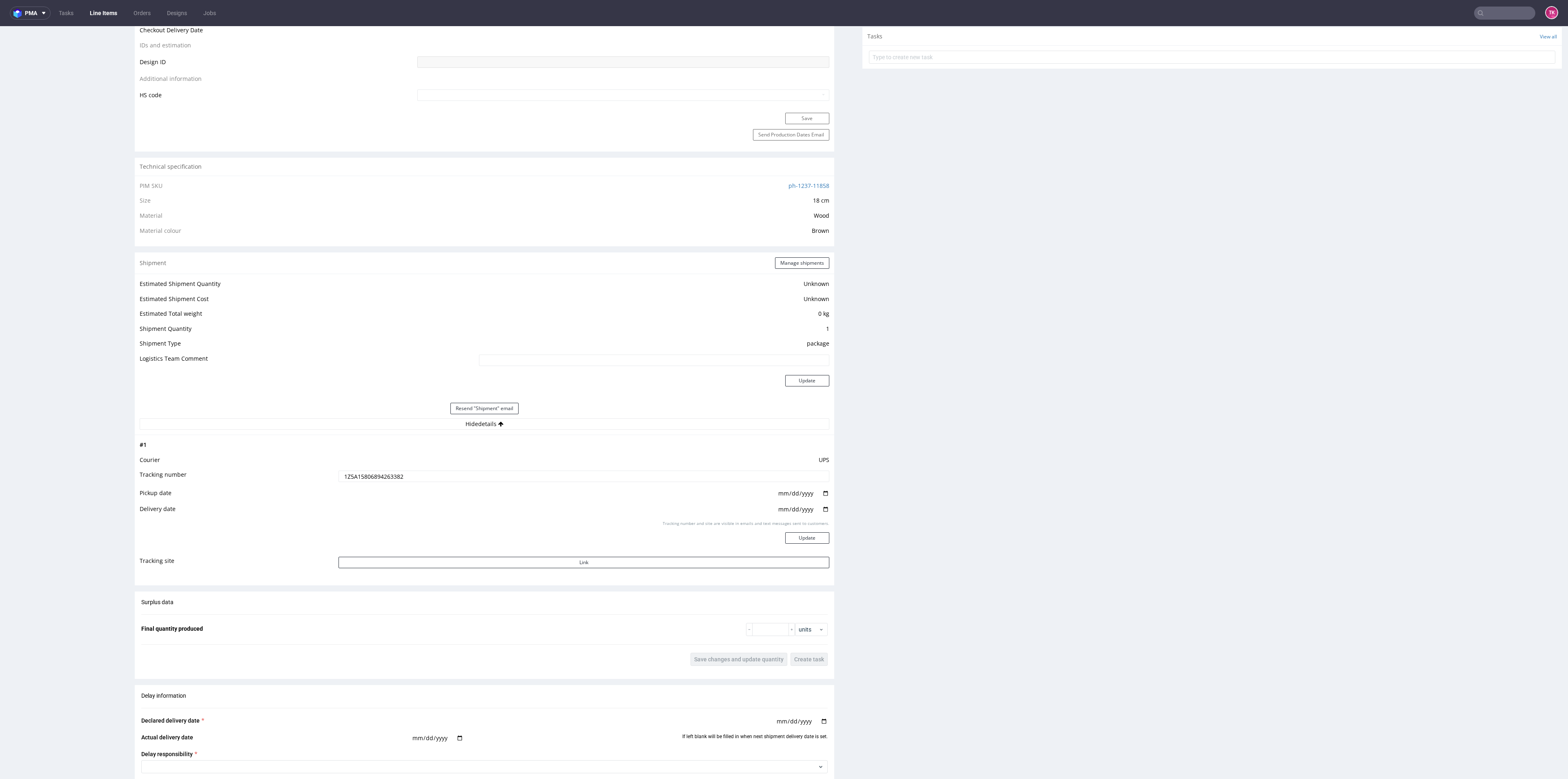
click at [94, 9] on link "Line Items" at bounding box center [104, 12] width 37 height 13
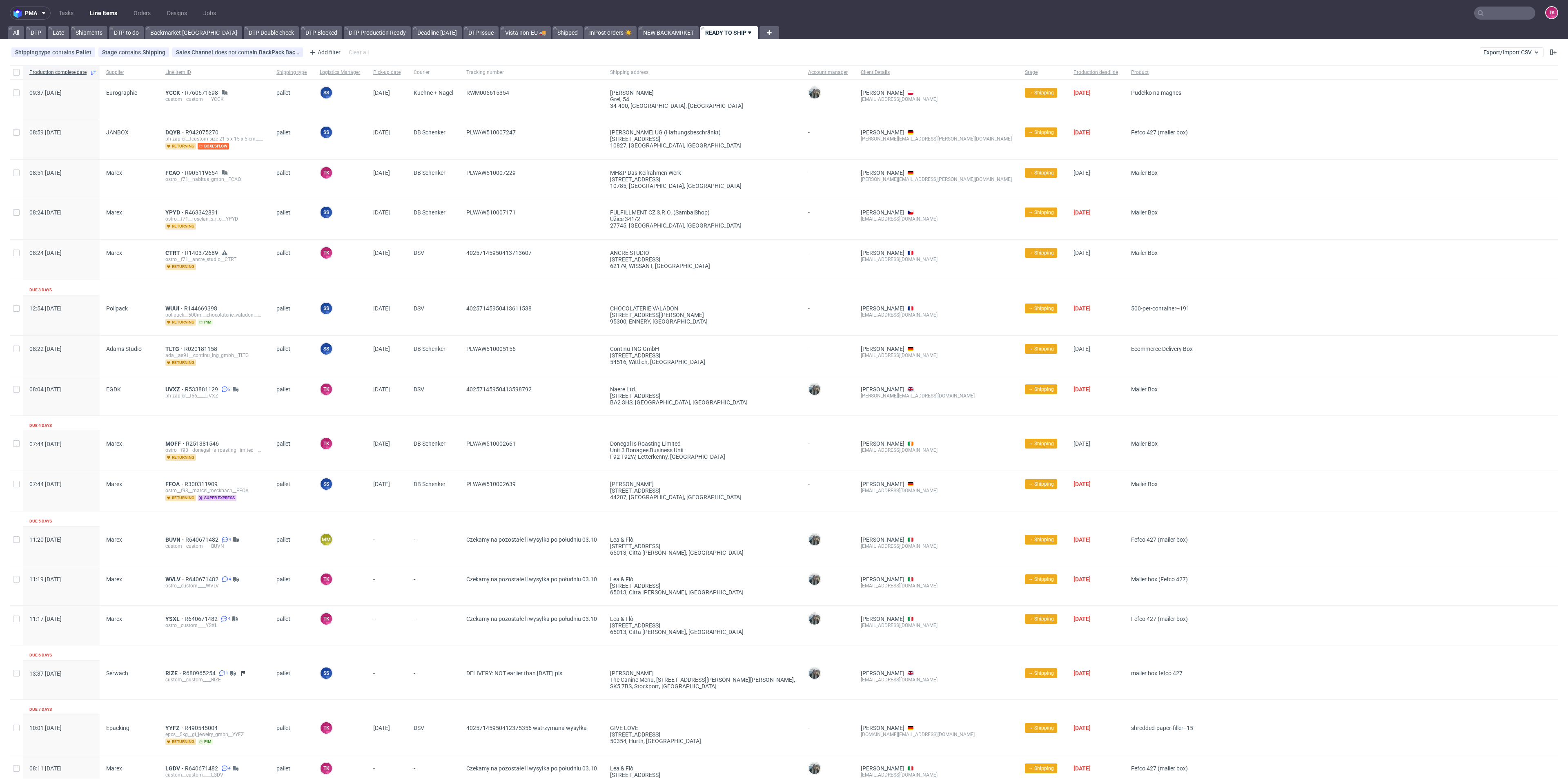
click at [1486, 14] on input "text" at bounding box center [1504, 12] width 61 height 13
paste input "There is a problem with the DSV website. The problem will be resolved soon."
click at [1438, 19] on input "There is a problem with the DSV website. The problem will be resolved soon." at bounding box center [1455, 12] width 160 height 13
paste input "HOGA"
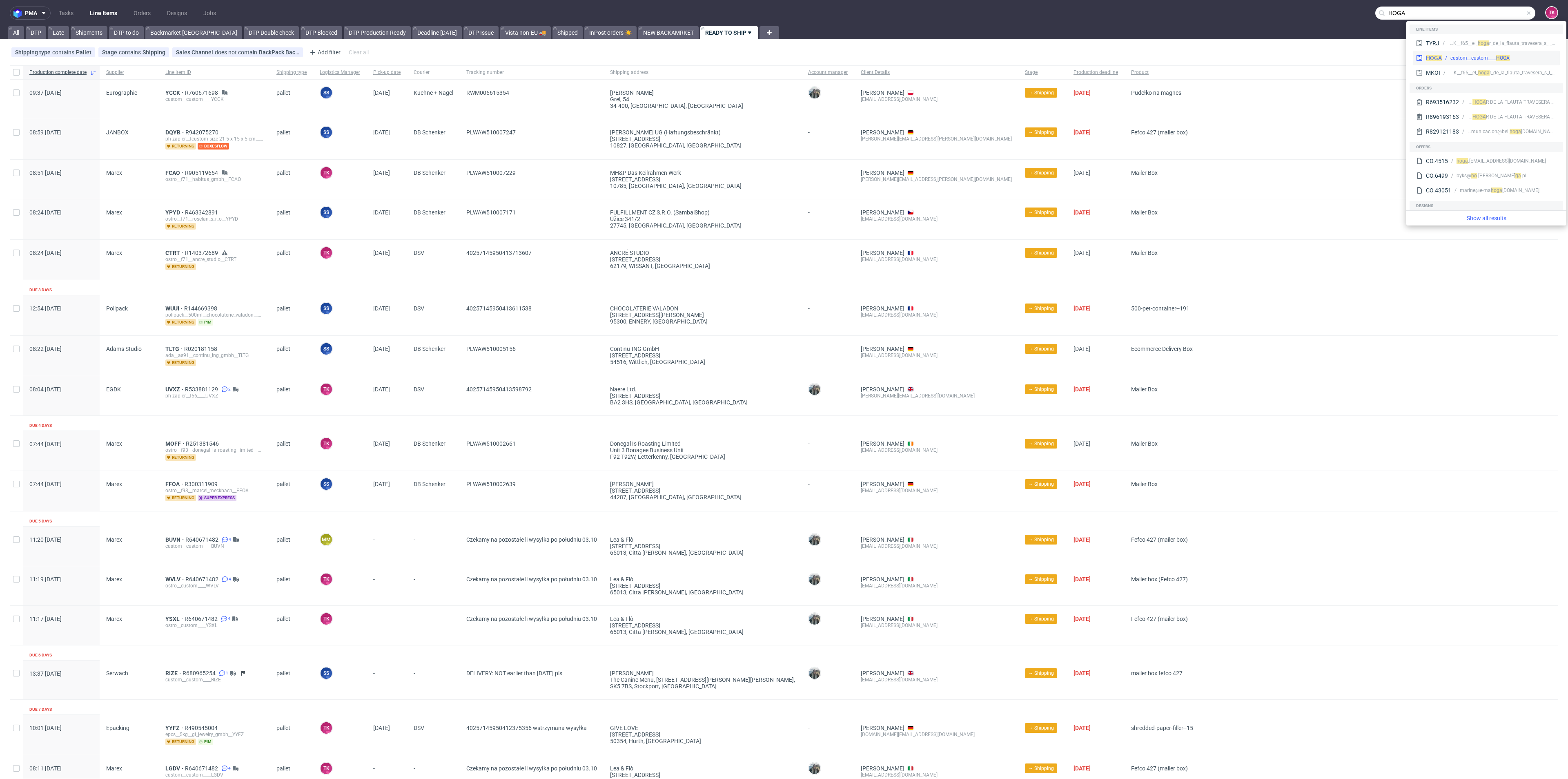
type input "HOGA"
click at [1436, 55] on span "HOGA" at bounding box center [1434, 58] width 16 height 6
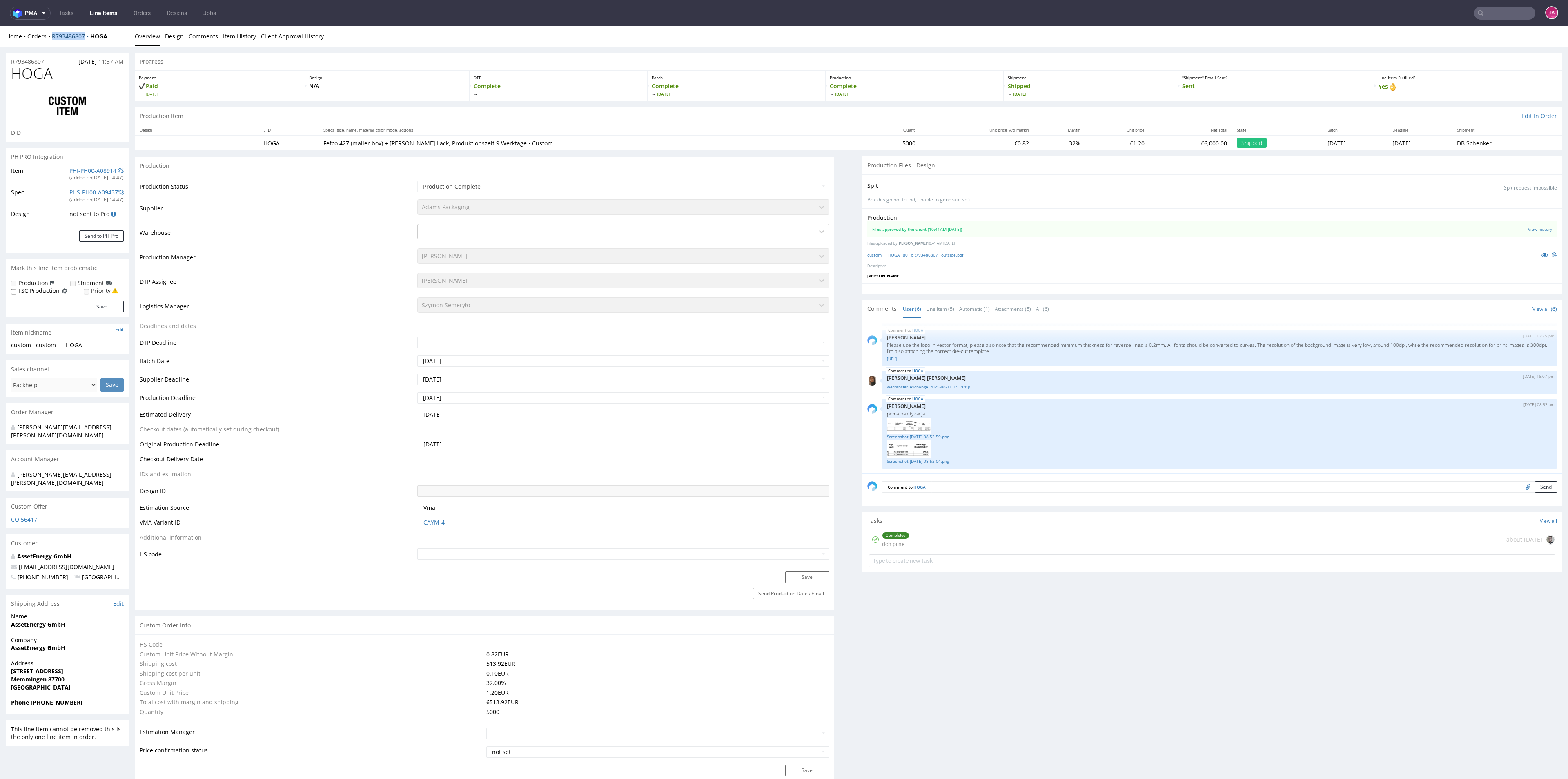
drag, startPoint x: 50, startPoint y: 45, endPoint x: 84, endPoint y: 38, distance: 34.7
click at [84, 38] on div "Home Orders R793486807 HOGA Overview Design Comments Item History Client Approv…" at bounding box center [784, 36] width 1568 height 20
copy link "R793486807"
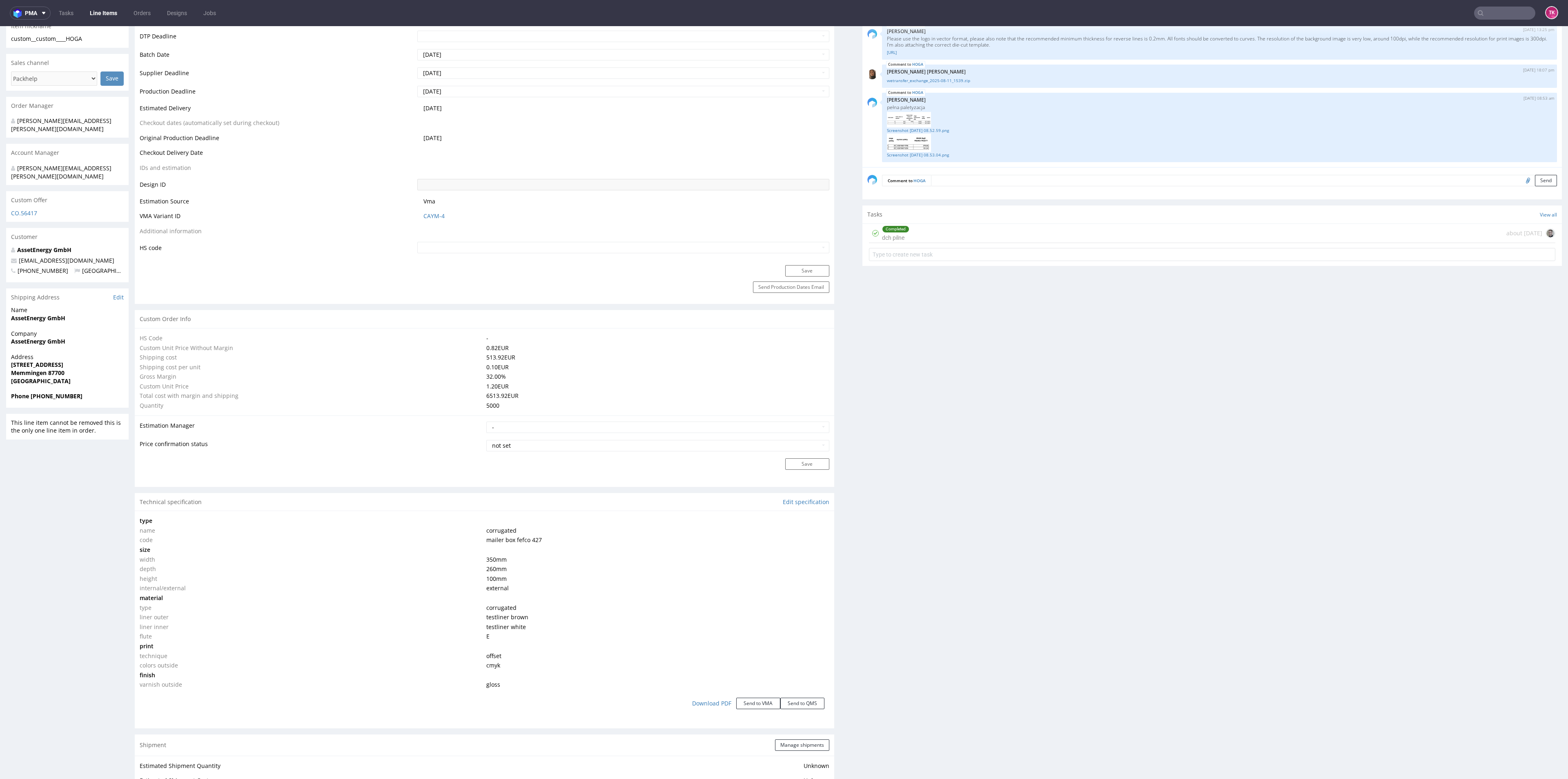
scroll to position [613, 0]
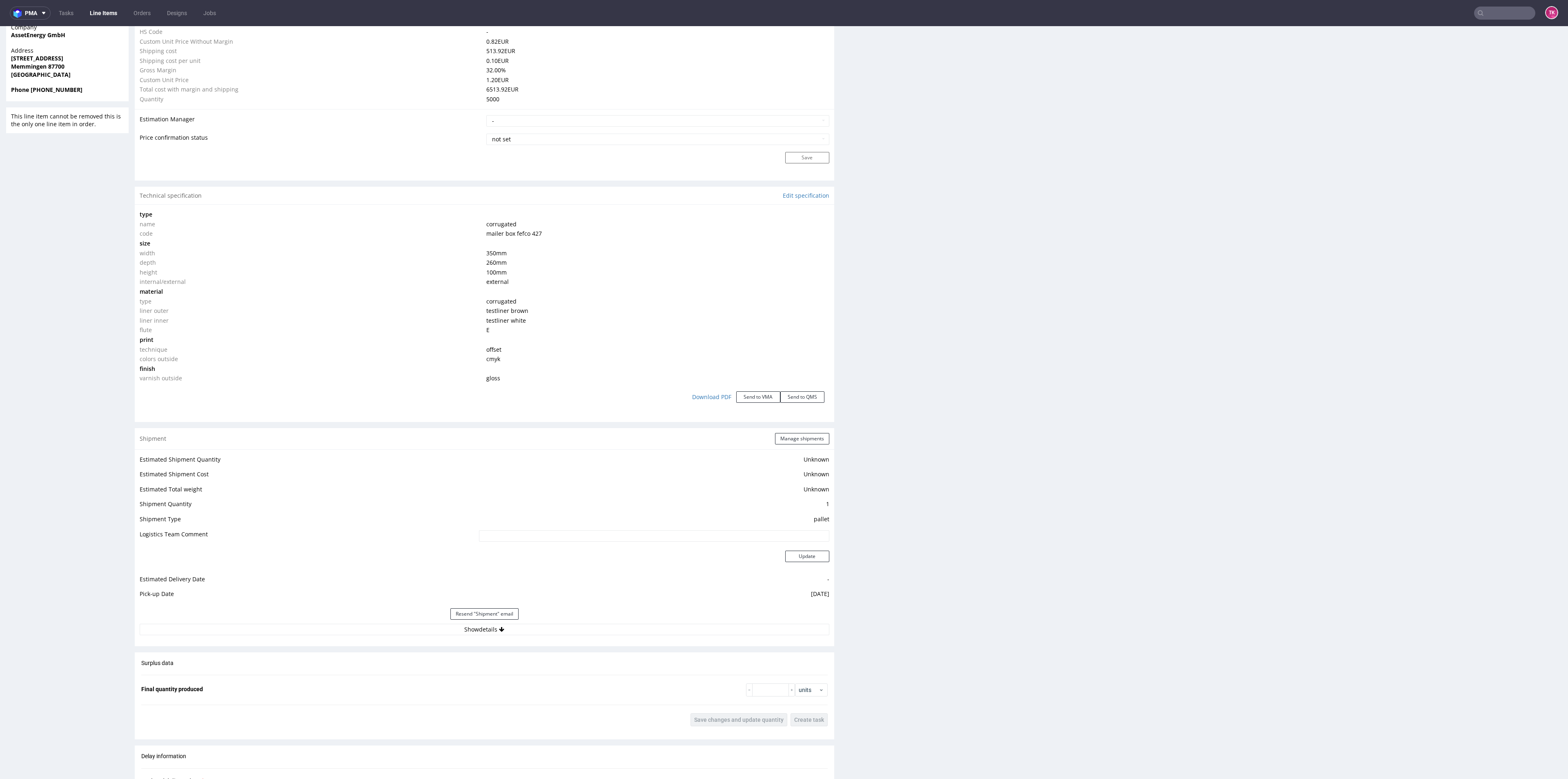
click at [536, 630] on button "Show details" at bounding box center [484, 629] width 689 height 11
click at [385, 677] on input "PLWAW508034776" at bounding box center [583, 681] width 491 height 11
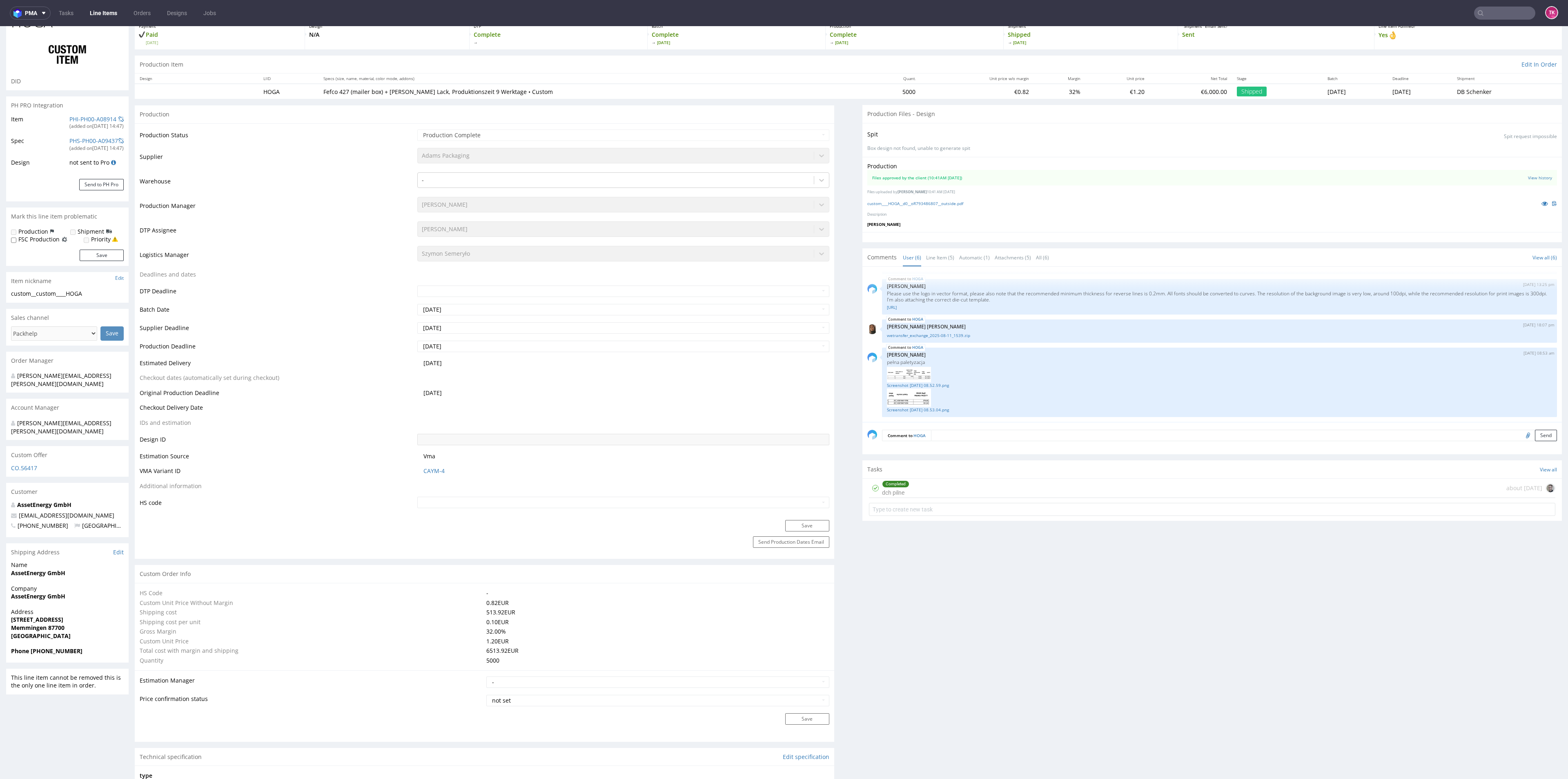
scroll to position [0, 0]
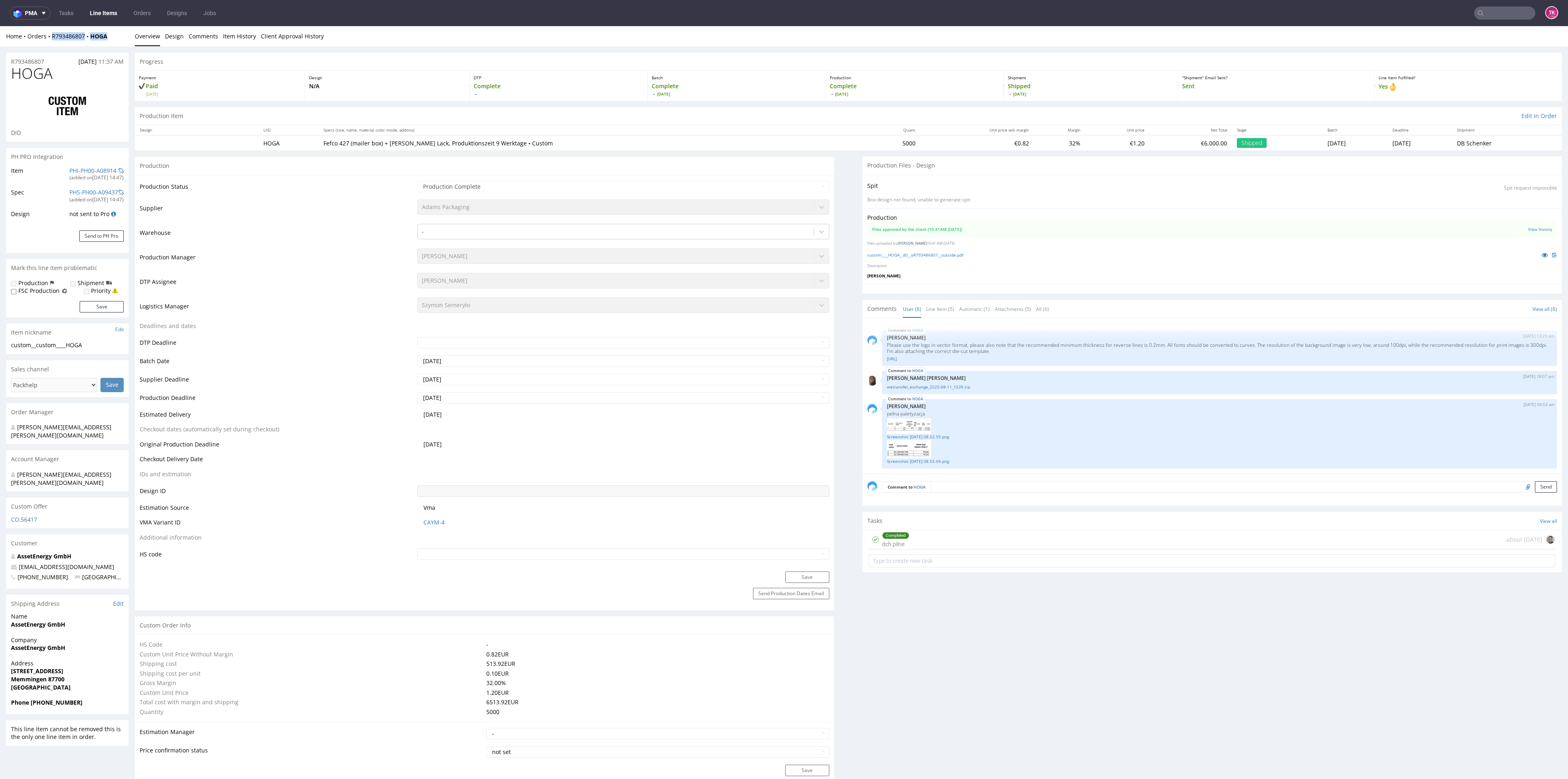
drag, startPoint x: 116, startPoint y: 42, endPoint x: 52, endPoint y: 44, distance: 64.0
click at [52, 44] on div "Home Orders R793486807 HOGA Overview Design Comments Item History Client Approv…" at bounding box center [784, 36] width 1568 height 20
copy div "R793486807 HOGA"
click at [1477, 11] on input "text" at bounding box center [1504, 12] width 61 height 13
paste input "QNRI"
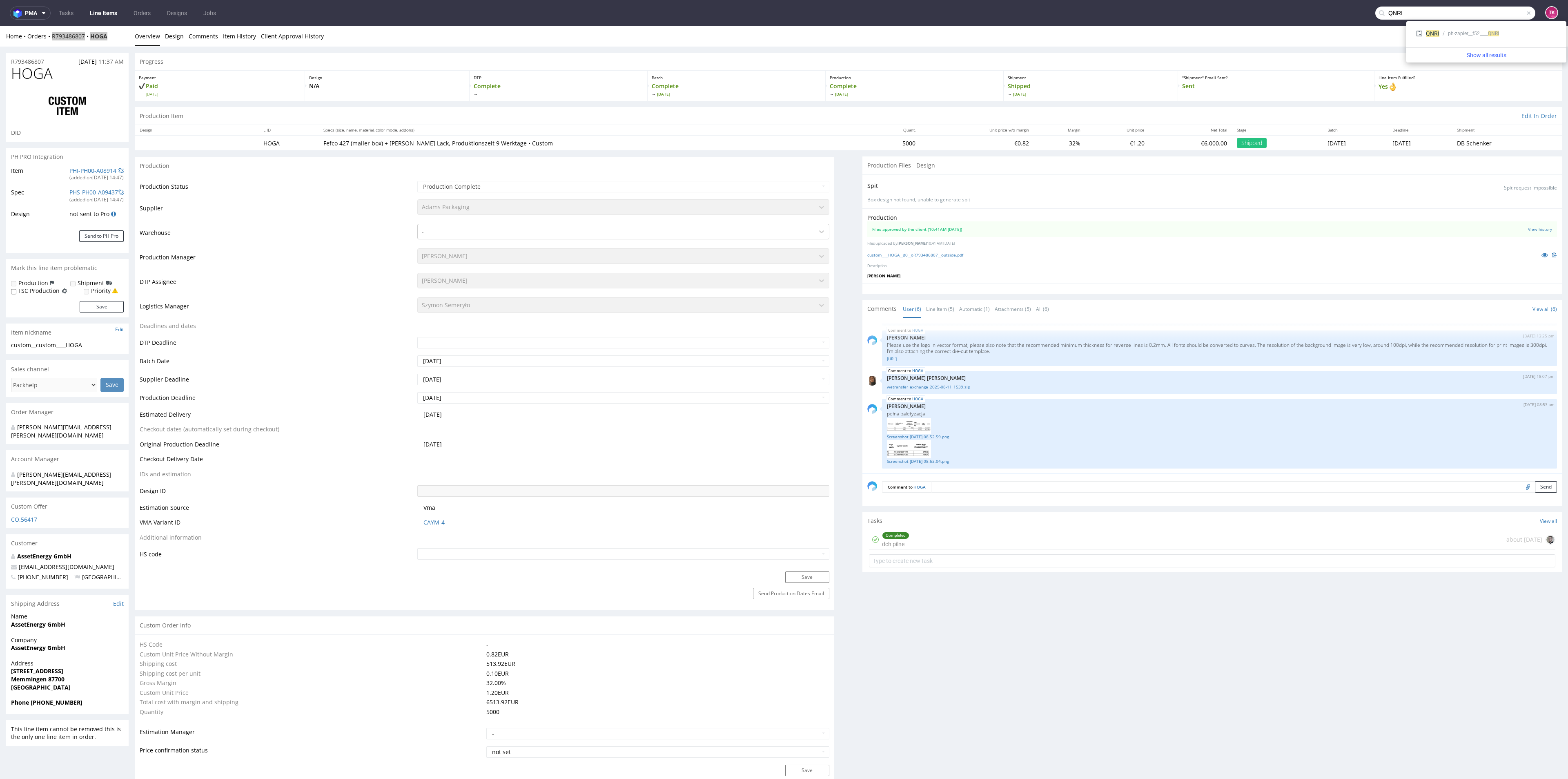
type input "QNRI"
drag, startPoint x: 1438, startPoint y: 36, endPoint x: 1404, endPoint y: 21, distance: 37.2
click at [1438, 36] on span "QNRI" at bounding box center [1432, 33] width 13 height 6
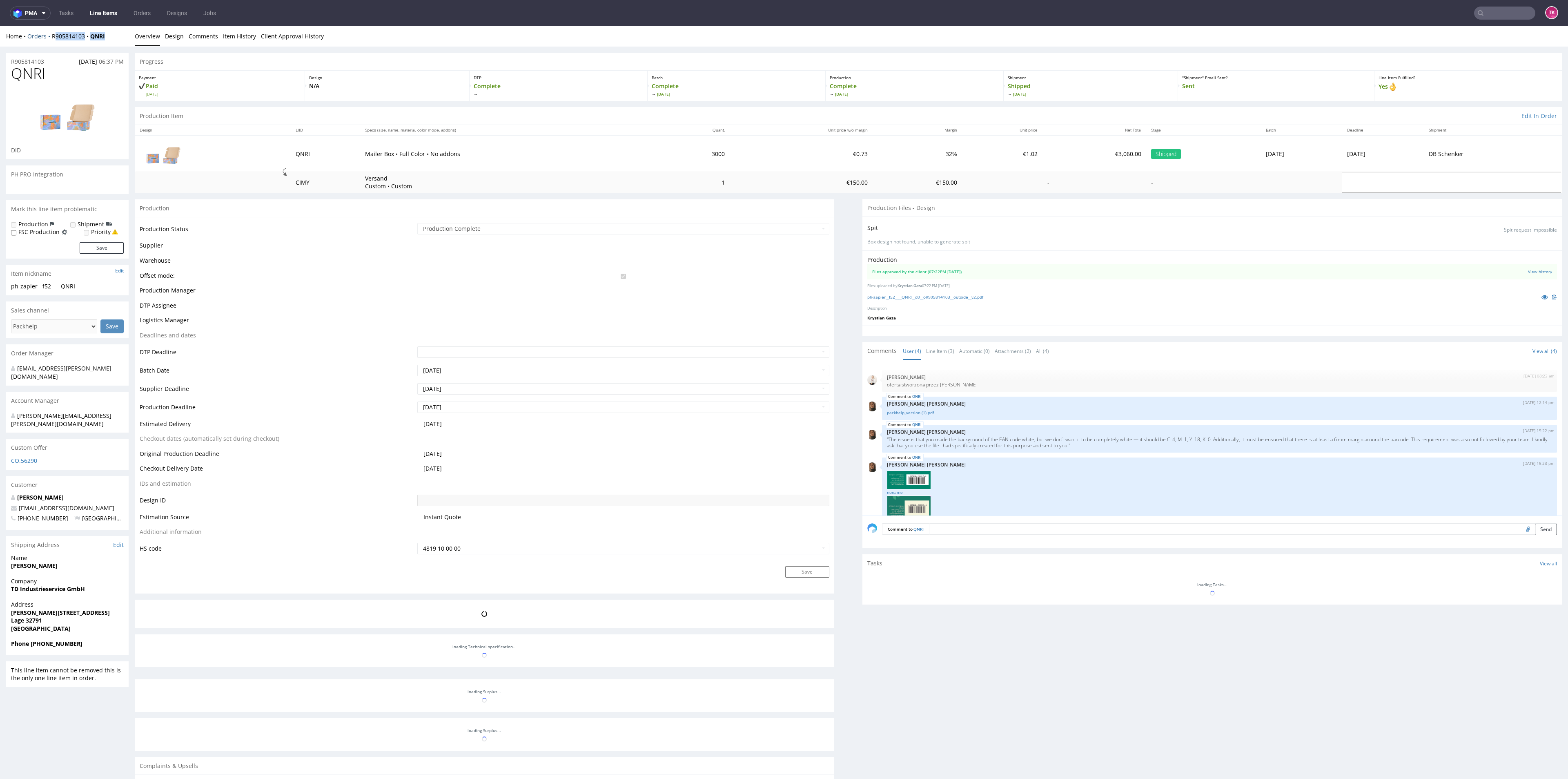
drag, startPoint x: 118, startPoint y: 34, endPoint x: 51, endPoint y: 37, distance: 67.1
click at [51, 37] on div "Home Orders R905814103 QNRI" at bounding box center [67, 37] width 123 height 8
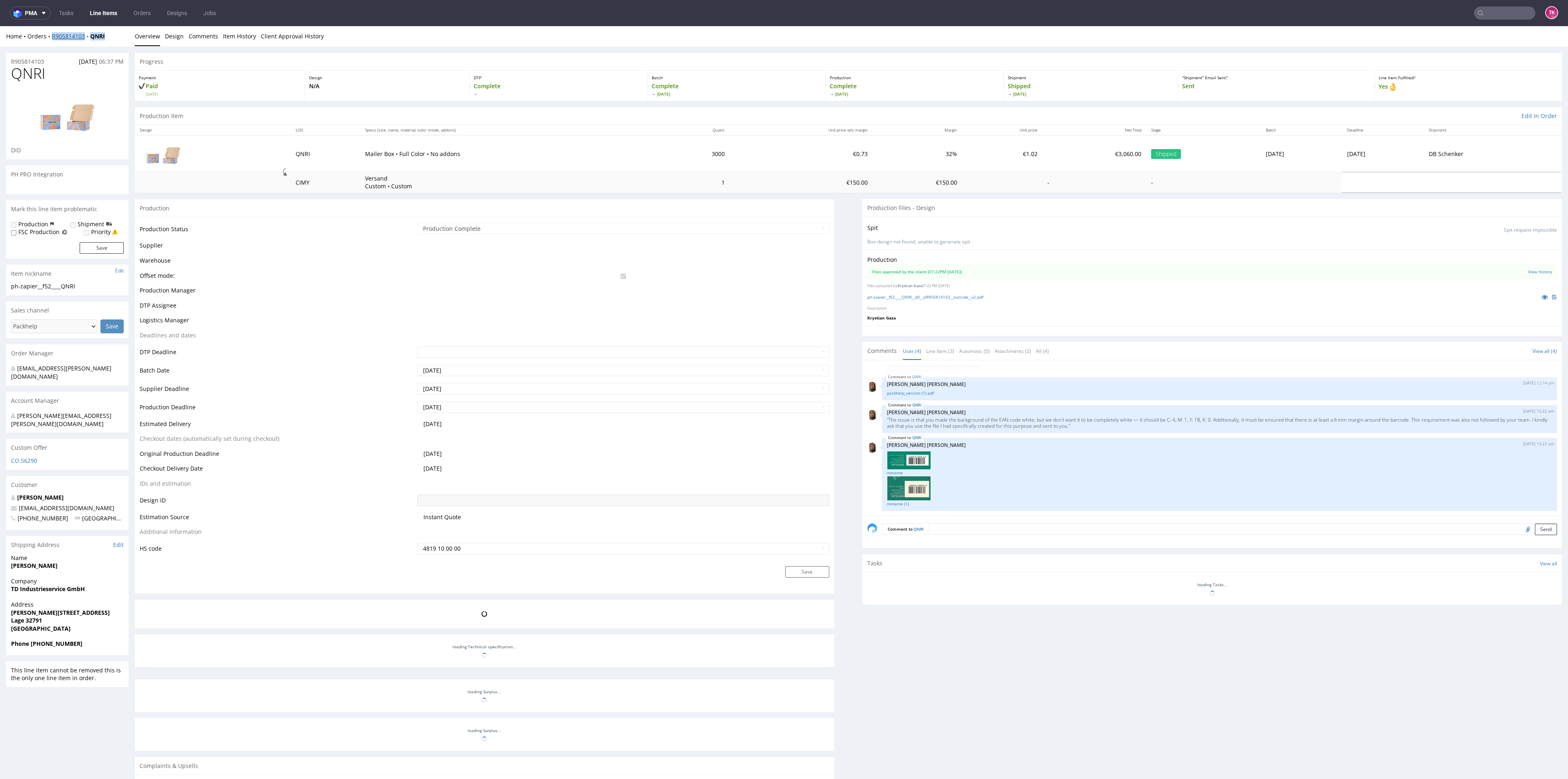
copy div "R905814103 QNRI"
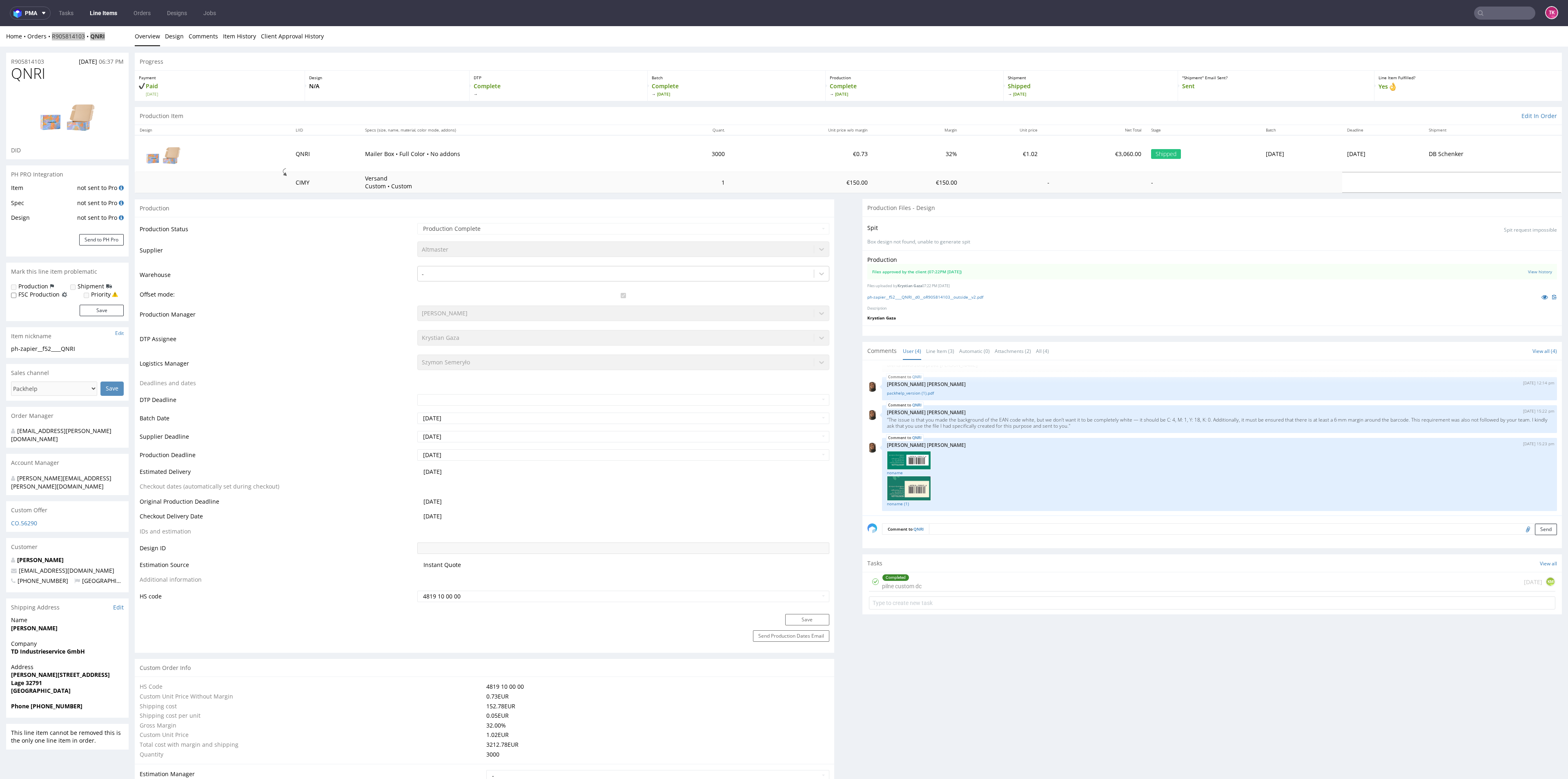
click at [1508, 11] on input "text" at bounding box center [1504, 12] width 61 height 13
paste input "PLWAW506052717"
type input "PLWAW506052717"
drag, startPoint x: 1428, startPoint y: 34, endPoint x: 714, endPoint y: 112, distance: 718.2
click at [1483, 34] on div "NPRX" at bounding box center [1491, 33] width 15 height 8
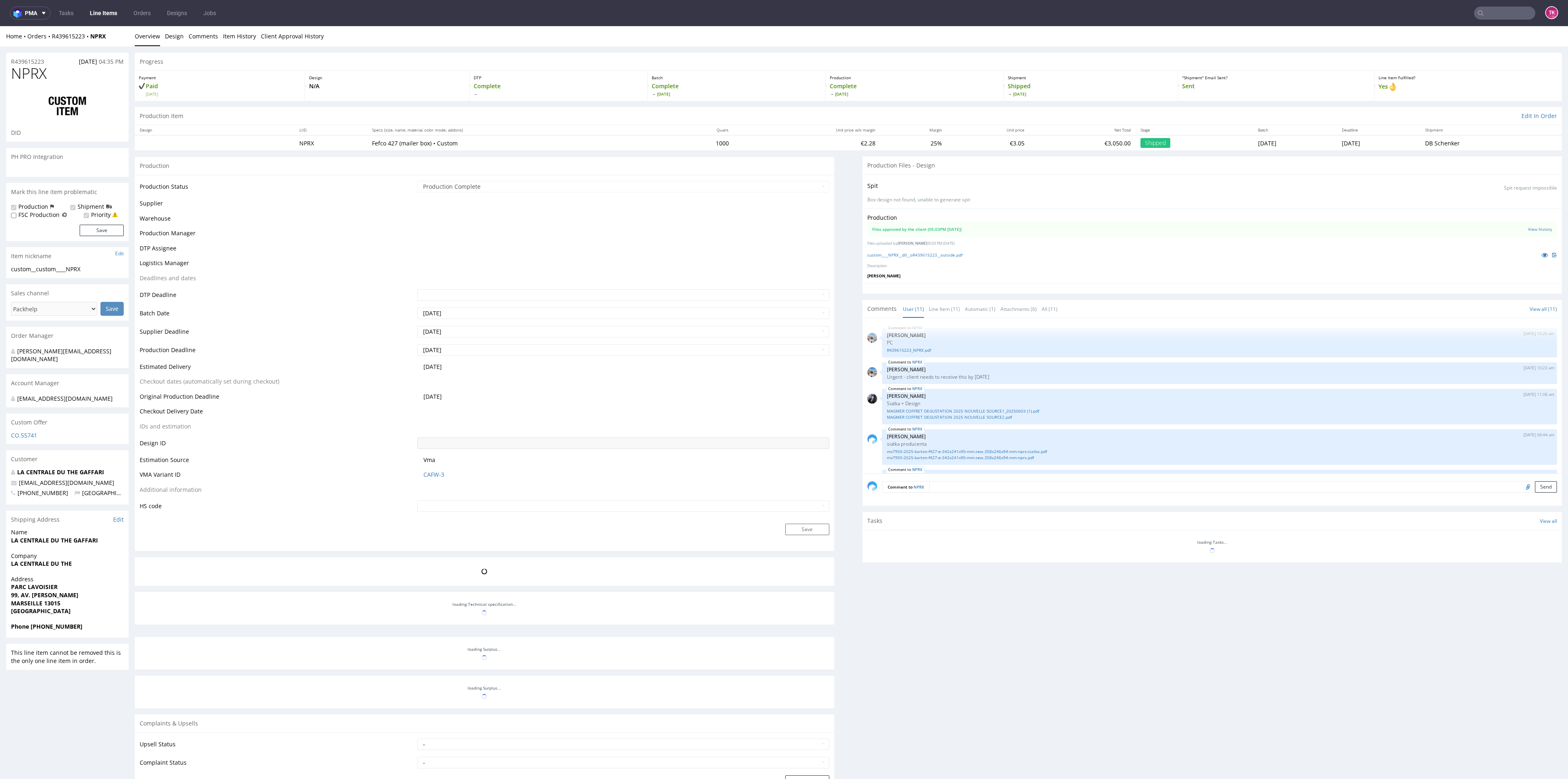
scroll to position [252, 0]
drag, startPoint x: 107, startPoint y: 42, endPoint x: 88, endPoint y: 42, distance: 19.0
click at [88, 42] on div "Home Orders R439615223 NPRX Overview Design Comments Item History Client Approv…" at bounding box center [784, 36] width 1568 height 20
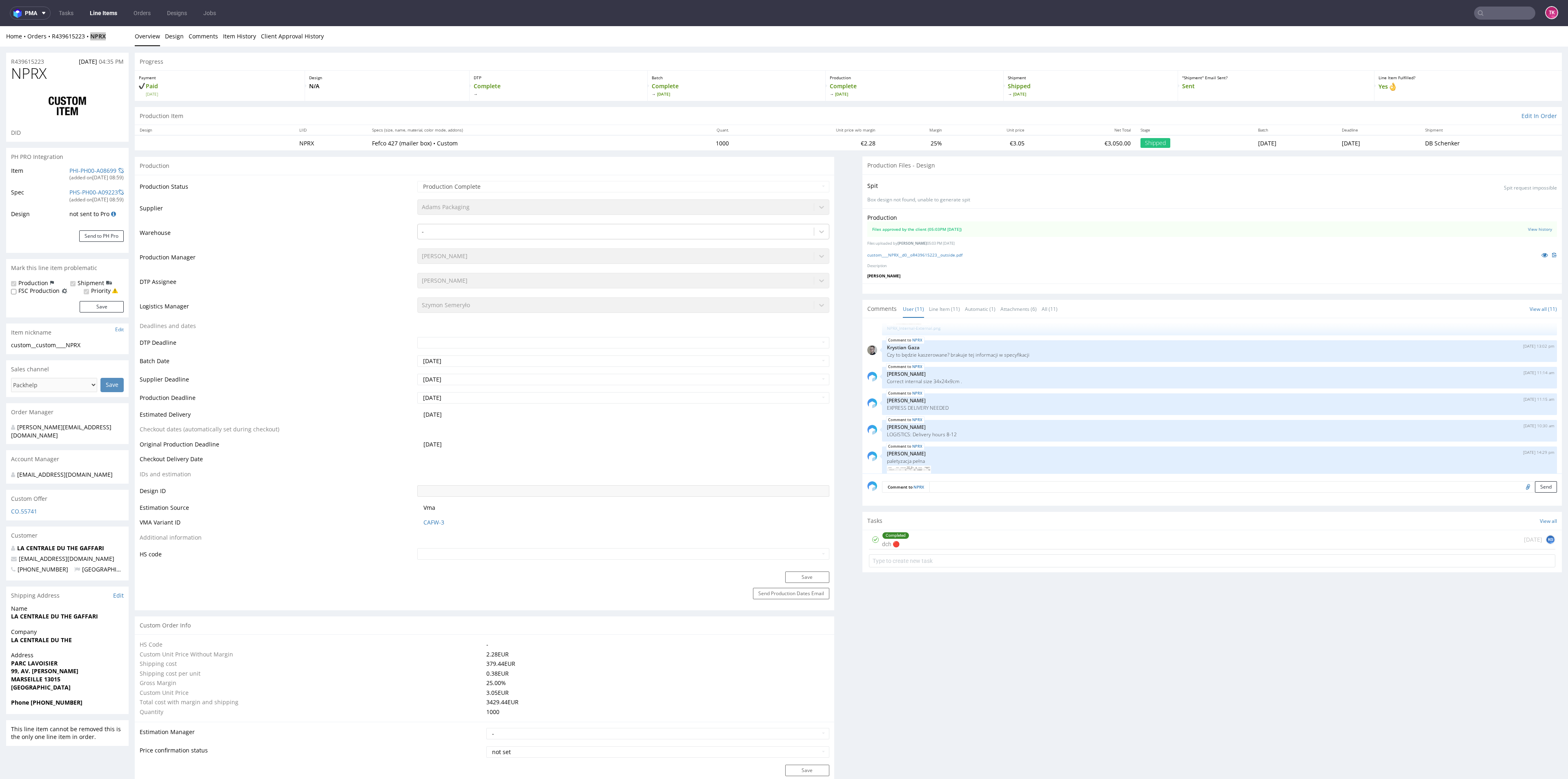
click at [1509, 12] on input "text" at bounding box center [1504, 12] width 61 height 13
paste input "PLWAW507003839"
type input "PLWAW507003839"
click at [1485, 30] on div "CIVA" at bounding box center [1491, 33] width 12 height 8
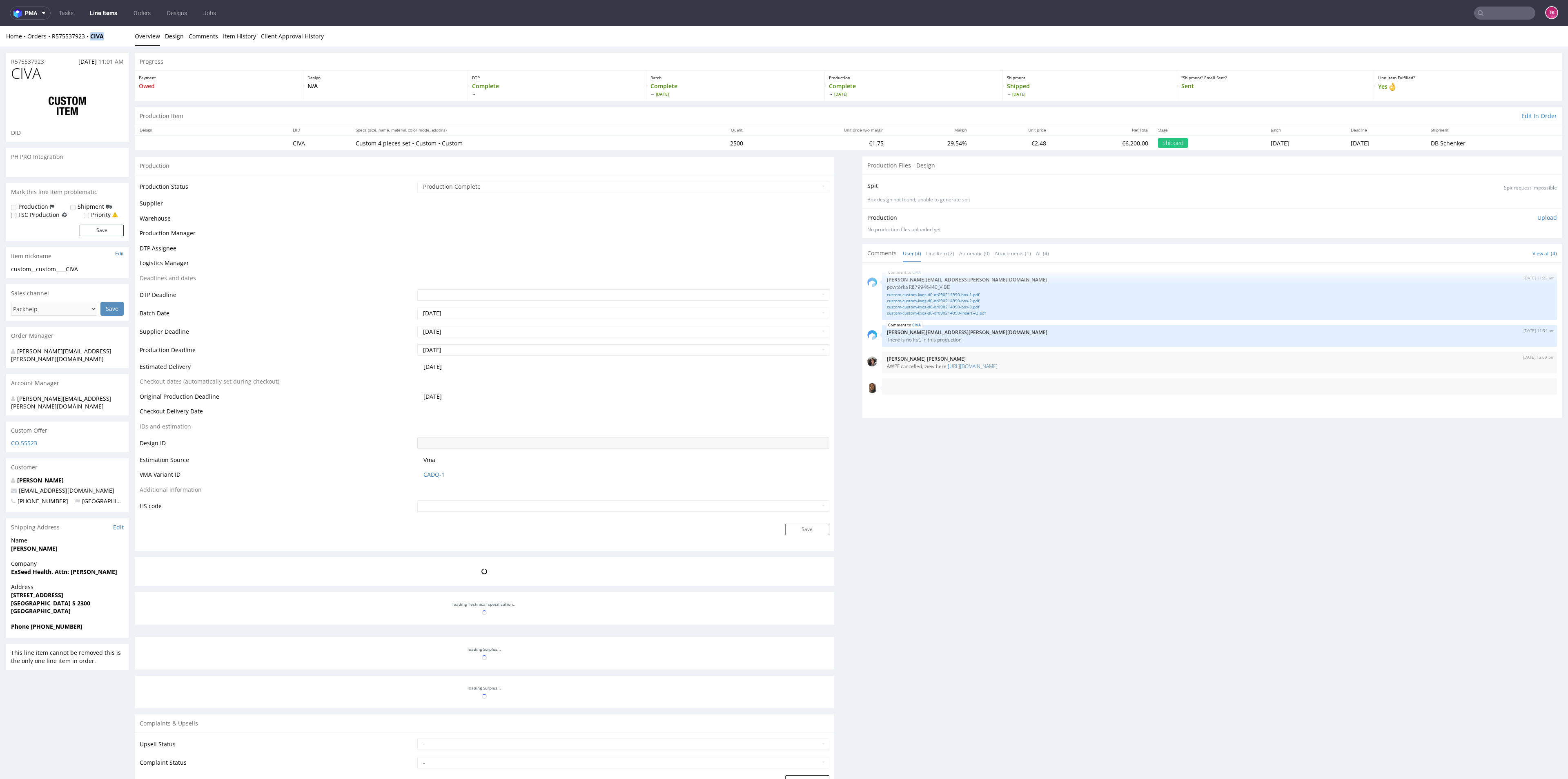
drag, startPoint x: 113, startPoint y: 38, endPoint x: 328, endPoint y: 484, distance: 495.1
click at [88, 40] on div "Home Orders R575537923 CIVA" at bounding box center [67, 37] width 123 height 8
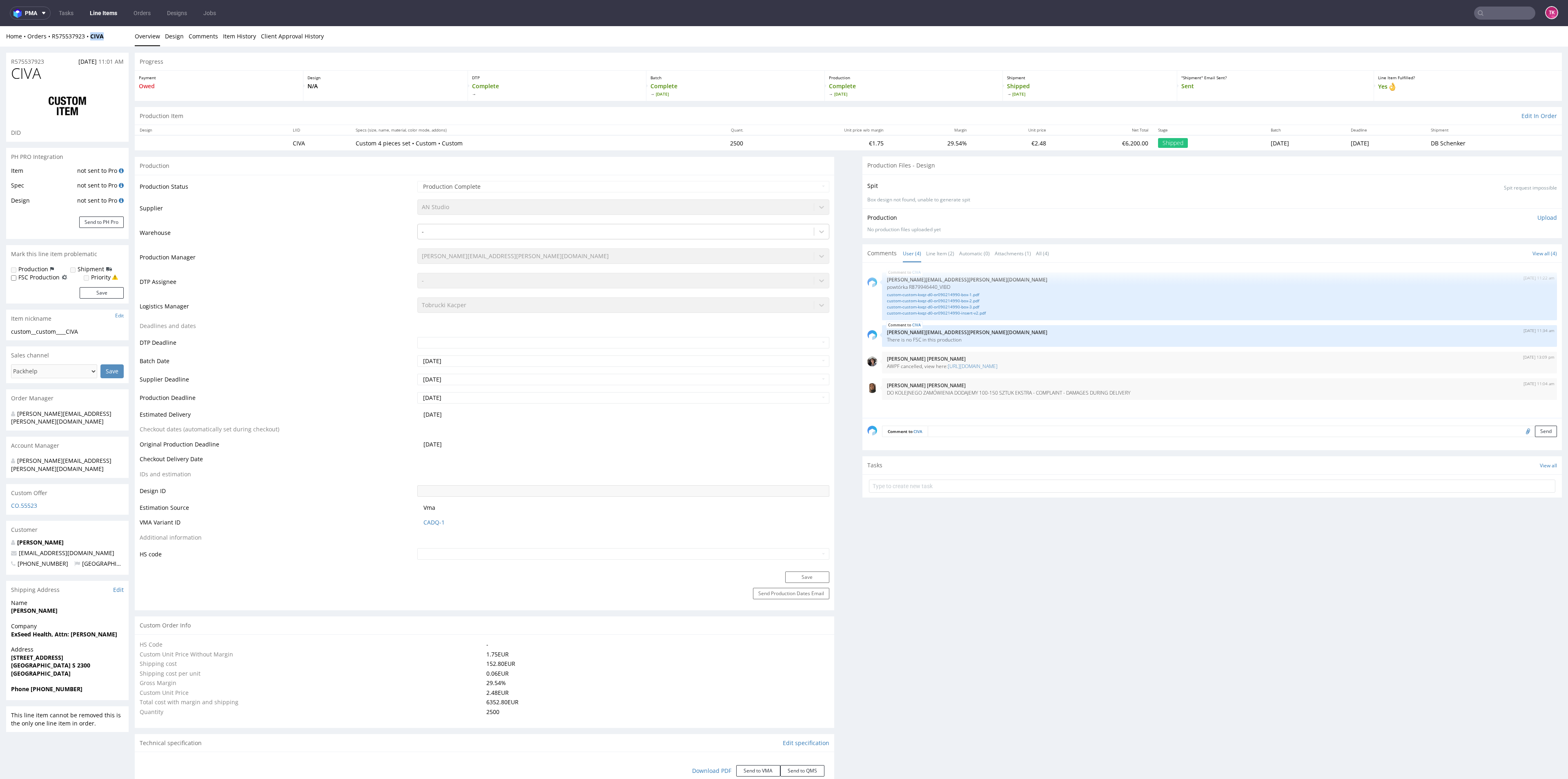
select select "in_progress"
click at [1508, 9] on input "text" at bounding box center [1504, 12] width 61 height 13
paste input "PLWAW505000687"
type input "PLWAW505000687"
click at [1484, 35] on div "OIMS" at bounding box center [1491, 33] width 14 height 8
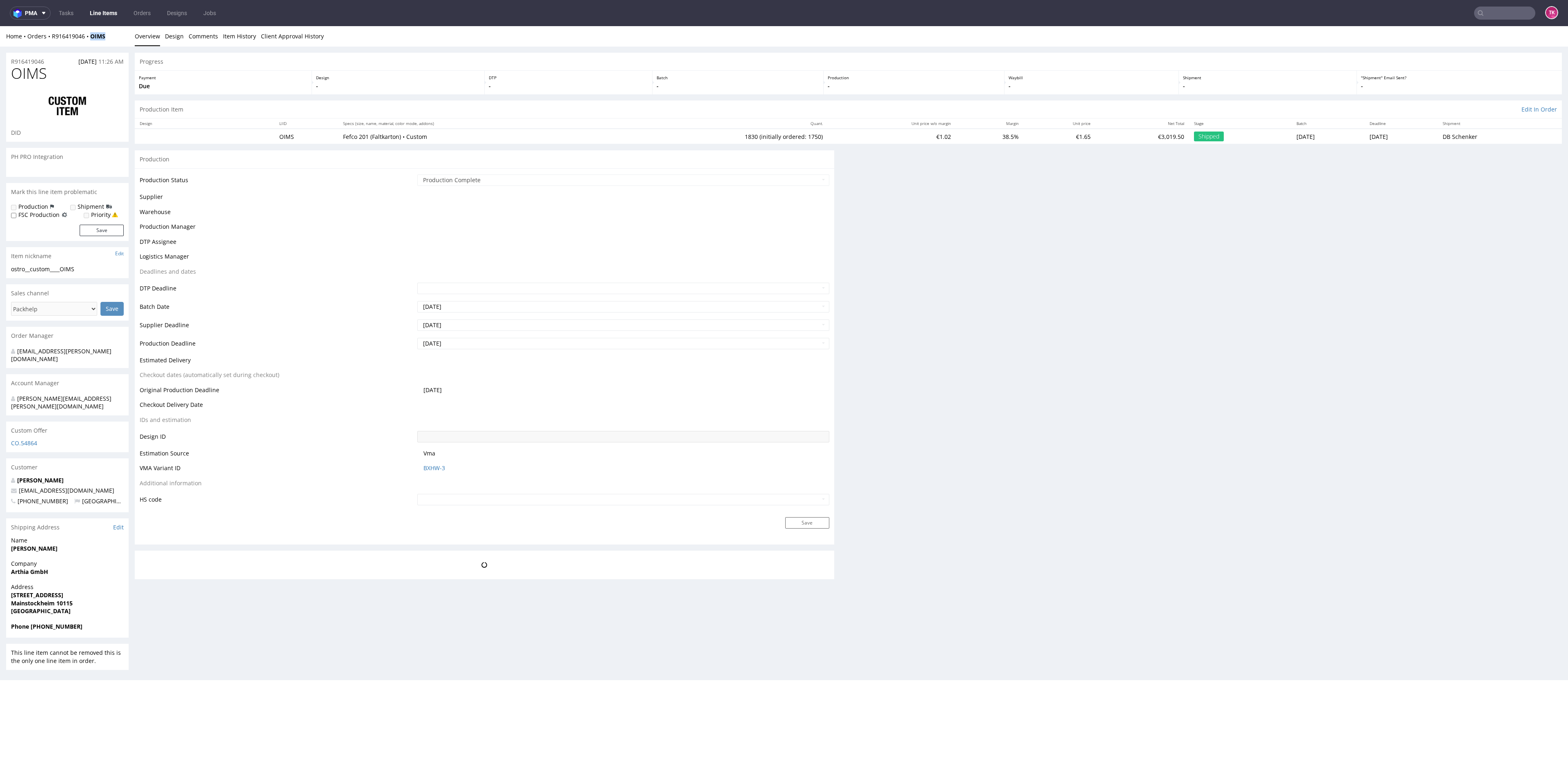
drag, startPoint x: 113, startPoint y: 37, endPoint x: 95, endPoint y: 59, distance: 28.4
click at [90, 43] on div "Home Orders R916419046 OIMS Overview Design Comments Item History Client Approv…" at bounding box center [784, 36] width 1568 height 20
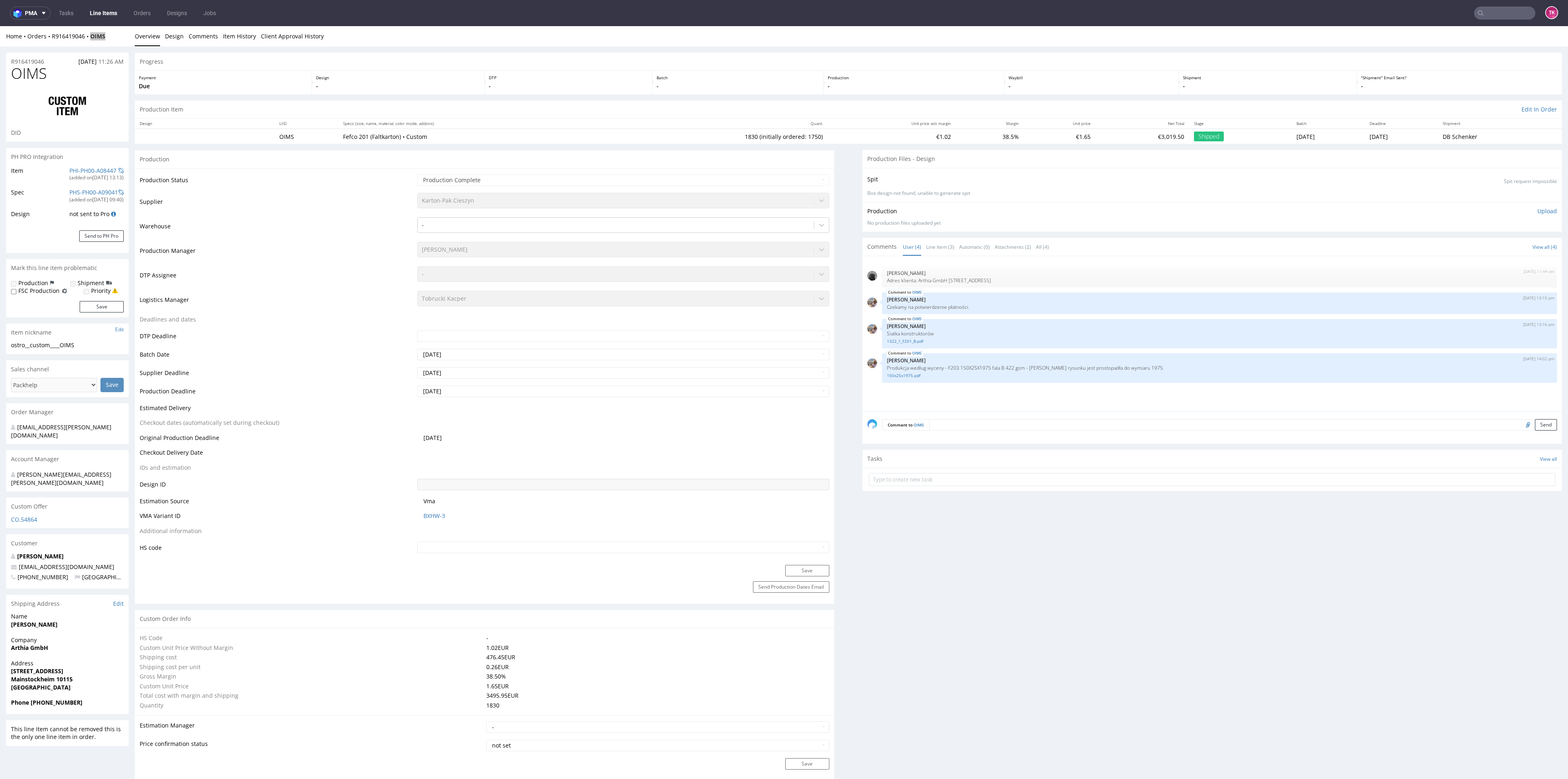
click at [1505, 10] on input "text" at bounding box center [1504, 12] width 61 height 13
paste input "OIMS"
type input "OIMS"
click at [1444, 38] on div "OIMS ostro__custom____ OIMS" at bounding box center [1486, 43] width 147 height 15
drag, startPoint x: 114, startPoint y: 37, endPoint x: 112, endPoint y: 42, distance: 5.4
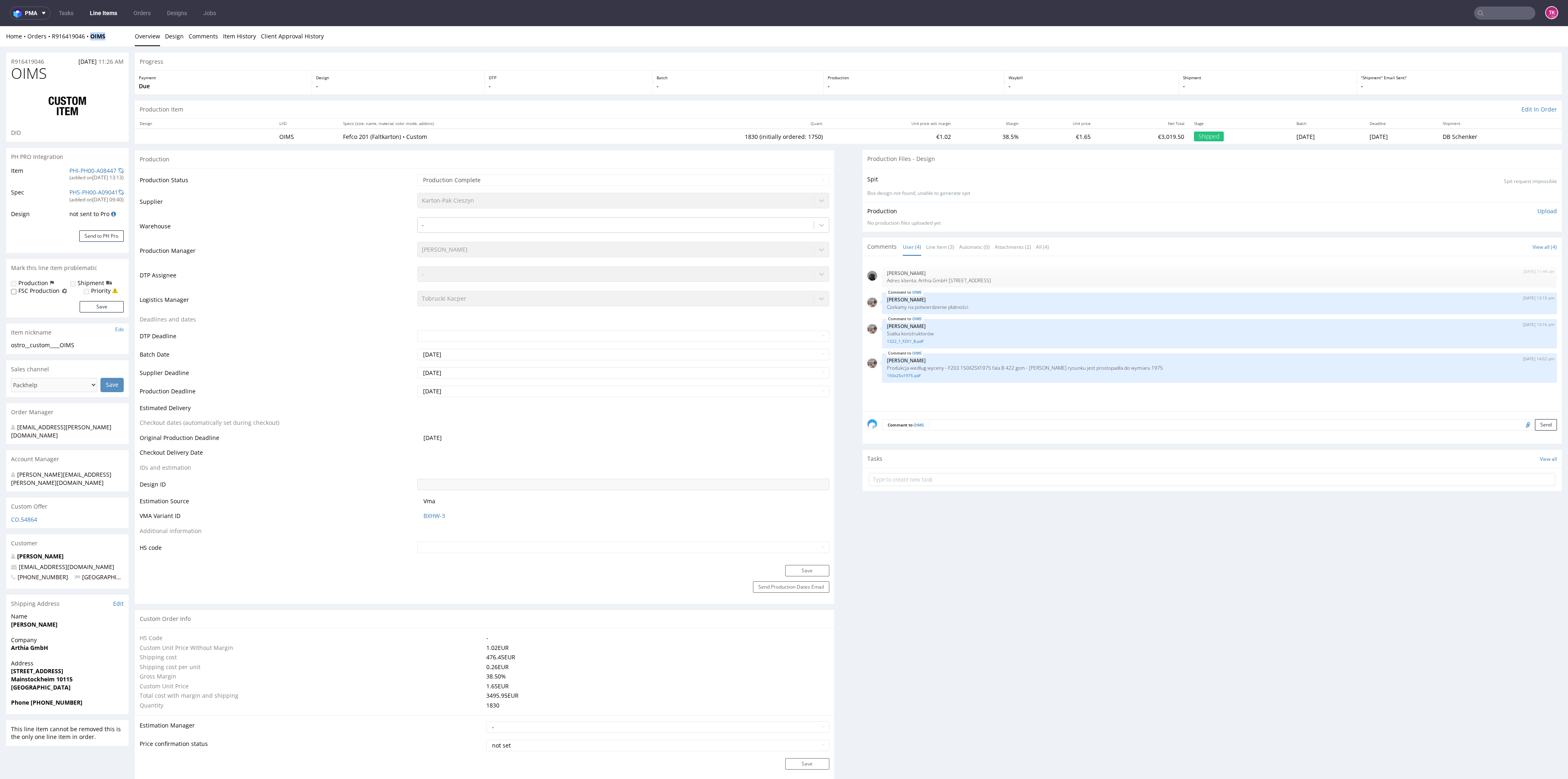
click at [114, 38] on div "Home Orders R916419046 OIMS" at bounding box center [67, 37] width 123 height 8
drag, startPoint x: 50, startPoint y: 48, endPoint x: 114, endPoint y: 44, distance: 64.1
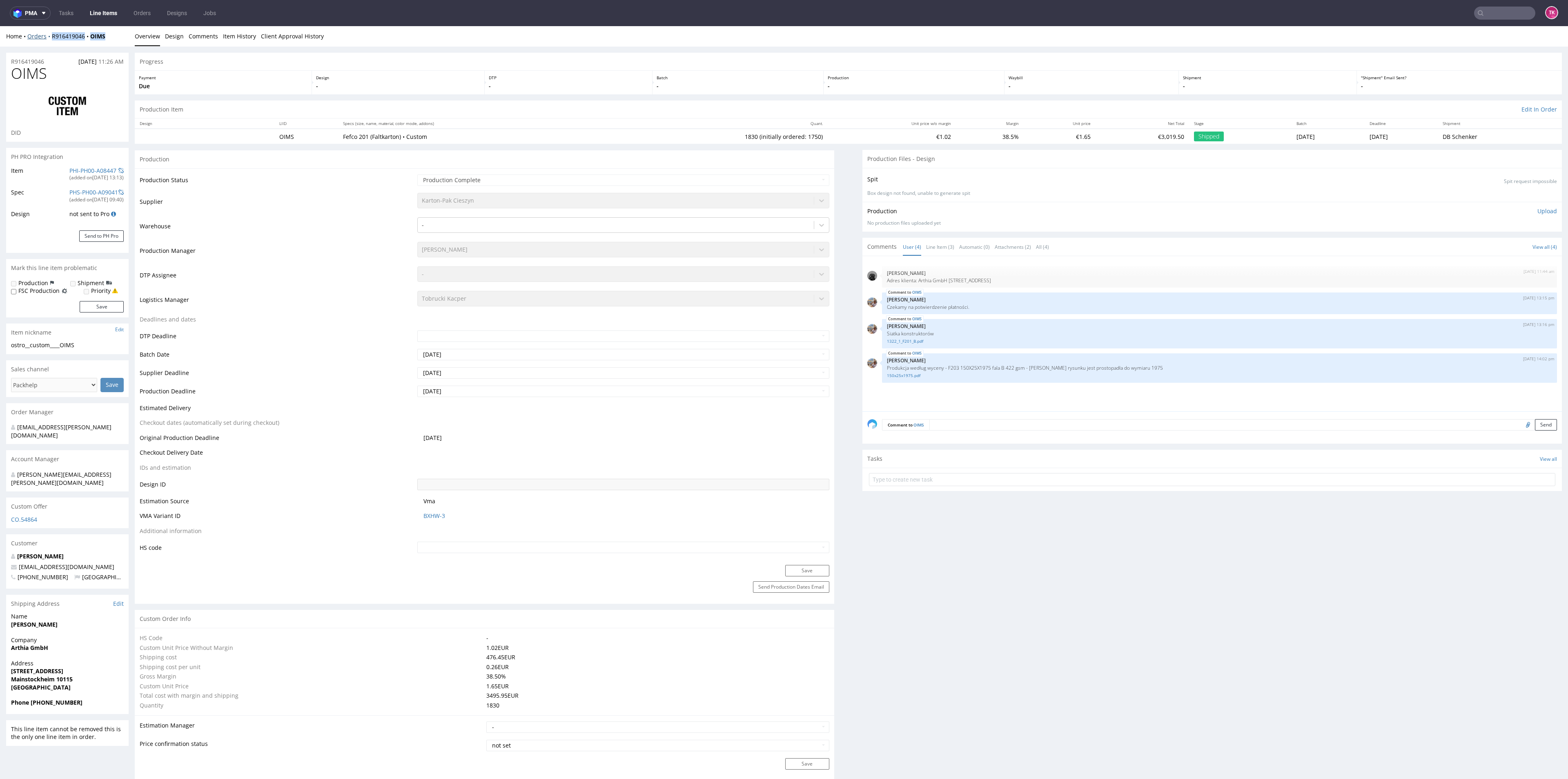
drag, startPoint x: 109, startPoint y: 35, endPoint x: 47, endPoint y: 40, distance: 62.2
click at [47, 40] on div "Home Orders R916419046 OIMS" at bounding box center [67, 37] width 123 height 8
click at [110, 8] on link "Line Items" at bounding box center [104, 12] width 37 height 13
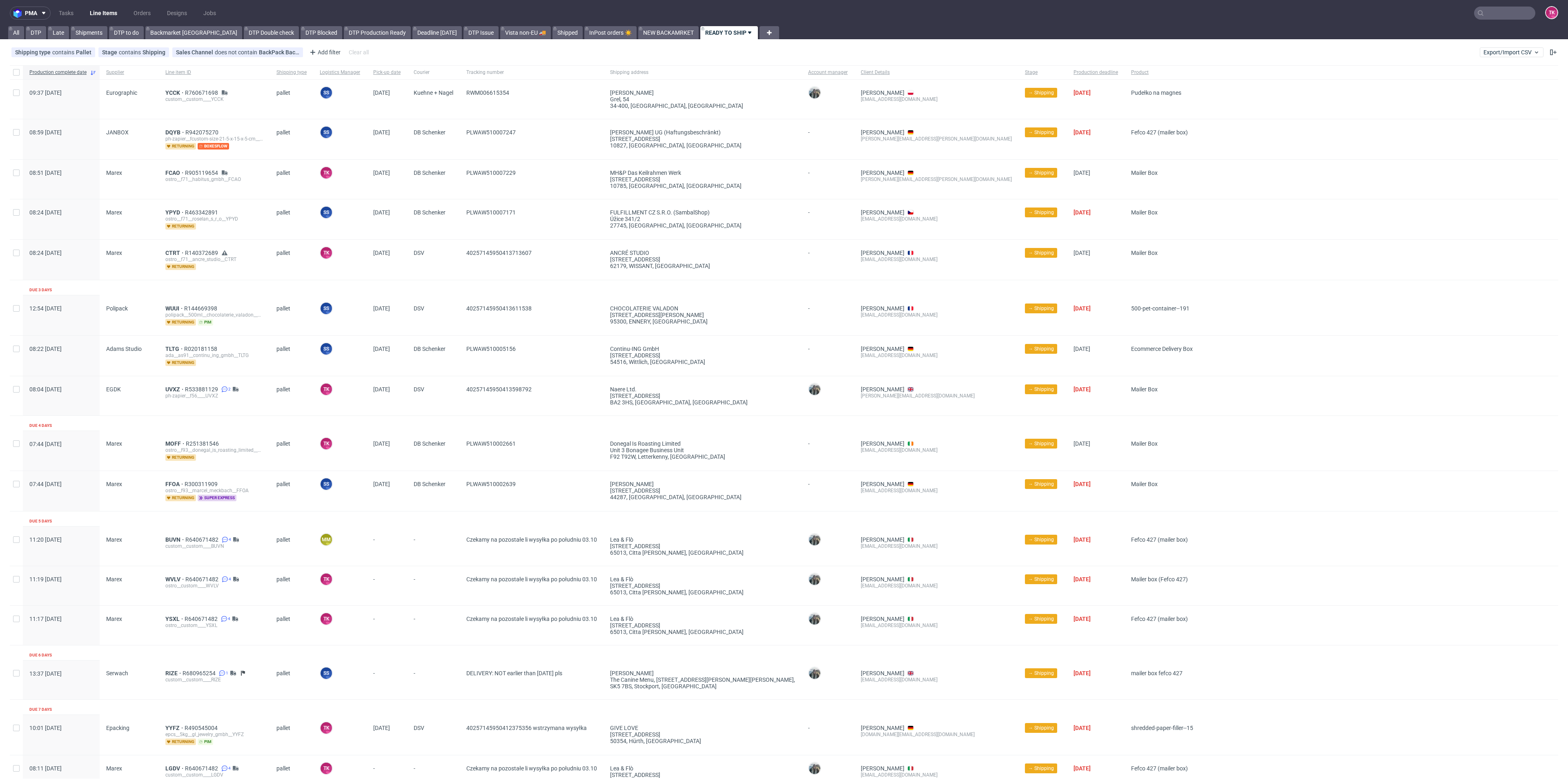
drag, startPoint x: 1478, startPoint y: 1, endPoint x: 1483, endPoint y: 4, distance: 5.8
click at [1479, 1] on nav "pma Tasks Line Items Orders Designs Jobs TK" at bounding box center [784, 13] width 1568 height 26
click at [1486, 10] on input "text" at bounding box center [1504, 12] width 61 height 13
paste input "R104604809"
type input "R104604809"
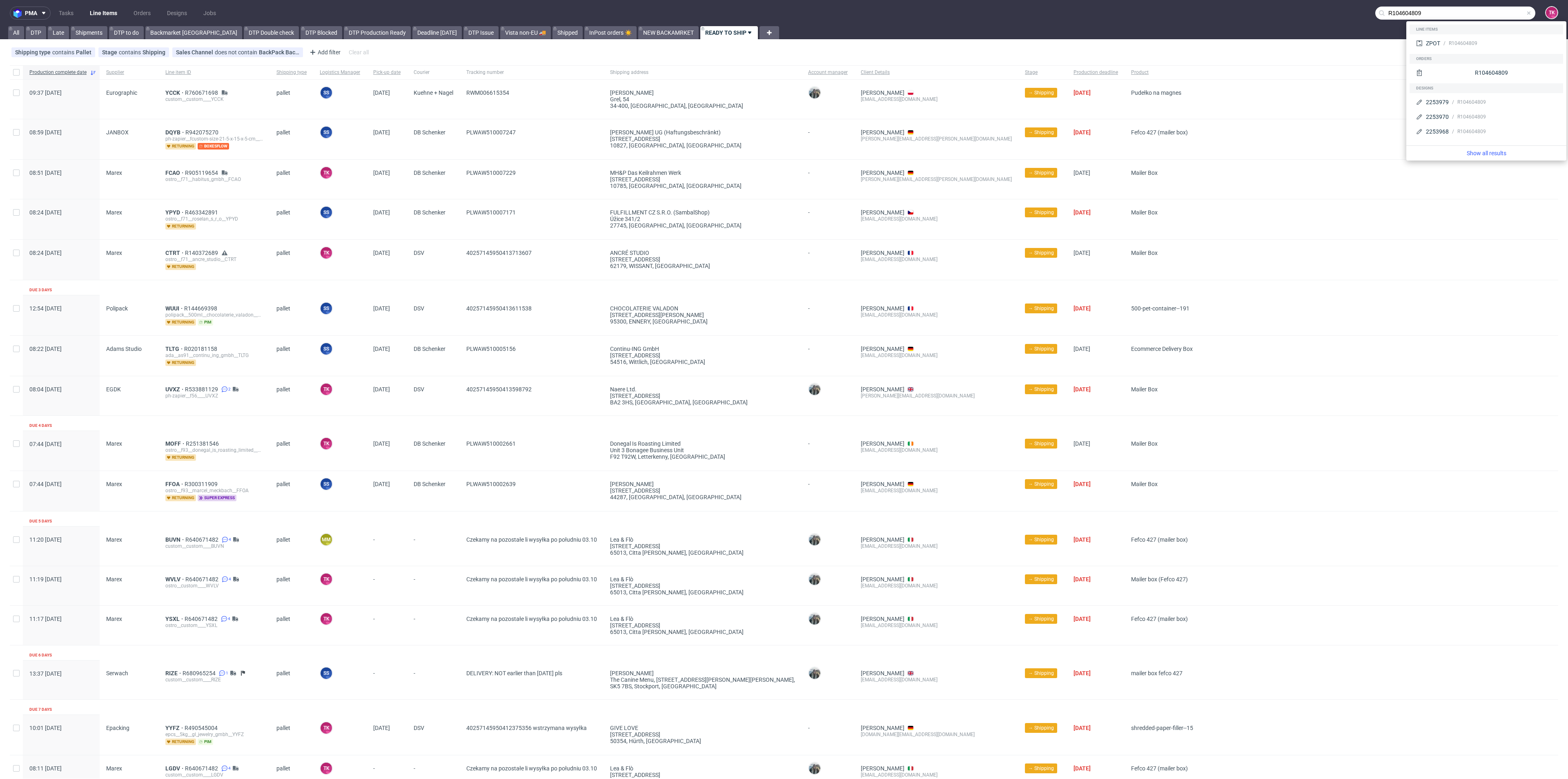
click at [1452, 38] on div "ZPOT R104604809" at bounding box center [1486, 43] width 147 height 15
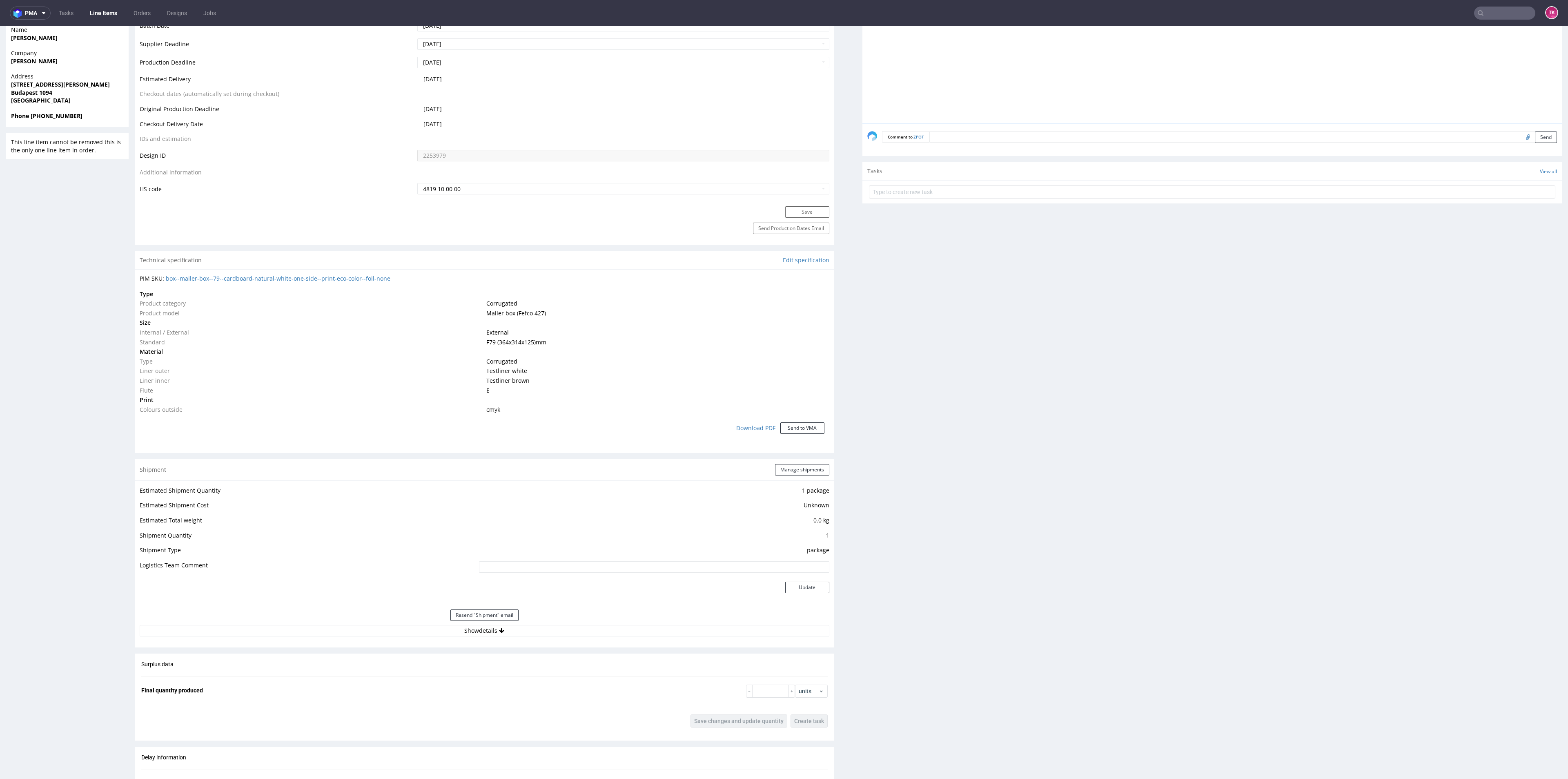
scroll to position [367, 0]
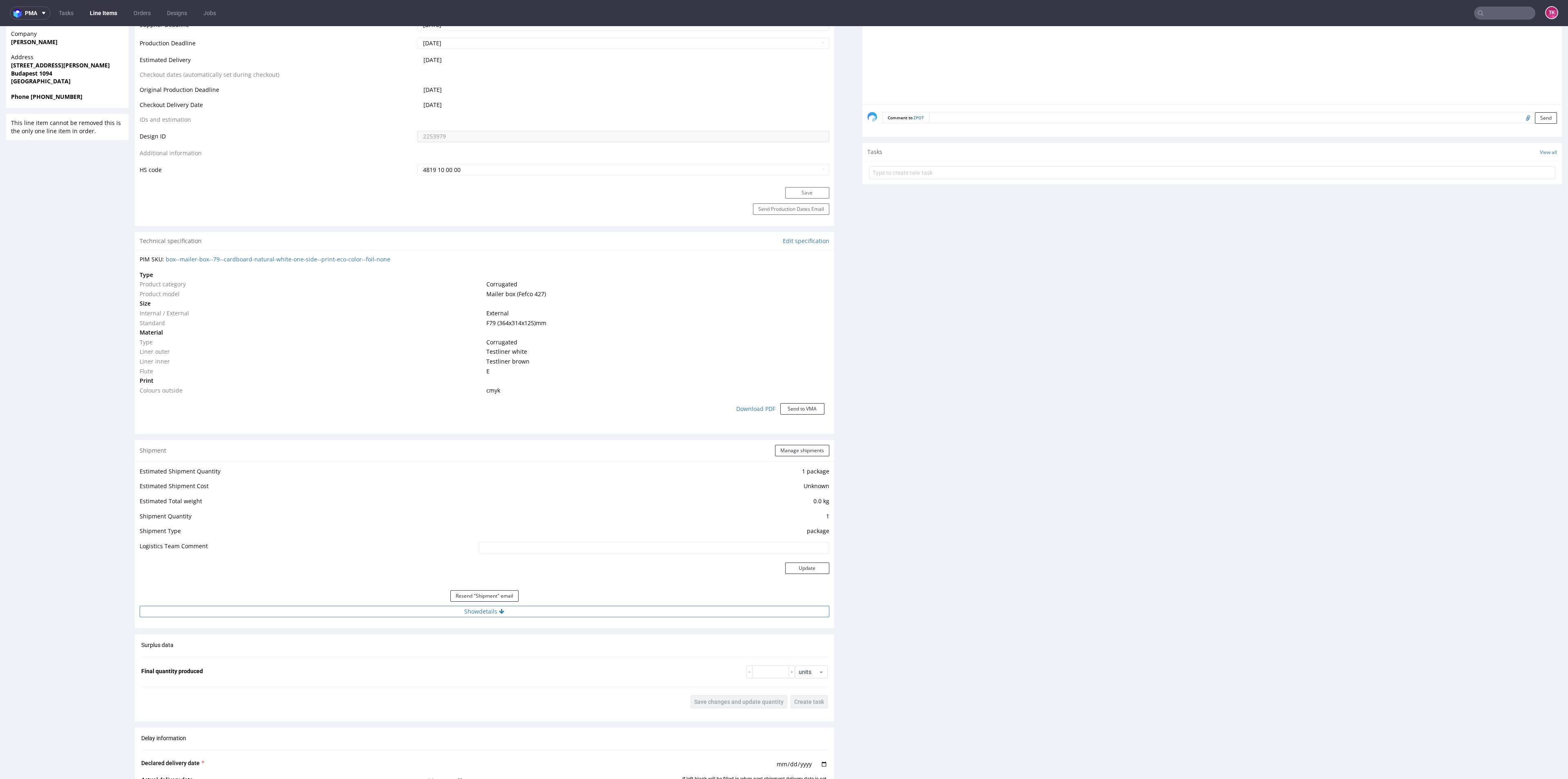
drag, startPoint x: 586, startPoint y: 615, endPoint x: 578, endPoint y: 605, distance: 12.8
click at [585, 614] on button "Show details" at bounding box center [484, 611] width 689 height 11
drag, startPoint x: 578, startPoint y: 605, endPoint x: 571, endPoint y: 607, distance: 7.3
click at [578, 606] on button "Show details" at bounding box center [484, 611] width 689 height 11
click at [422, 615] on button "Show details" at bounding box center [484, 611] width 689 height 11
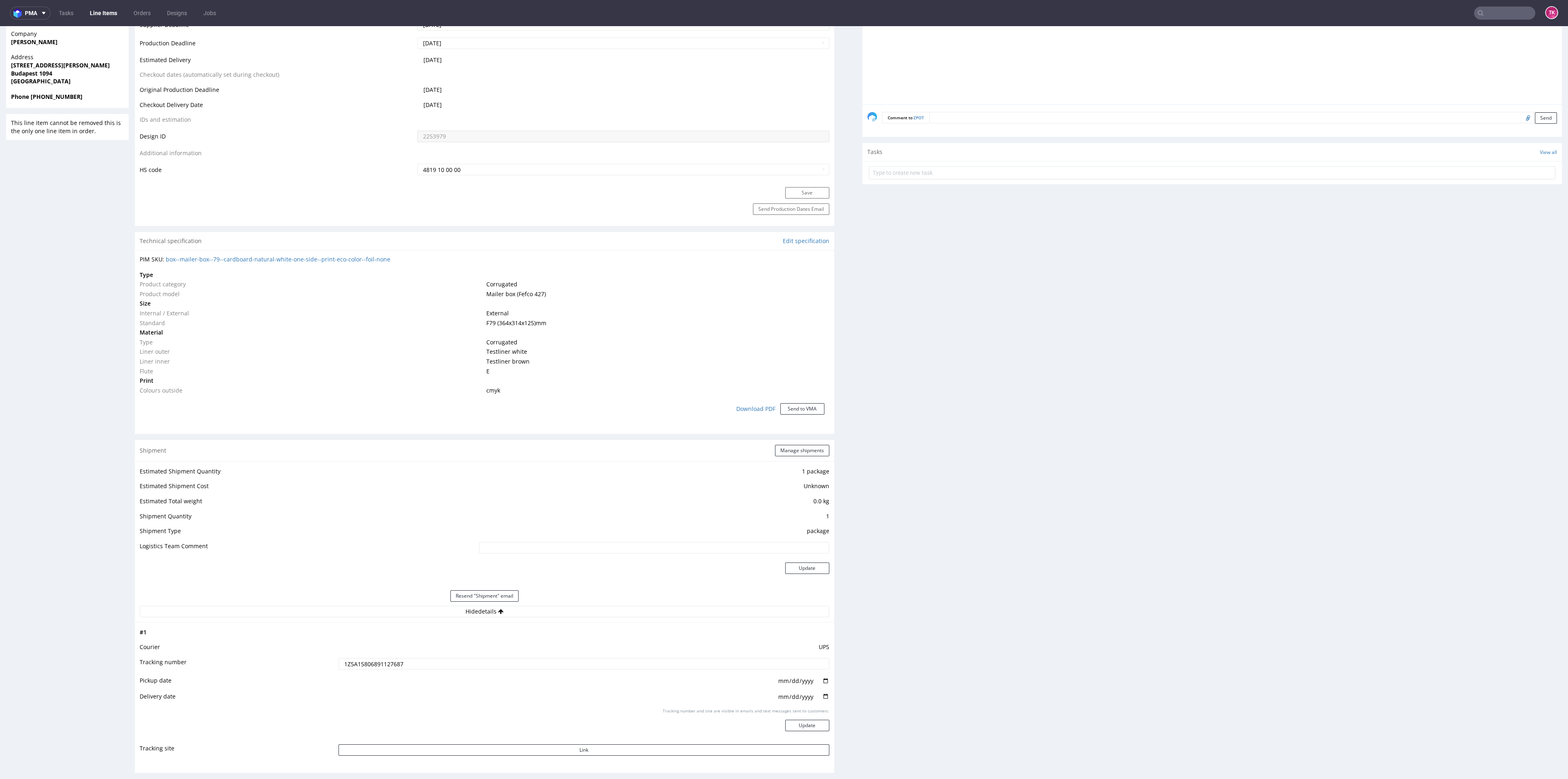
click at [382, 660] on input "1Z5A15806891127687" at bounding box center [583, 663] width 491 height 11
click at [1500, 21] on nav "pma Tasks Line Items Orders Designs Jobs TK" at bounding box center [784, 13] width 1568 height 26
click at [1497, 17] on input "text" at bounding box center [1455, 12] width 160 height 13
paste input "R104604809"
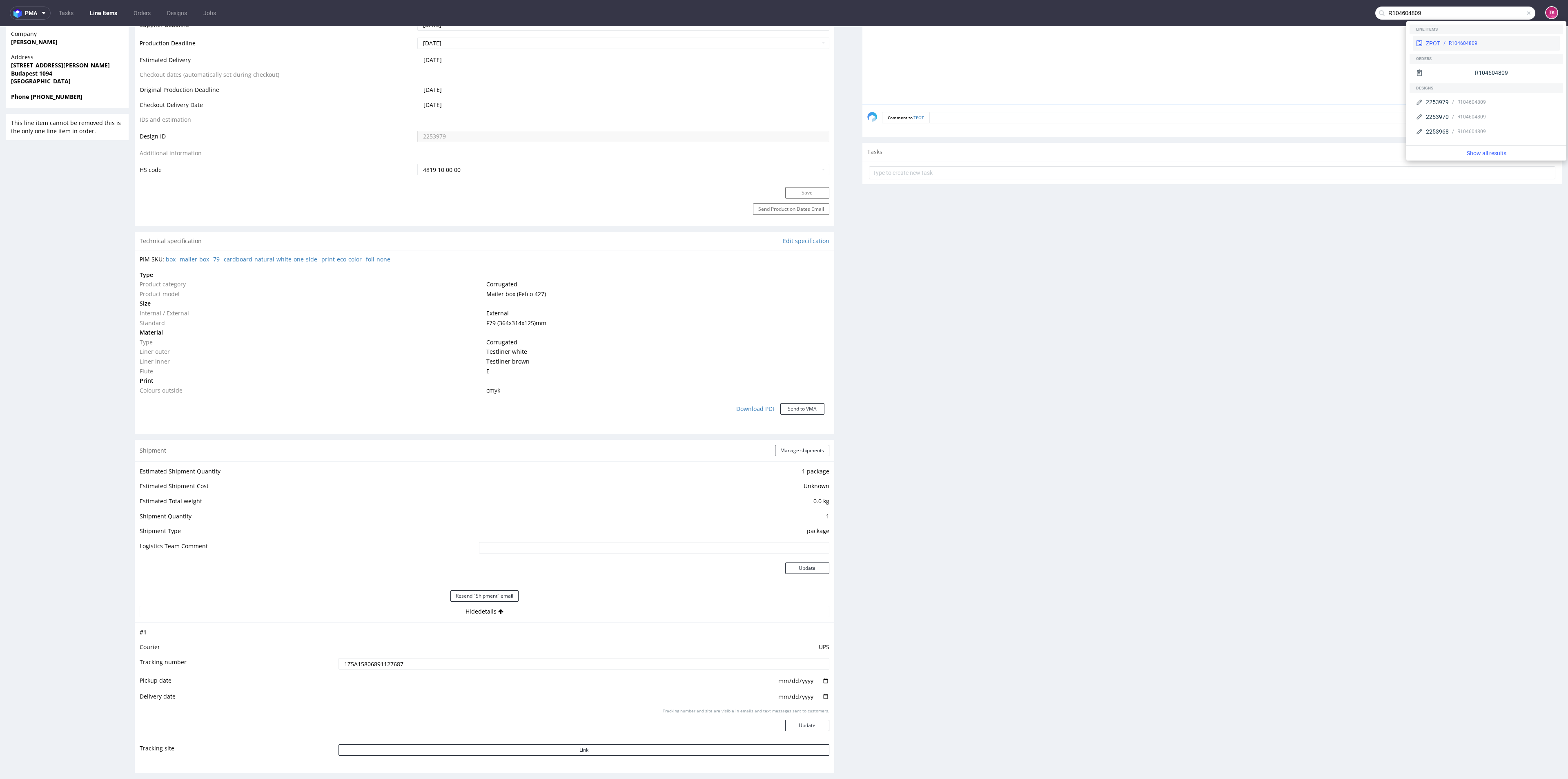
type input "R104604809"
drag, startPoint x: 1444, startPoint y: 40, endPoint x: 1439, endPoint y: 16, distance: 24.5
click at [1444, 40] on div "R104604809" at bounding box center [1498, 43] width 116 height 8
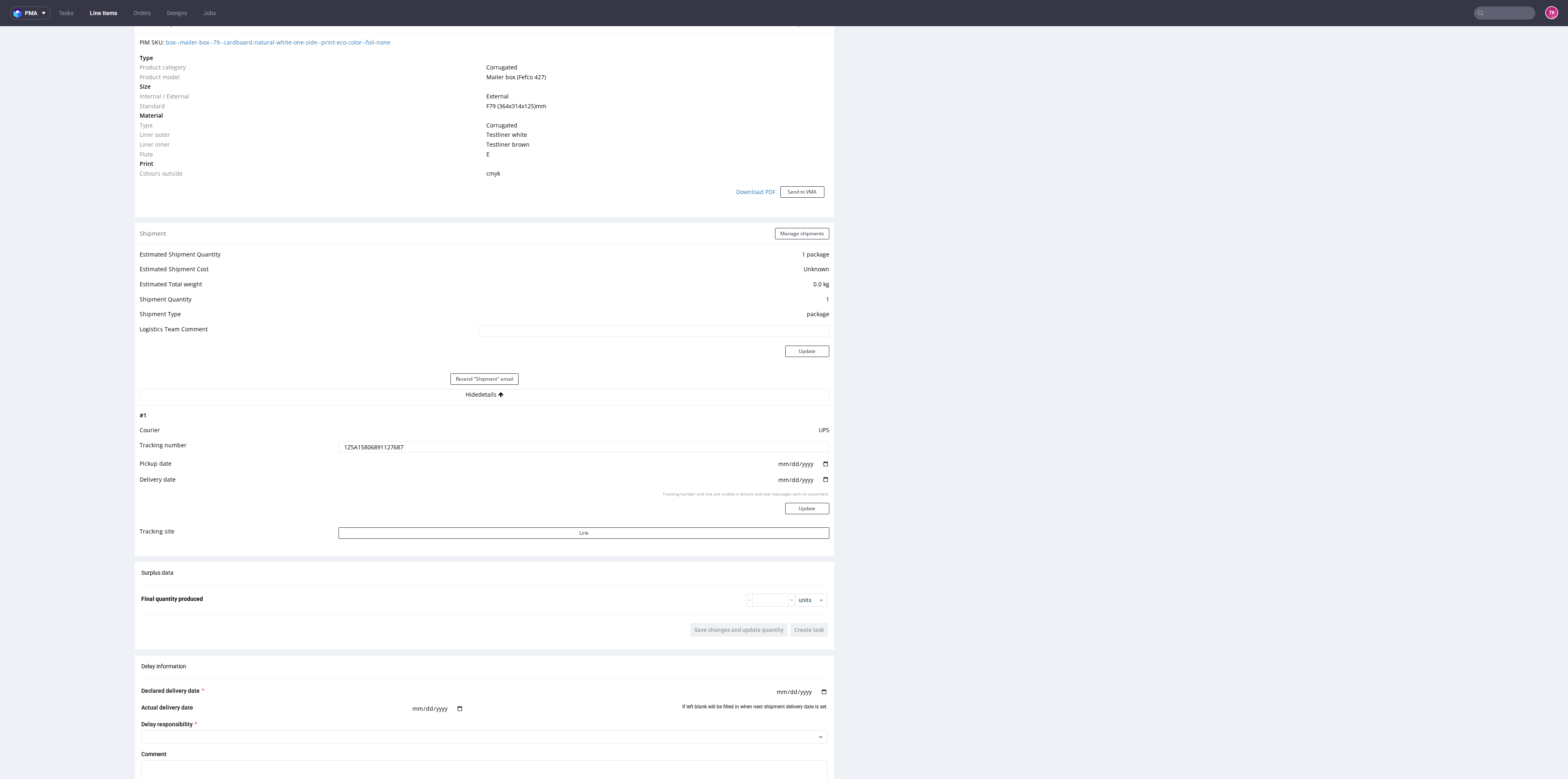
scroll to position [674, 0]
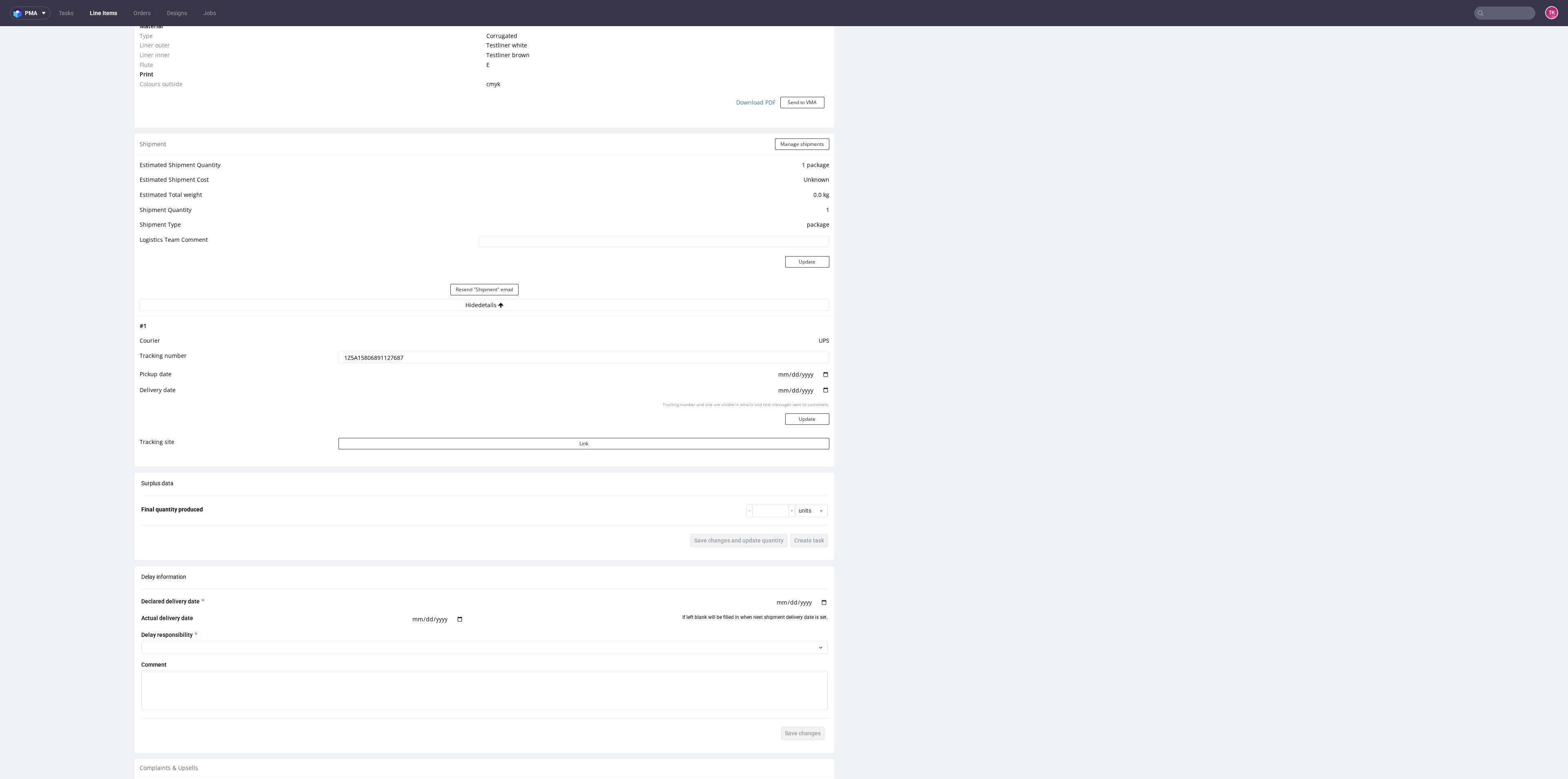
click at [365, 362] on input "1Z5A15806891127687" at bounding box center [583, 357] width 491 height 11
drag, startPoint x: 94, startPoint y: 1, endPoint x: 97, endPoint y: 17, distance: 16.3
click at [97, 17] on link "Line Items" at bounding box center [104, 12] width 37 height 13
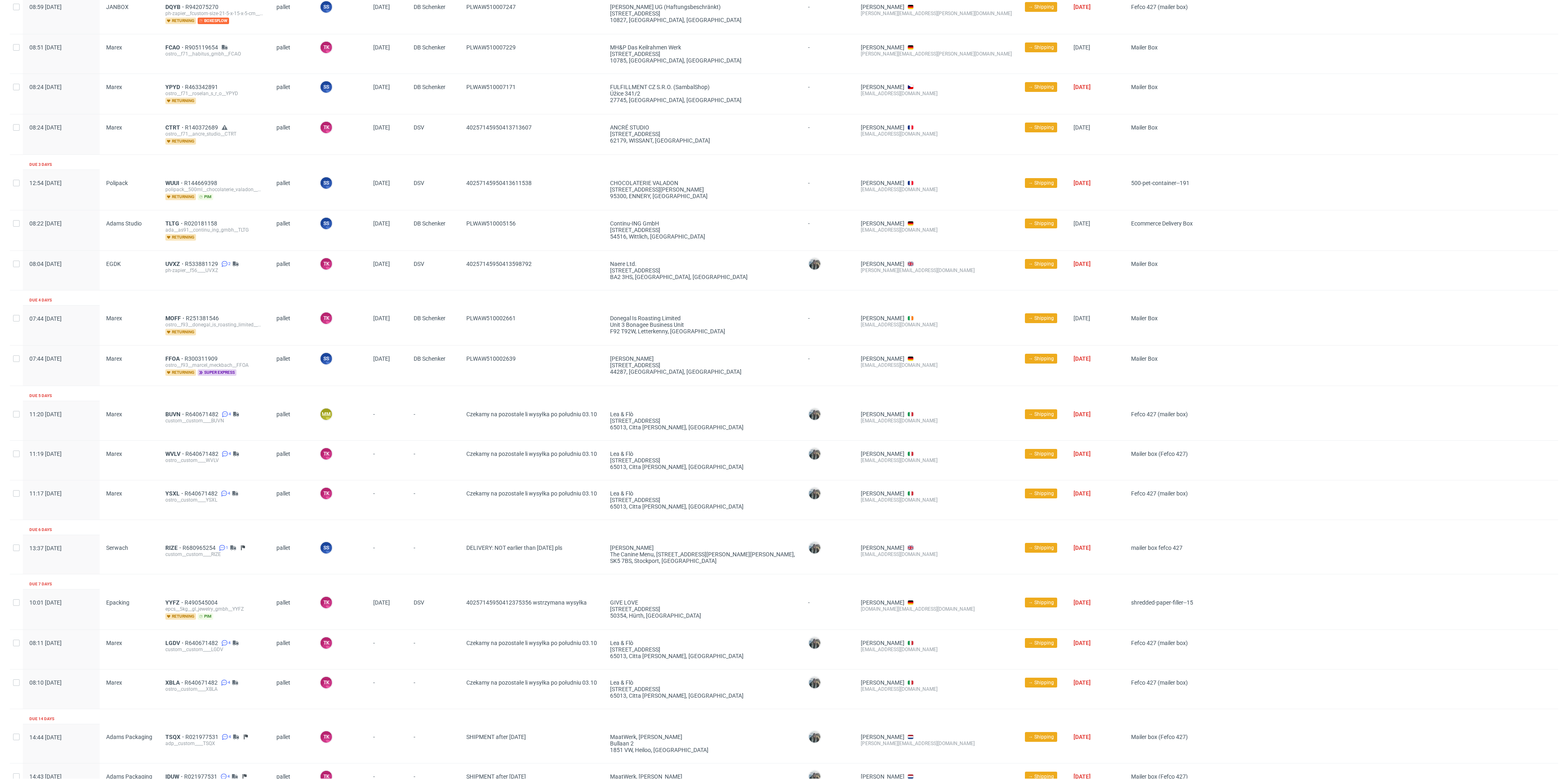
scroll to position [173, 0]
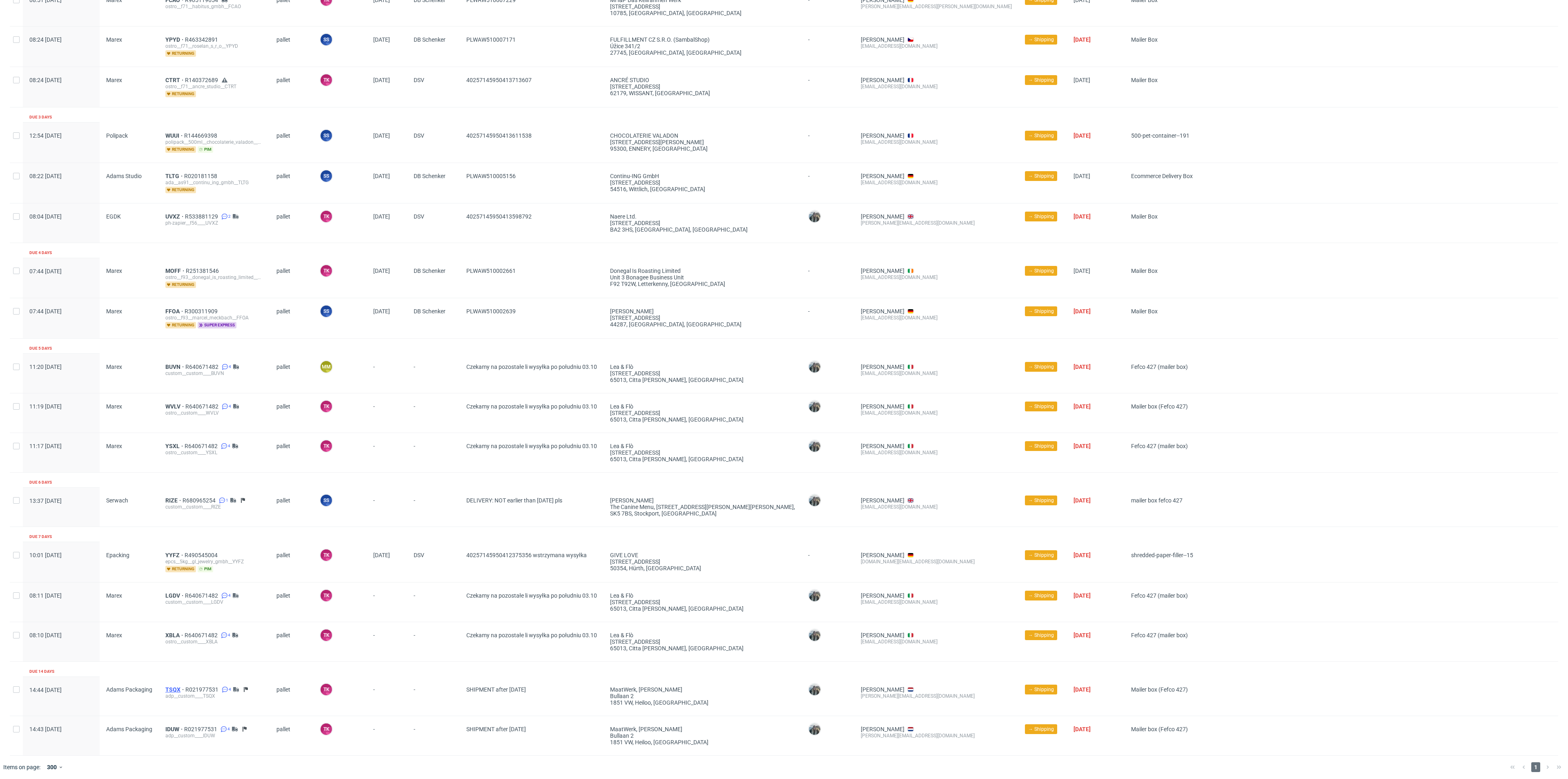
click at [167, 686] on span "TSQX" at bounding box center [175, 689] width 20 height 6
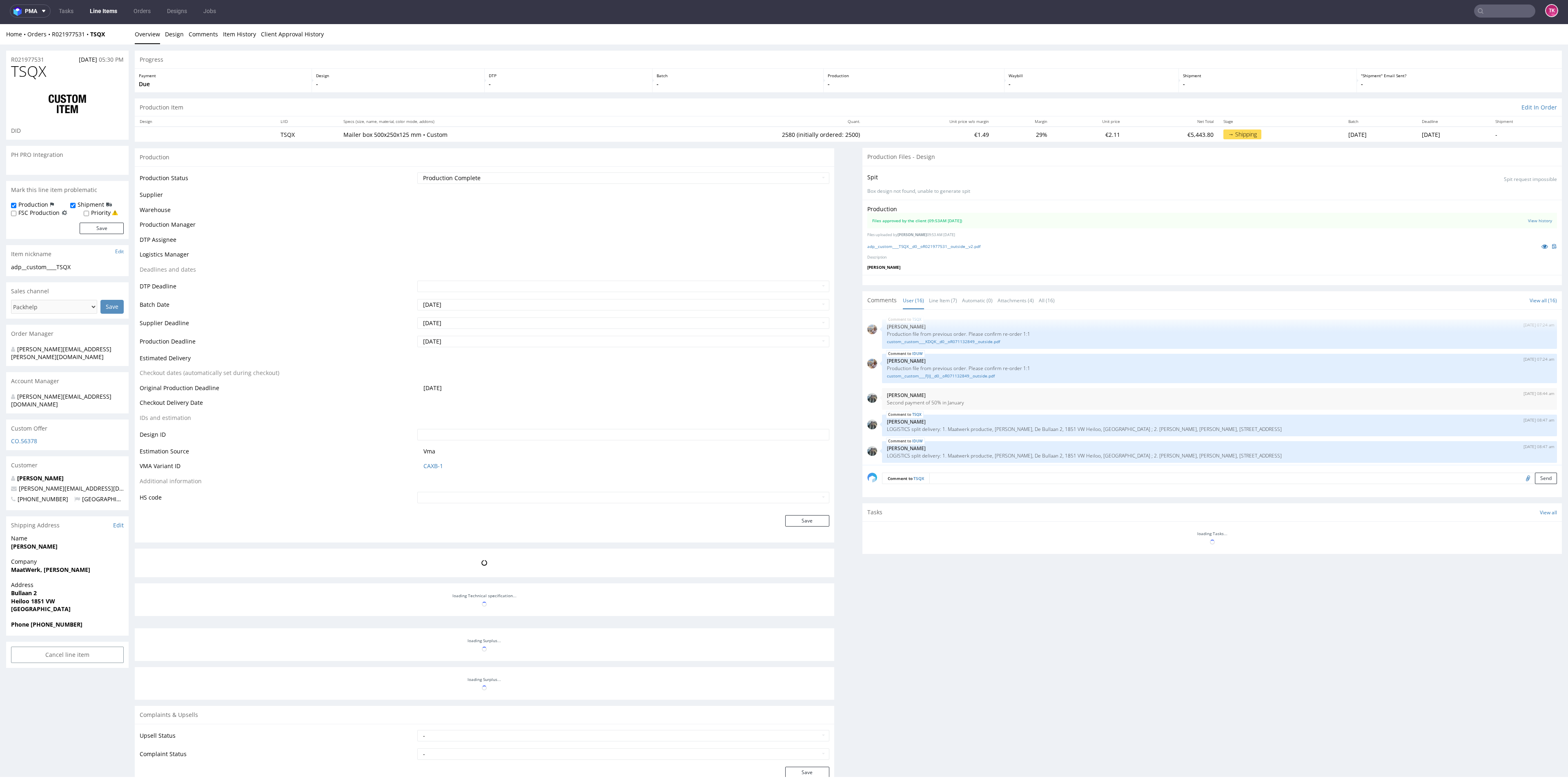
scroll to position [310, 0]
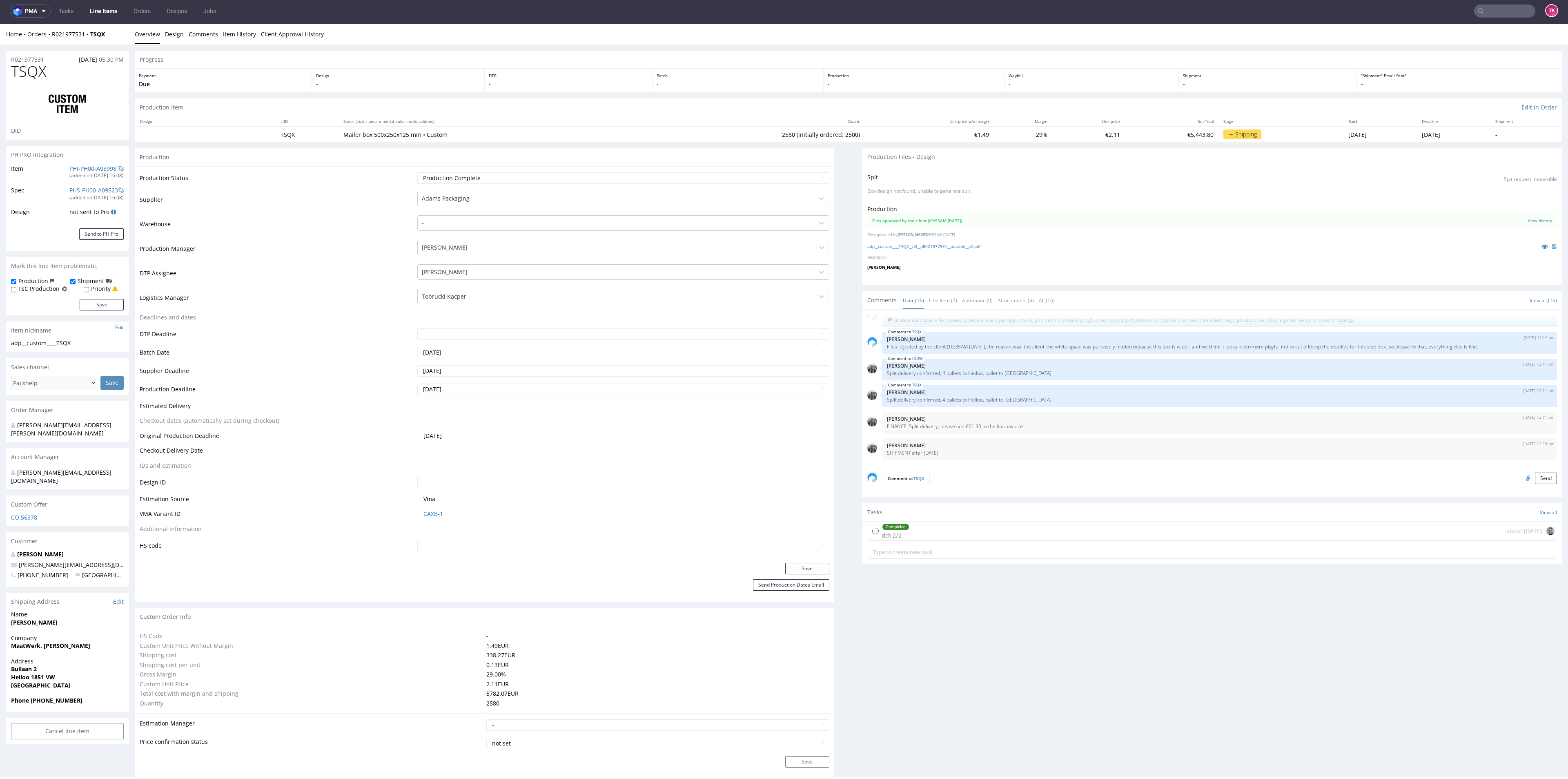
type input "2580"
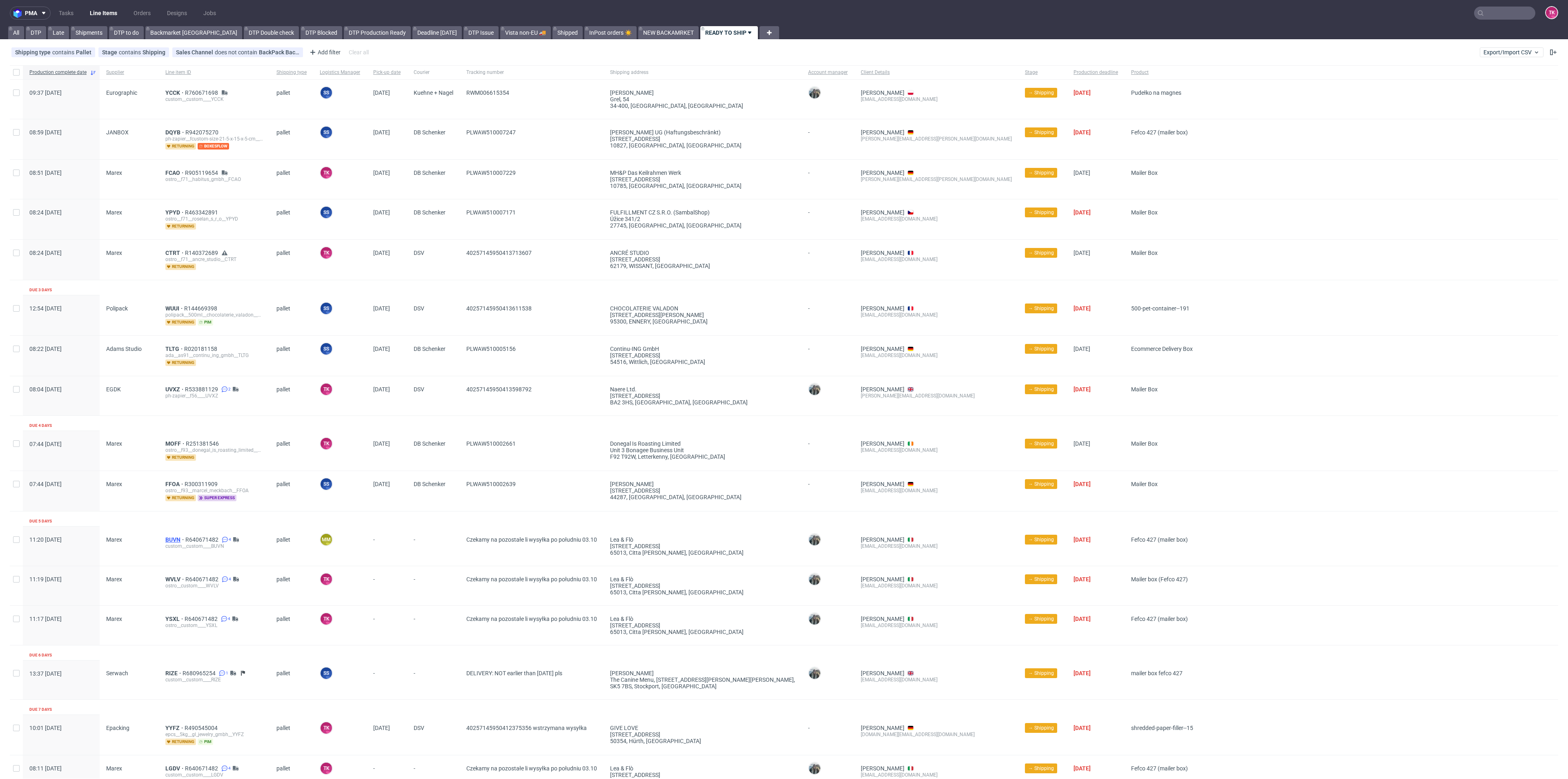
click at [172, 537] on span "BUVN" at bounding box center [175, 539] width 20 height 6
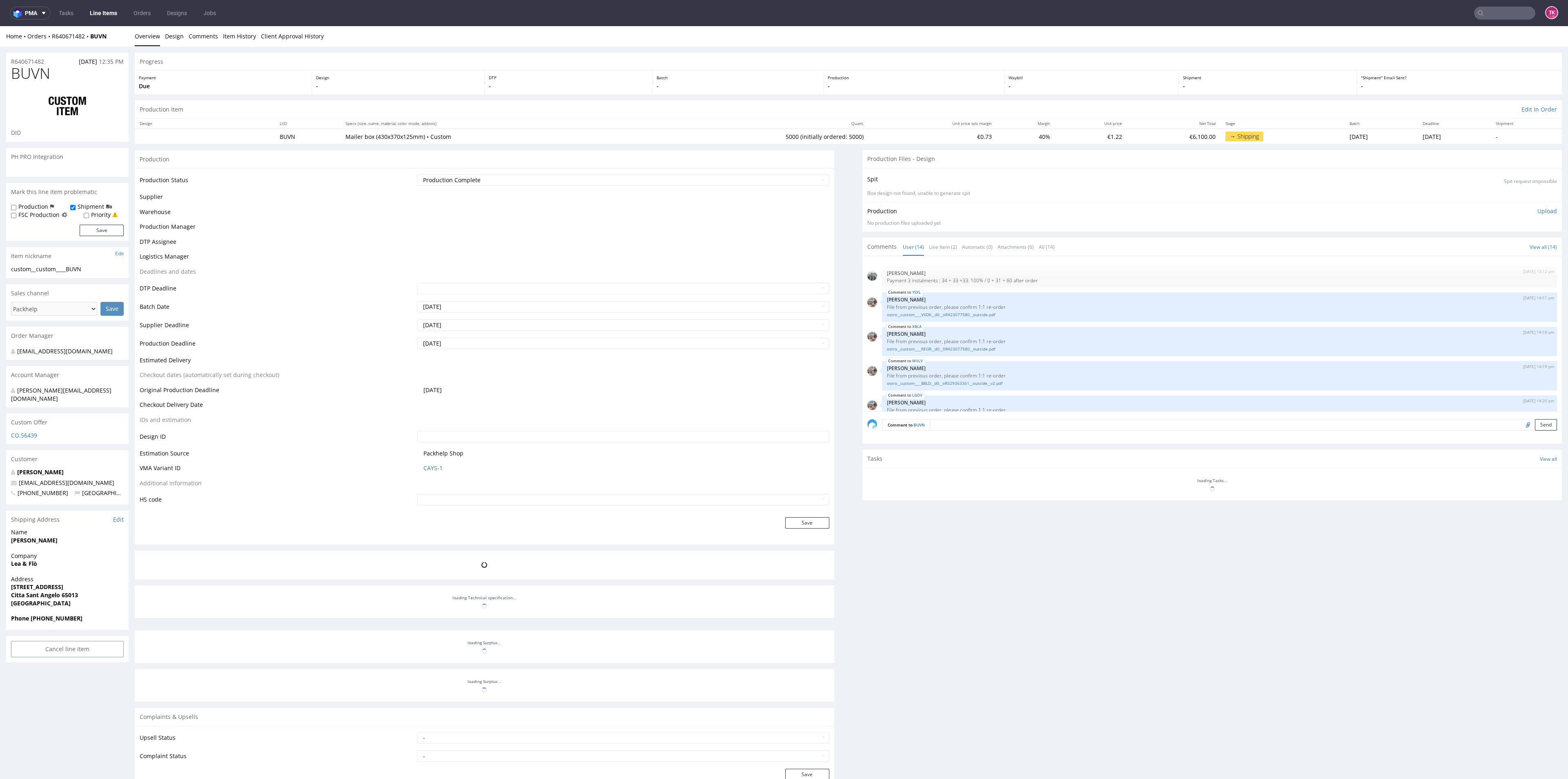
scroll to position [273, 0]
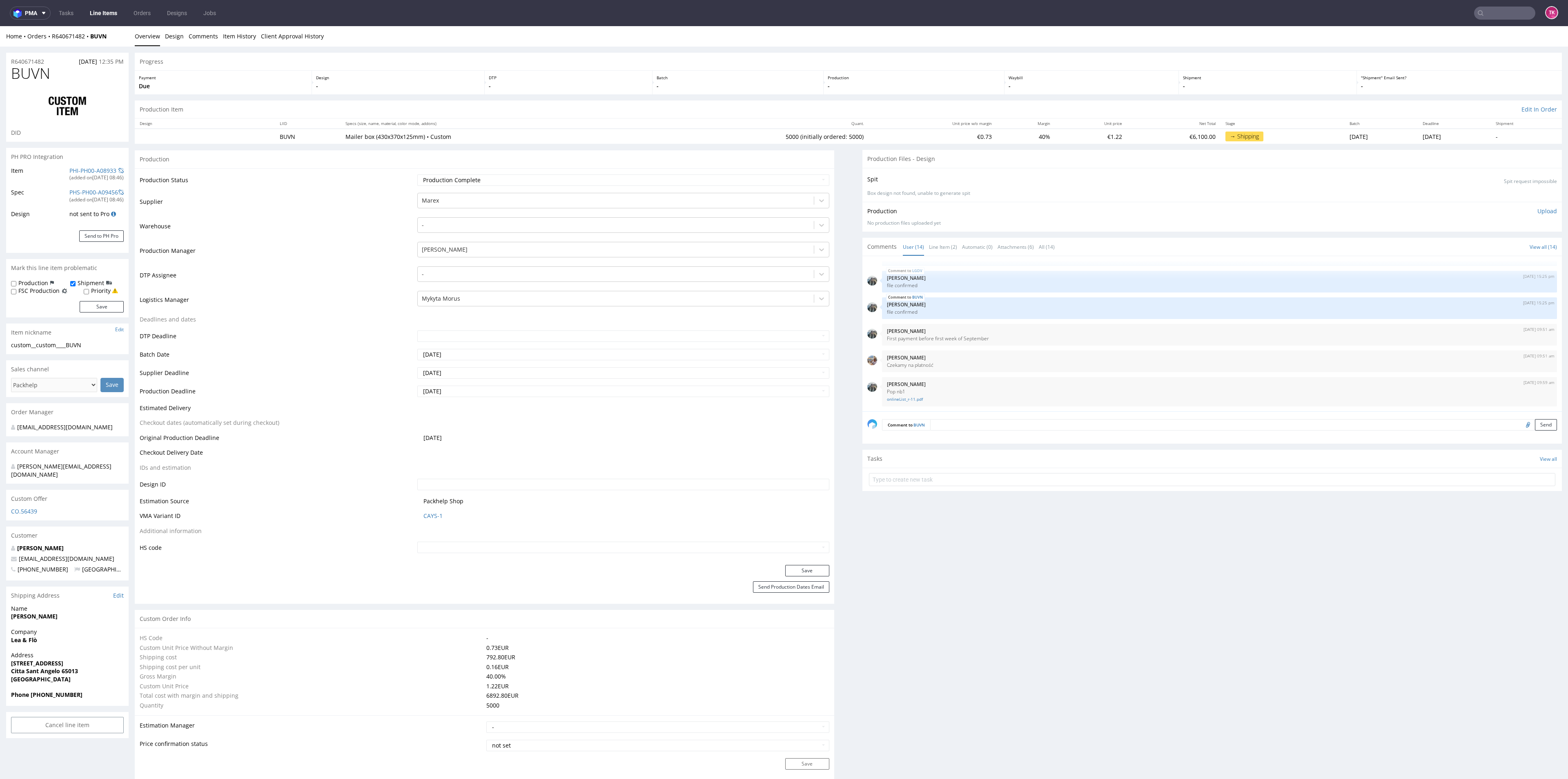
type input "5000"
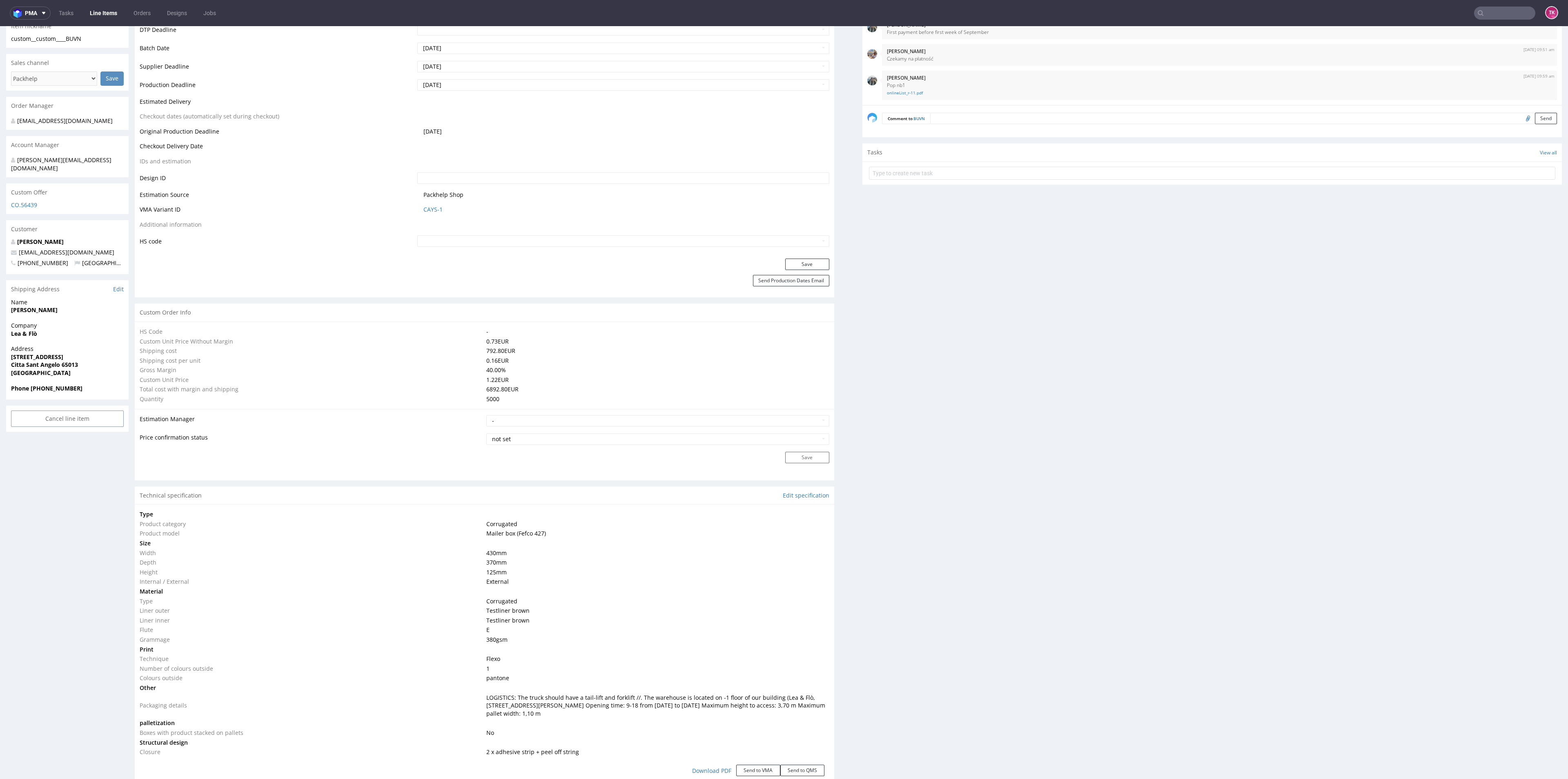
scroll to position [551, 0]
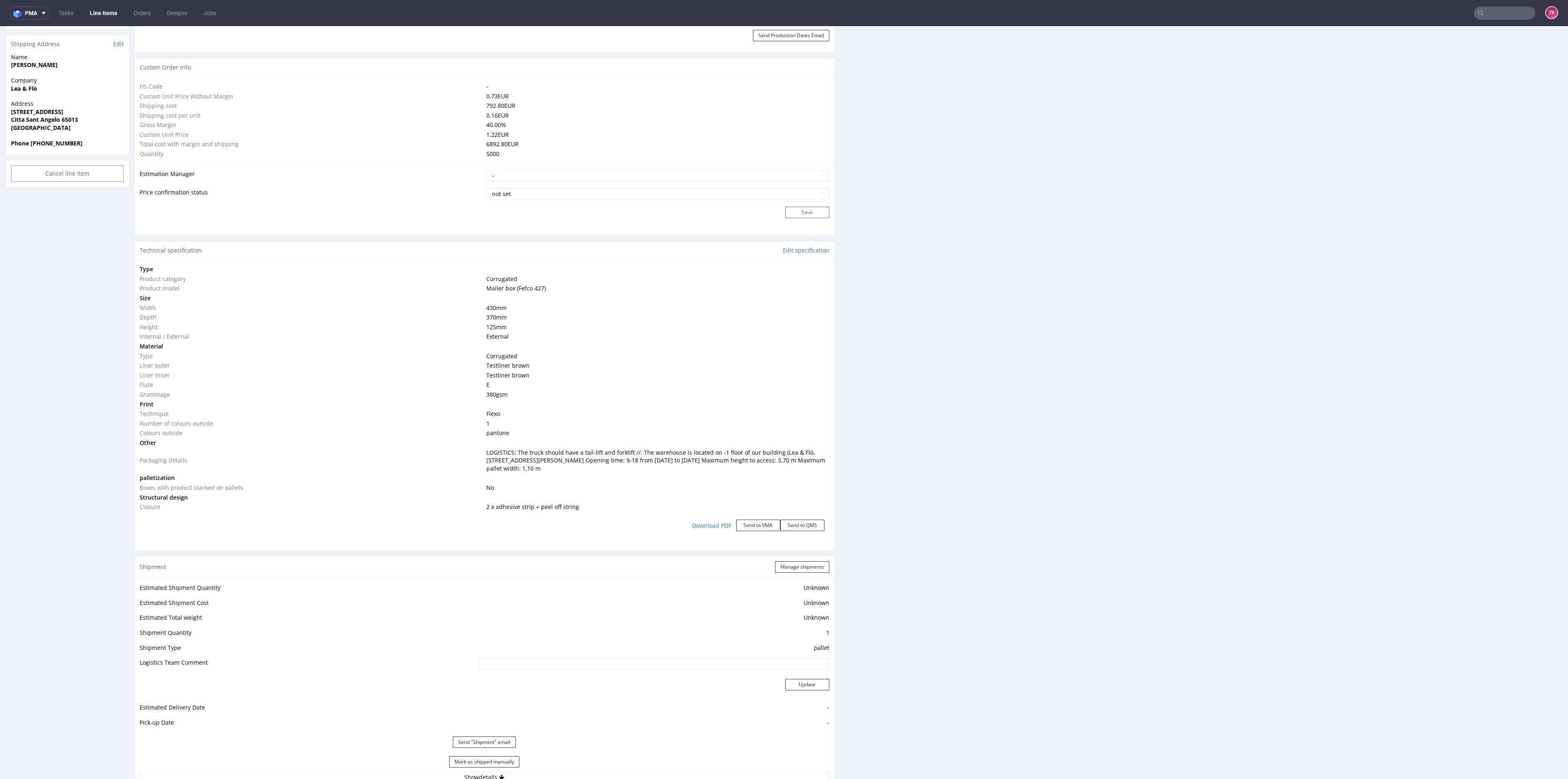
drag, startPoint x: 469, startPoint y: 455, endPoint x: 653, endPoint y: 467, distance: 184.4
click at [653, 467] on tr "Packaging details LOGISTICS: The truck should have a tail-lift and forklift //.…" at bounding box center [484, 460] width 689 height 26
click at [653, 467] on td "LOGISTICS: The truck should have a tail-lift and forklift //. The warehouse is …" at bounding box center [656, 460] width 344 height 26
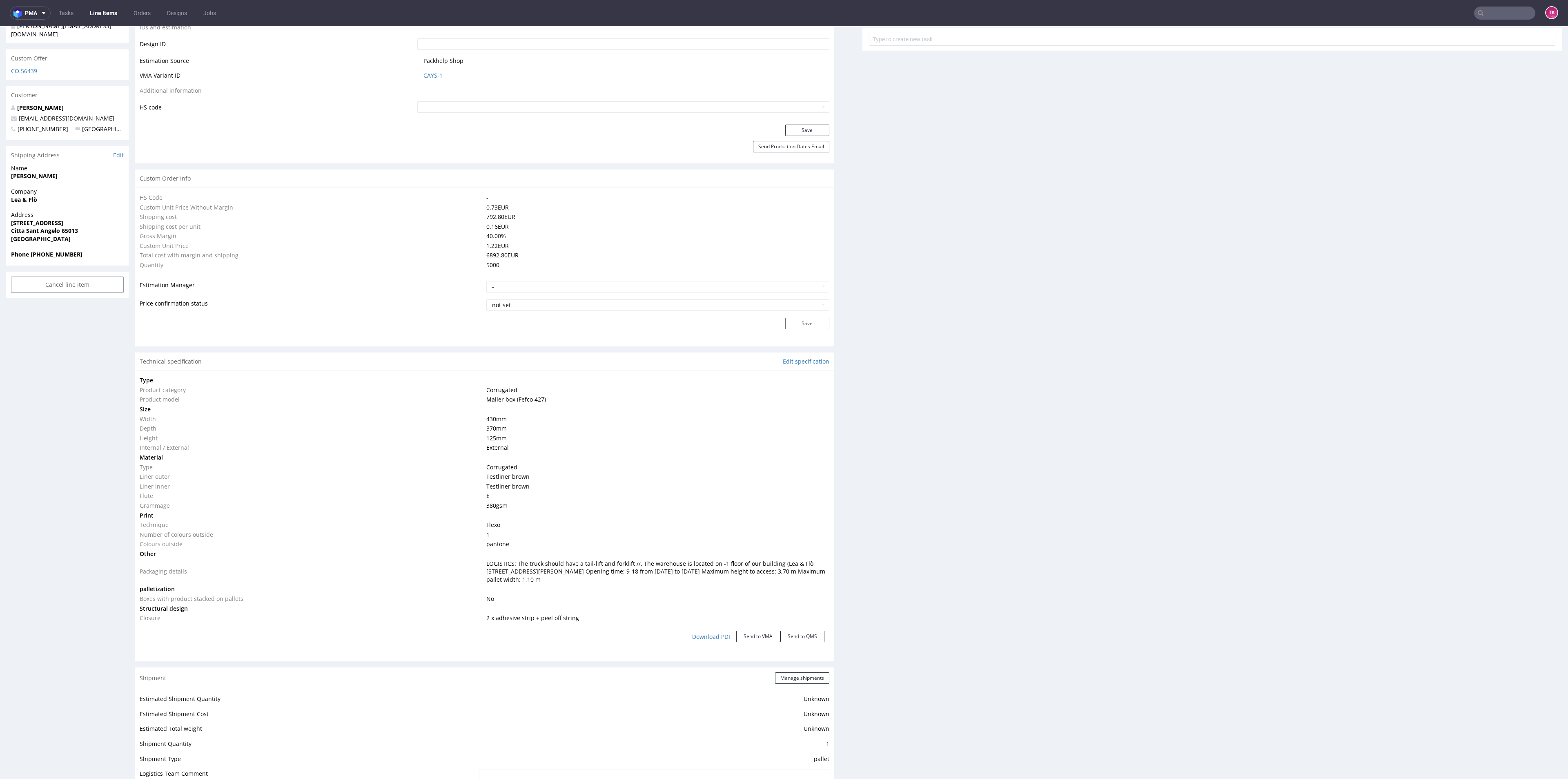
scroll to position [367, 0]
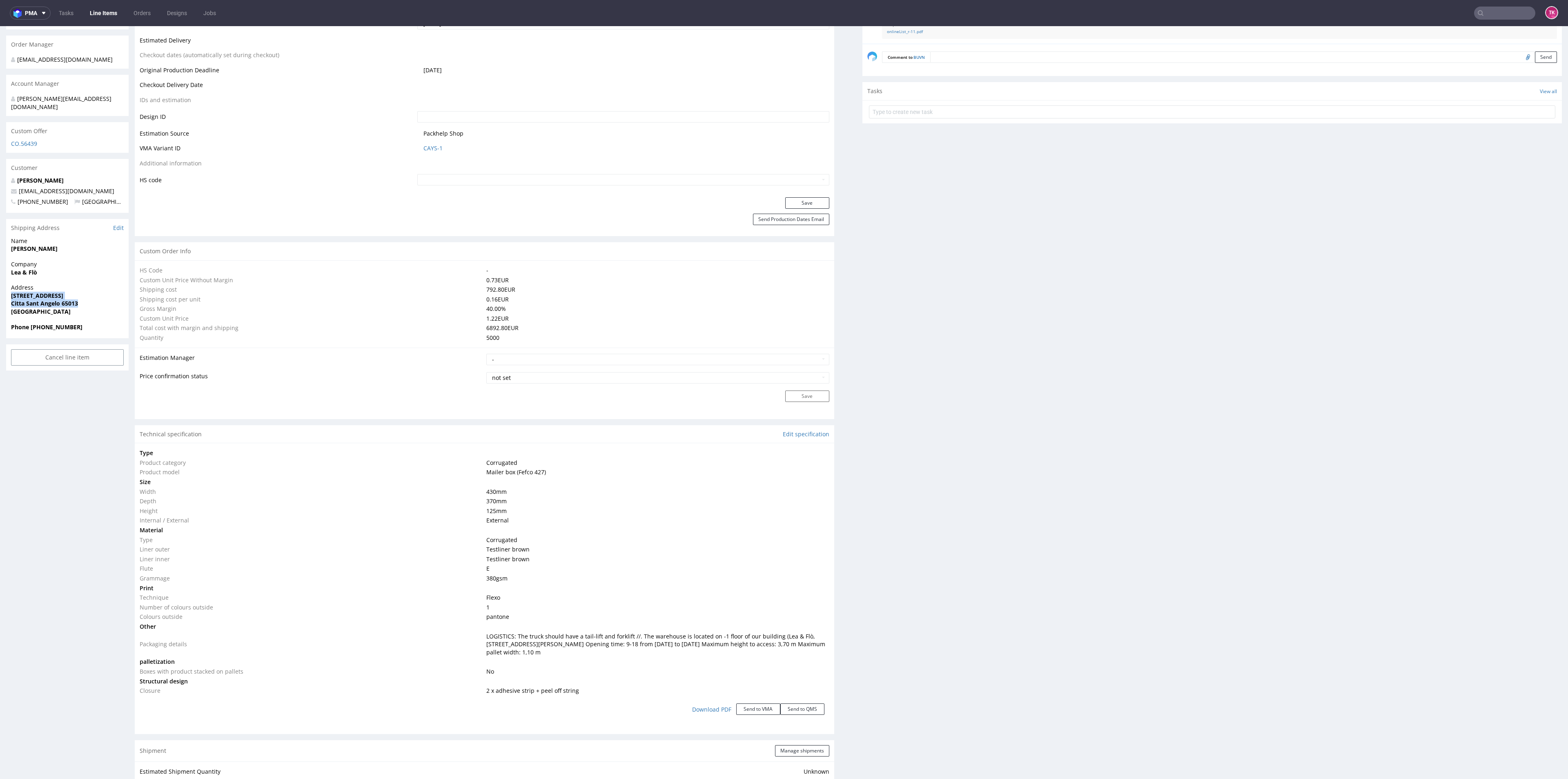
drag, startPoint x: 6, startPoint y: 284, endPoint x: 155, endPoint y: 286, distance: 149.0
click at [118, 296] on div "R640671482 13.08.2025 12:35 PM BUVN DID PH PRO Integration Item PHI-PH00-A08933…" at bounding box center [784, 613] width 1568 height 1868
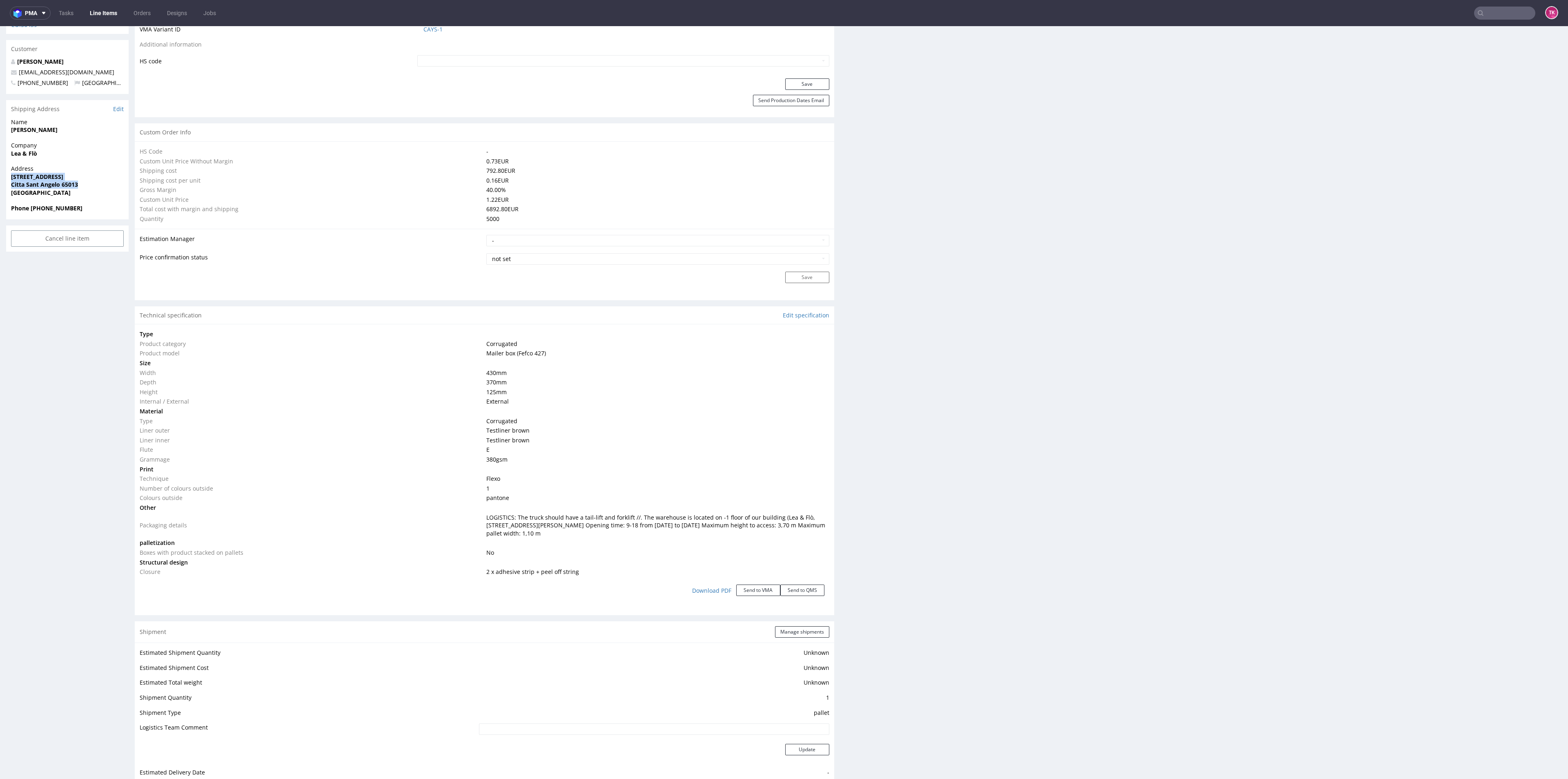
scroll to position [467, 0]
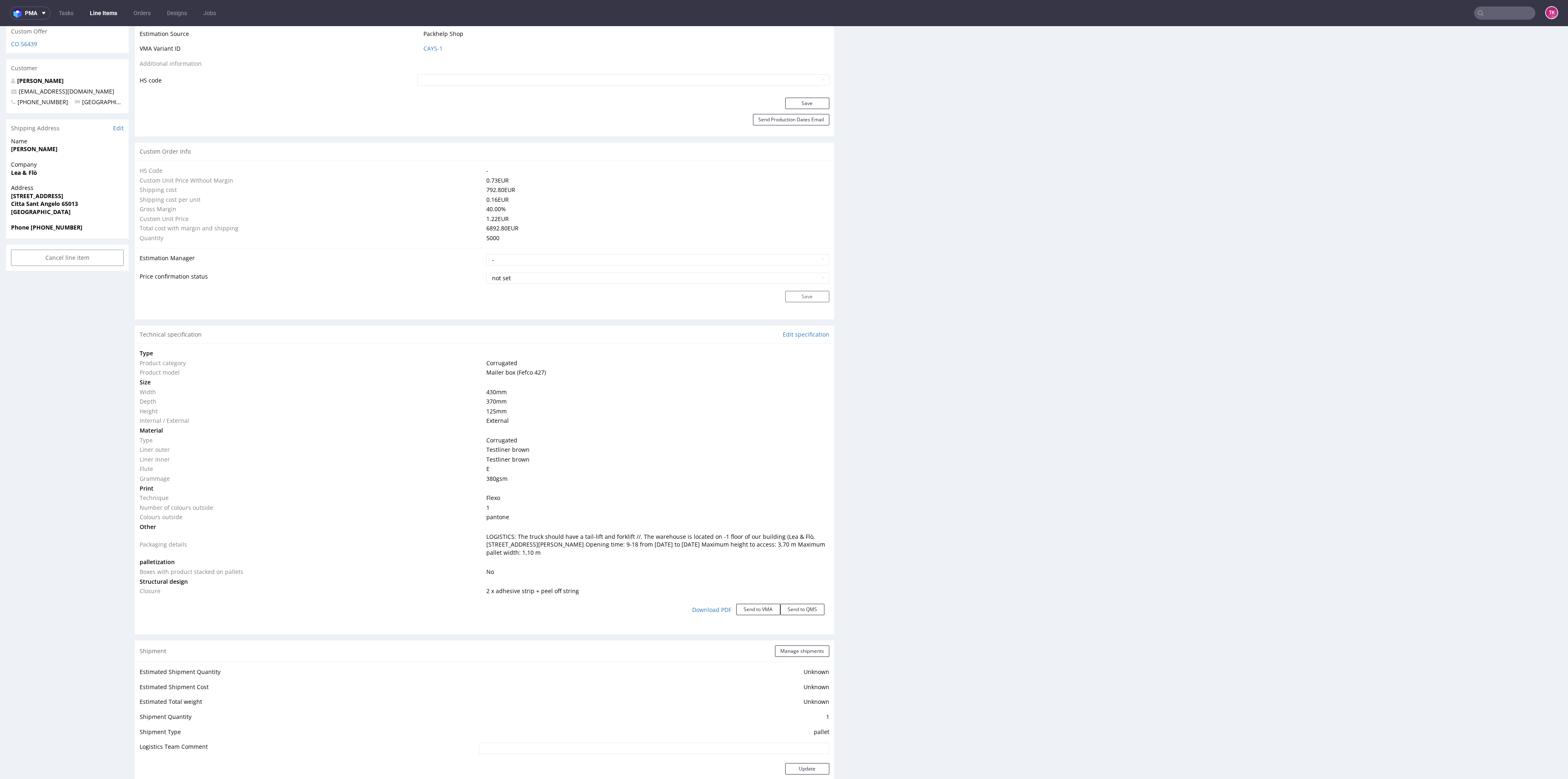
click at [592, 509] on td "1" at bounding box center [656, 507] width 344 height 10
drag, startPoint x: 98, startPoint y: 83, endPoint x: 0, endPoint y: 77, distance: 98.2
click at [0, 77] on div "R640671482 13.08.2025 12:35 PM BUVN DID PH PRO Integration Item PHI-PH00-A08933…" at bounding box center [784, 513] width 1568 height 1868
click at [0, 93] on div "R640671482 13.08.2025 12:35 PM BUVN DID PH PRO Integration Item PHI-PH00-A08933…" at bounding box center [784, 513] width 1568 height 1868
drag, startPoint x: 97, startPoint y: 85, endPoint x: 9, endPoint y: 84, distance: 88.0
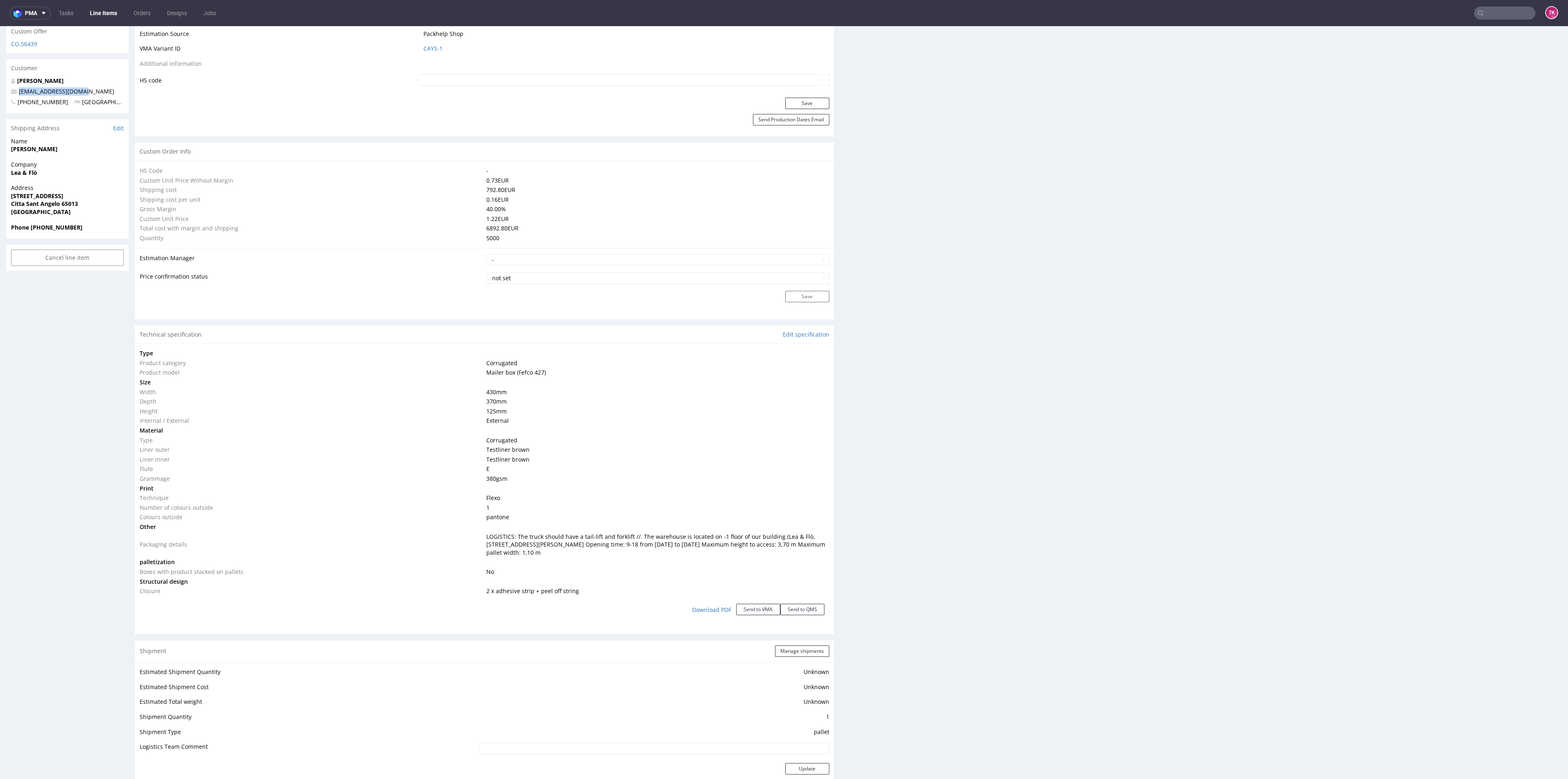
click at [9, 84] on div "Alessandro Innocenti webmaster@leaeflo.com +393711086063 Italy" at bounding box center [67, 95] width 123 height 36
drag, startPoint x: 470, startPoint y: 532, endPoint x: 595, endPoint y: 554, distance: 126.9
click at [594, 557] on tbody "Type Product category Corrugated Product model Mailer box (Fefco 427) Size Widt…" at bounding box center [484, 472] width 689 height 247
click at [502, 564] on td at bounding box center [656, 562] width 344 height 10
drag, startPoint x: 483, startPoint y: 539, endPoint x: 562, endPoint y: 551, distance: 79.9
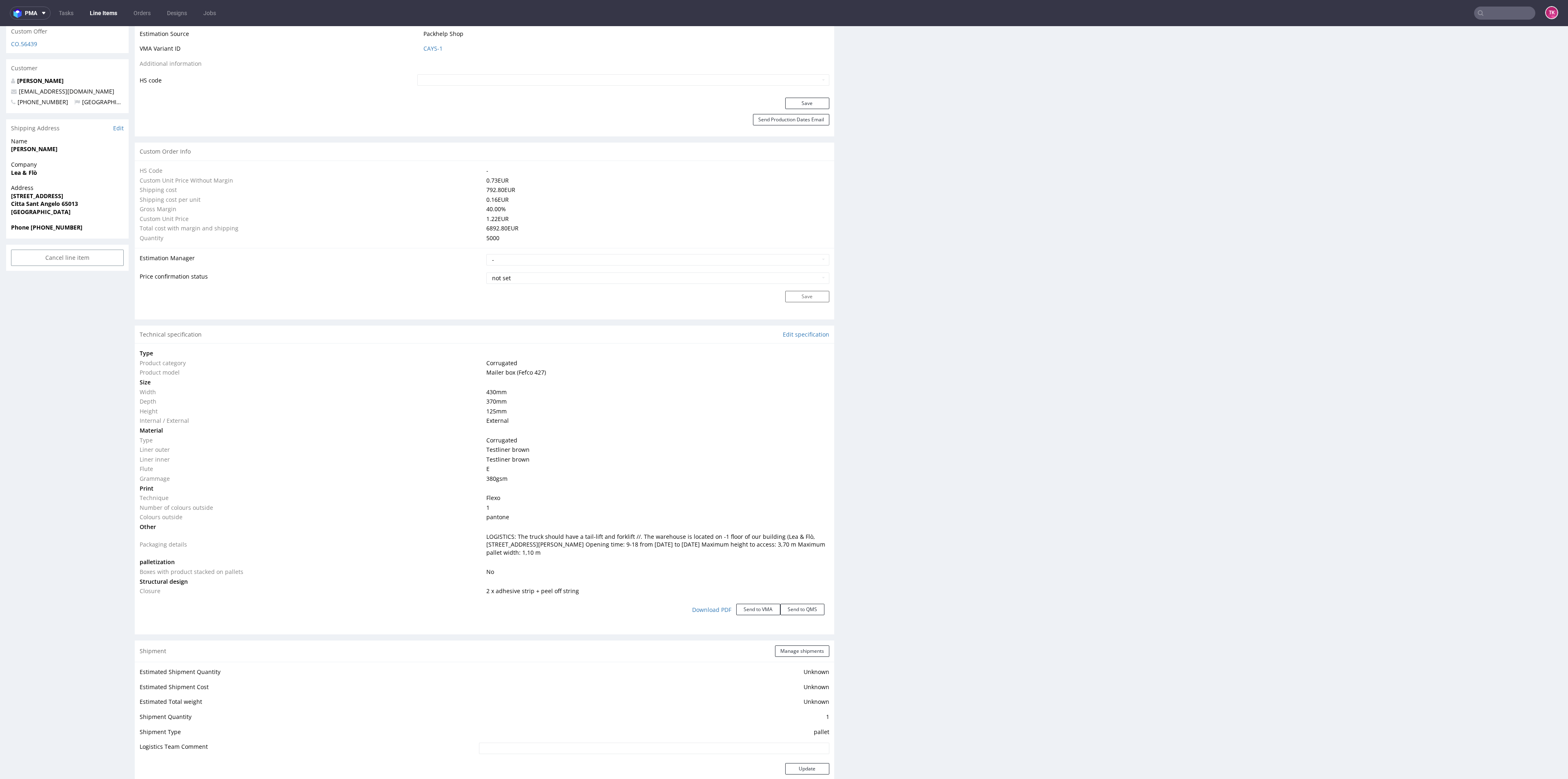
click at [562, 551] on span "LOGISTICS: The truck should have a tail-lift and forklift //. The warehouse is …" at bounding box center [655, 544] width 339 height 24
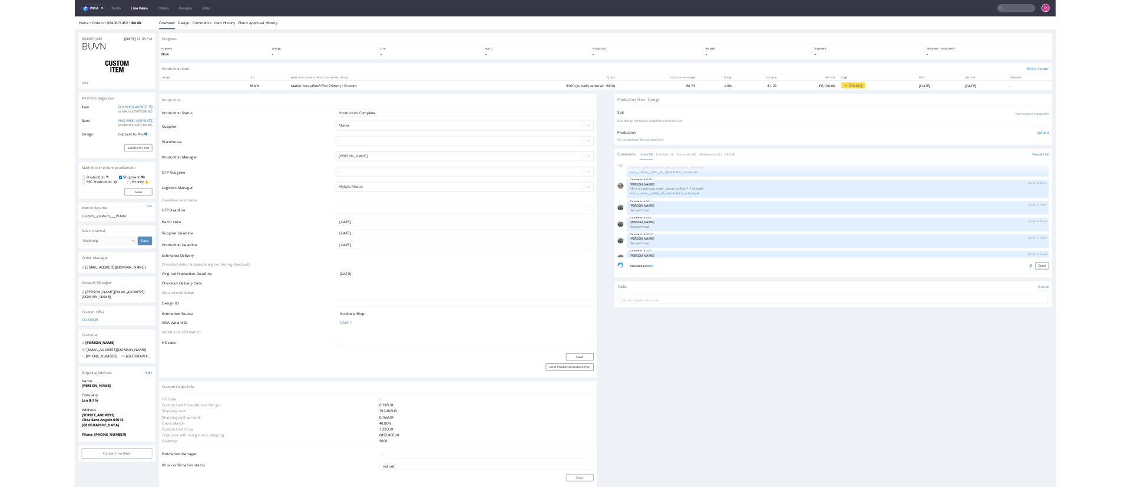
scroll to position [0, 0]
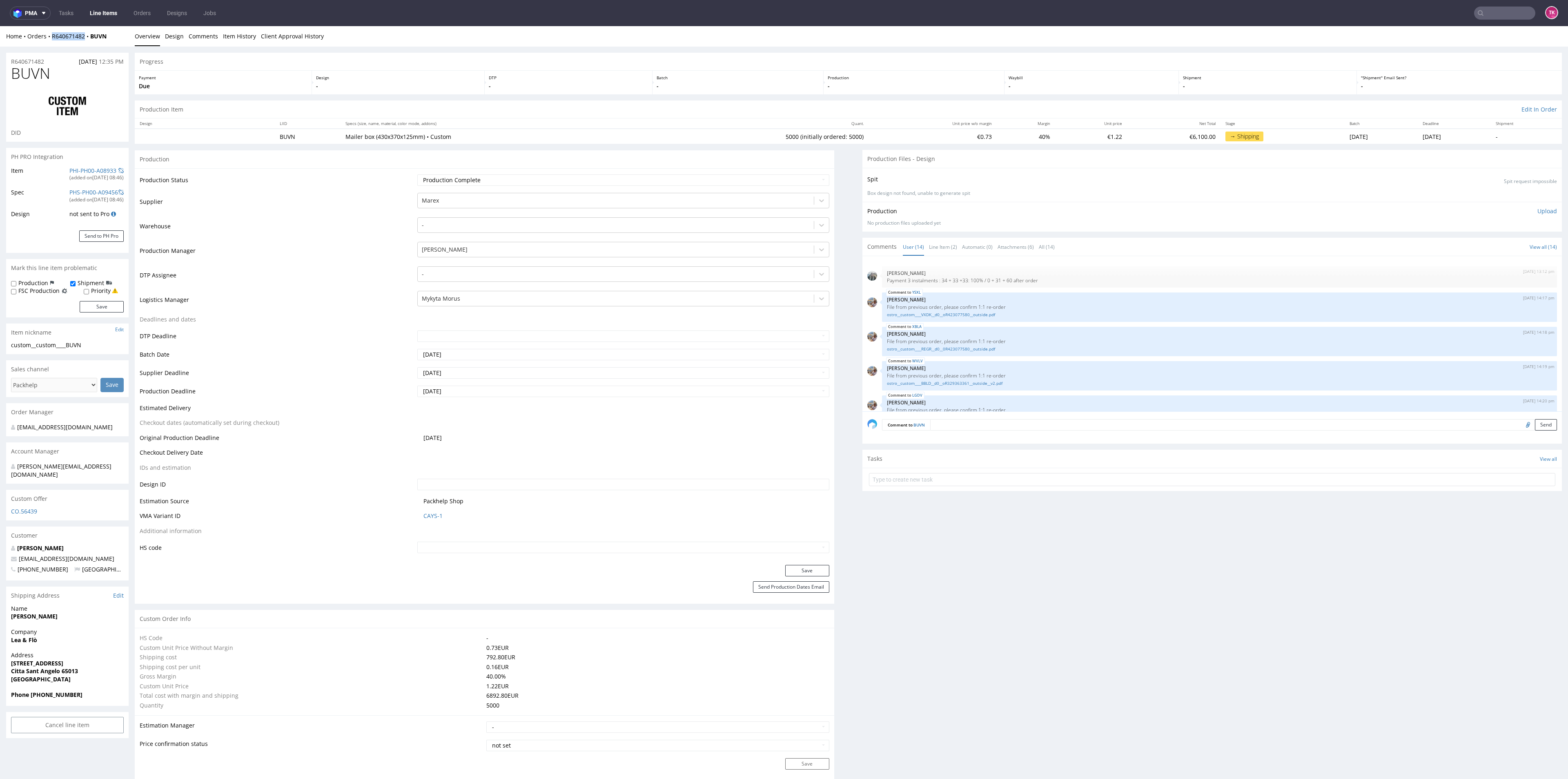
drag, startPoint x: 50, startPoint y: 46, endPoint x: 86, endPoint y: 42, distance: 36.2
click at [86, 42] on div "Home Orders R640671482 BUVN Overview Design Comments Item History Client Approv…" at bounding box center [784, 36] width 1568 height 20
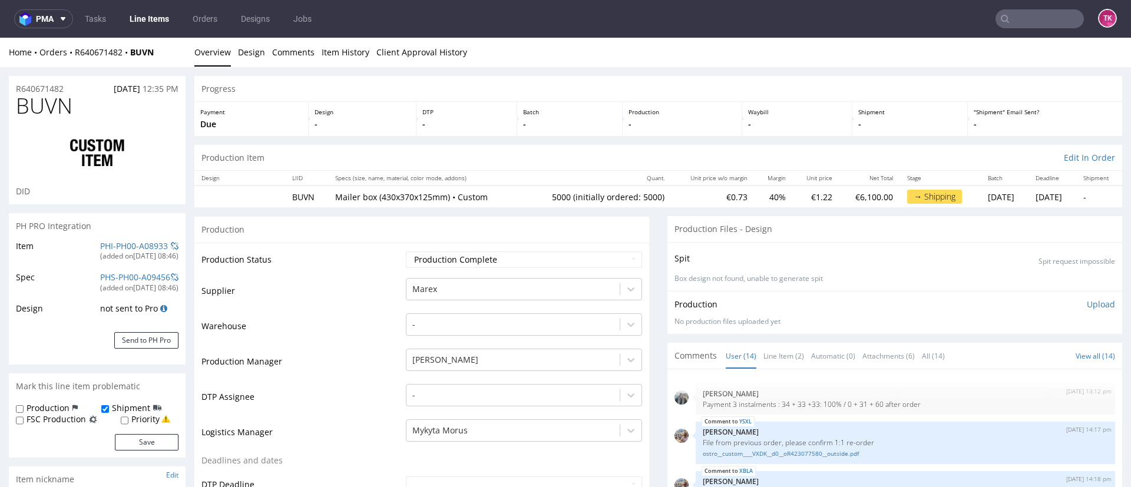
drag, startPoint x: 70, startPoint y: 62, endPoint x: 68, endPoint y: 50, distance: 12.4
click at [71, 61] on div "Home Orders R640671482 BUVN Overview Design Comments Item History Client Approv…" at bounding box center [565, 52] width 1131 height 29
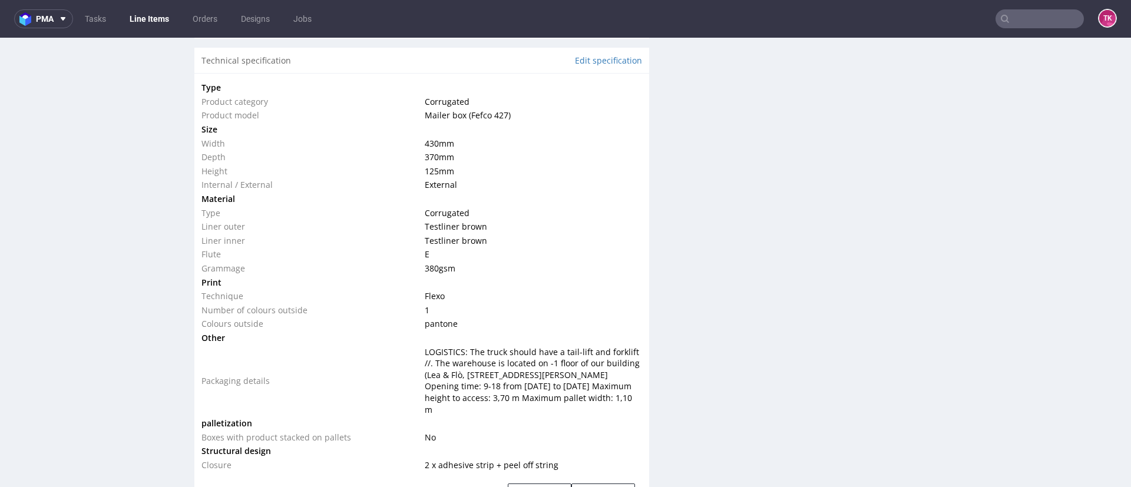
scroll to position [1149, 0]
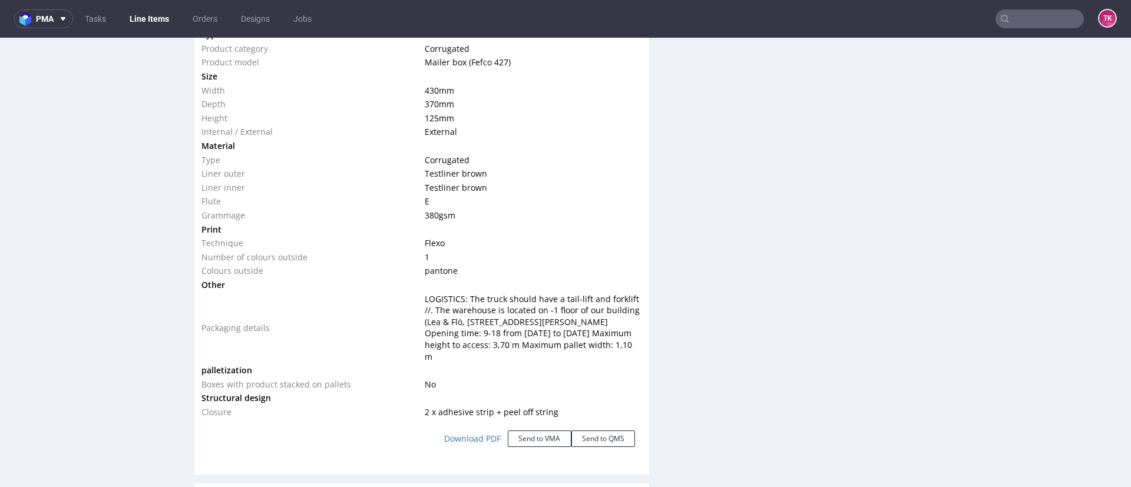
drag, startPoint x: 412, startPoint y: 301, endPoint x: 561, endPoint y: 339, distance: 153.9
click at [528, 354] on tr "Packaging details LOGISTICS: The truck should have a tail-lift and forklift //.…" at bounding box center [422, 328] width 441 height 72
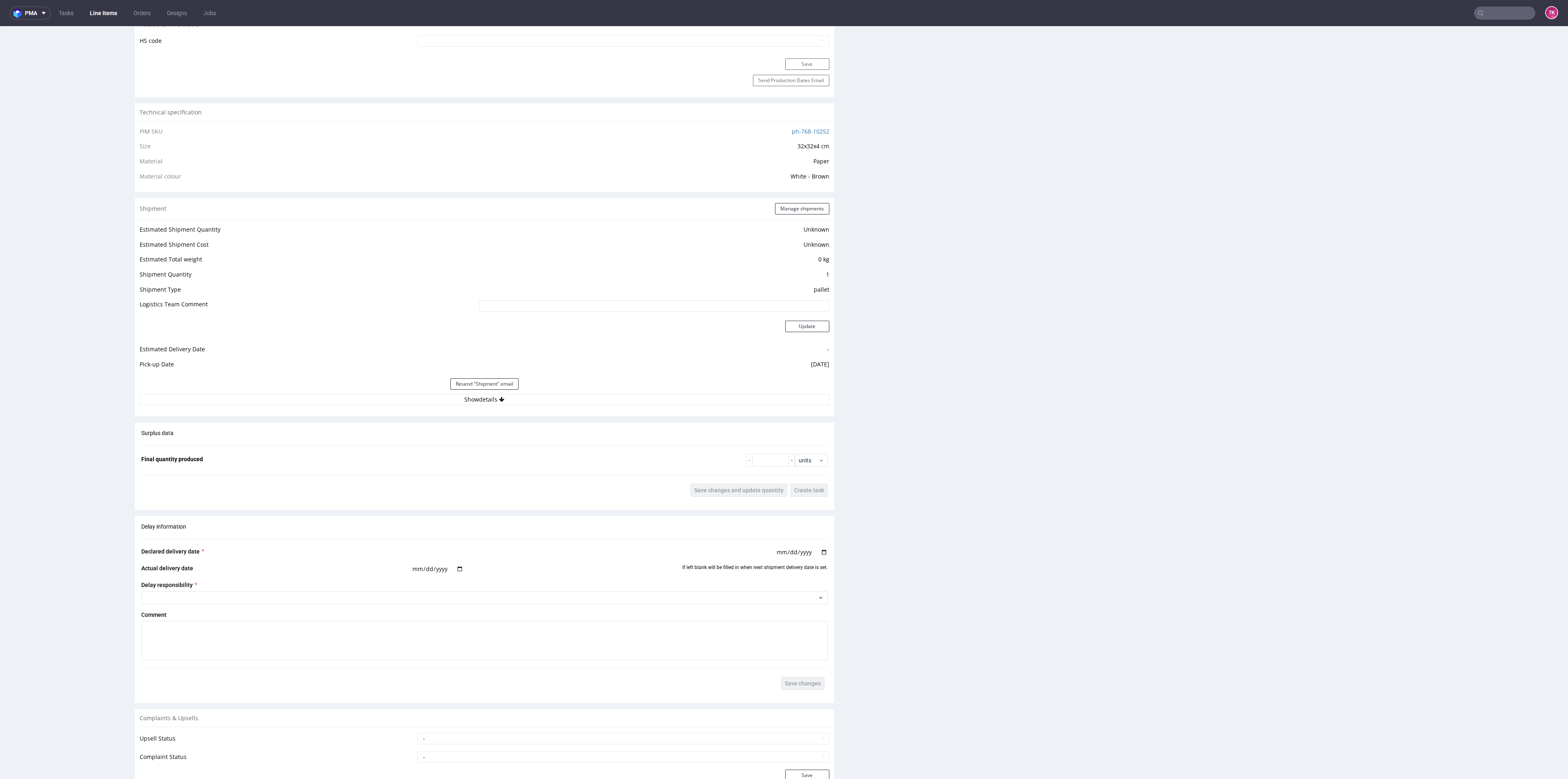
scroll to position [551, 0]
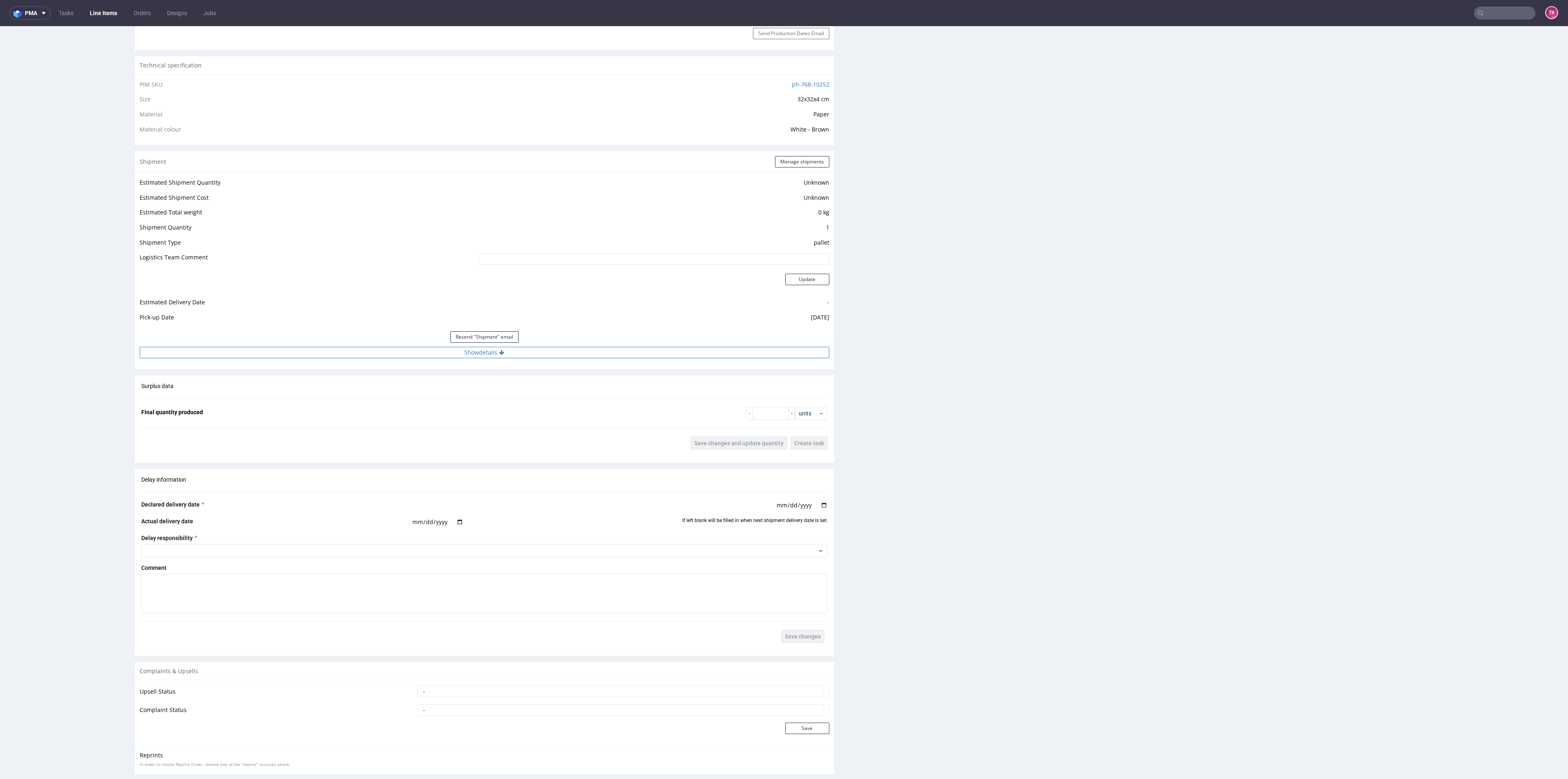
drag, startPoint x: 367, startPoint y: 333, endPoint x: 360, endPoint y: 351, distance: 19.3
click at [360, 349] on div "Estimated Shipment Quantity Unknown Estimated Shipment Cost Unknown Estimated T…" at bounding box center [484, 268] width 699 height 191
click at [360, 351] on button "Show details" at bounding box center [484, 352] width 689 height 11
click at [376, 401] on input "40257145950413055127" at bounding box center [583, 405] width 491 height 11
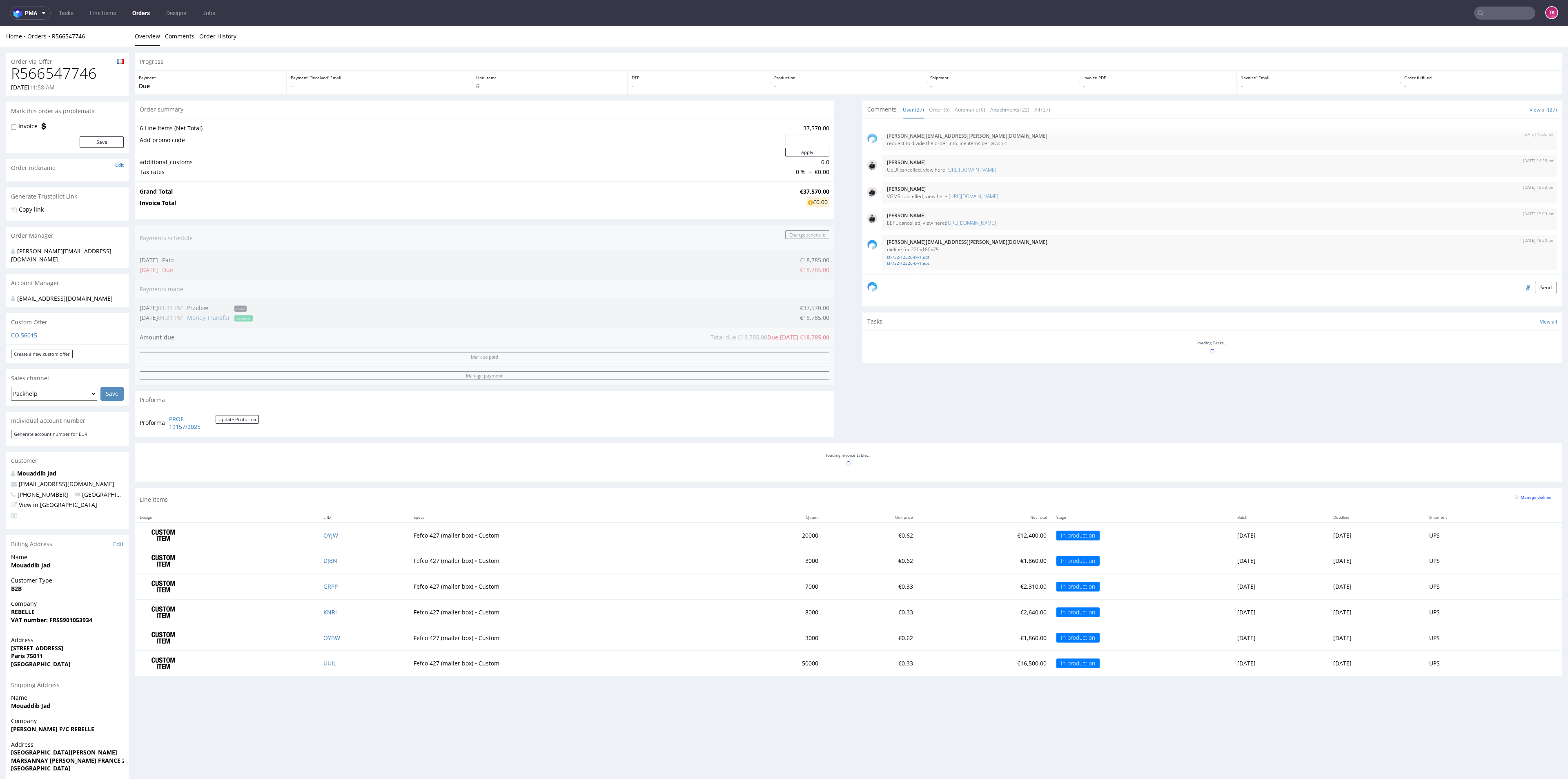
scroll to position [898, 0]
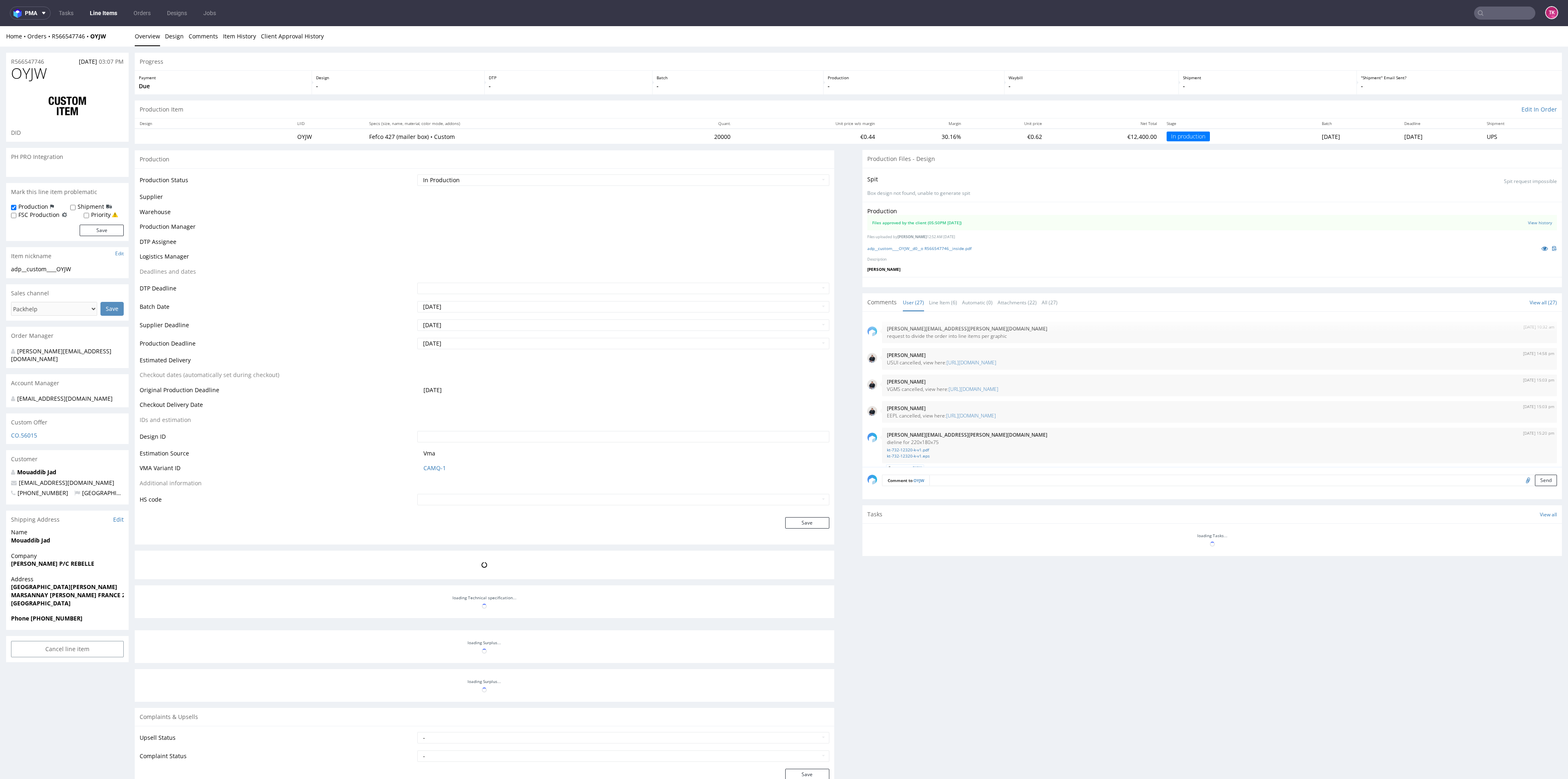
scroll to position [898, 0]
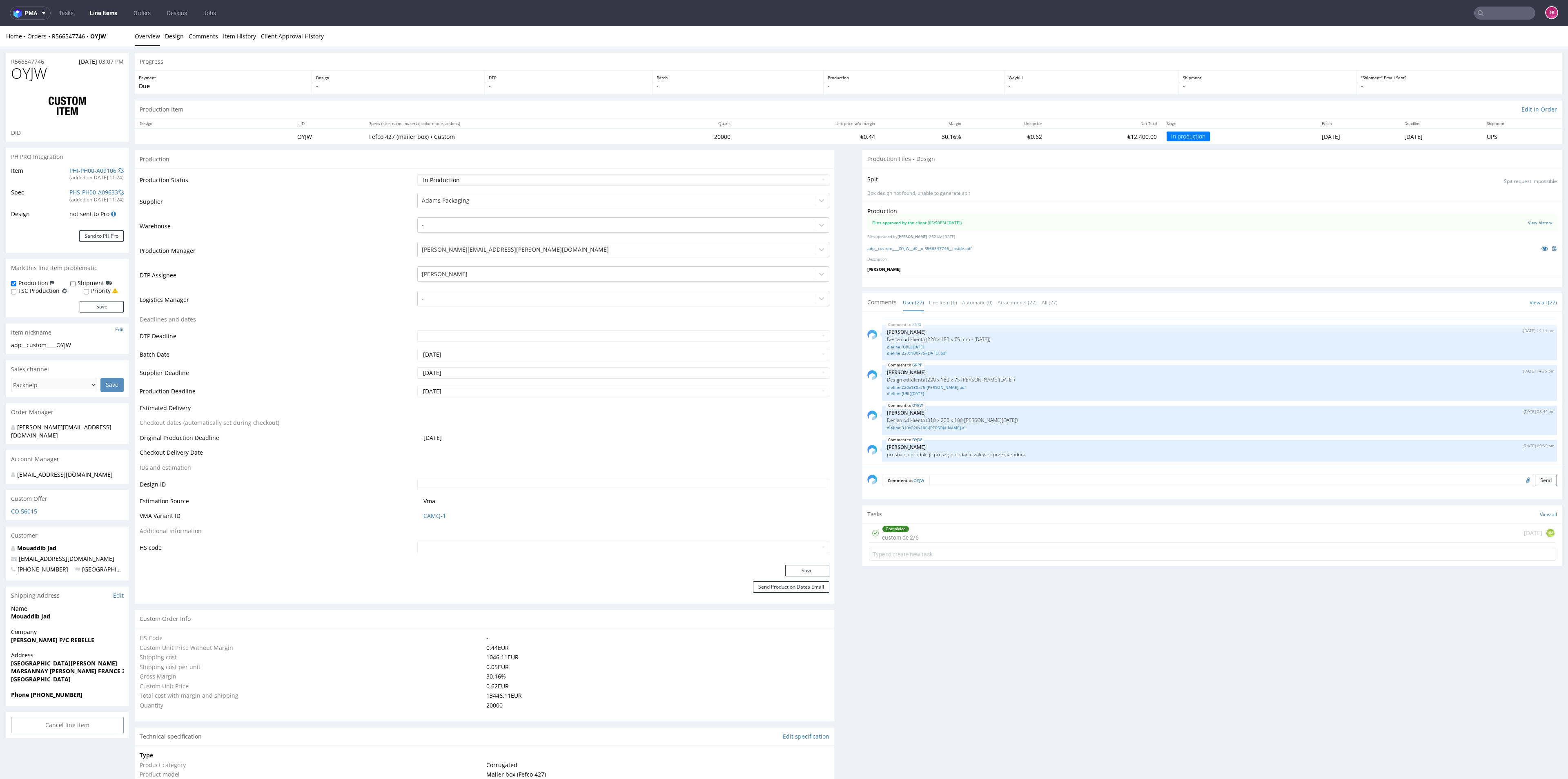
click at [100, 667] on strong "MARSANNAY [PERSON_NAME] FRANCE 21160" at bounding box center [75, 670] width 127 height 8
copy strong "21160"
drag, startPoint x: 100, startPoint y: 552, endPoint x: 93, endPoint y: 550, distance: 7.3
click at [93, 554] on p "[EMAIL_ADDRESS][DOMAIN_NAME]" at bounding box center [67, 559] width 113 height 8
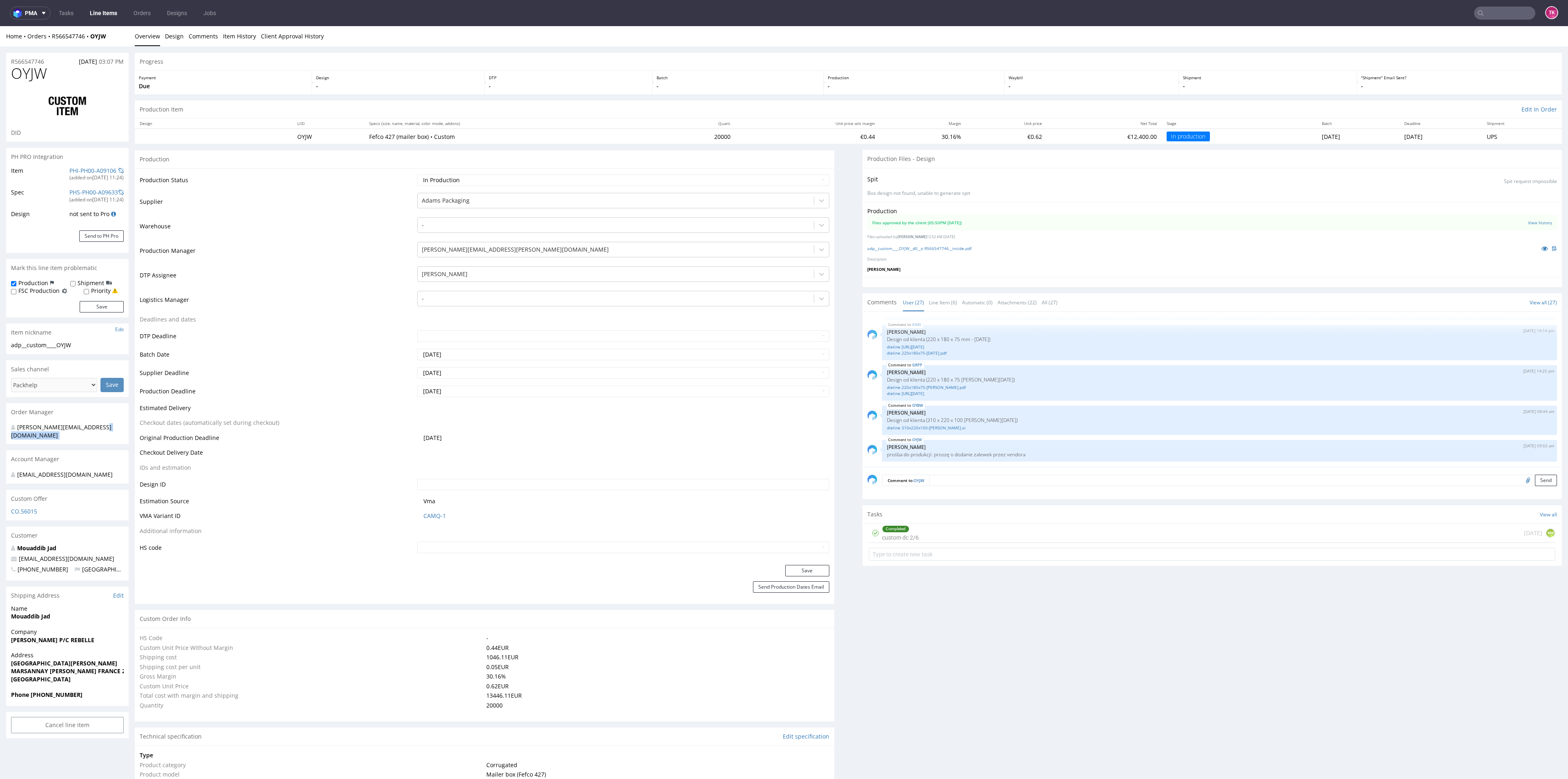
drag, startPoint x: 112, startPoint y: 423, endPoint x: 0, endPoint y: 439, distance: 113.1
drag, startPoint x: 98, startPoint y: 545, endPoint x: 0, endPoint y: 557, distance: 98.7
copy link
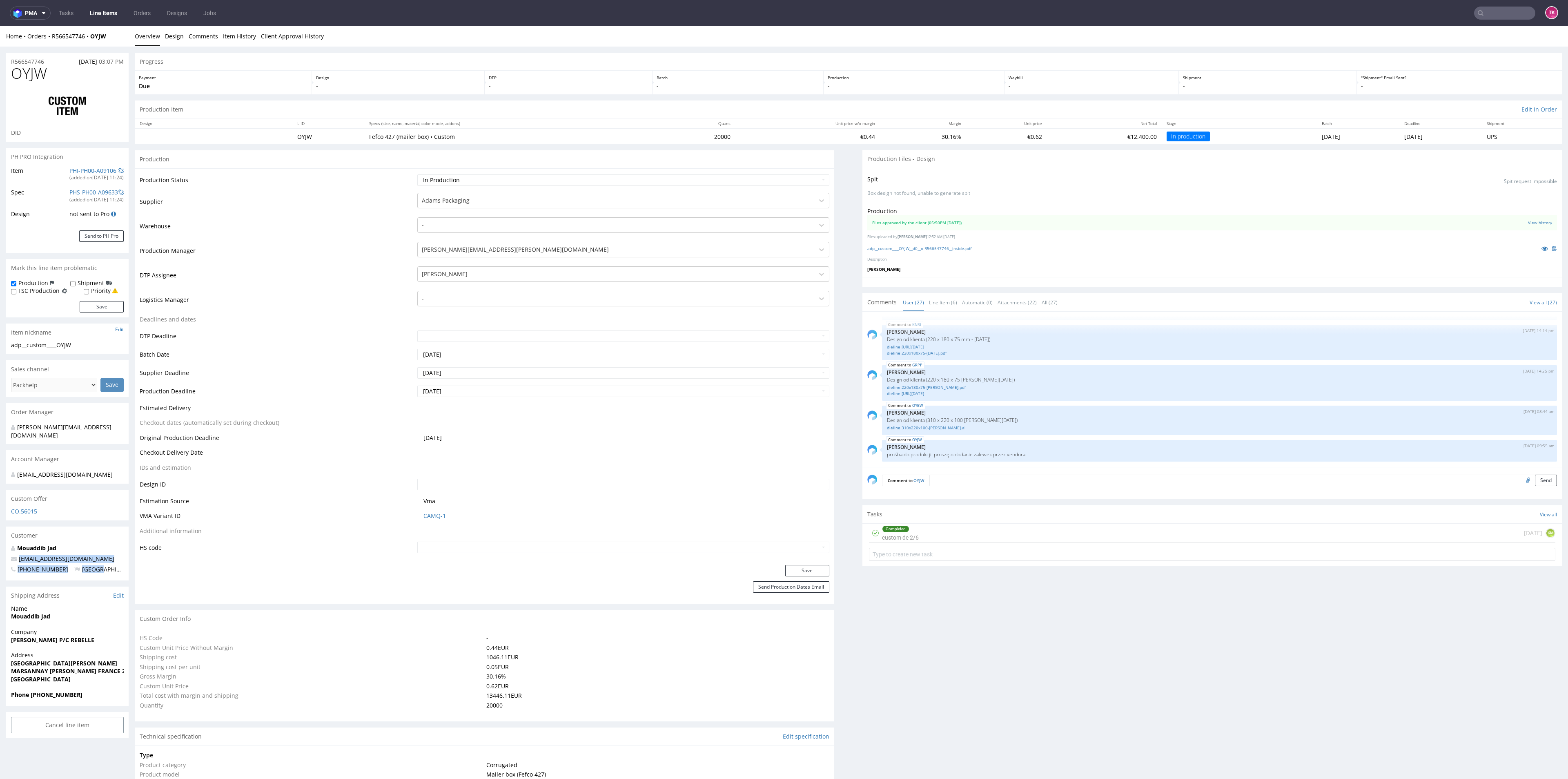
drag, startPoint x: 110, startPoint y: 554, endPoint x: 6, endPoint y: 561, distance: 104.2
click at [26, 592] on div "Shipping Address Edit" at bounding box center [67, 595] width 123 height 18
drag, startPoint x: 91, startPoint y: 550, endPoint x: 21, endPoint y: 550, distance: 70.0
click at [21, 554] on p "[EMAIL_ADDRESS][DOMAIN_NAME]" at bounding box center [67, 559] width 113 height 8
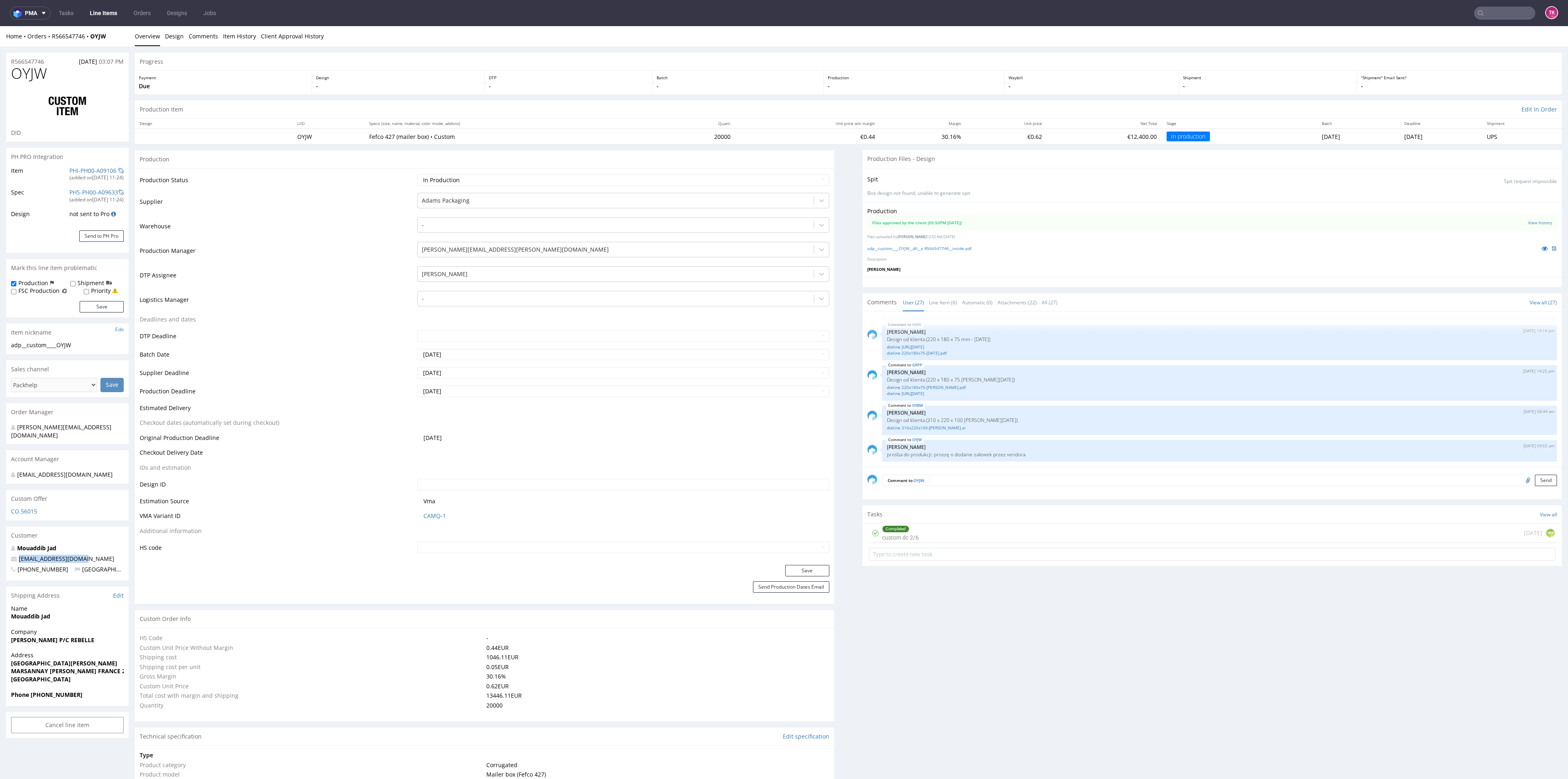
drag, startPoint x: 17, startPoint y: 550, endPoint x: 105, endPoint y: 550, distance: 88.0
click at [105, 554] on p "[EMAIL_ADDRESS][DOMAIN_NAME]" at bounding box center [67, 559] width 113 height 8
copy link "[EMAIL_ADDRESS][DOMAIN_NAME]"
click at [110, 9] on link "Line Items" at bounding box center [104, 12] width 37 height 13
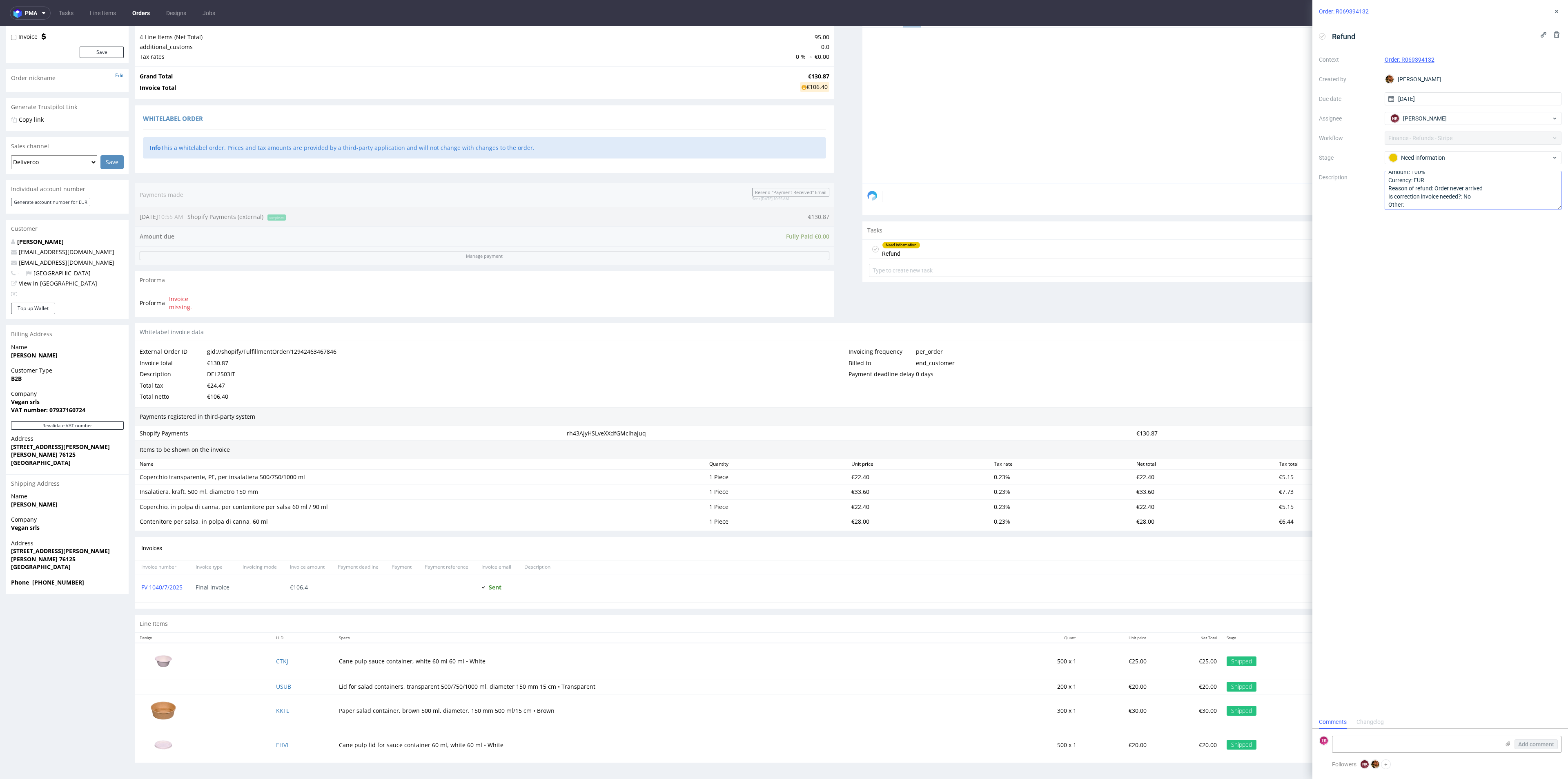
scroll to position [9, 0]
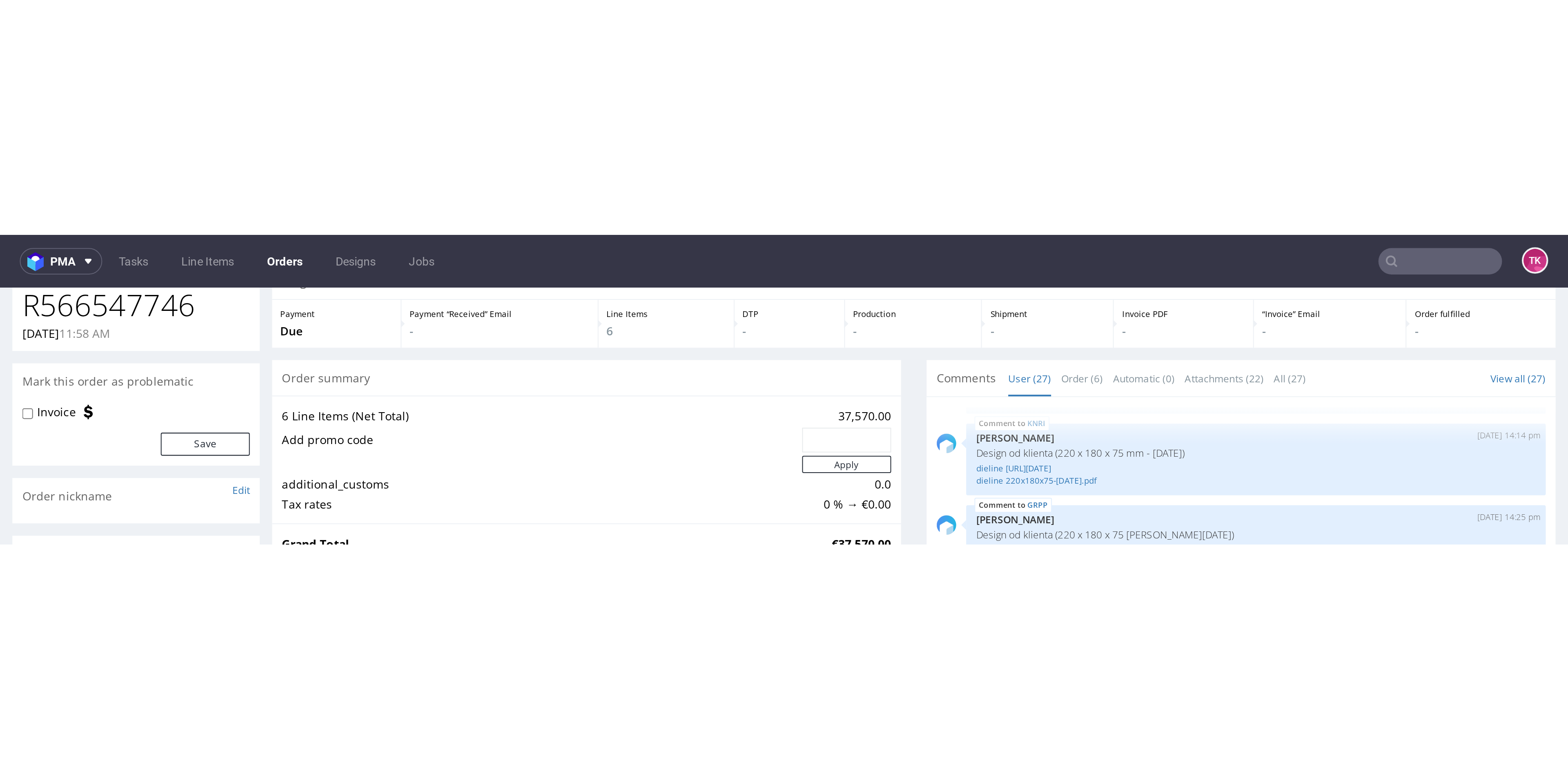
scroll to position [898, 0]
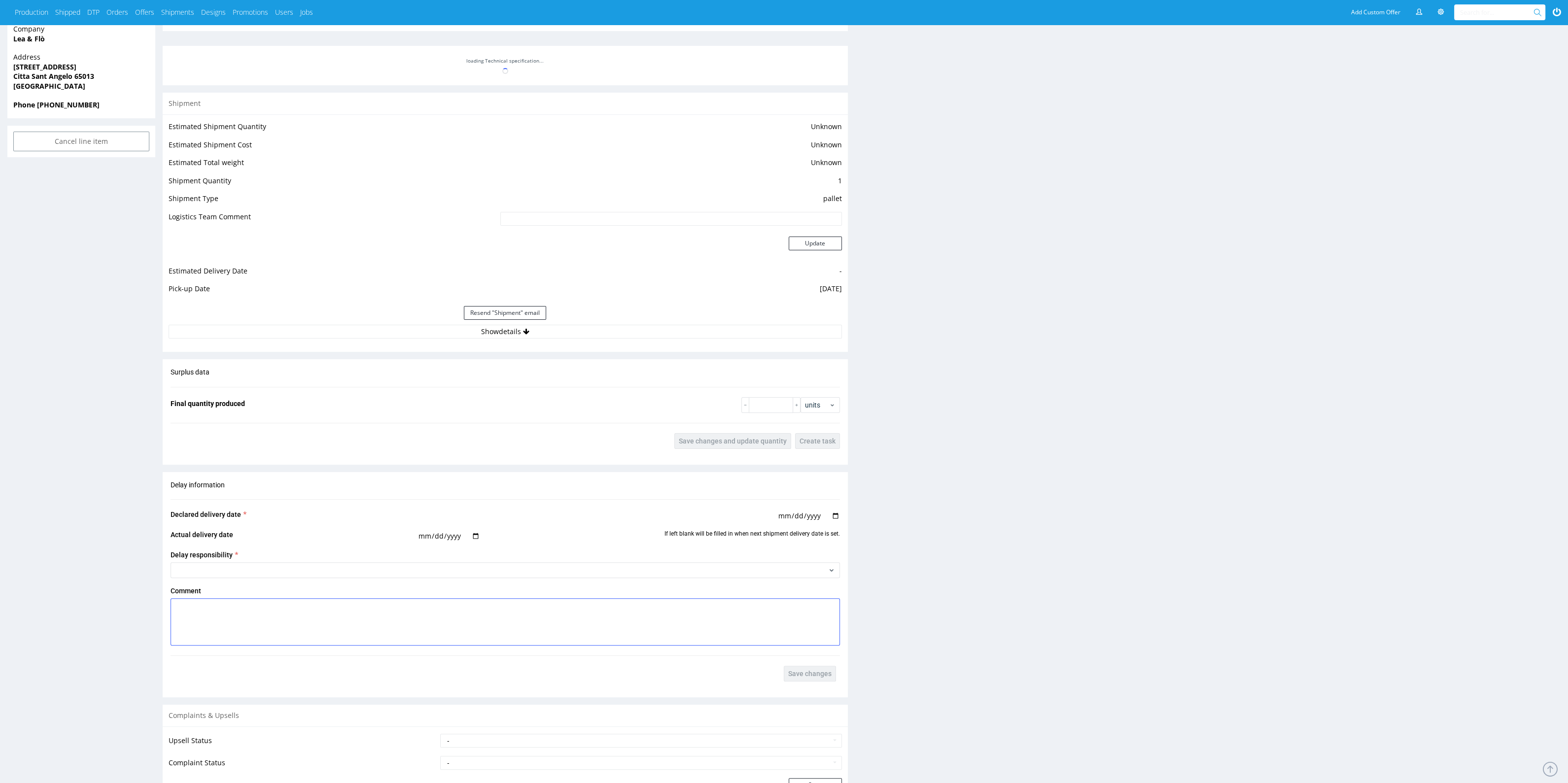
scroll to position [811, 0]
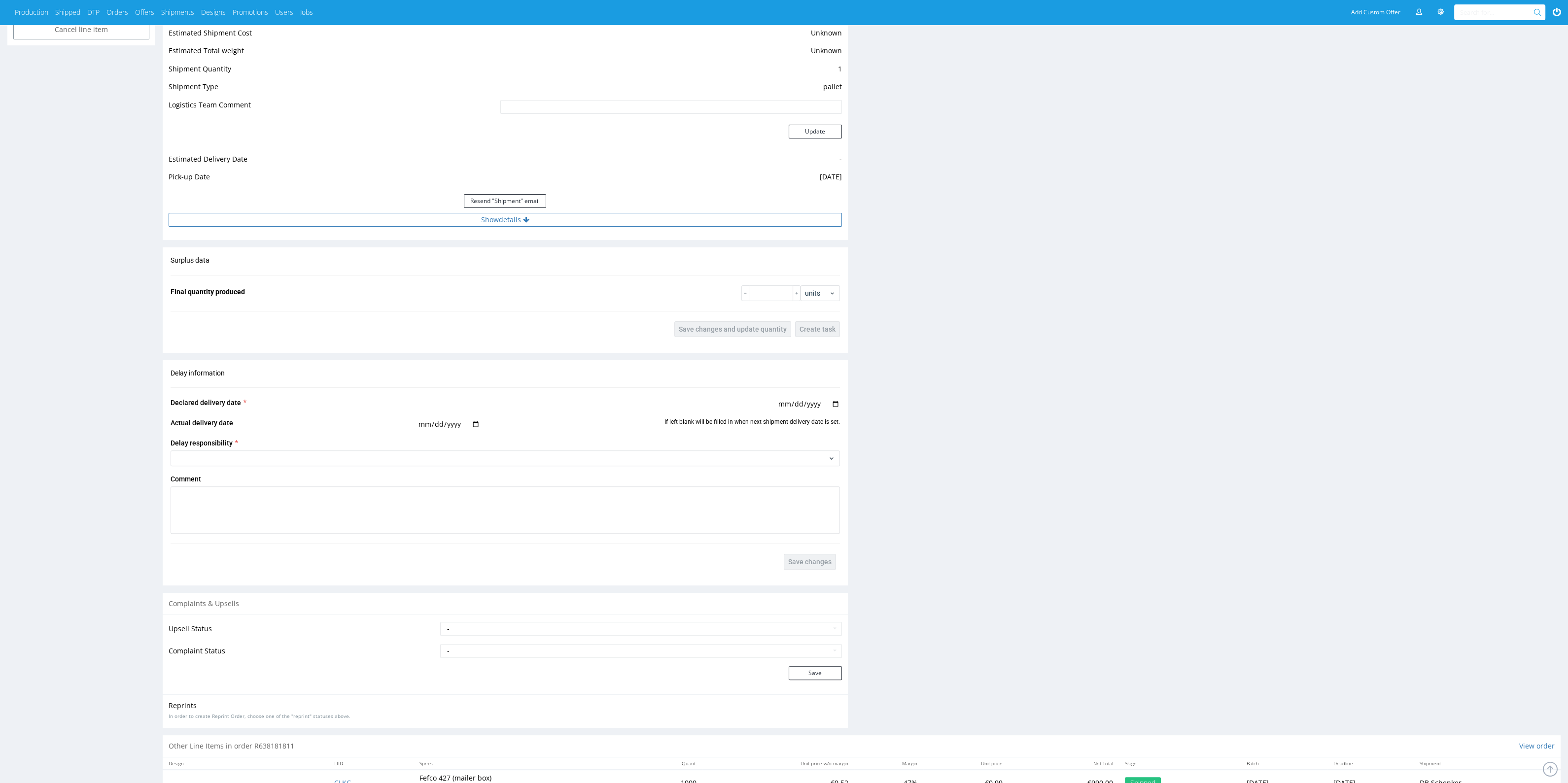
click at [543, 220] on button "Show details" at bounding box center [505, 220] width 674 height 13
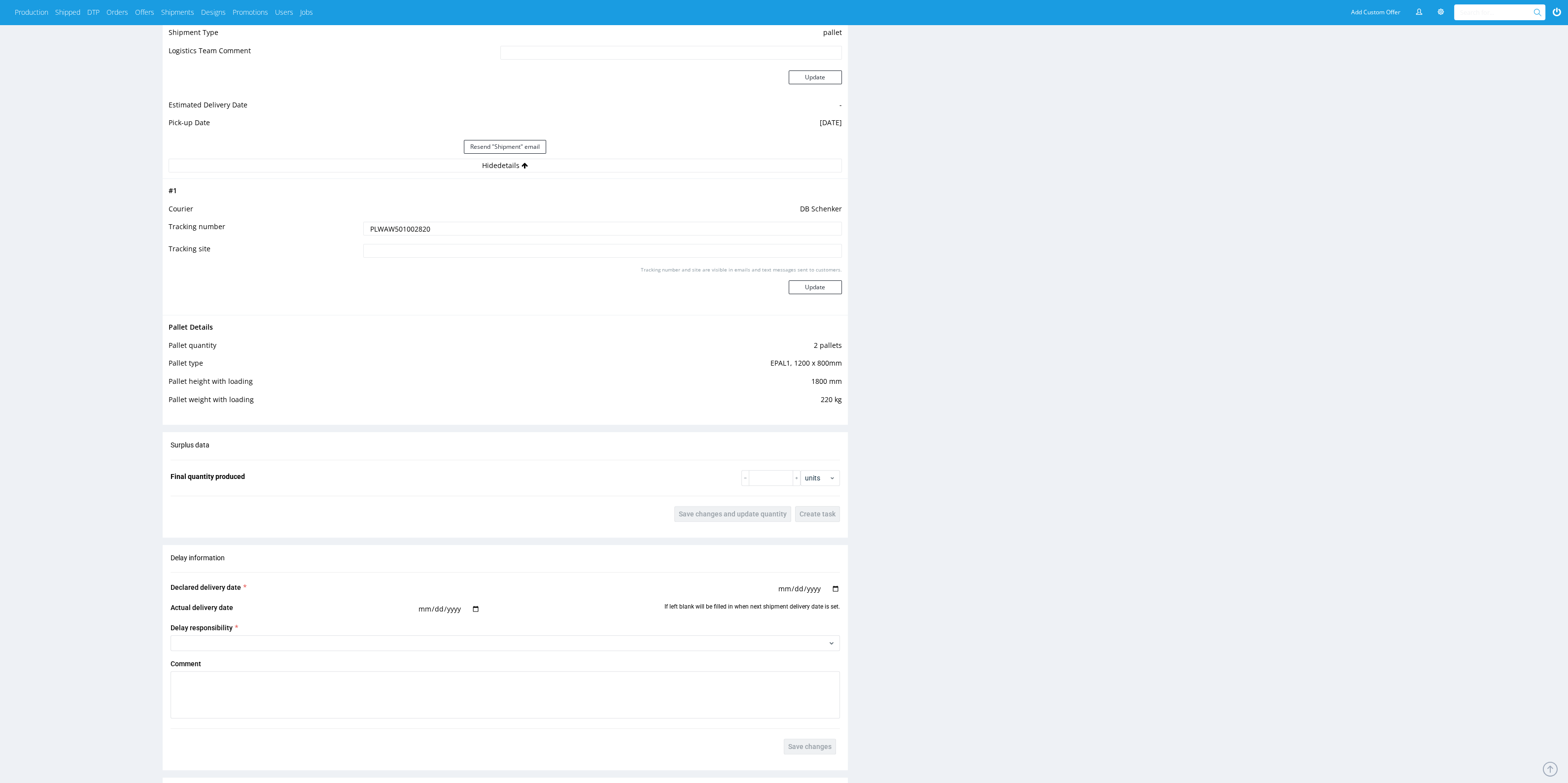
scroll to position [495, 0]
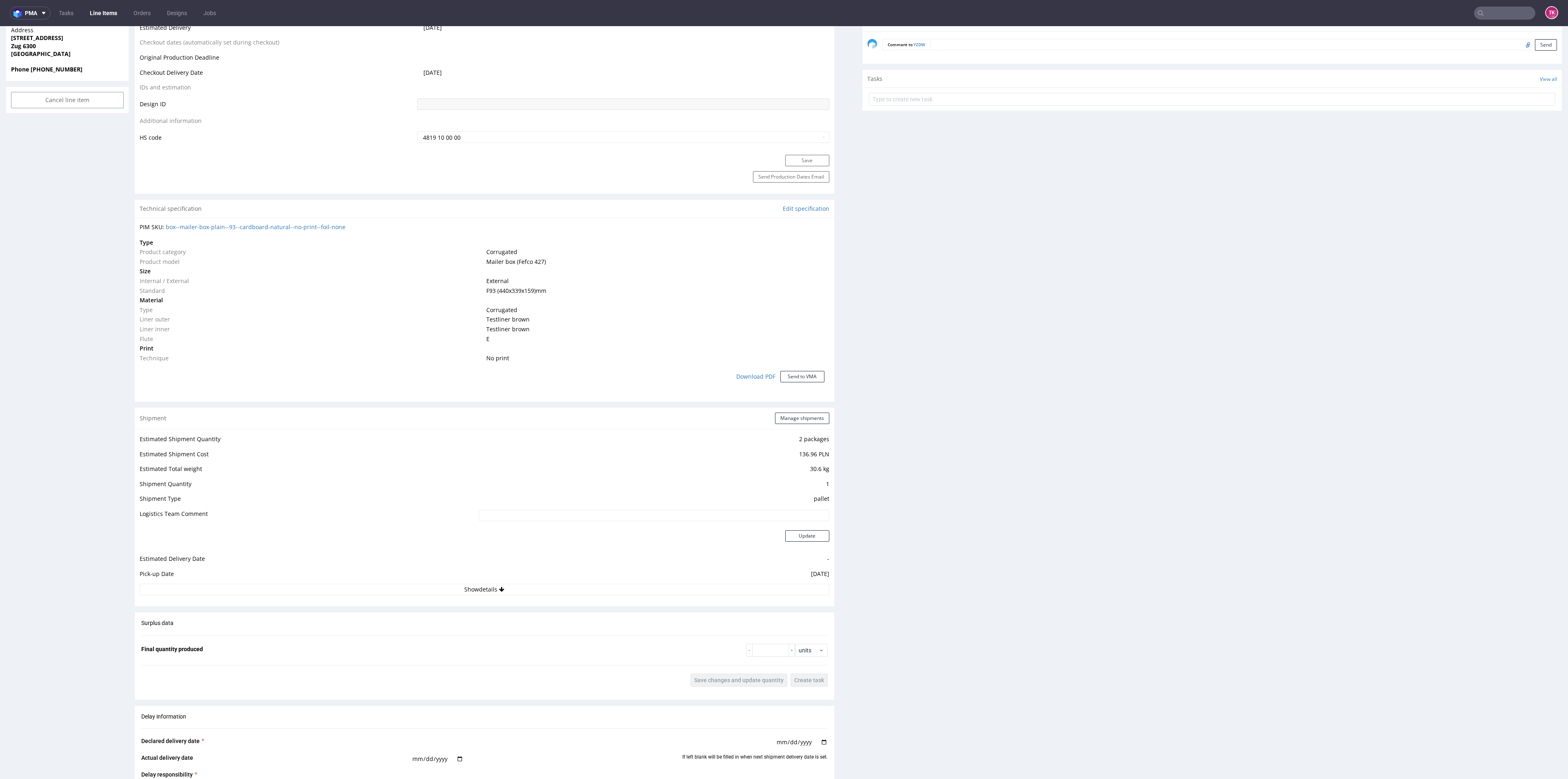
scroll to position [613, 0]
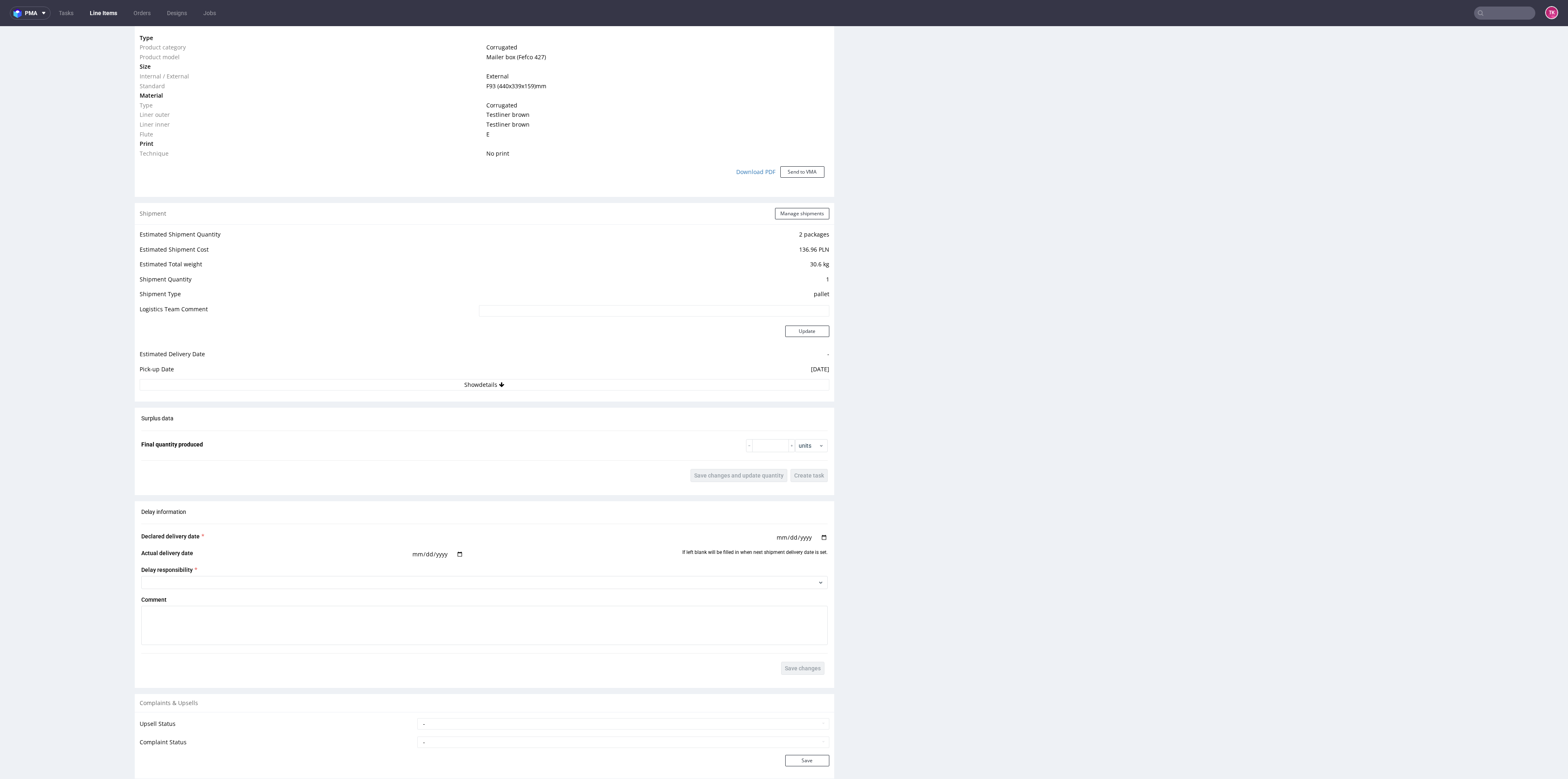
click at [651, 361] on td "-" at bounding box center [653, 357] width 353 height 15
click at [651, 369] on td "[DATE]" at bounding box center [653, 372] width 353 height 15
click at [655, 376] on td "[DATE]" at bounding box center [653, 372] width 353 height 15
click at [658, 386] on button "Show details" at bounding box center [484, 385] width 689 height 11
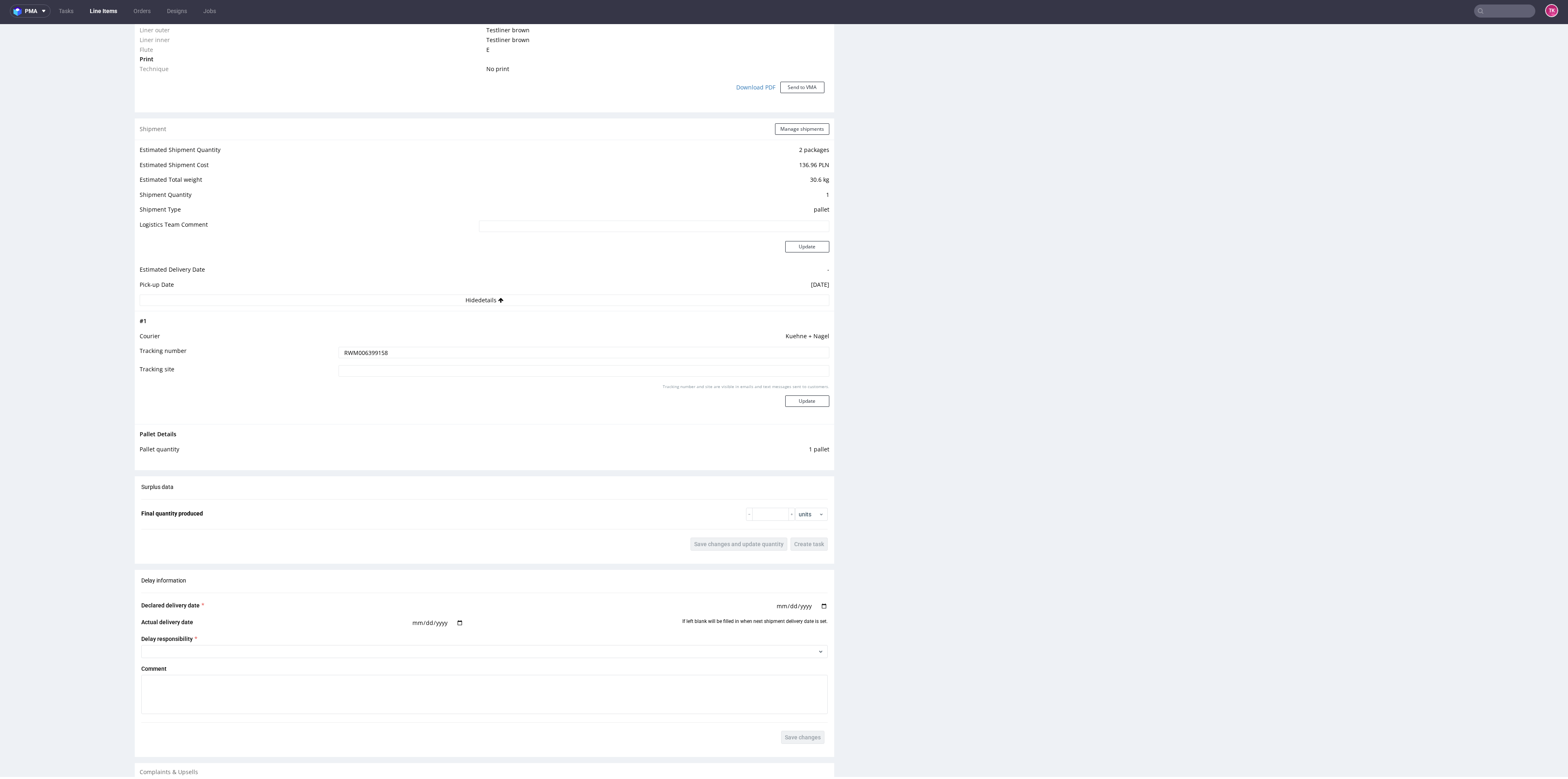
scroll to position [643, 0]
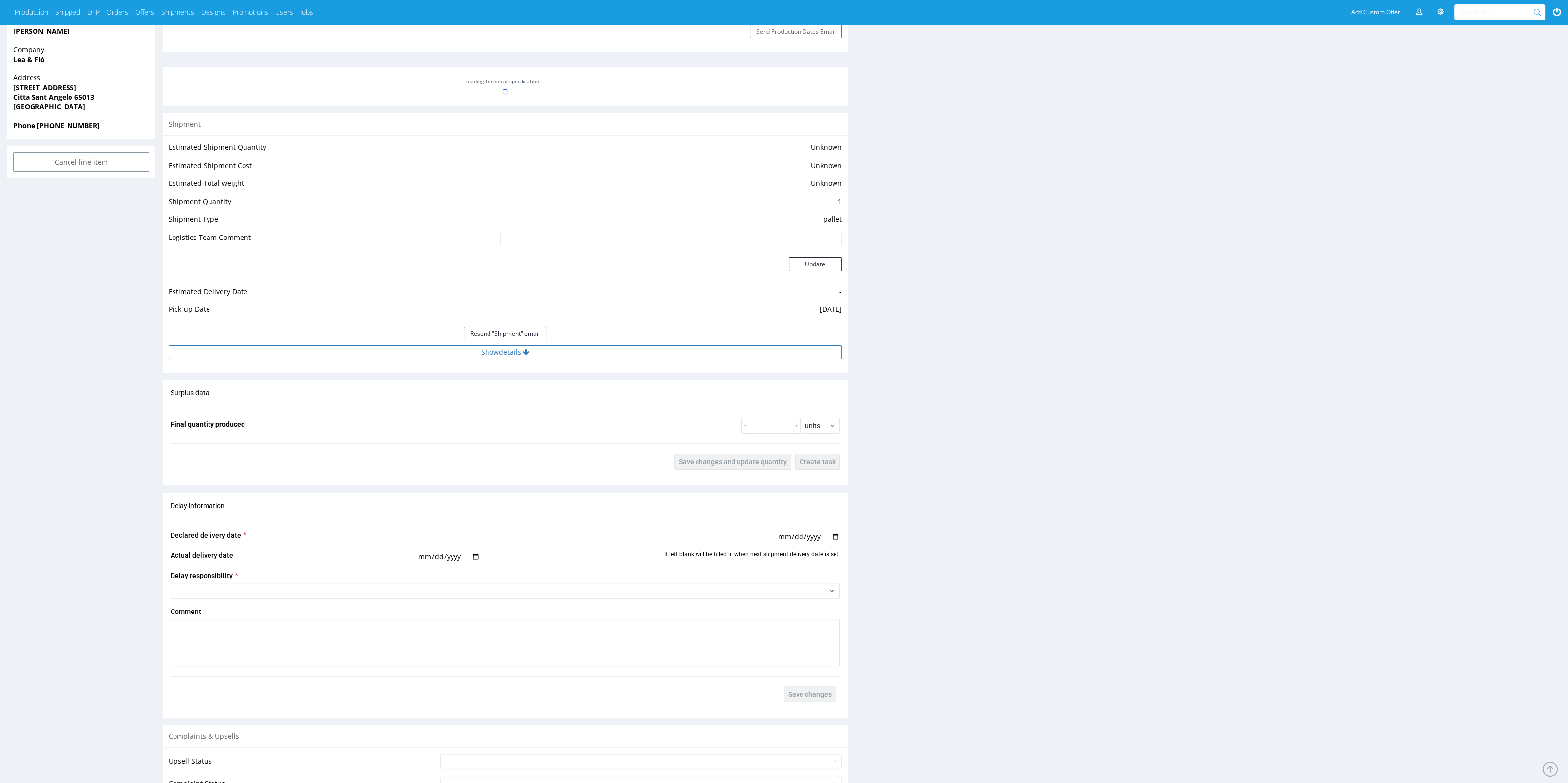
click at [620, 351] on button "Show details" at bounding box center [505, 352] width 674 height 13
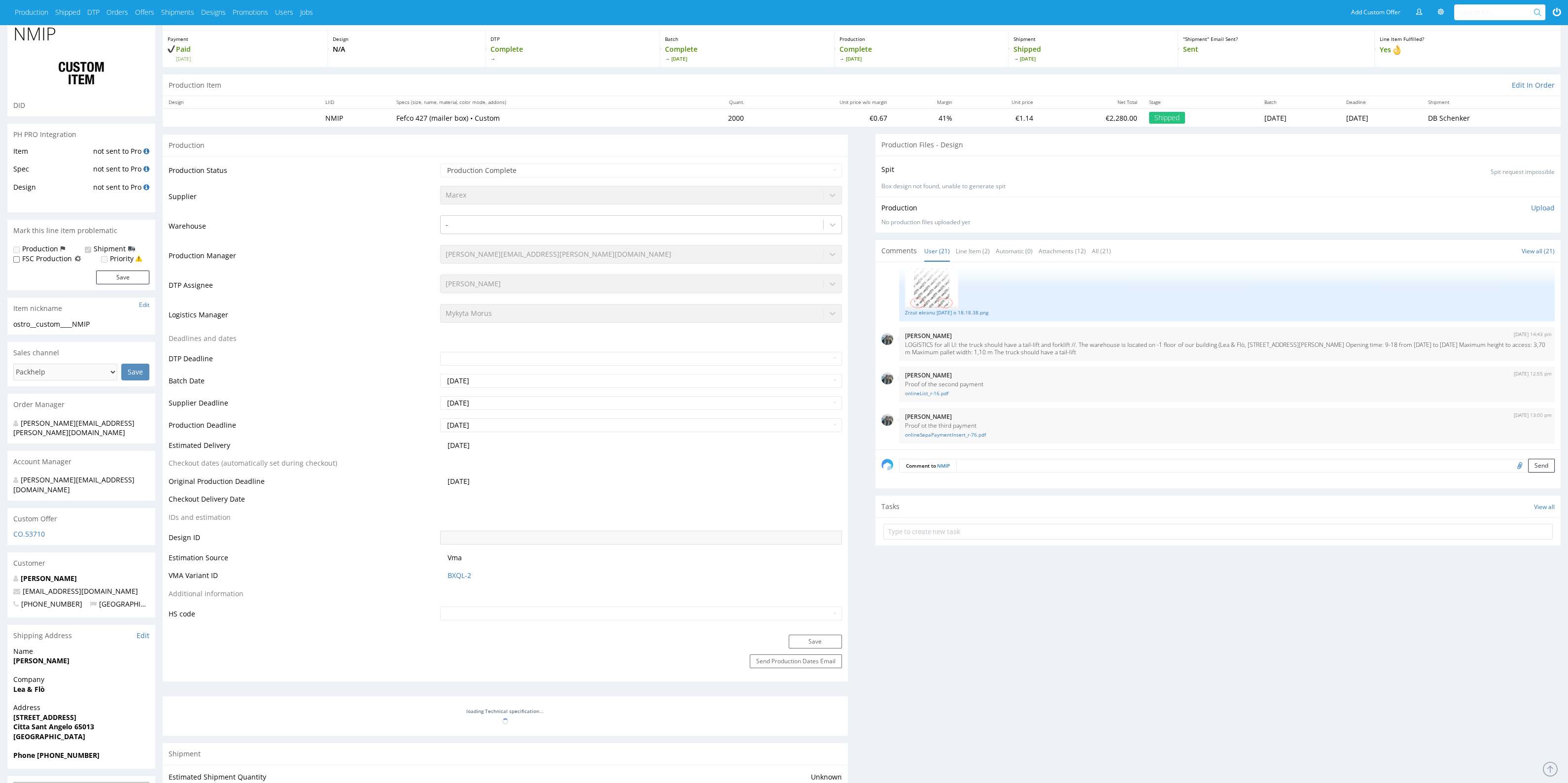
scroll to position [2, 0]
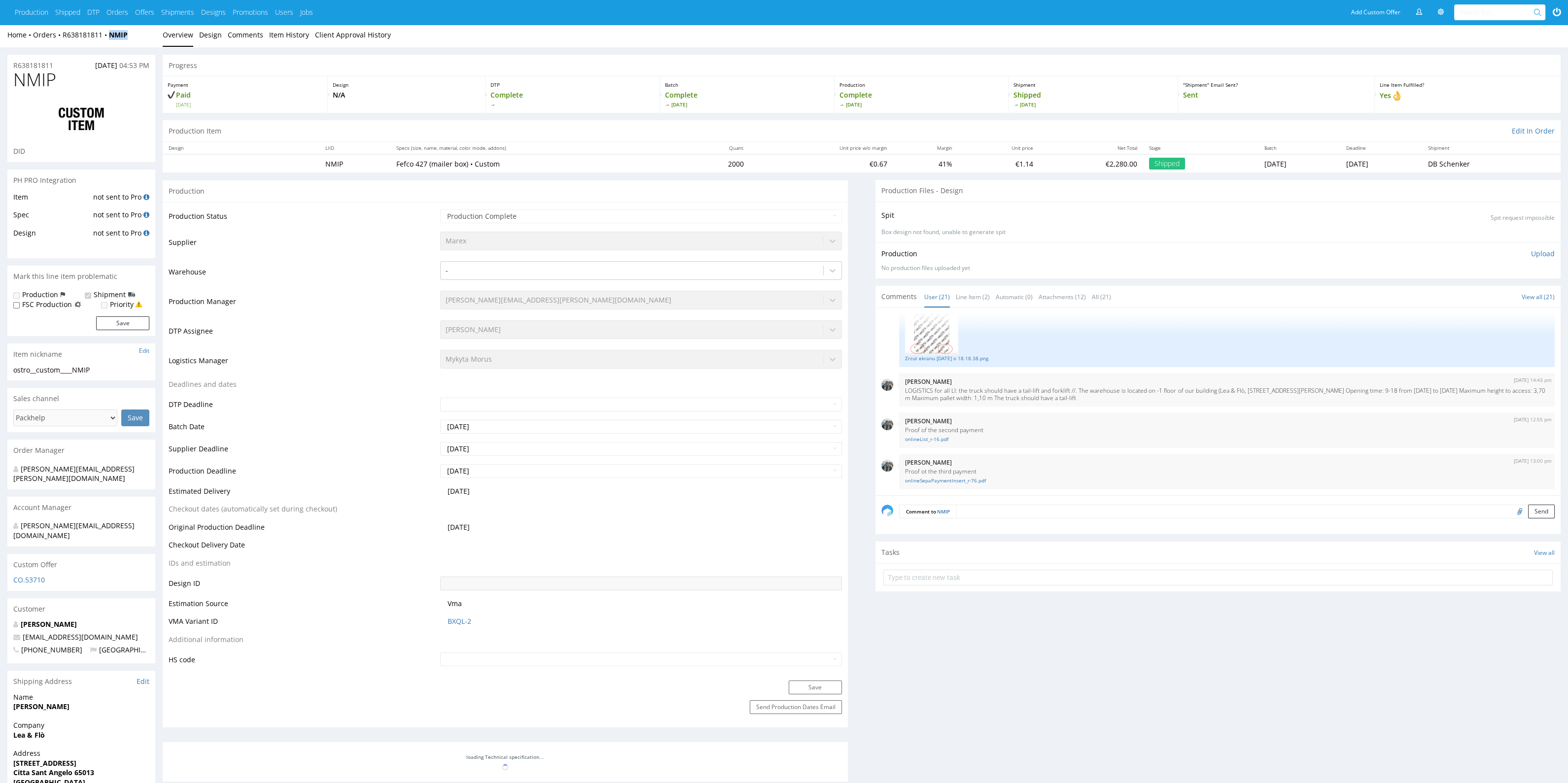
drag, startPoint x: 127, startPoint y: 39, endPoint x: 103, endPoint y: 42, distance: 24.2
click at [103, 42] on div "Home Orders R638181811 NMIP Overview Design Comments Item History Client Approv…" at bounding box center [784, 34] width 1568 height 24
copy strong "NMIP"
drag, startPoint x: 65, startPoint y: 43, endPoint x: 76, endPoint y: 39, distance: 11.7
click at [90, 37] on div "Home Orders R638181811 NMIP Overview Design Comments Item History Client Approv…" at bounding box center [784, 34] width 1568 height 24
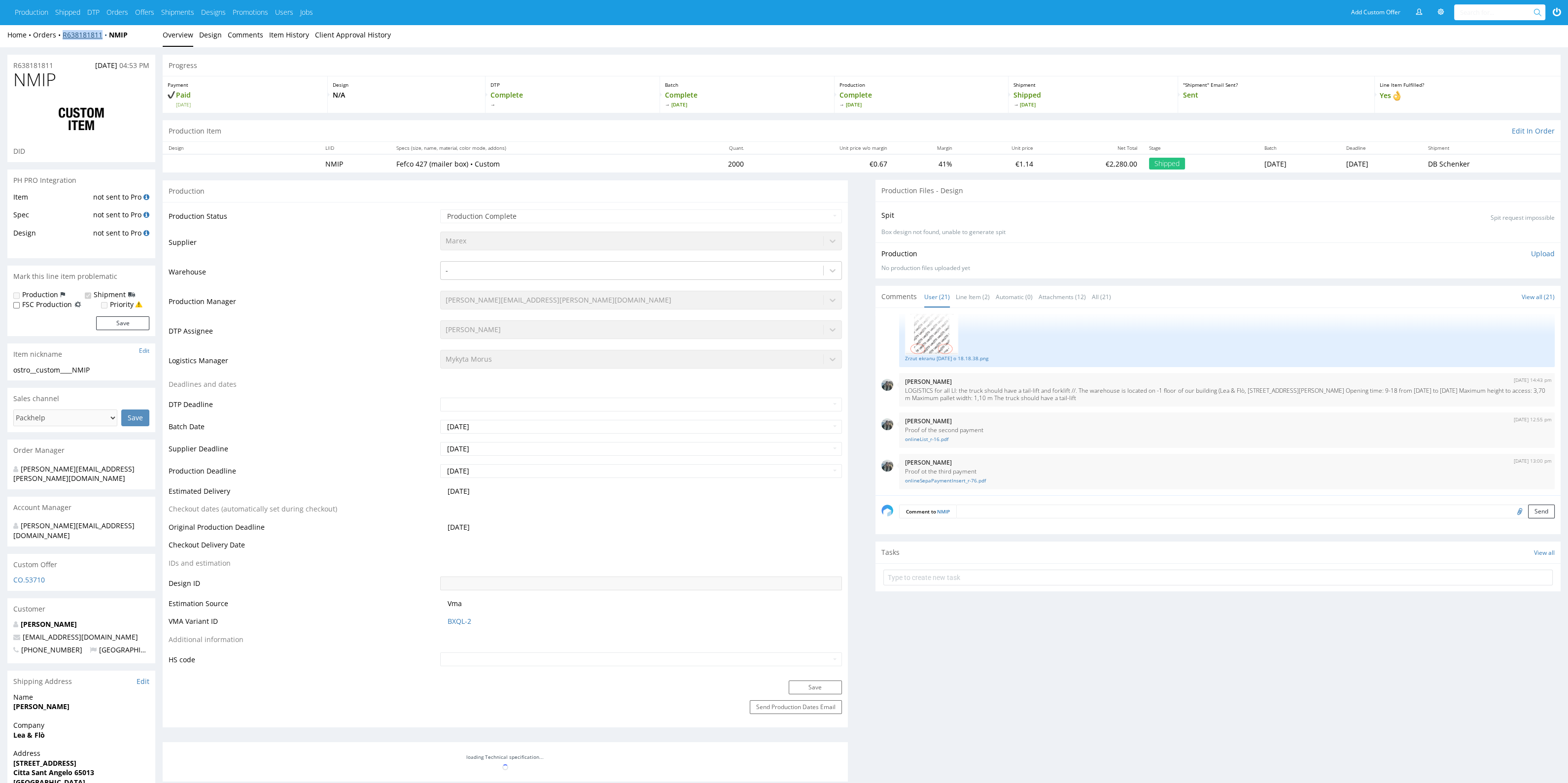
drag, startPoint x: 59, startPoint y: 40, endPoint x: 105, endPoint y: 38, distance: 46.0
click at [105, 38] on div "Home Orders R638181811 NMIP Overview Design Comments Item History Client Approv…" at bounding box center [784, 34] width 1568 height 24
copy link "R638181811"
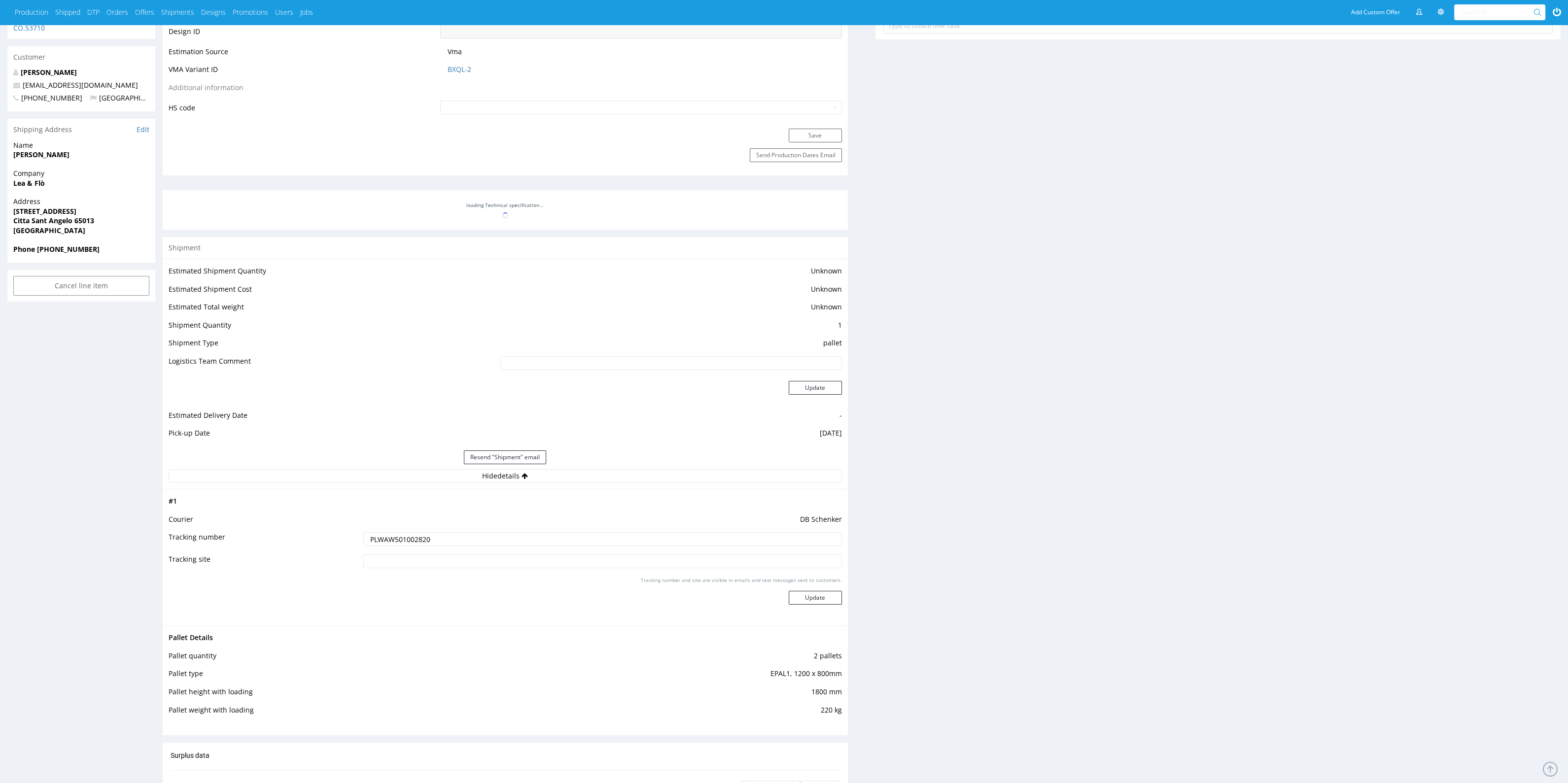
scroll to position [741, 0]
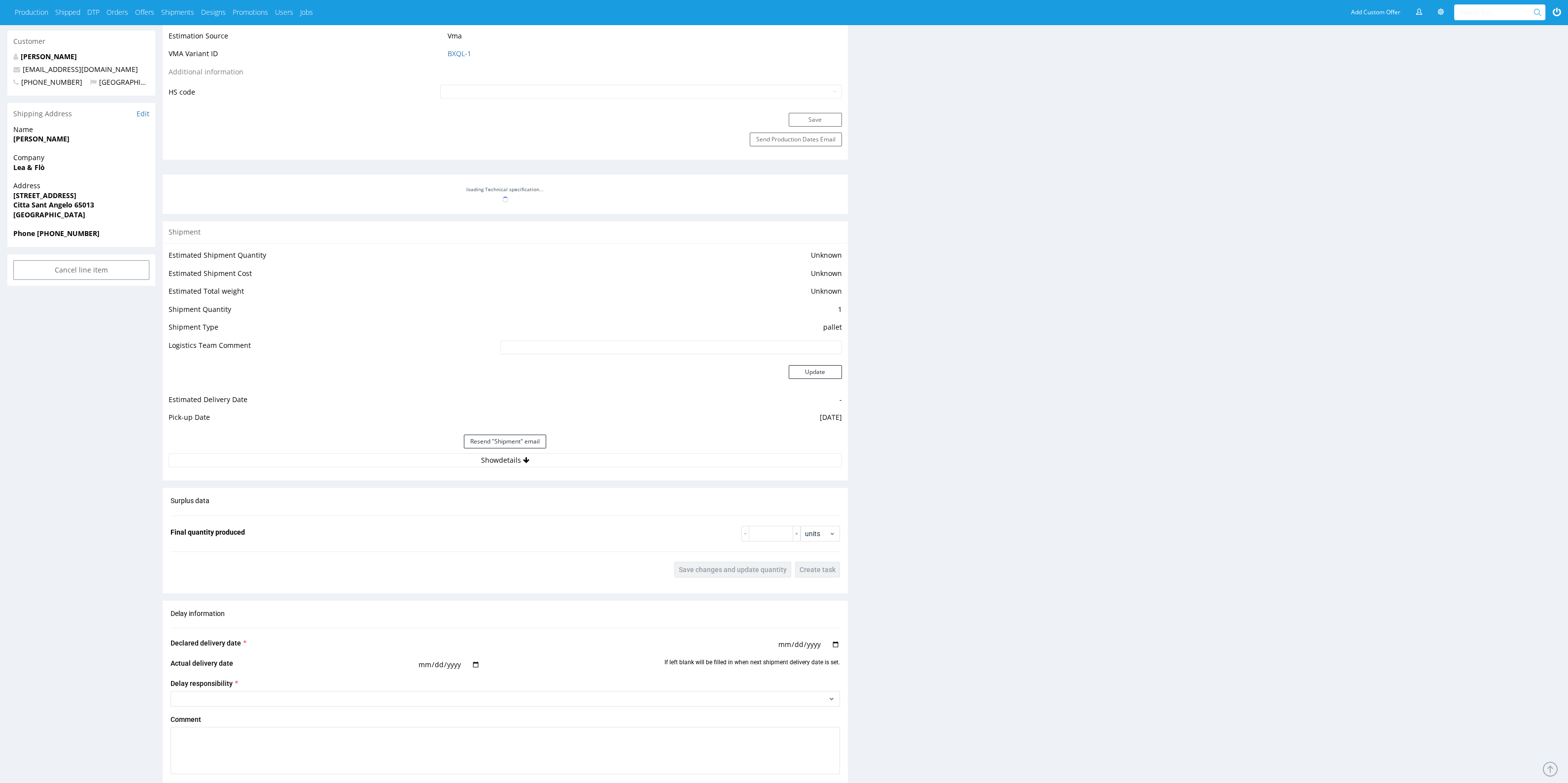
scroll to position [678, 0]
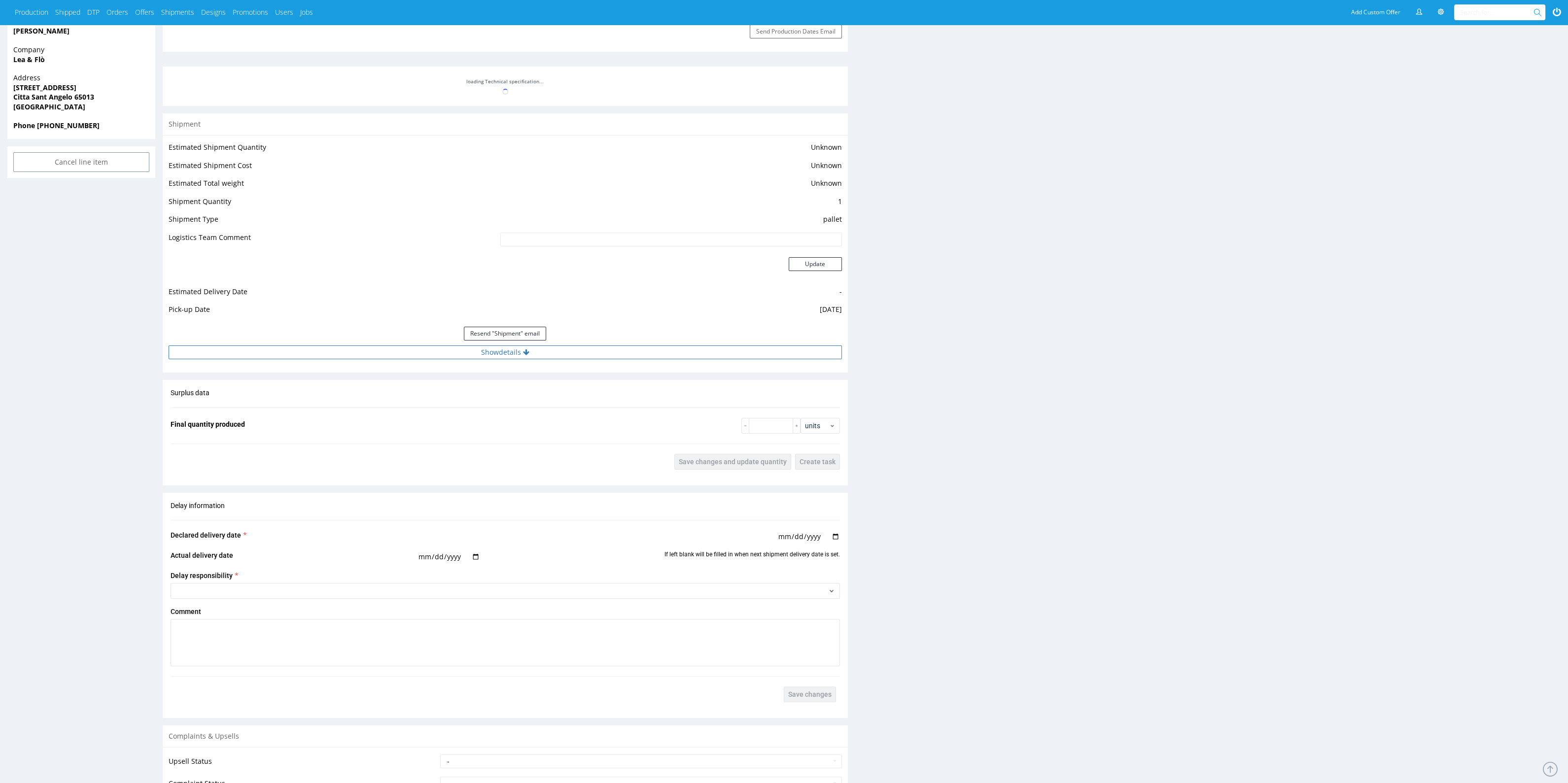
click at [691, 351] on button "Show details" at bounding box center [505, 352] width 674 height 13
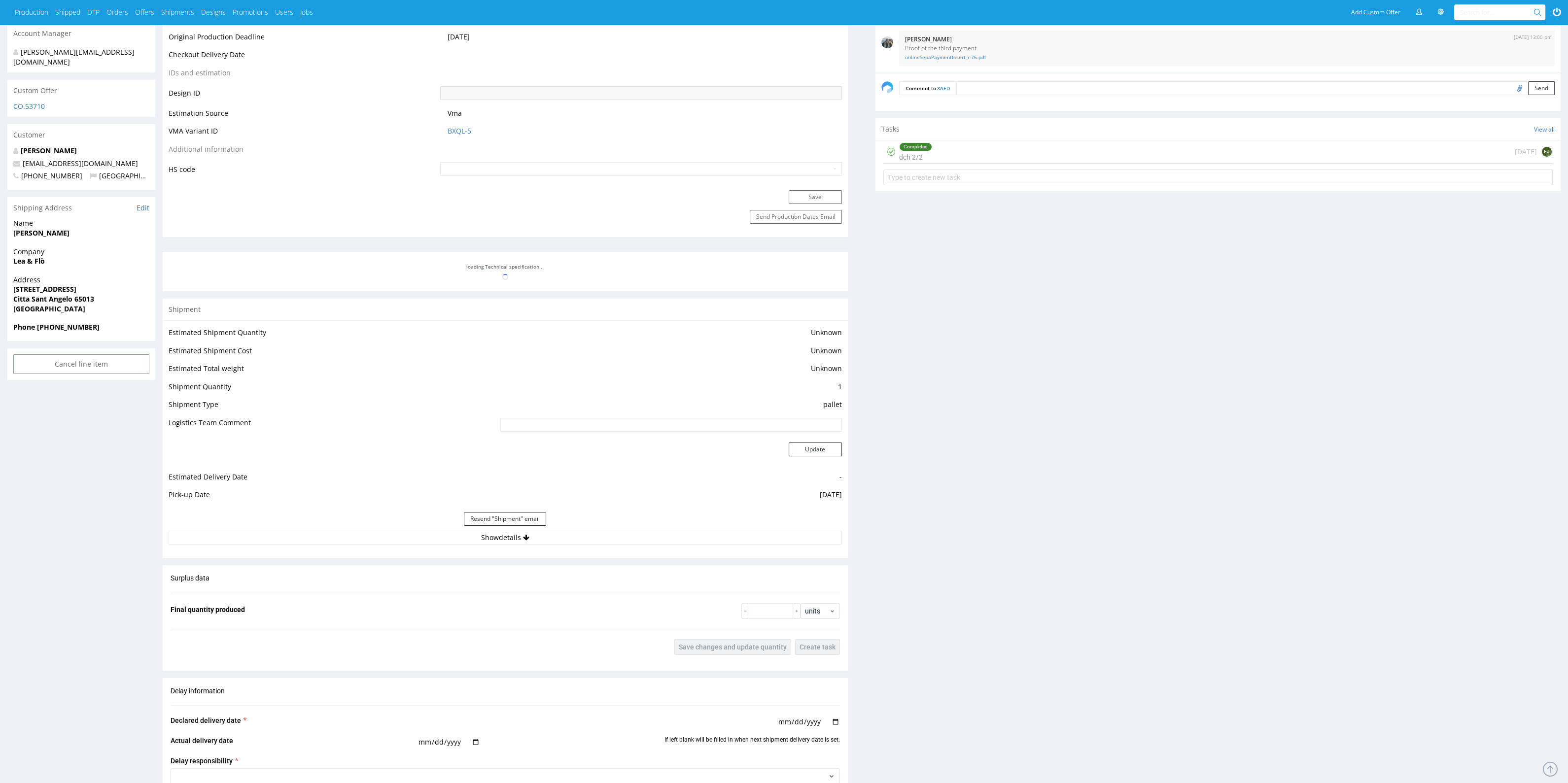
scroll to position [678, 0]
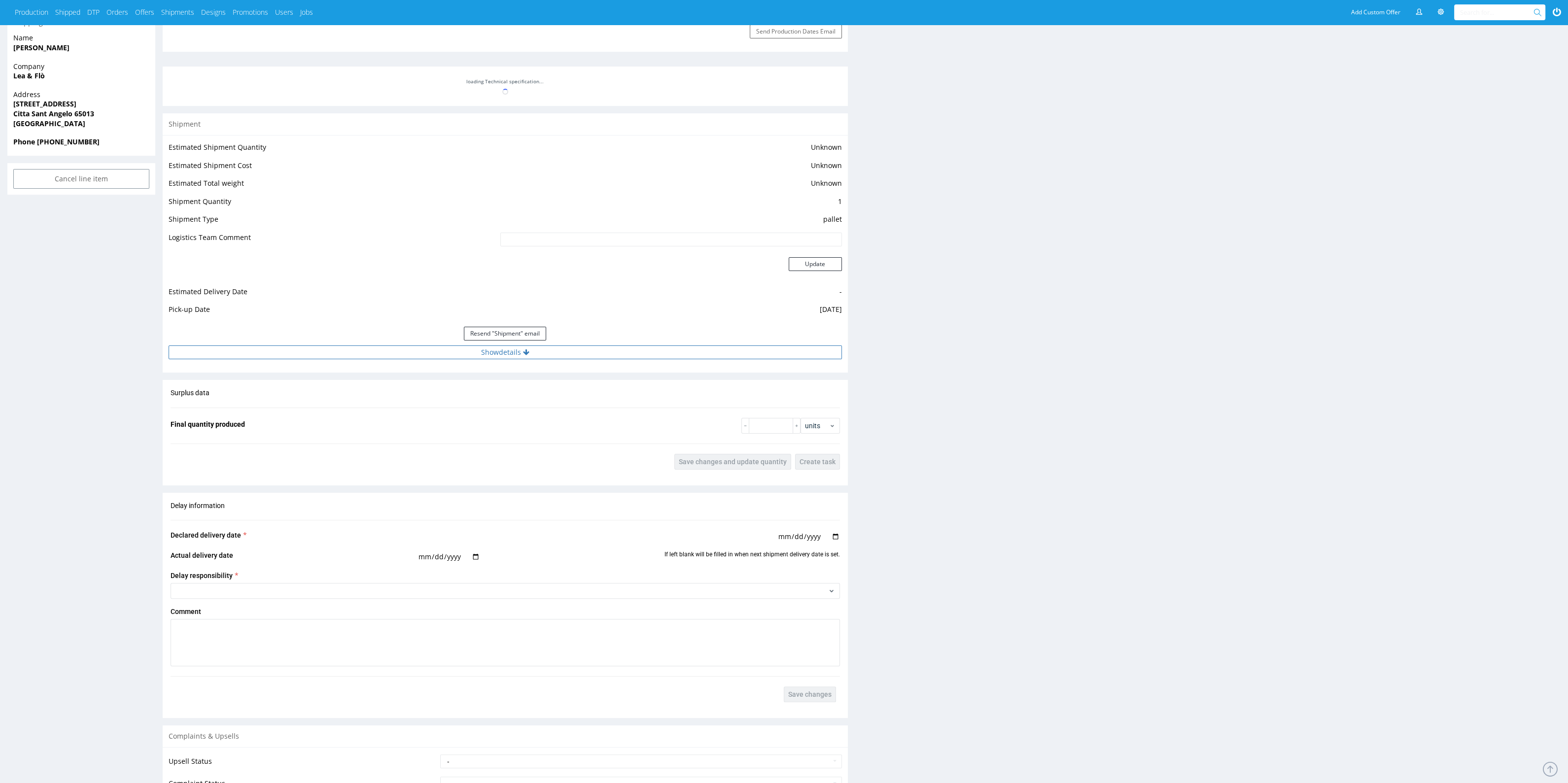
click at [678, 351] on button "Show details" at bounding box center [505, 352] width 674 height 13
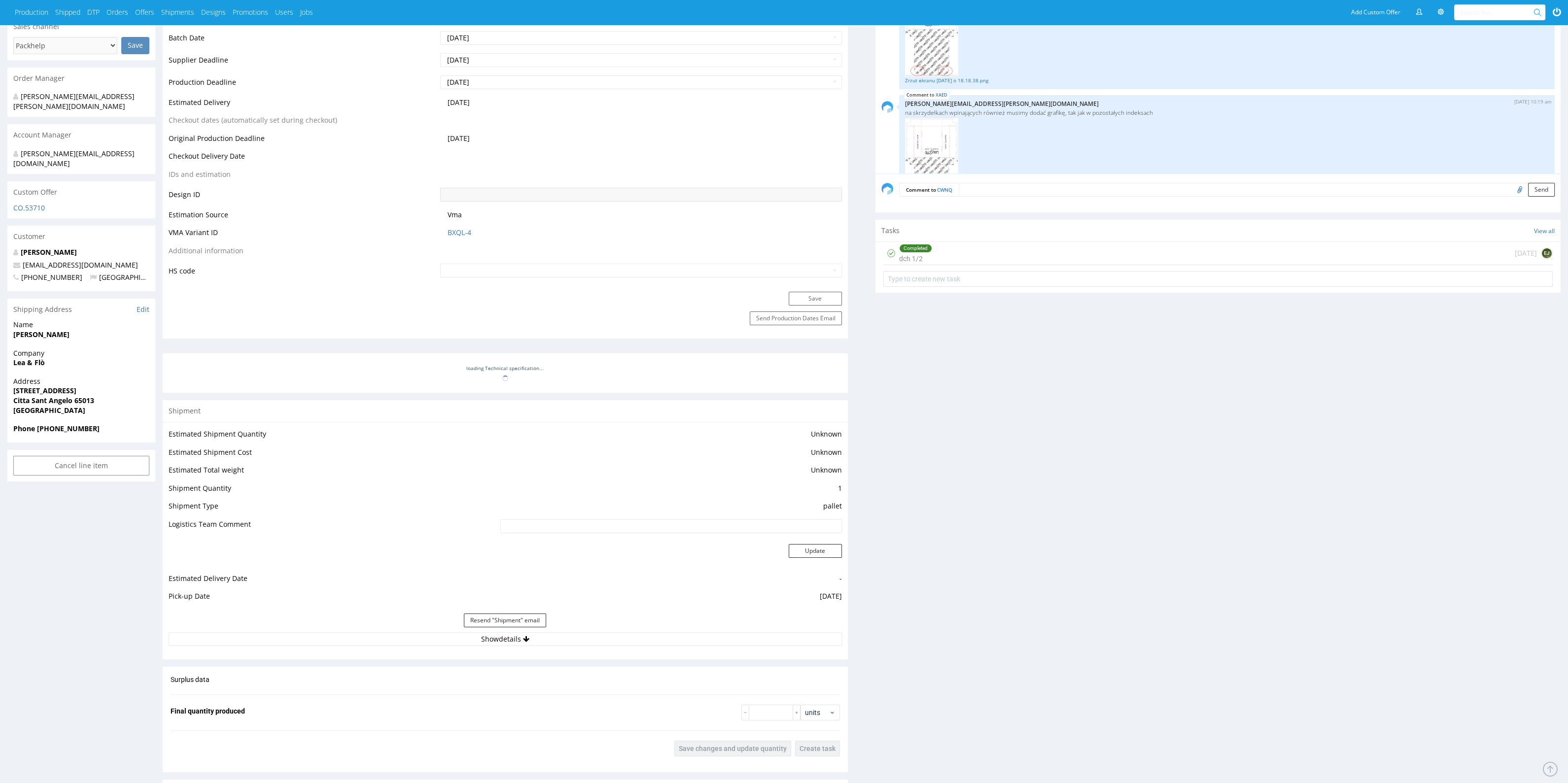
scroll to position [431, 0]
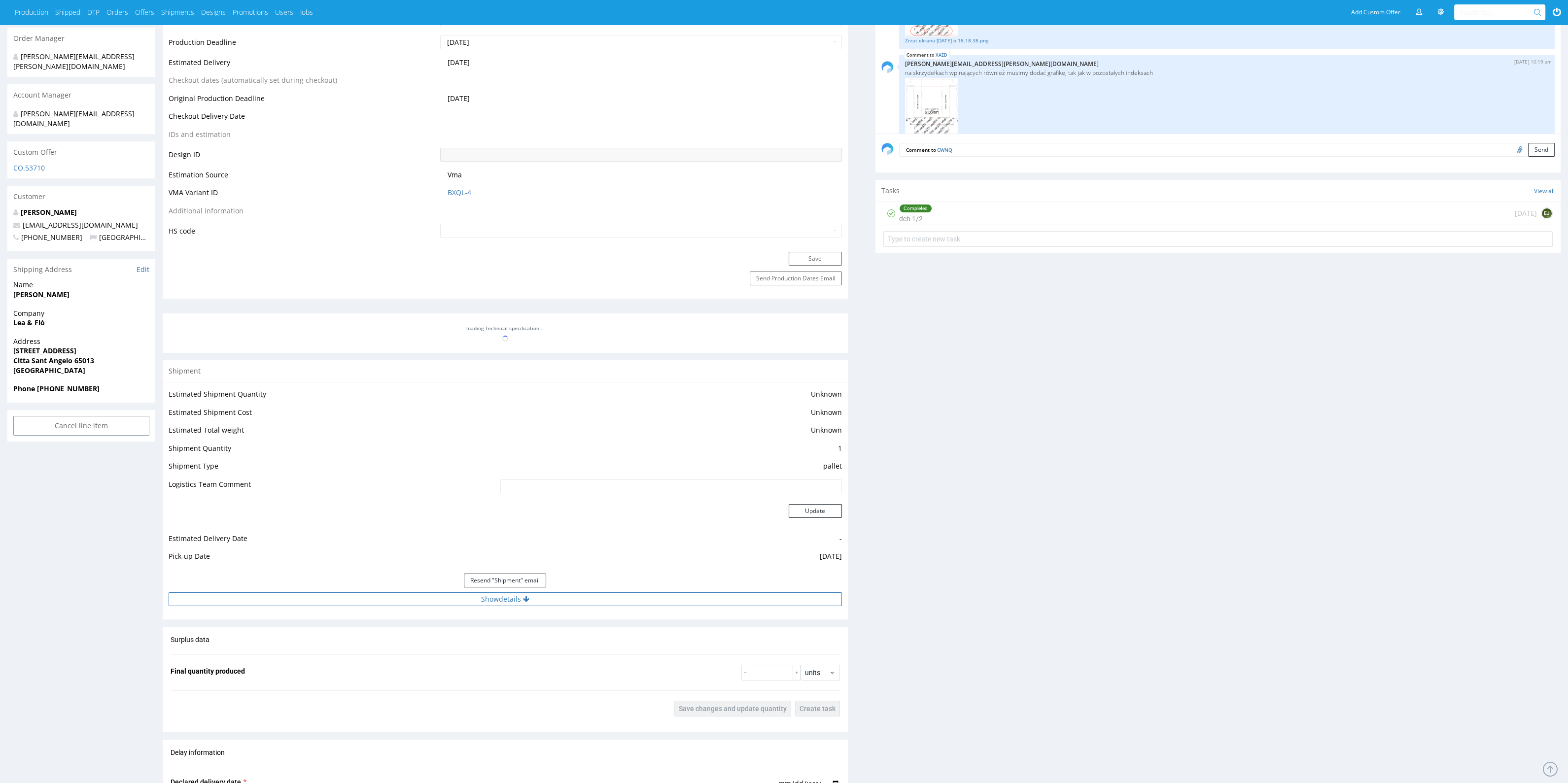
click at [679, 602] on button "Show details" at bounding box center [505, 599] width 674 height 13
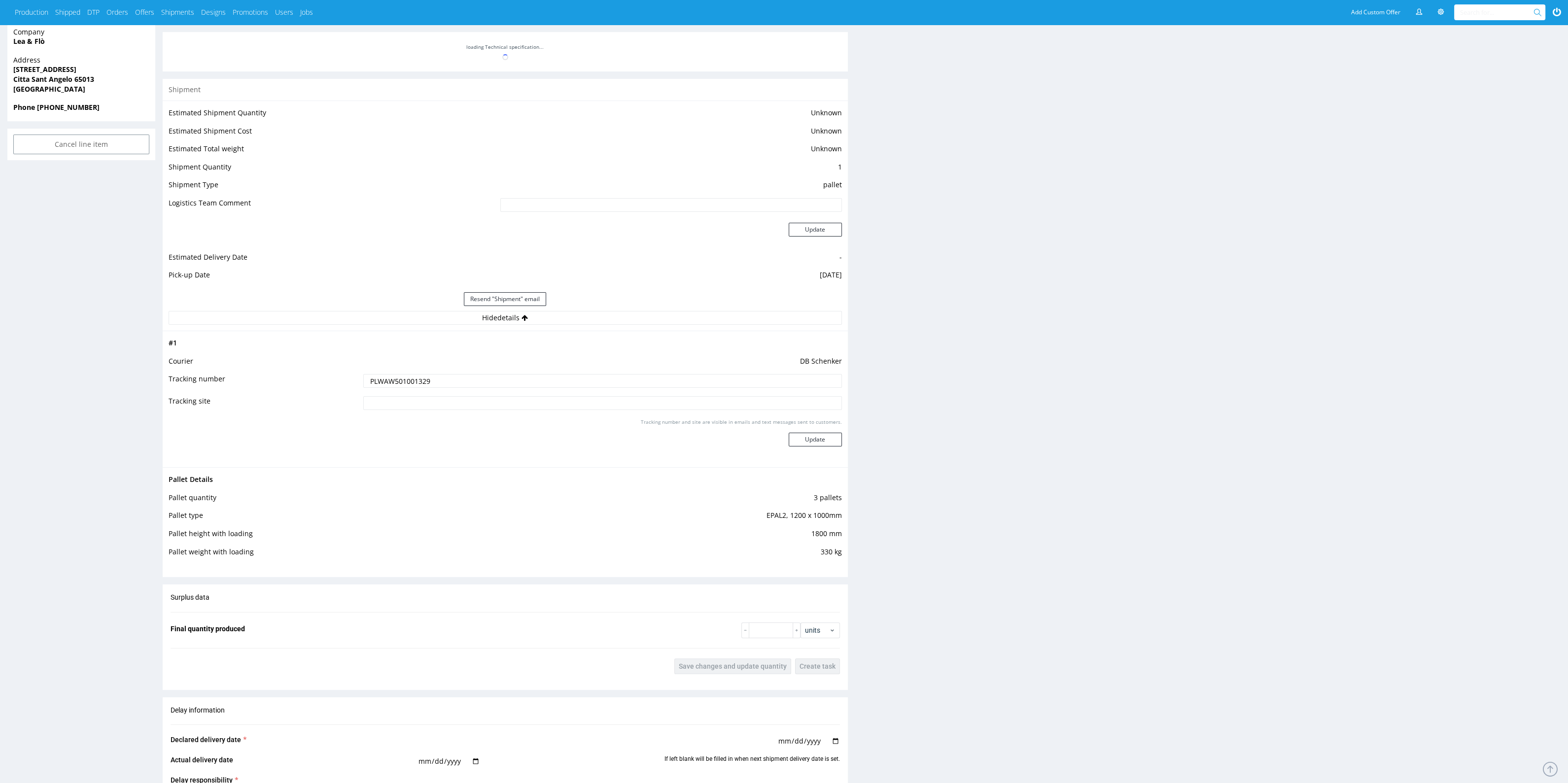
scroll to position [801, 0]
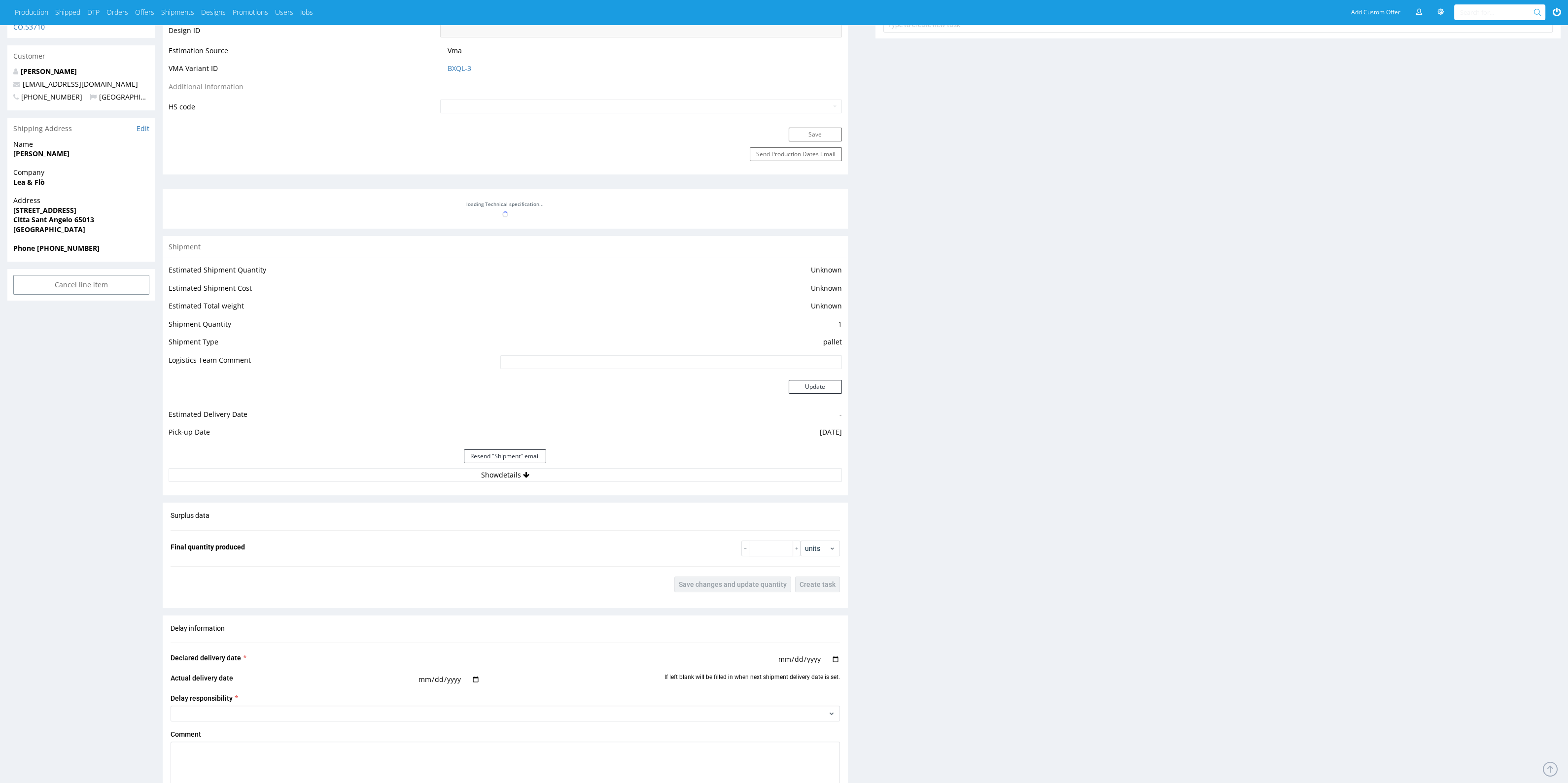
scroll to position [678, 0]
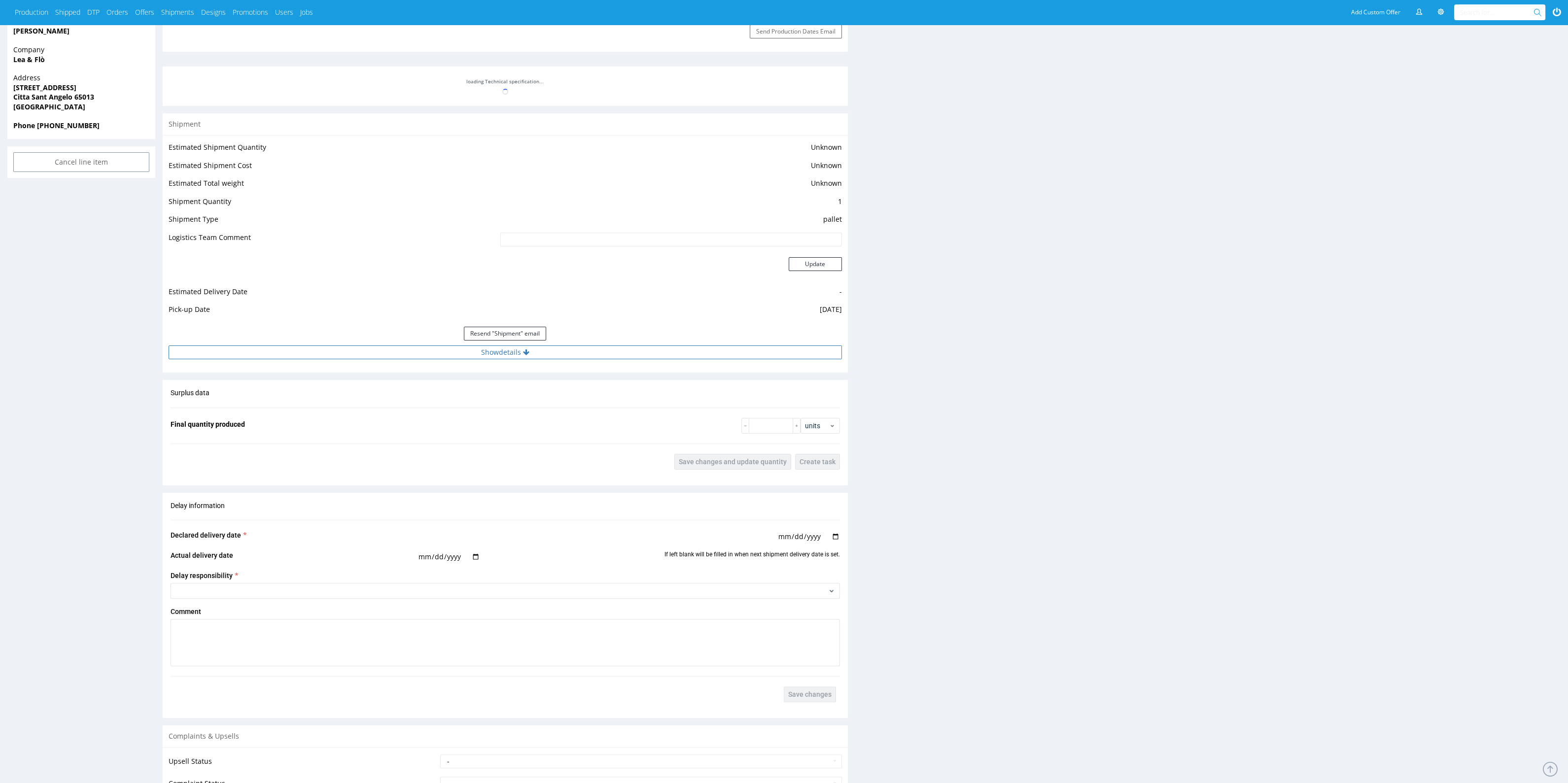
click at [614, 353] on button "Show details" at bounding box center [505, 352] width 674 height 13
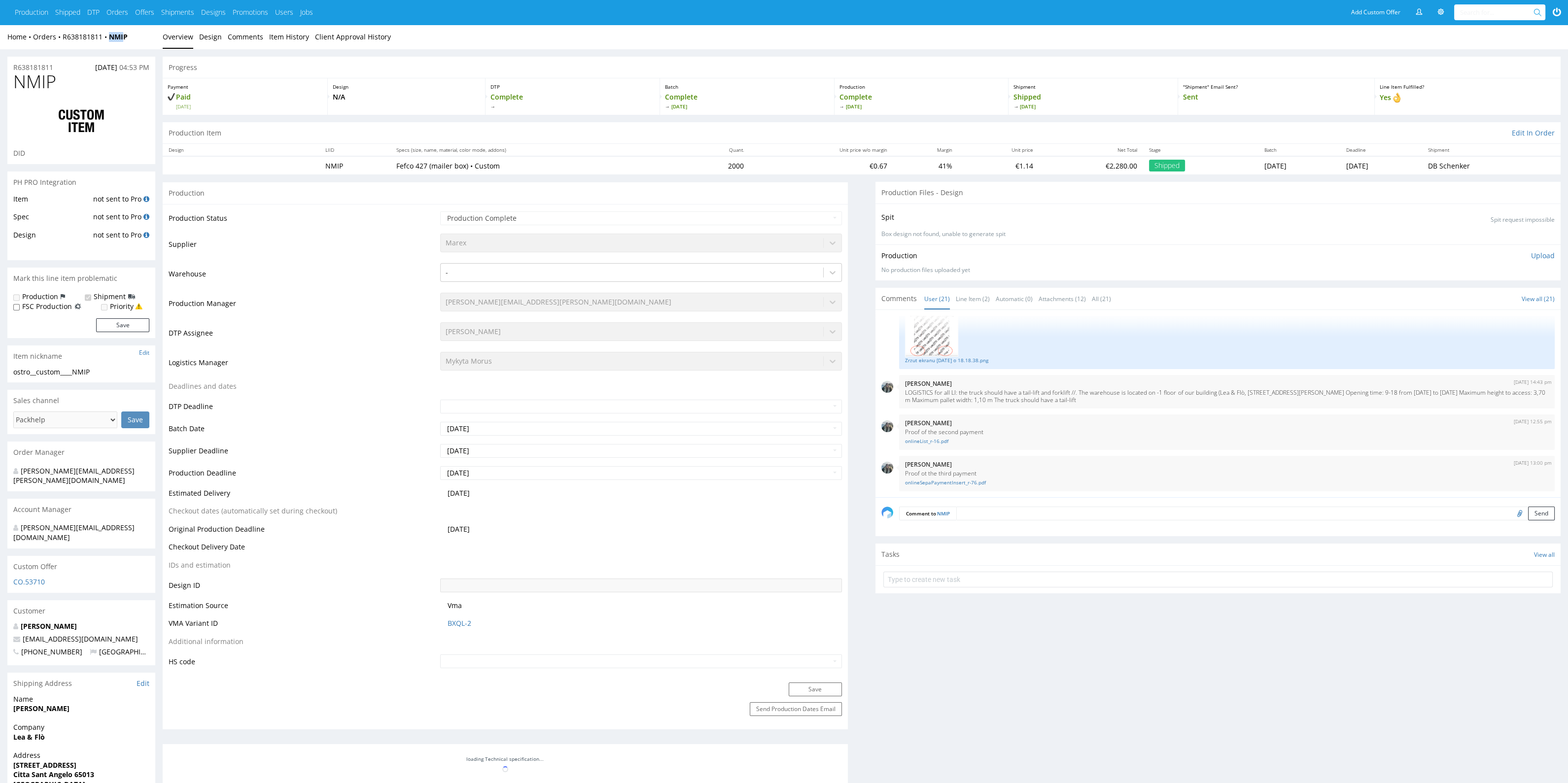
drag, startPoint x: 125, startPoint y: 45, endPoint x: 130, endPoint y: 44, distance: 5.1
click at [109, 44] on div "Home Orders R638181811 NMIP Overview Design Comments Item History Client Approv…" at bounding box center [784, 36] width 1568 height 24
drag, startPoint x: 141, startPoint y: 47, endPoint x: 120, endPoint y: 45, distance: 21.1
click at [120, 45] on div "Home Orders R638181811 NMIP Overview Design Comments Item History Client Approv…" at bounding box center [784, 36] width 1568 height 24
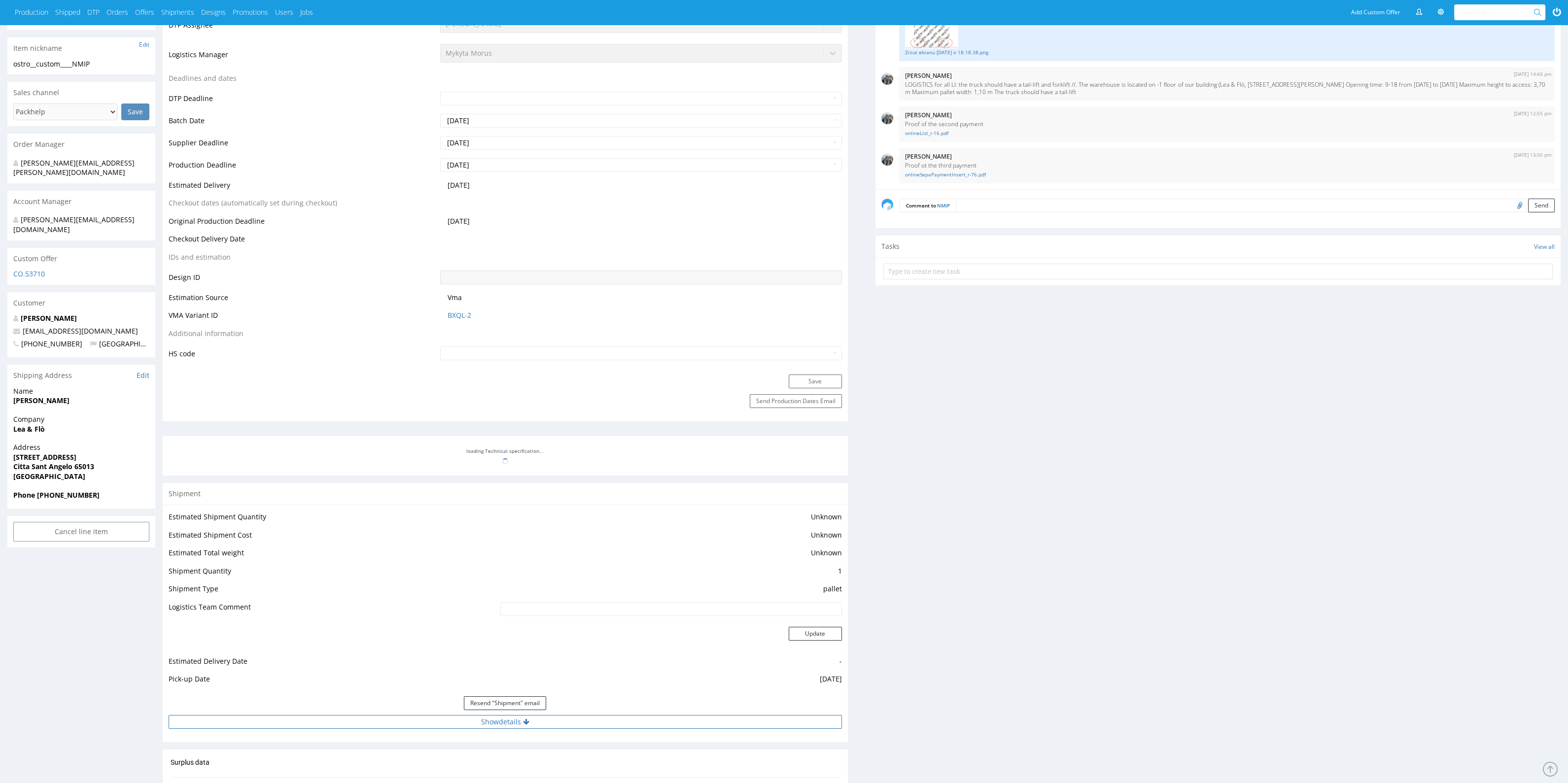
click at [574, 725] on button "Show details" at bounding box center [505, 722] width 674 height 13
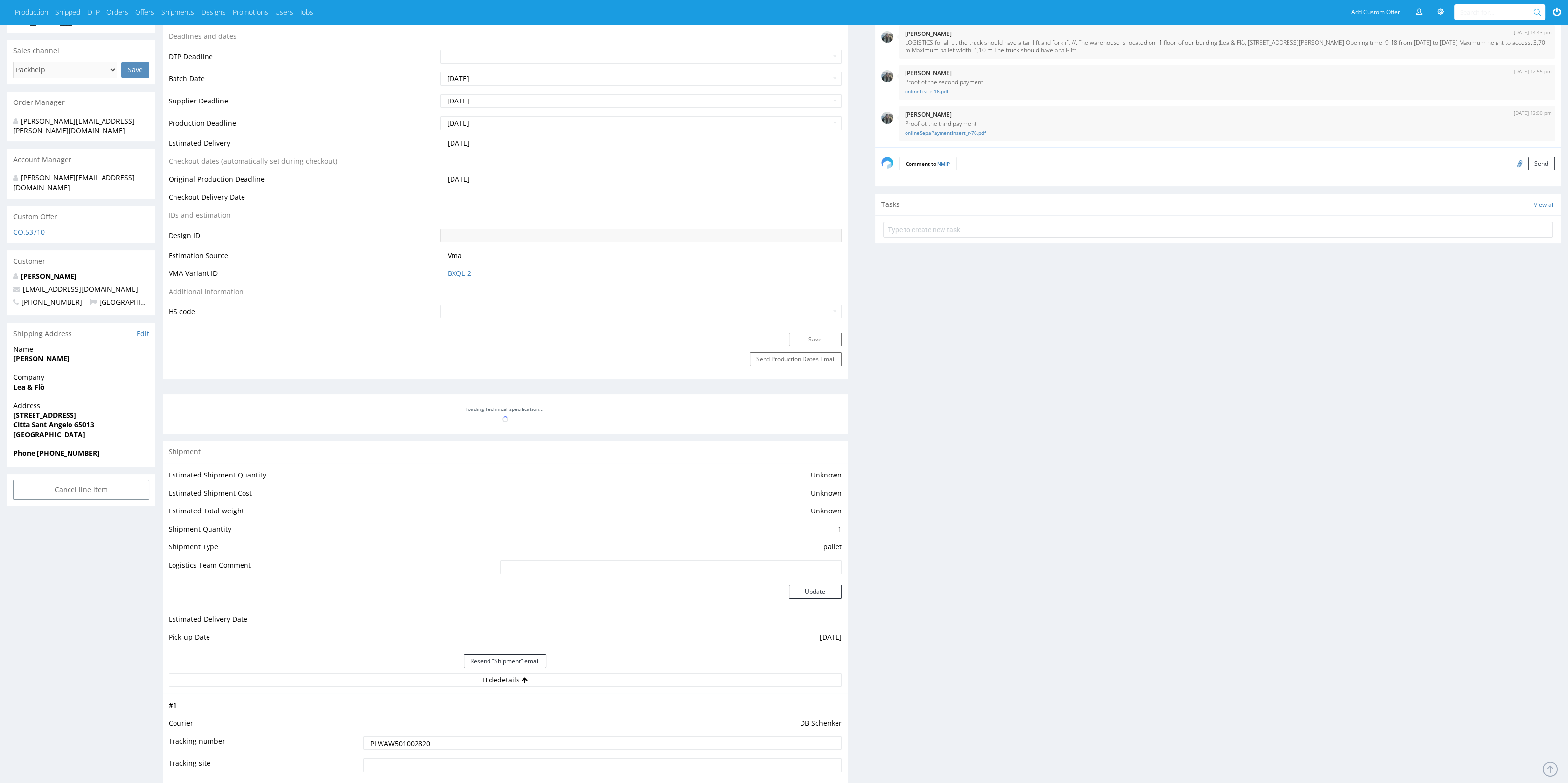
scroll to position [370, 0]
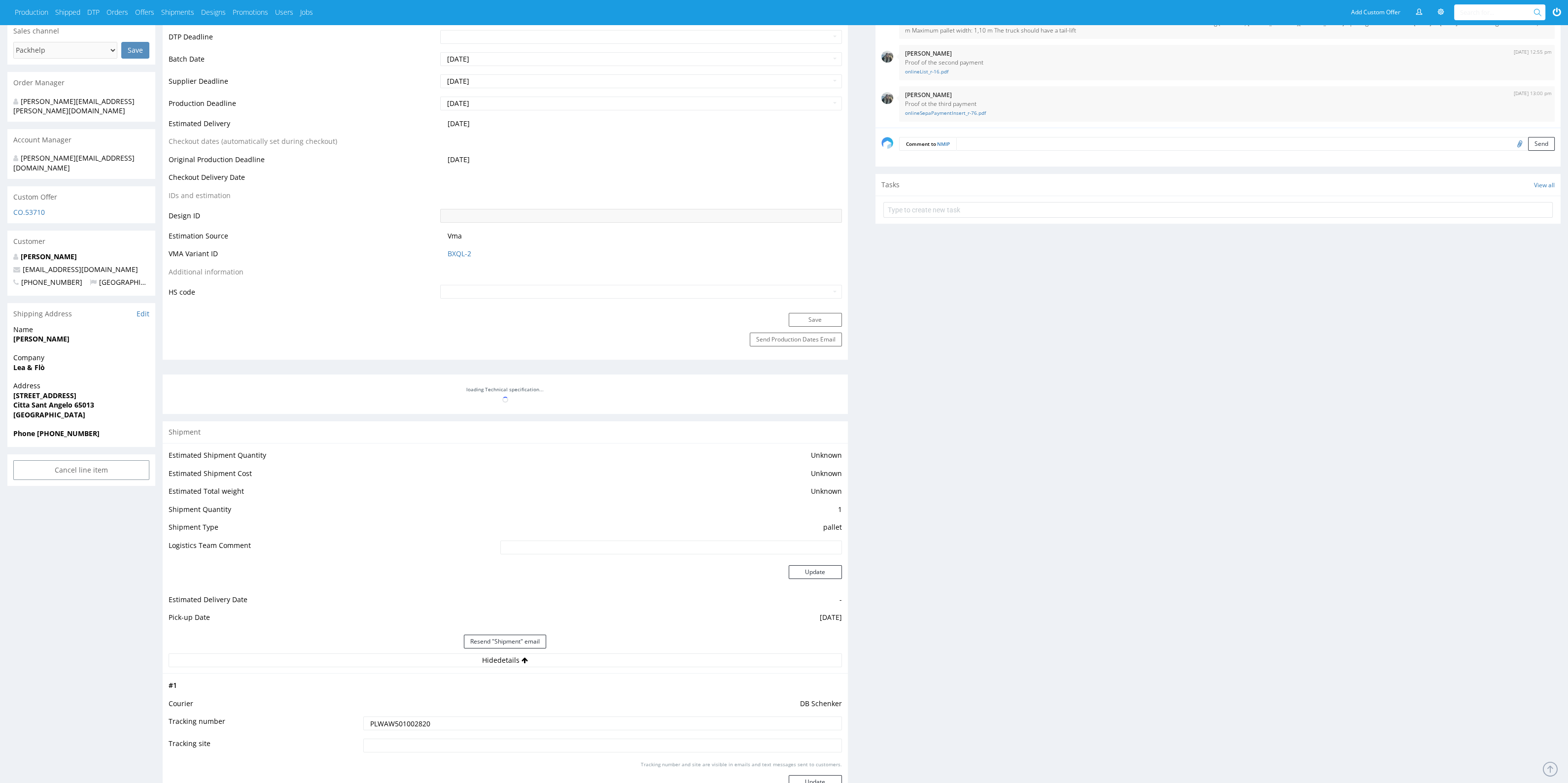
click at [404, 723] on input "PLWAW501002820" at bounding box center [602, 724] width 479 height 13
click at [407, 723] on input "PLWAW501002820" at bounding box center [602, 724] width 479 height 13
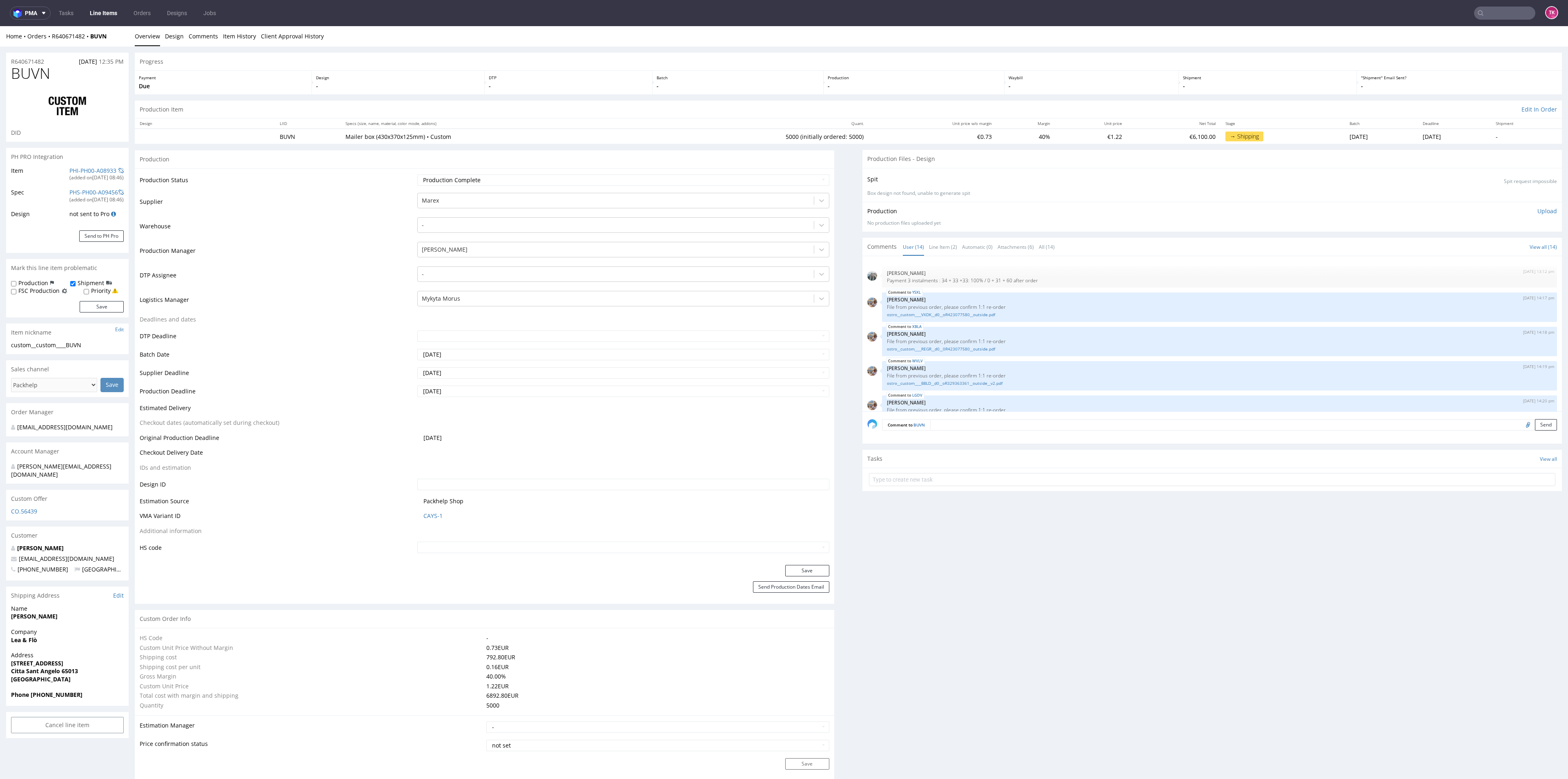
scroll to position [796, 0]
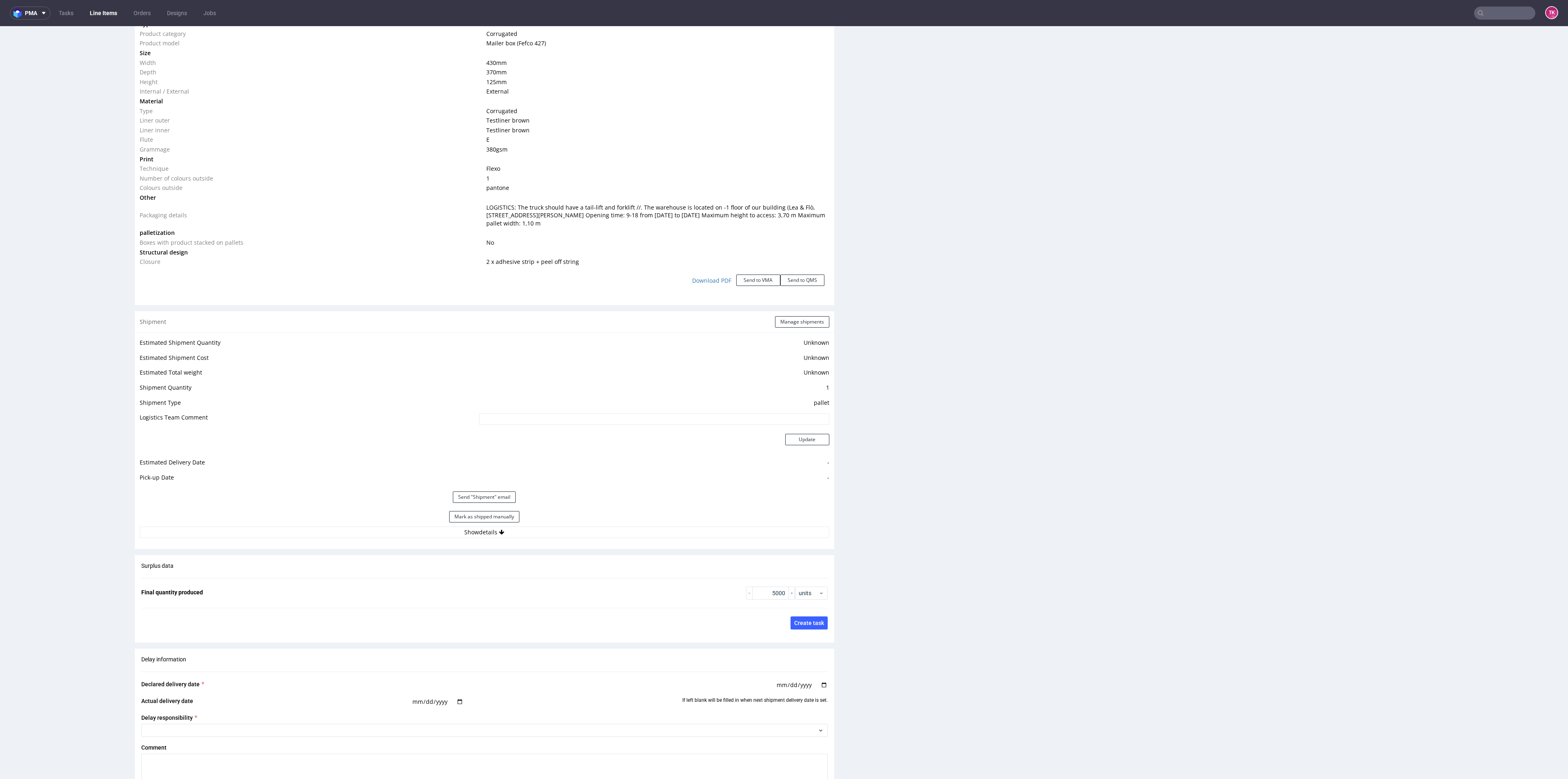
click at [94, 14] on link "Line Items" at bounding box center [104, 12] width 37 height 13
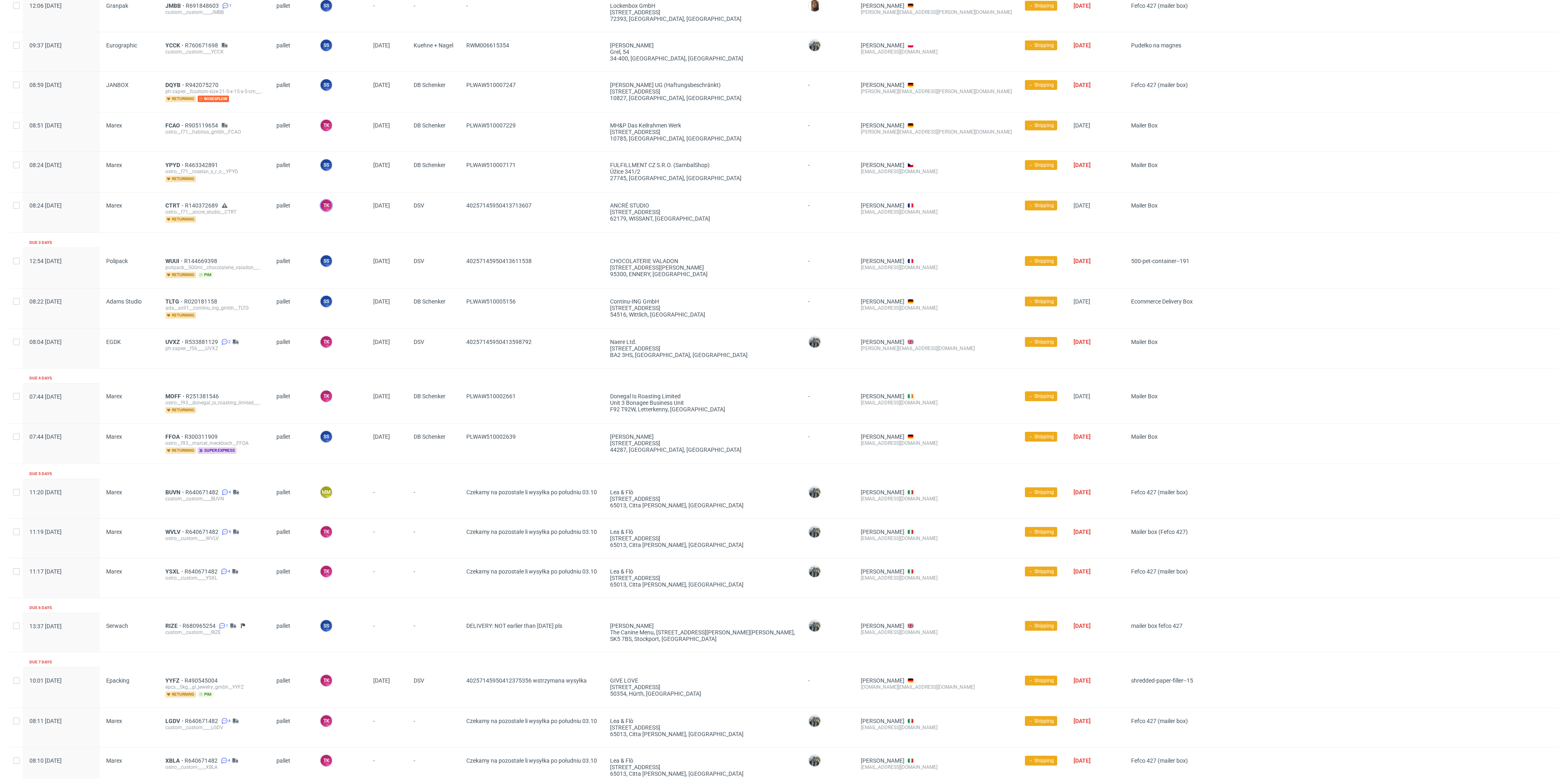
scroll to position [212, 0]
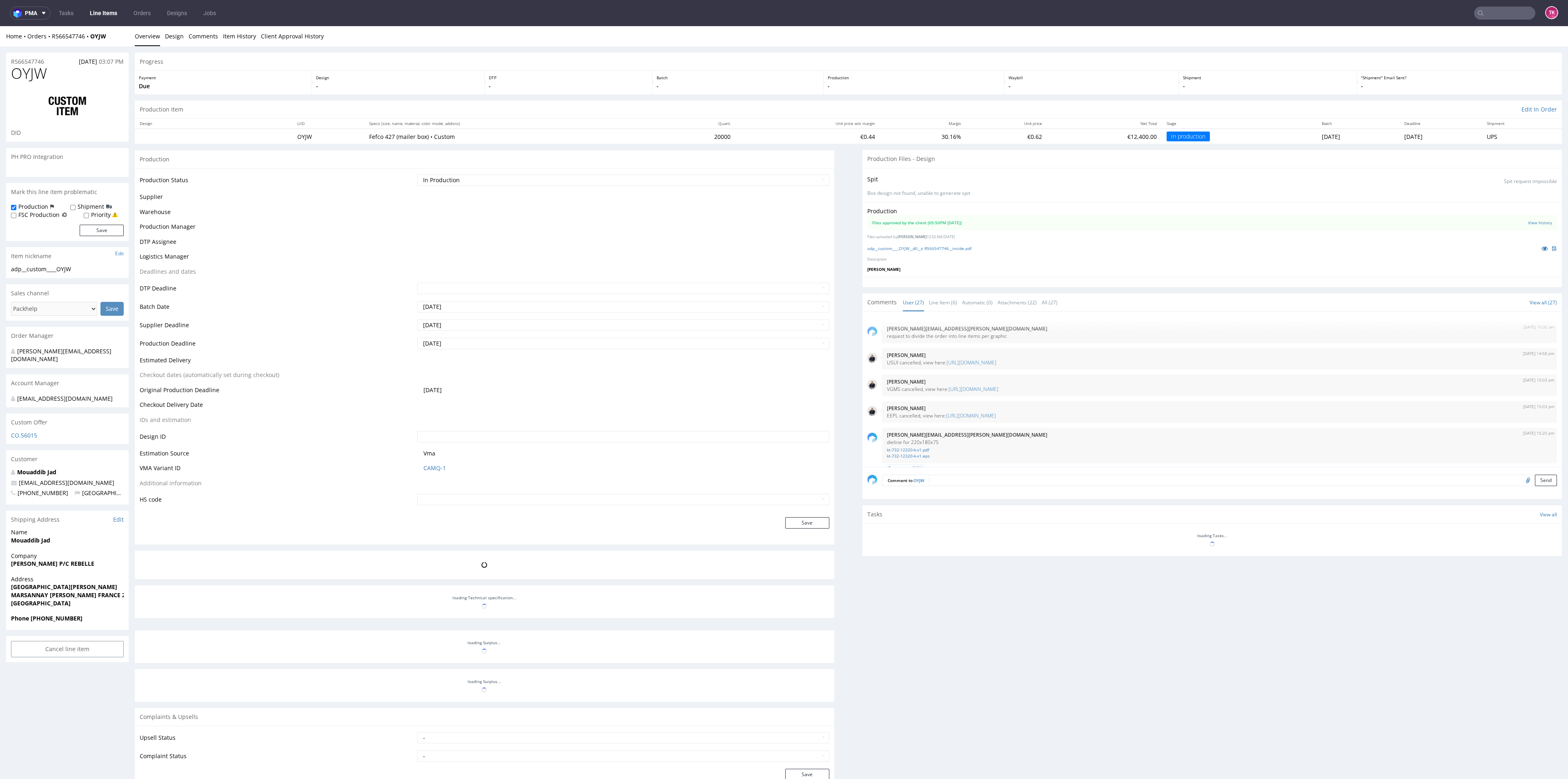
scroll to position [898, 0]
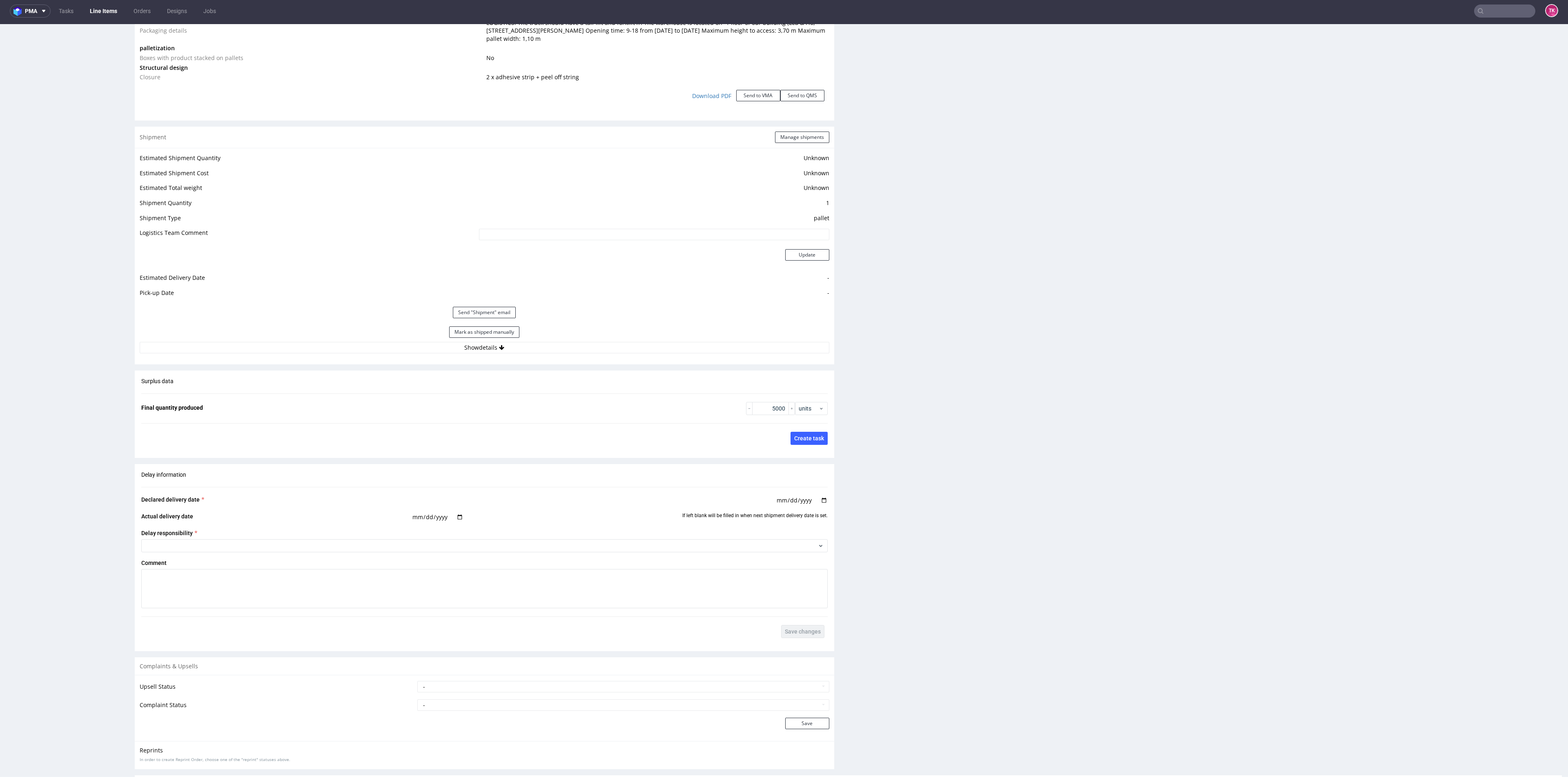
scroll to position [834, 0]
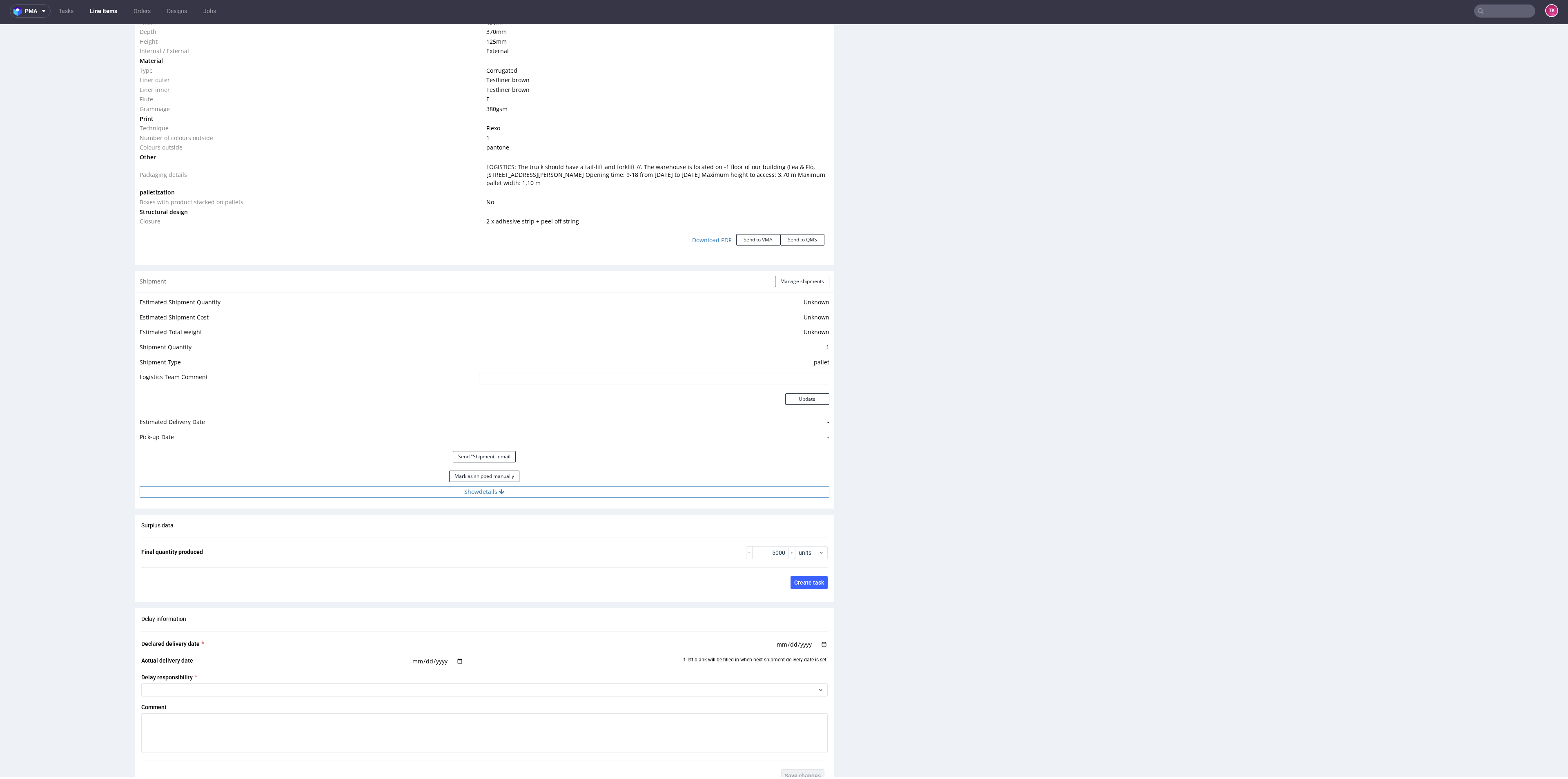
click at [721, 491] on button "Show details" at bounding box center [484, 491] width 689 height 11
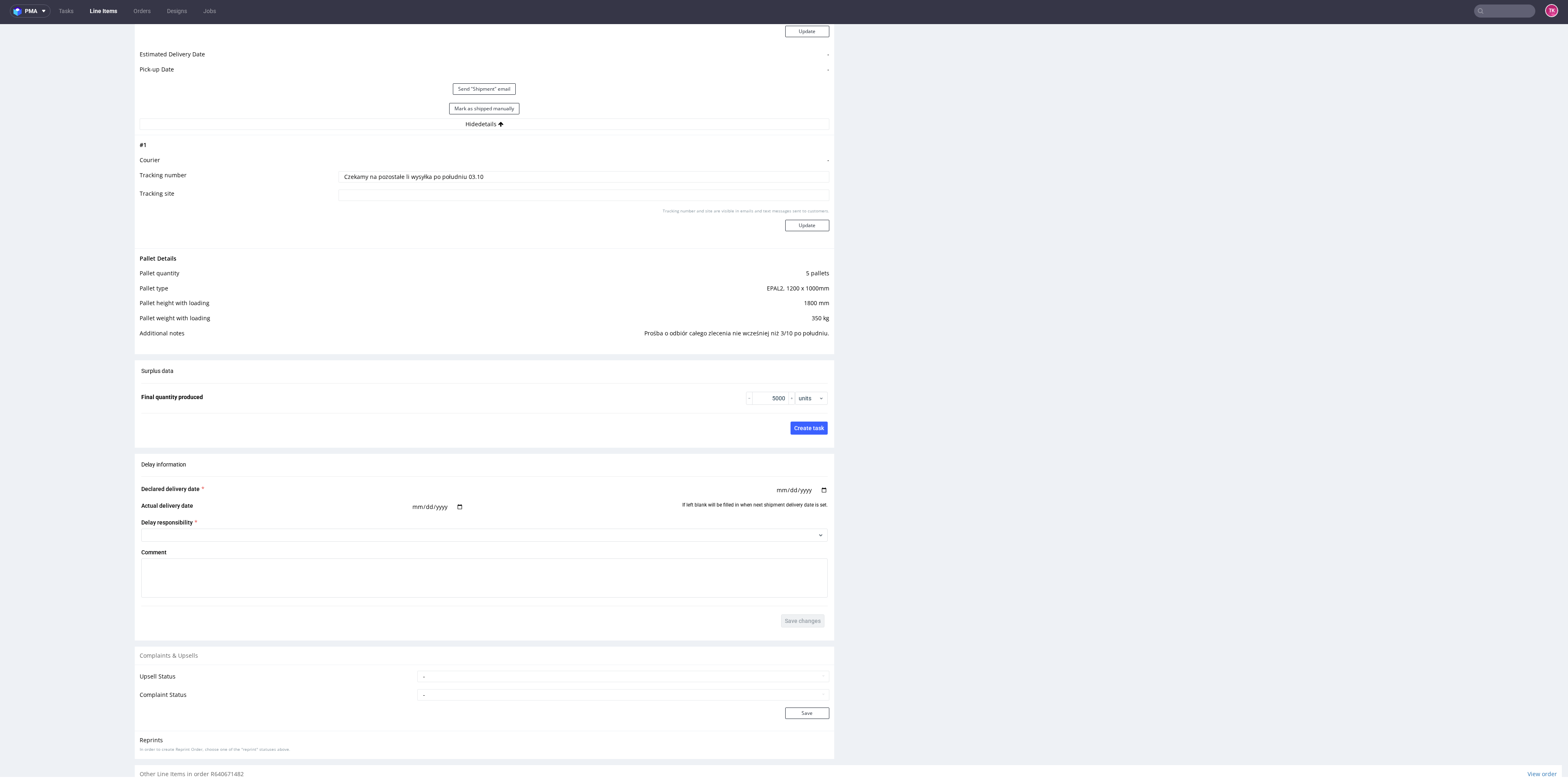
scroll to position [1019, 0]
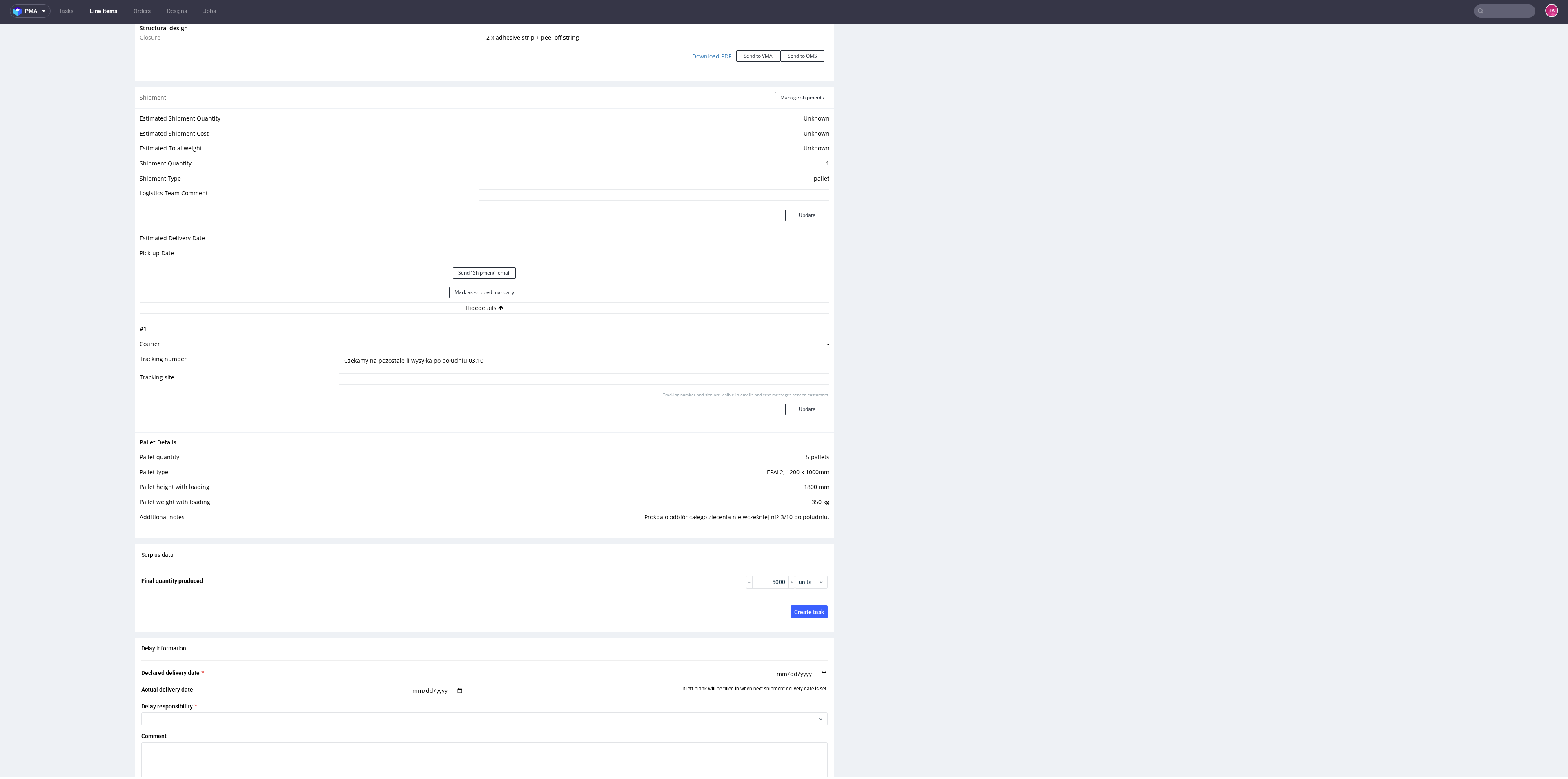
drag, startPoint x: 518, startPoint y: 360, endPoint x: 270, endPoint y: 374, distance: 248.4
click at [267, 375] on tbody "# 1 Courier - Tracking number Czekamy na pozostałe li wysyłka po południu 03.10…" at bounding box center [484, 375] width 689 height 103
click at [784, 97] on button "Manage shipments" at bounding box center [802, 98] width 54 height 11
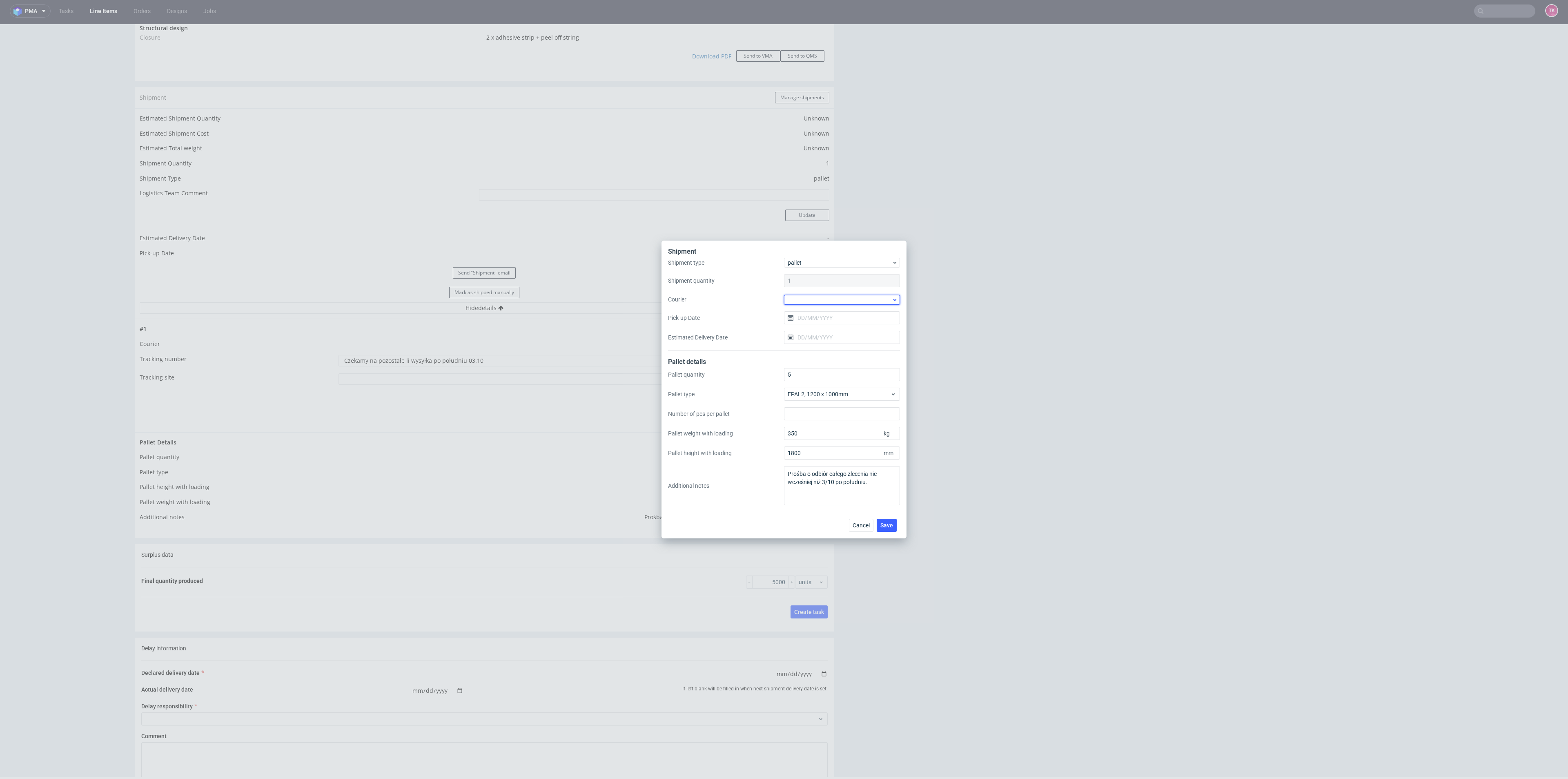
click at [828, 301] on div at bounding box center [841, 299] width 116 height 10
click at [829, 344] on div "DB Schenker" at bounding box center [842, 346] width 109 height 15
click at [829, 317] on input "Pick-up Date" at bounding box center [841, 317] width 116 height 13
click at [827, 385] on span "7" at bounding box center [829, 385] width 3 height 8
type input "[DATE]"
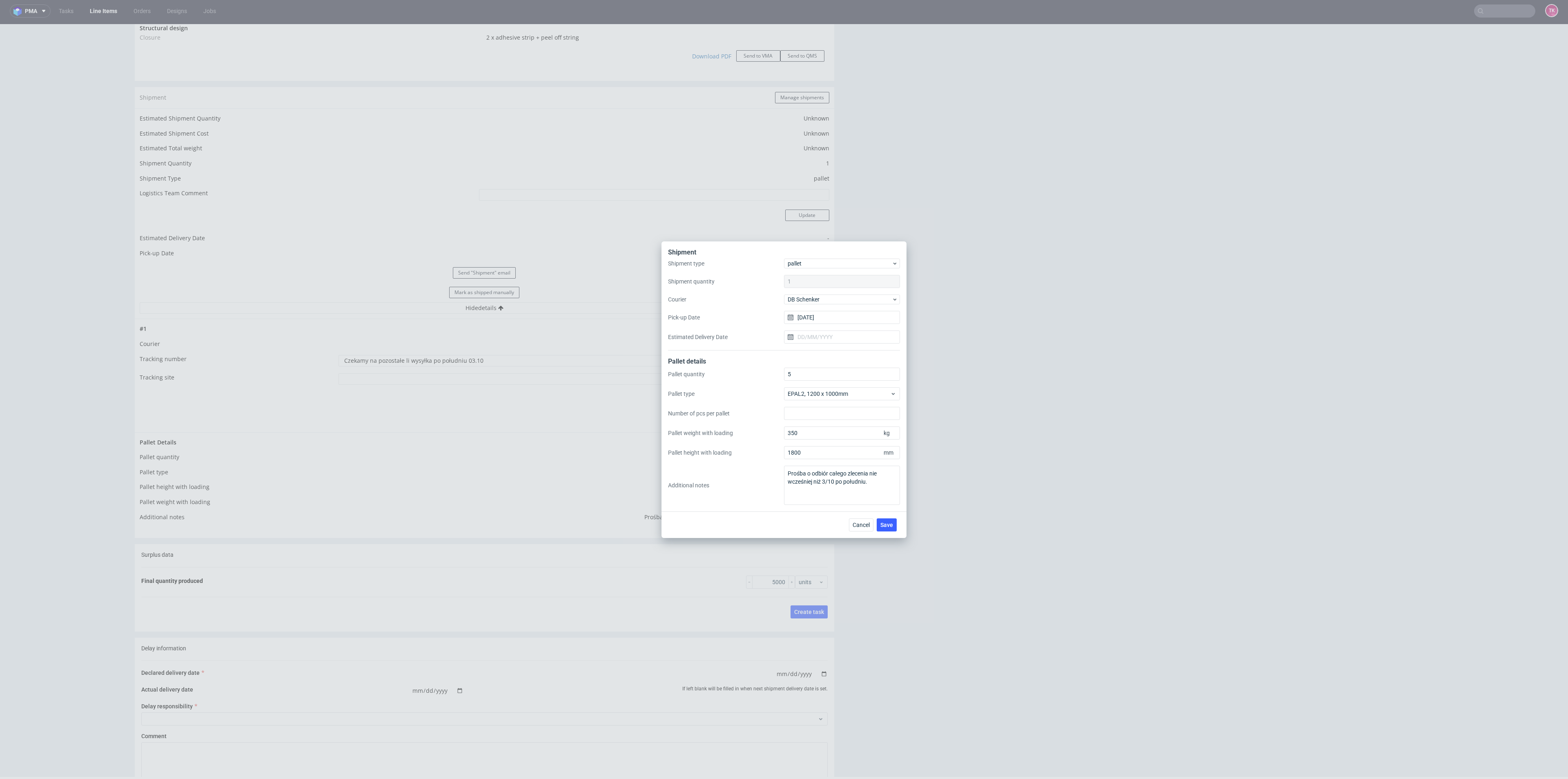
click at [881, 514] on div "Cancel Save" at bounding box center [784, 525] width 245 height 26
click at [884, 518] on button "Save" at bounding box center [886, 525] width 20 height 13
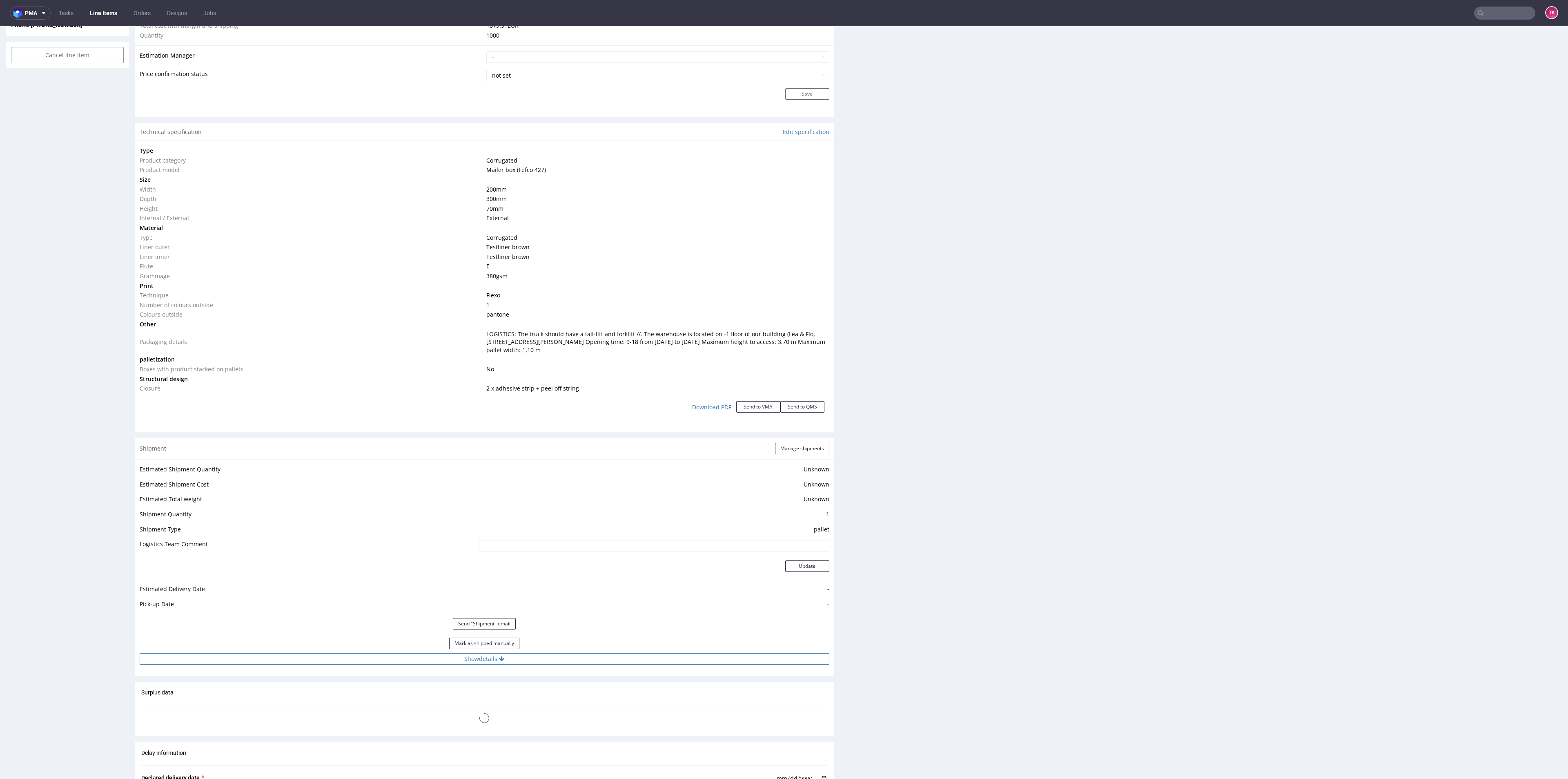
scroll to position [735, 0]
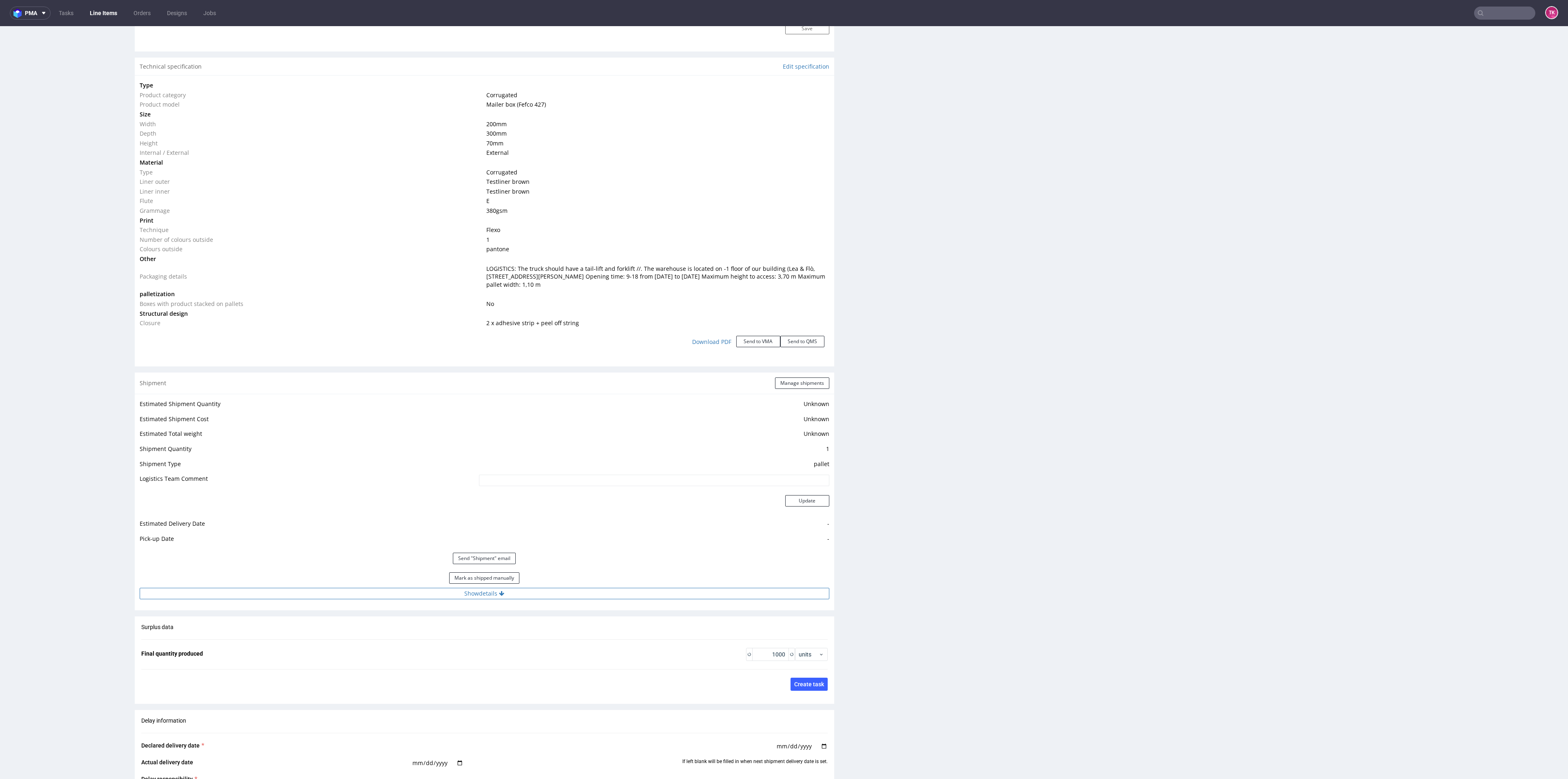
click at [570, 596] on button "Show details" at bounding box center [484, 593] width 689 height 11
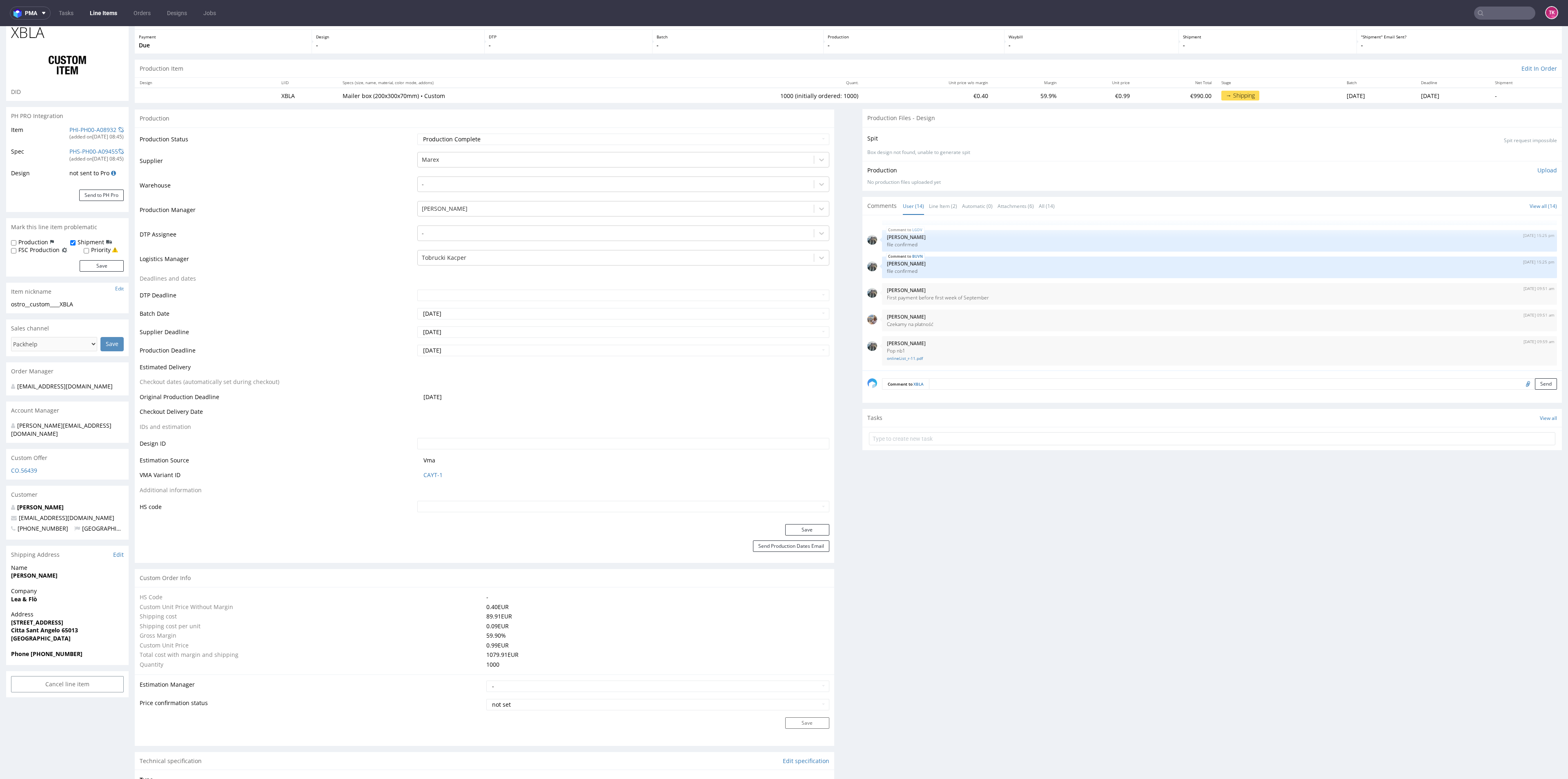
scroll to position [0, 0]
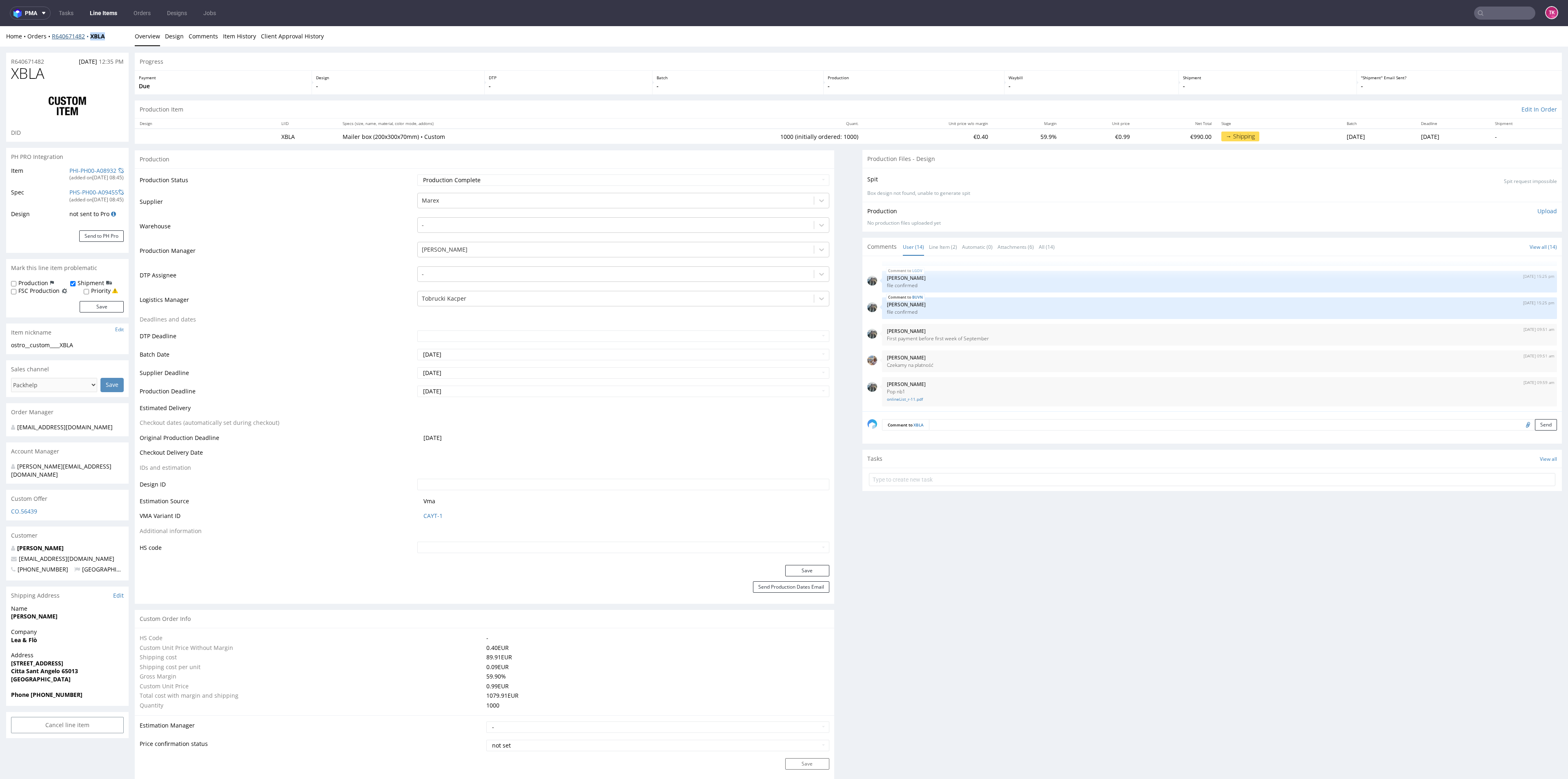
drag, startPoint x: 106, startPoint y: 45, endPoint x: 85, endPoint y: 40, distance: 21.6
click at [85, 40] on div "Home Orders R640671482 XBLA Overview Design Comments Item History Client Approv…" at bounding box center [784, 36] width 1568 height 20
copy strong "XBLA"
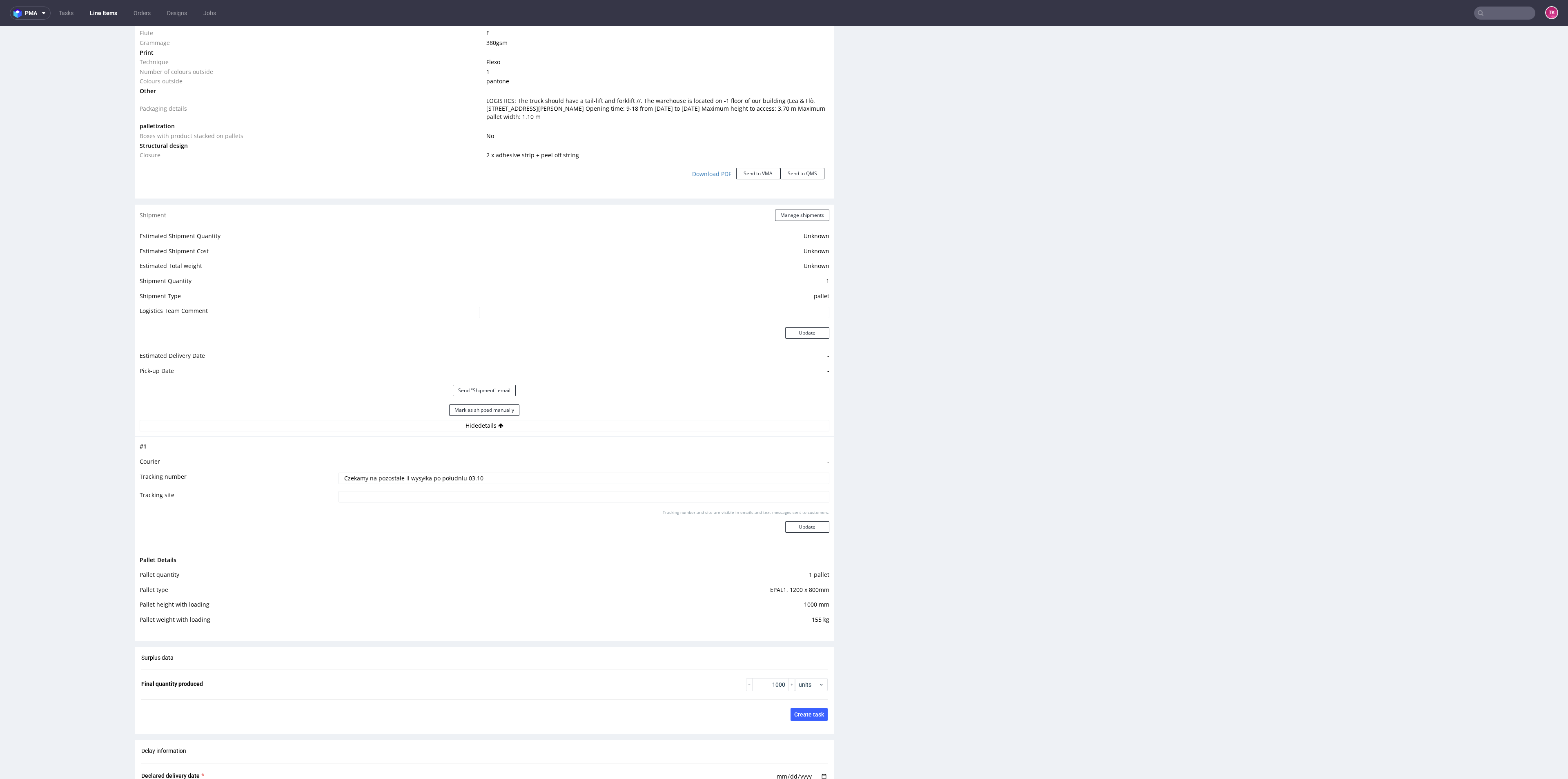
scroll to position [980, 0]
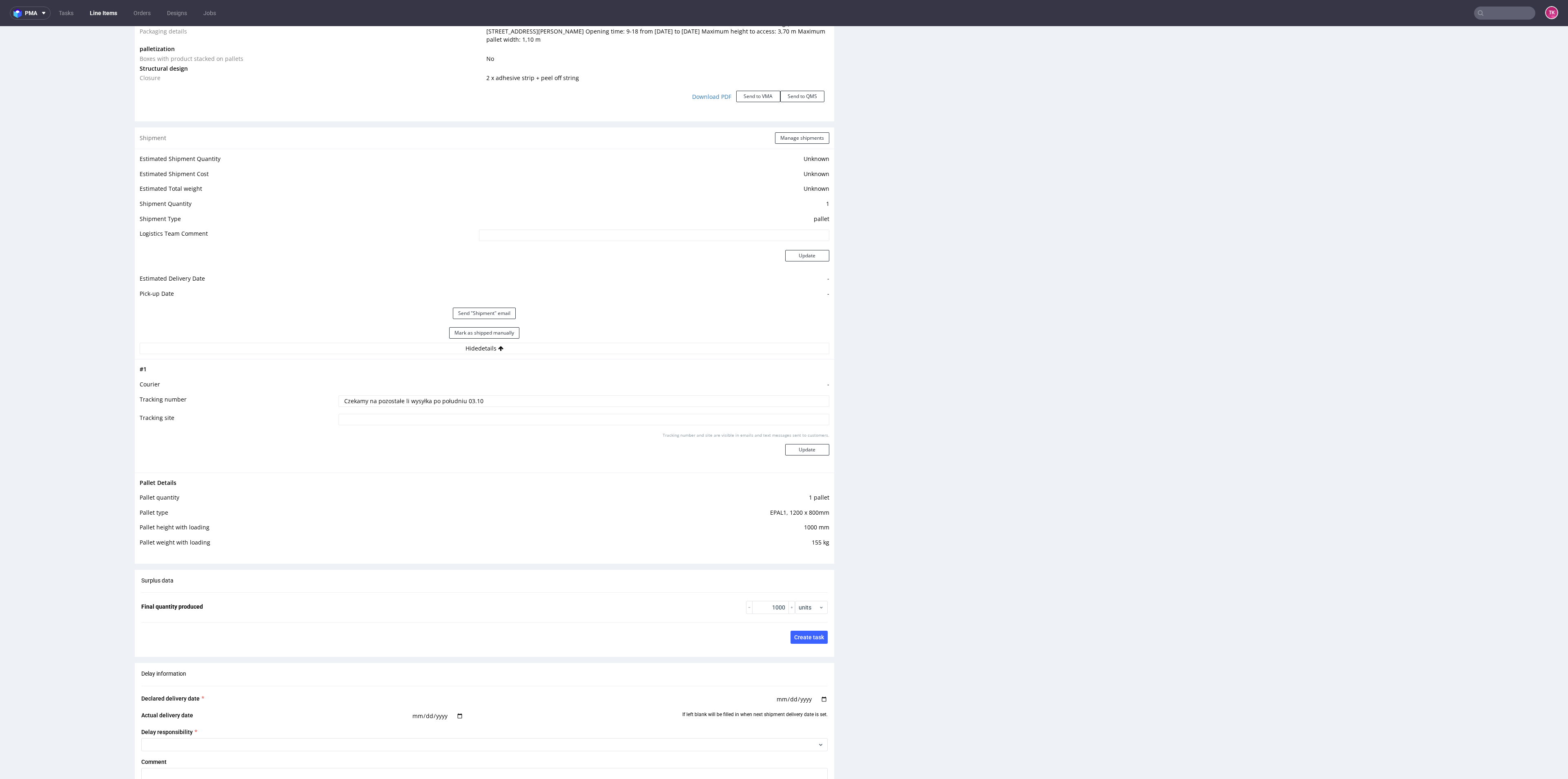
drag, startPoint x: 497, startPoint y: 397, endPoint x: 57, endPoint y: 416, distance: 440.4
click at [55, 417] on div "R640671482 [DATE] 12:35 PM XBLA DID PH PRO Integration Item PHI-PH00-A08932 (ad…" at bounding box center [784, 99] width 1568 height 2065
click at [796, 153] on div "Estimated Shipment Quantity Unknown Estimated Shipment Cost Unknown Estimated T…" at bounding box center [484, 253] width 699 height 210
click at [793, 143] on div "Shipment Manage shipments" at bounding box center [484, 138] width 699 height 21
click at [793, 140] on button "Manage shipments" at bounding box center [802, 138] width 54 height 11
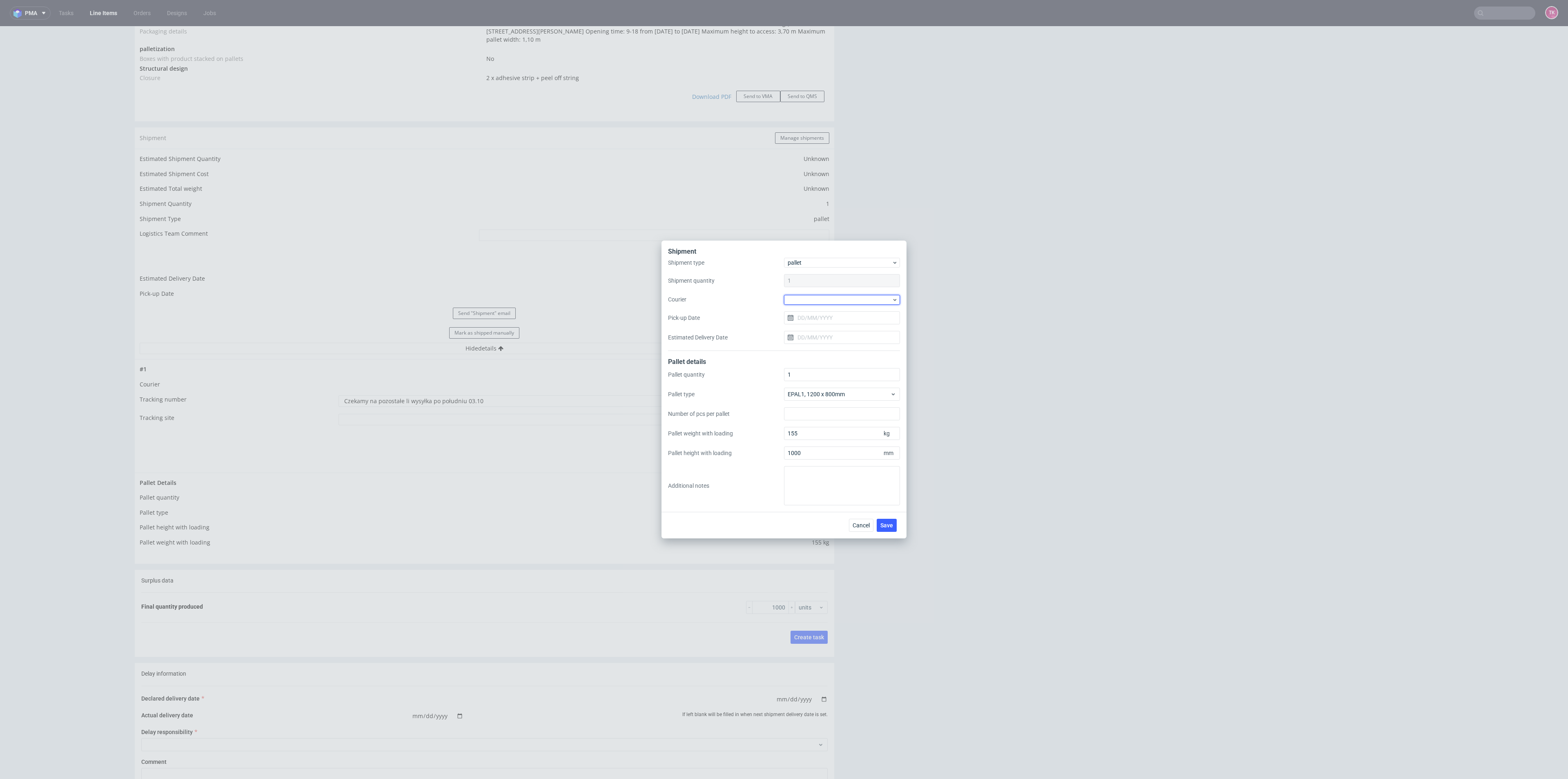
click at [831, 301] on div at bounding box center [841, 299] width 116 height 10
click at [809, 342] on div "DB Schenker" at bounding box center [842, 346] width 109 height 15
click at [816, 320] on input "Pick-up Date" at bounding box center [841, 317] width 116 height 13
click at [828, 387] on span "7" at bounding box center [829, 385] width 3 height 8
type input "[DATE]"
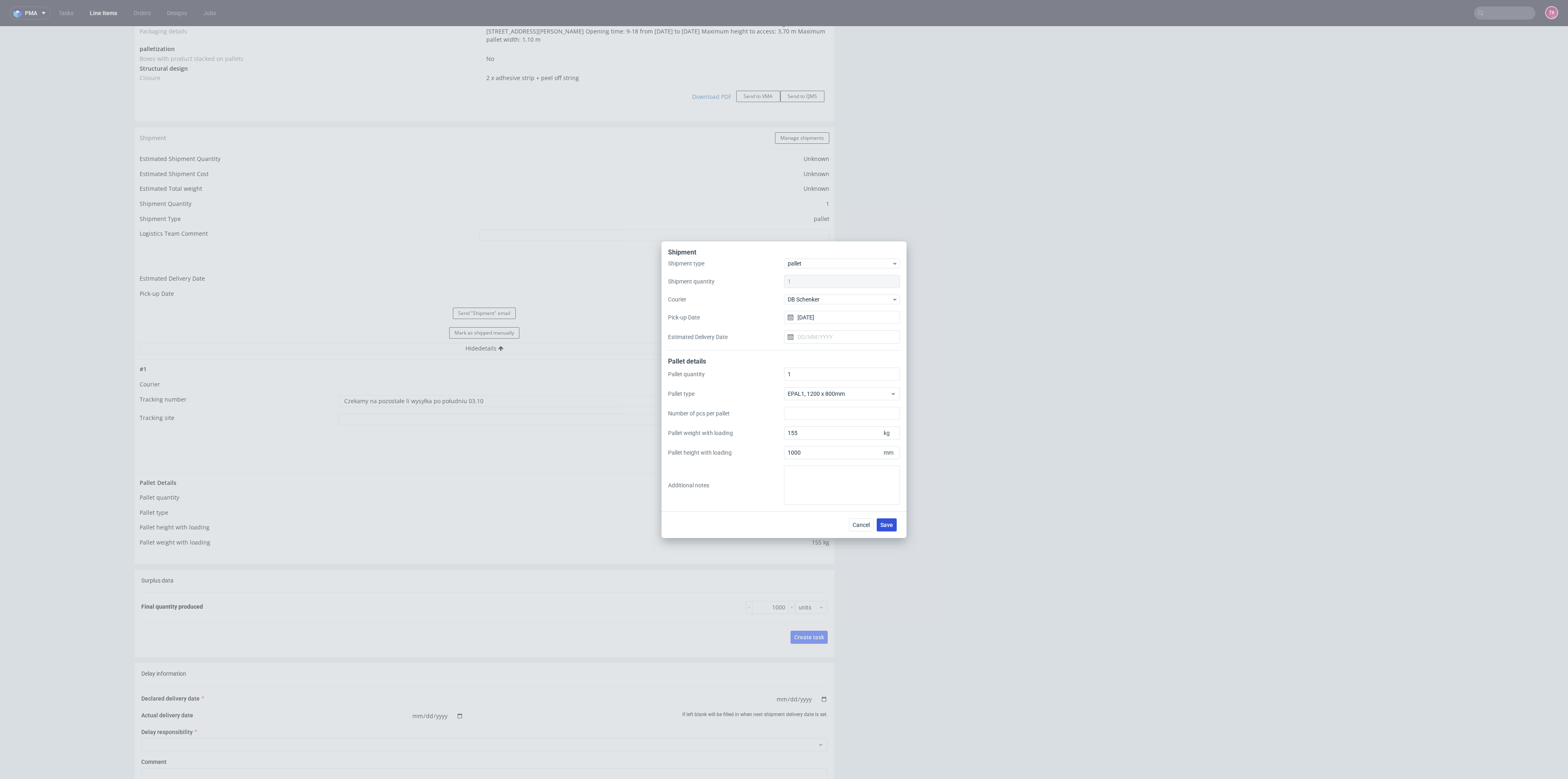
click at [894, 530] on button "Save" at bounding box center [886, 525] width 20 height 13
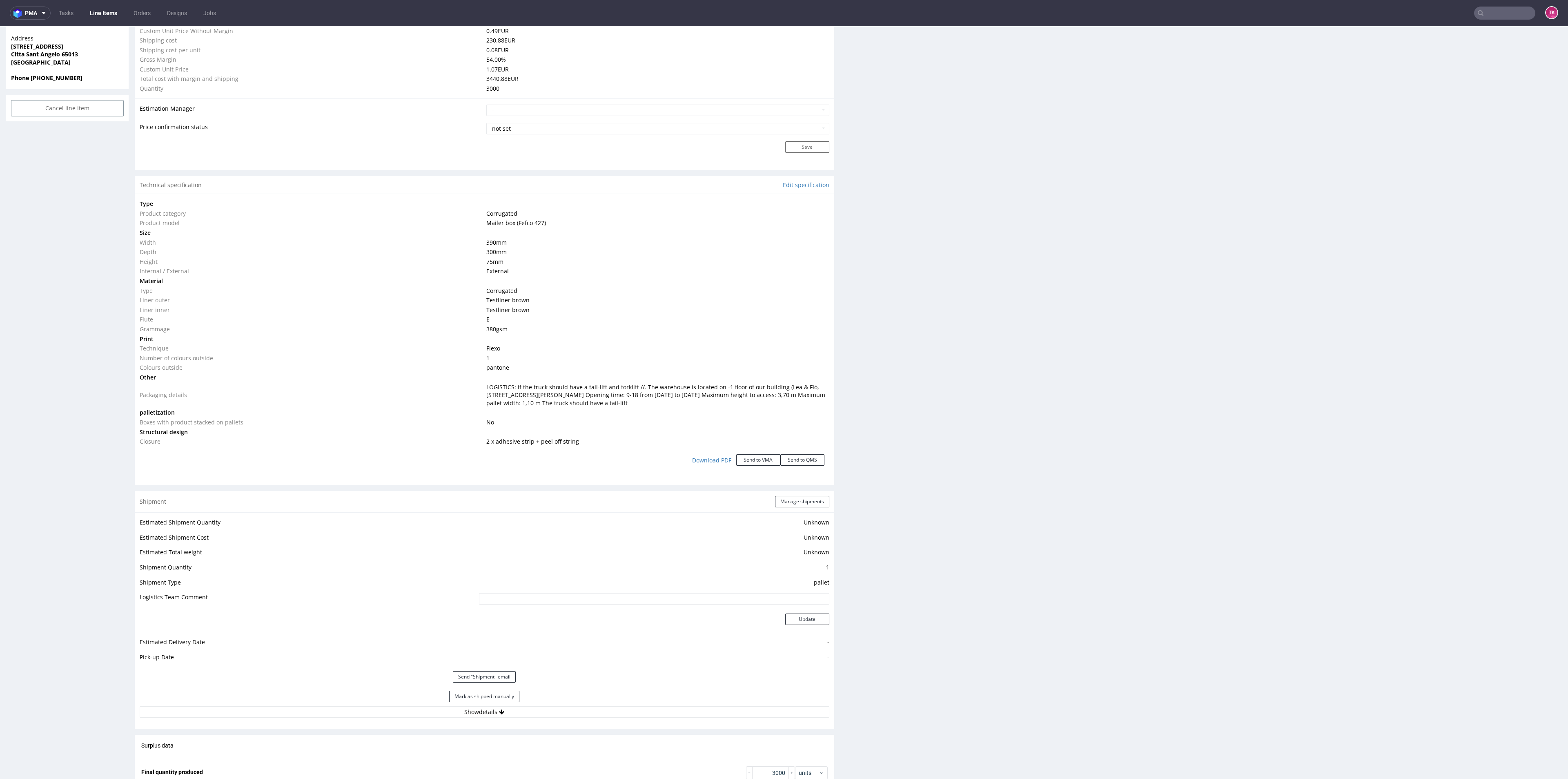
scroll to position [674, 0]
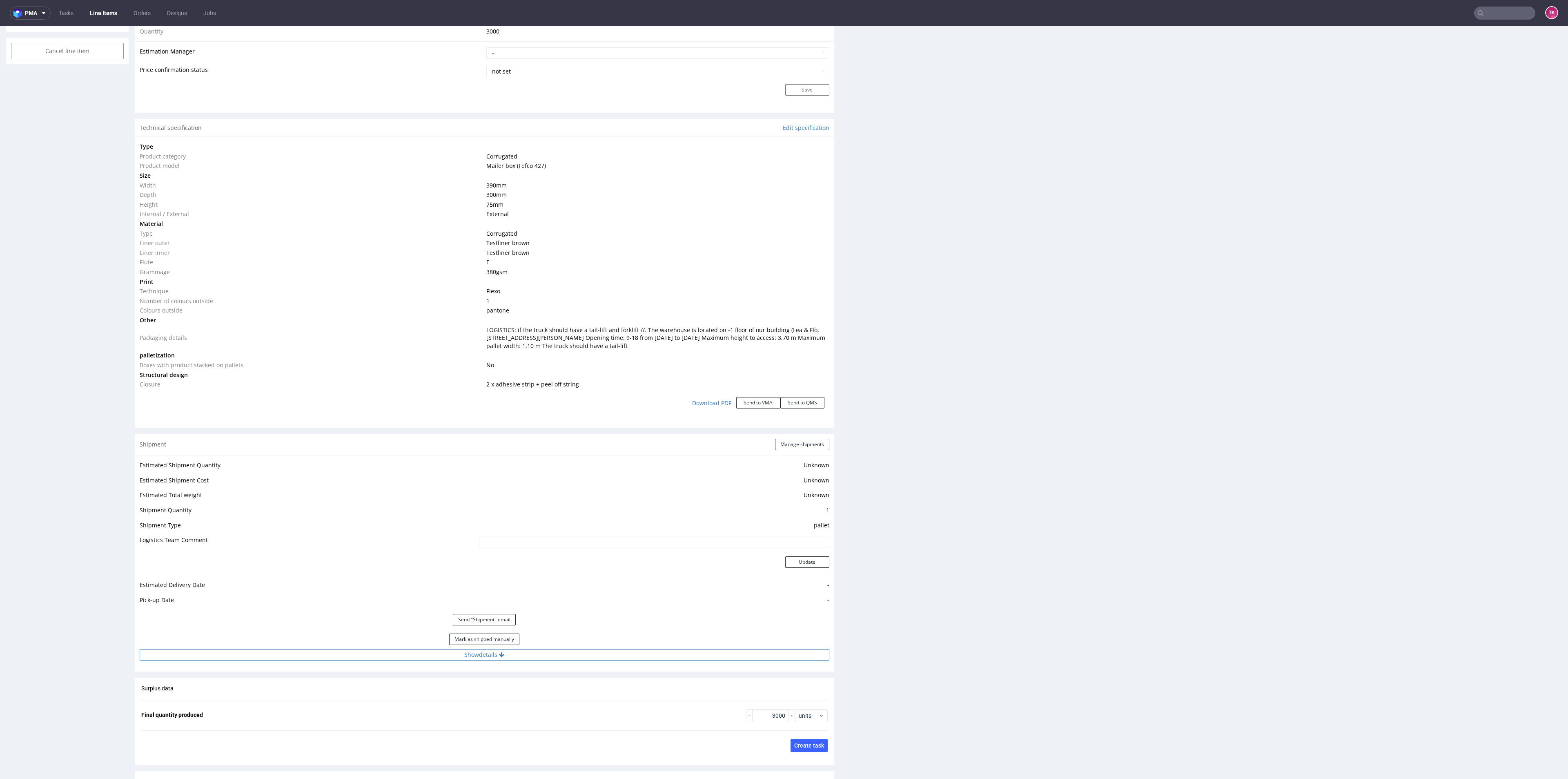
click at [598, 654] on button "Show details" at bounding box center [484, 654] width 689 height 11
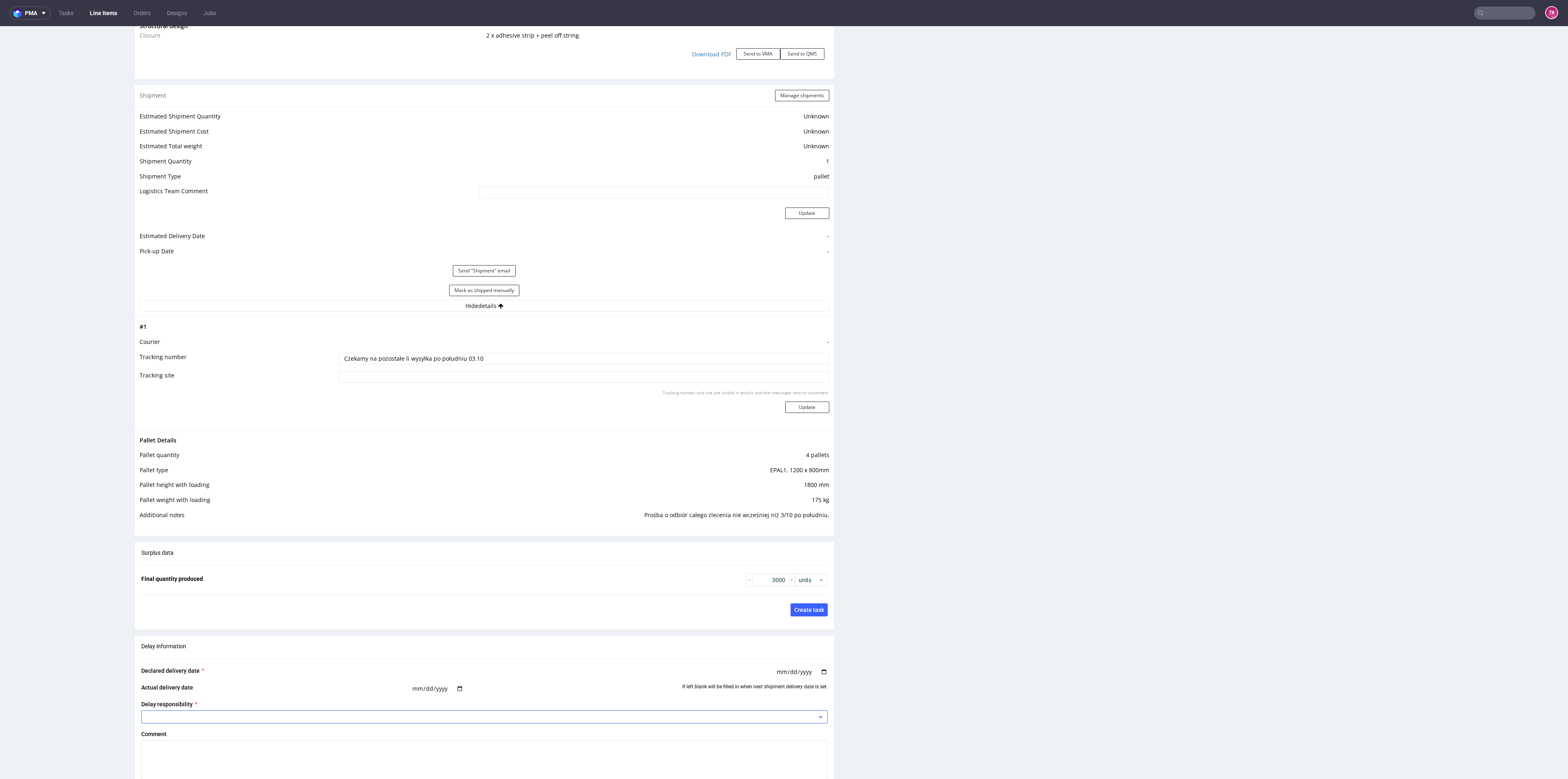
scroll to position [1042, 0]
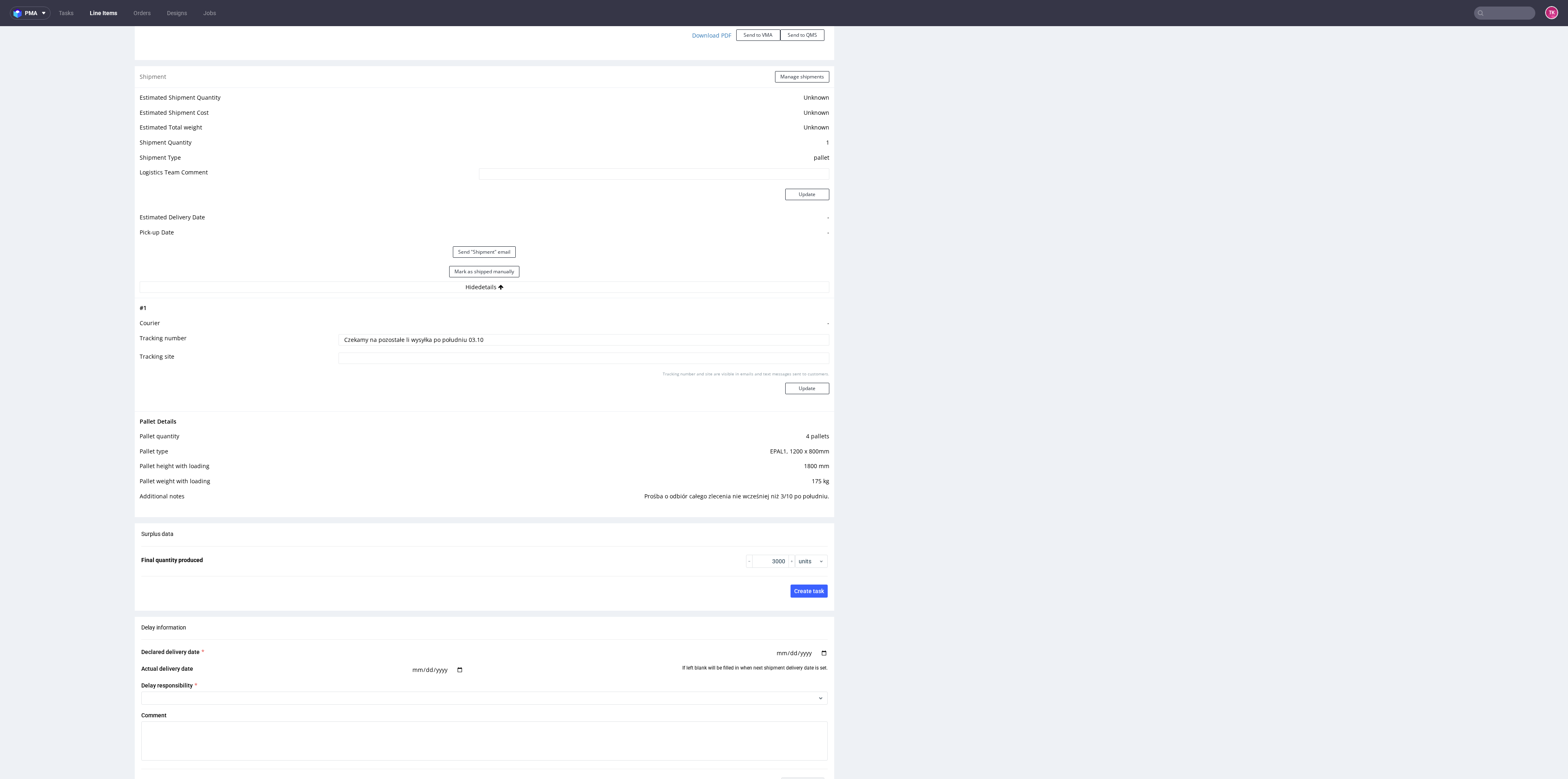
click at [530, 335] on input "Czekamy na pozostałe li wysyłka po południu 03.10" at bounding box center [583, 340] width 491 height 11
type input "498"
click at [795, 393] on button "Update" at bounding box center [807, 388] width 44 height 11
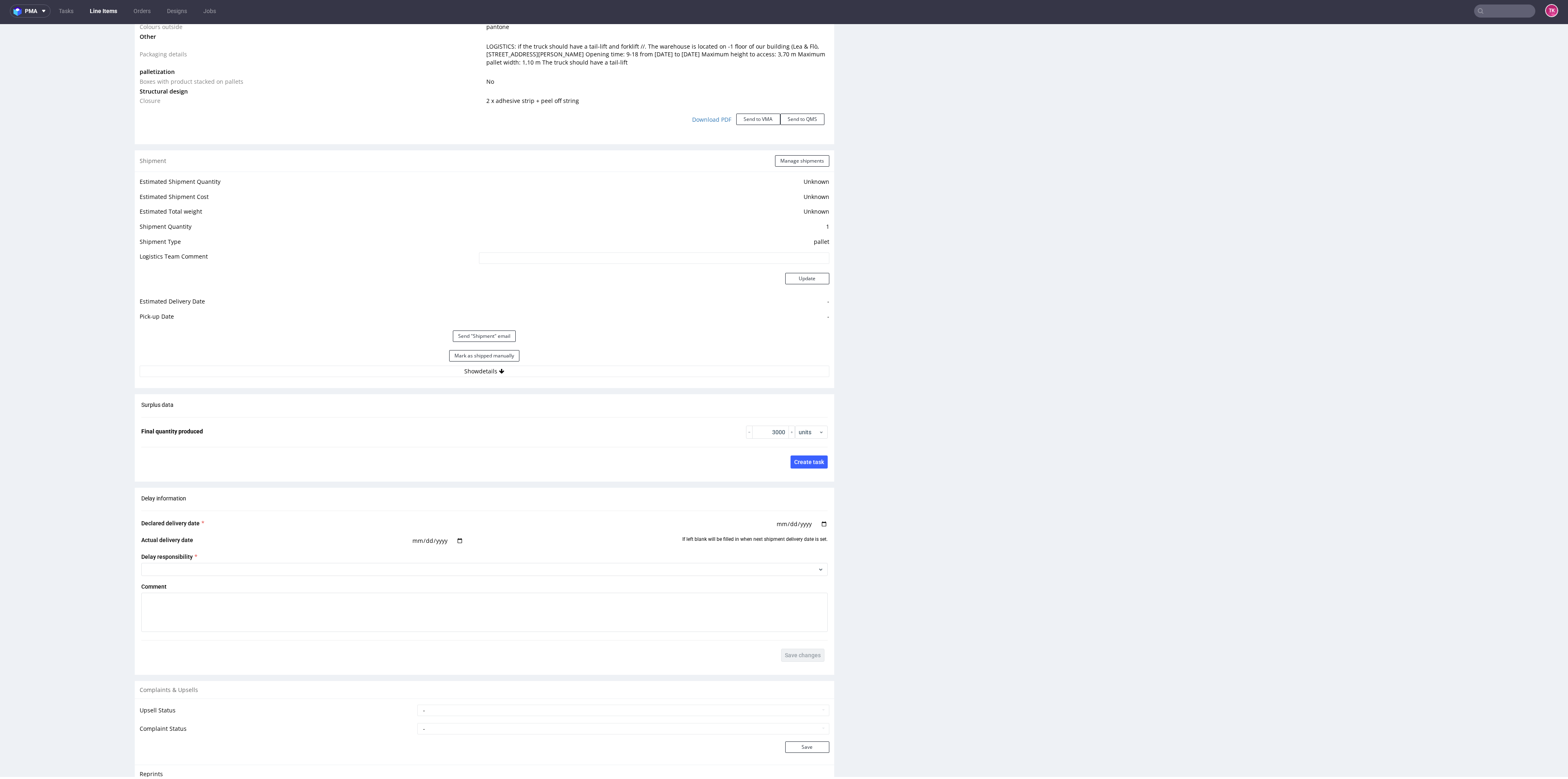
scroll to position [959, 0]
drag, startPoint x: 572, startPoint y: 399, endPoint x: 557, endPoint y: 374, distance: 29.2
click at [567, 393] on div "Surplus data Final quantity produced 3000 units Save changes and update quantit…" at bounding box center [484, 430] width 699 height 81
click at [556, 372] on div "Estimated Shipment Quantity Unknown Estimated Shipment Cost Unknown Estimated T…" at bounding box center [484, 272] width 699 height 210
click at [770, 168] on div "Estimated Shipment Quantity Unknown Estimated Shipment Cost Unknown Estimated T…" at bounding box center [484, 272] width 699 height 210
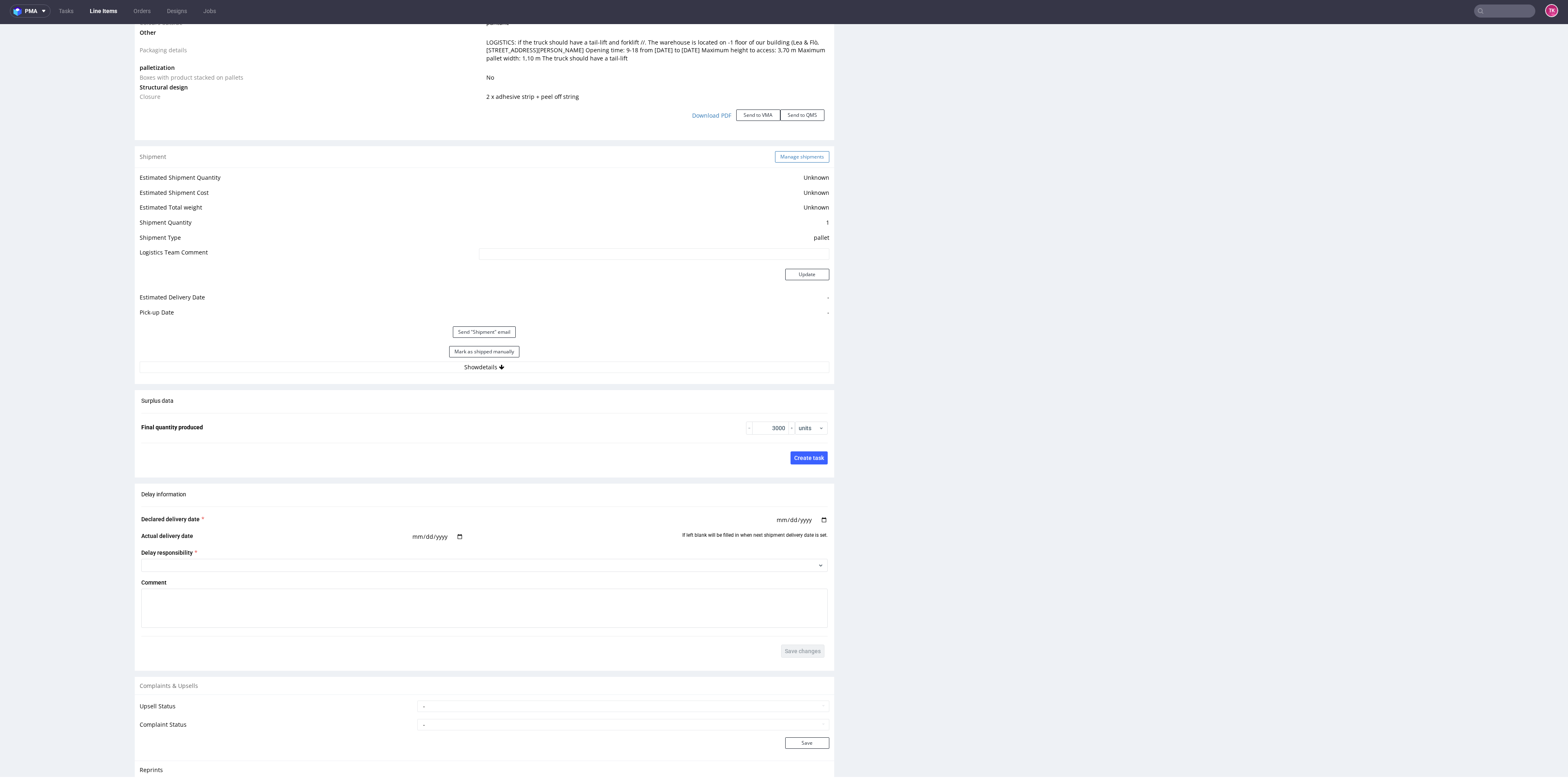
click at [786, 155] on button "Manage shipments" at bounding box center [802, 157] width 54 height 11
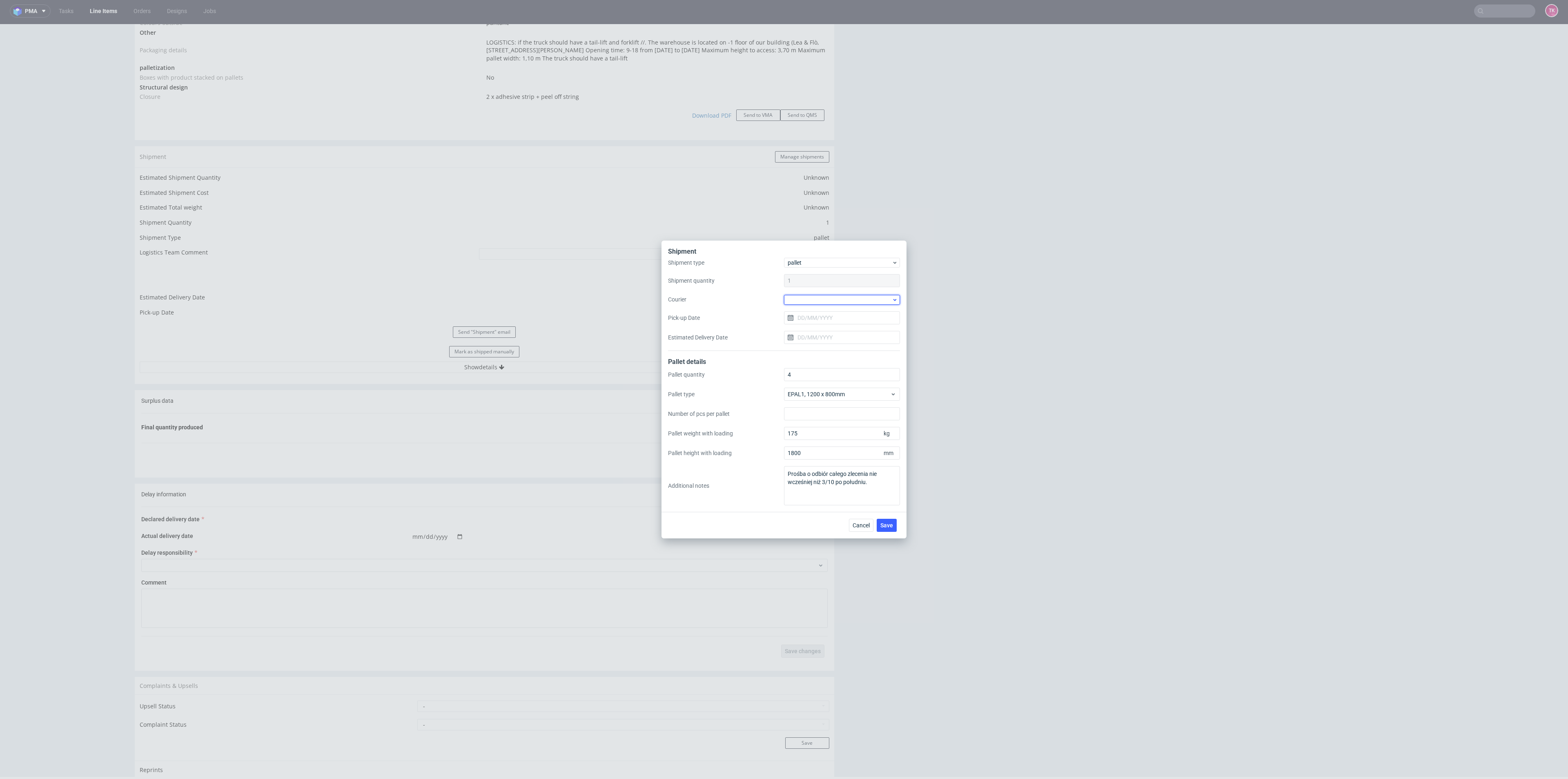
click at [811, 303] on div at bounding box center [841, 299] width 116 height 10
click at [824, 317] on div "DSV" at bounding box center [842, 314] width 109 height 15
click at [823, 313] on input "Pick-up Date" at bounding box center [841, 317] width 116 height 13
click at [830, 385] on span "7" at bounding box center [829, 385] width 3 height 8
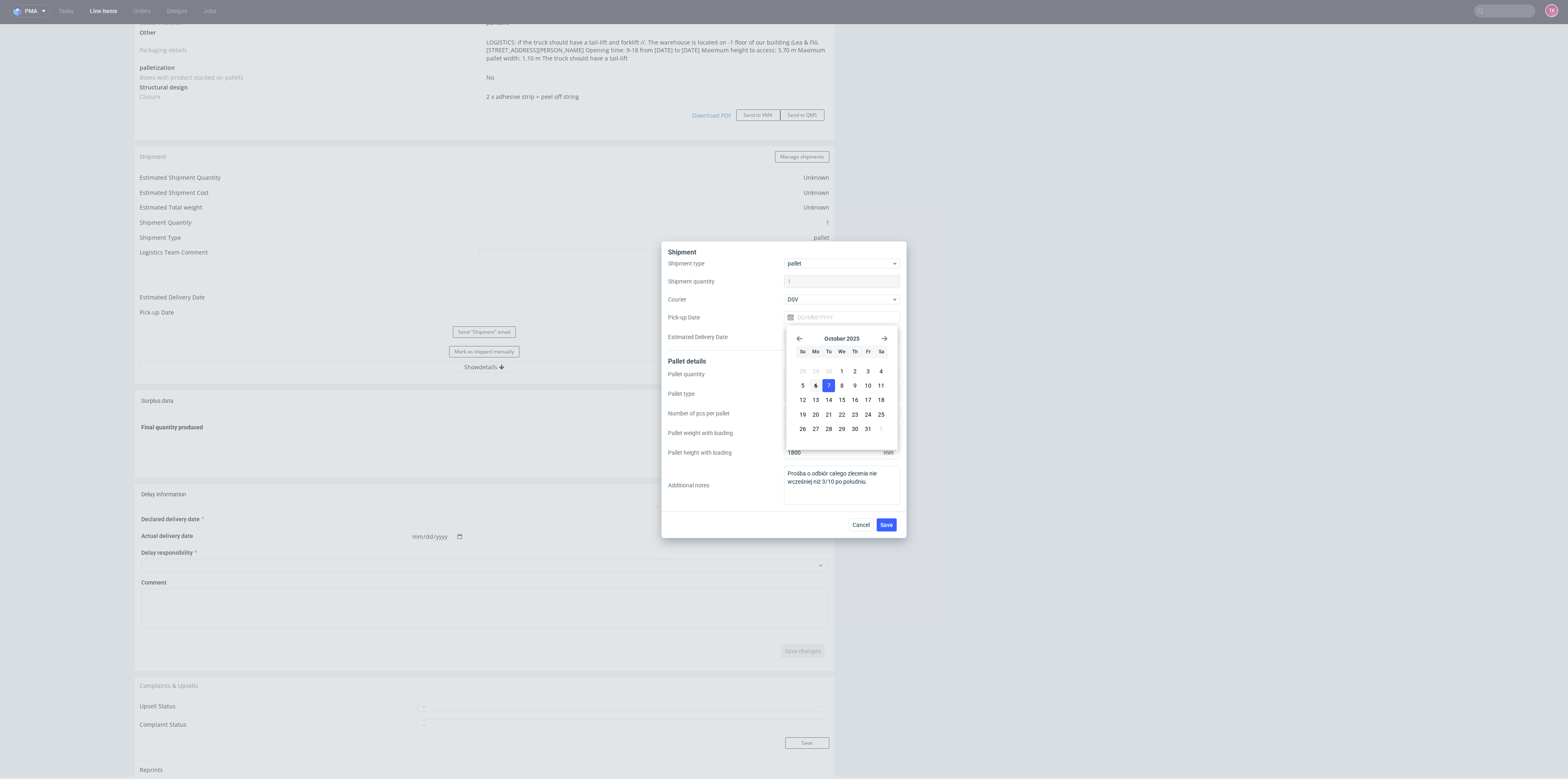
type input "[DATE]"
click at [888, 522] on span "Save" at bounding box center [886, 525] width 12 height 6
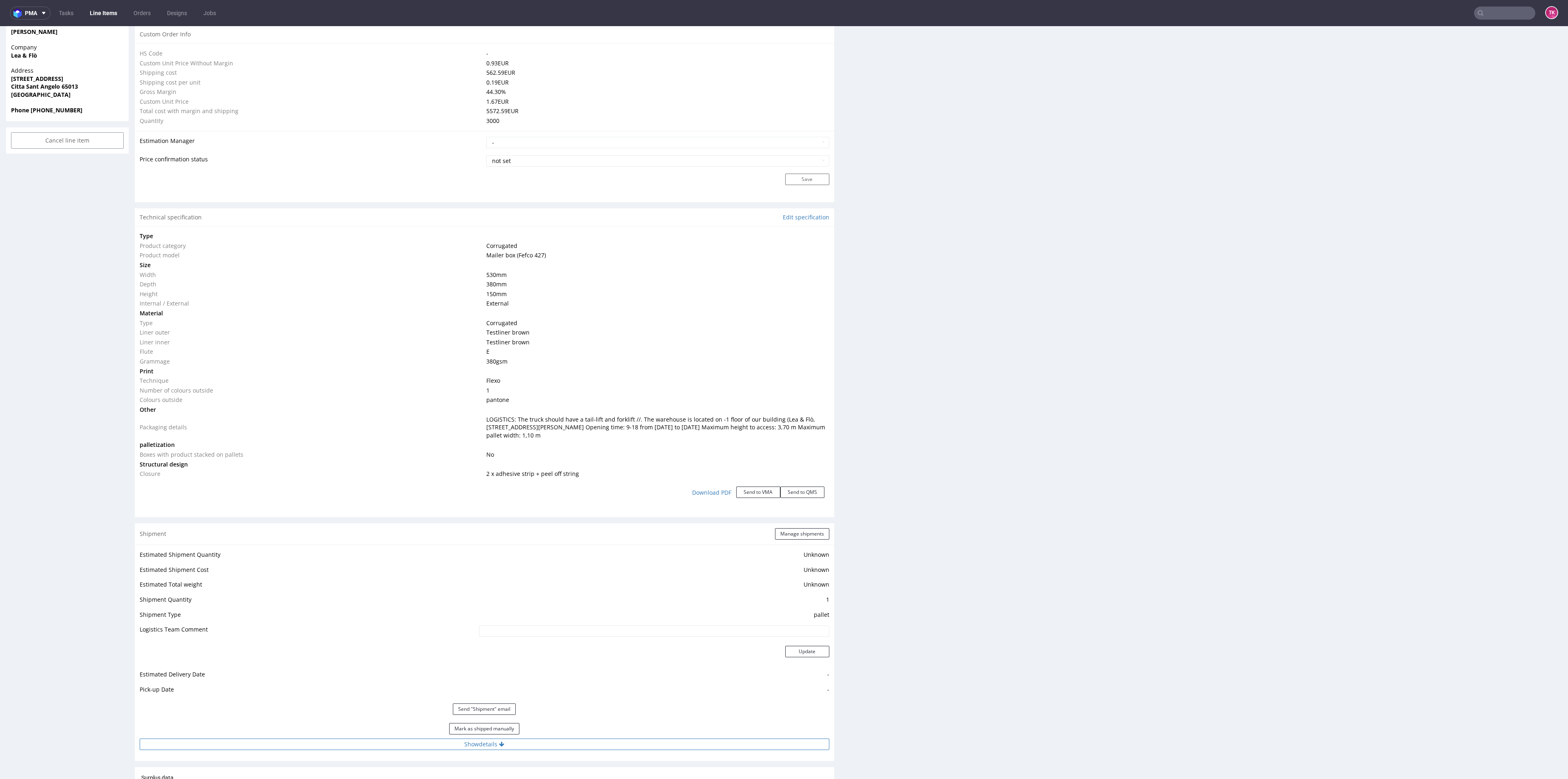
scroll to position [674, 0]
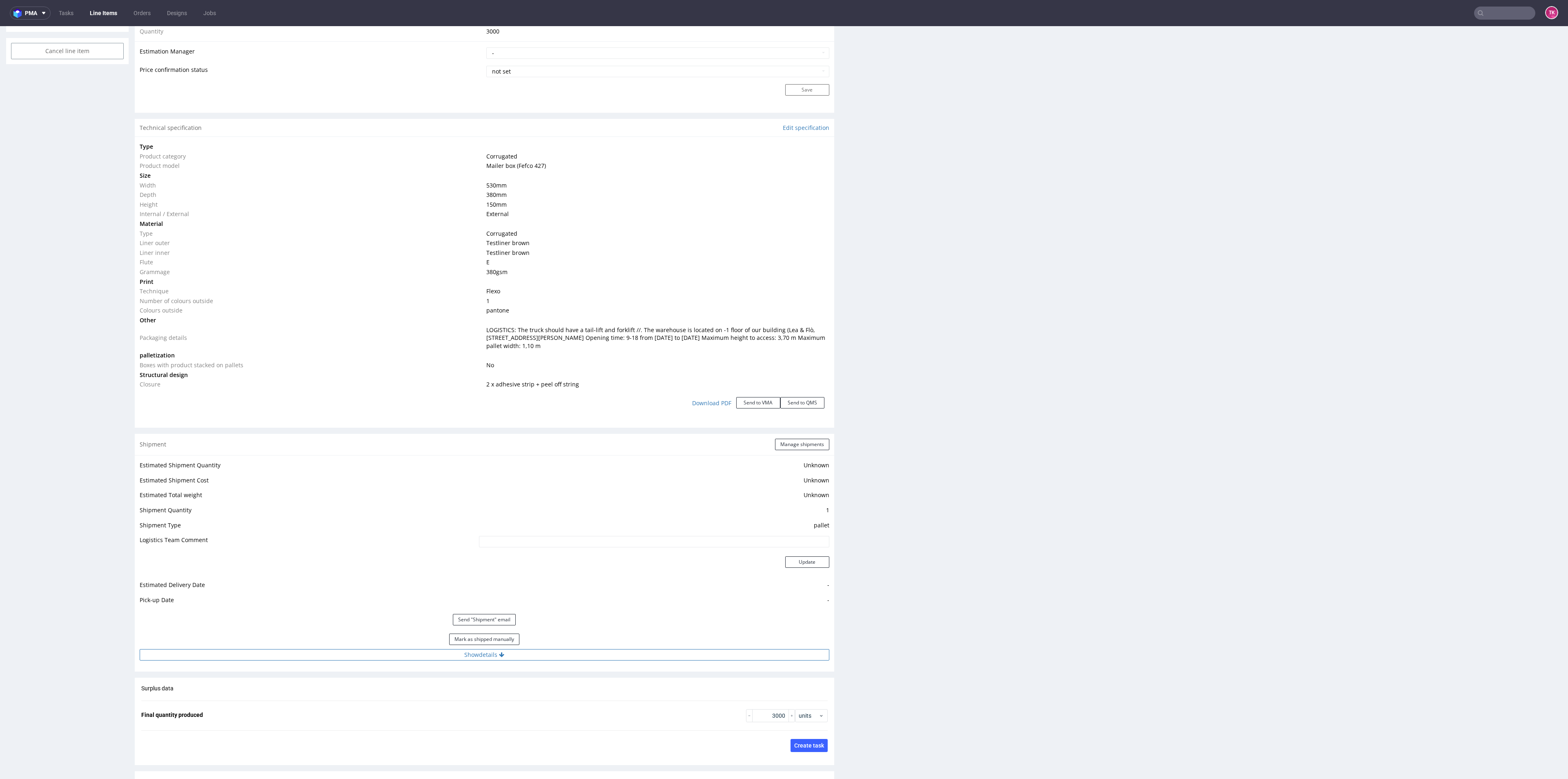
click at [550, 652] on button "Show details" at bounding box center [484, 654] width 689 height 11
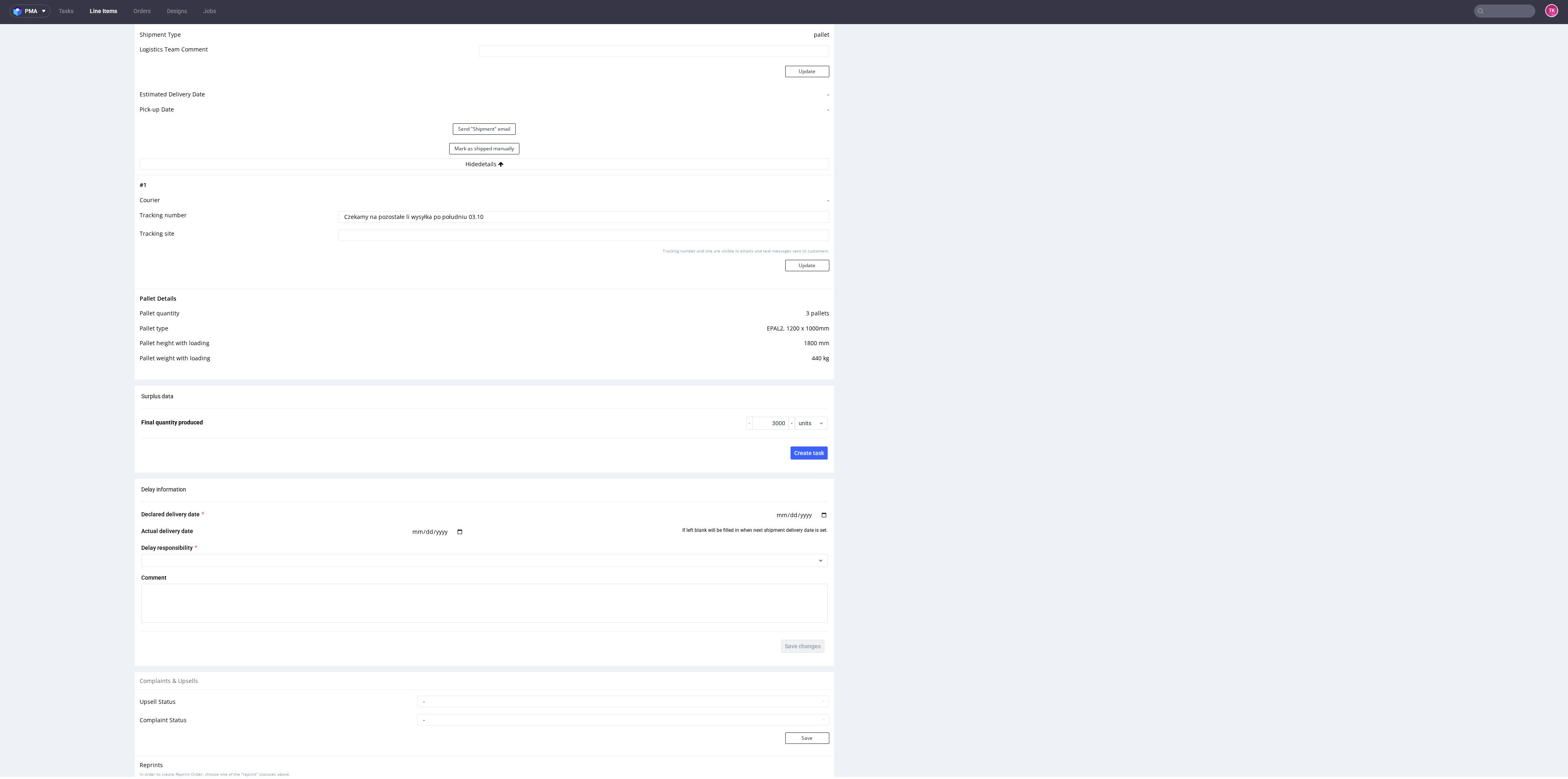
scroll to position [1033, 0]
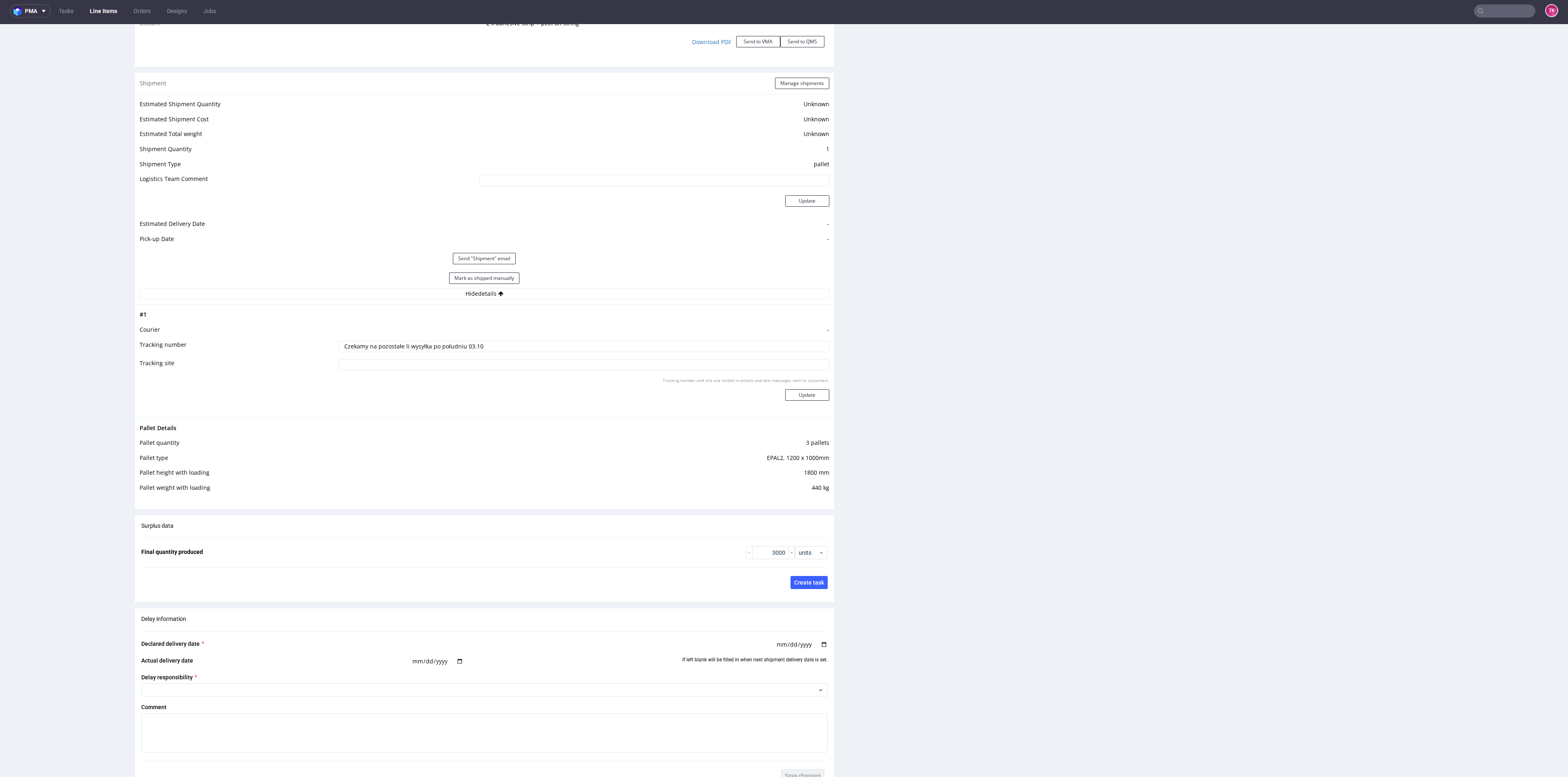
drag, startPoint x: 518, startPoint y: 345, endPoint x: 242, endPoint y: 348, distance: 276.0
click at [242, 351] on tr "Tracking number Czekamy na pozostałe li wysyłka po południu 03.10" at bounding box center [484, 349] width 689 height 19
paste input "XBLA"
type input "X"
paste input "XBLA"
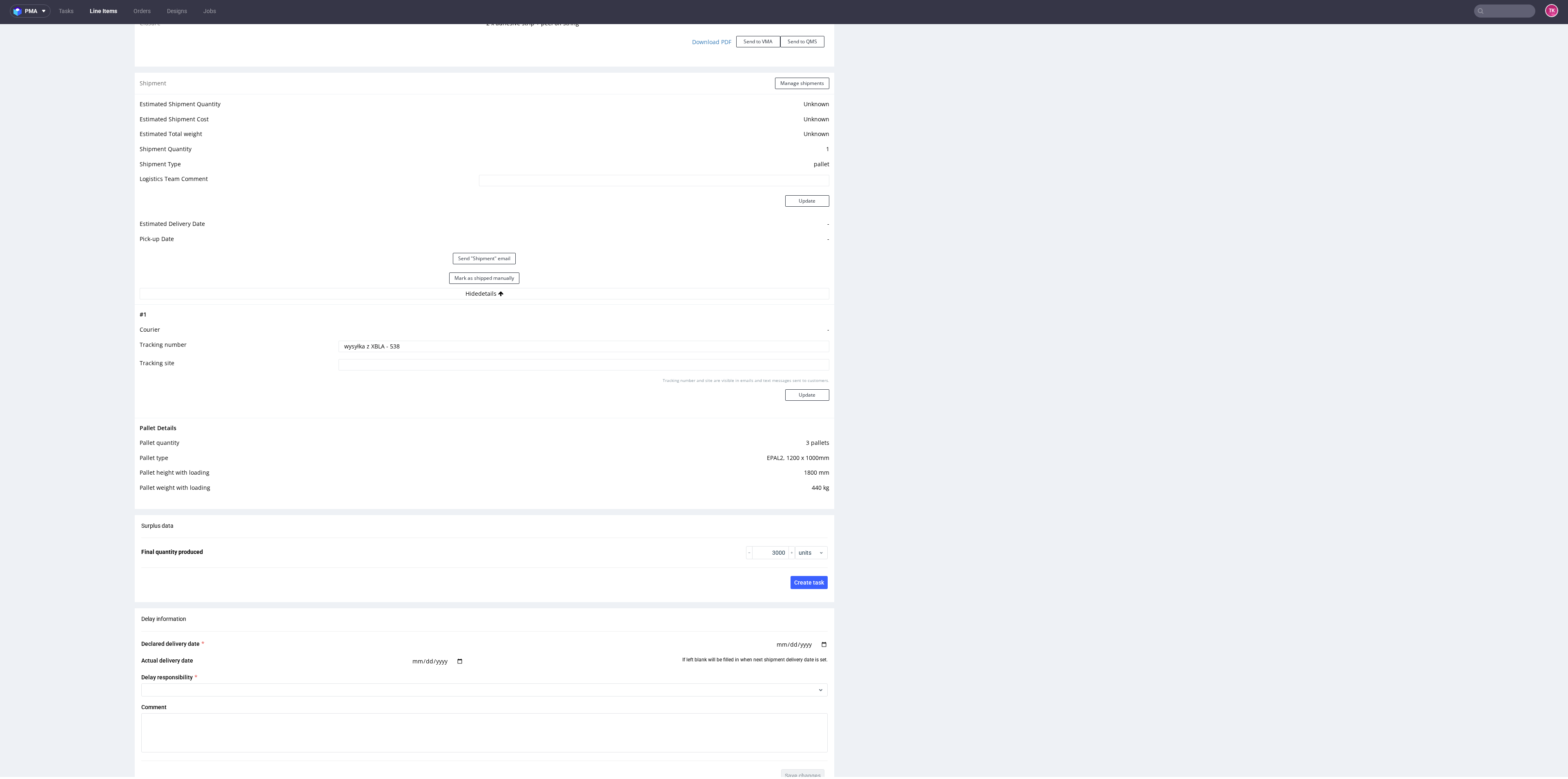
type input "wysyłka z XBLA - 538"
drag, startPoint x: 773, startPoint y: 395, endPoint x: 779, endPoint y: 400, distance: 7.8
click at [777, 399] on div "Tracking number and site are visible in emails and text messages sent to custom…" at bounding box center [583, 392] width 491 height 29
click at [785, 400] on button "Update" at bounding box center [807, 395] width 44 height 11
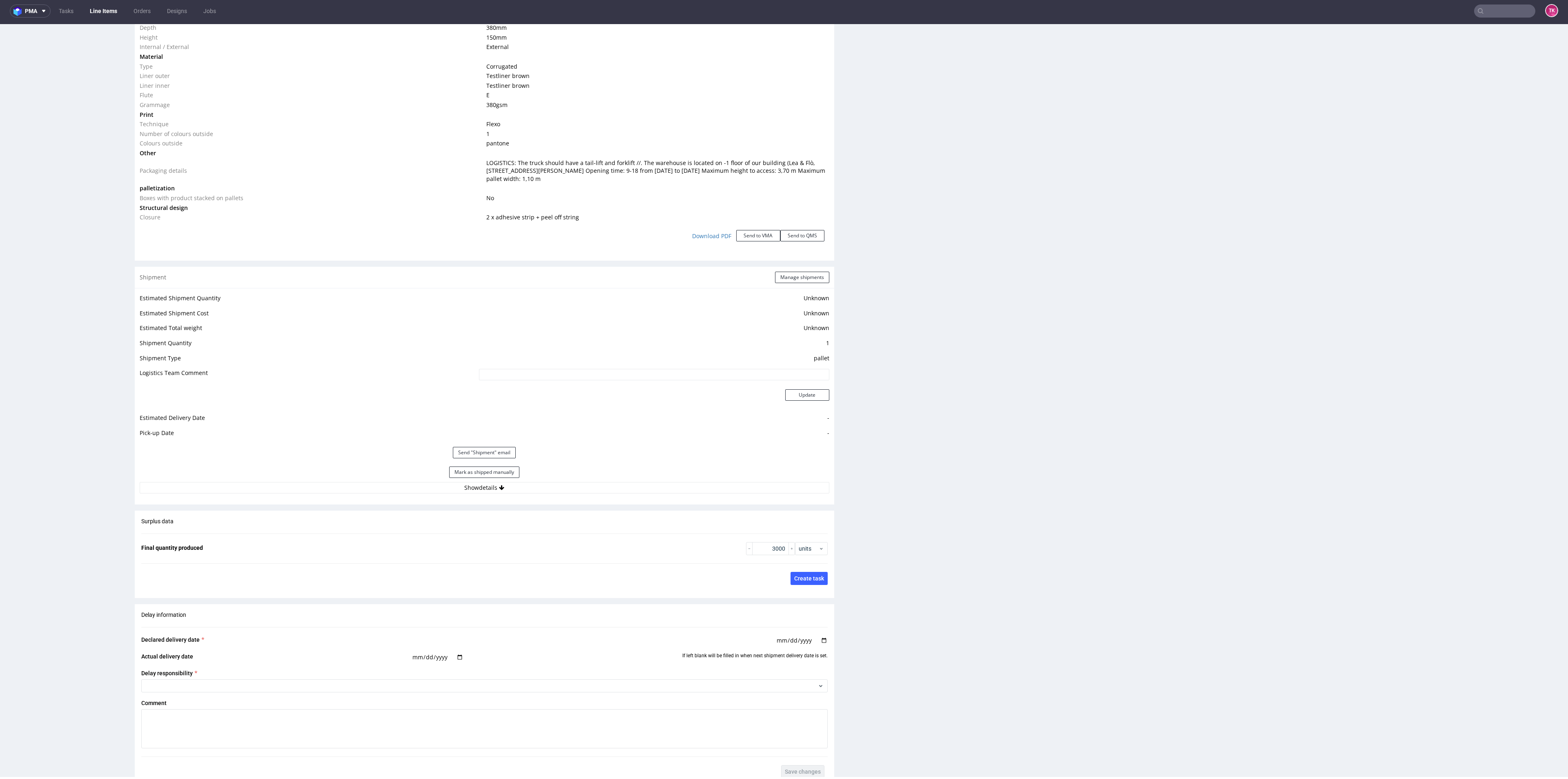
scroll to position [884, 0]
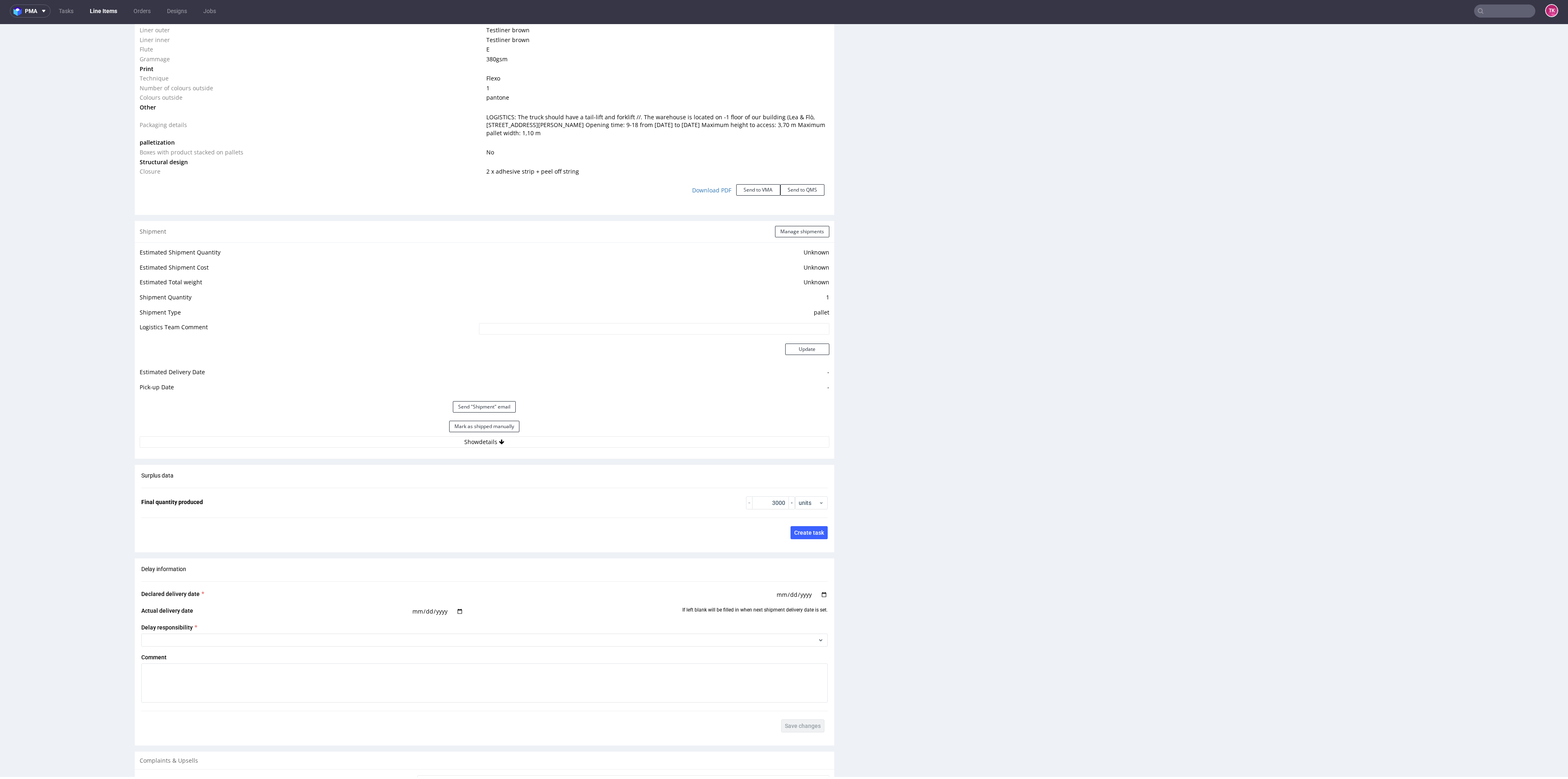
click at [585, 431] on div "Mark as shipped manually" at bounding box center [484, 426] width 689 height 19
click at [582, 441] on button "Show details" at bounding box center [484, 441] width 689 height 11
click at [802, 240] on div "Shipment Manage shipments" at bounding box center [484, 231] width 699 height 21
click at [800, 232] on button "Manage shipments" at bounding box center [802, 231] width 54 height 11
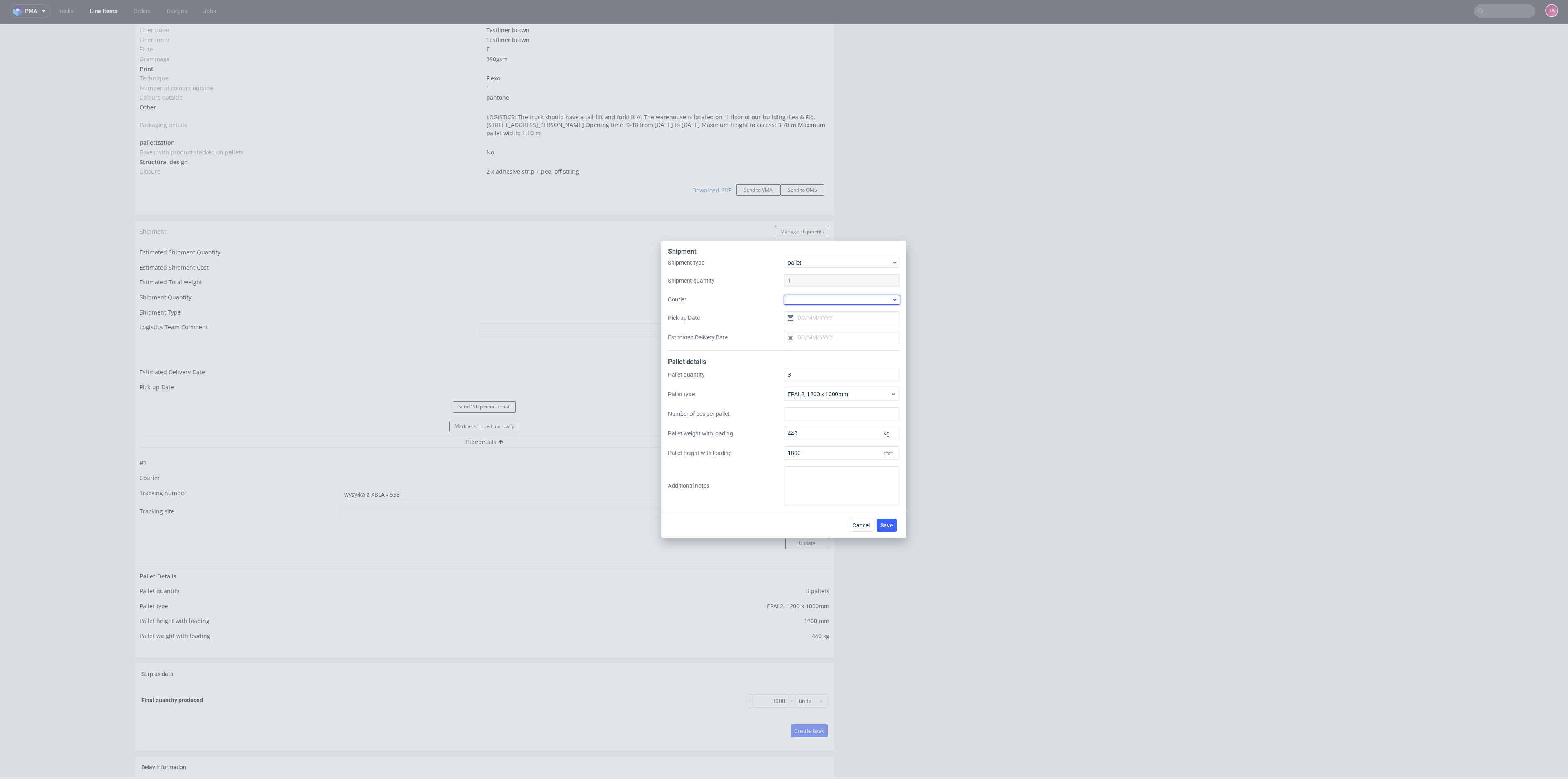
drag, startPoint x: 843, startPoint y: 297, endPoint x: 836, endPoint y: 303, distance: 9.2
click at [839, 297] on div at bounding box center [841, 299] width 116 height 10
drag, startPoint x: 821, startPoint y: 347, endPoint x: 820, endPoint y: 326, distance: 21.0
click at [821, 347] on div "DB Schenker" at bounding box center [842, 346] width 109 height 15
click at [816, 317] on input "Pick-up Date" at bounding box center [841, 317] width 116 height 13
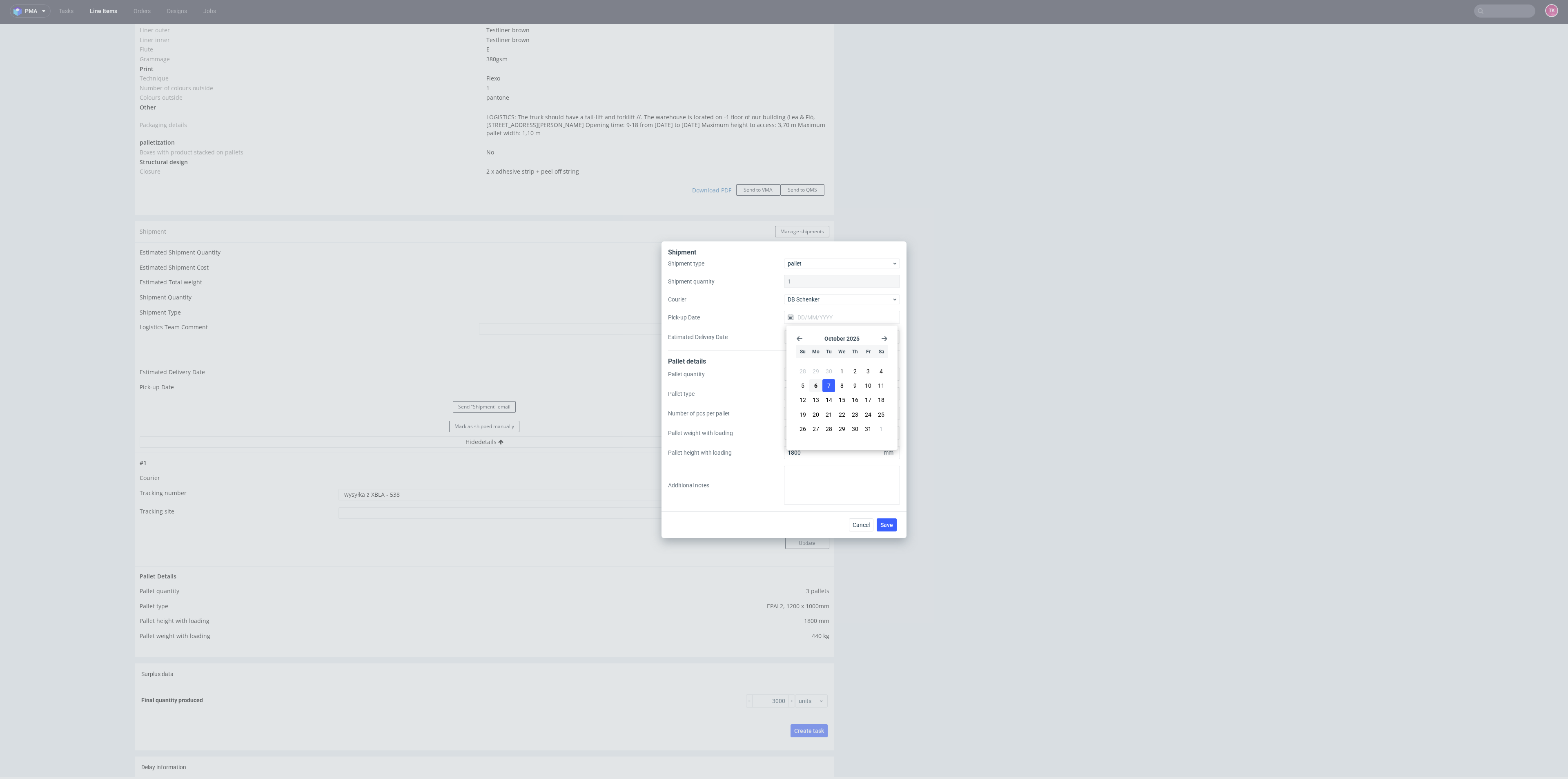
click at [829, 390] on button "7" at bounding box center [829, 385] width 12 height 13
type input "[DATE]"
click at [893, 520] on button "Save" at bounding box center [886, 525] width 20 height 13
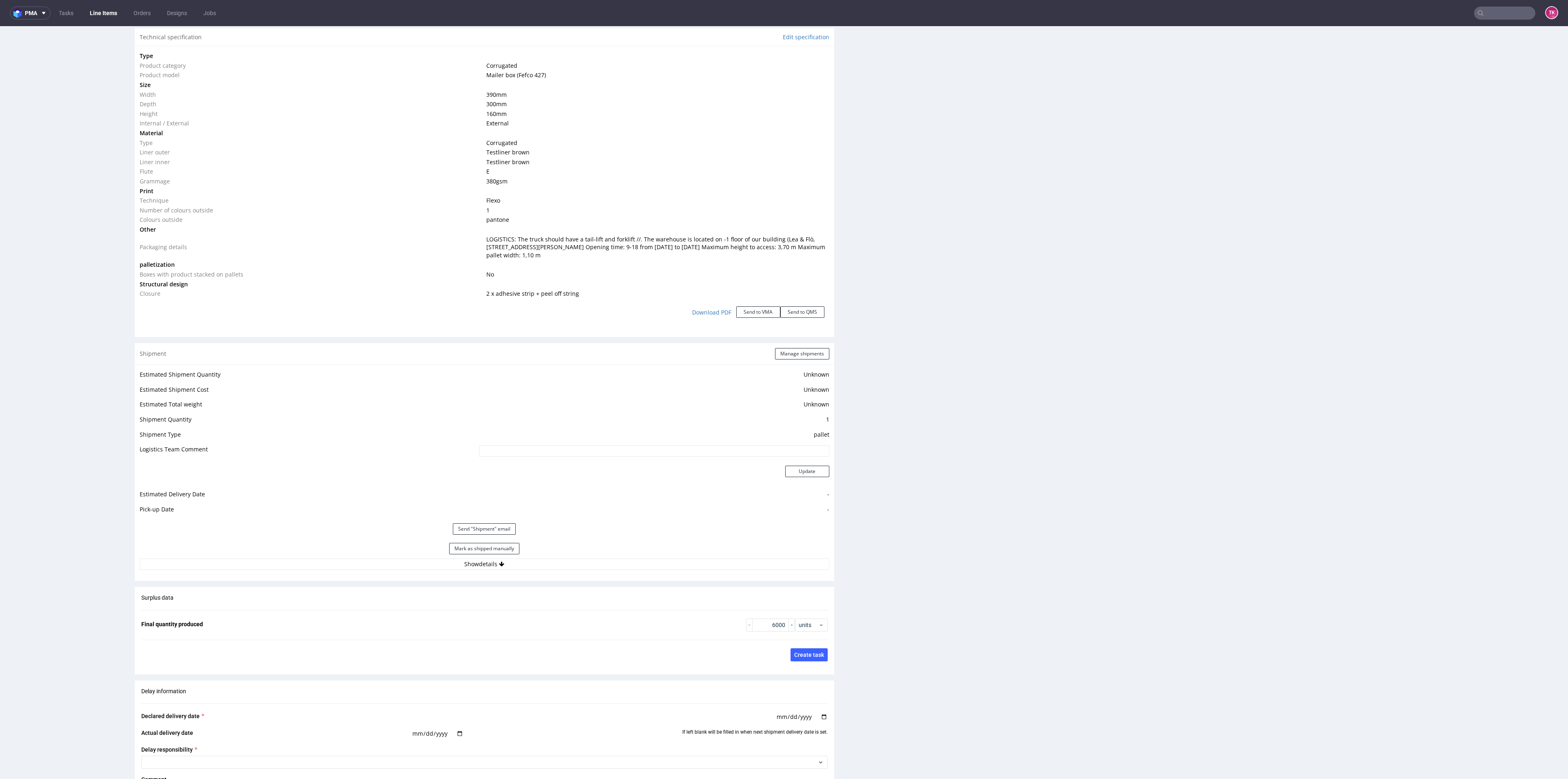
scroll to position [796, 0]
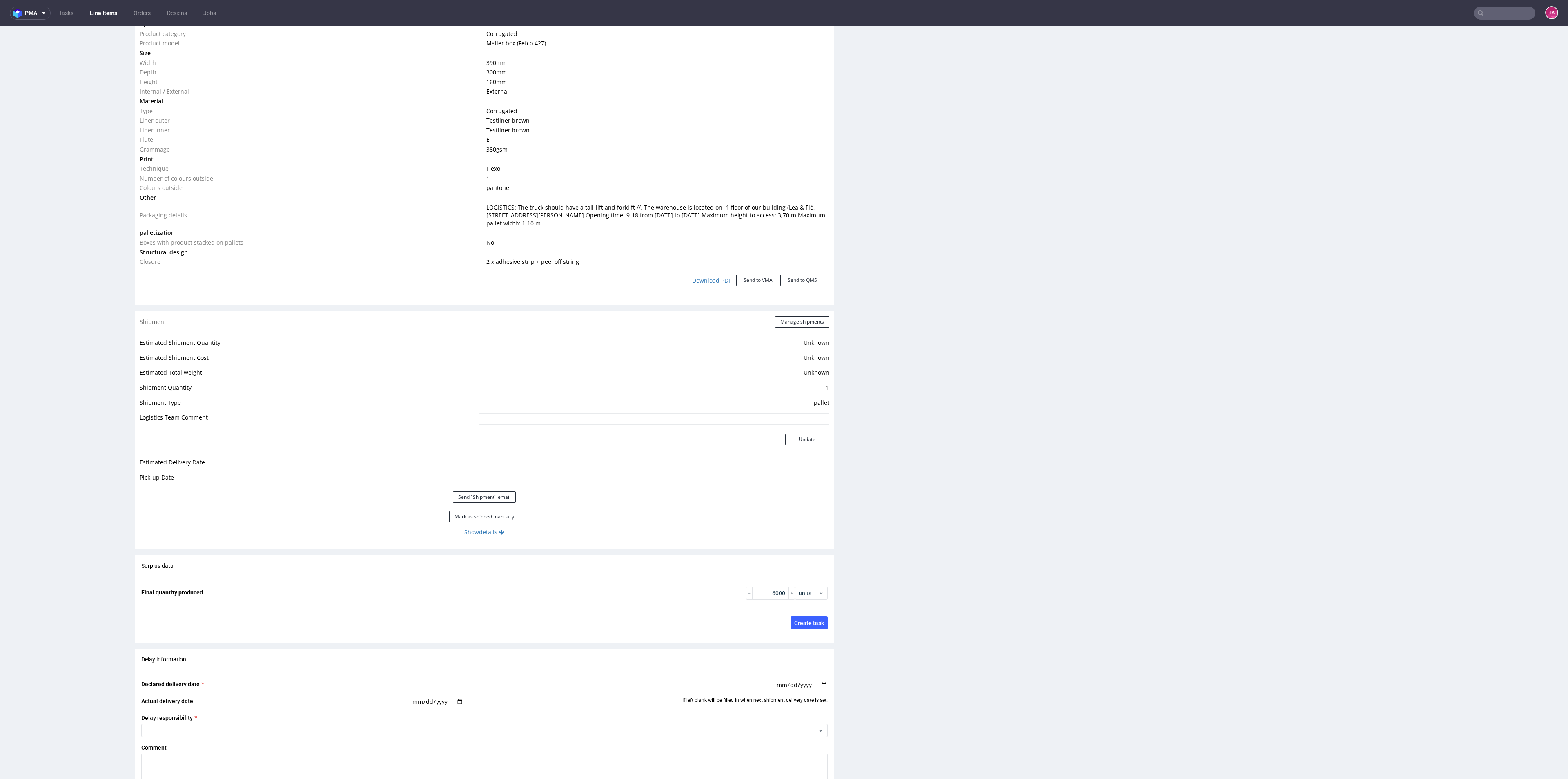
drag, startPoint x: 549, startPoint y: 539, endPoint x: 550, endPoint y: 532, distance: 7.1
click at [549, 536] on div "Estimated Shipment Quantity Unknown Estimated Shipment Cost Unknown Estimated T…" at bounding box center [484, 437] width 699 height 210
click at [551, 532] on button "Show details" at bounding box center [484, 532] width 689 height 11
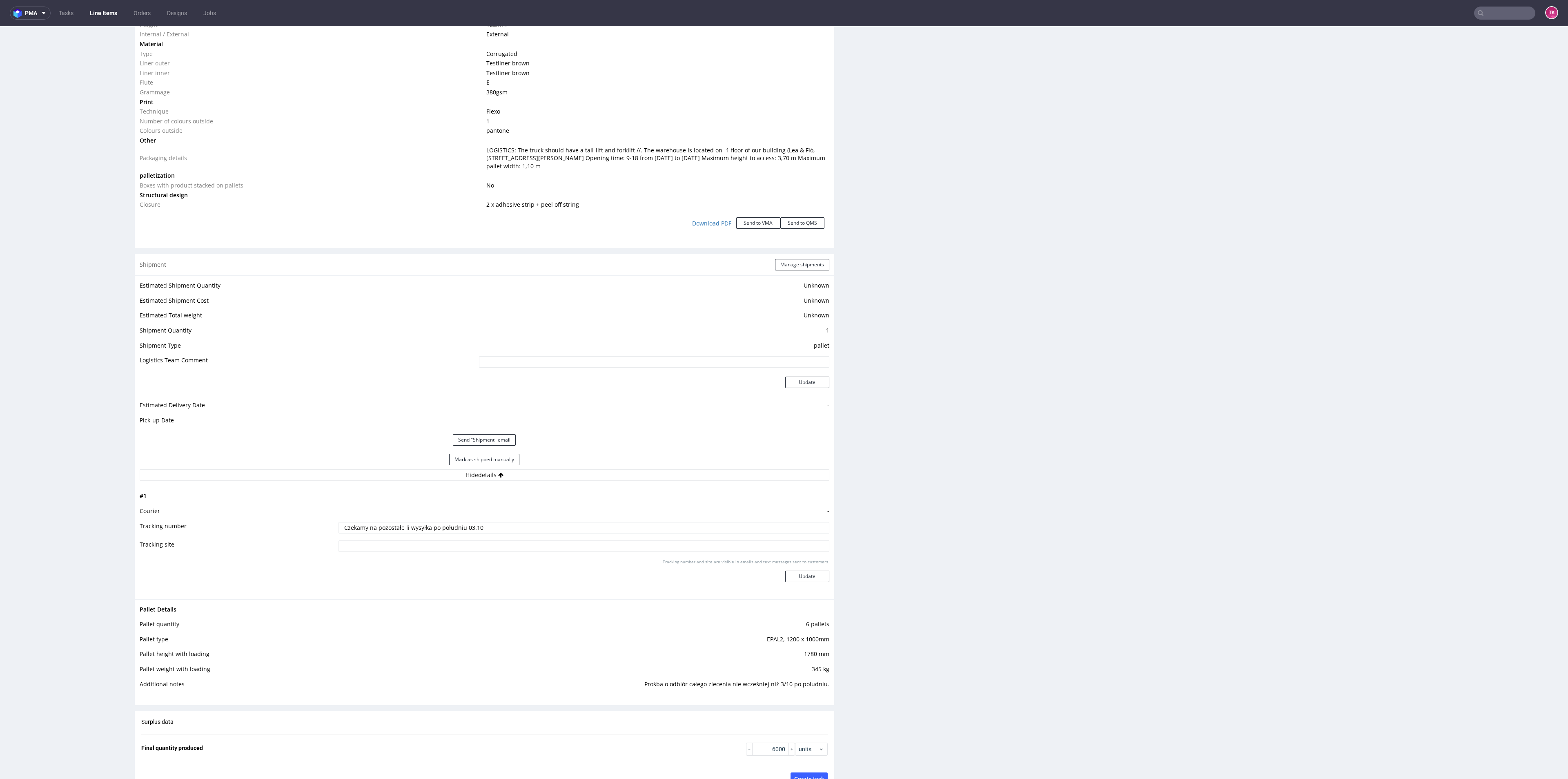
scroll to position [980, 0]
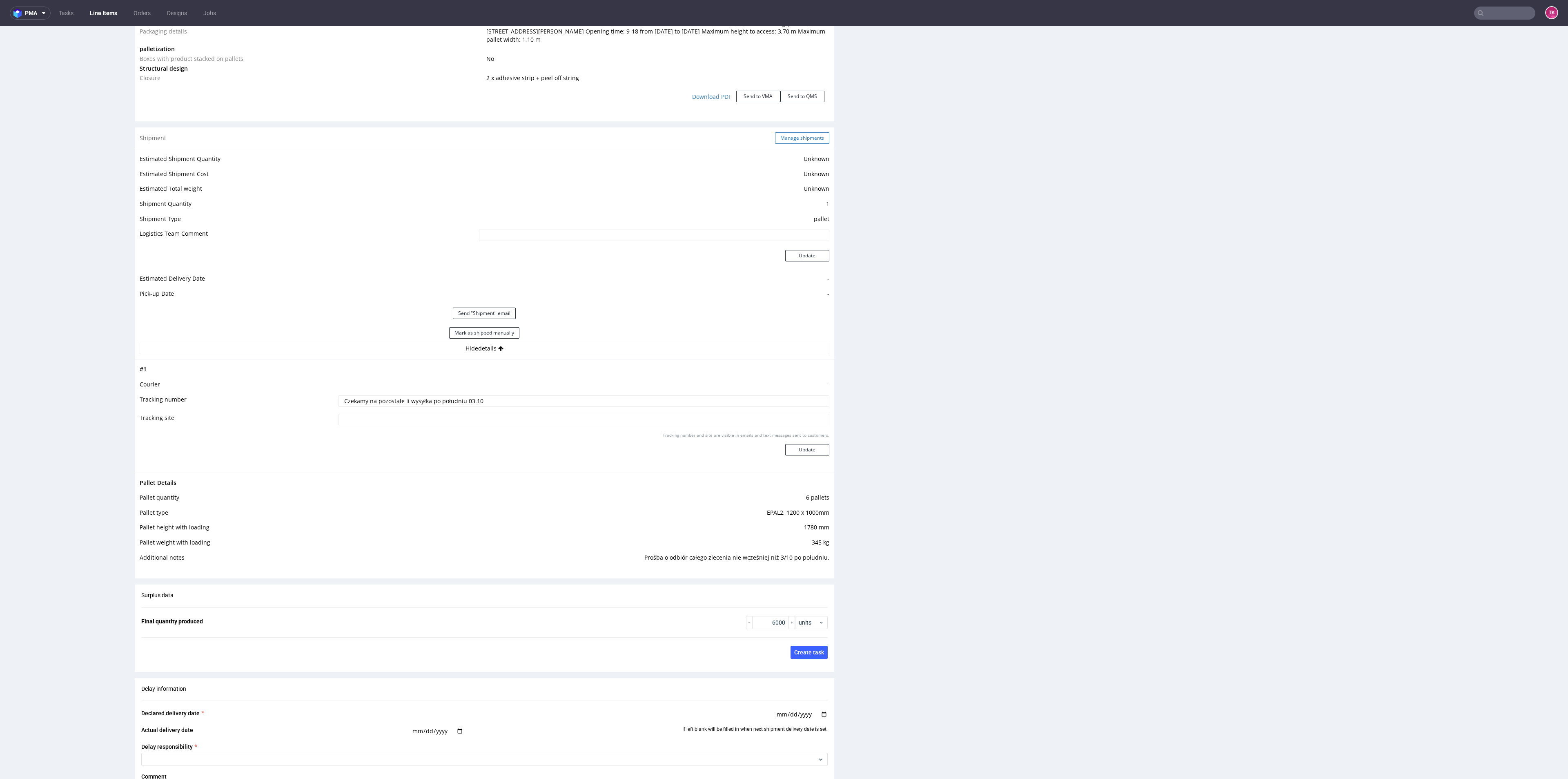
click at [793, 143] on button "Manage shipments" at bounding box center [802, 138] width 54 height 11
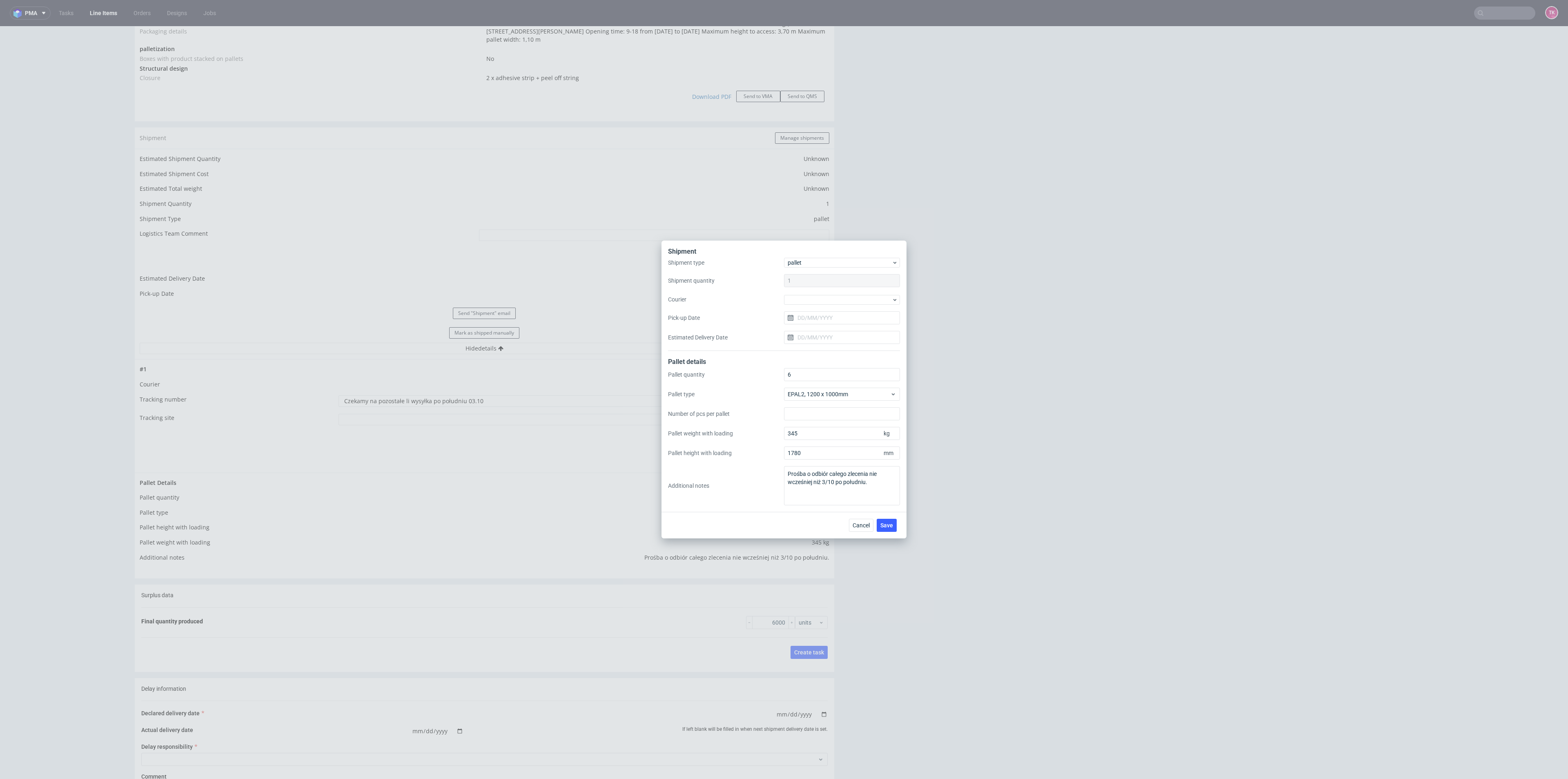
click at [839, 308] on div "Shipment type pallet Shipment quantity 1 Courier Pick-up Date Estimated Deliver…" at bounding box center [784, 304] width 232 height 93
click at [840, 308] on div "Shipment type pallet Shipment quantity 1 Courier Pick-up Date Estimated Deliver…" at bounding box center [784, 304] width 232 height 93
click at [838, 304] on div "Shipment type pallet Shipment quantity 1 Courier Pick-up Date Estimated Deliver…" at bounding box center [784, 304] width 232 height 93
click at [836, 301] on div at bounding box center [841, 299] width 116 height 10
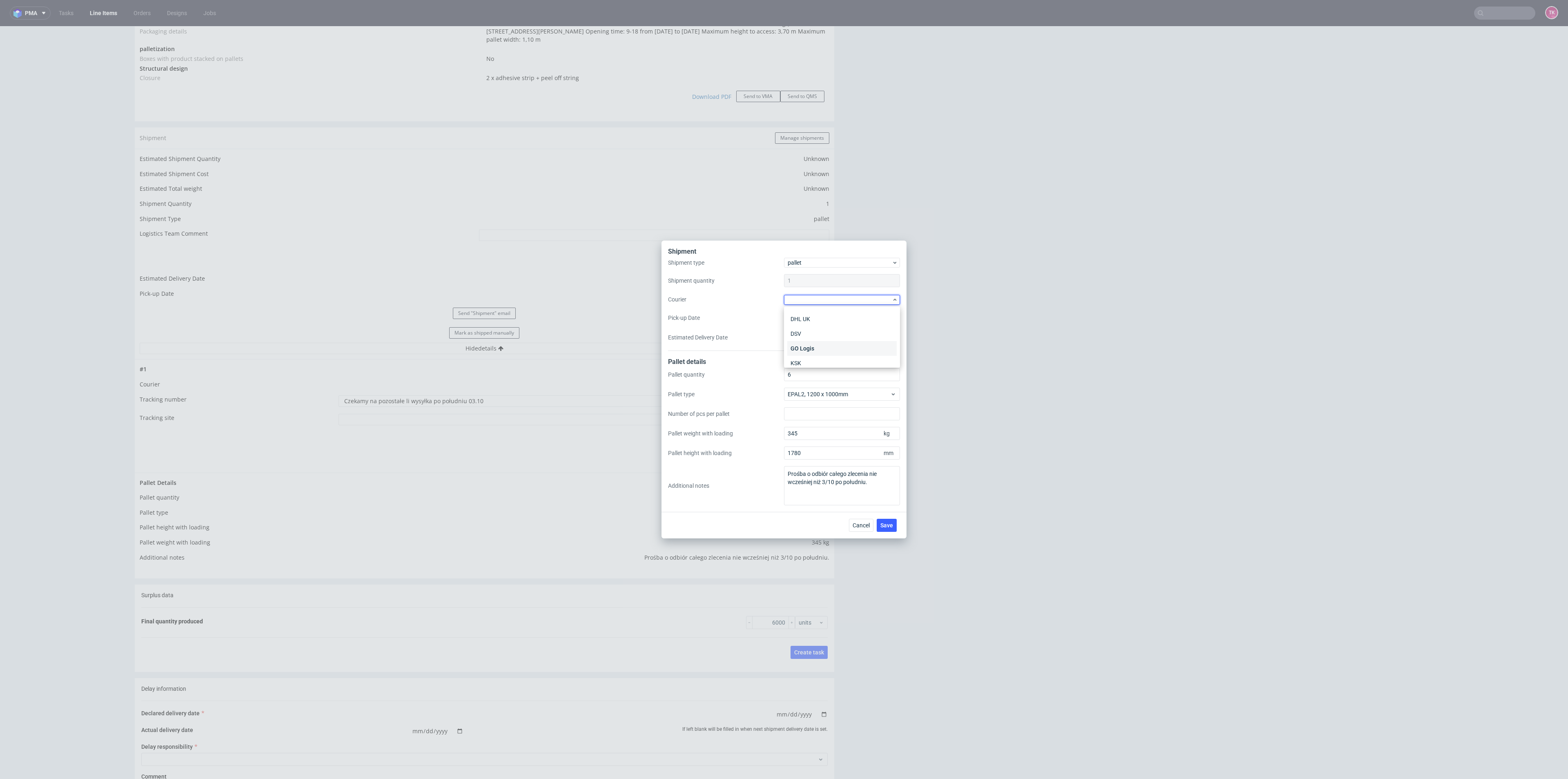
scroll to position [61, 0]
drag, startPoint x: 818, startPoint y: 322, endPoint x: 814, endPoint y: 319, distance: 5.0
click at [815, 320] on div "APC Overnight Freight Coyote DB Schenker DHL UK DSV GO Logis KSK Kuehne + Nagel…" at bounding box center [842, 344] width 109 height 191
click at [813, 316] on div "DSV" at bounding box center [842, 314] width 109 height 15
click at [811, 317] on input "Pick-up Date" at bounding box center [841, 317] width 116 height 13
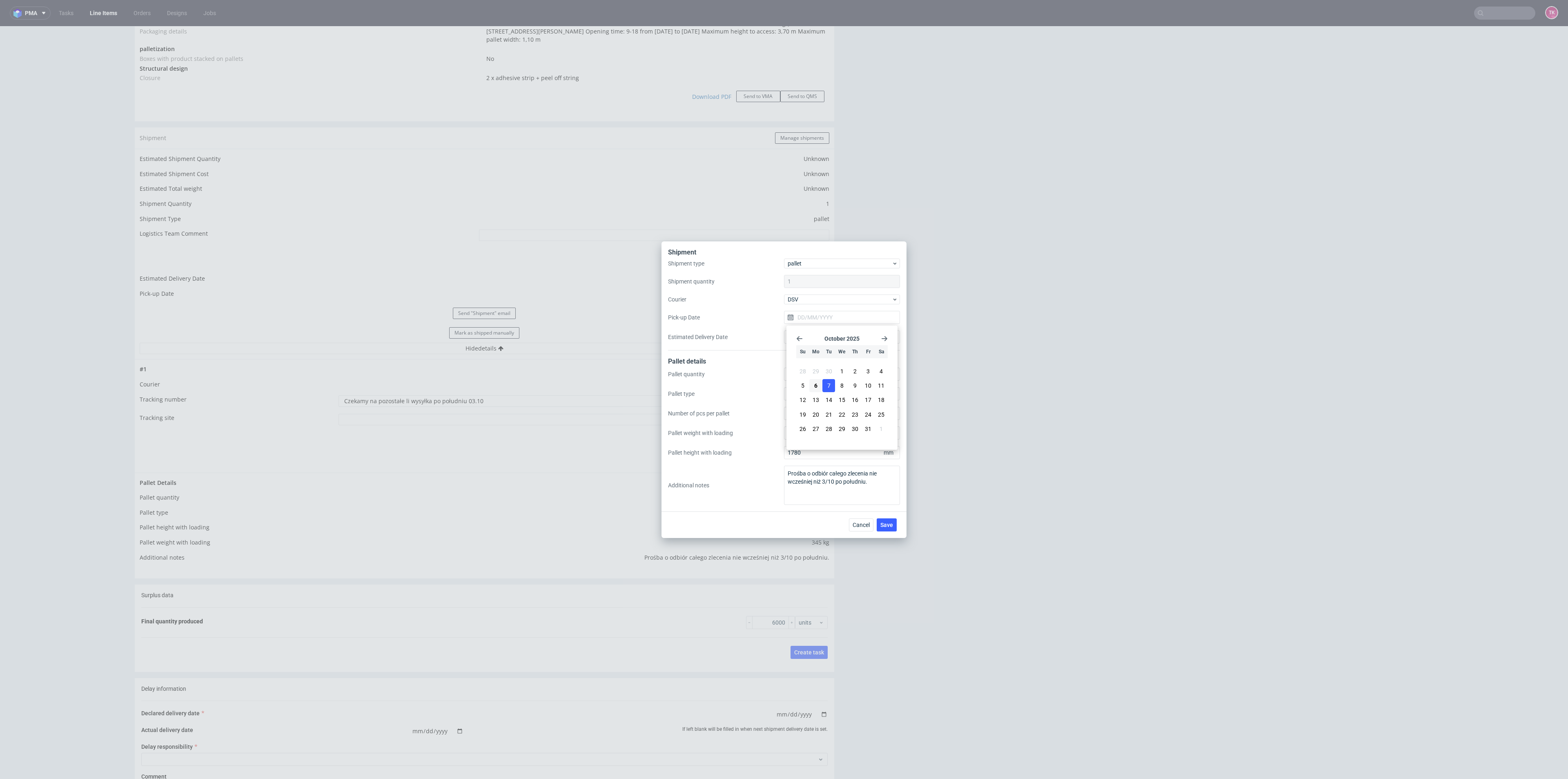
click at [825, 383] on button "7" at bounding box center [829, 385] width 12 height 13
type input "07/10/2025"
click at [887, 523] on span "Save" at bounding box center [886, 525] width 12 height 6
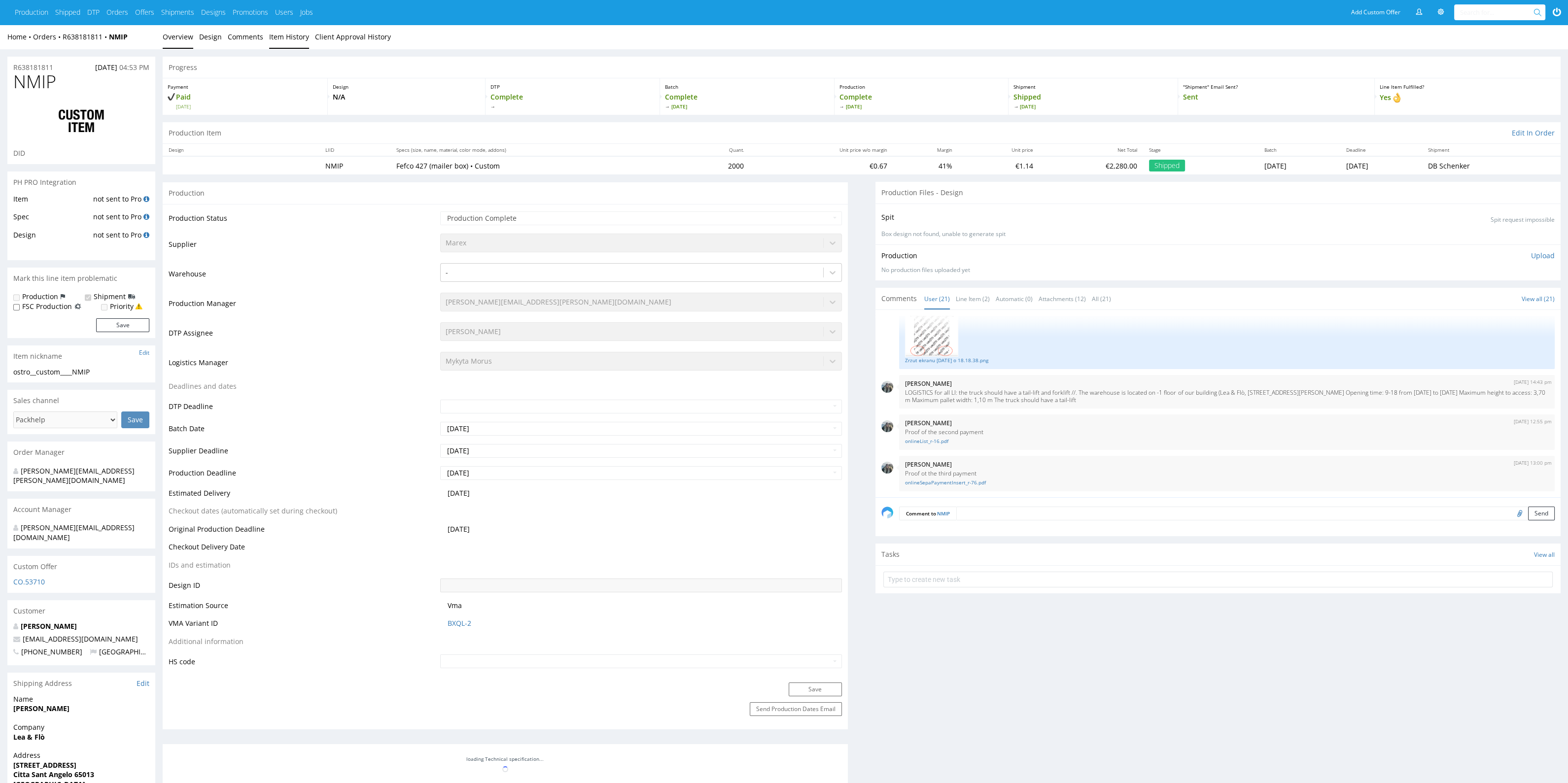
click at [284, 48] on link "Item History" at bounding box center [290, 36] width 40 height 24
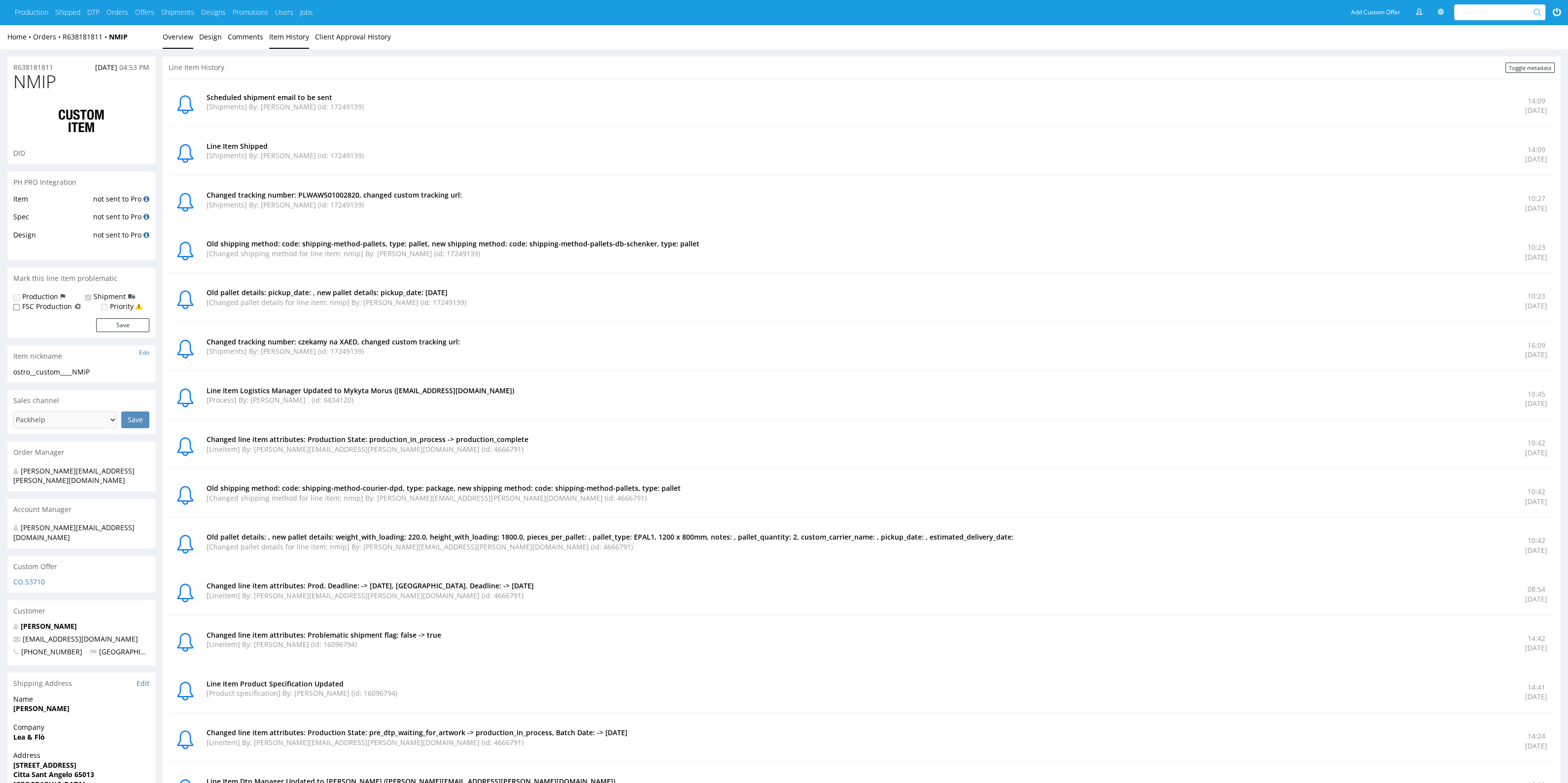
click at [177, 42] on link "Overview" at bounding box center [177, 36] width 31 height 24
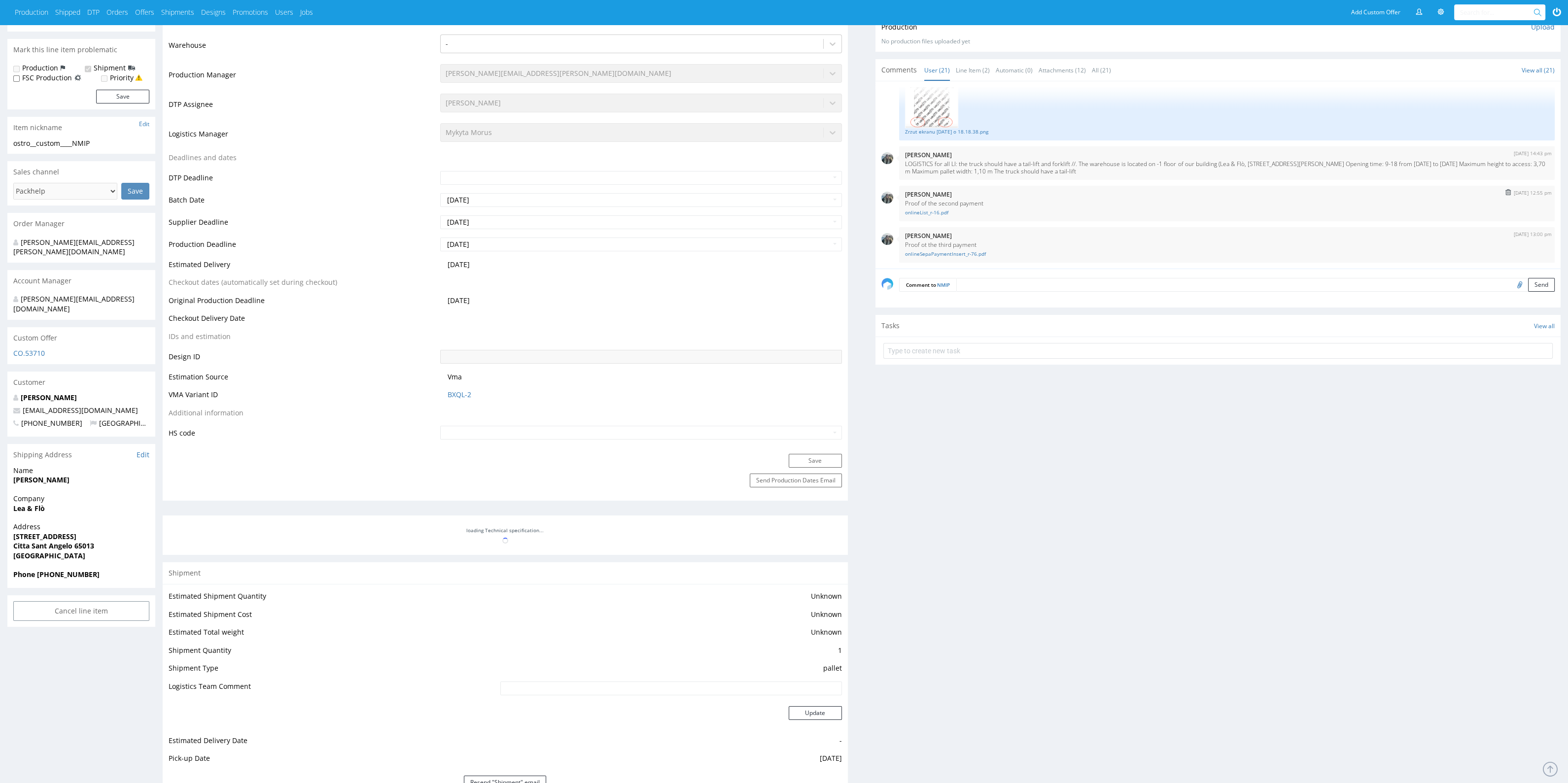
scroll to position [185, 0]
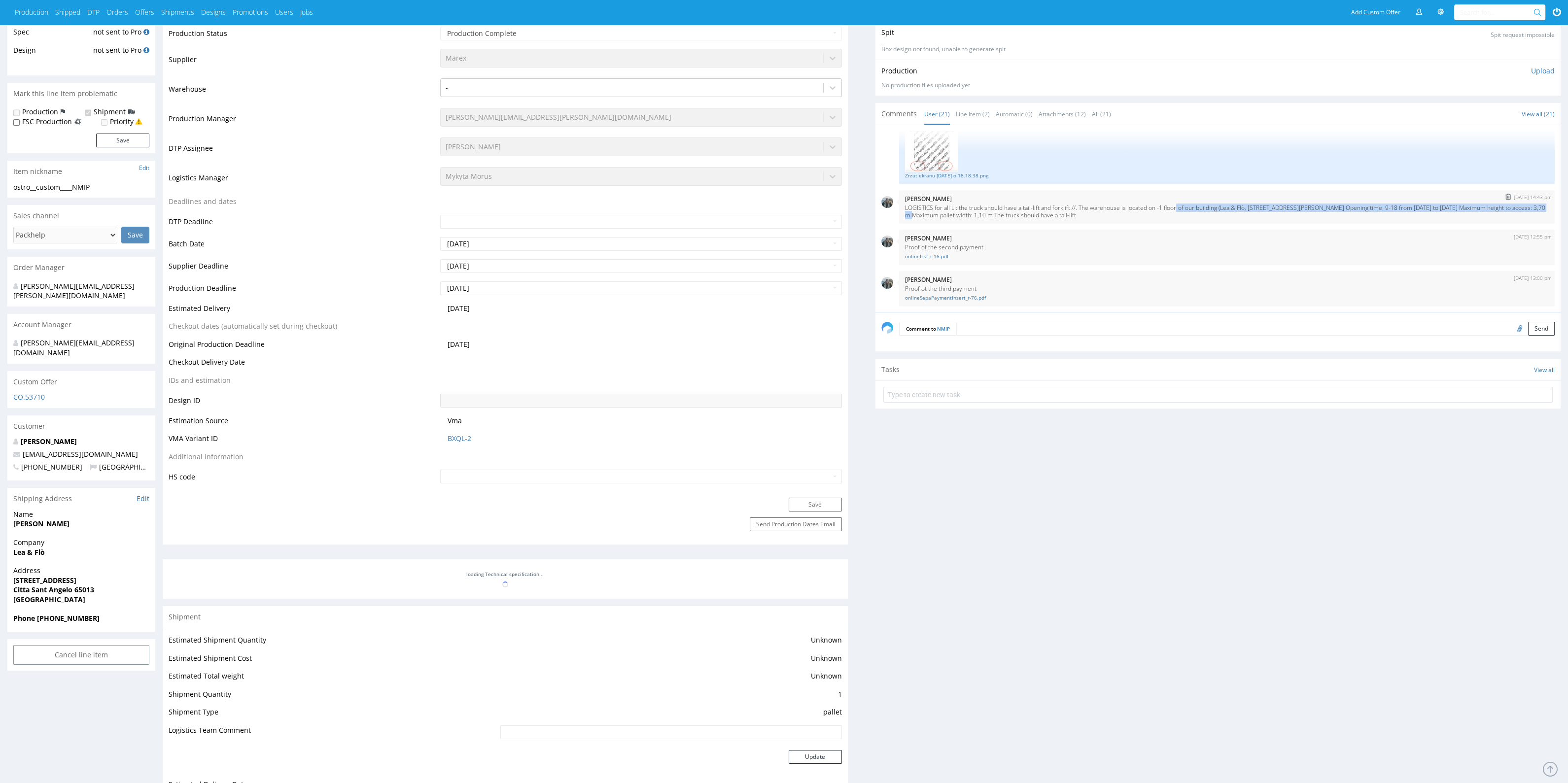
drag, startPoint x: 903, startPoint y: 212, endPoint x: 1176, endPoint y: 206, distance: 273.1
click at [1175, 206] on div "[DATE] 14:43 pm [PERSON_NAME] LOGISTICS for all LI: the truck should have a tai…" at bounding box center [1227, 207] width 656 height 33
click at [1176, 206] on p "LOGISTICS for all LI: the truck should have a tail-lift and forklift //. The wa…" at bounding box center [1227, 212] width 644 height 15
drag, startPoint x: 1140, startPoint y: 218, endPoint x: 977, endPoint y: 211, distance: 163.2
click at [977, 211] on div "10th Dec 24 | 14:43 pm Zeniuk Magdalena LOGISTICS for all LI: the truck should …" at bounding box center [1227, 207] width 656 height 33
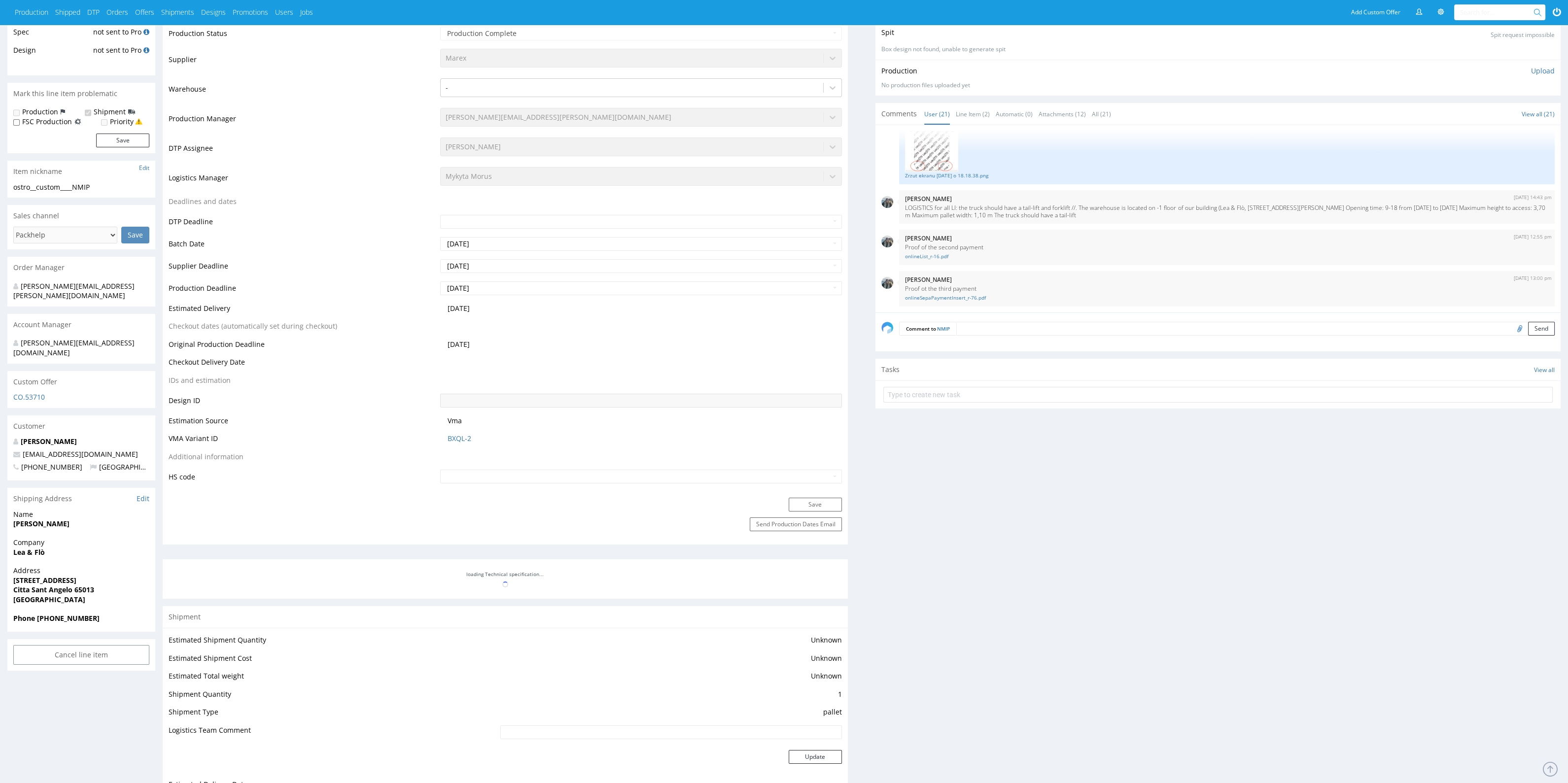
click at [1053, 529] on div "Production Files - Design Spit Spit request impossible Box design not found, un…" at bounding box center [1217, 678] width 685 height 1364
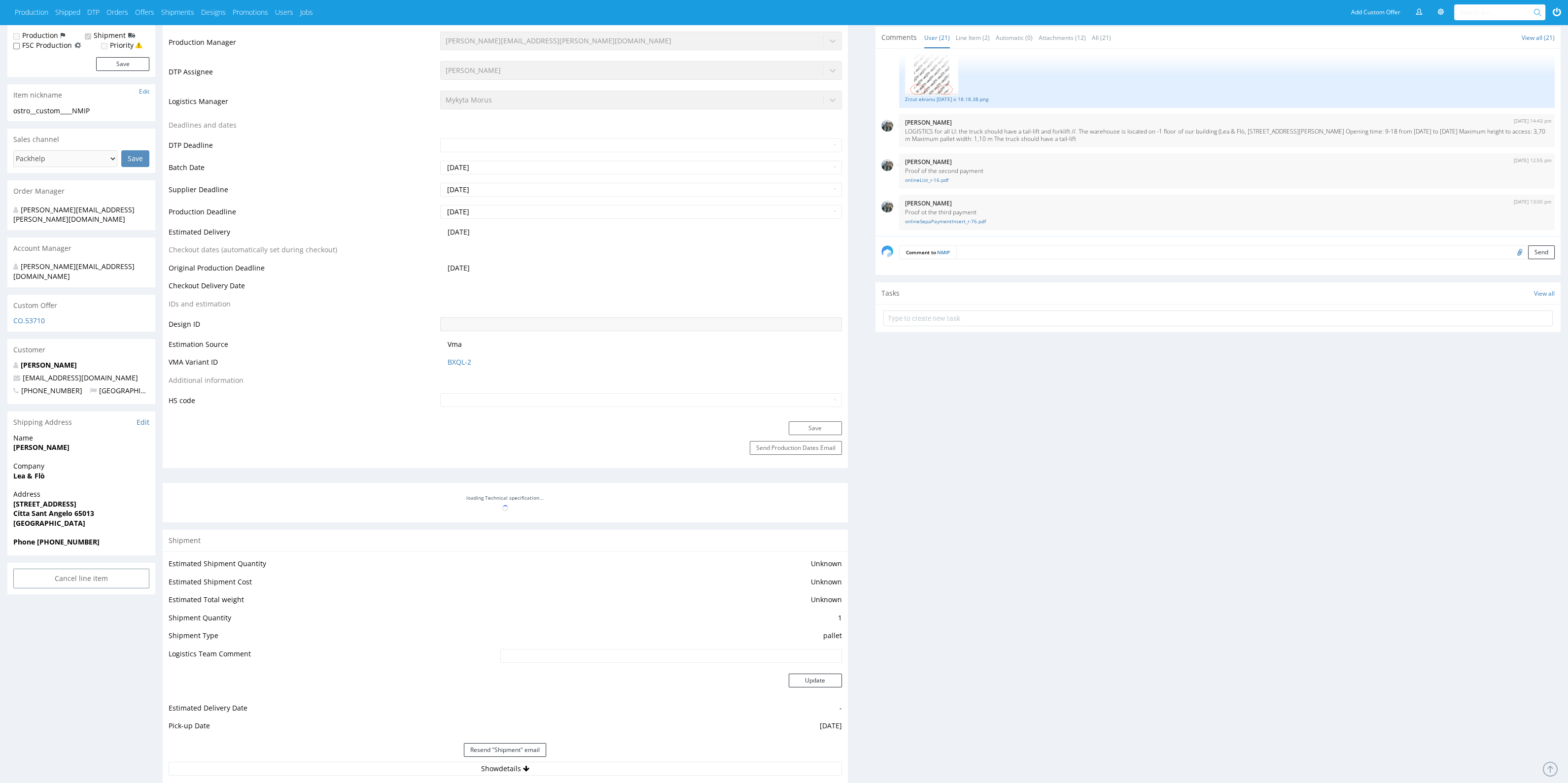
scroll to position [493, 0]
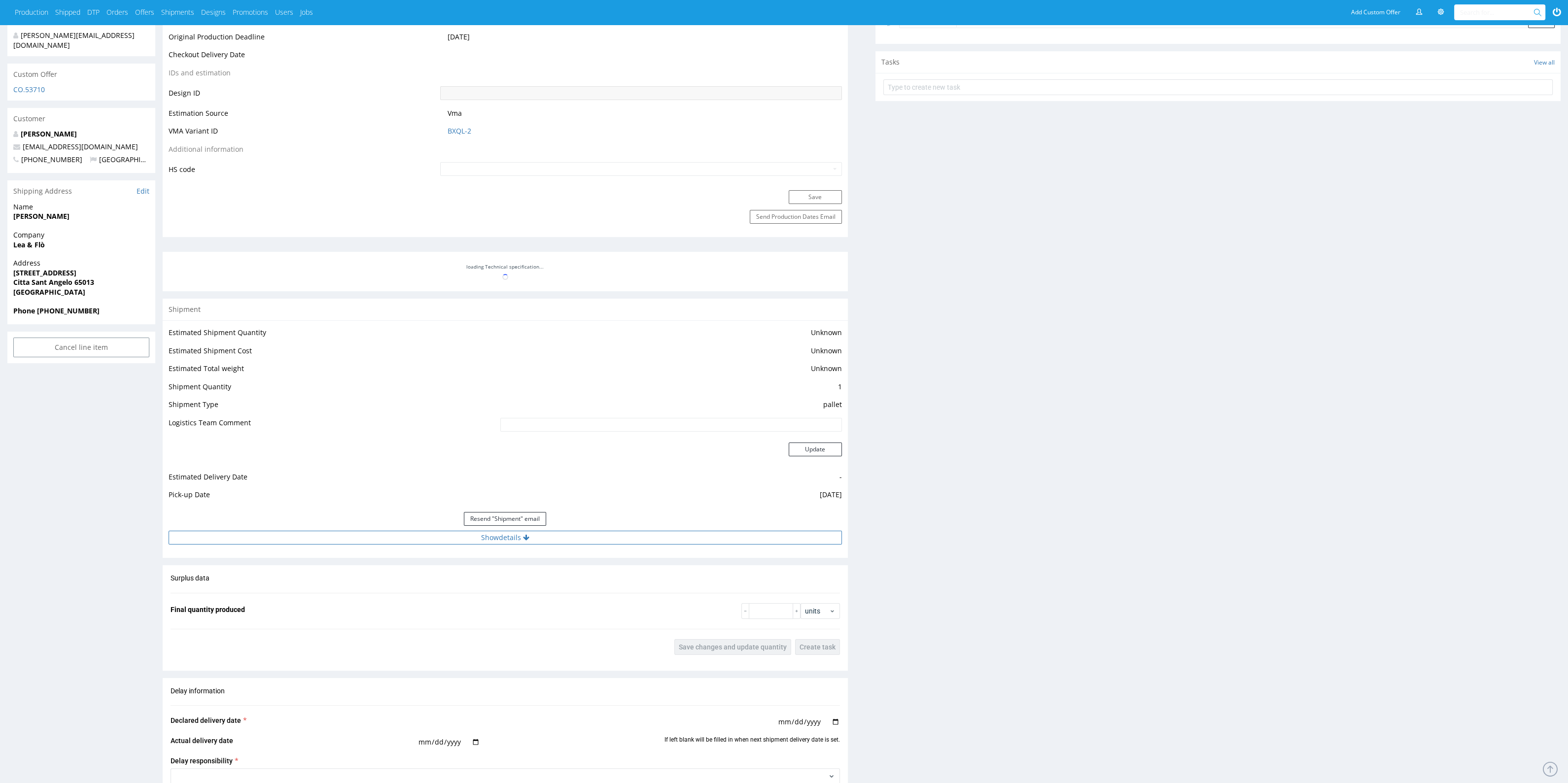
click at [697, 540] on button "Show details" at bounding box center [505, 538] width 674 height 13
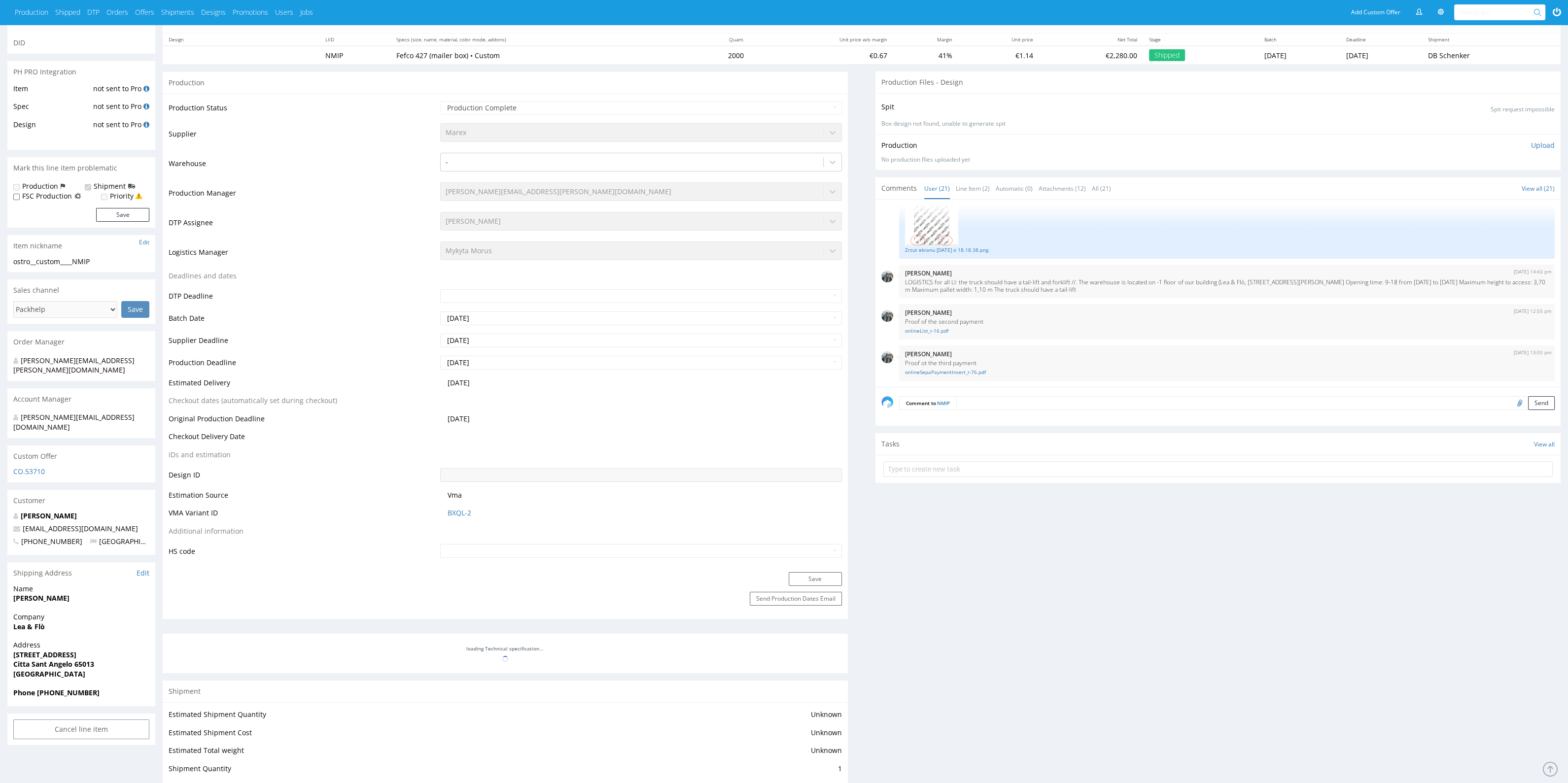
scroll to position [0, 0]
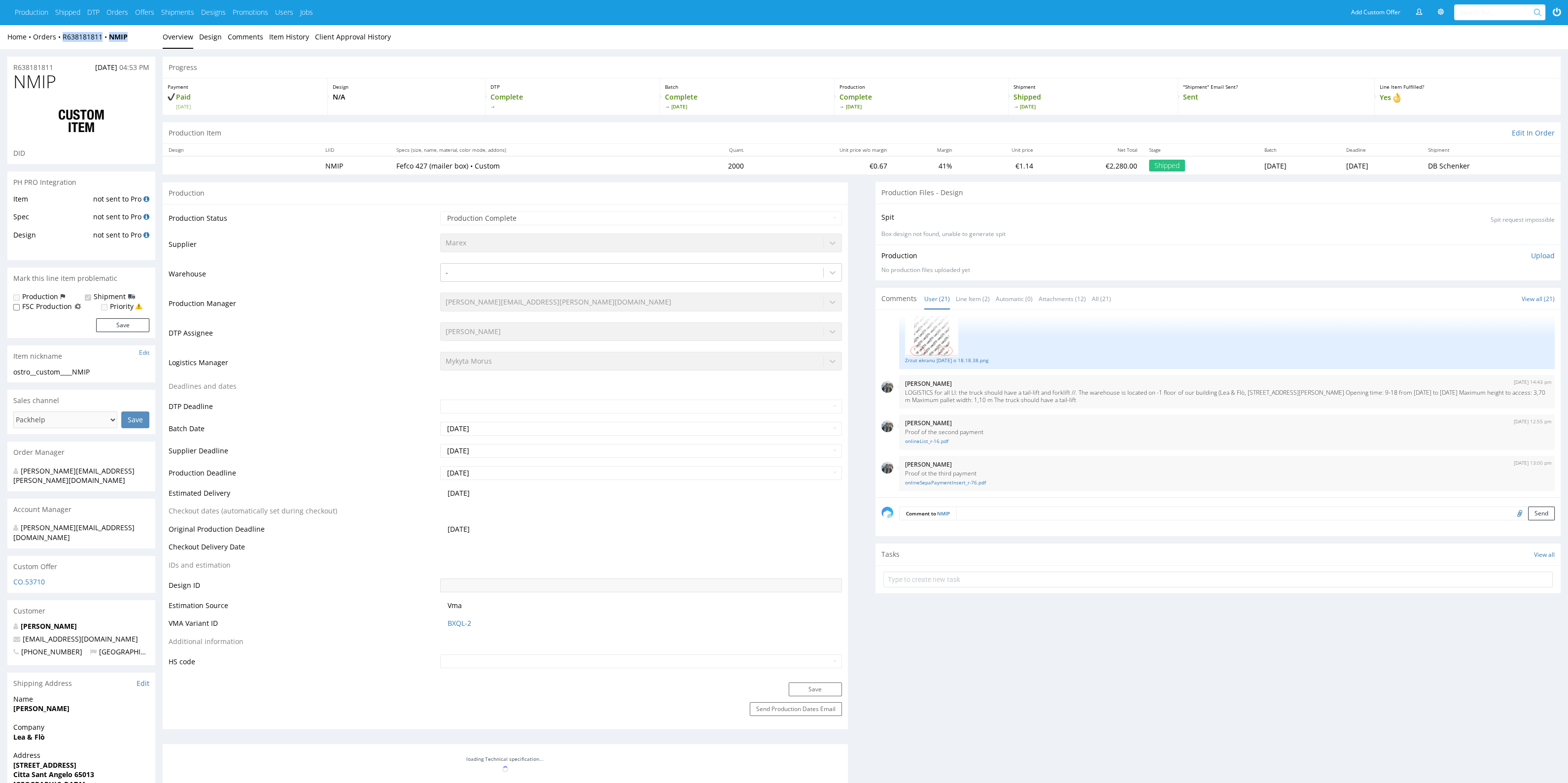
drag, startPoint x: 136, startPoint y: 37, endPoint x: 56, endPoint y: 49, distance: 80.9
click at [56, 49] on div "Home Orders R638181811 NMIP Overview Design Comments Item History Client Approv…" at bounding box center [784, 36] width 1568 height 24
copy div "R638181811 NMIP"
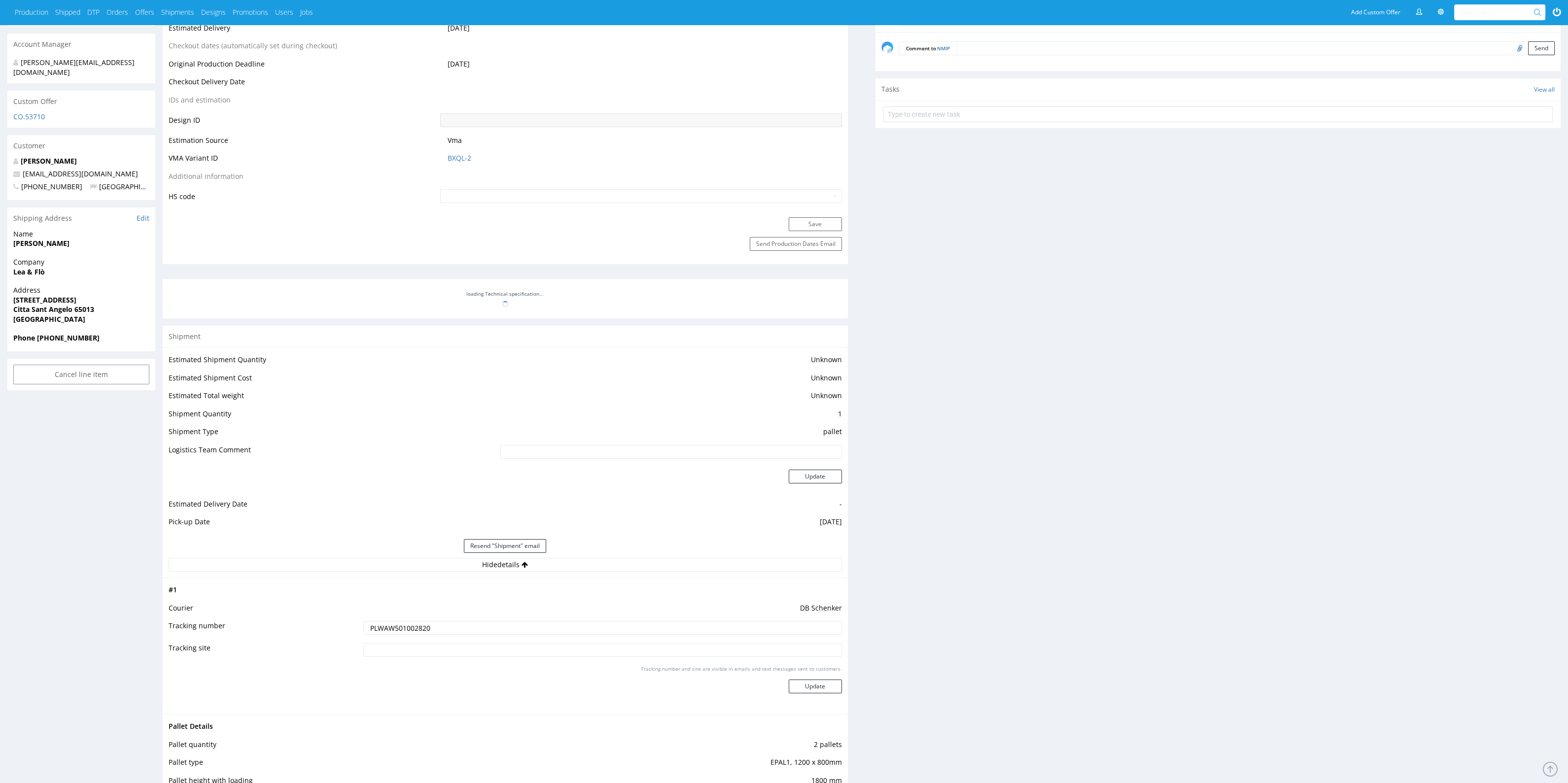
scroll to position [678, 0]
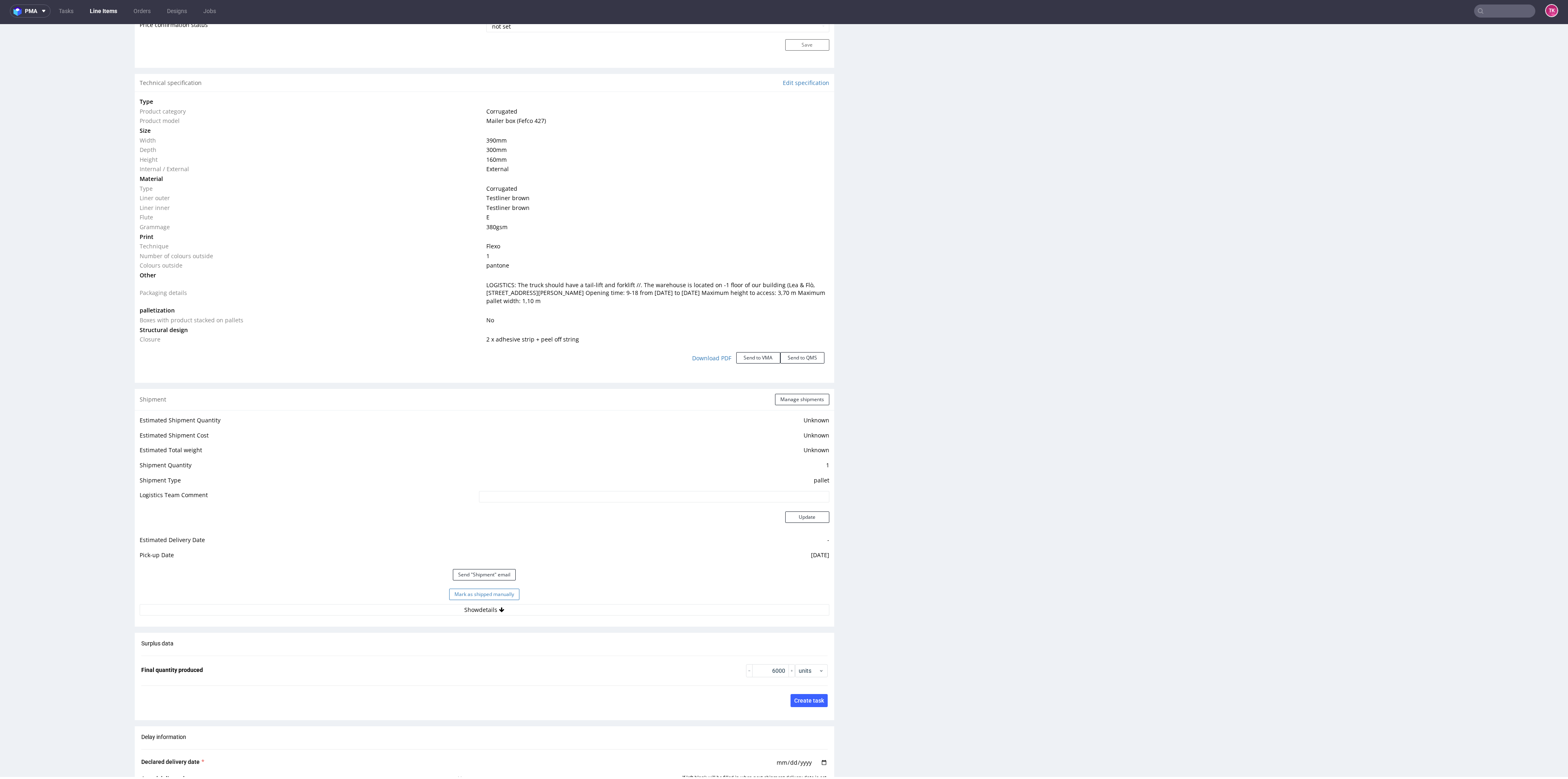
scroll to position [837, 0]
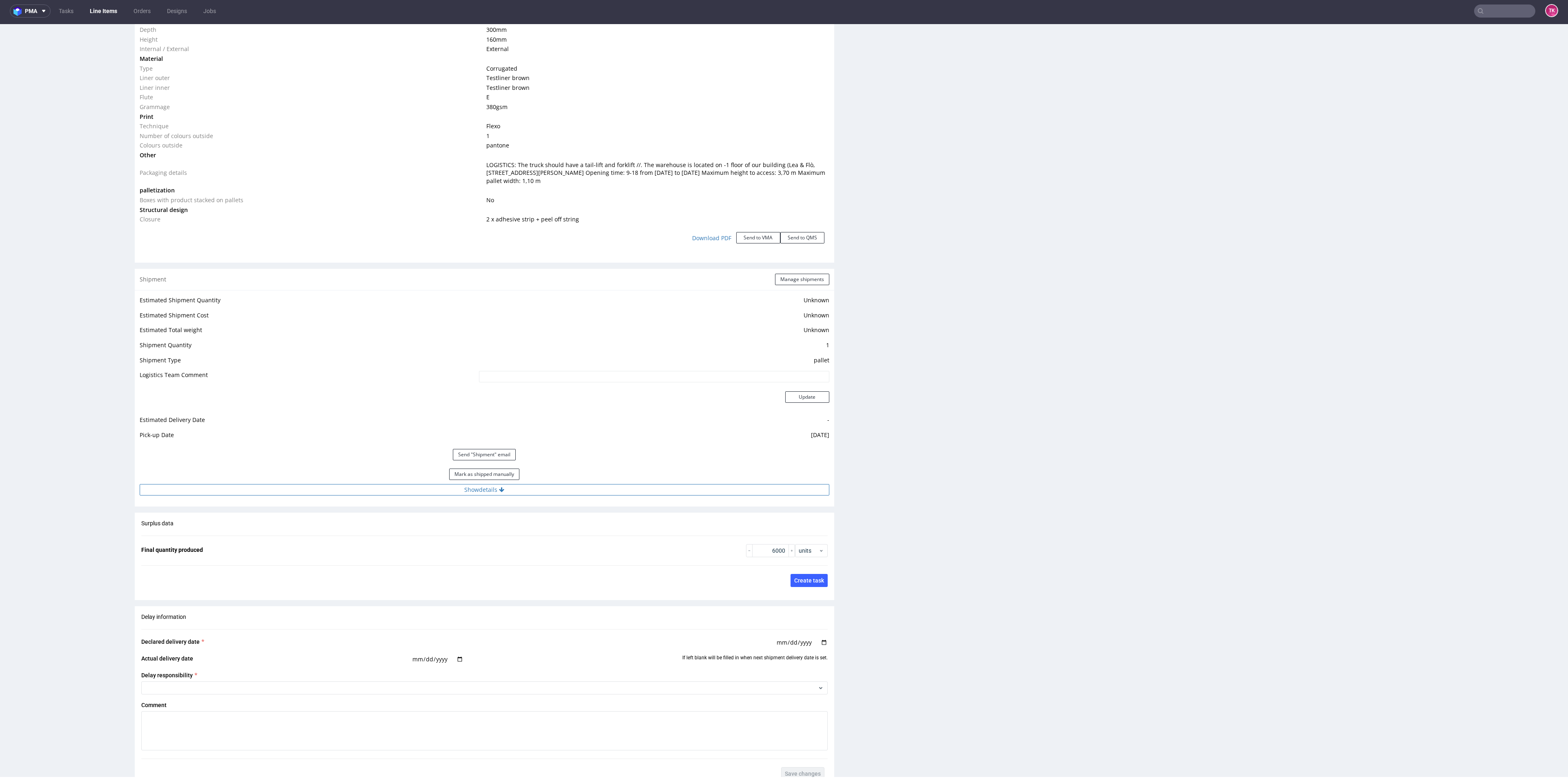
click at [470, 493] on button "Show details" at bounding box center [484, 489] width 689 height 11
drag, startPoint x: 488, startPoint y: 537, endPoint x: 231, endPoint y: 554, distance: 257.6
click at [241, 554] on tbody "# 1 Courier DSV Tracking number Czekamy na pozostałe li wysyłka po południu 03.…" at bounding box center [484, 557] width 689 height 103
type input "3 +3 (872)"
click at [811, 595] on button "Update" at bounding box center [807, 590] width 44 height 11
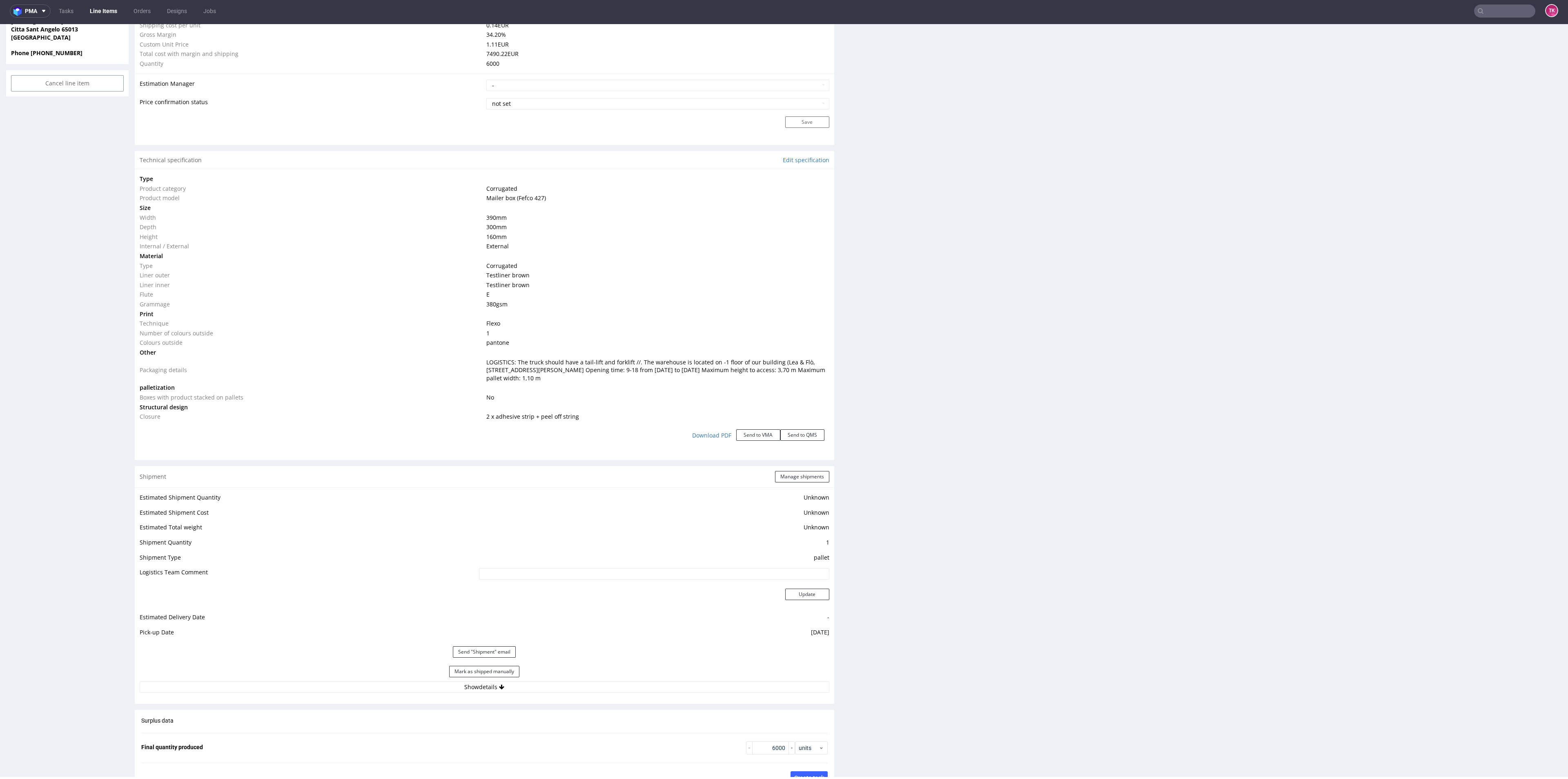
scroll to position [273, 0]
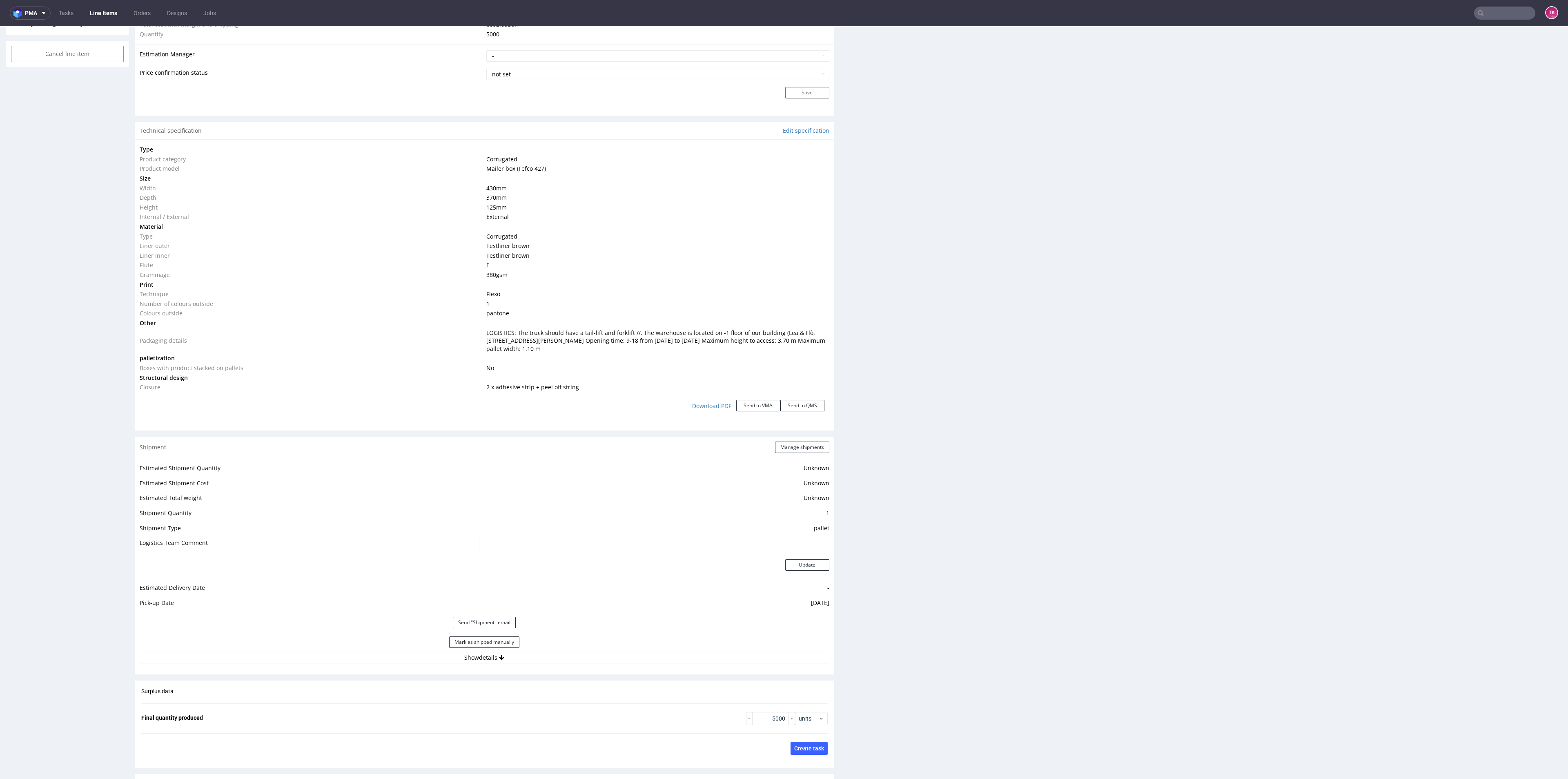
scroll to position [735, 0]
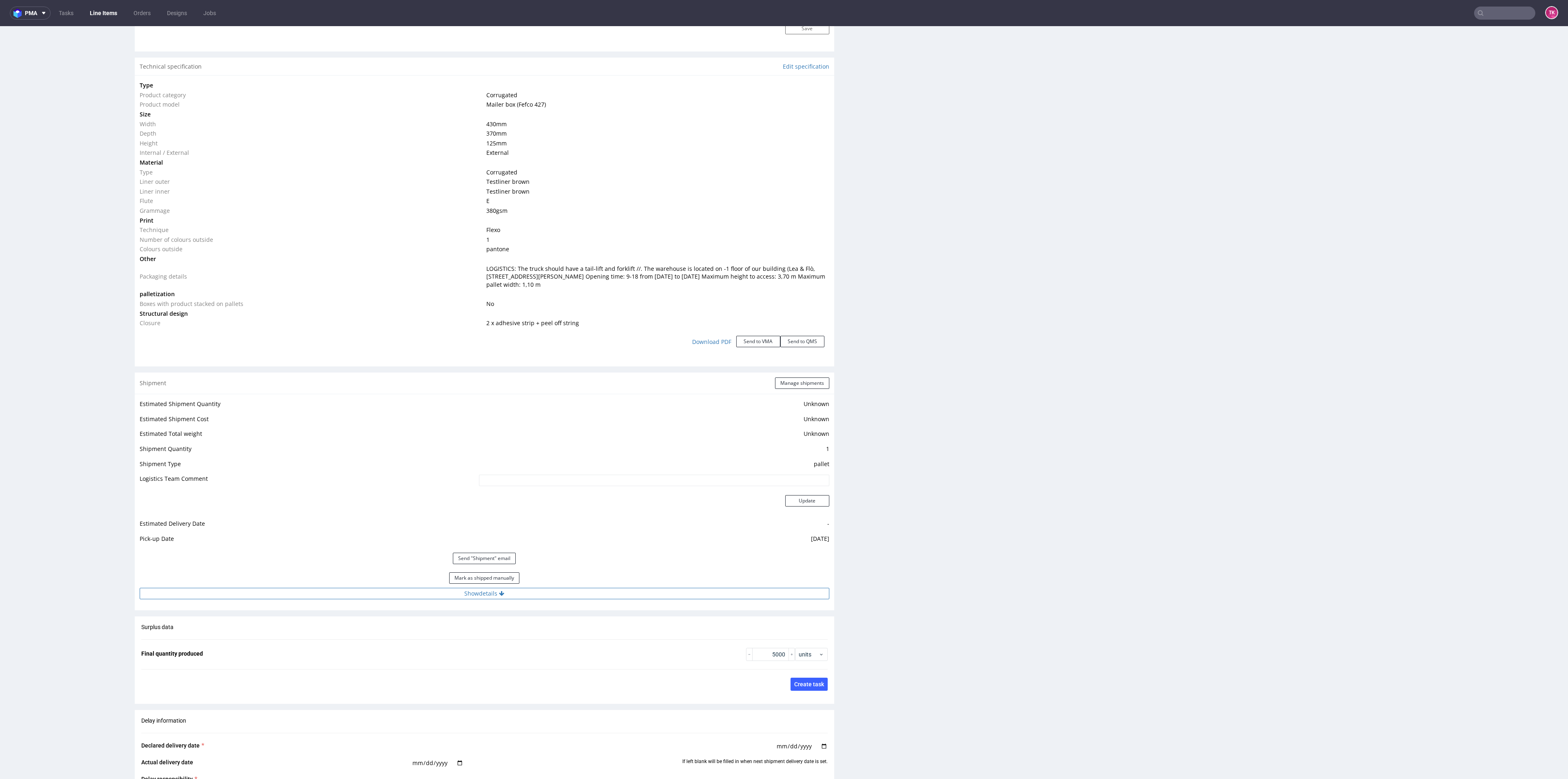
click at [396, 594] on button "Show details" at bounding box center [484, 593] width 689 height 11
drag, startPoint x: 512, startPoint y: 639, endPoint x: 510, endPoint y: 654, distance: 15.1
click at [503, 647] on tbody "# 1 Courier [PERSON_NAME] Tracking number Czekamy na pozostałe li wysyłka po po…" at bounding box center [484, 660] width 689 height 103
drag, startPoint x: 510, startPoint y: 654, endPoint x: 105, endPoint y: 657, distance: 405.0
click at [105, 657] on div "R640671482 [DATE] 12:35 PM BUVN DID PH PRO Integration Item PHI-PH00-A08933 (ad…" at bounding box center [784, 352] width 1568 height 2081
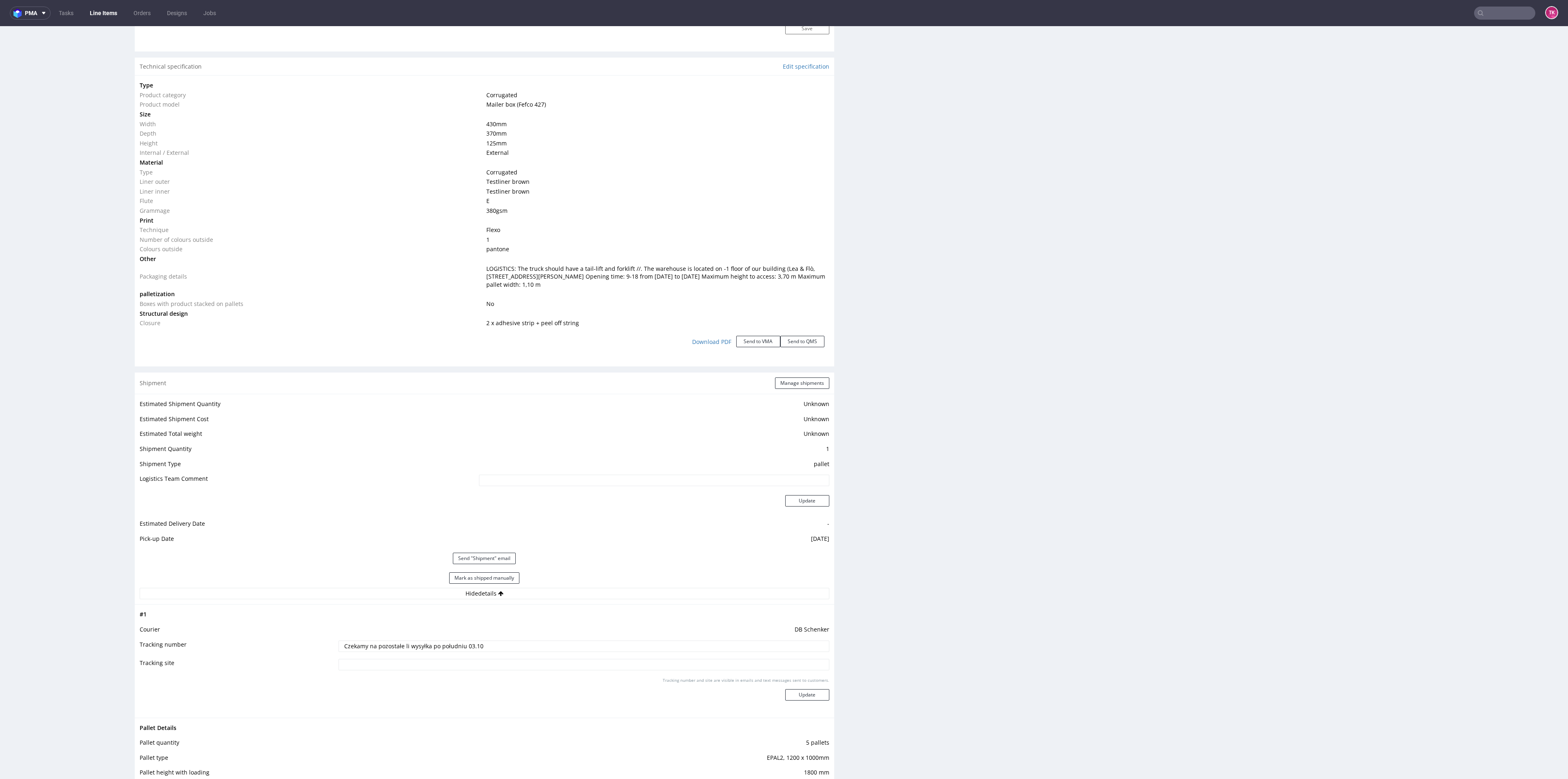
drag, startPoint x: 386, startPoint y: 692, endPoint x: 397, endPoint y: 682, distance: 14.9
click at [389, 691] on div "Tracking number and site are visible in emails and text messages sent to custom…" at bounding box center [583, 692] width 491 height 29
drag, startPoint x: 498, startPoint y: 648, endPoint x: 120, endPoint y: 667, distance: 378.5
click at [96, 679] on div "R640671482 13.08.2025 12:35 PM BUVN DID PH PRO Integration Item PHI-PH00-A08933…" at bounding box center [784, 352] width 1568 height 2081
type input "d"
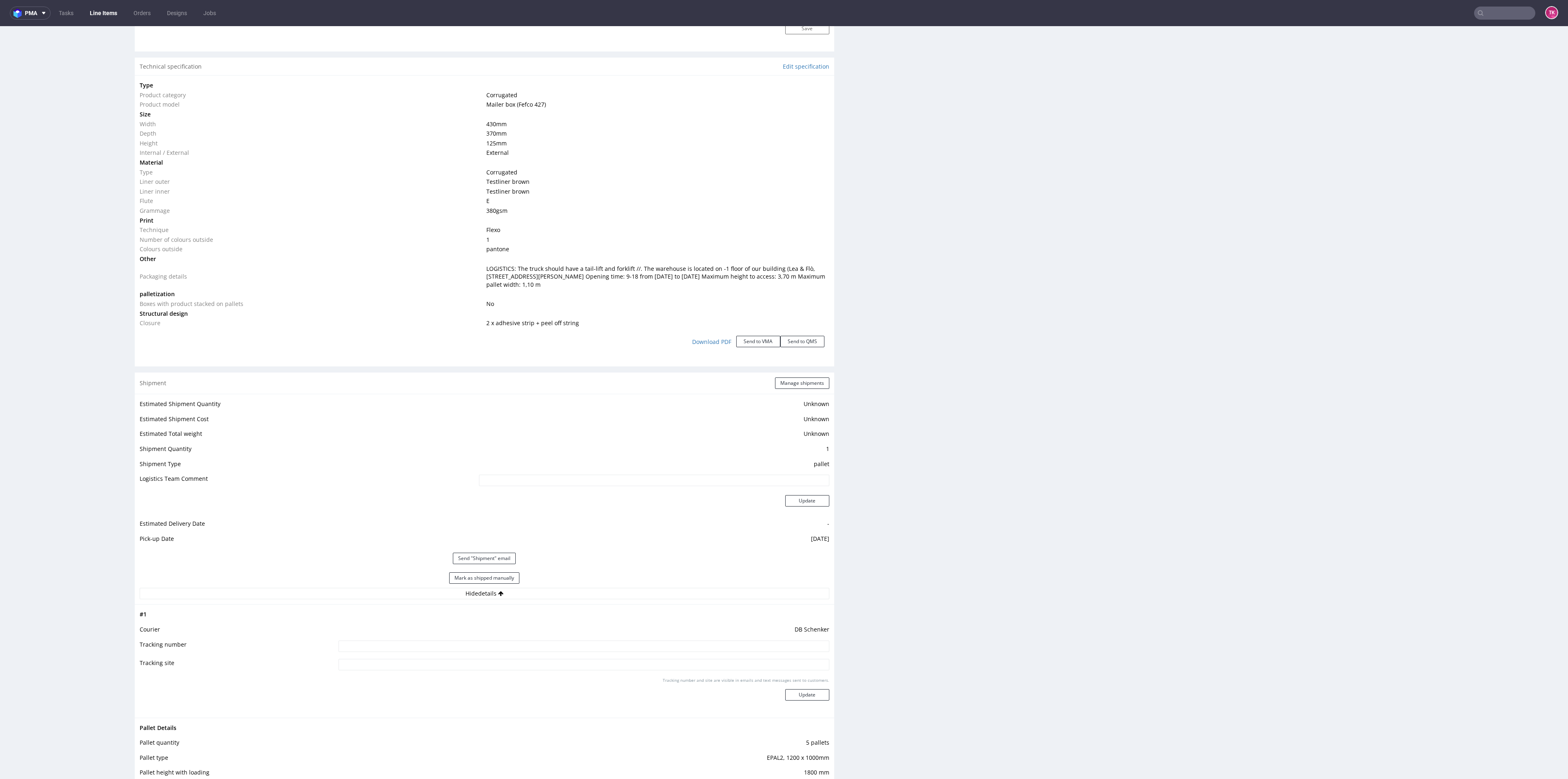
type input "5"
type input "691."
click at [797, 694] on button "Update" at bounding box center [807, 694] width 44 height 11
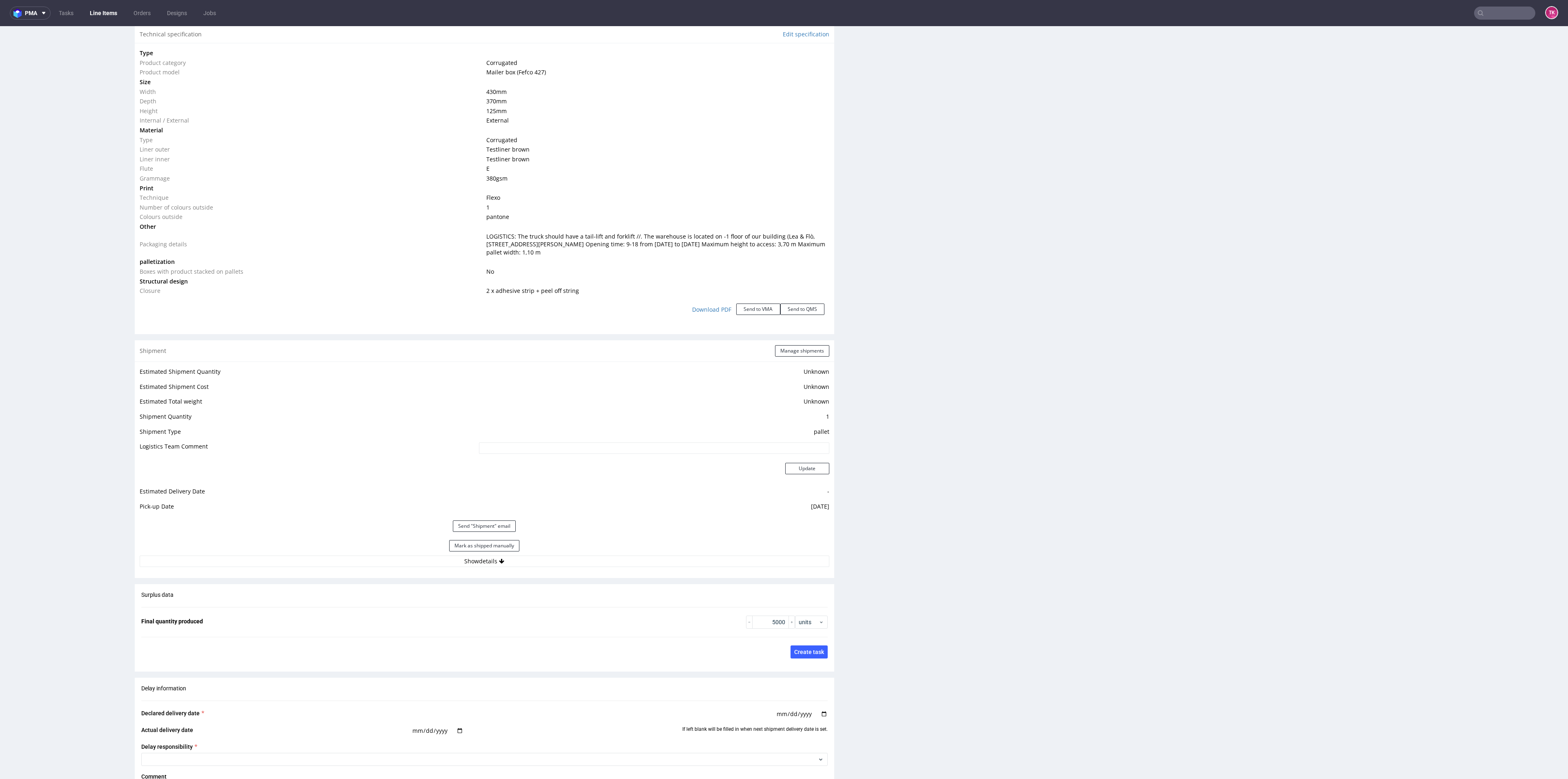
scroll to position [898, 0]
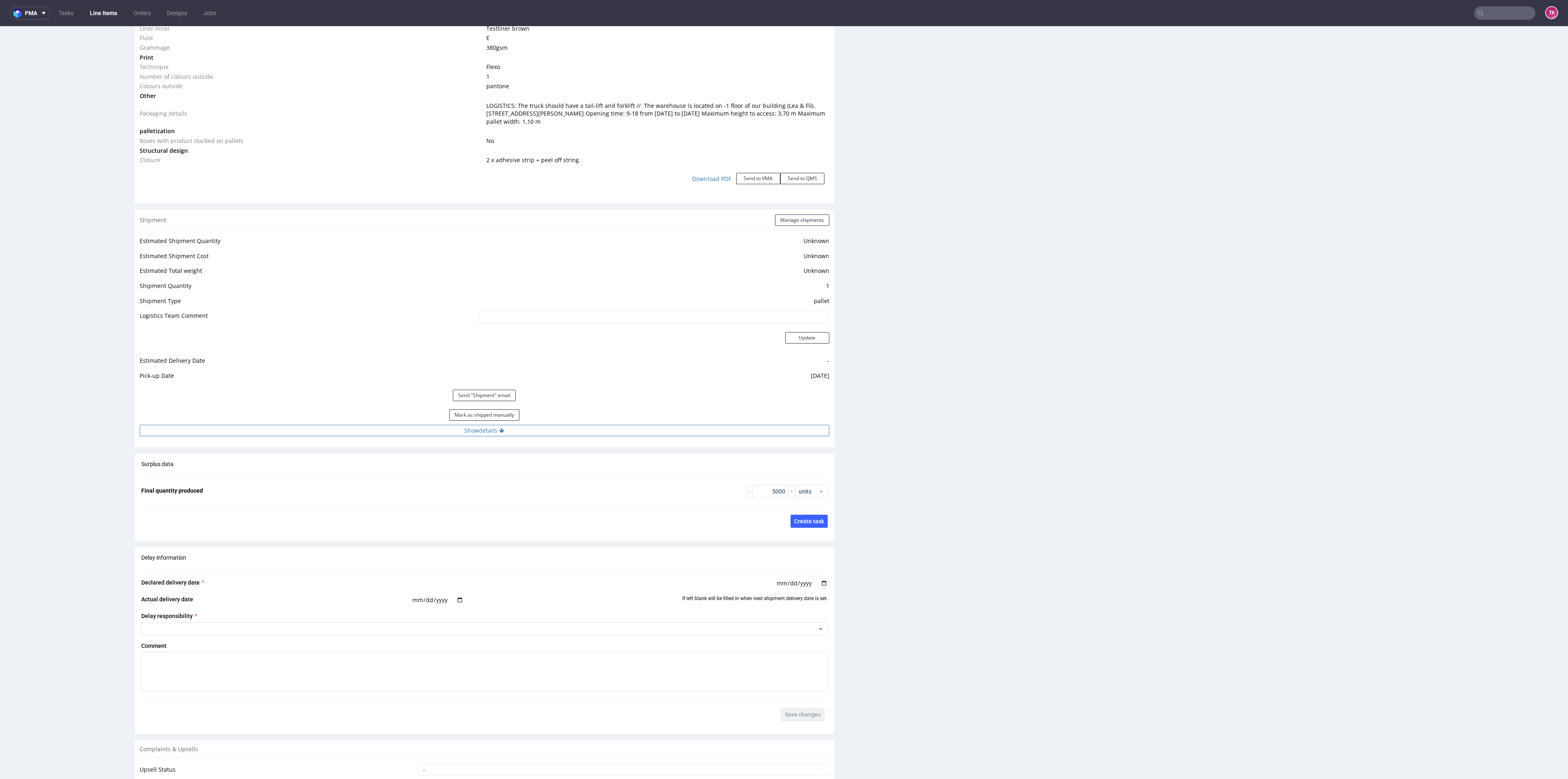
click at [495, 435] on button "Show details" at bounding box center [484, 430] width 689 height 11
click at [667, 482] on input "691." at bounding box center [583, 483] width 491 height 11
type input "691. fit wysokość 160cm"
click at [791, 529] on button "Update" at bounding box center [807, 532] width 44 height 11
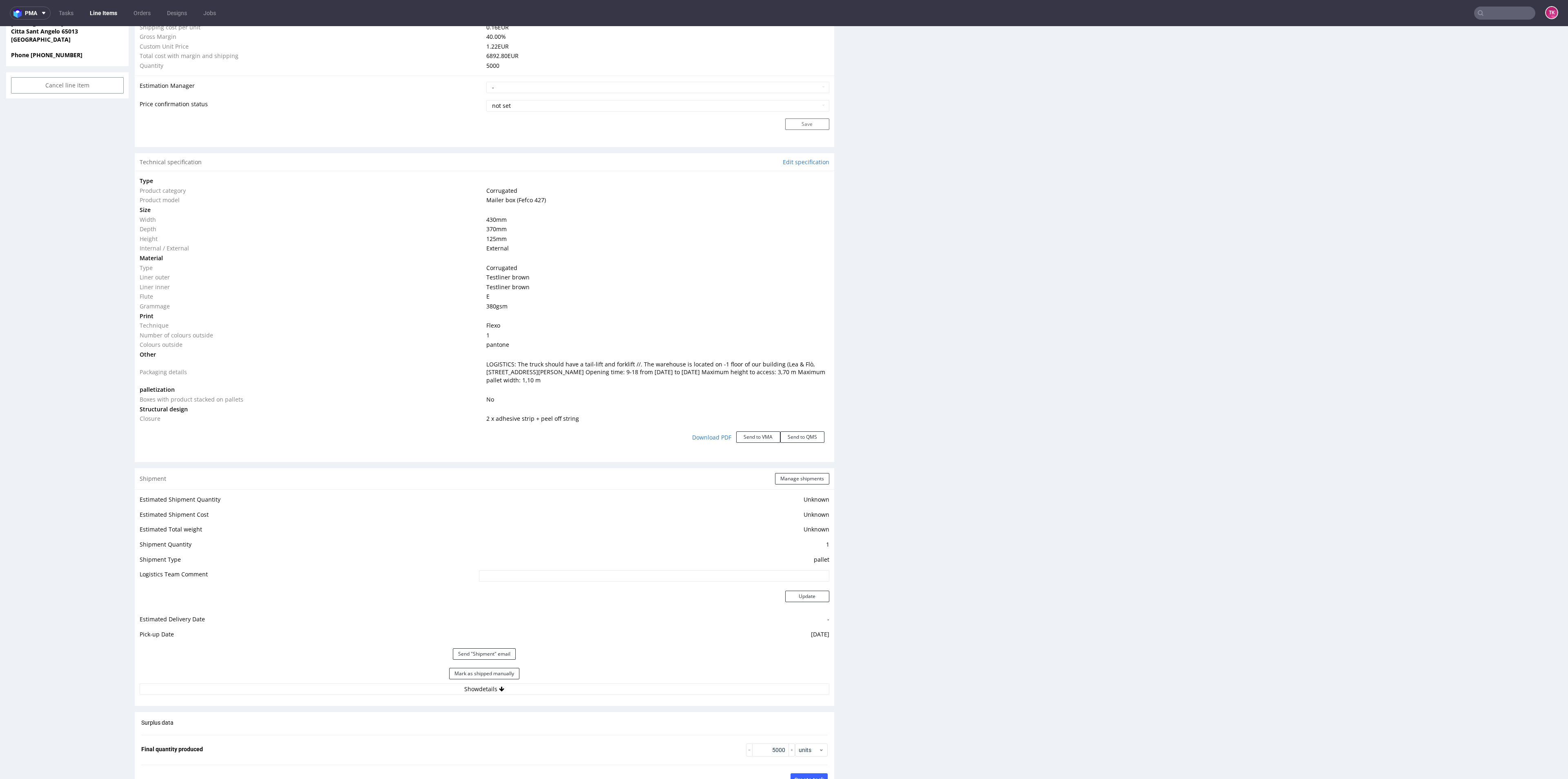
scroll to position [273, 0]
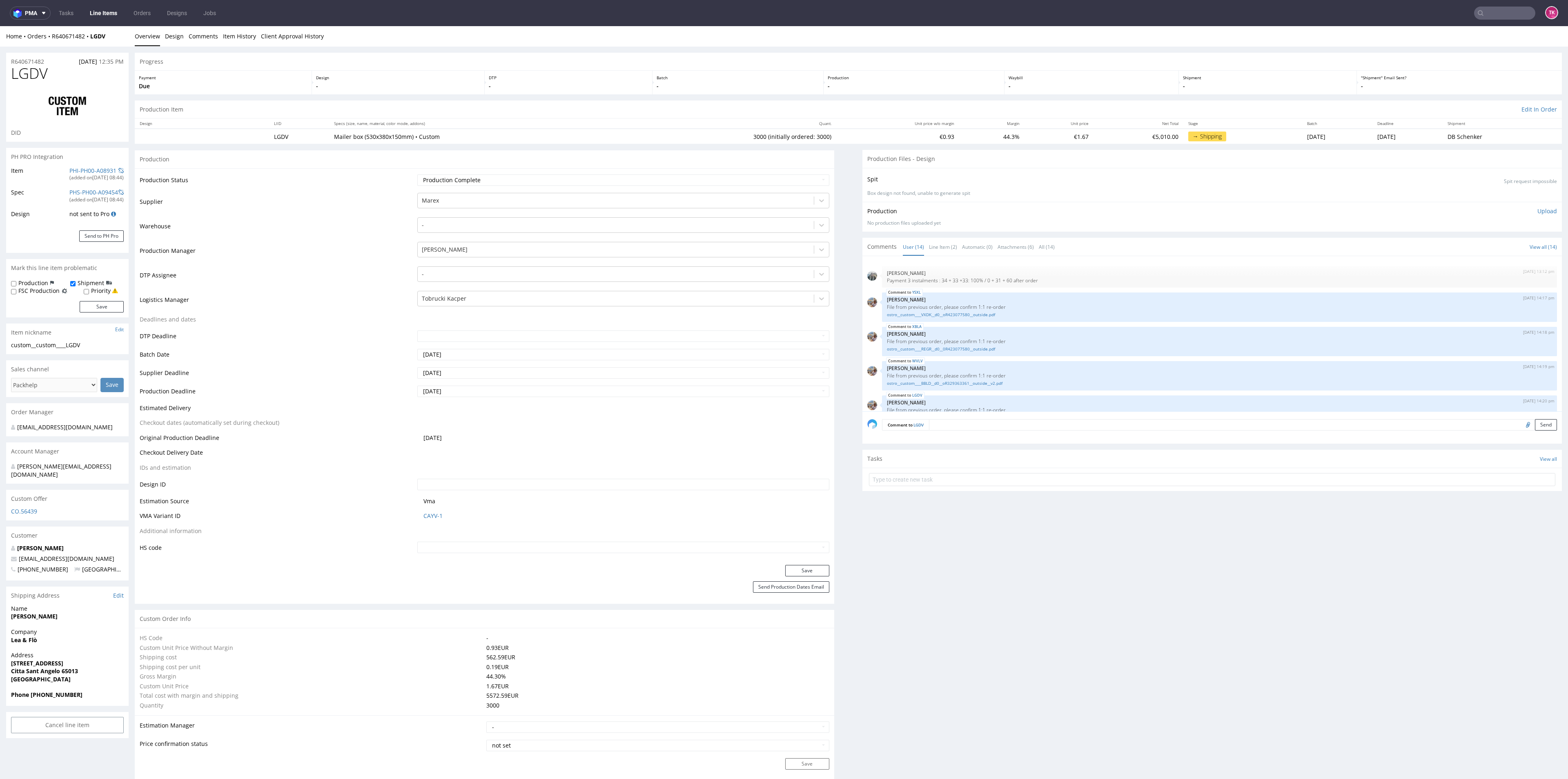
scroll to position [273, 0]
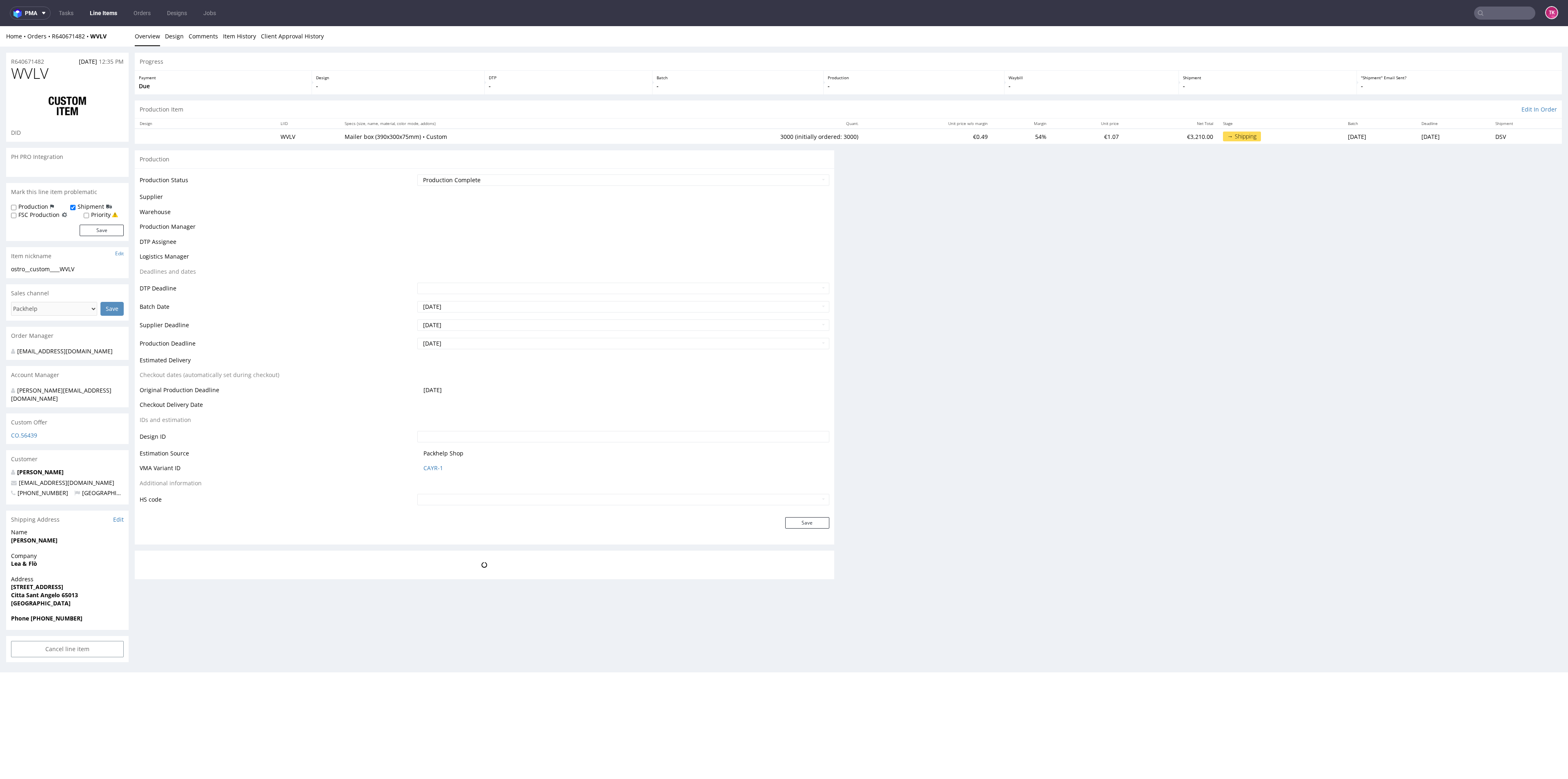
click at [93, 6] on nav "pma Tasks Line Items Orders Designs Jobs TK" at bounding box center [784, 13] width 1568 height 26
click at [101, 12] on link "Line Items" at bounding box center [104, 12] width 37 height 13
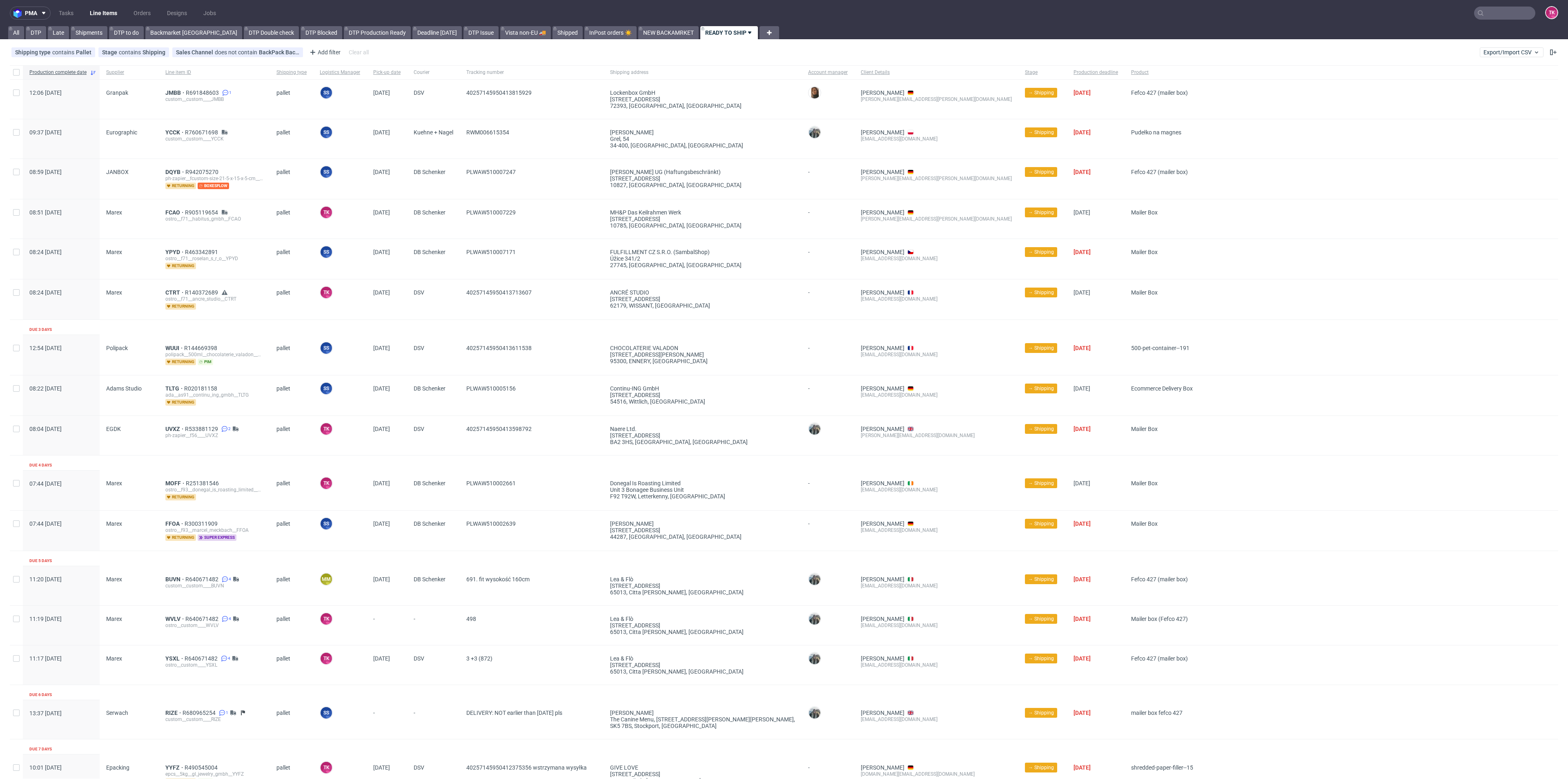
click at [105, 10] on link "Line Items" at bounding box center [104, 12] width 37 height 13
click at [1509, 17] on input "text" at bounding box center [1504, 12] width 61 height 13
paste input "RWM006608772"
type input "RWM006608772"
click at [1447, 40] on div "HRGY" at bounding box center [1486, 33] width 147 height 15
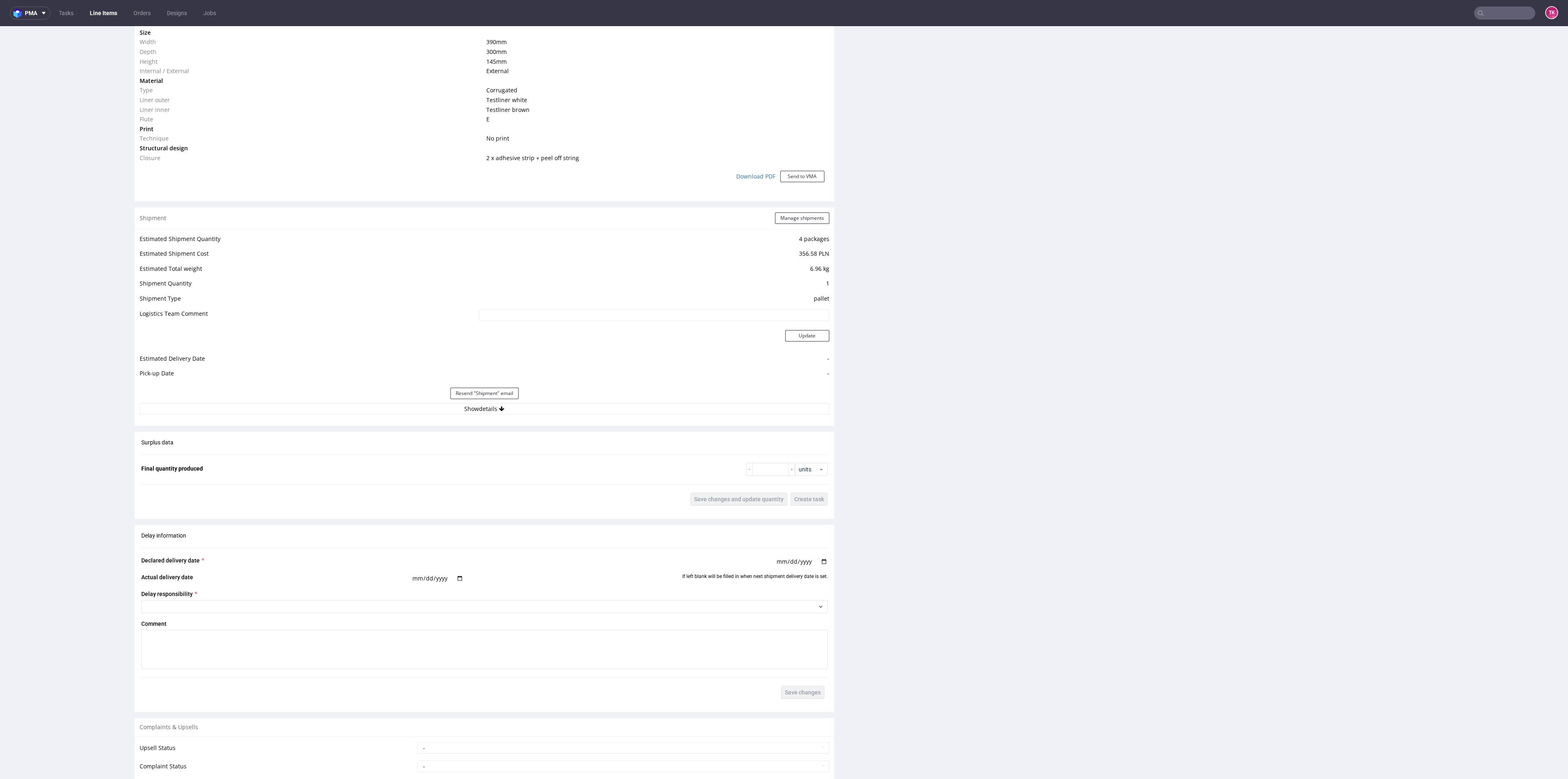
scroll to position [735, 0]
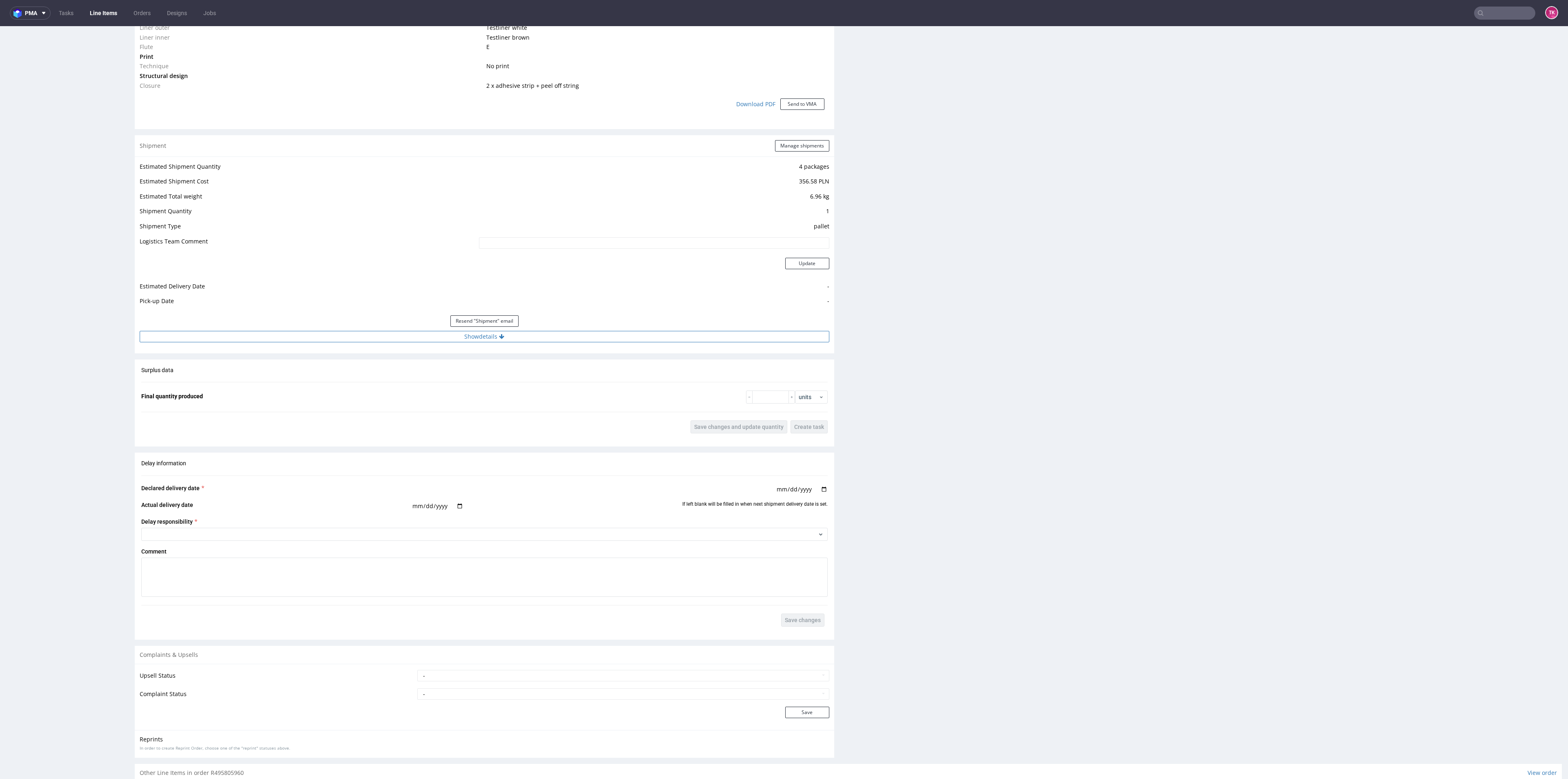
click at [361, 333] on button "Show details" at bounding box center [484, 336] width 689 height 11
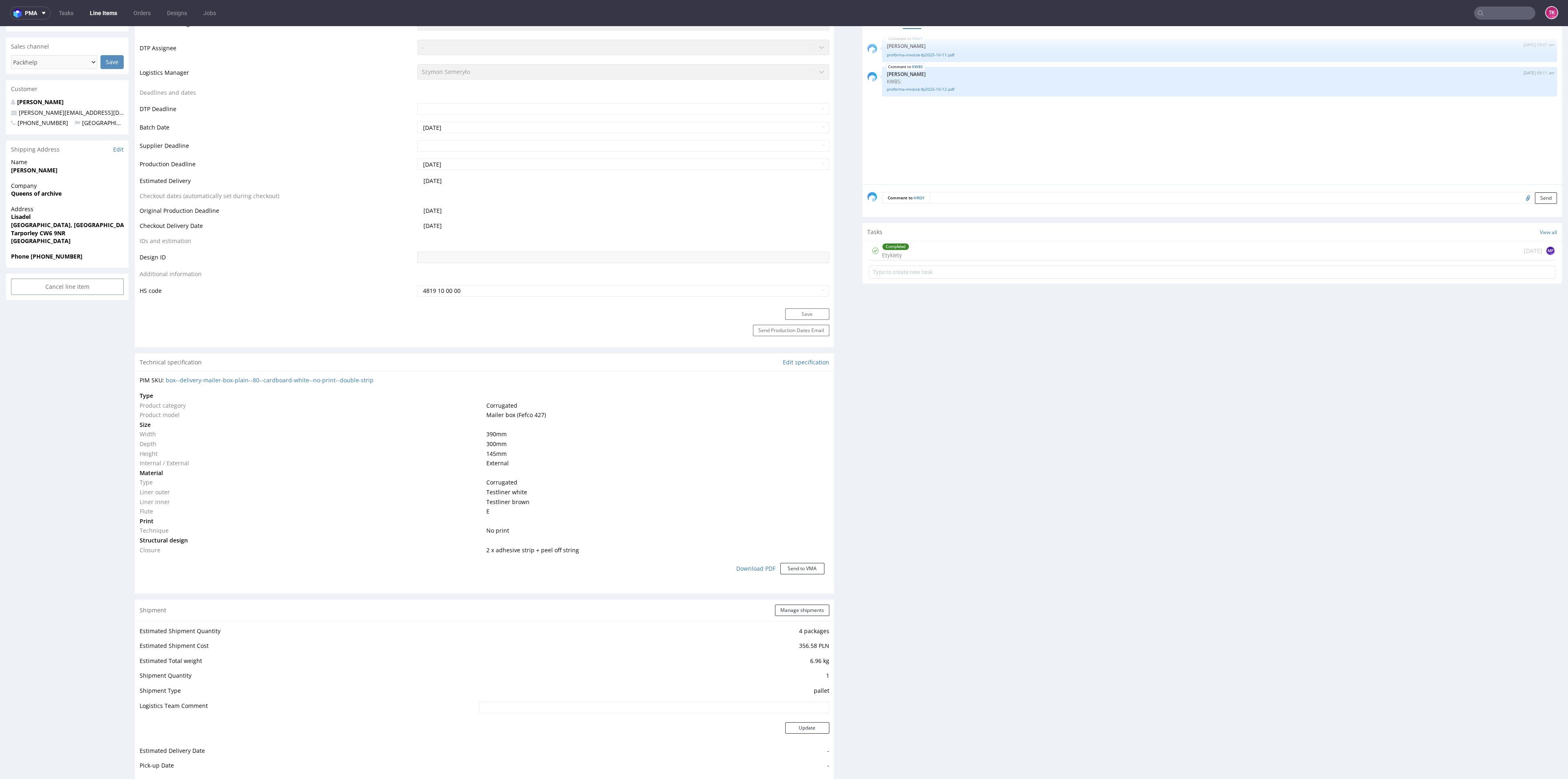
scroll to position [184, 0]
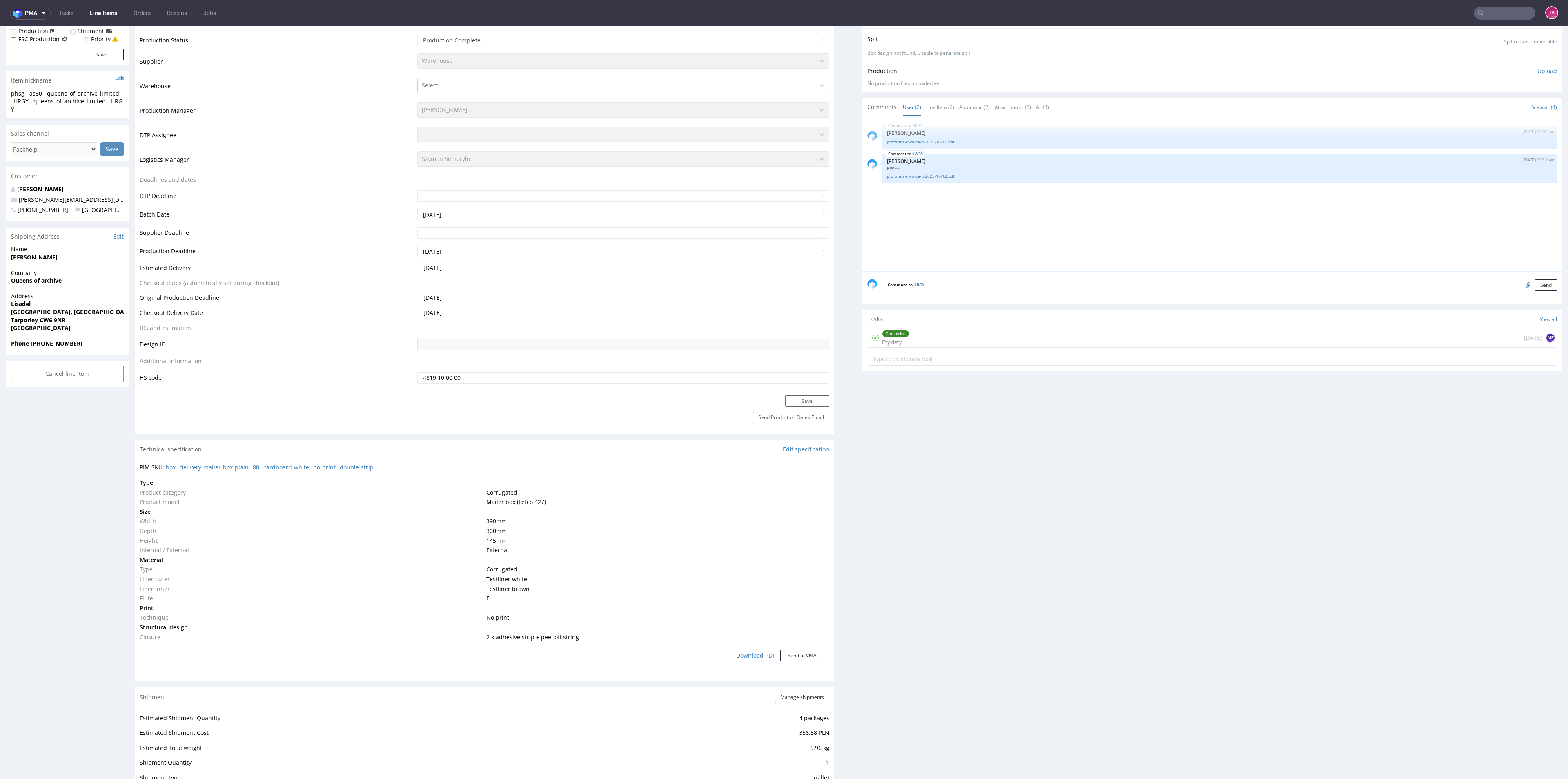
click at [891, 210] on div "HRGY 3rd Oct 25 | 09:07 am Michał Fedorowicz proforma-invoice-fp2025-10-11.pdf …" at bounding box center [1215, 195] width 694 height 150
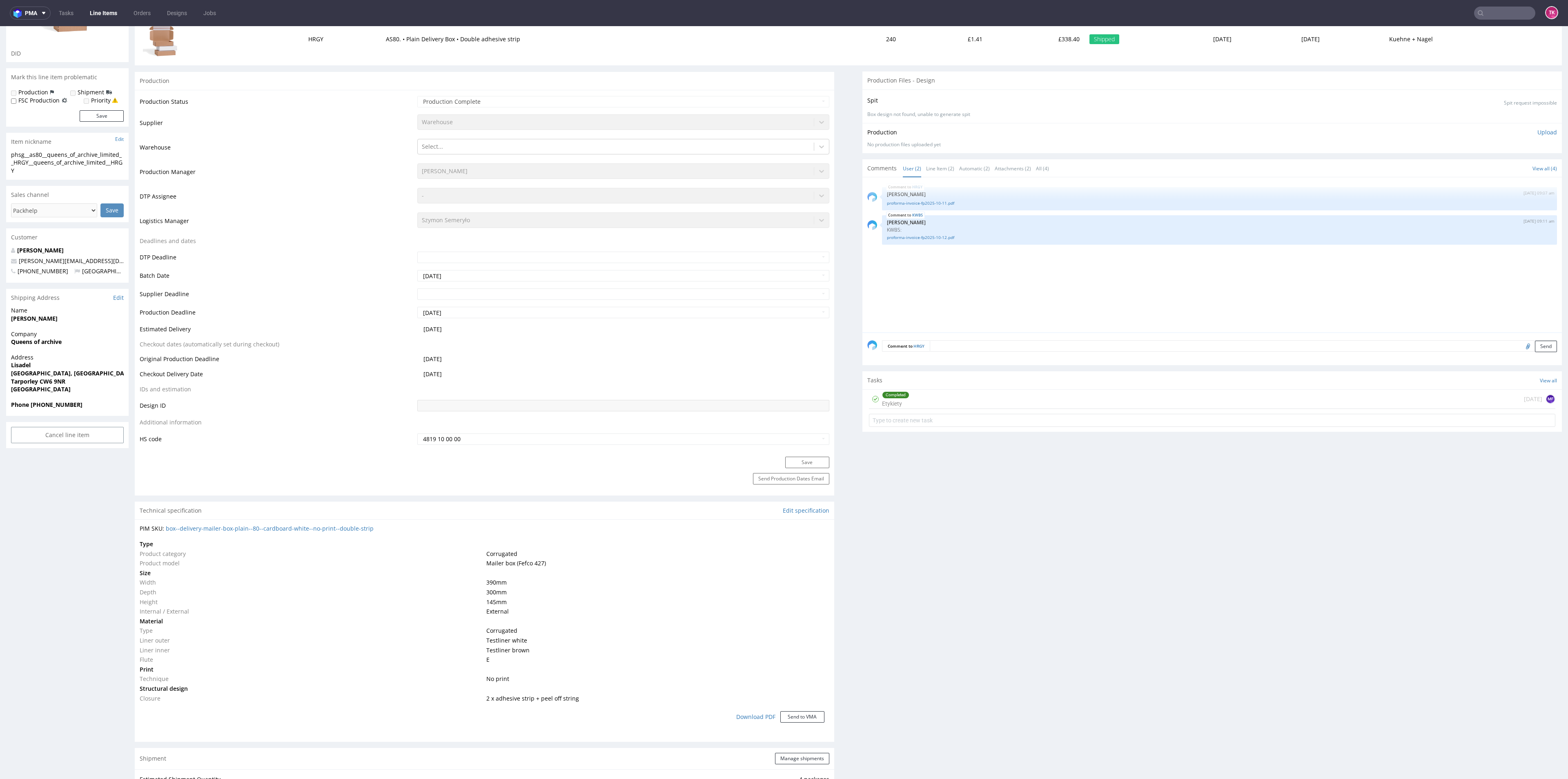
scroll to position [0, 0]
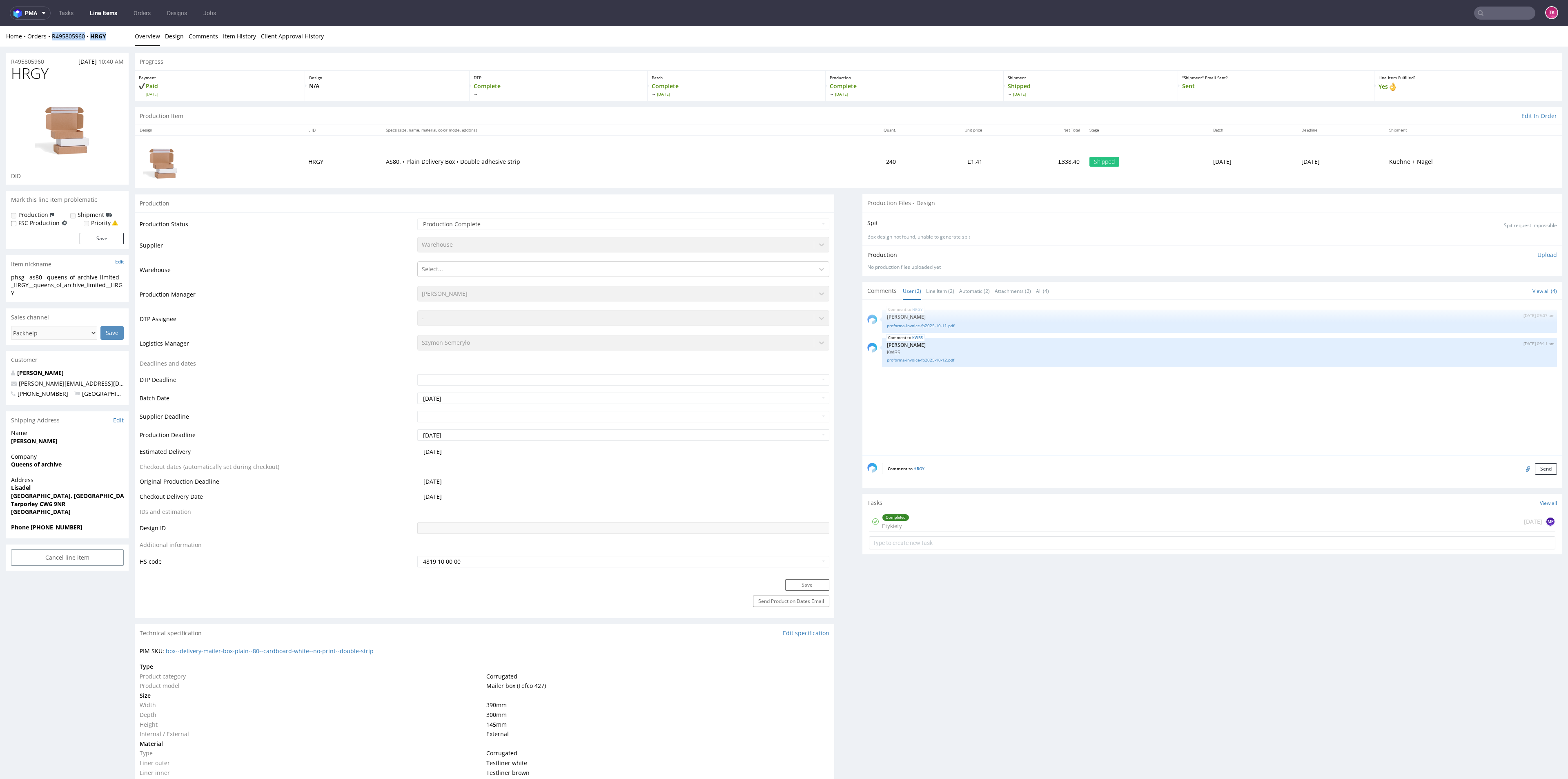
drag, startPoint x: 109, startPoint y: 42, endPoint x: 51, endPoint y: 42, distance: 58.0
click at [51, 42] on div "Home Orders R495805960 HRGY Overview Design Comments Item History Client Approv…" at bounding box center [784, 36] width 1568 height 20
copy div "R495805960 HRGY"
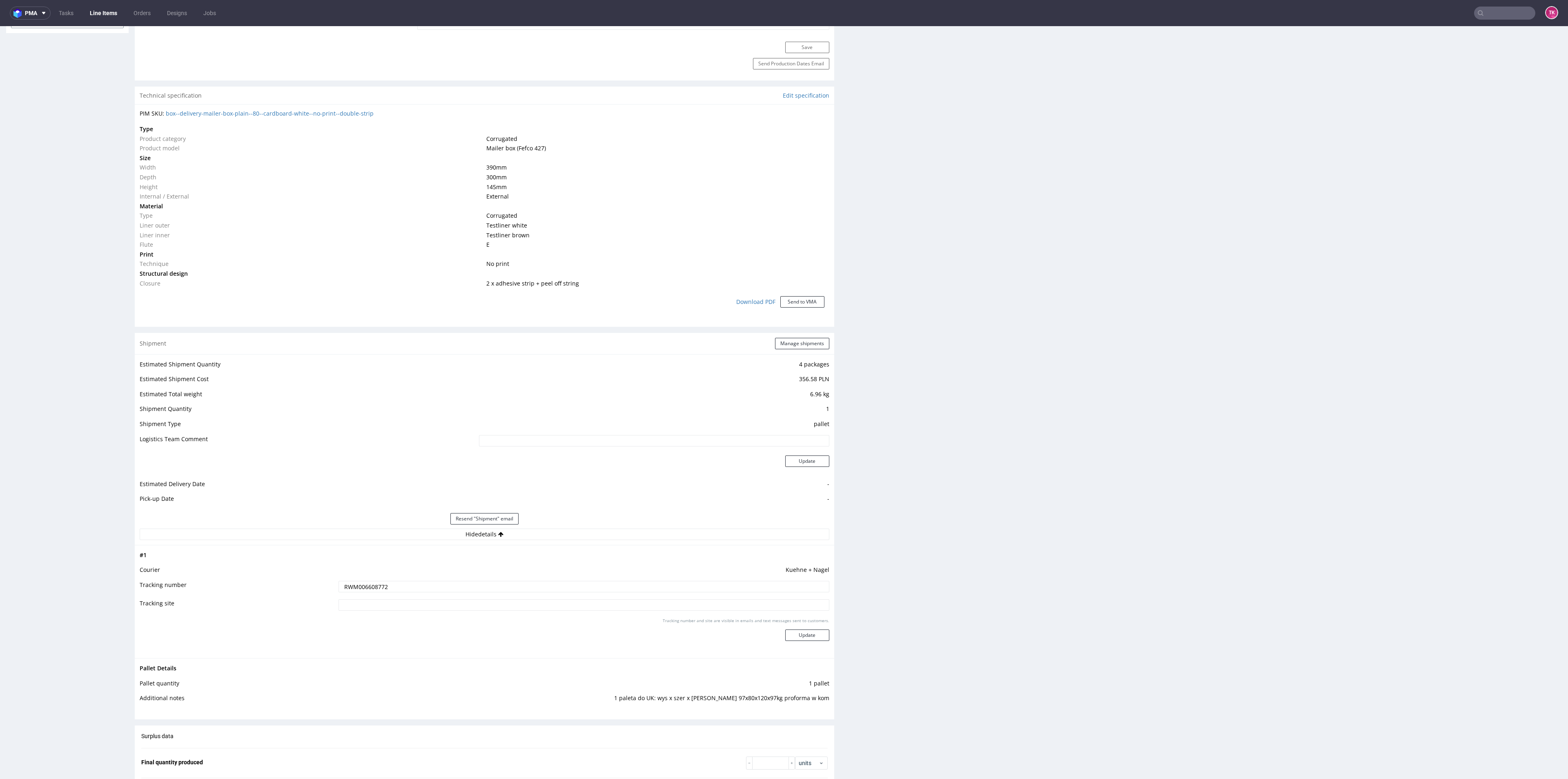
scroll to position [613, 0]
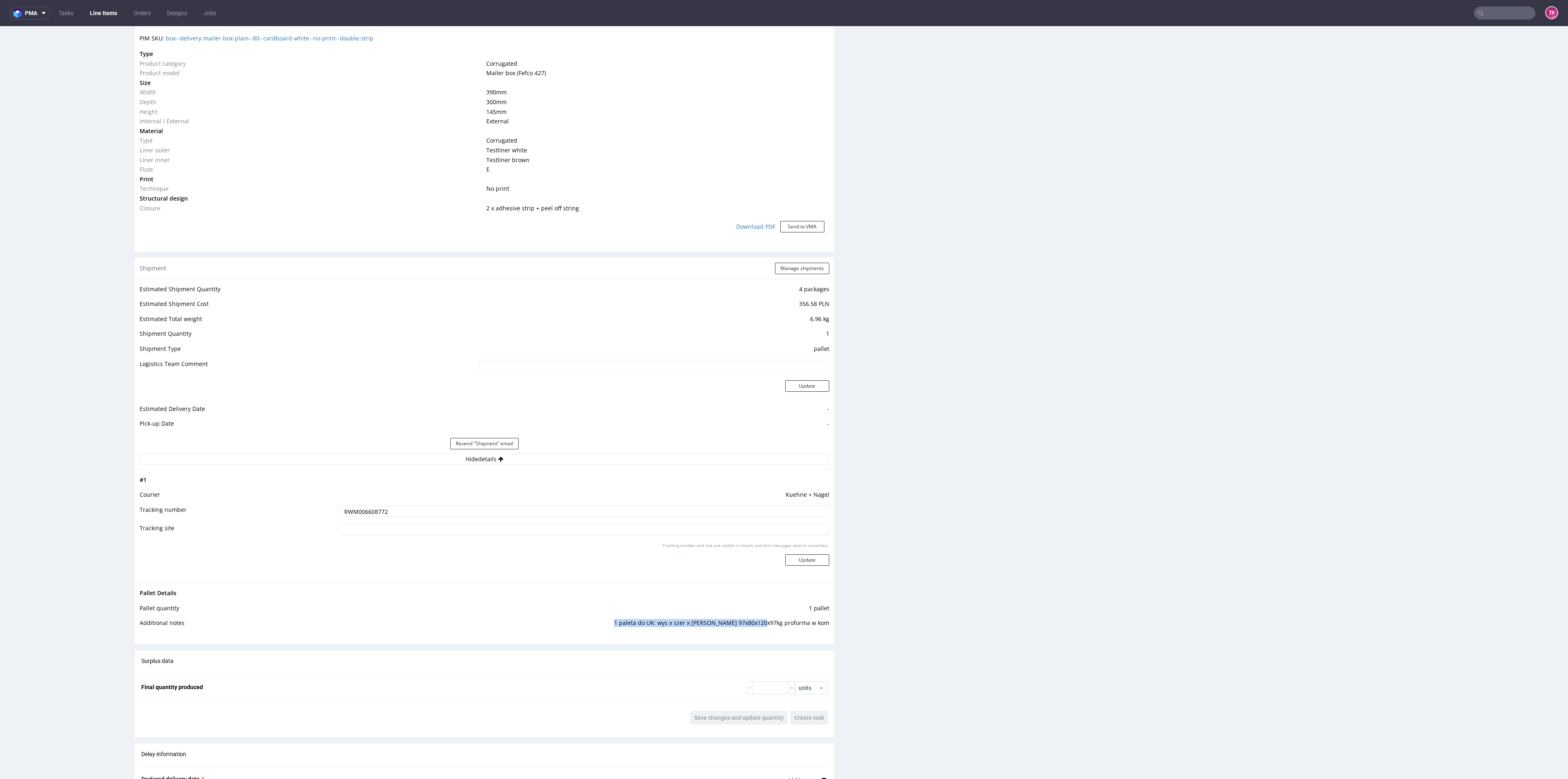
drag, startPoint x: 633, startPoint y: 621, endPoint x: 770, endPoint y: 620, distance: 137.0
click at [770, 620] on td "1 paleta do UK: wys x szer x dl x waga 97x80x120x97kg proforma w kom" at bounding box center [579, 626] width 498 height 15
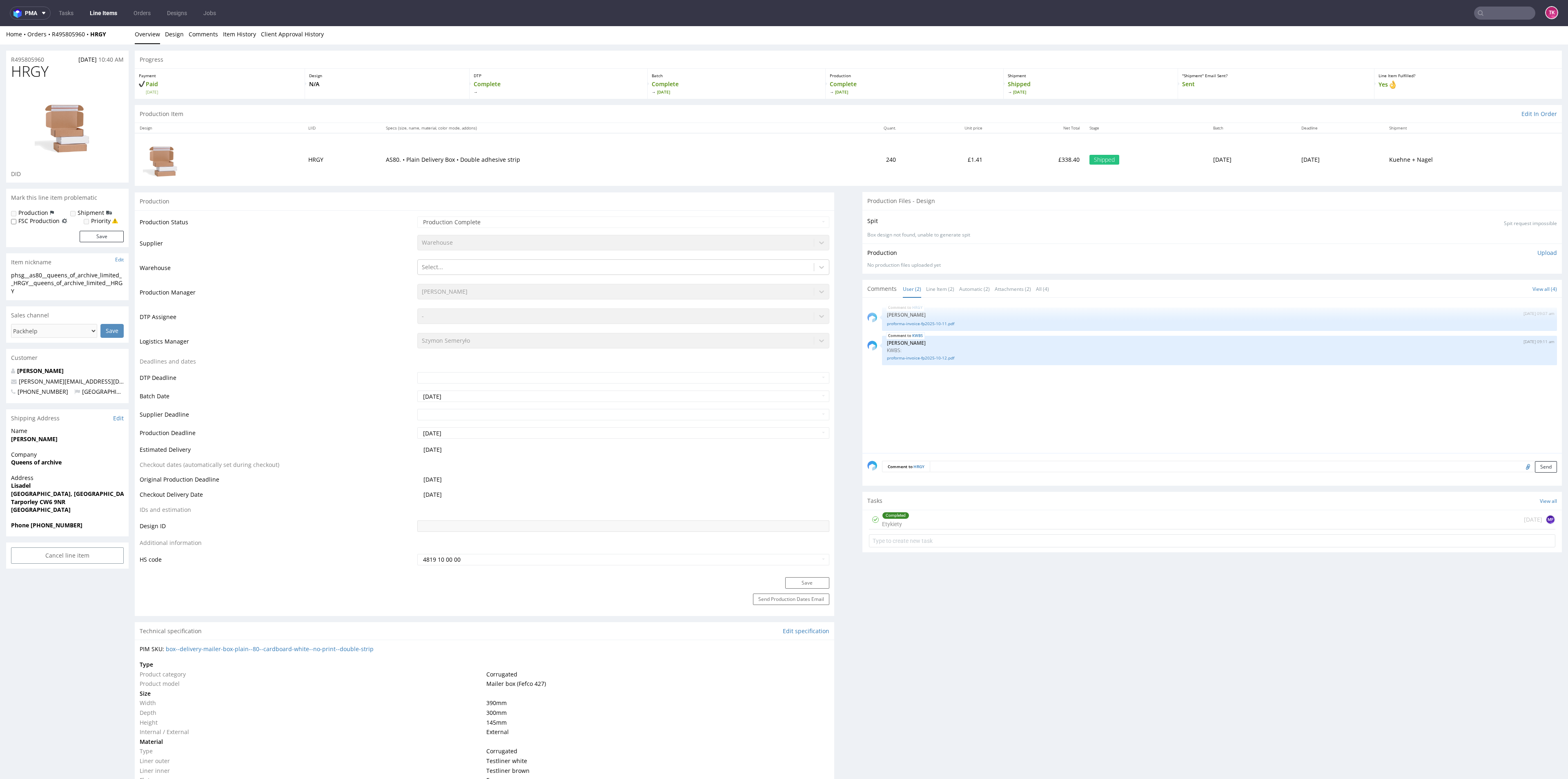
scroll to position [0, 0]
click at [918, 324] on link "proforma-invoice-fp2025-10-11.pdf" at bounding box center [1219, 325] width 665 height 6
click at [99, 12] on link "Line Items" at bounding box center [104, 12] width 37 height 13
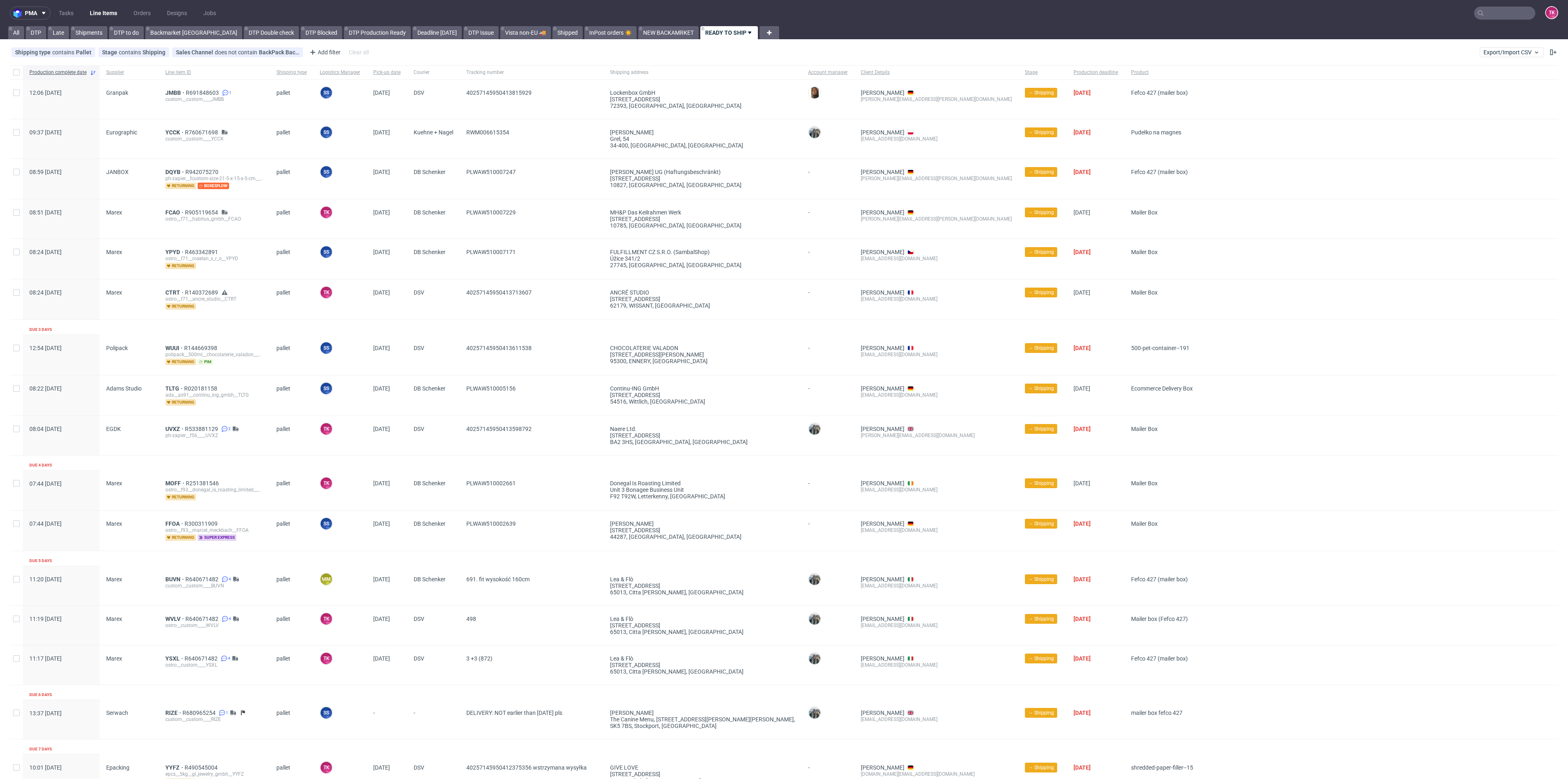
click at [91, 8] on link "Line Items" at bounding box center [104, 12] width 37 height 13
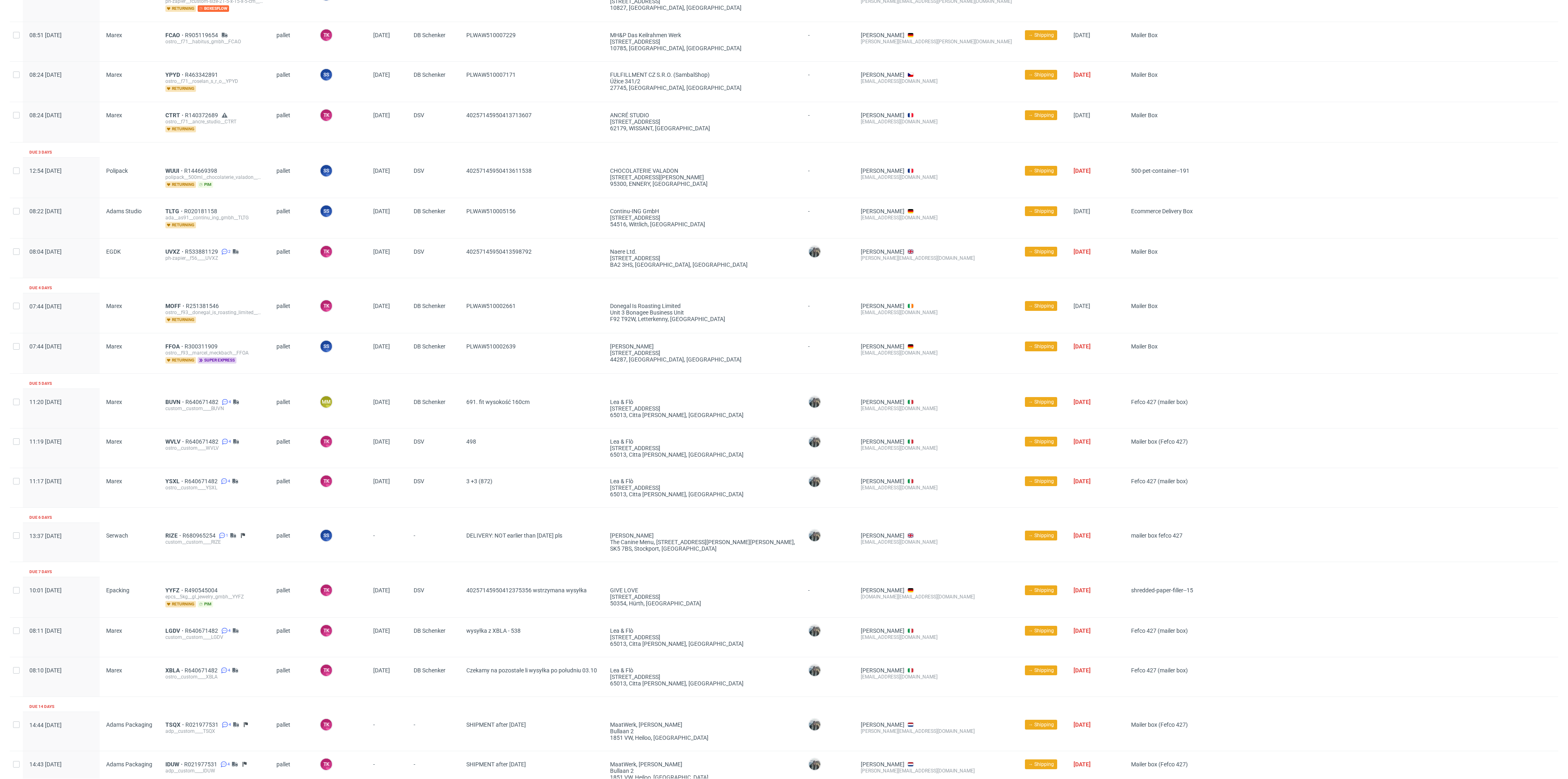
scroll to position [212, 0]
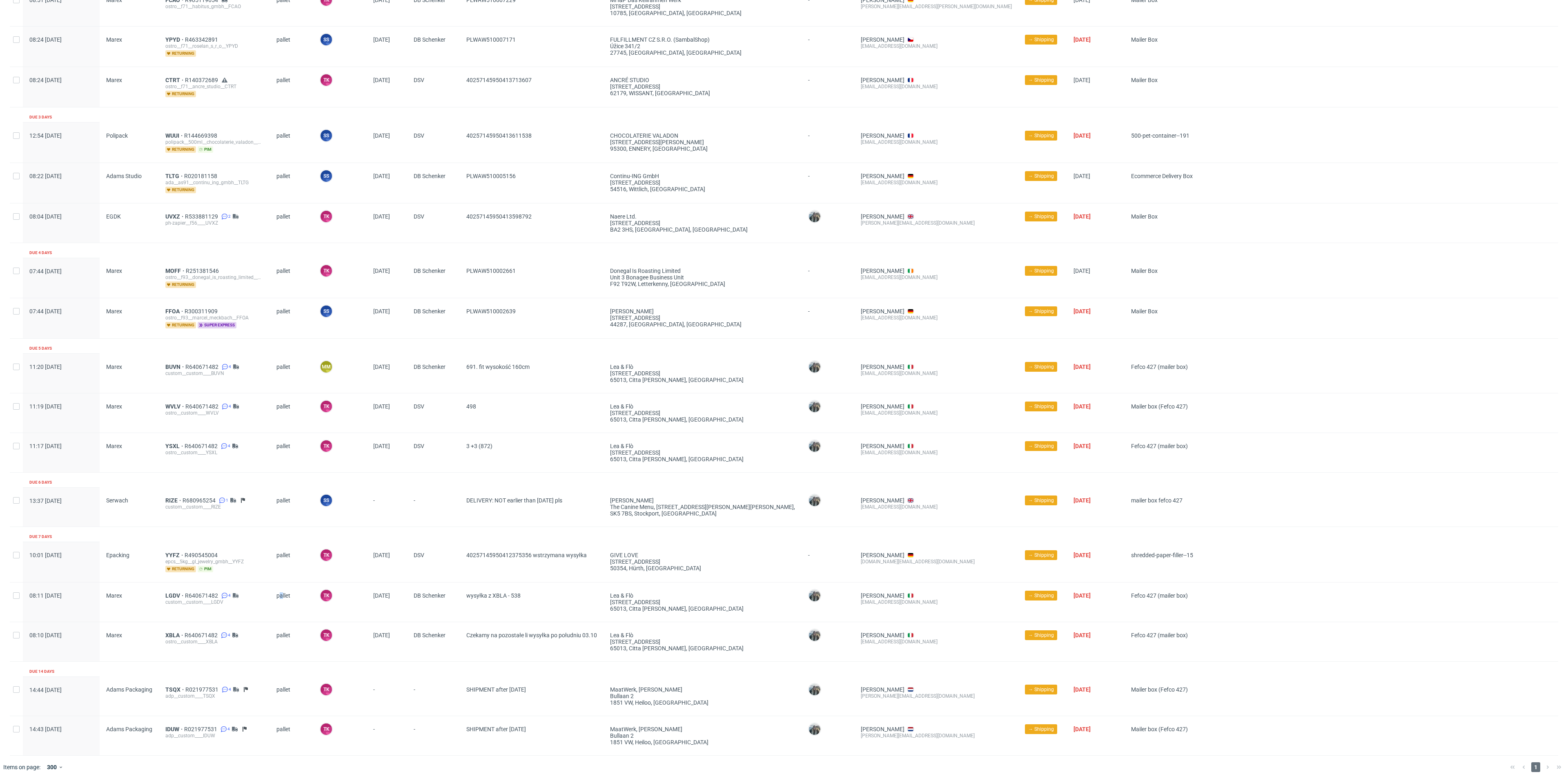
drag, startPoint x: 173, startPoint y: 365, endPoint x: 281, endPoint y: 589, distance: 248.7
click at [281, 592] on span "pallet" at bounding box center [292, 602] width 30 height 19
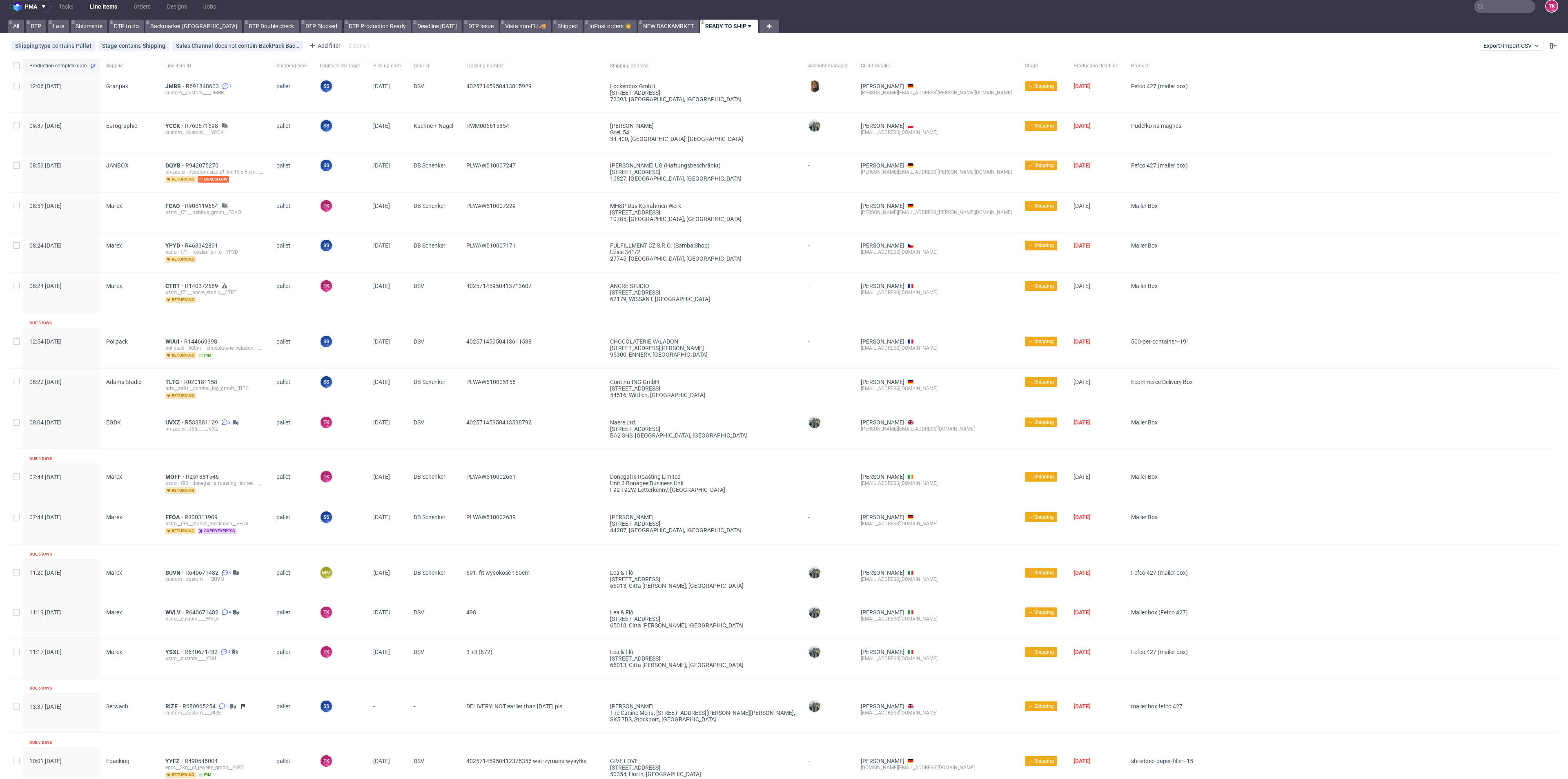
scroll to position [0, 0]
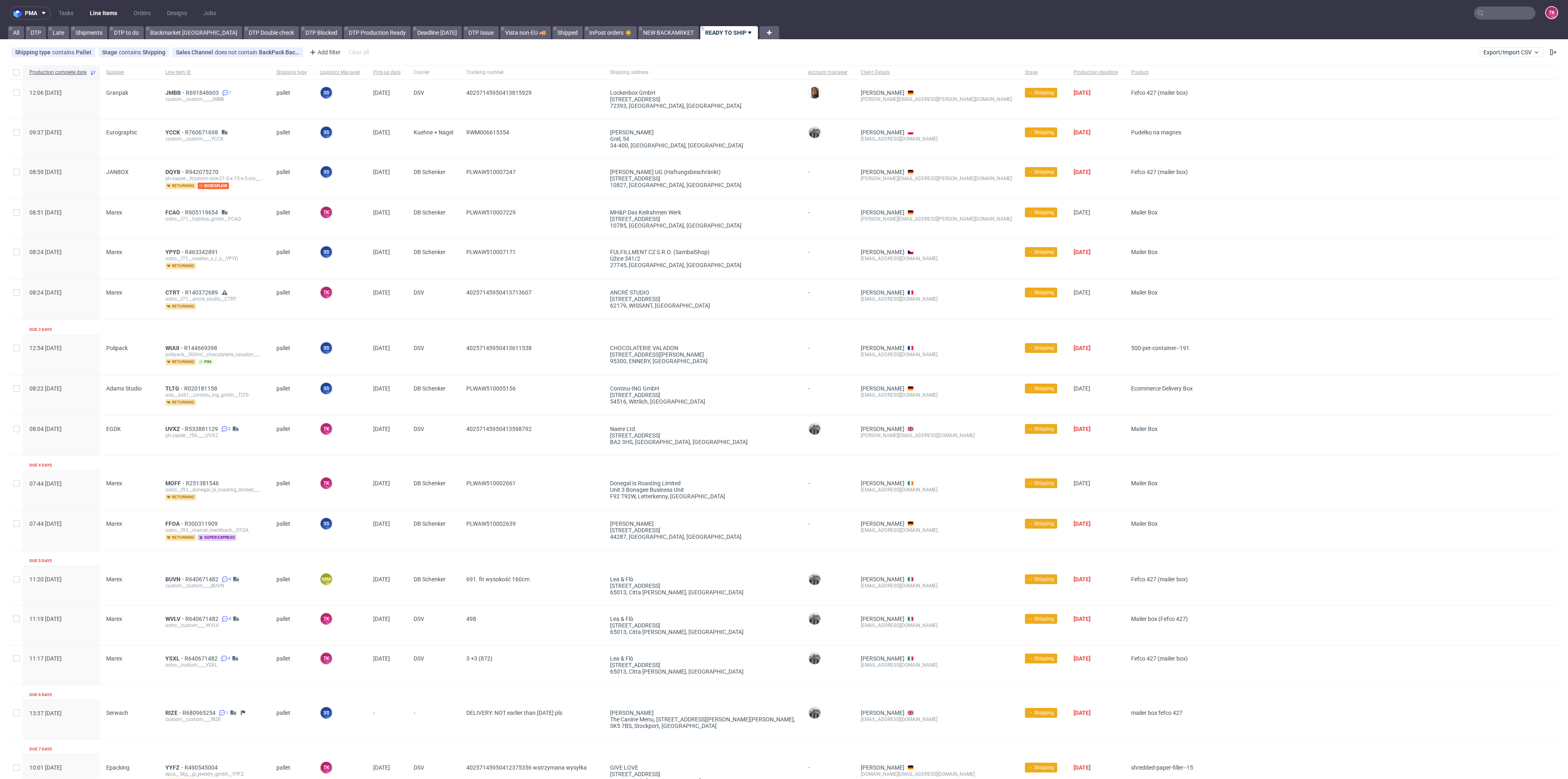
click at [94, 11] on link "Line Items" at bounding box center [104, 12] width 37 height 13
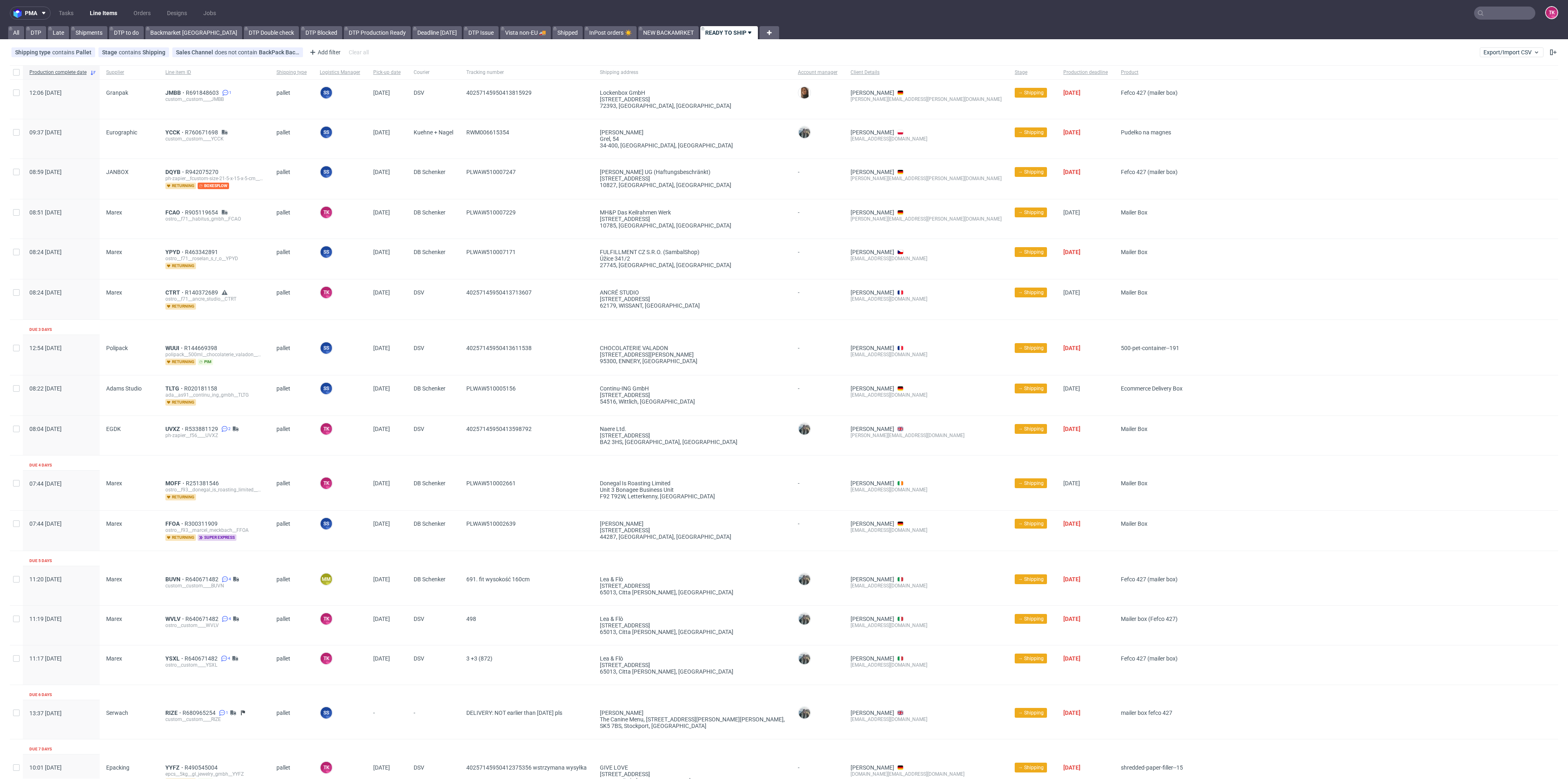
click at [108, 15] on link "Line Items" at bounding box center [104, 12] width 37 height 13
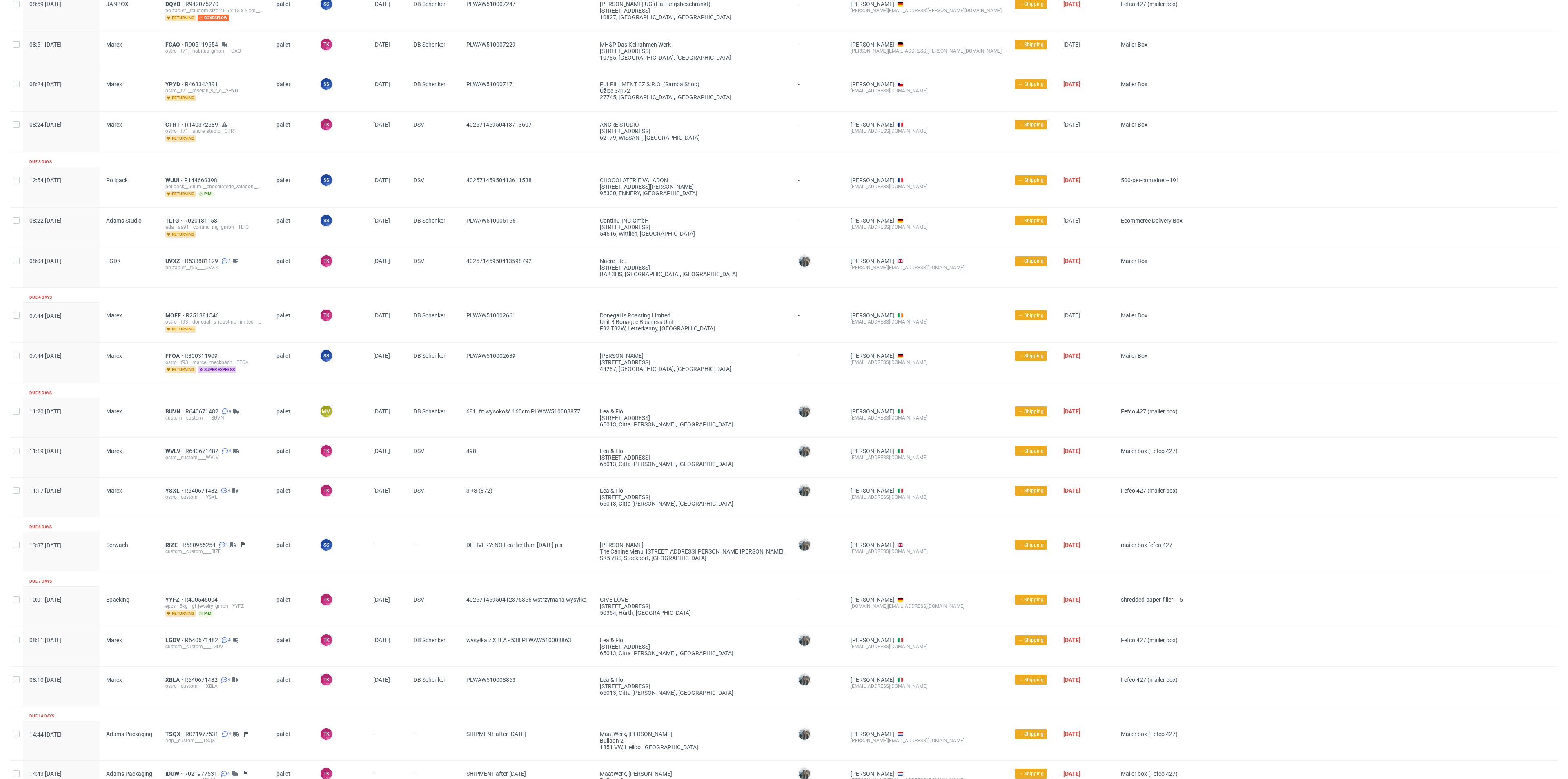
scroll to position [184, 0]
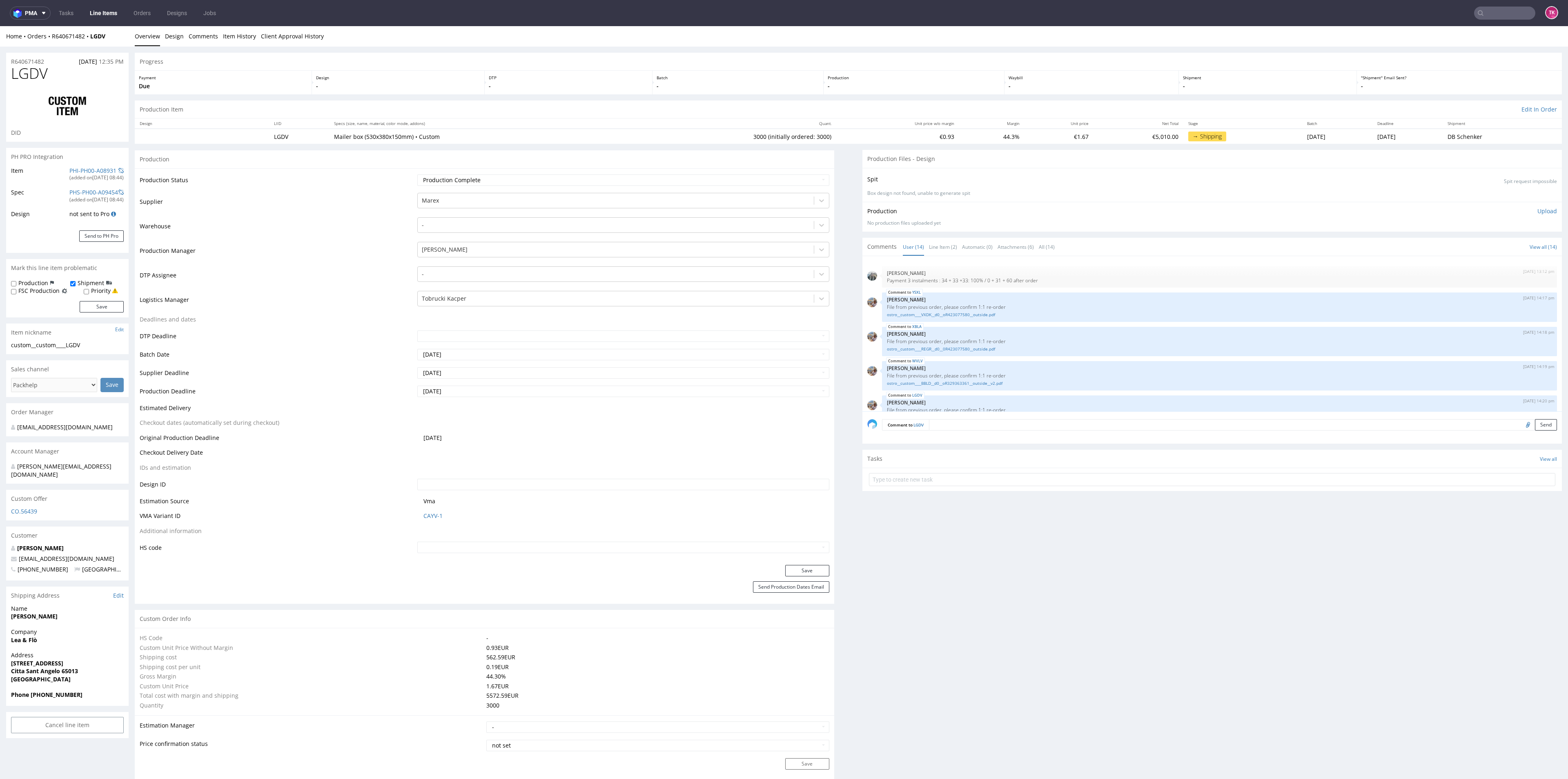
scroll to position [273, 0]
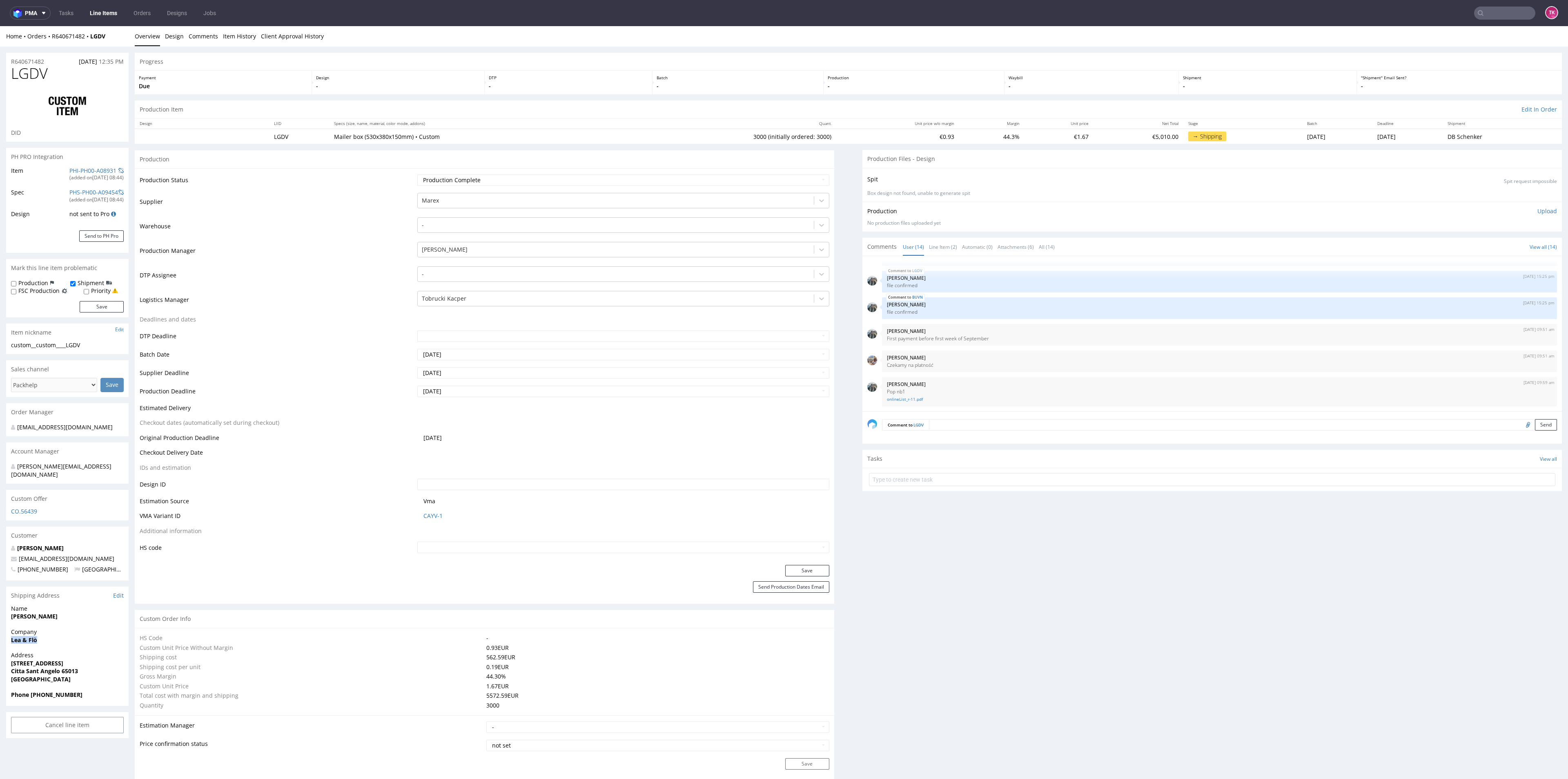
drag, startPoint x: 8, startPoint y: 640, endPoint x: 39, endPoint y: 639, distance: 31.0
click at [39, 639] on div "Company Lea & Flò" at bounding box center [67, 640] width 123 height 24
copy strong "Lea & Flò"
drag, startPoint x: 11, startPoint y: 657, endPoint x: 98, endPoint y: 665, distance: 87.4
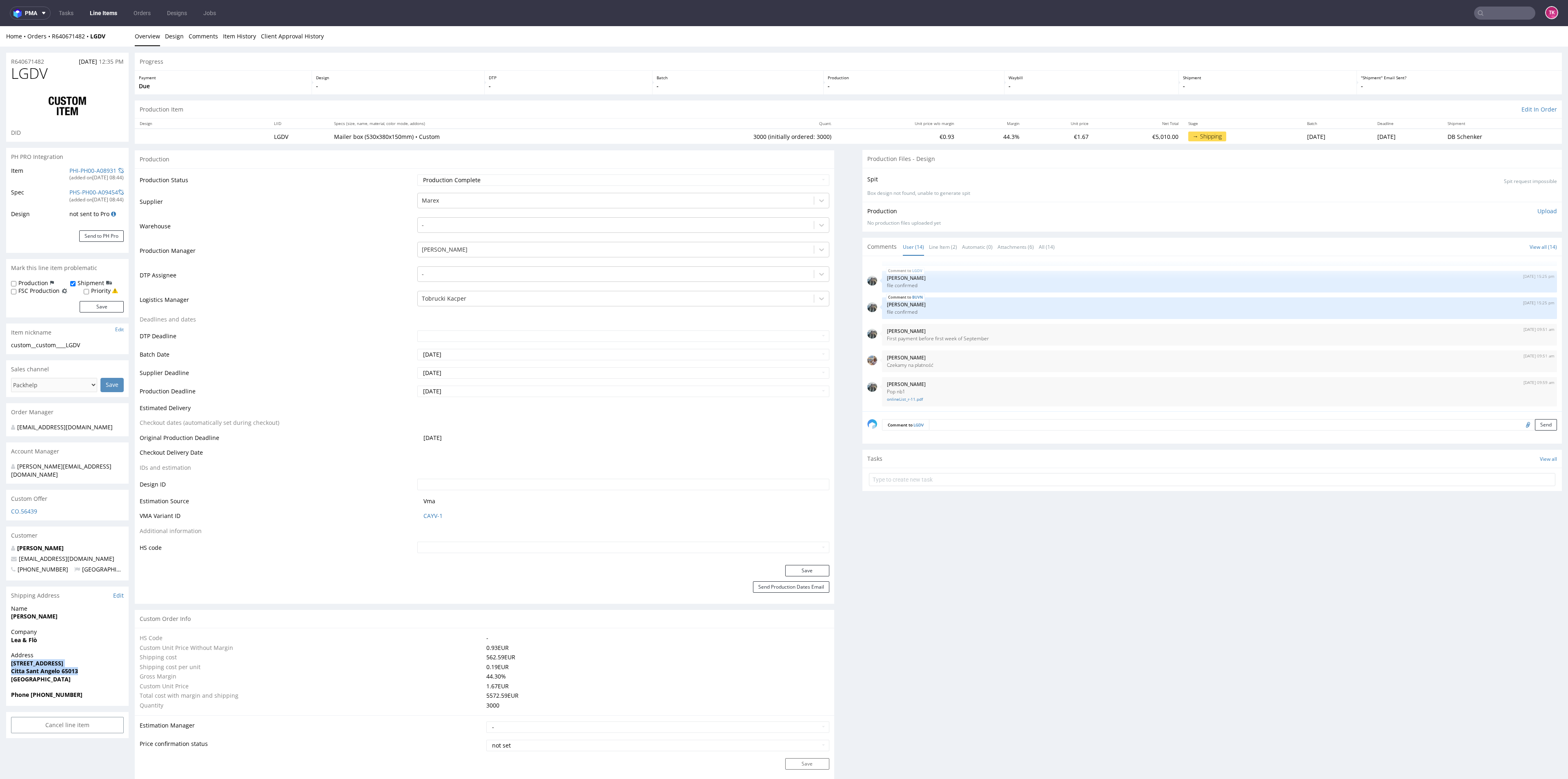
copy p "Via delle Gualchiere, 3 Citta Sant Angelo 65013"
drag, startPoint x: 83, startPoint y: 608, endPoint x: 14, endPoint y: 611, distance: 69.1
copy strong "[PERSON_NAME]"
drag, startPoint x: 94, startPoint y: 544, endPoint x: 0, endPoint y: 545, distance: 94.0
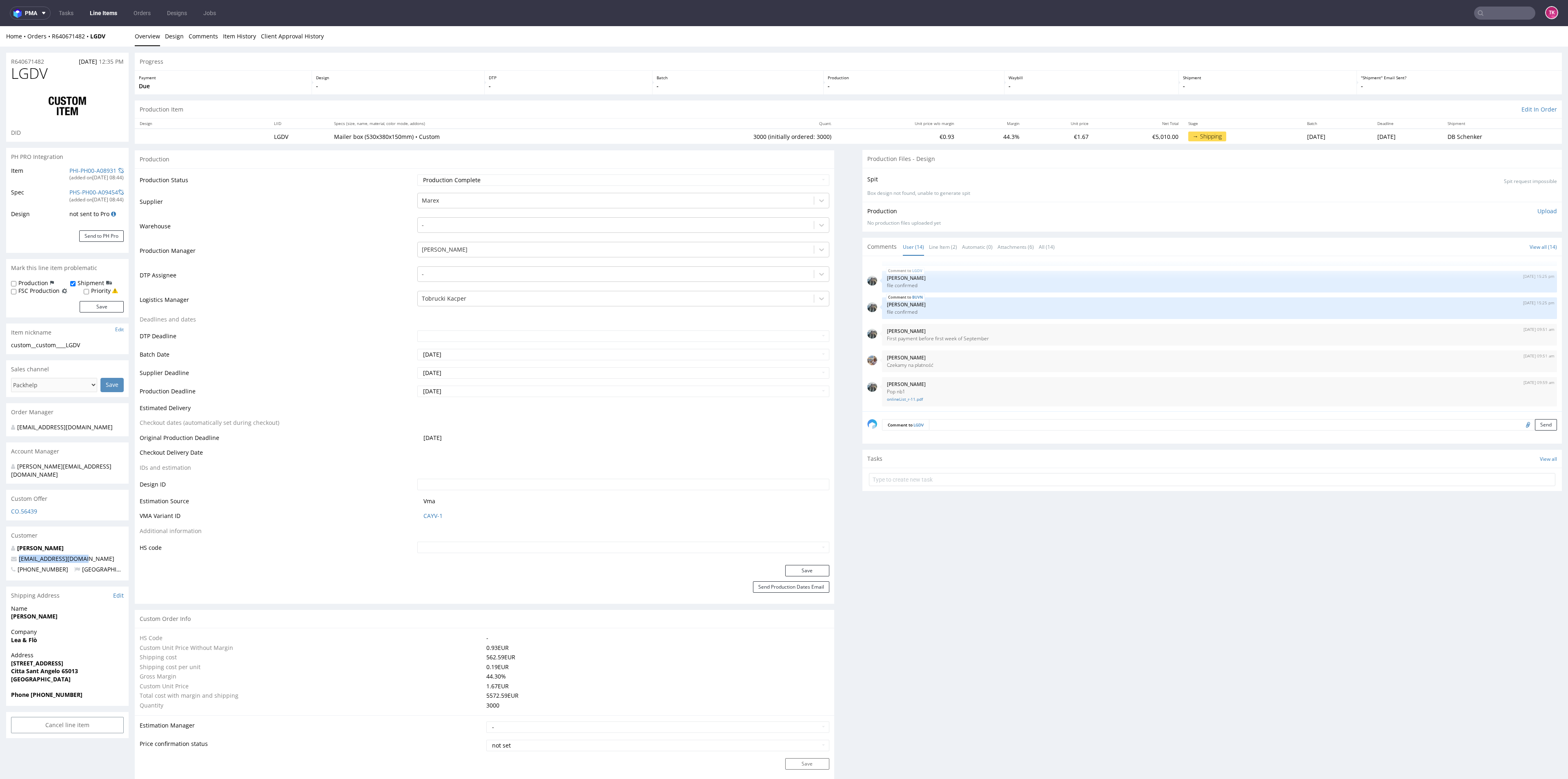
copy span "[EMAIL_ADDRESS][DOMAIN_NAME]"
drag, startPoint x: 30, startPoint y: 685, endPoint x: 96, endPoint y: 686, distance: 66.0
click at [96, 690] on span "Phone [PHONE_NUMBER]" at bounding box center [67, 694] width 113 height 8
copy strong "[PHONE_NUMBER]"
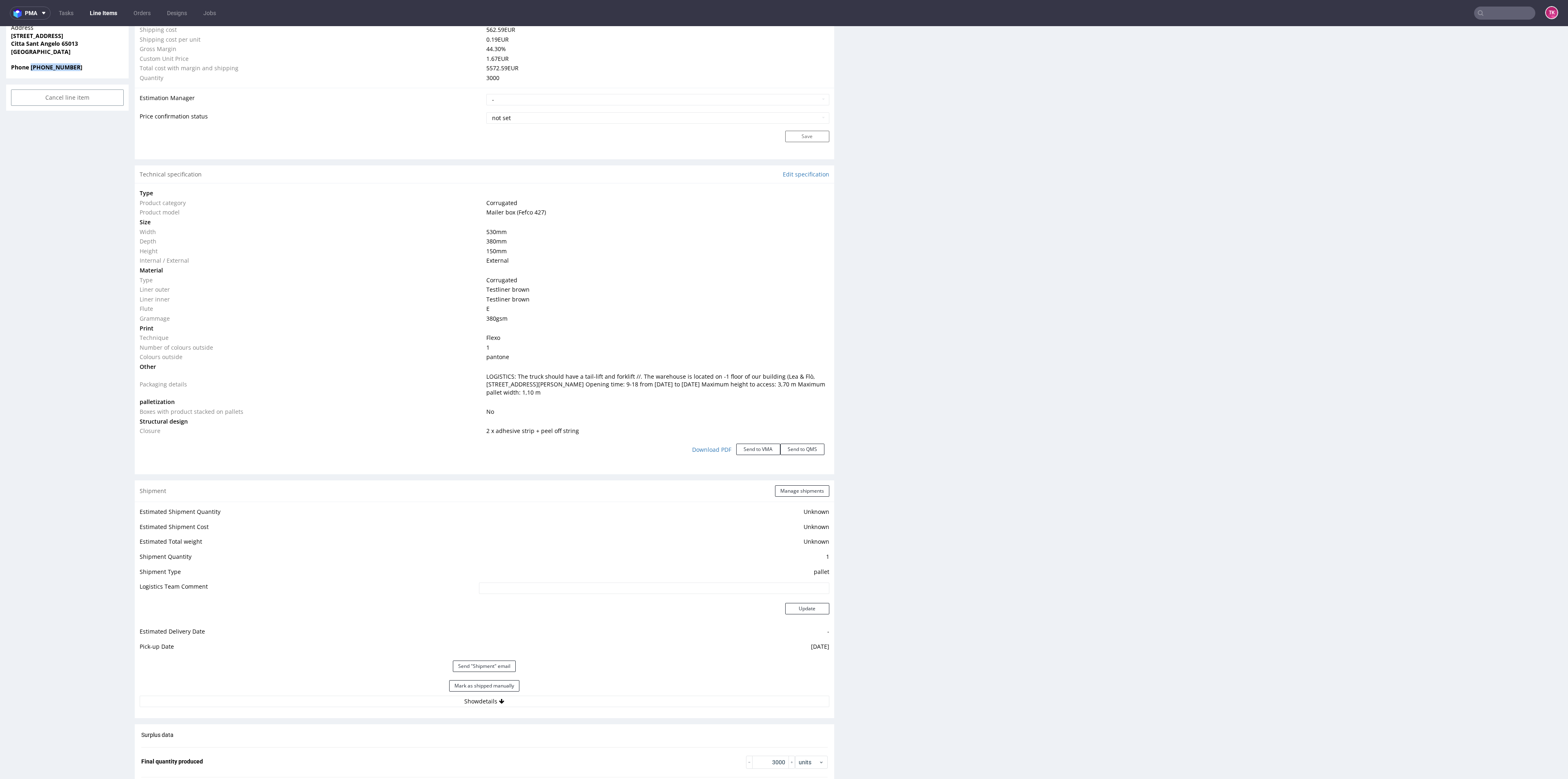
scroll to position [674, 0]
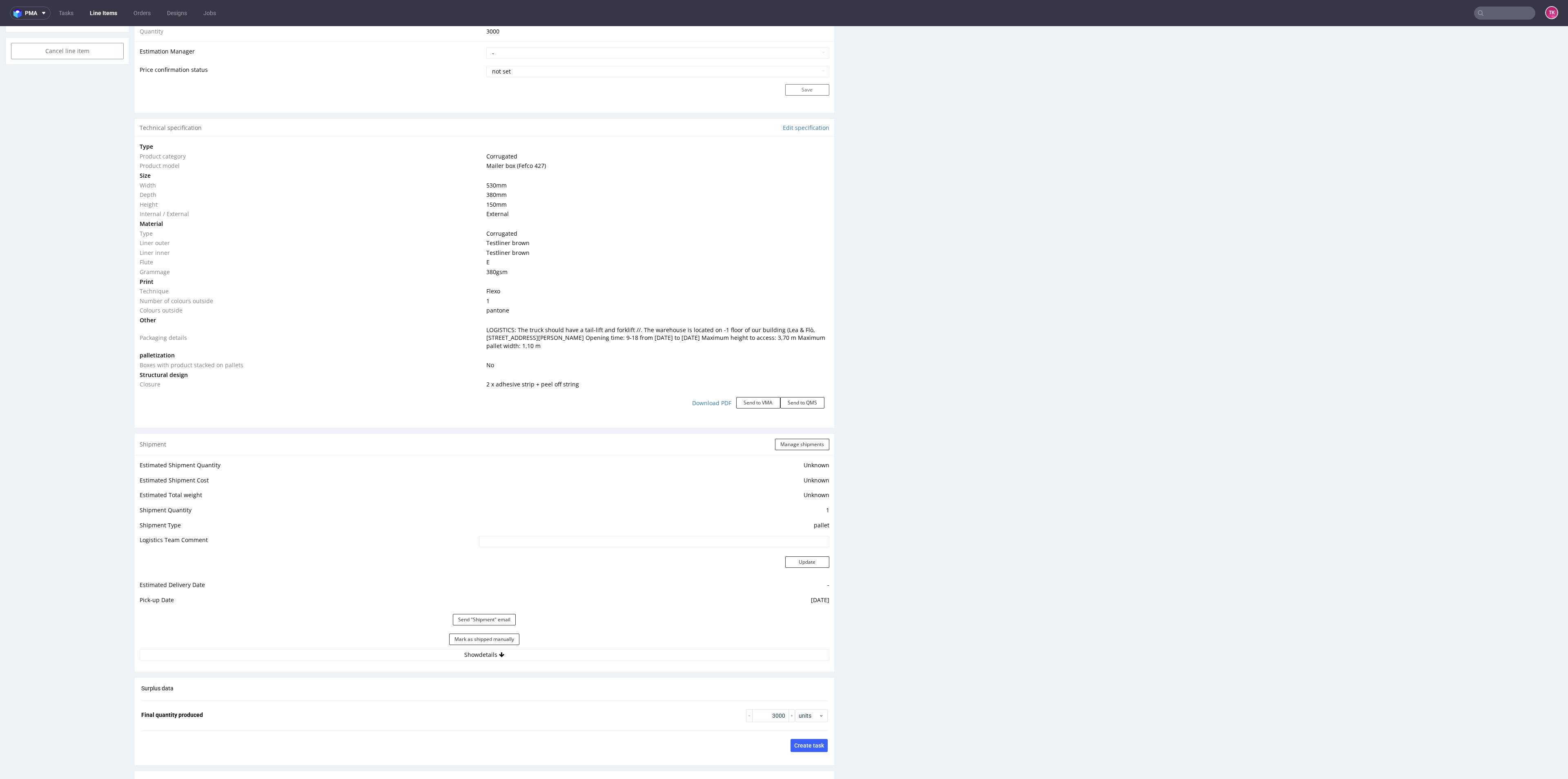
click at [544, 645] on div "Mark as shipped manually" at bounding box center [484, 639] width 689 height 19
click at [557, 654] on button "Show details" at bounding box center [484, 654] width 689 height 11
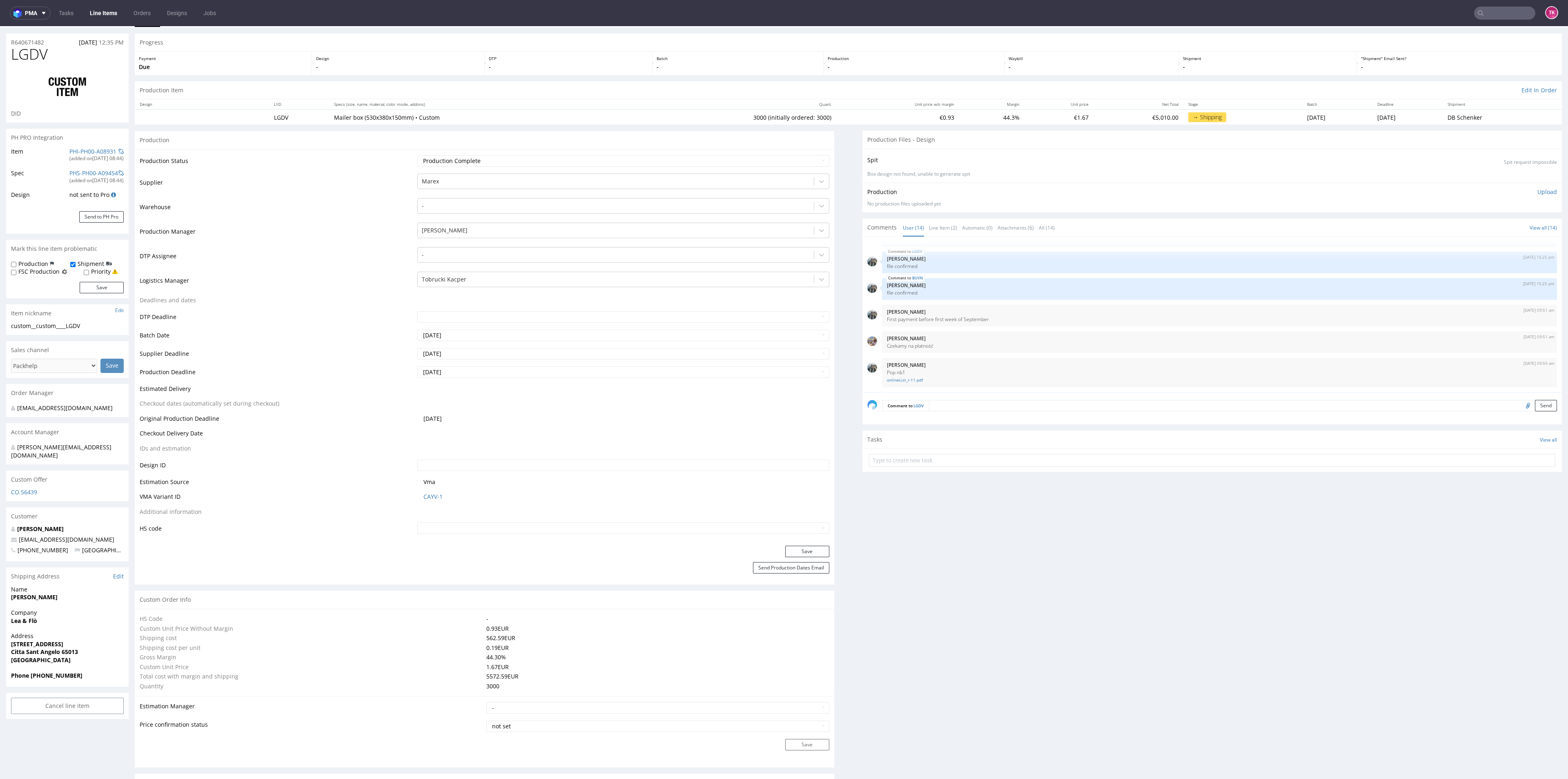
scroll to position [0, 0]
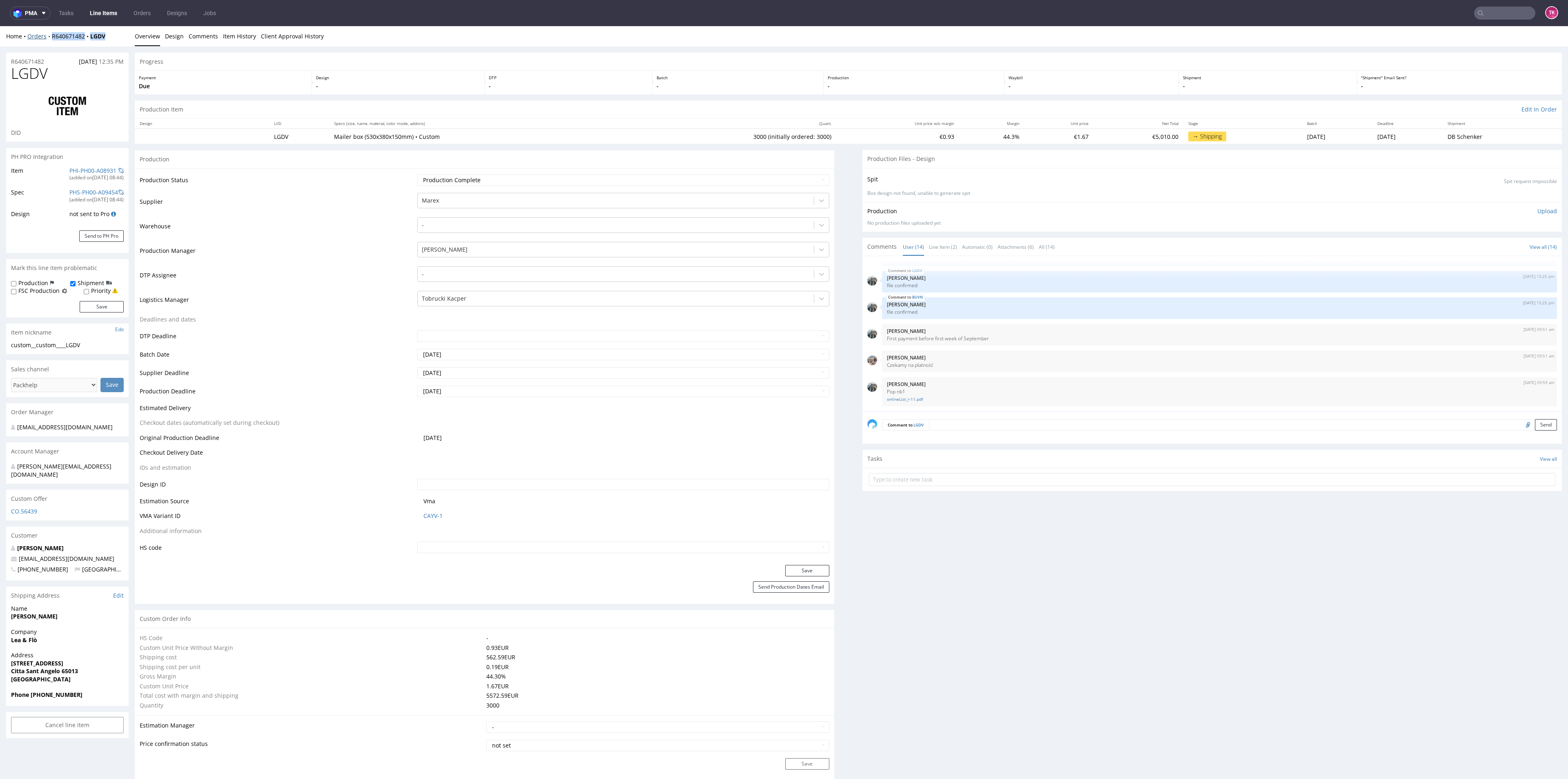
drag, startPoint x: 93, startPoint y: 33, endPoint x: 51, endPoint y: 35, distance: 42.0
click at [51, 35] on div "Home Orders R640671482 LGDV" at bounding box center [67, 37] width 123 height 8
copy div "R640671482 LGDV"
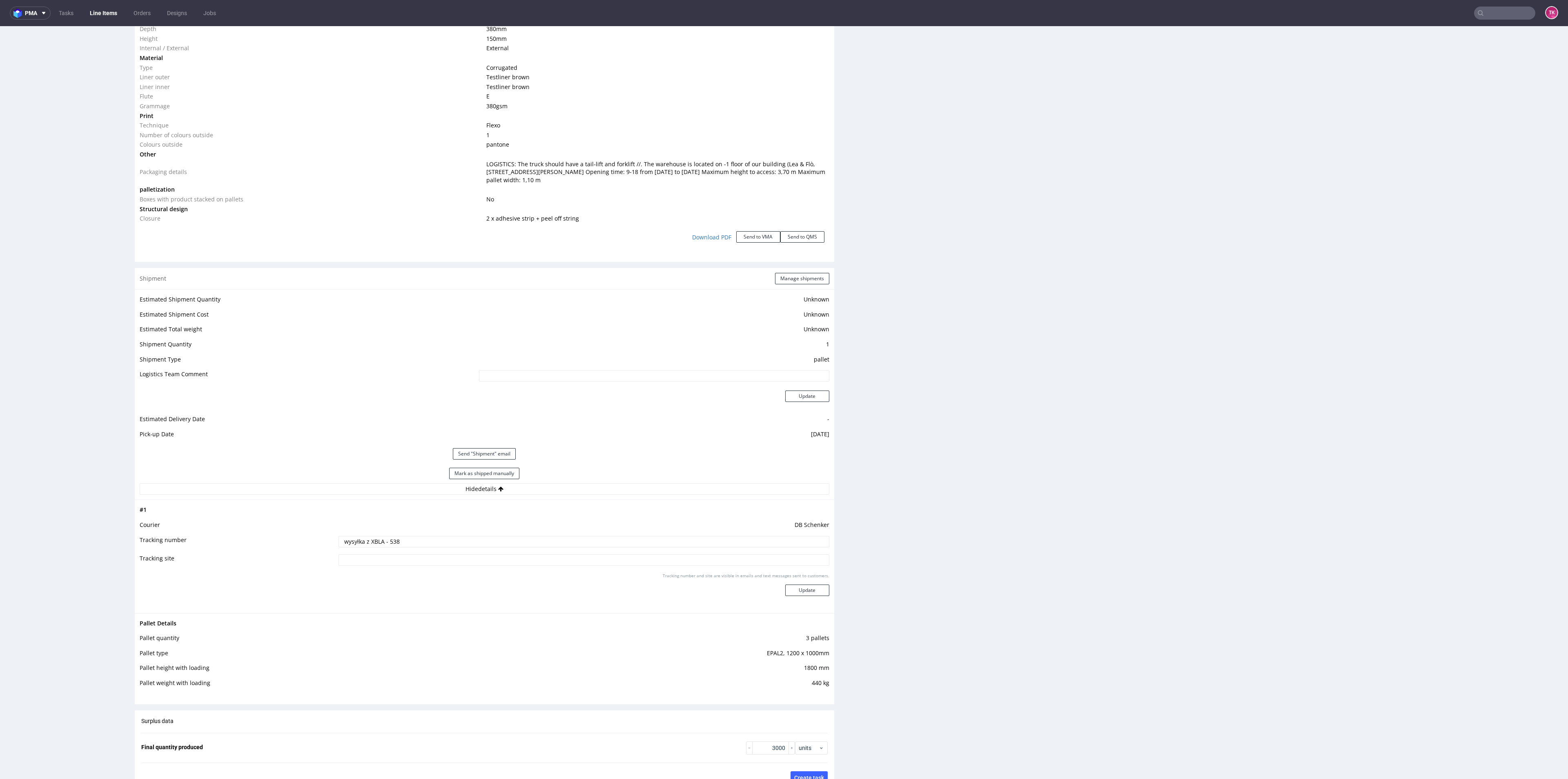
scroll to position [857, 0]
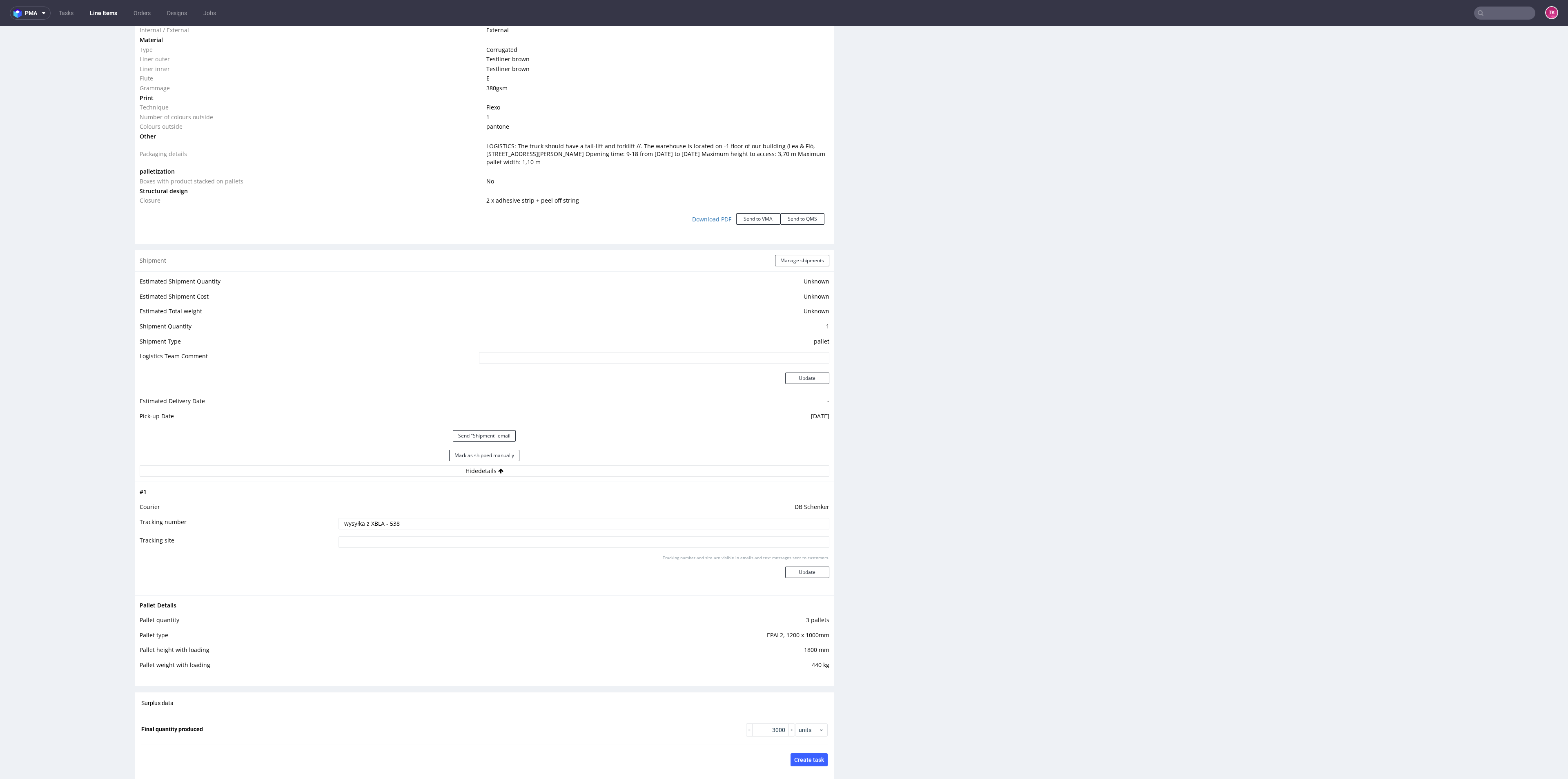
drag, startPoint x: 360, startPoint y: 523, endPoint x: 371, endPoint y: 520, distance: 11.4
click at [360, 521] on input "wysyłka z XBLA - 538" at bounding box center [583, 523] width 491 height 11
click at [412, 516] on td "DB Schenker" at bounding box center [583, 509] width 493 height 15
click at [411, 521] on input "wysyłka z XBLA - 538" at bounding box center [583, 523] width 491 height 11
paste input "PLWAW510008863"
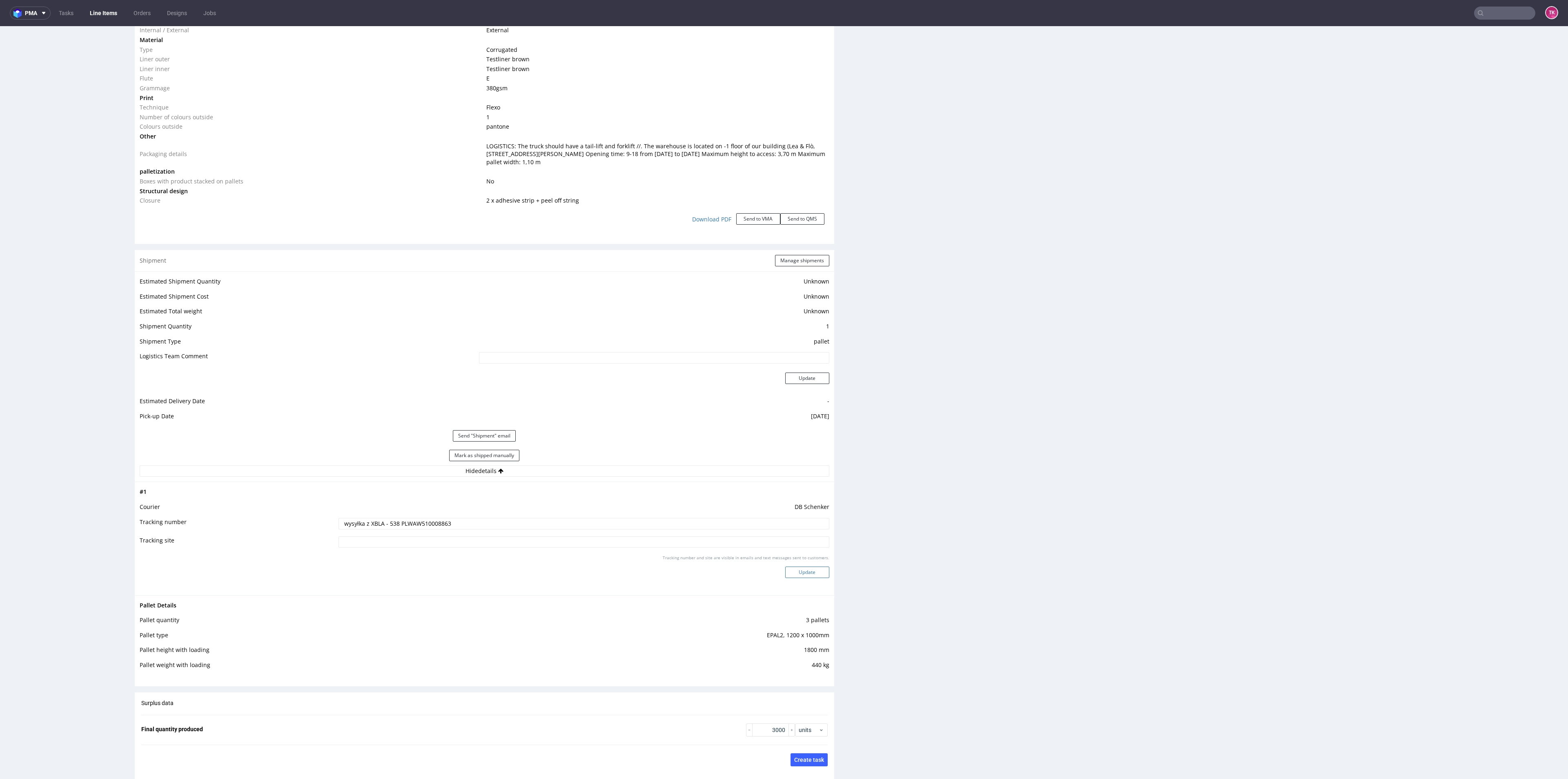
type input "wysyłka z XBLA - 538 PLWAW510008863"
click at [795, 574] on button "Update" at bounding box center [807, 572] width 44 height 11
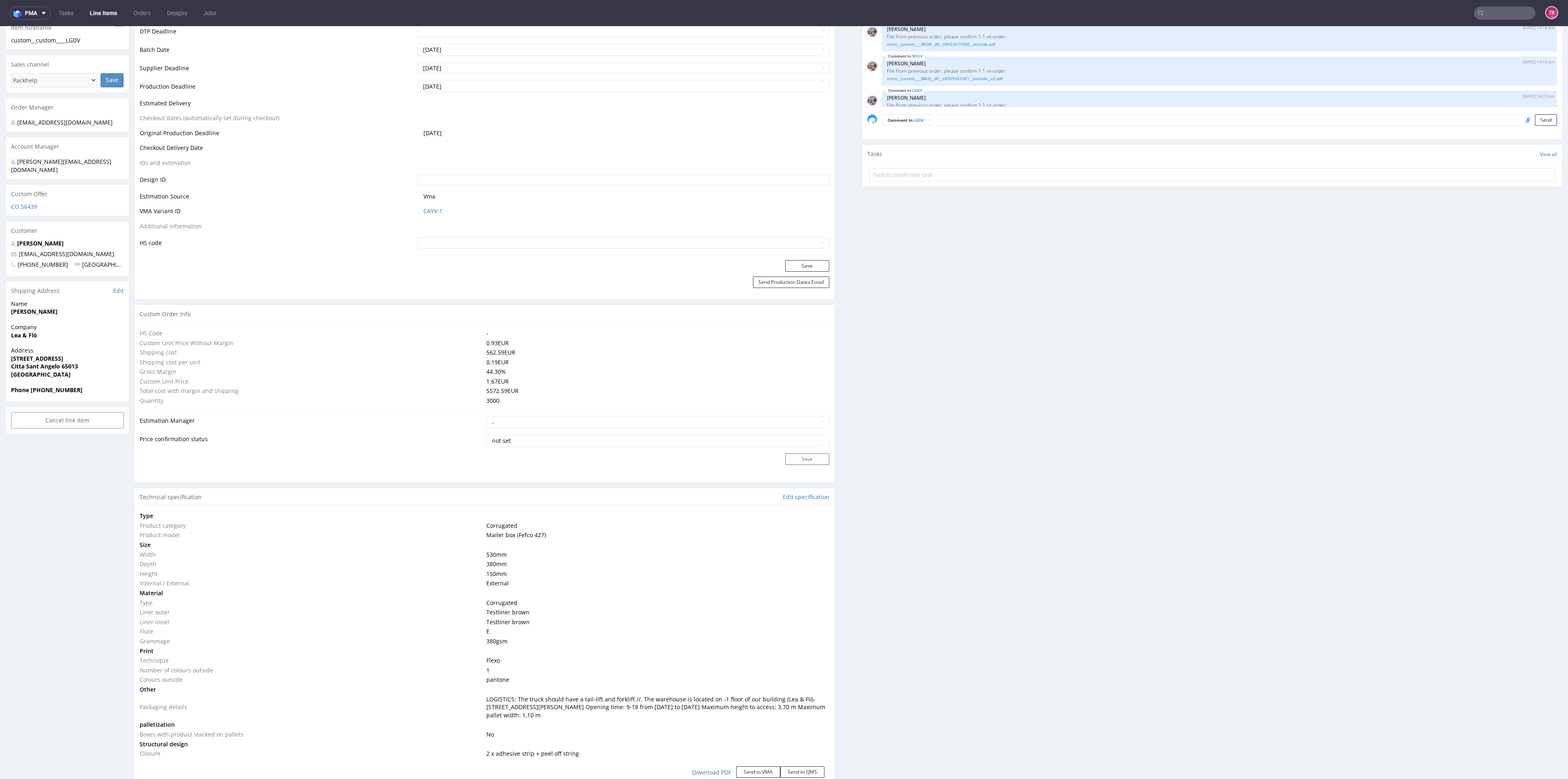
scroll to position [273, 0]
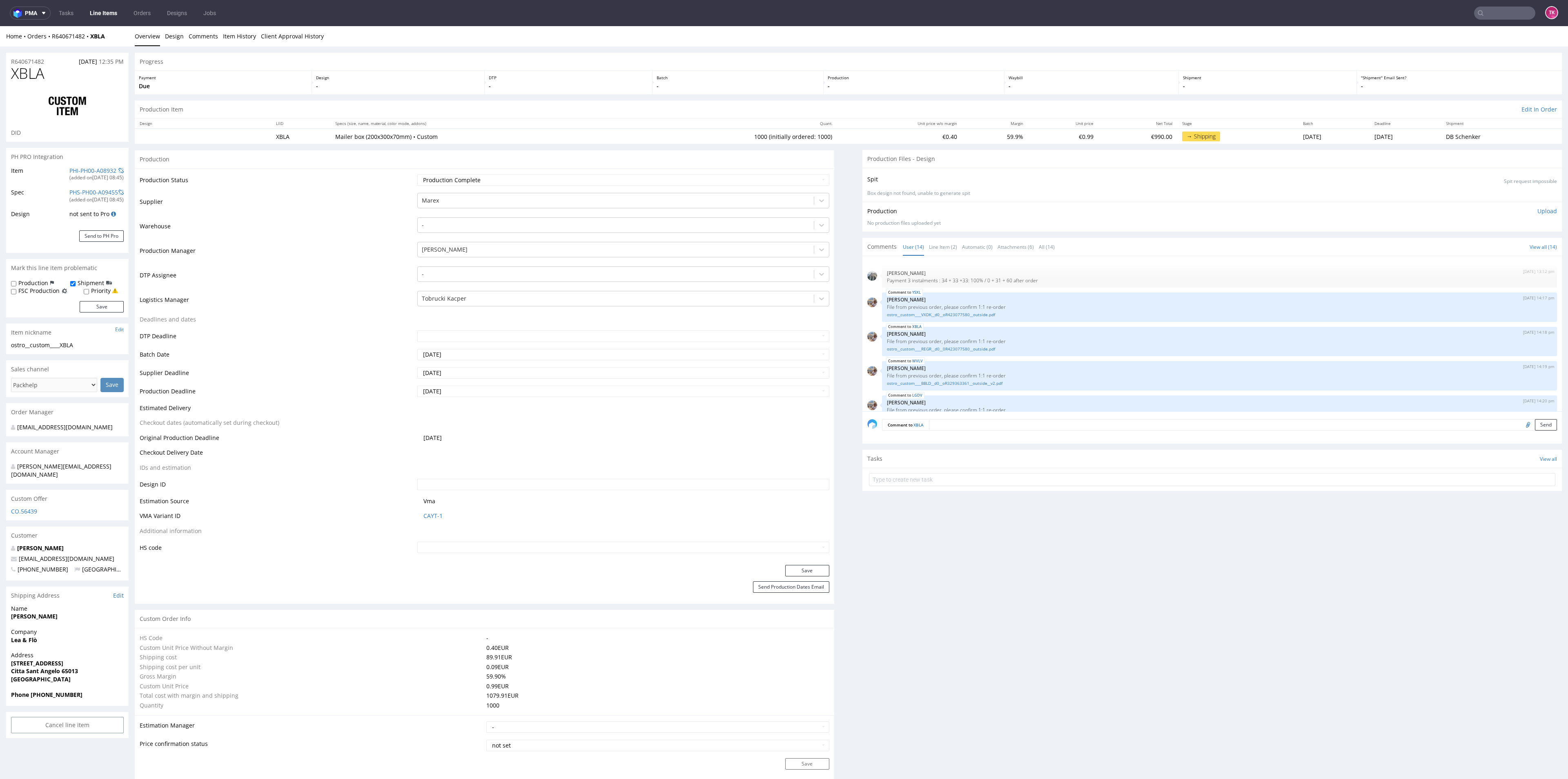
scroll to position [273, 0]
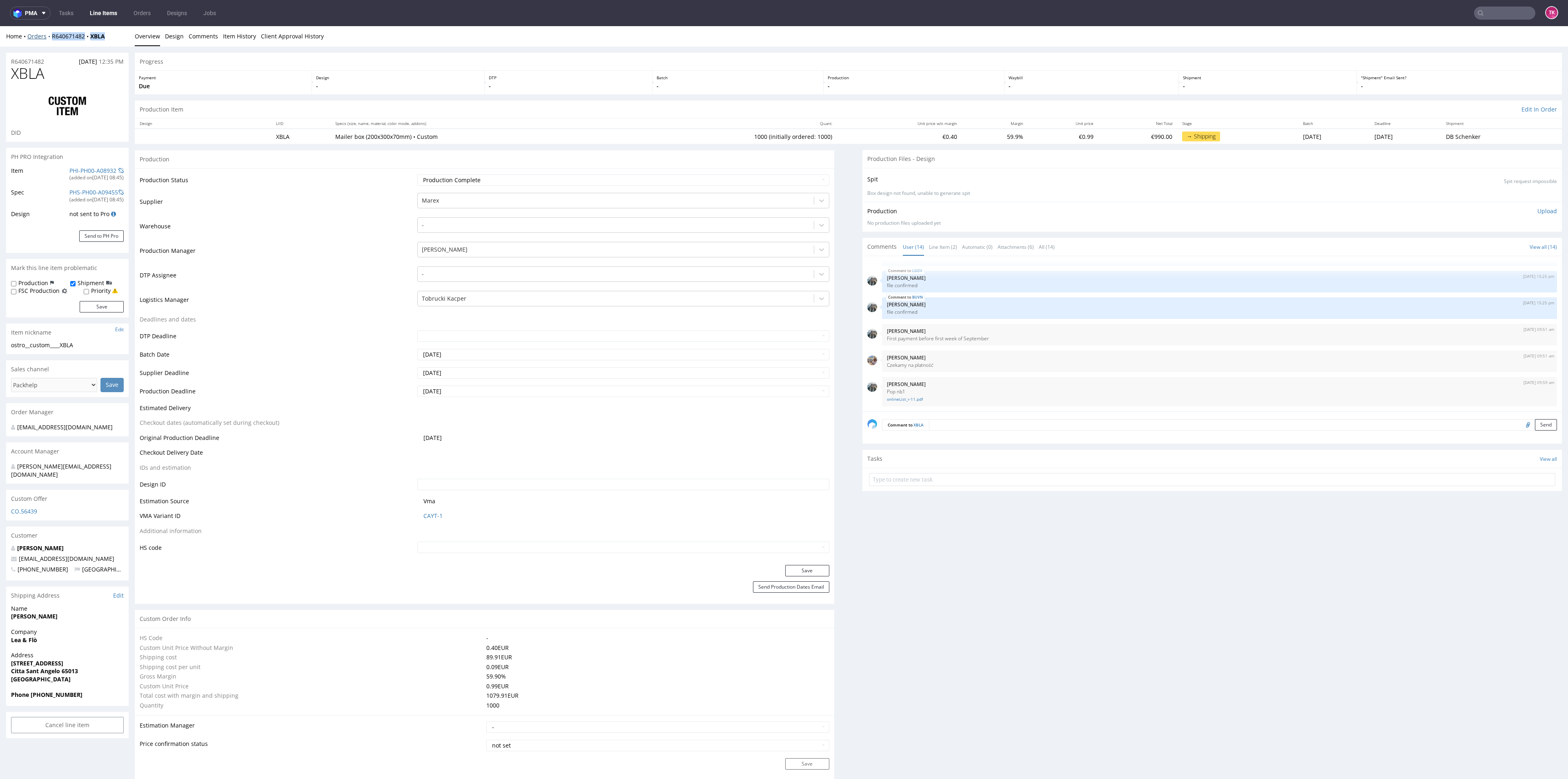
drag, startPoint x: 78, startPoint y: 31, endPoint x: 49, endPoint y: 40, distance: 30.4
click at [49, 40] on div "Home Orders R640671482 XBLA" at bounding box center [67, 37] width 123 height 8
copy div "R640671482 XBLA"
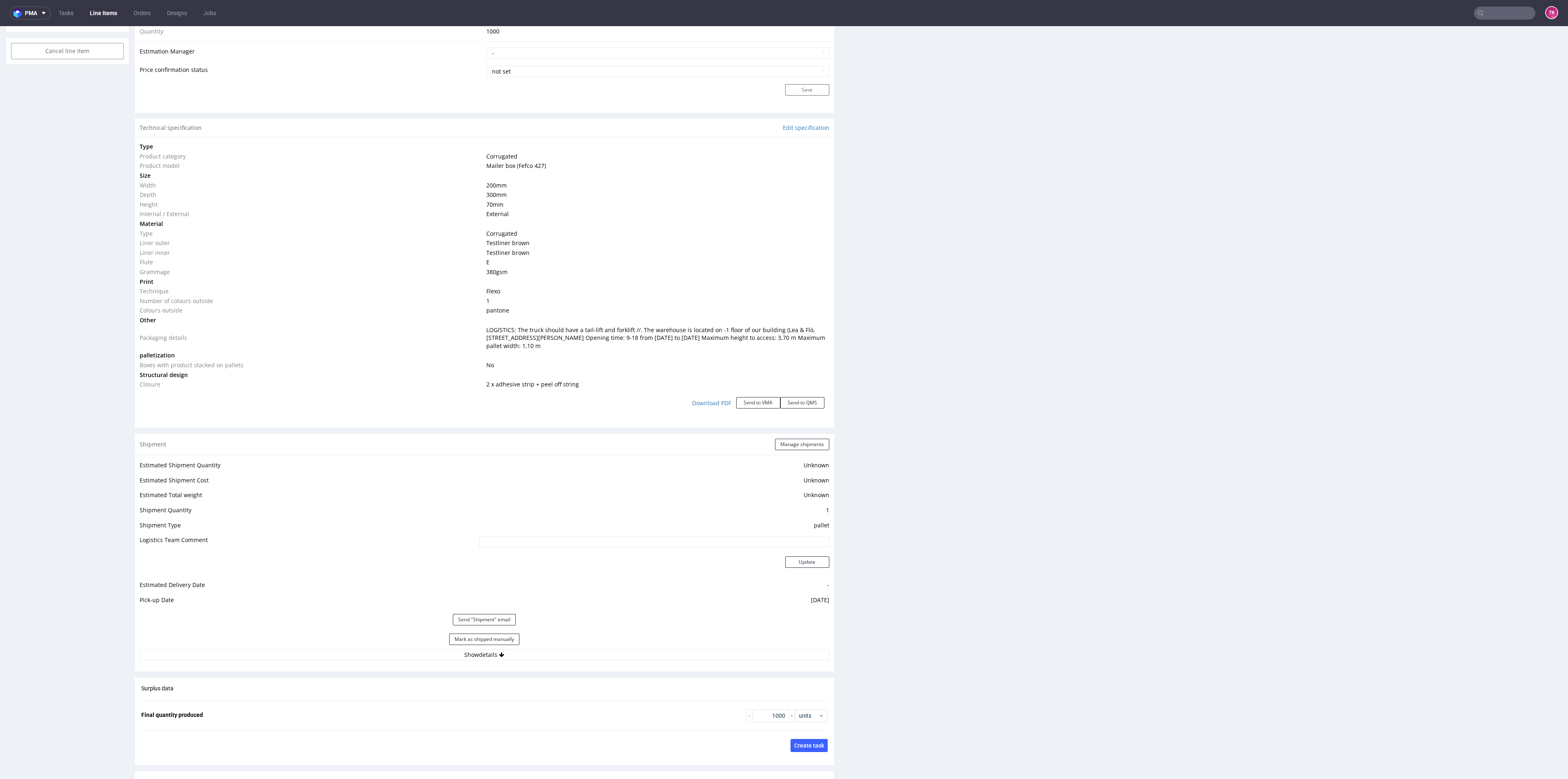
click at [555, 645] on div "Mark as shipped manually" at bounding box center [484, 639] width 689 height 19
click at [558, 651] on button "Show details" at bounding box center [484, 654] width 689 height 11
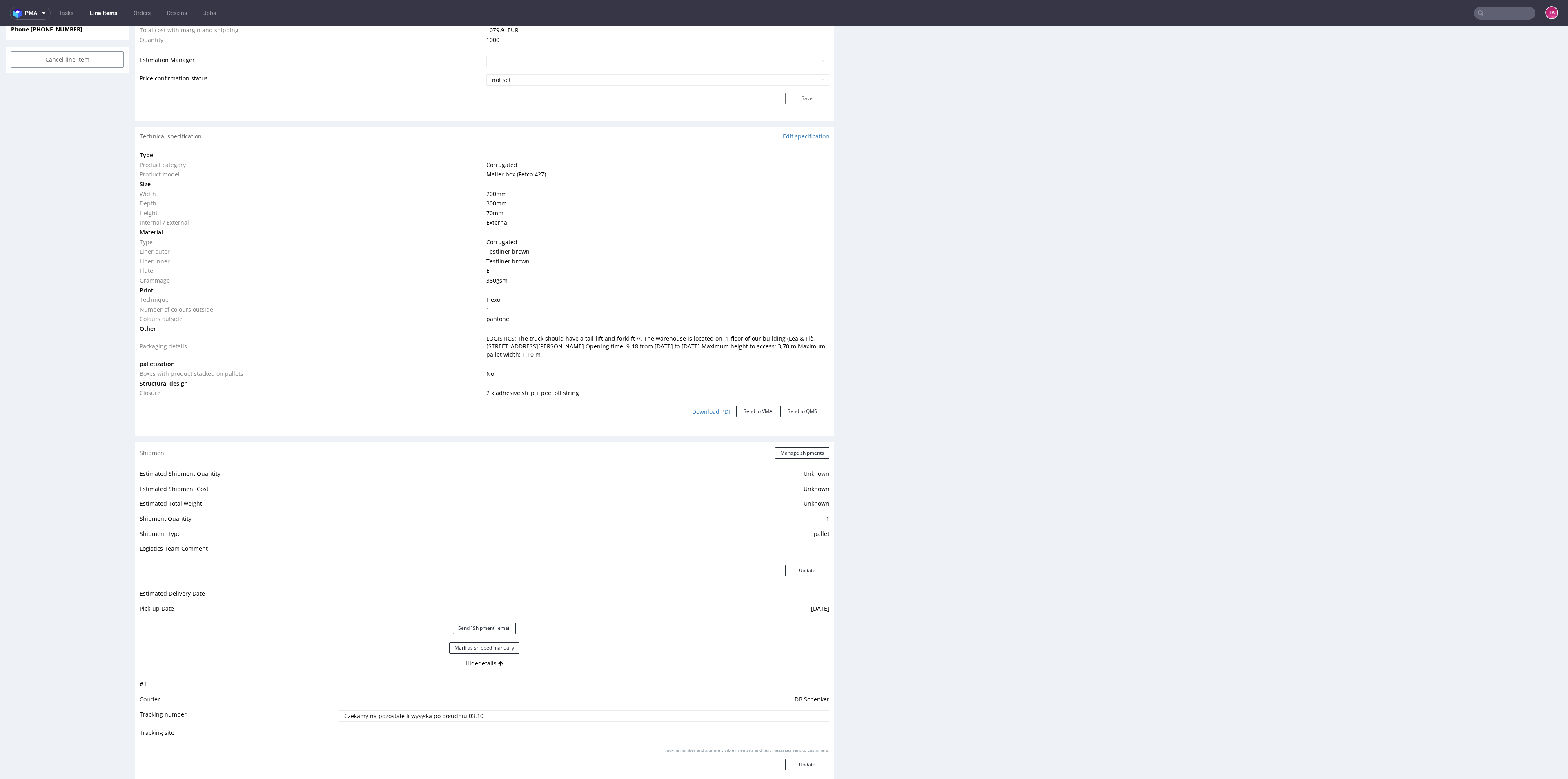
drag, startPoint x: 480, startPoint y: 335, endPoint x: 601, endPoint y: 353, distance: 122.3
click at [601, 353] on td "LOGISTICS: The truck should have a tail-lift and forklift //. The warehouse is …" at bounding box center [656, 346] width 344 height 26
copy span "LOGISTICS: The truck should have a tail-lift and forklift //. The warehouse is …"
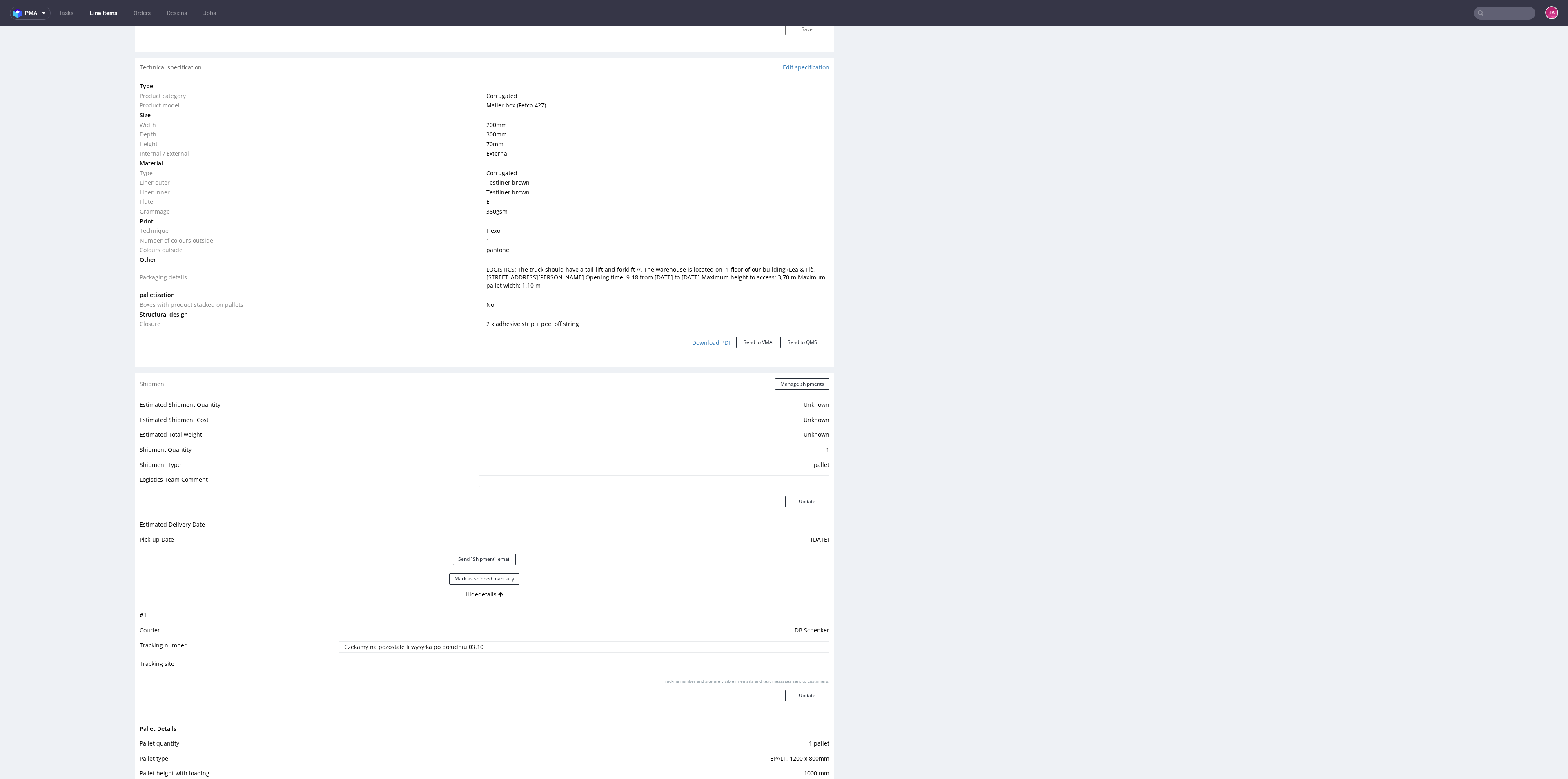
scroll to position [857, 0]
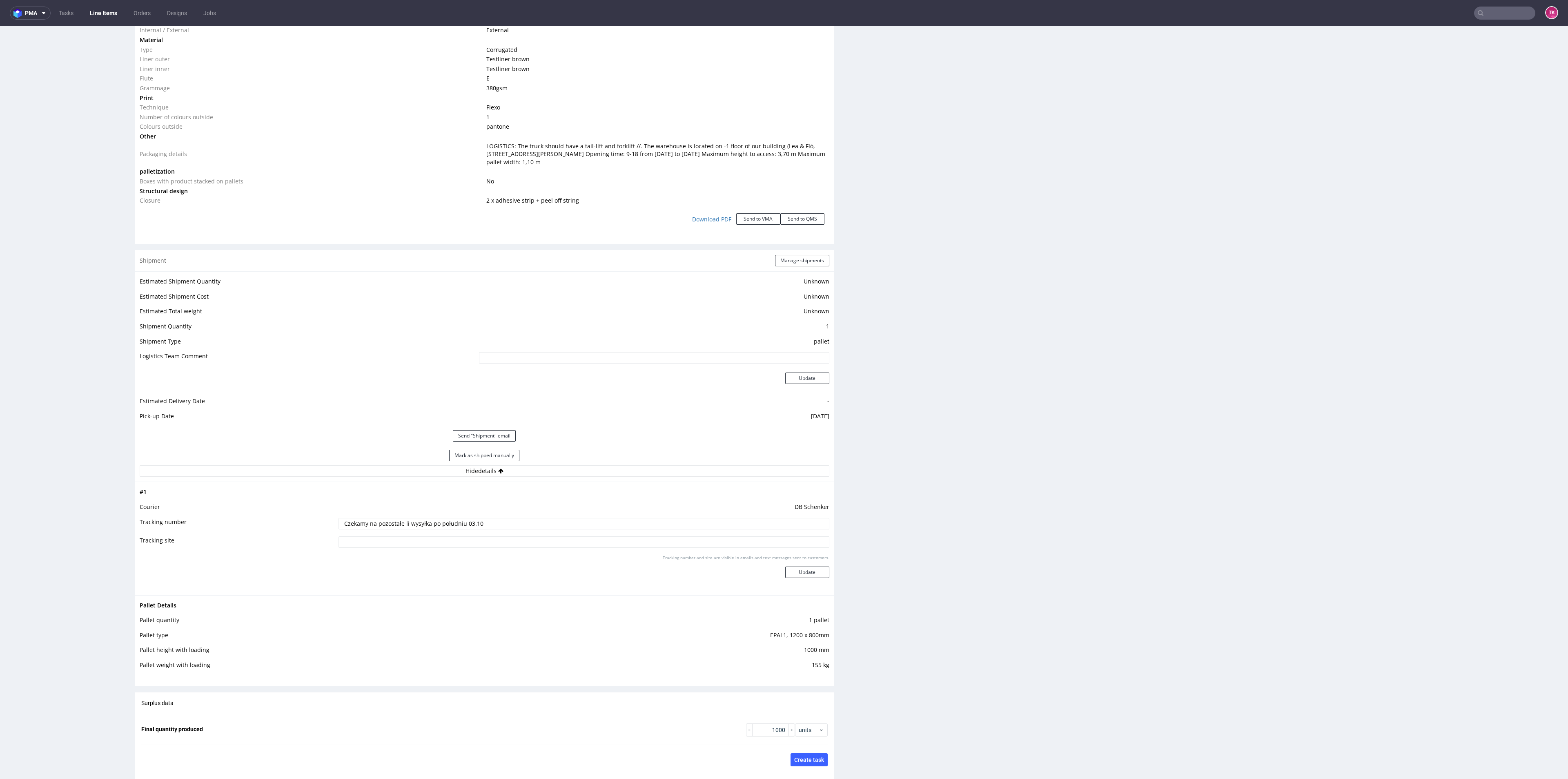
drag, startPoint x: 450, startPoint y: 518, endPoint x: 270, endPoint y: 516, distance: 180.0
click at [218, 512] on tbody "# 1 Courier [PERSON_NAME] Tracking number Czekamy na pozostałe li wysyłka po po…" at bounding box center [484, 538] width 689 height 103
paste input "PLWAW510008863"
type input "PLWAW510008863"
click at [811, 575] on button "Update" at bounding box center [807, 572] width 44 height 11
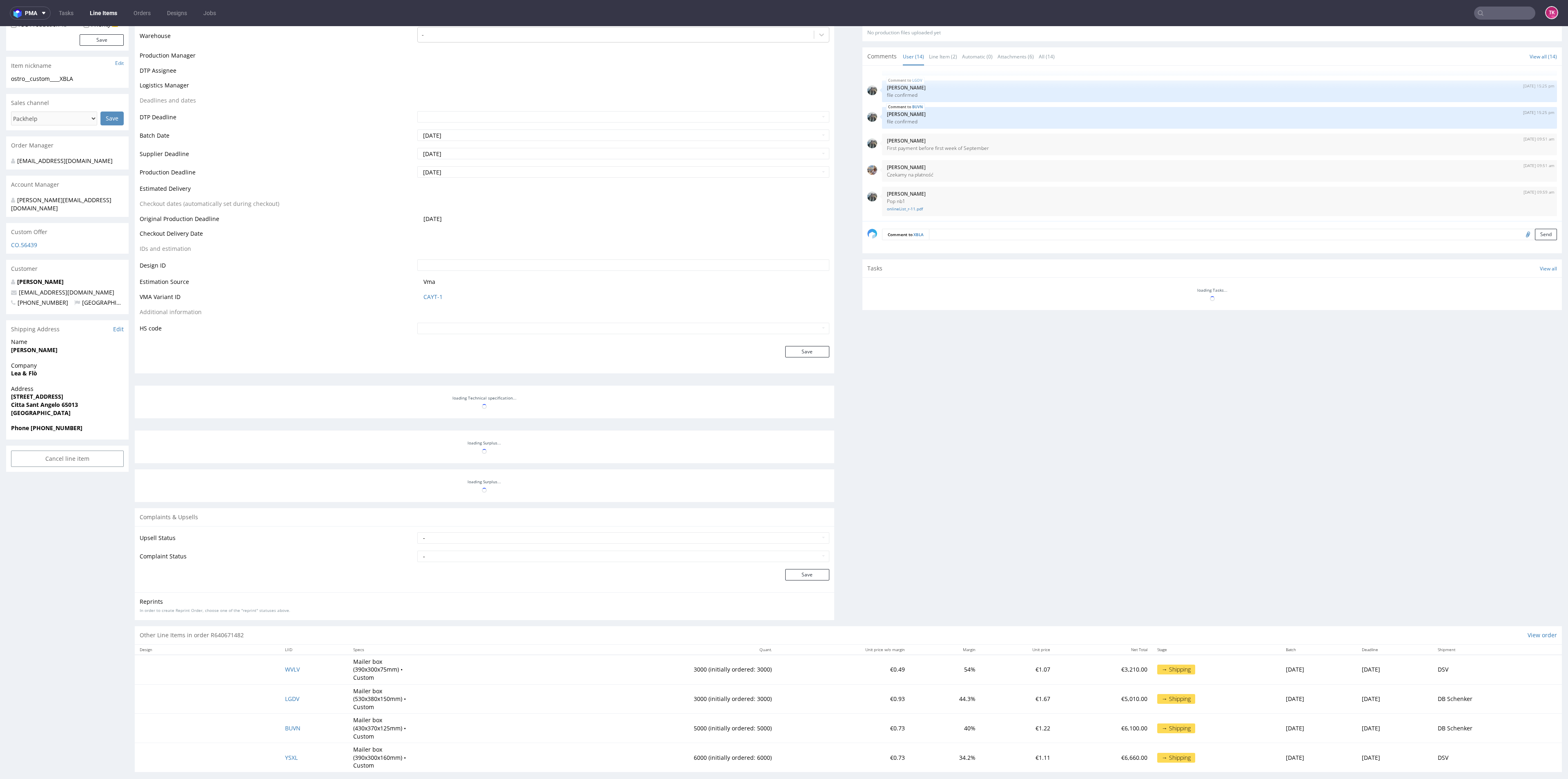
scroll to position [286, 0]
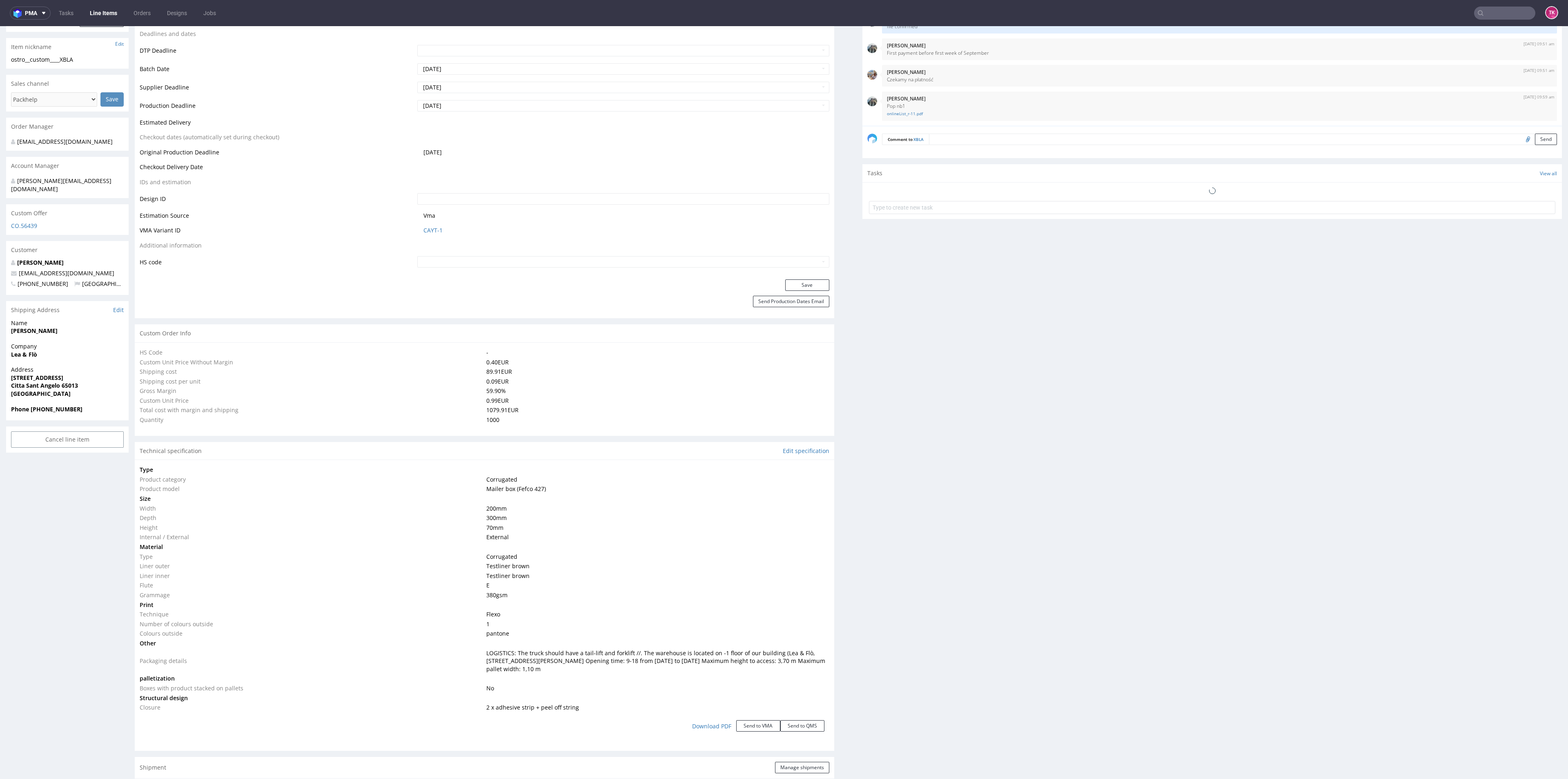
type input "1000"
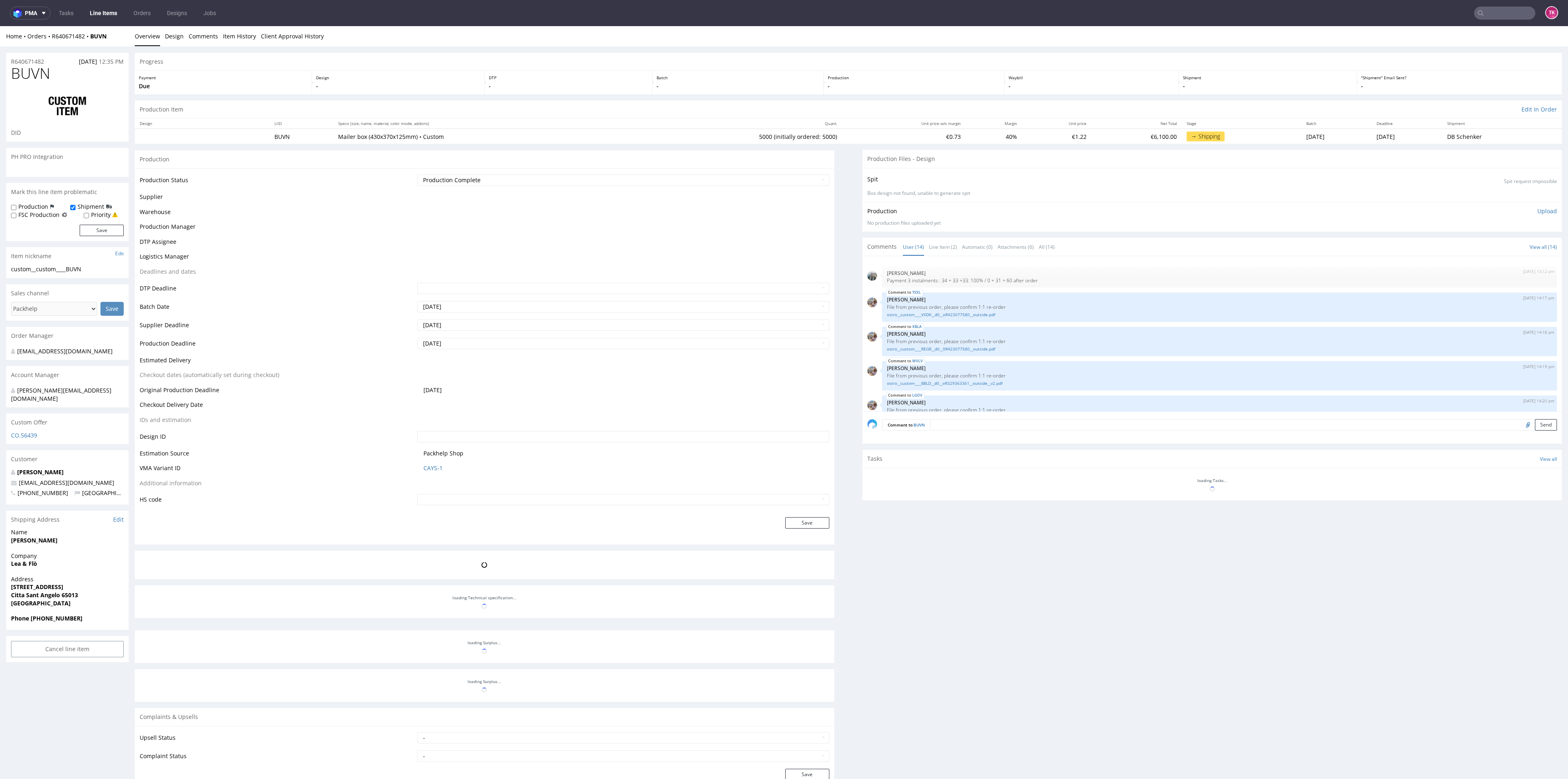
scroll to position [273, 0]
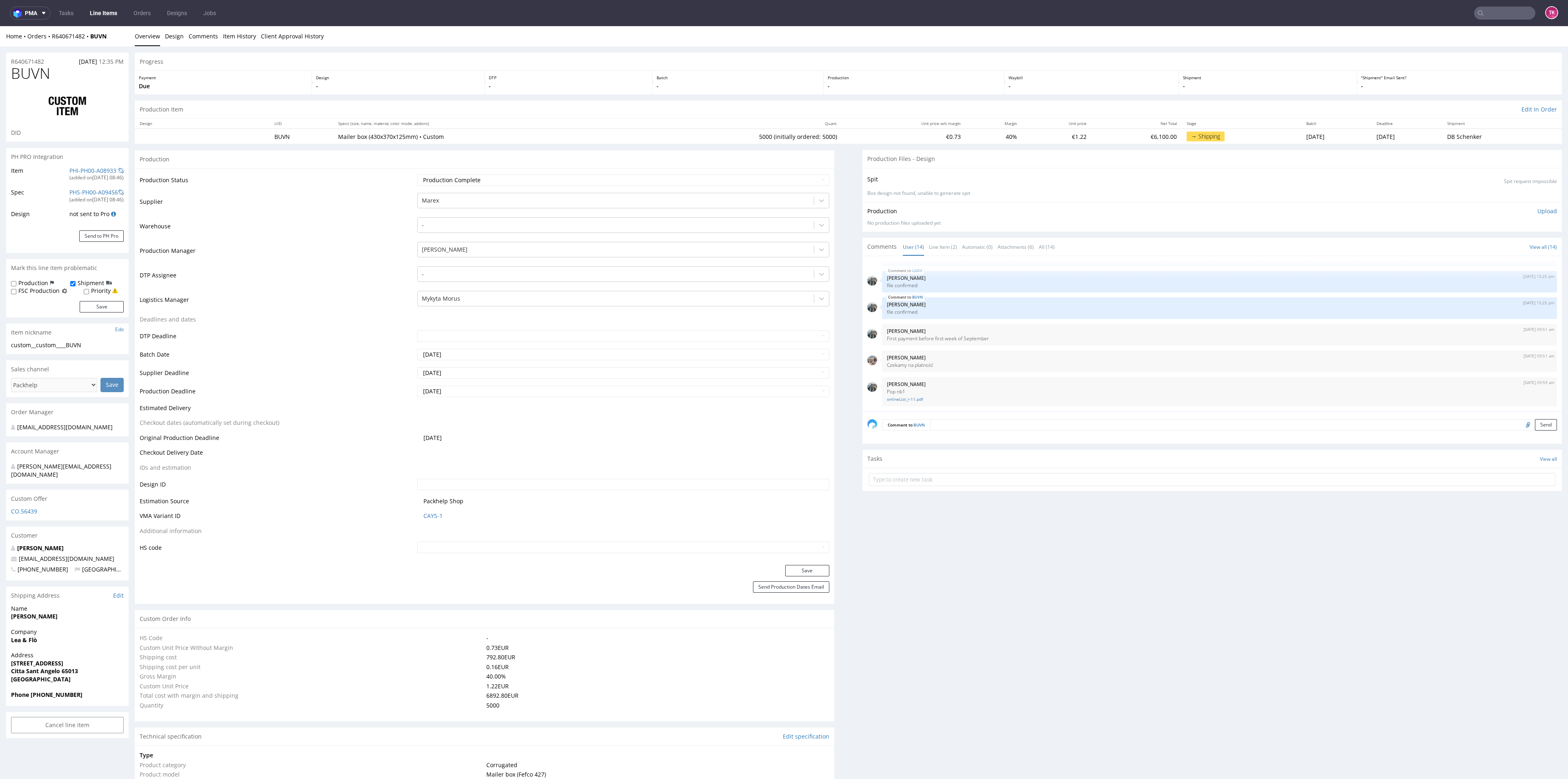
type input "5000"
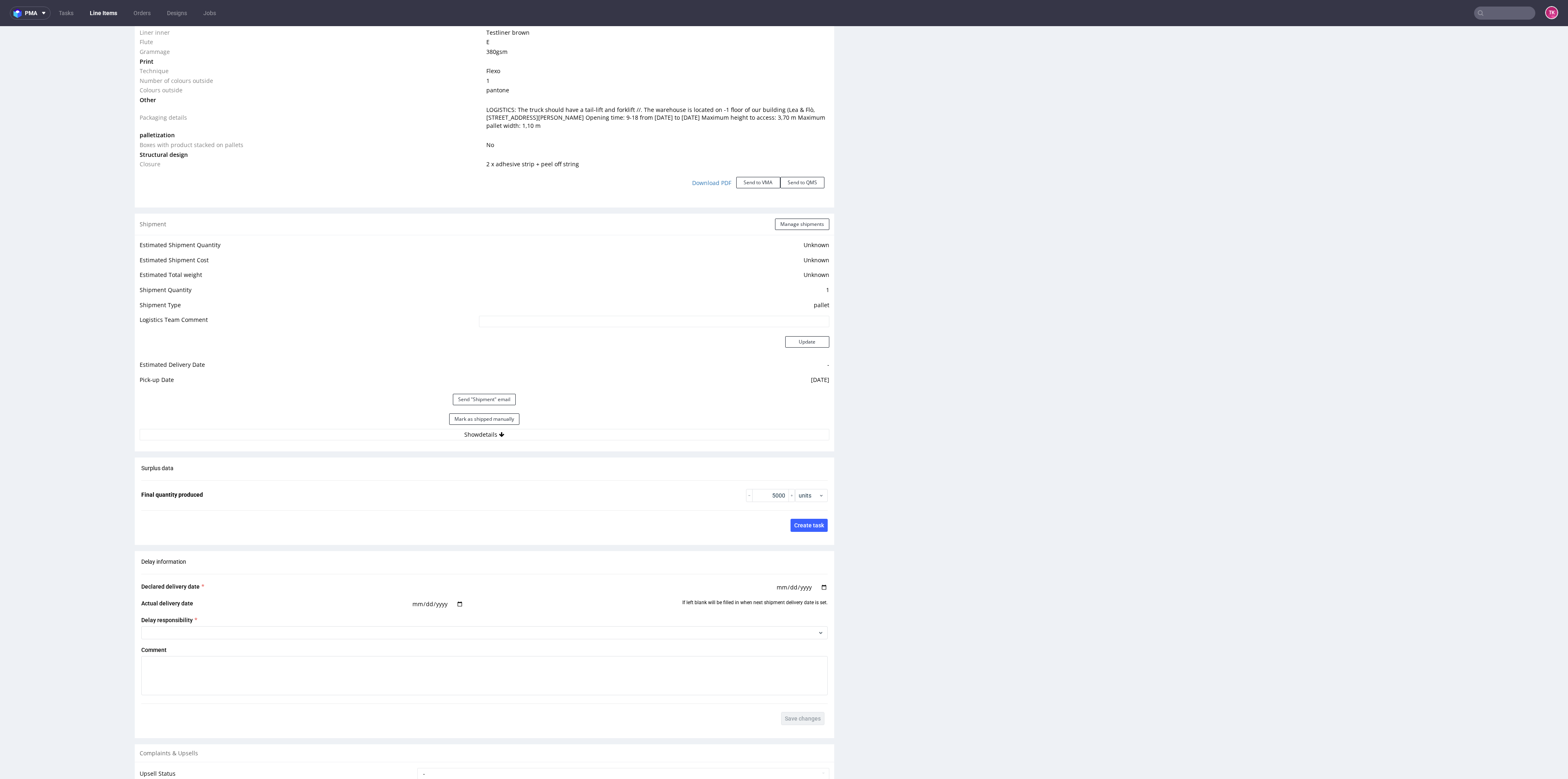
scroll to position [980, 0]
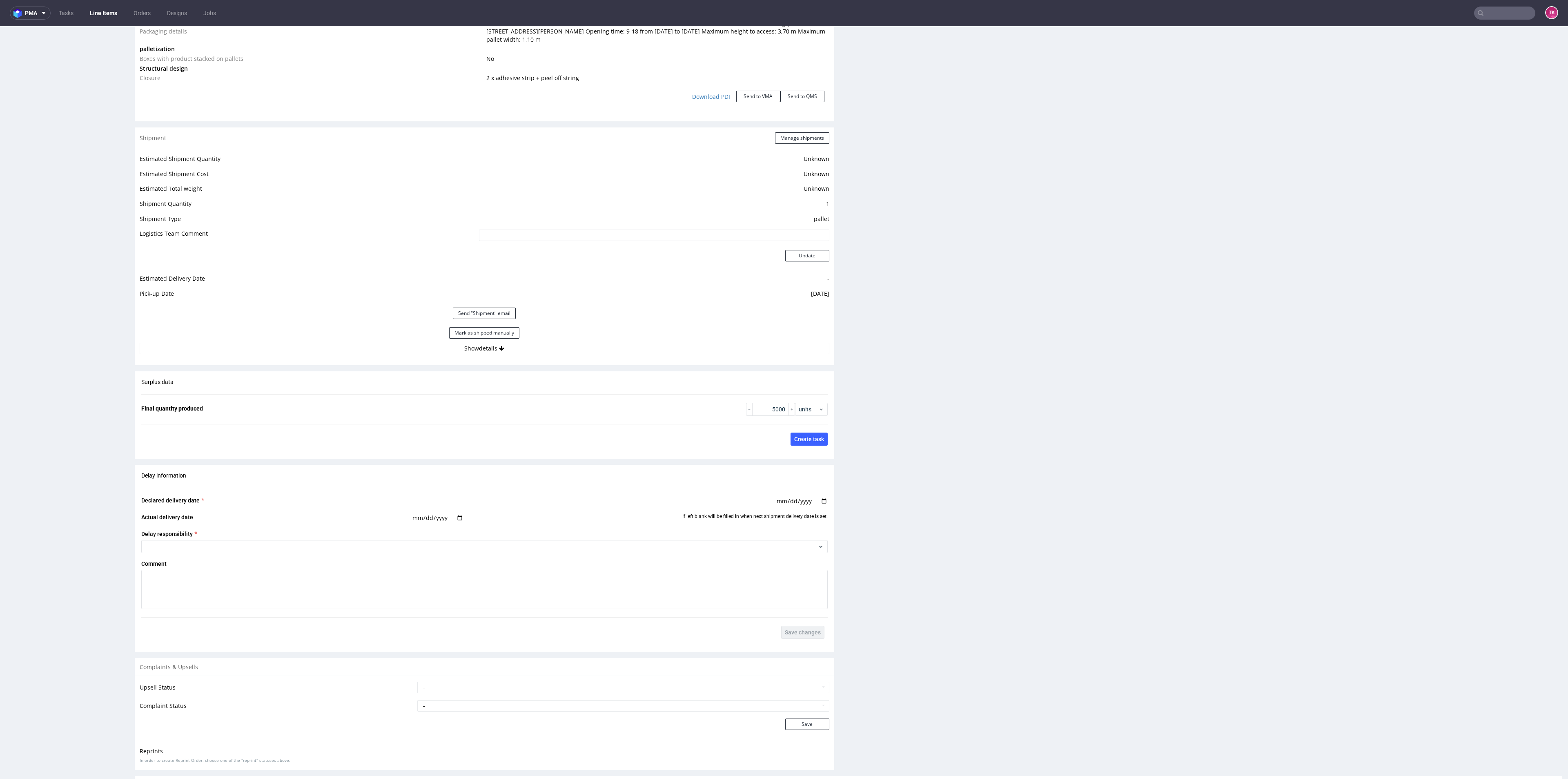
click at [588, 353] on div "Estimated Shipment Quantity Unknown Estimated Shipment Cost Unknown Estimated T…" at bounding box center [484, 253] width 699 height 210
click at [588, 351] on button "Show details" at bounding box center [484, 348] width 689 height 11
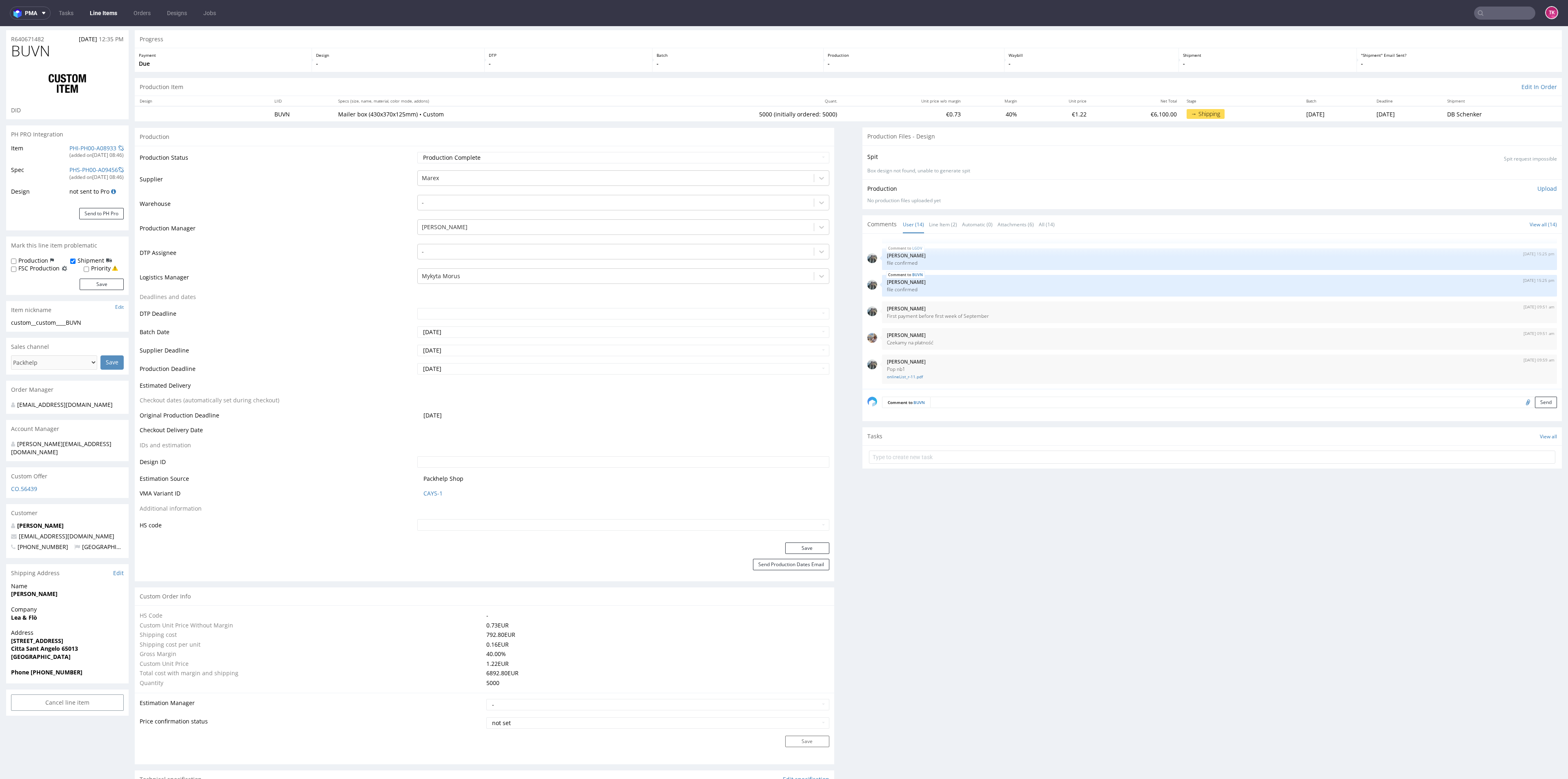
scroll to position [0, 0]
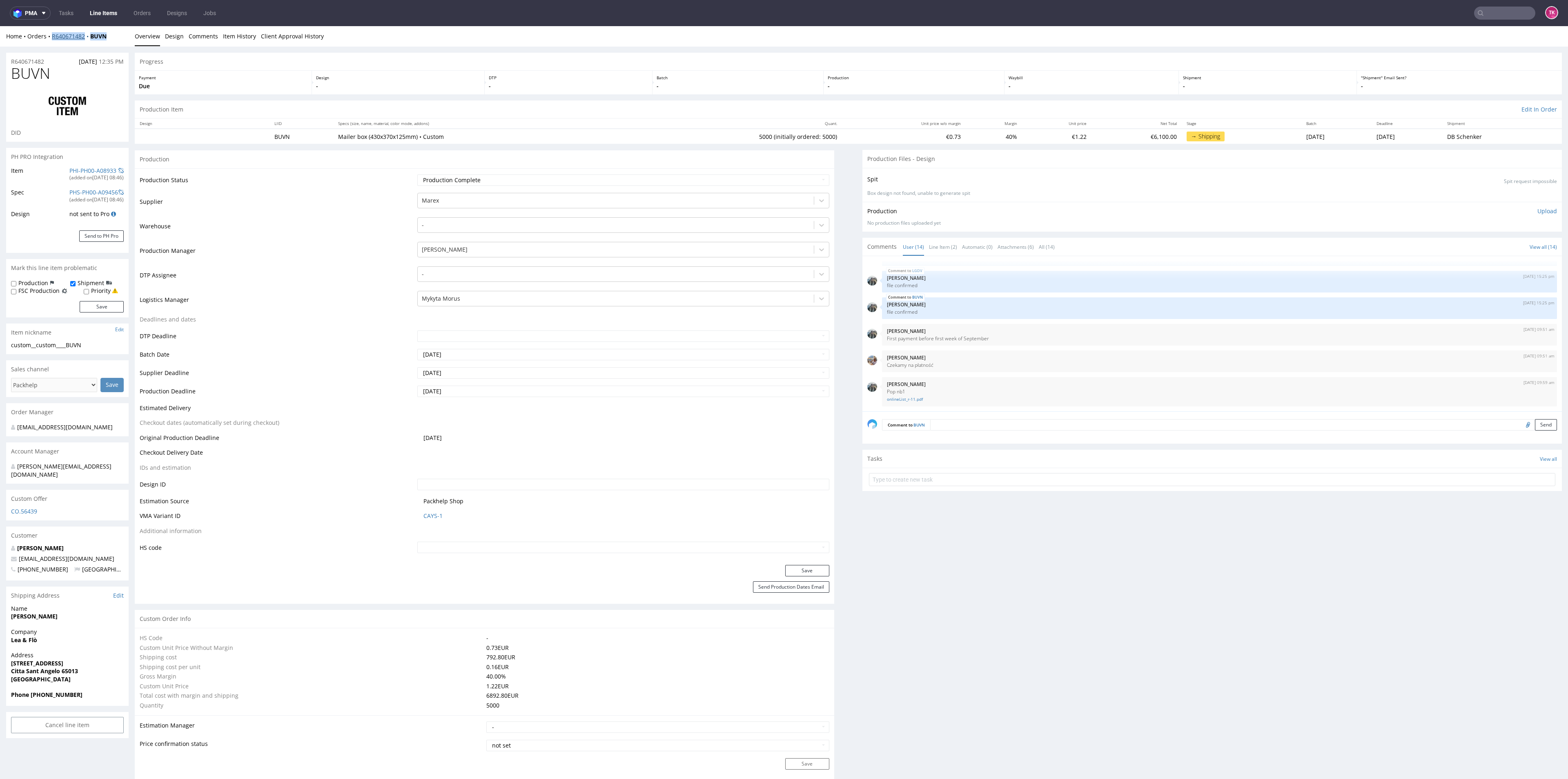
drag, startPoint x: 112, startPoint y: 45, endPoint x: 52, endPoint y: 37, distance: 60.5
click at [52, 37] on div "Home Orders R640671482 BUVN Overview Design Comments Item History Client Approv…" at bounding box center [784, 36] width 1568 height 20
copy div "R640671482 BUVN"
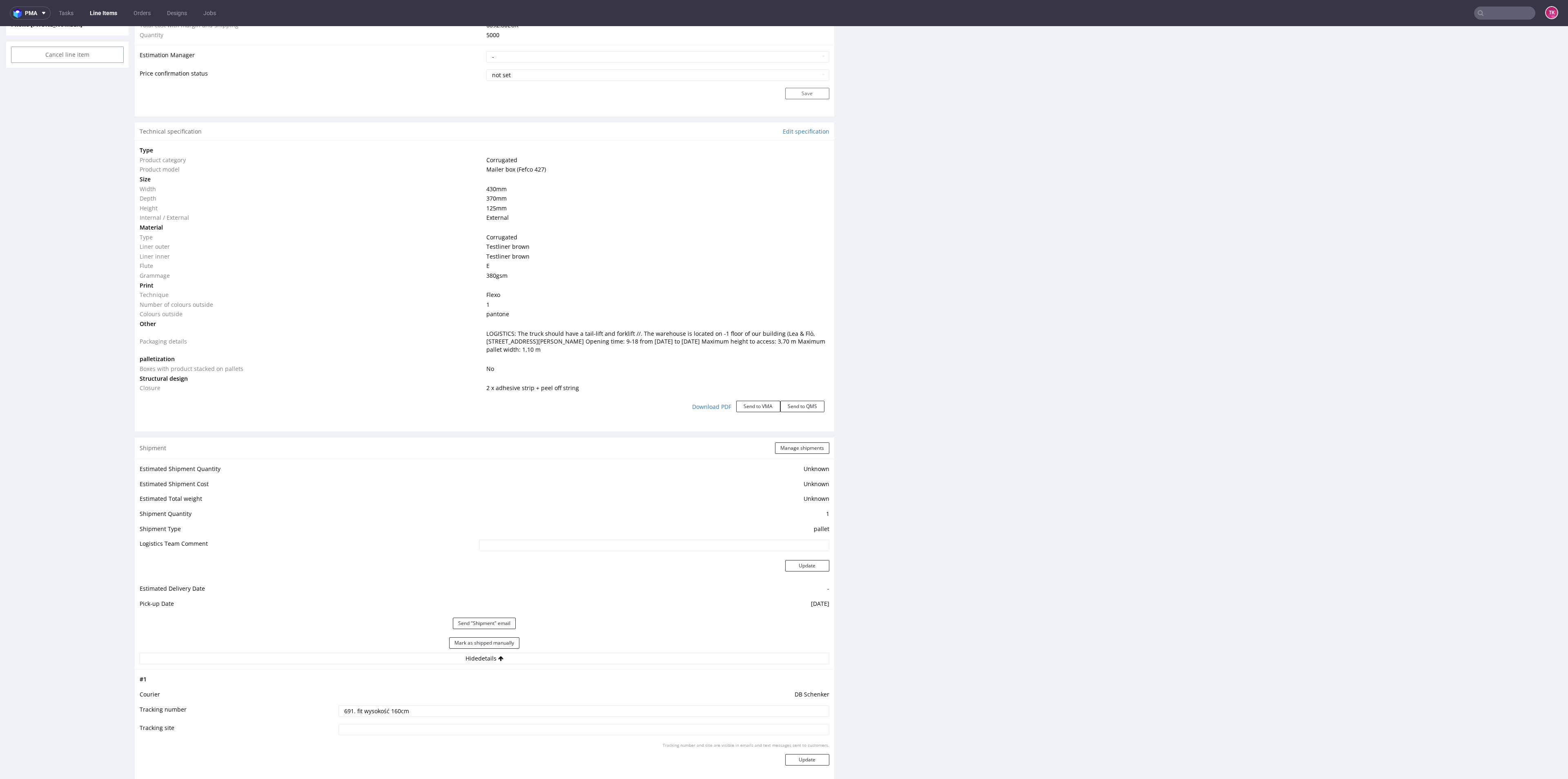
scroll to position [735, 0]
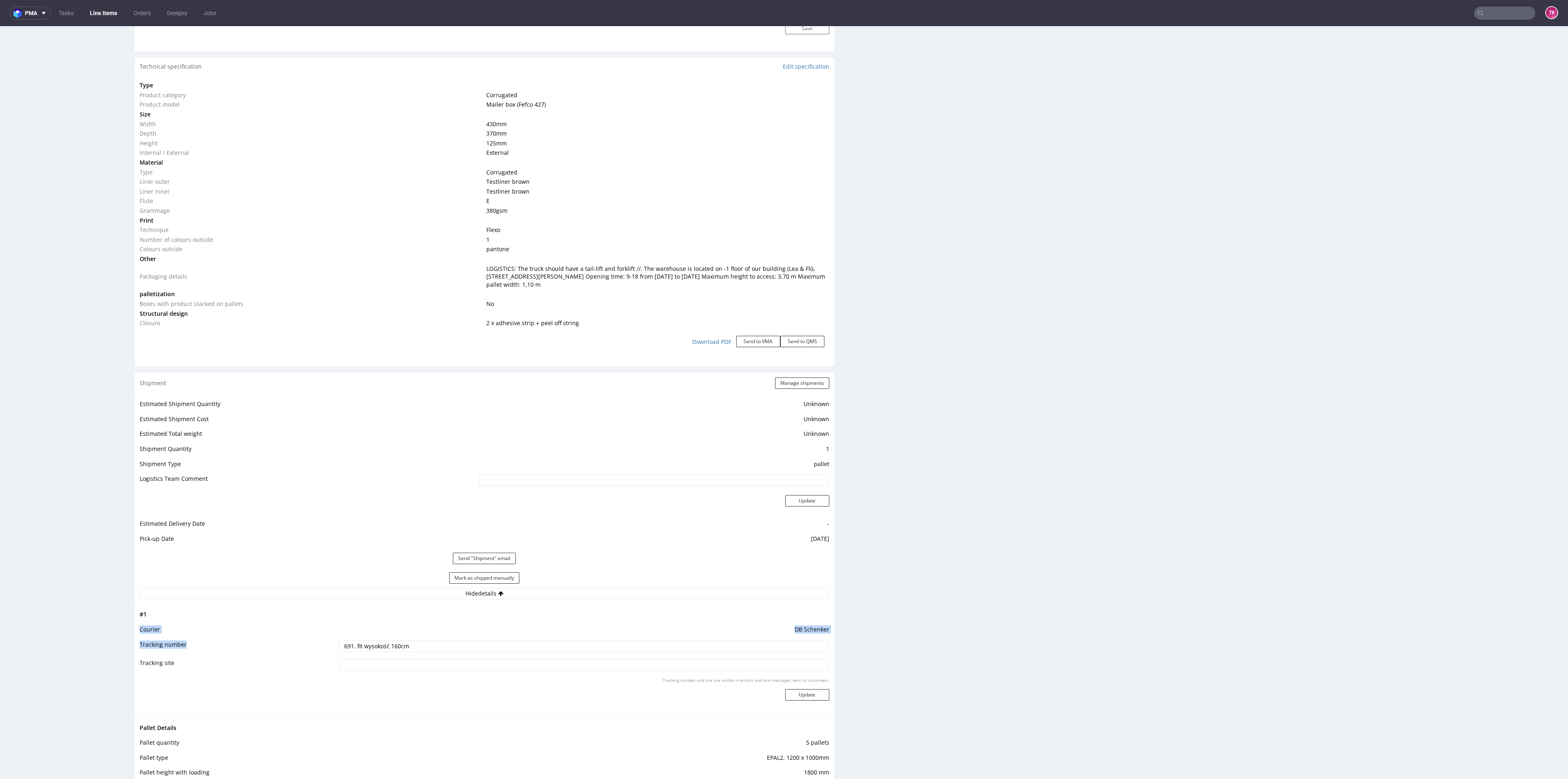
drag, startPoint x: 466, startPoint y: 653, endPoint x: 344, endPoint y: 638, distance: 122.9
click at [294, 622] on tbody "# 1 Courier [PERSON_NAME] Tracking number 691. fit wysokość 160cm Tracking site…" at bounding box center [484, 660] width 689 height 103
click at [429, 644] on input "691. fit wysokość 160cm" at bounding box center [583, 646] width 491 height 11
drag, startPoint x: 422, startPoint y: 649, endPoint x: 225, endPoint y: 642, distance: 197.1
click at [222, 642] on tr "Tracking number 691. fit wysokość 160cm" at bounding box center [484, 649] width 689 height 19
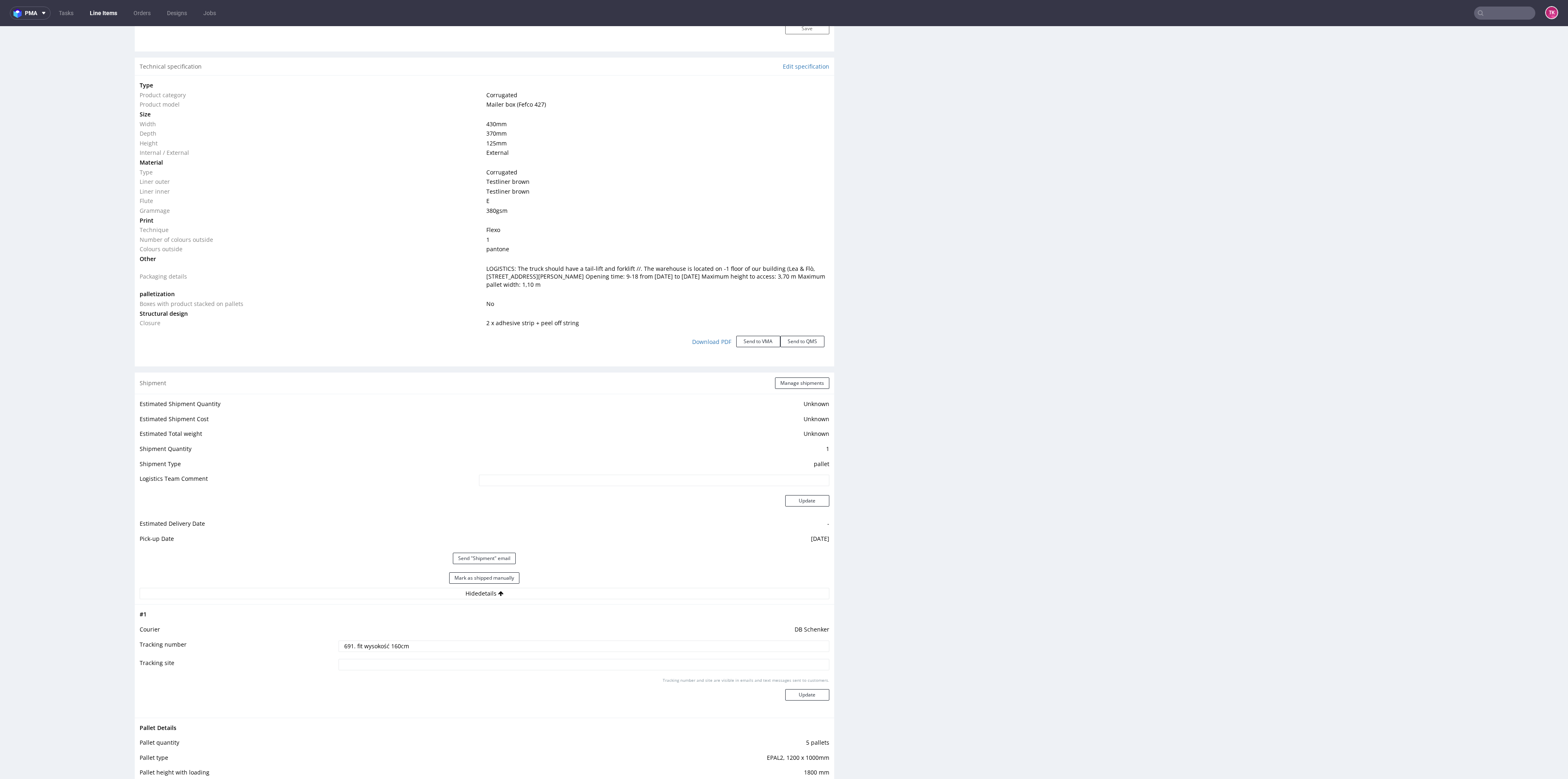
paste input "PLWAW510008877"
click at [600, 650] on input "PLWAW510008877" at bounding box center [583, 646] width 491 height 11
drag, startPoint x: 565, startPoint y: 657, endPoint x: 542, endPoint y: 642, distance: 27.5
click at [562, 656] on td "691. fit wysokość 160cm" at bounding box center [583, 649] width 493 height 19
click at [542, 642] on input "691. fit wysokość 160cm" at bounding box center [583, 646] width 491 height 11
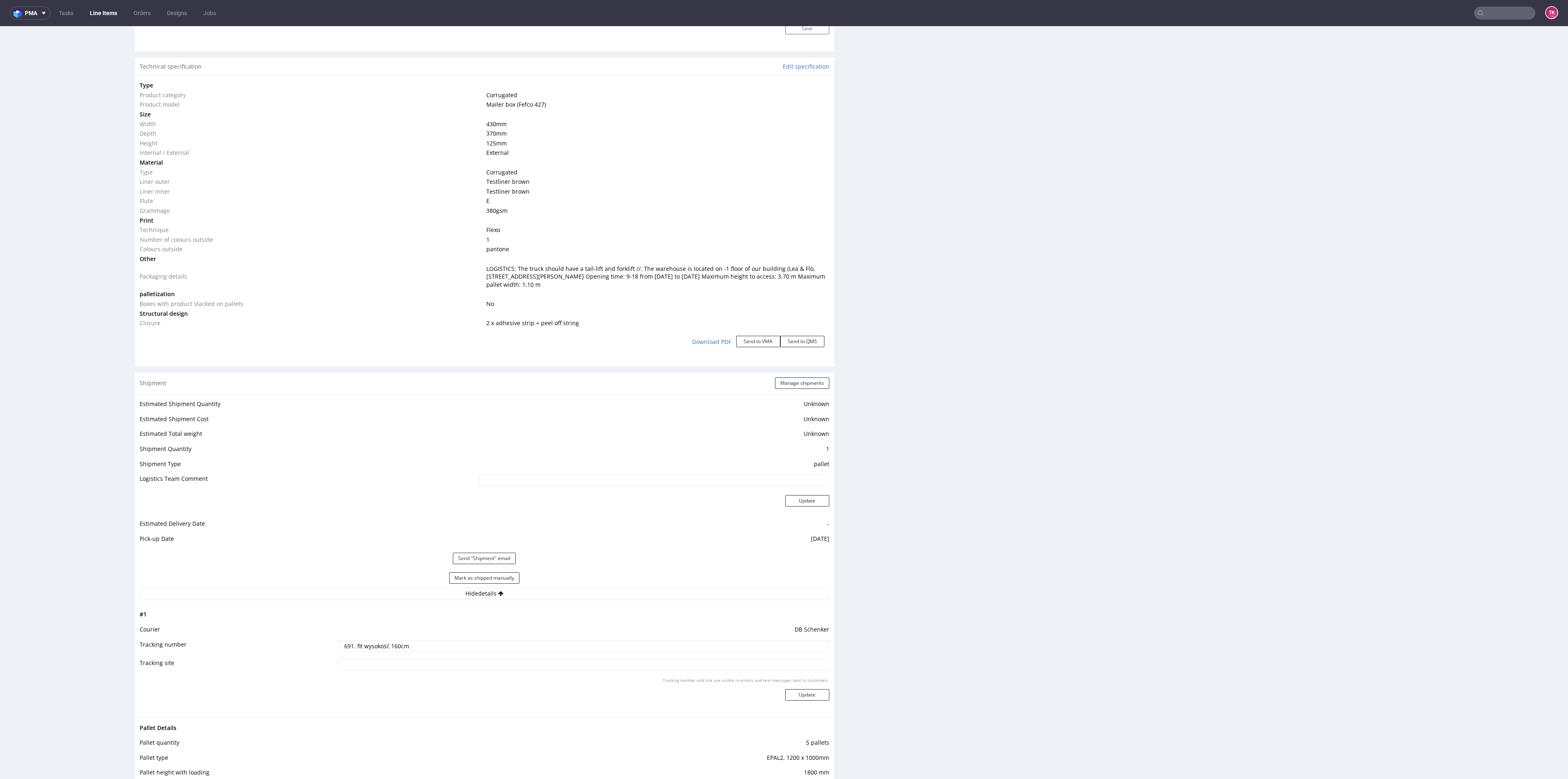
paste input "PLWAW510008877"
type input "691. fit wysokość 160cm PLWAW510008877"
click at [809, 694] on button "Update" at bounding box center [807, 694] width 44 height 11
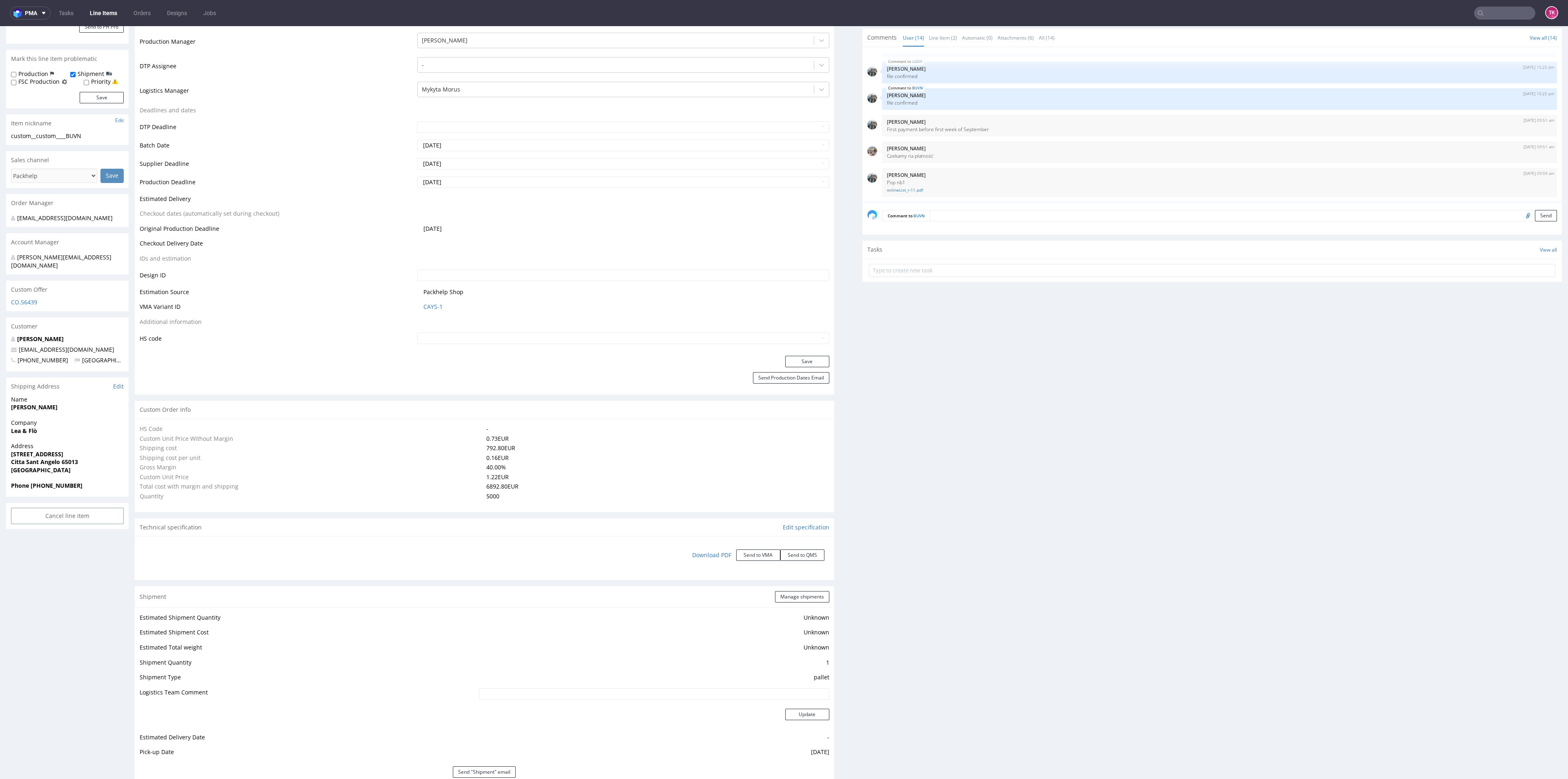
scroll to position [286, 0]
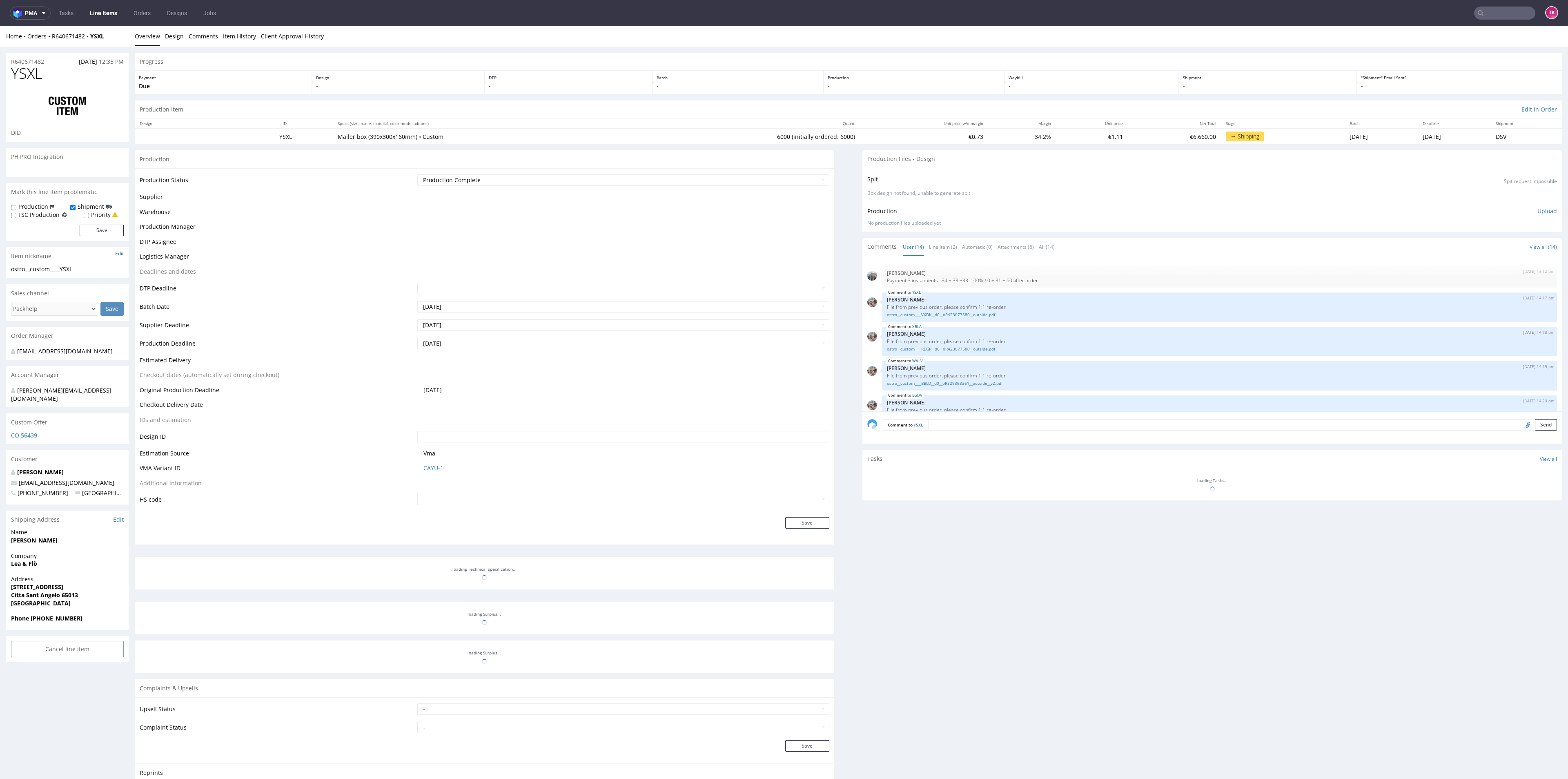
scroll to position [273, 0]
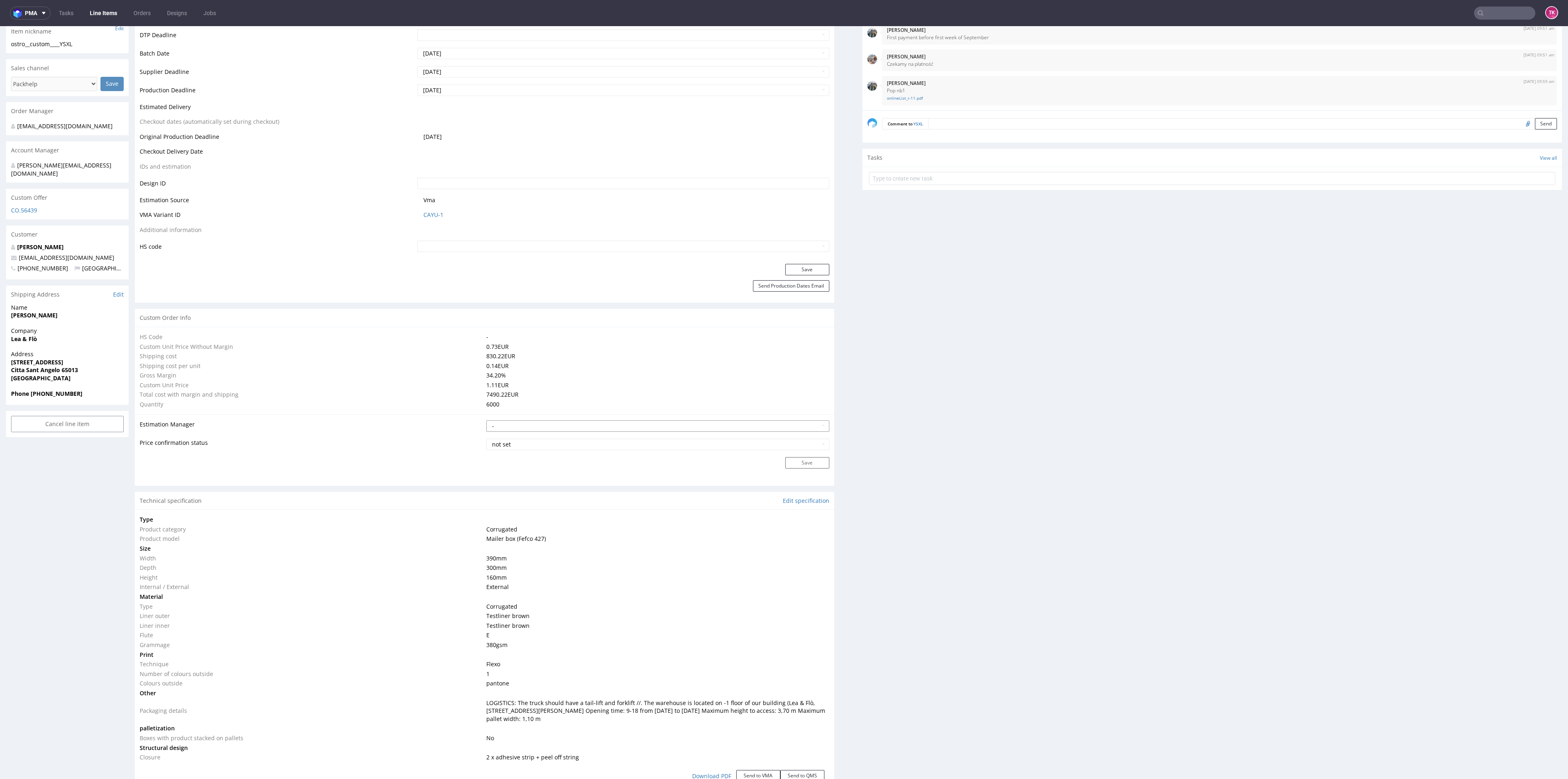
type input "6000"
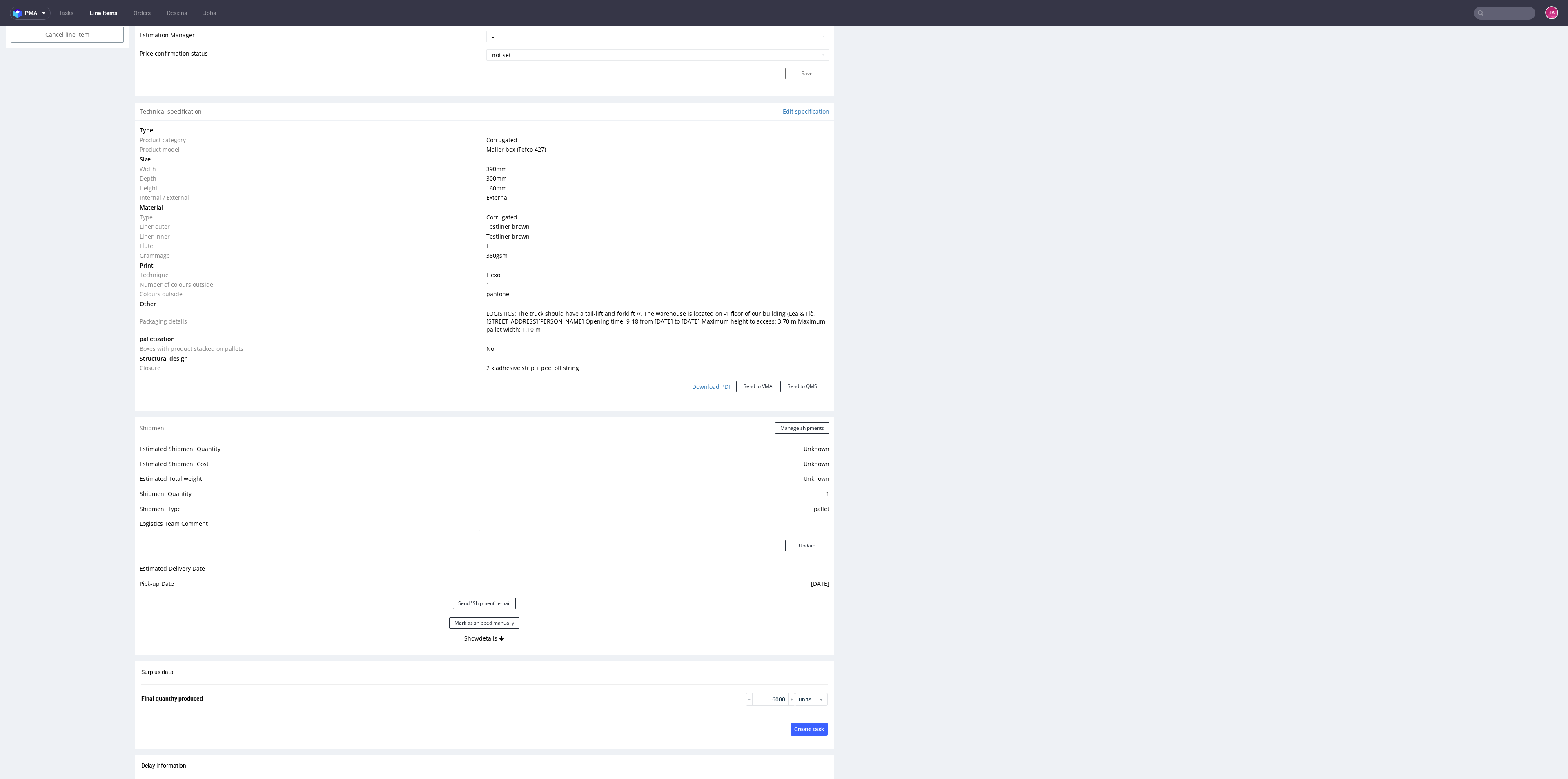
scroll to position [796, 0]
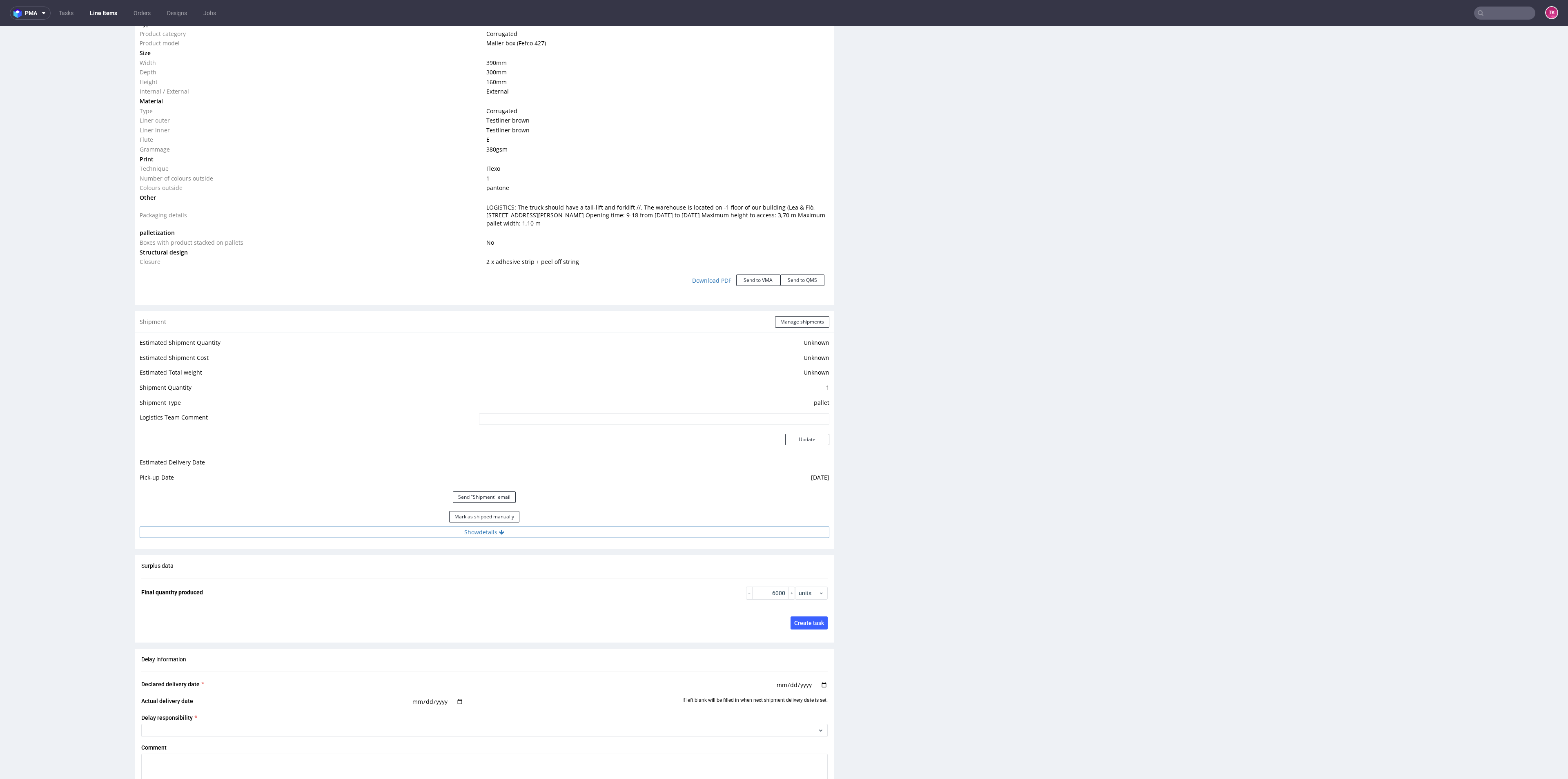
click at [655, 529] on button "Show details" at bounding box center [484, 532] width 689 height 11
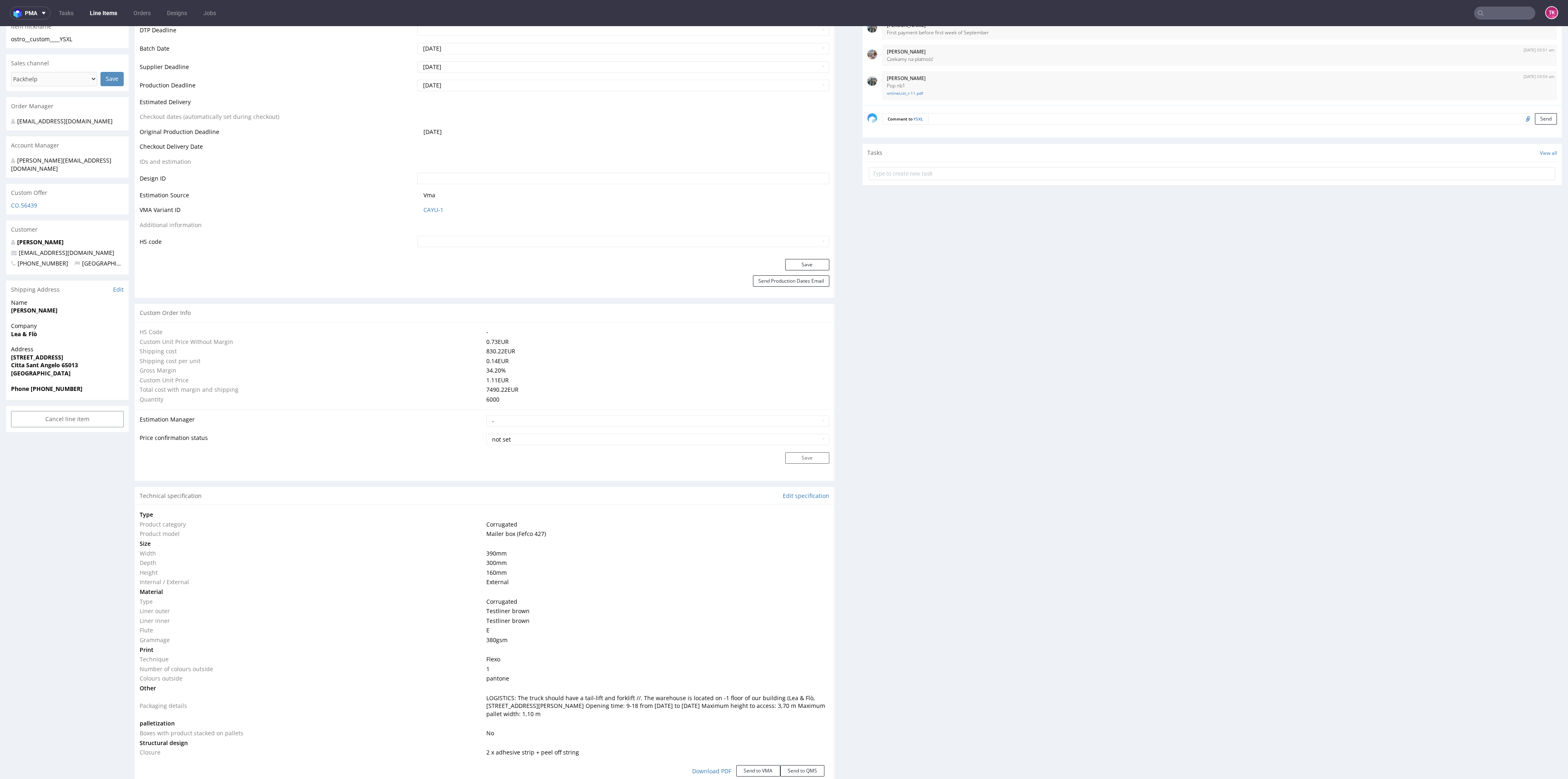
scroll to position [245, 0]
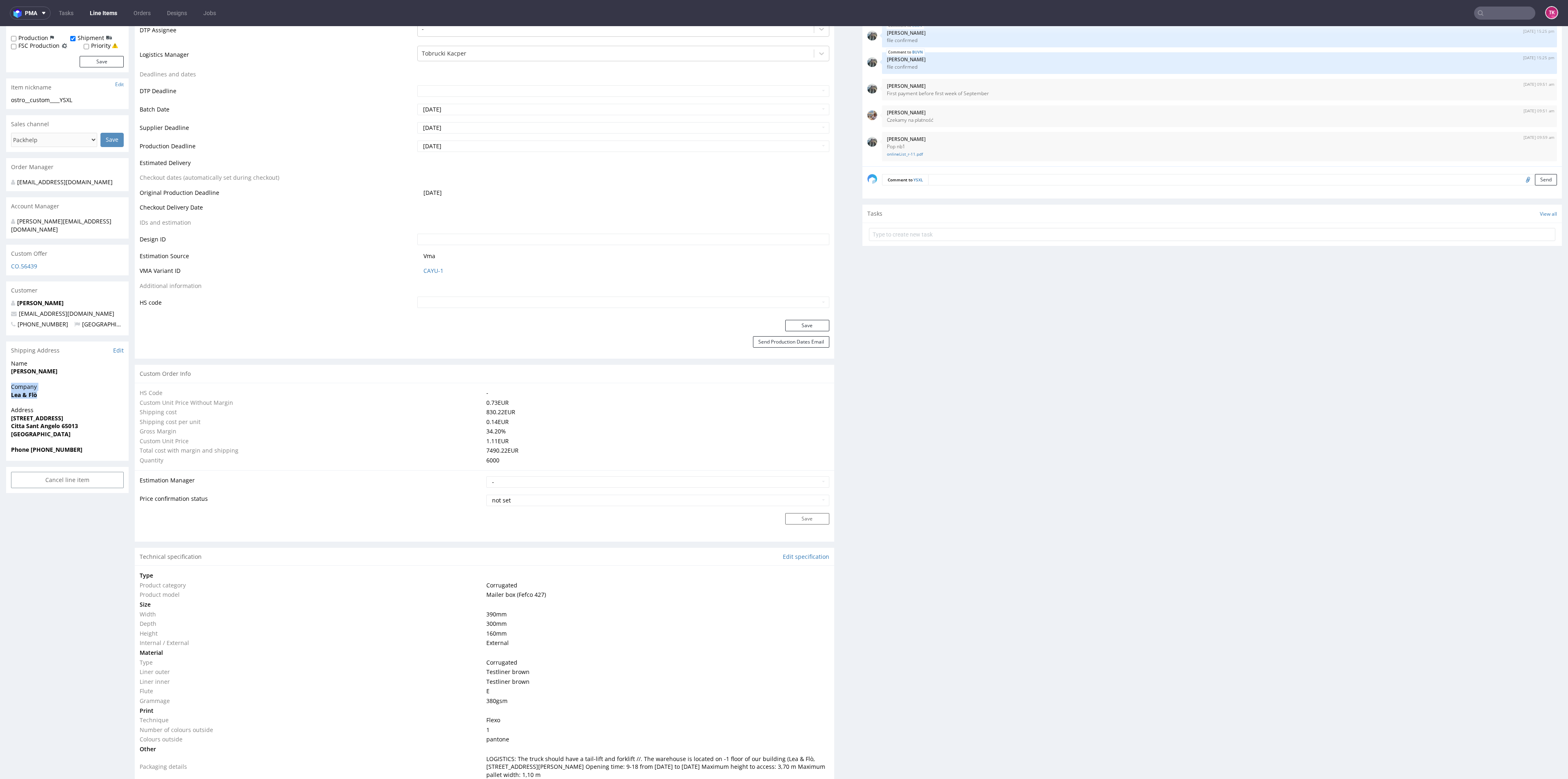
drag, startPoint x: 6, startPoint y: 384, endPoint x: 54, endPoint y: 394, distance: 49.0
click at [52, 394] on div "Company Lea & Flò" at bounding box center [67, 394] width 123 height 24
drag, startPoint x: 35, startPoint y: 390, endPoint x: 7, endPoint y: 386, distance: 28.3
click at [7, 386] on div "Company Lea & Flò" at bounding box center [67, 394] width 123 height 24
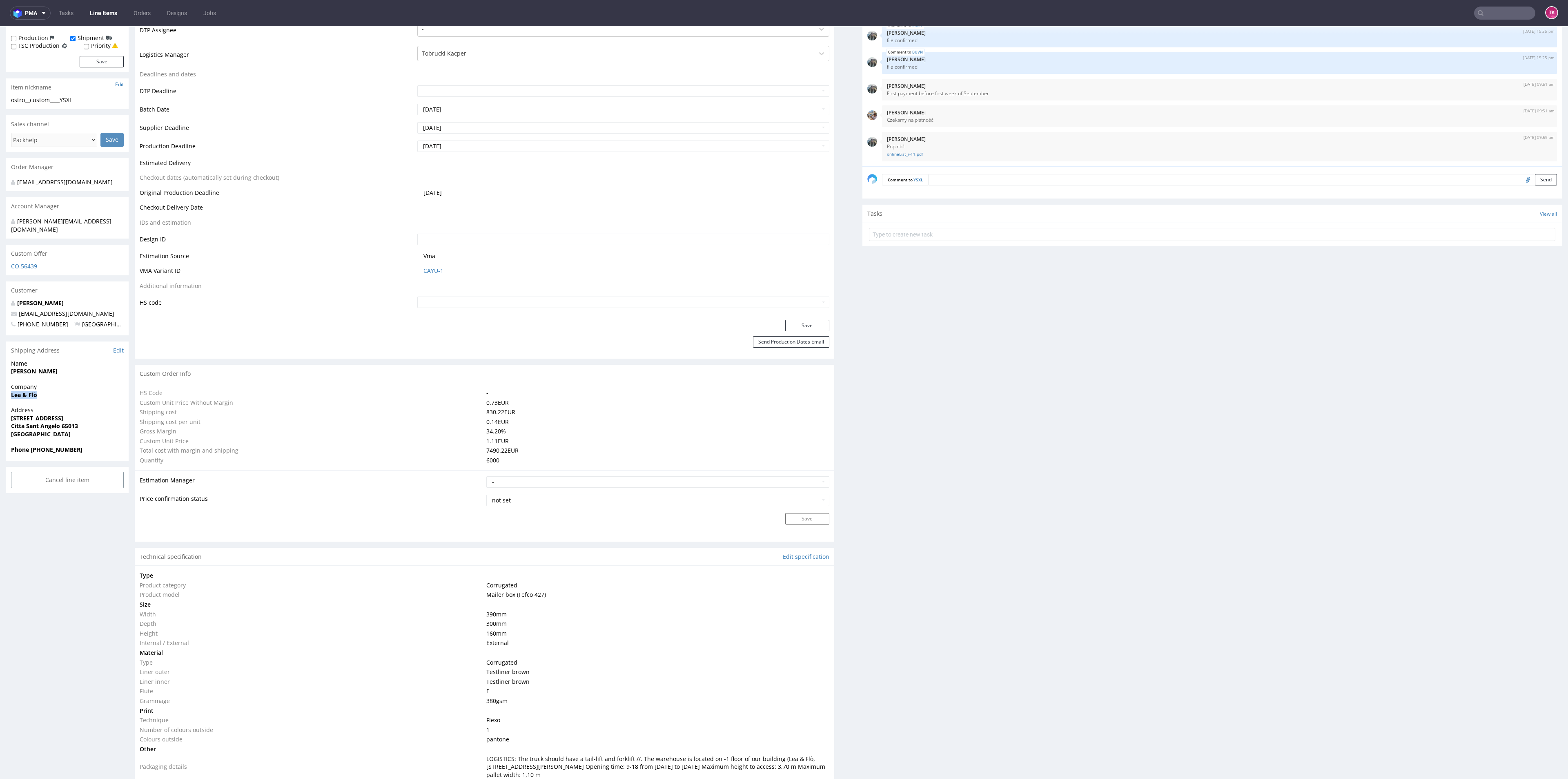
copy strong "Lea & Flò"
copy p "[STREET_ADDRESS][PERSON_NAME]"
drag, startPoint x: 9, startPoint y: 413, endPoint x: 98, endPoint y: 415, distance: 89.0
drag, startPoint x: 53, startPoint y: 362, endPoint x: 31, endPoint y: 381, distance: 29.1
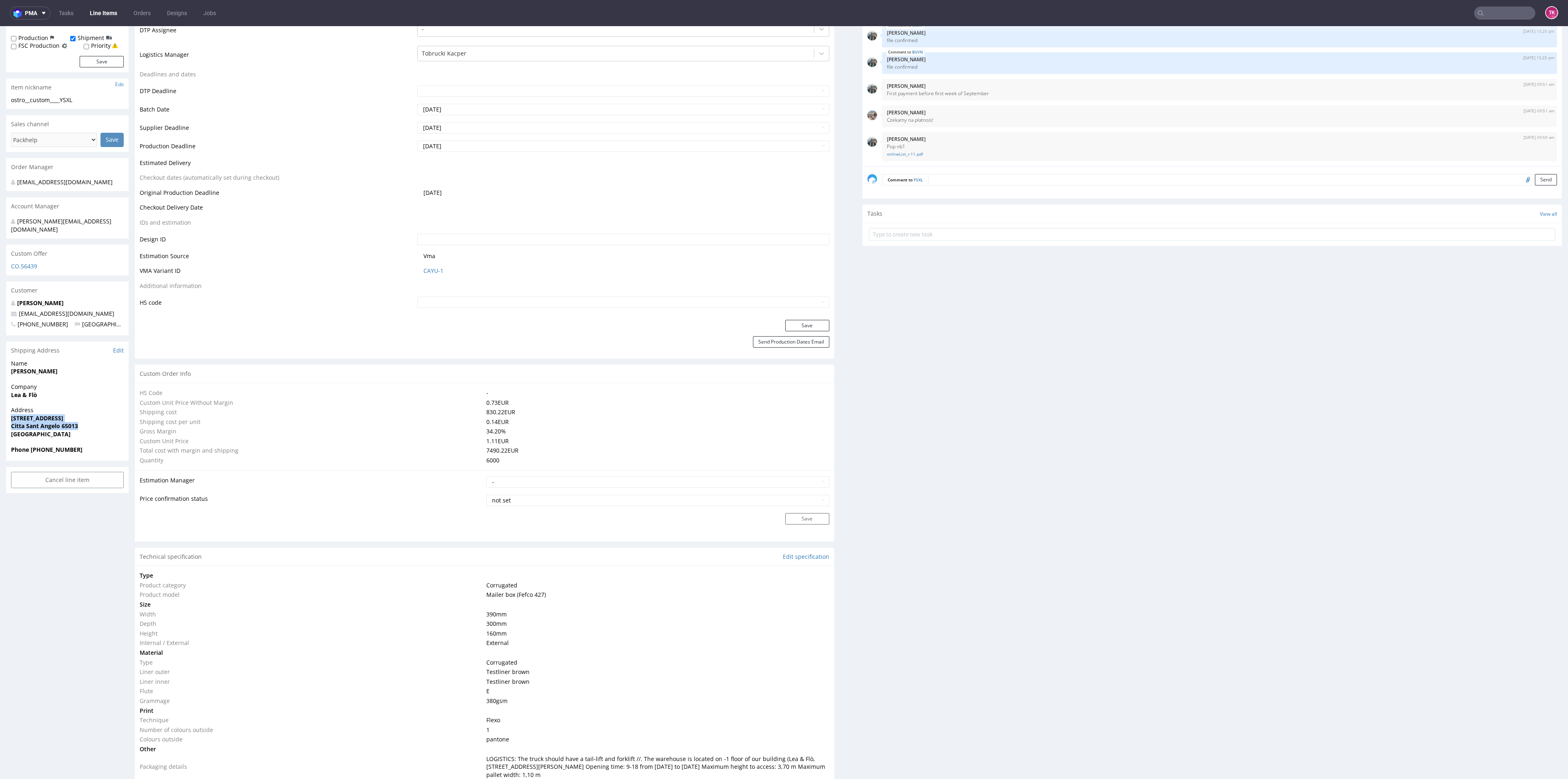
copy strong "[PERSON_NAME]"
drag, startPoint x: 97, startPoint y: 308, endPoint x: 0, endPoint y: 298, distance: 97.5
copy div "[PERSON_NAME] [EMAIL_ADDRESS][DOMAIN_NAME]"
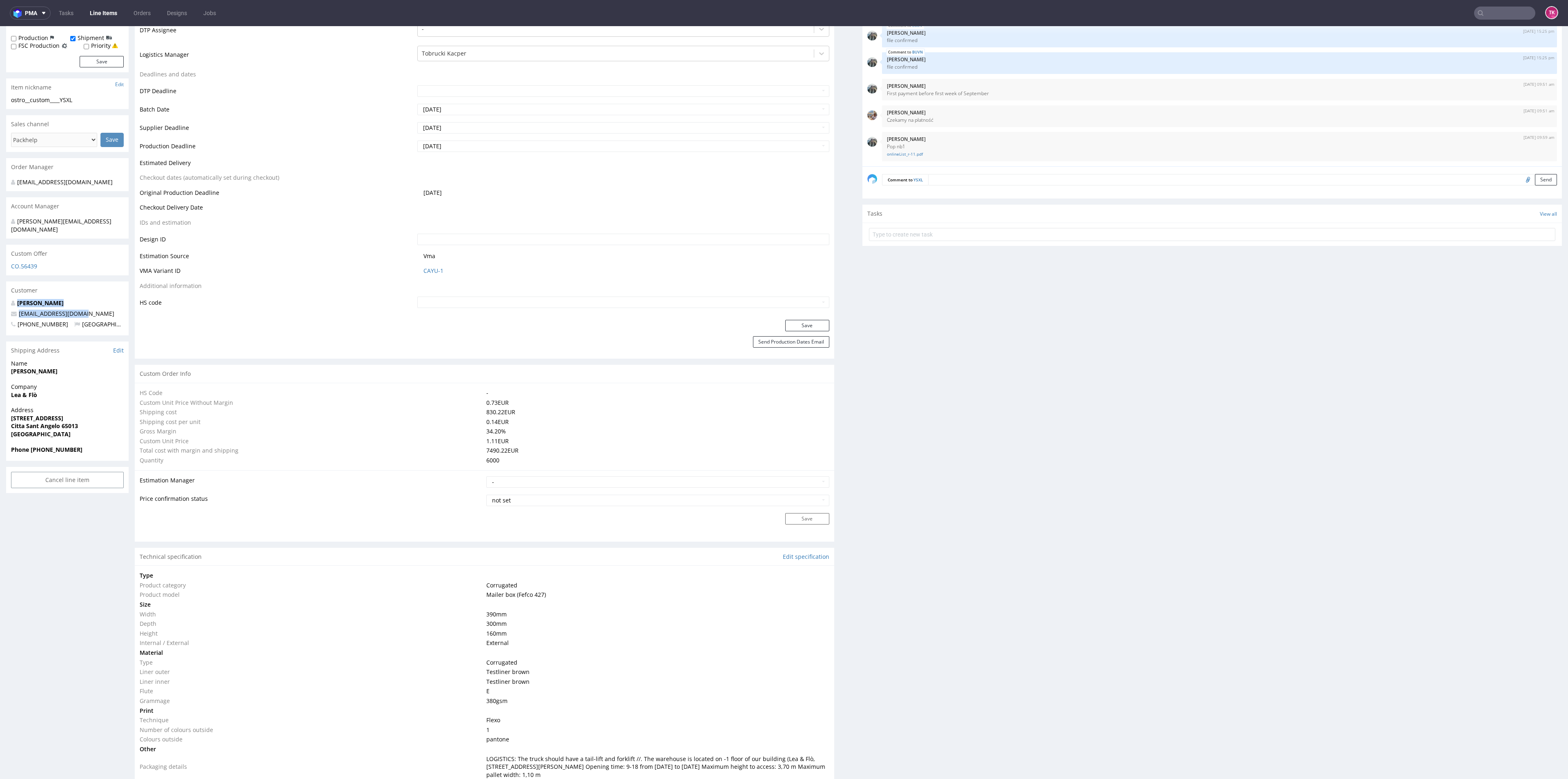
drag, startPoint x: 104, startPoint y: 304, endPoint x: 0, endPoint y: 307, distance: 104.0
copy span "[EMAIL_ADDRESS][DOMAIN_NAME]"
drag, startPoint x: 39, startPoint y: 442, endPoint x: 379, endPoint y: 513, distance: 347.3
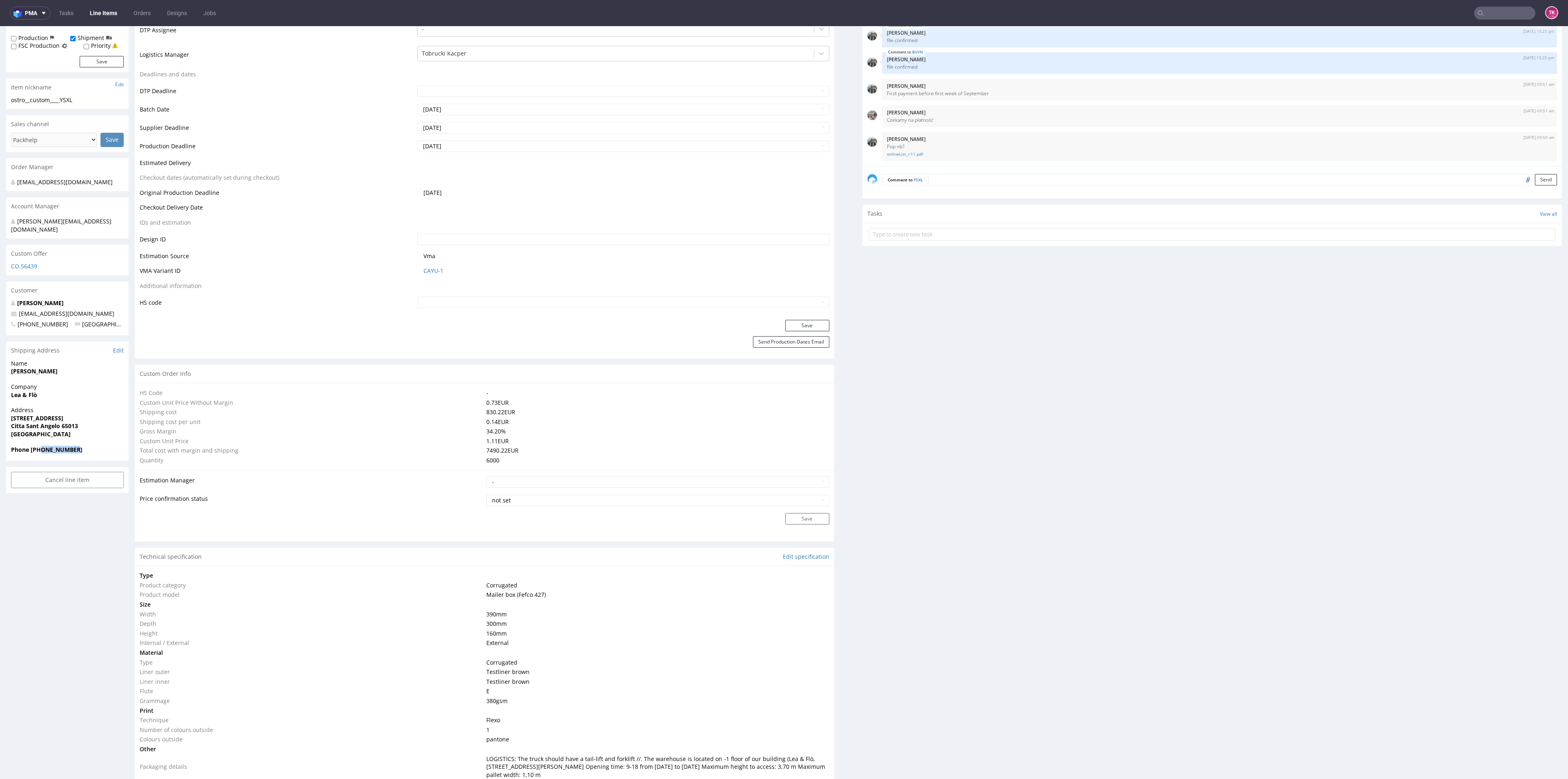
click at [96, 446] on span "Phone [PHONE_NUMBER]" at bounding box center [67, 450] width 113 height 8
copy strong "3711086063"
drag, startPoint x: 42, startPoint y: 386, endPoint x: 0, endPoint y: 390, distance: 42.2
copy strong "Lea & Flò"
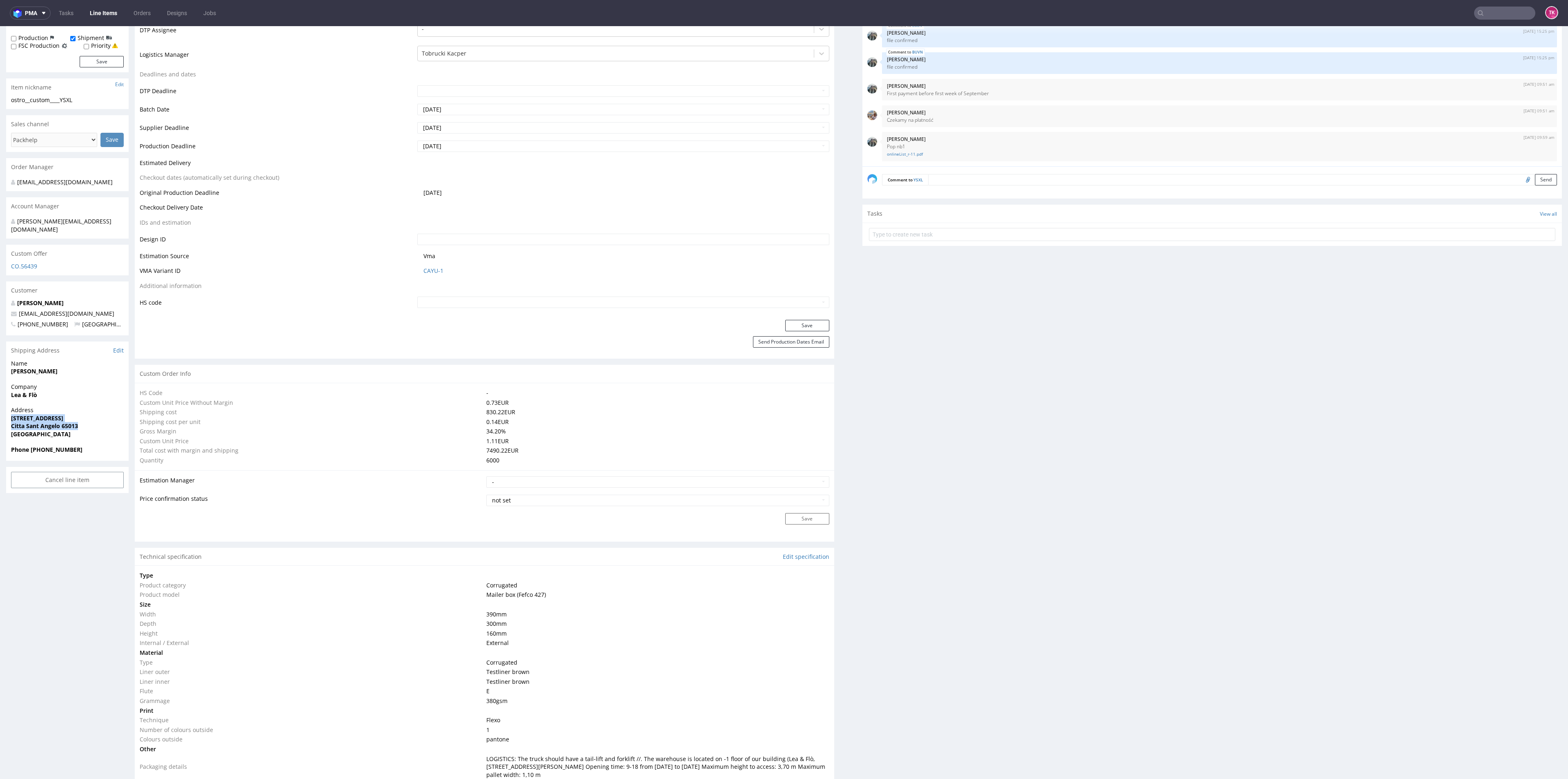
drag, startPoint x: 3, startPoint y: 410, endPoint x: 93, endPoint y: 420, distance: 90.6
copy p "[STREET_ADDRESS][PERSON_NAME]"
copy strong "[PERSON_NAME]"
drag, startPoint x: 77, startPoint y: 367, endPoint x: 0, endPoint y: 362, distance: 77.2
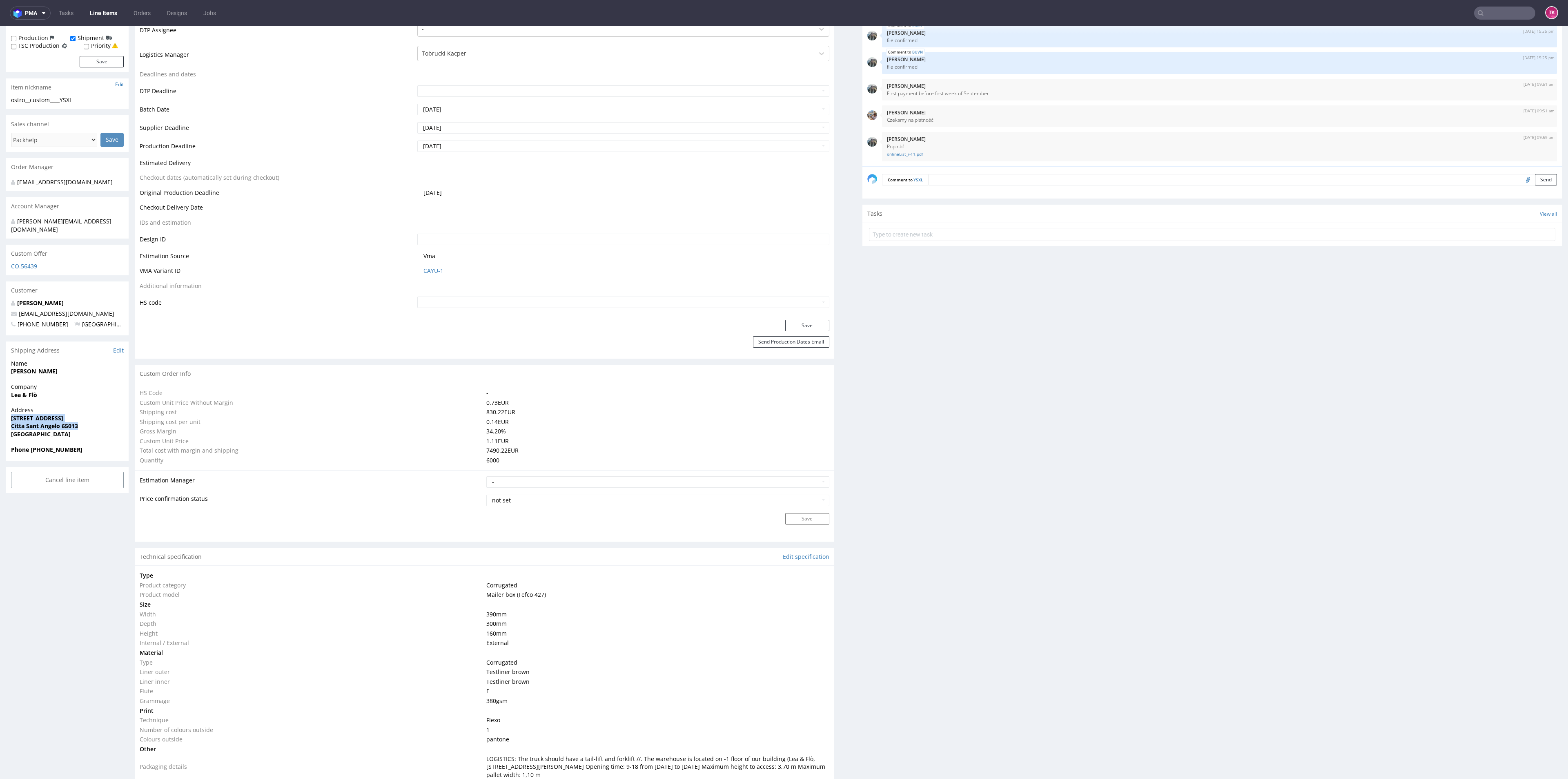
copy link
drag, startPoint x: 84, startPoint y: 301, endPoint x: 0, endPoint y: 310, distance: 84.5
click at [23, 310] on link "[EMAIL_ADDRESS][DOMAIN_NAME]" at bounding box center [67, 313] width 96 height 8
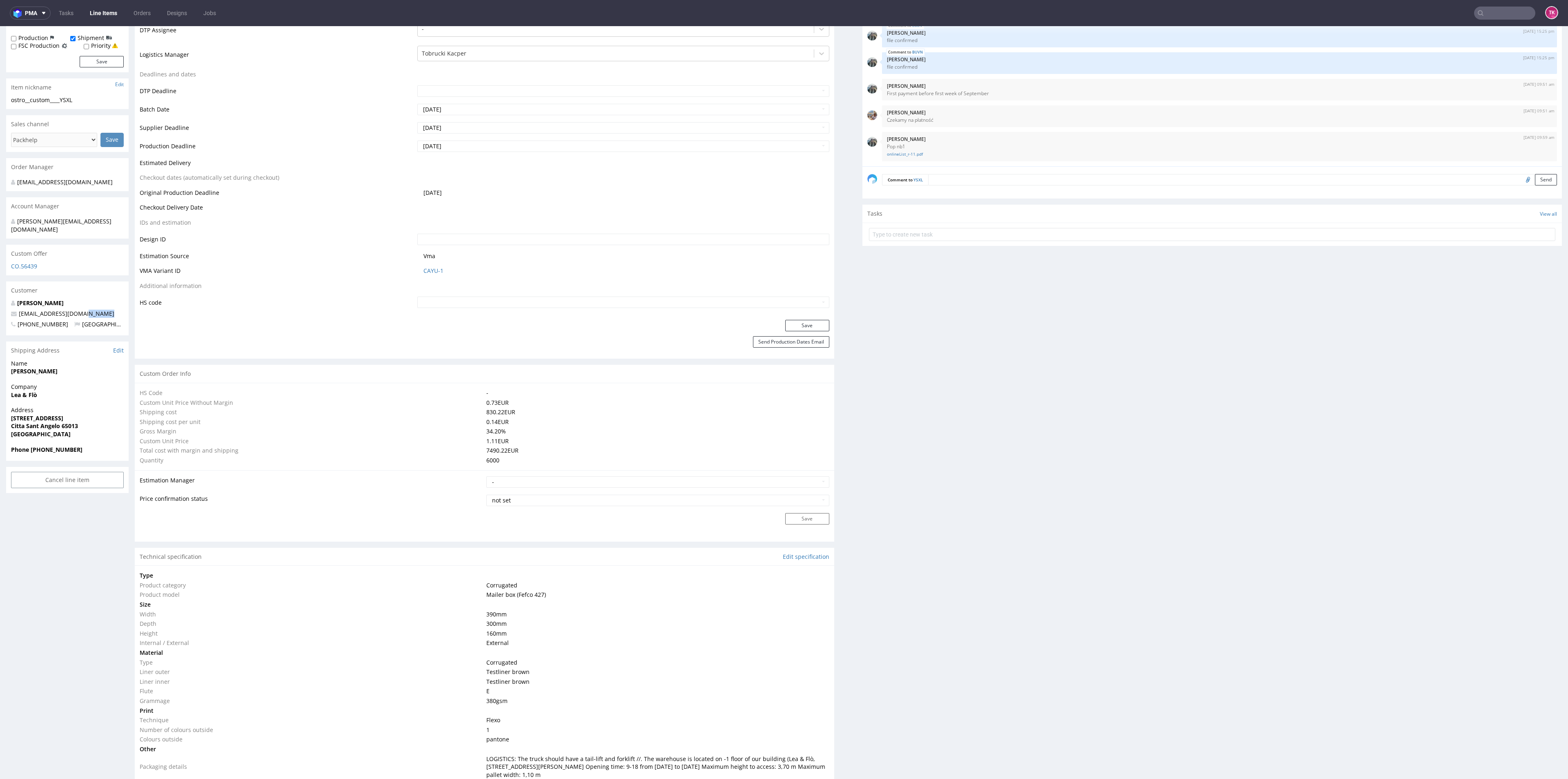
click at [96, 310] on p "[EMAIL_ADDRESS][DOMAIN_NAME]" at bounding box center [67, 314] width 113 height 8
drag, startPoint x: 91, startPoint y: 304, endPoint x: 17, endPoint y: 302, distance: 74.0
click at [17, 310] on p "[EMAIL_ADDRESS][DOMAIN_NAME]" at bounding box center [67, 314] width 113 height 8
drag, startPoint x: 43, startPoint y: 441, endPoint x: 58, endPoint y: 443, distance: 15.1
click at [65, 446] on div "Phone [PHONE_NUMBER]" at bounding box center [67, 453] width 123 height 15
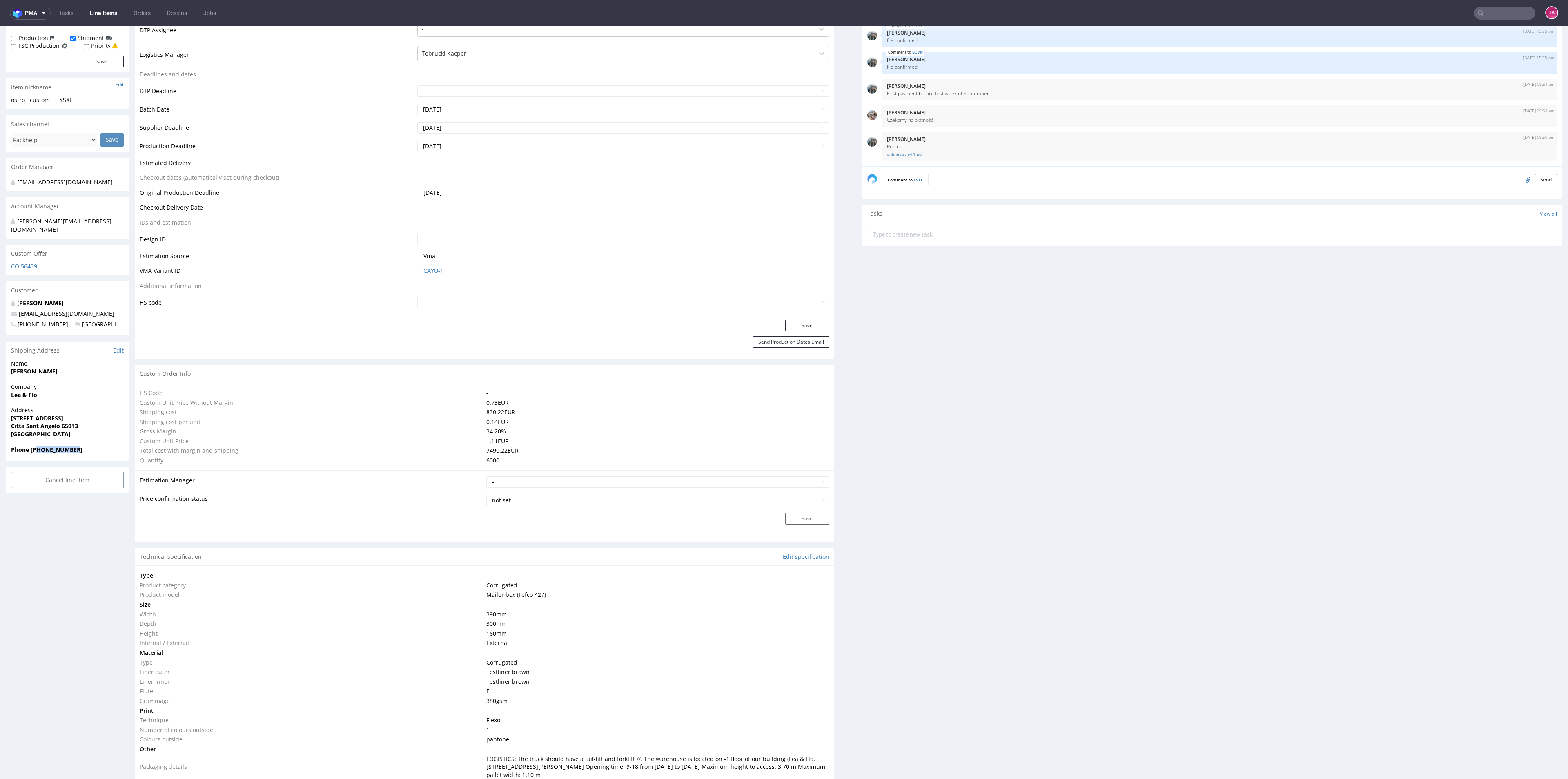
drag, startPoint x: 37, startPoint y: 441, endPoint x: 70, endPoint y: 447, distance: 33.5
click at [76, 449] on div "Phone [PHONE_NUMBER]" at bounding box center [67, 453] width 123 height 15
click at [39, 446] on strong "Phone [PHONE_NUMBER]" at bounding box center [46, 449] width 71 height 8
click at [42, 449] on div "Phone [PHONE_NUMBER]" at bounding box center [67, 453] width 123 height 15
drag, startPoint x: 39, startPoint y: 441, endPoint x: 100, endPoint y: 456, distance: 62.8
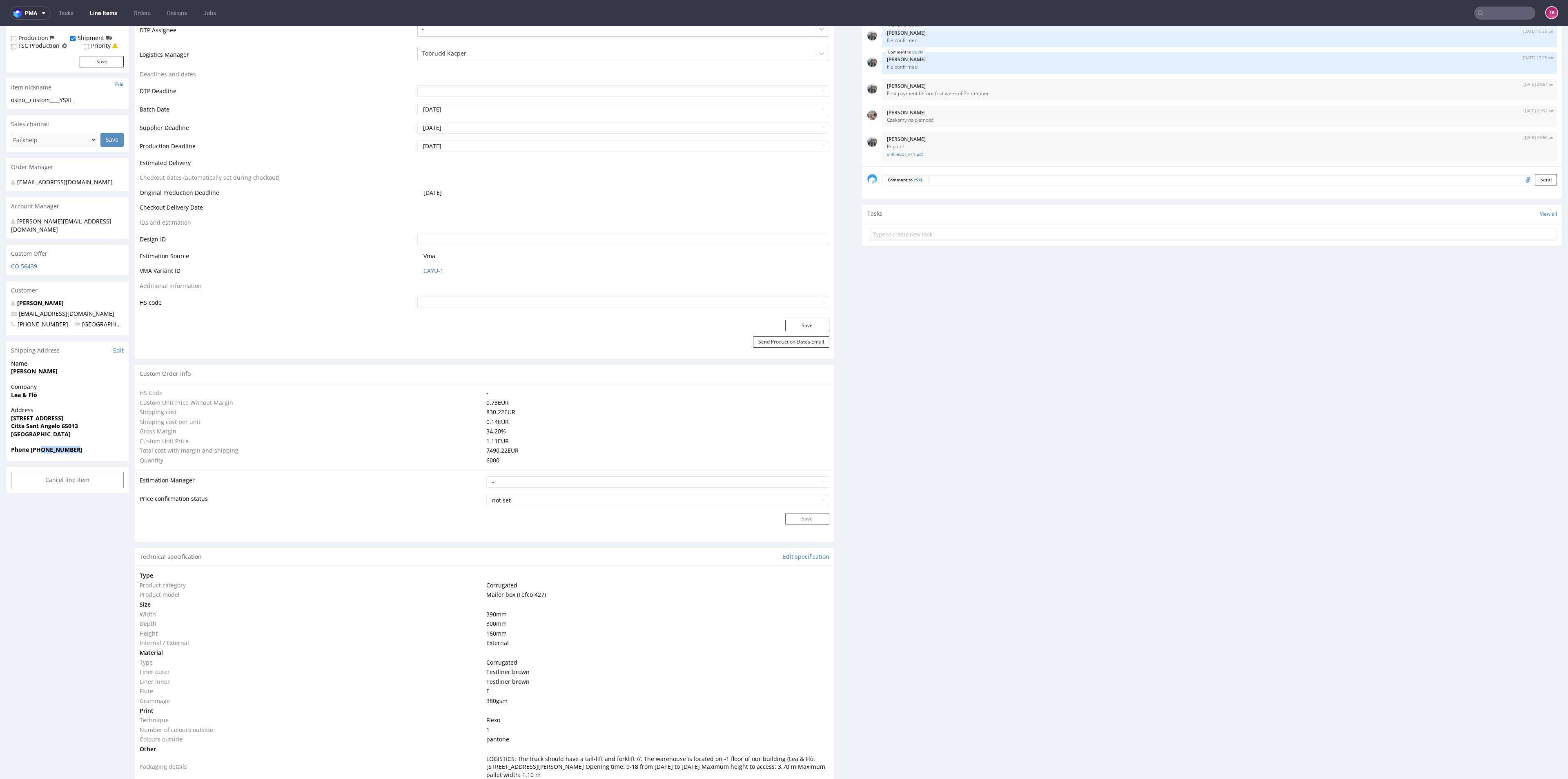
drag, startPoint x: 38, startPoint y: 390, endPoint x: 0, endPoint y: 390, distance: 38.0
drag, startPoint x: 58, startPoint y: 352, endPoint x: 101, endPoint y: 365, distance: 44.9
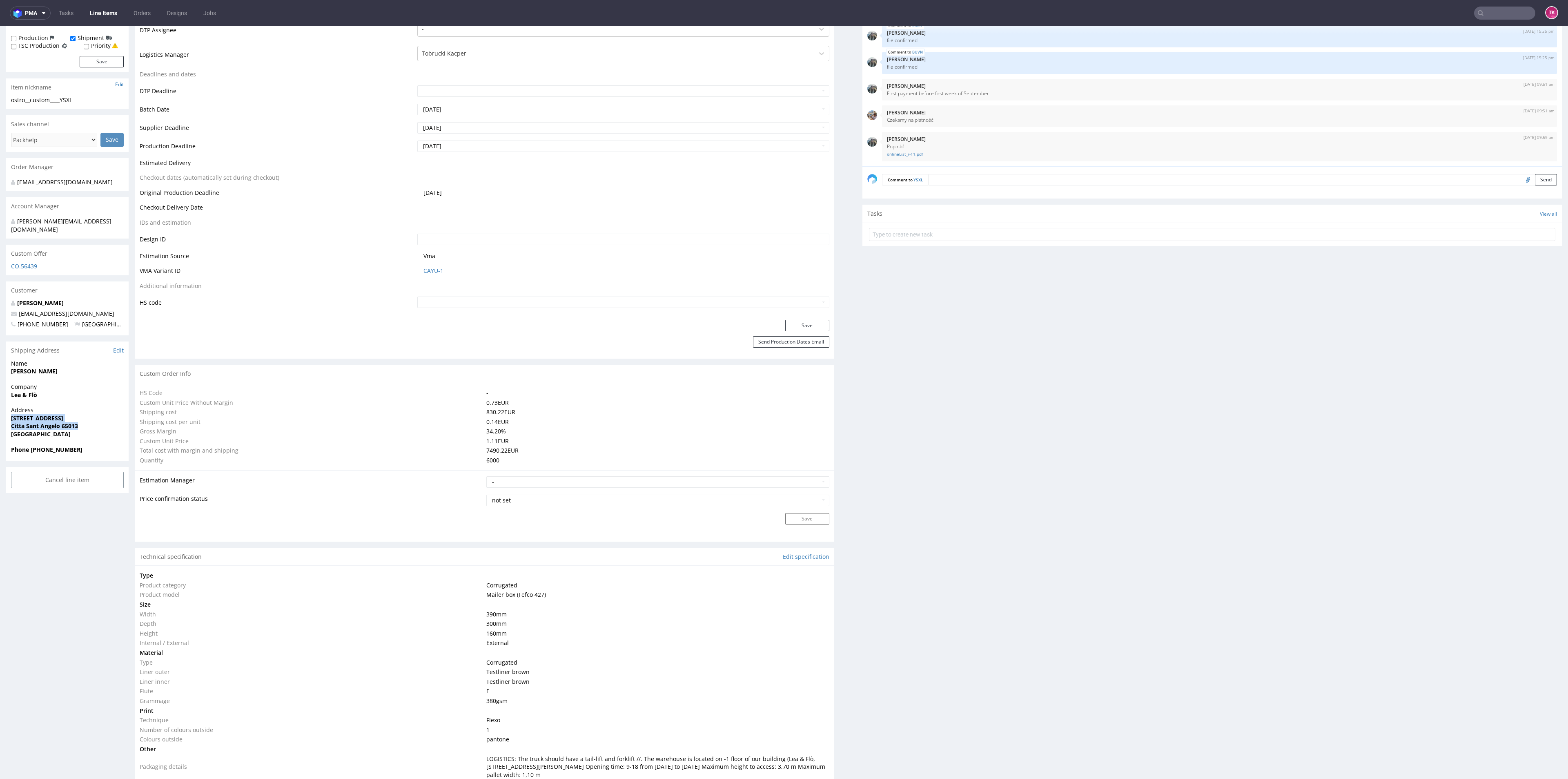
drag, startPoint x: 0, startPoint y: 412, endPoint x: 116, endPoint y: 416, distance: 116.1
drag, startPoint x: 85, startPoint y: 367, endPoint x: 0, endPoint y: 361, distance: 85.2
drag, startPoint x: 88, startPoint y: 301, endPoint x: 0, endPoint y: 302, distance: 88.0
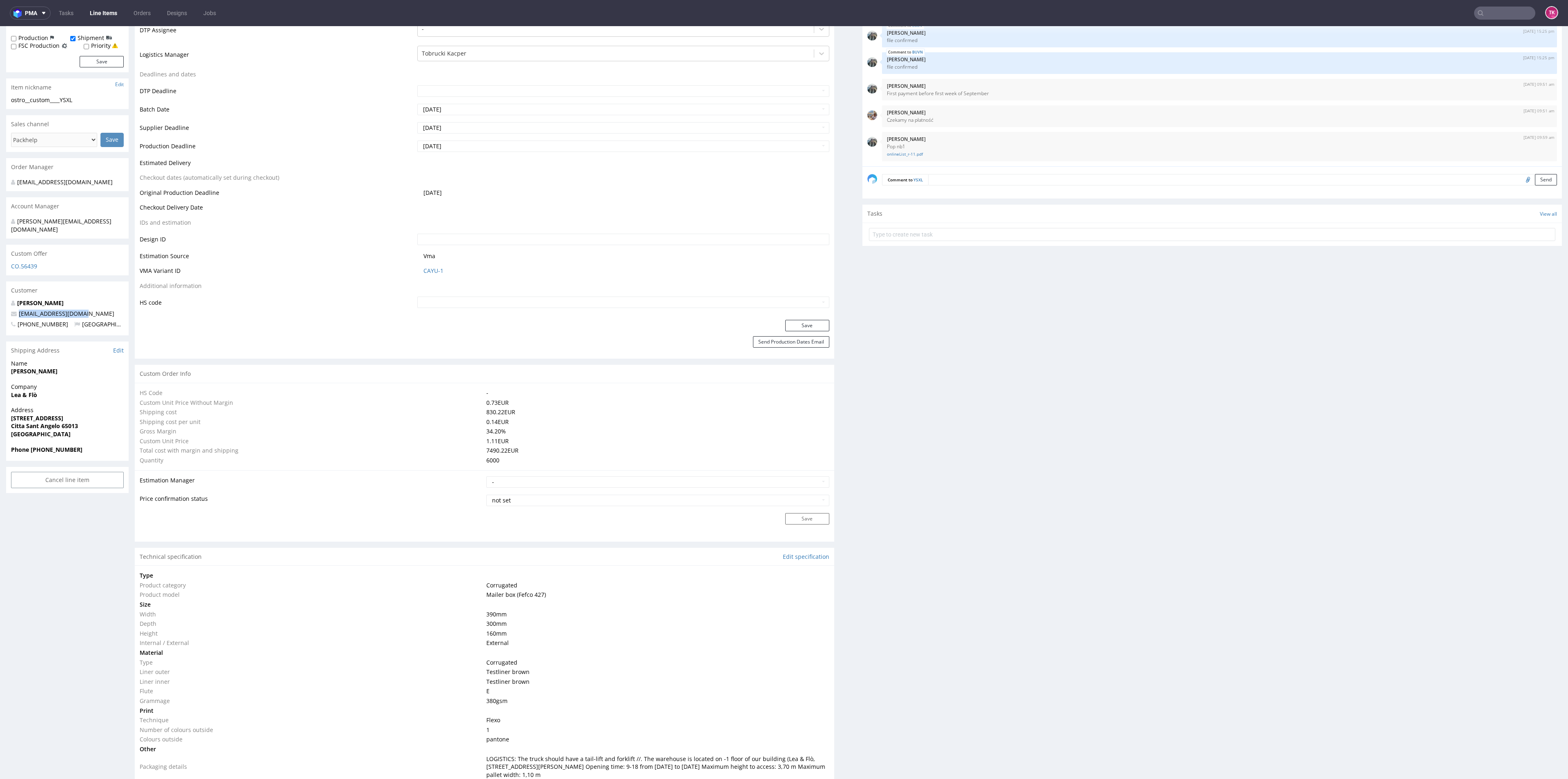
drag, startPoint x: 40, startPoint y: 441, endPoint x: 141, endPoint y: 442, distance: 101.0
click at [121, 446] on span "Phone [PHONE_NUMBER]" at bounding box center [67, 450] width 113 height 8
